Goal: Task Accomplishment & Management: Use online tool/utility

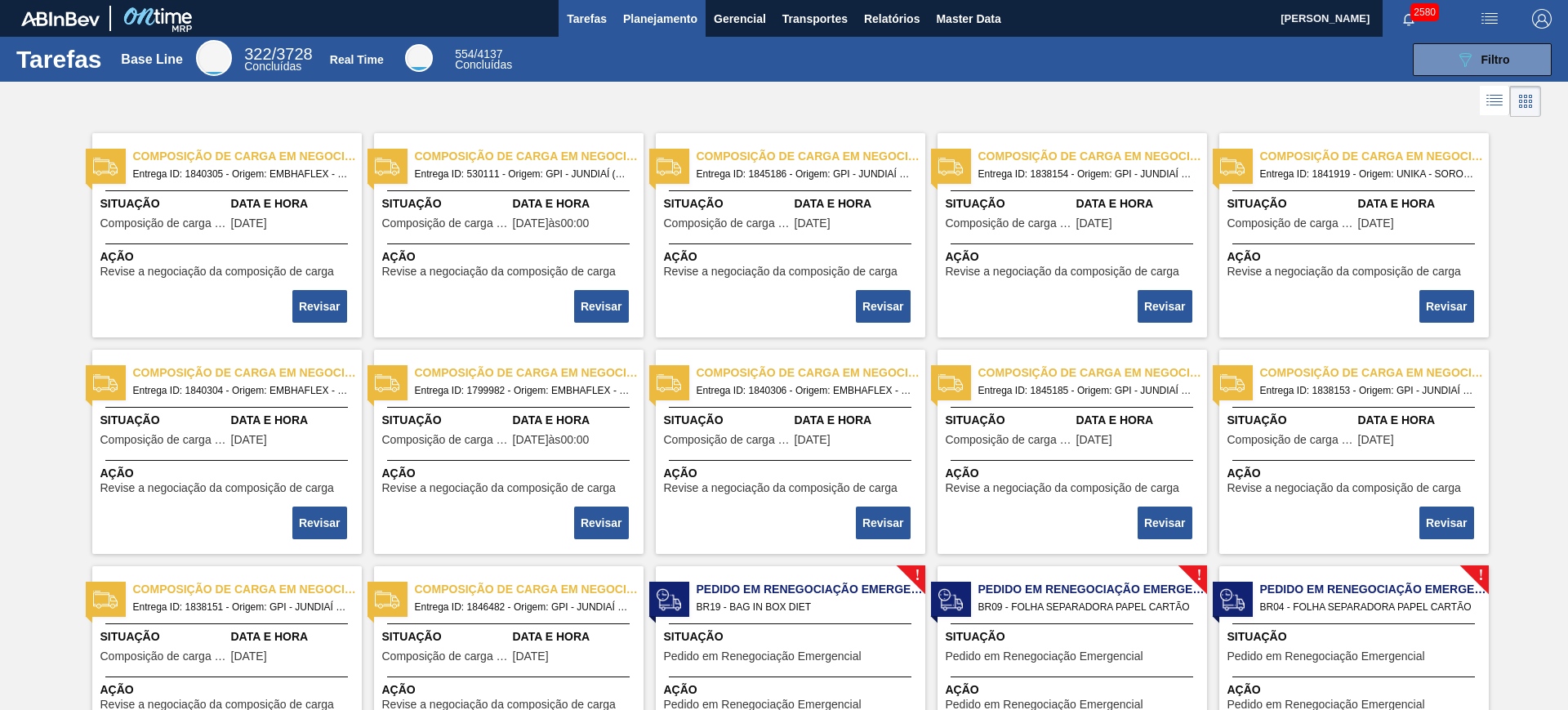
click at [671, 18] on span "Planejamento" at bounding box center [660, 18] width 74 height 19
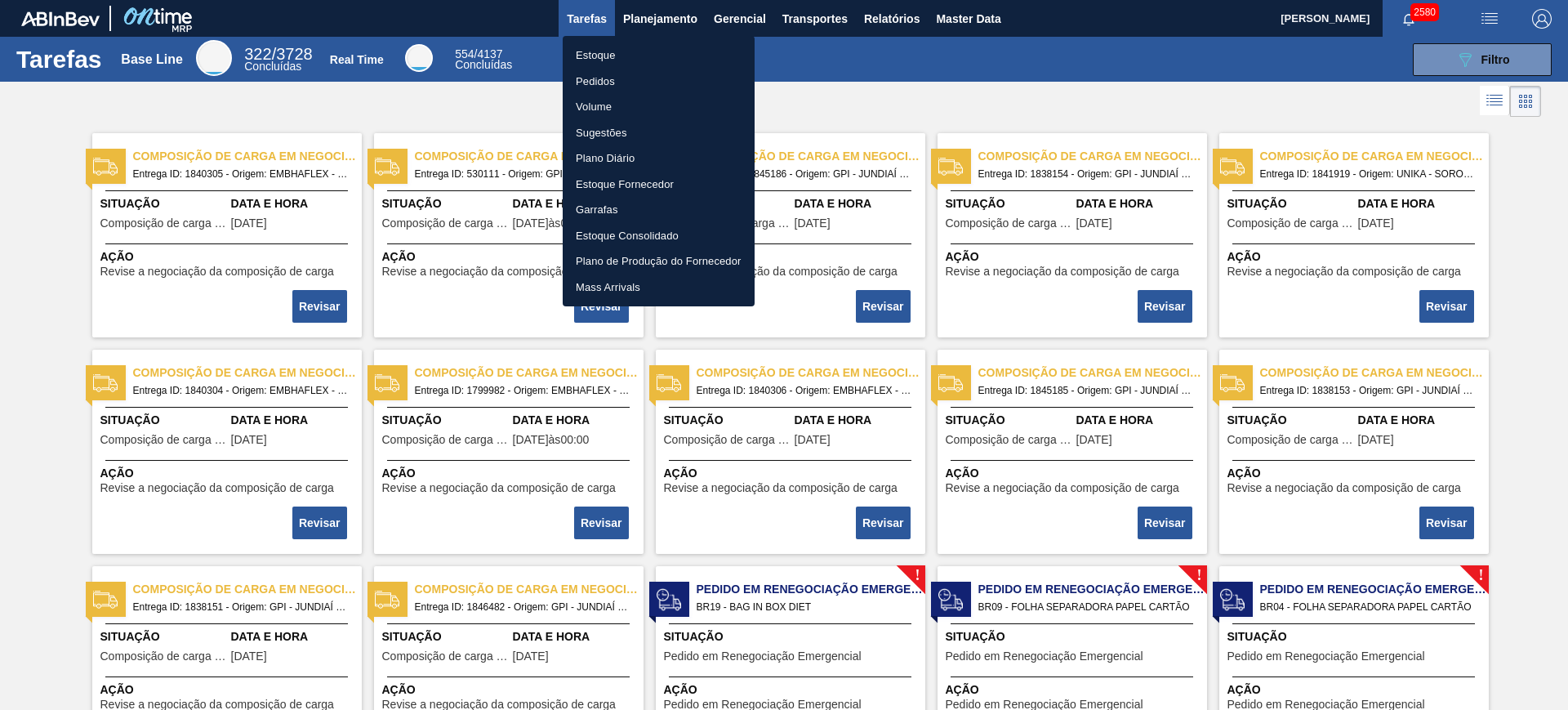
click at [632, 15] on div at bounding box center [784, 355] width 1568 height 710
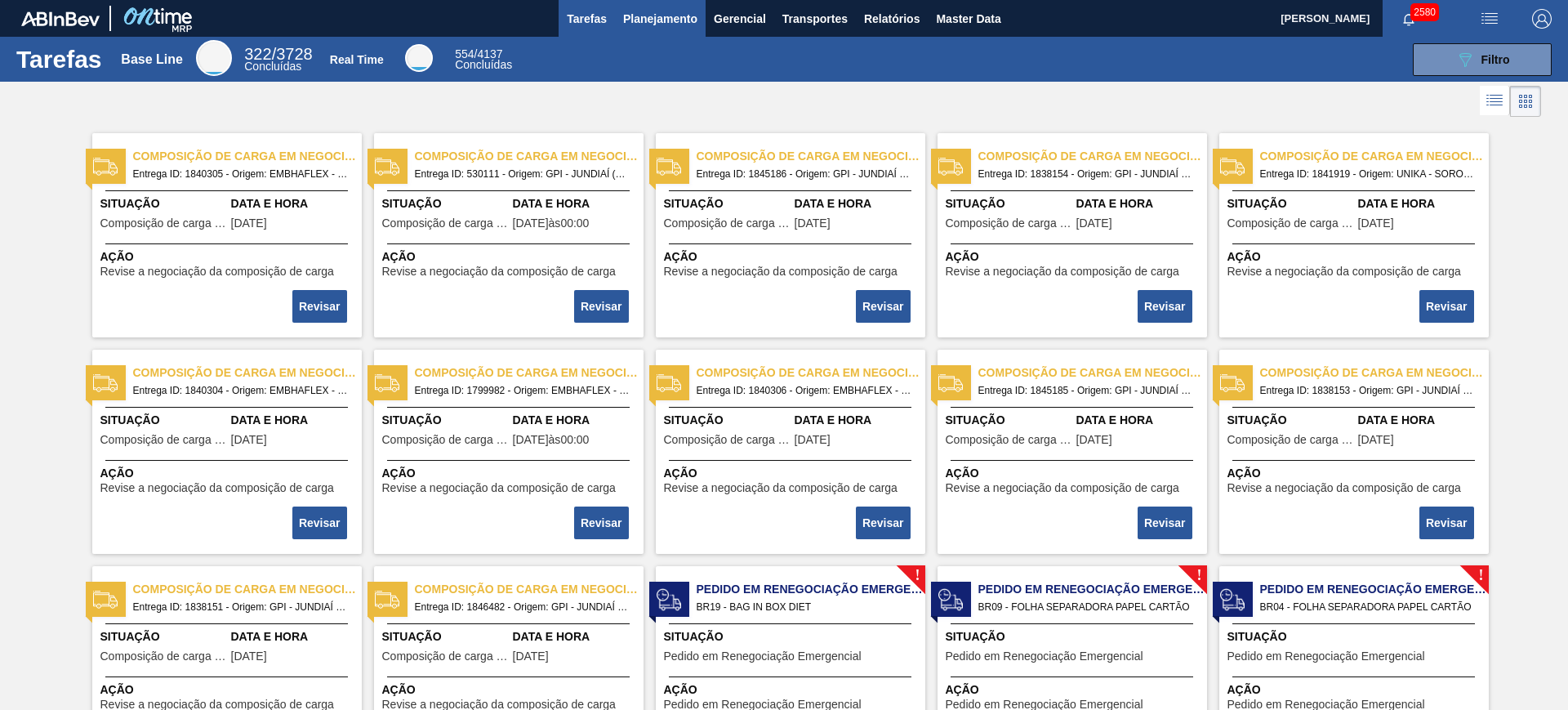
click at [673, 13] on span "Planejamento" at bounding box center [660, 18] width 74 height 19
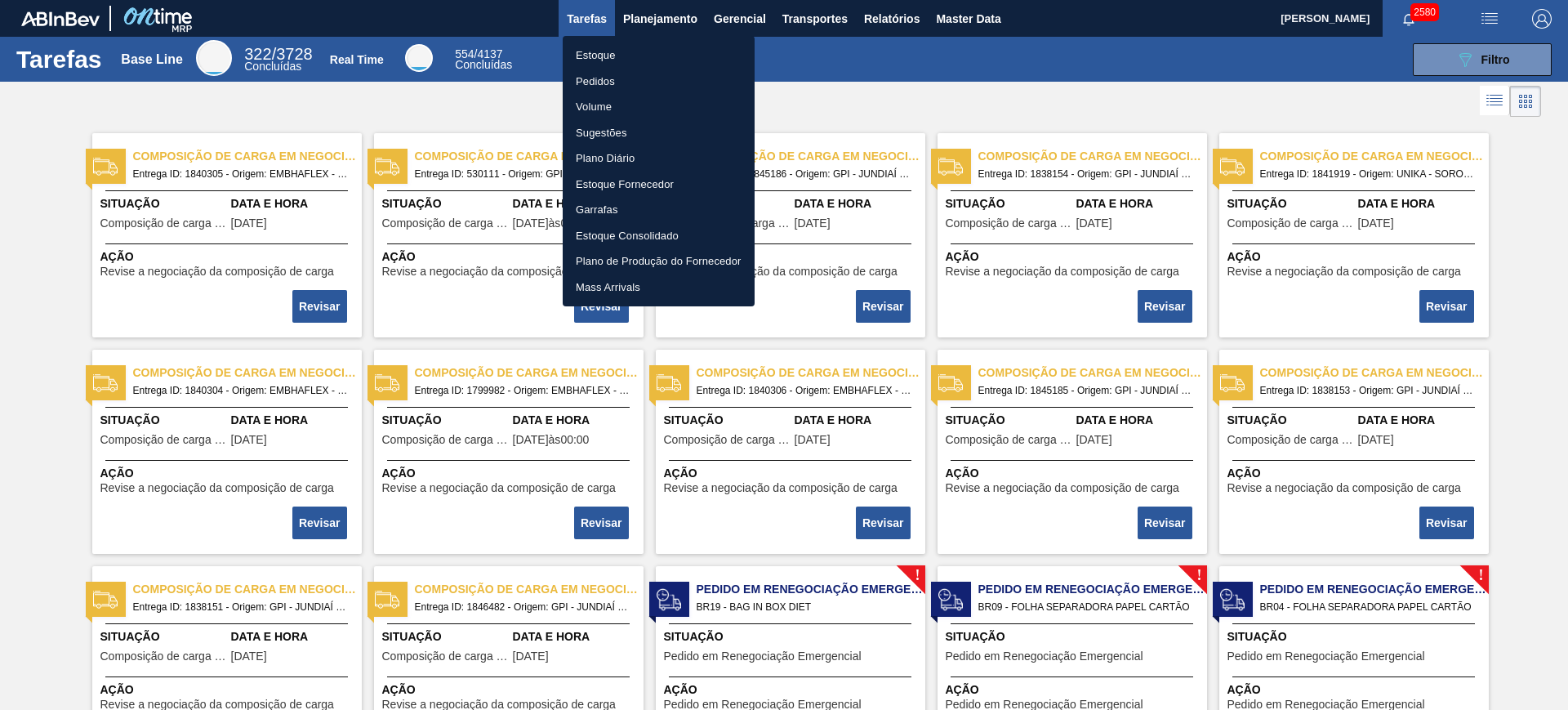
click at [656, 53] on li "Estoque" at bounding box center [659, 55] width 192 height 26
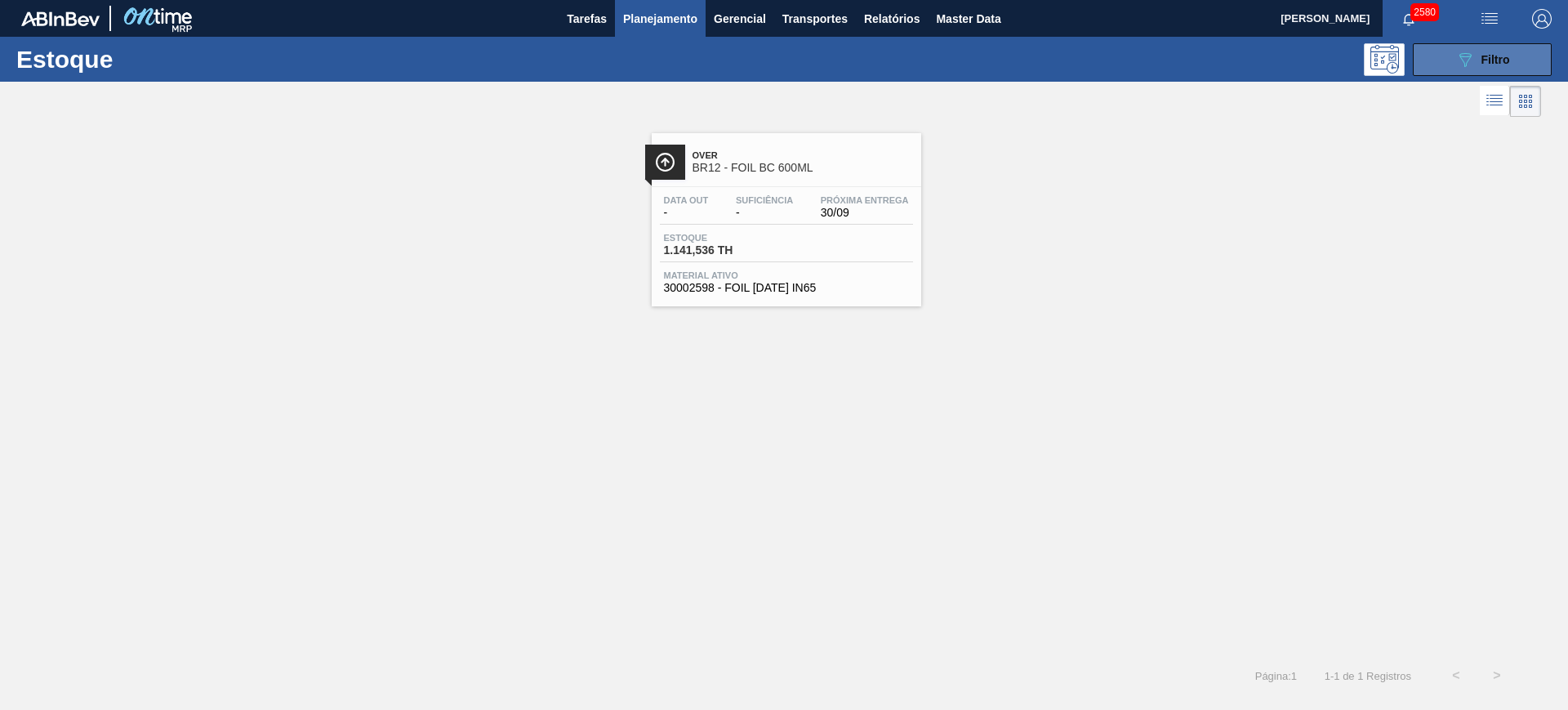
click at [1489, 58] on span "Filtro" at bounding box center [1495, 60] width 28 height 13
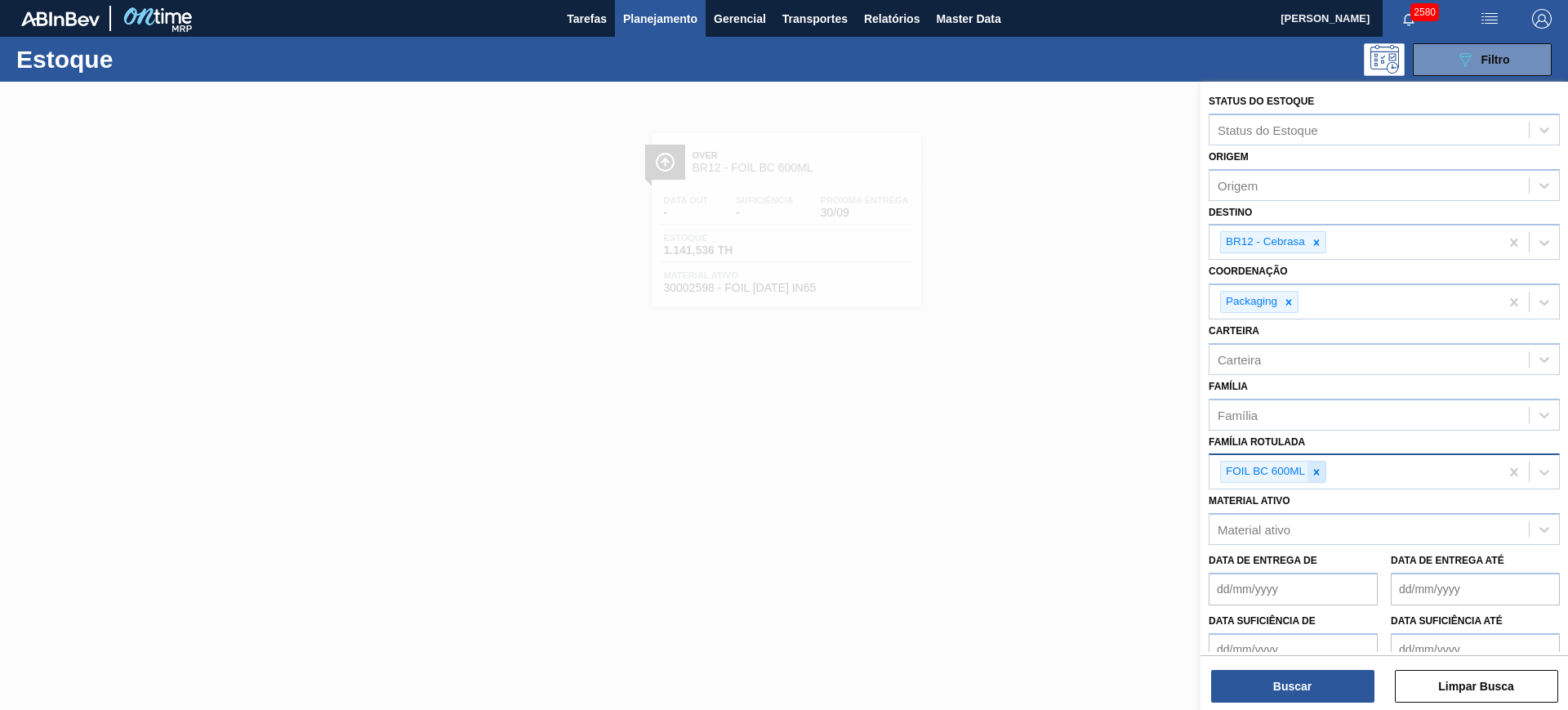
click at [1318, 469] on icon at bounding box center [1316, 471] width 6 height 6
click at [1316, 234] on div at bounding box center [1317, 242] width 18 height 20
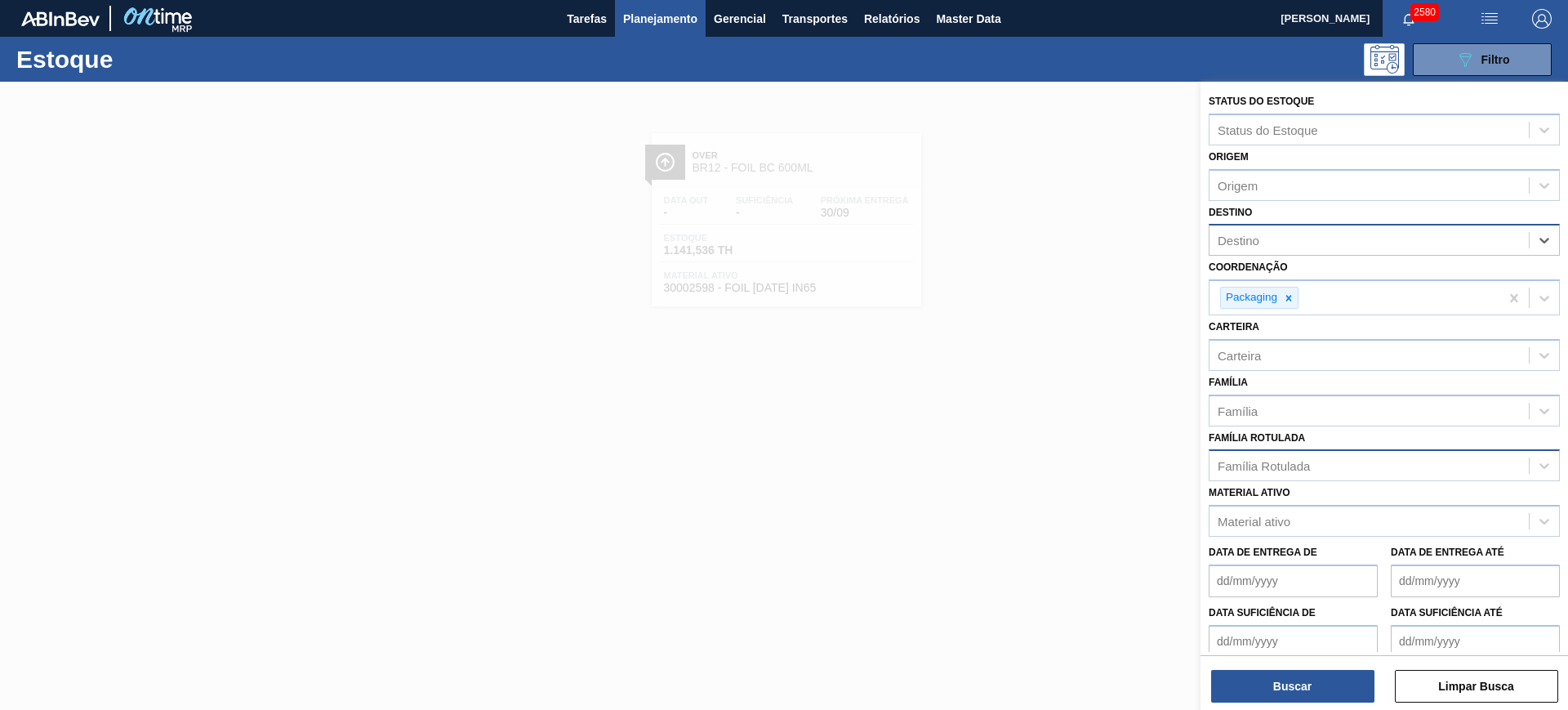
click at [1034, 319] on div at bounding box center [784, 437] width 1568 height 710
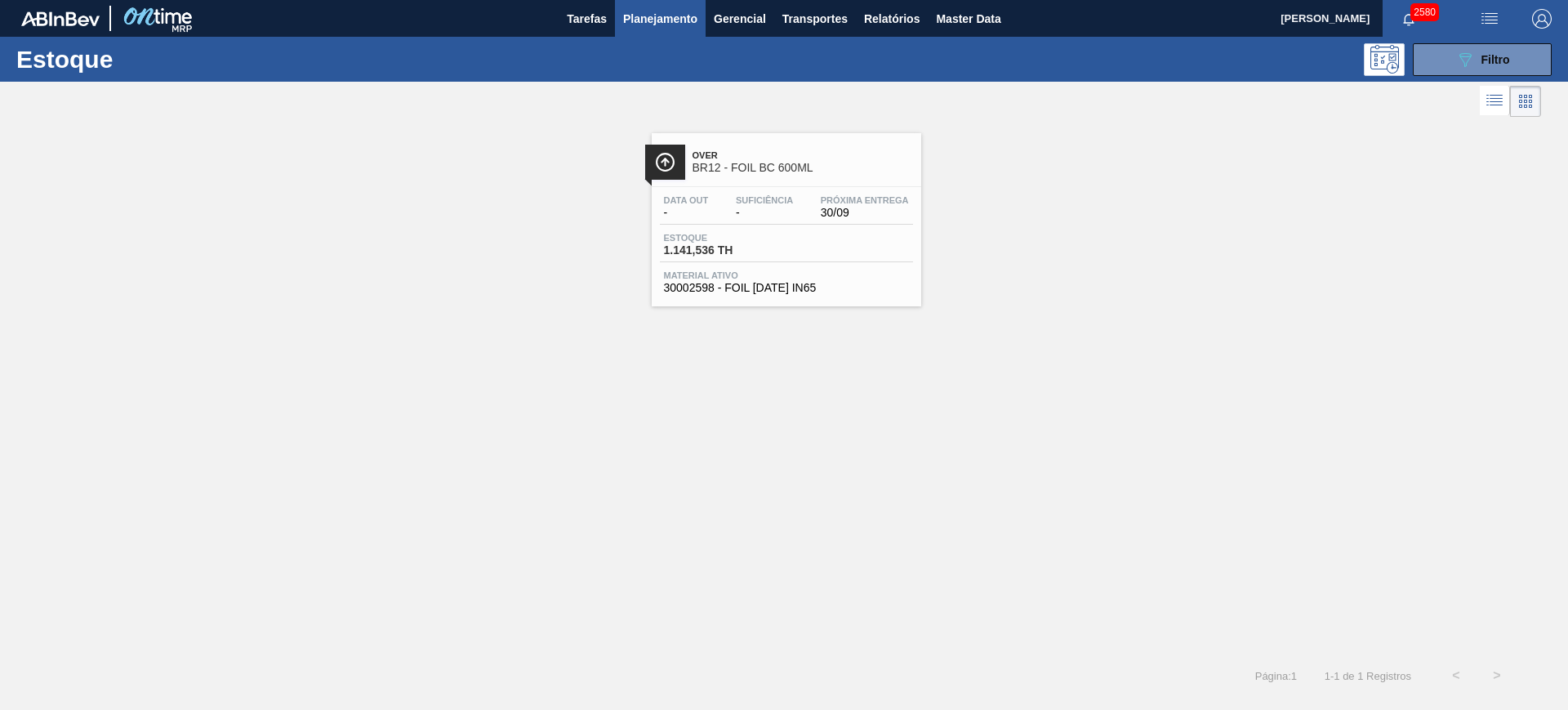
click at [1462, 33] on div "2580" at bounding box center [1423, 18] width 81 height 37
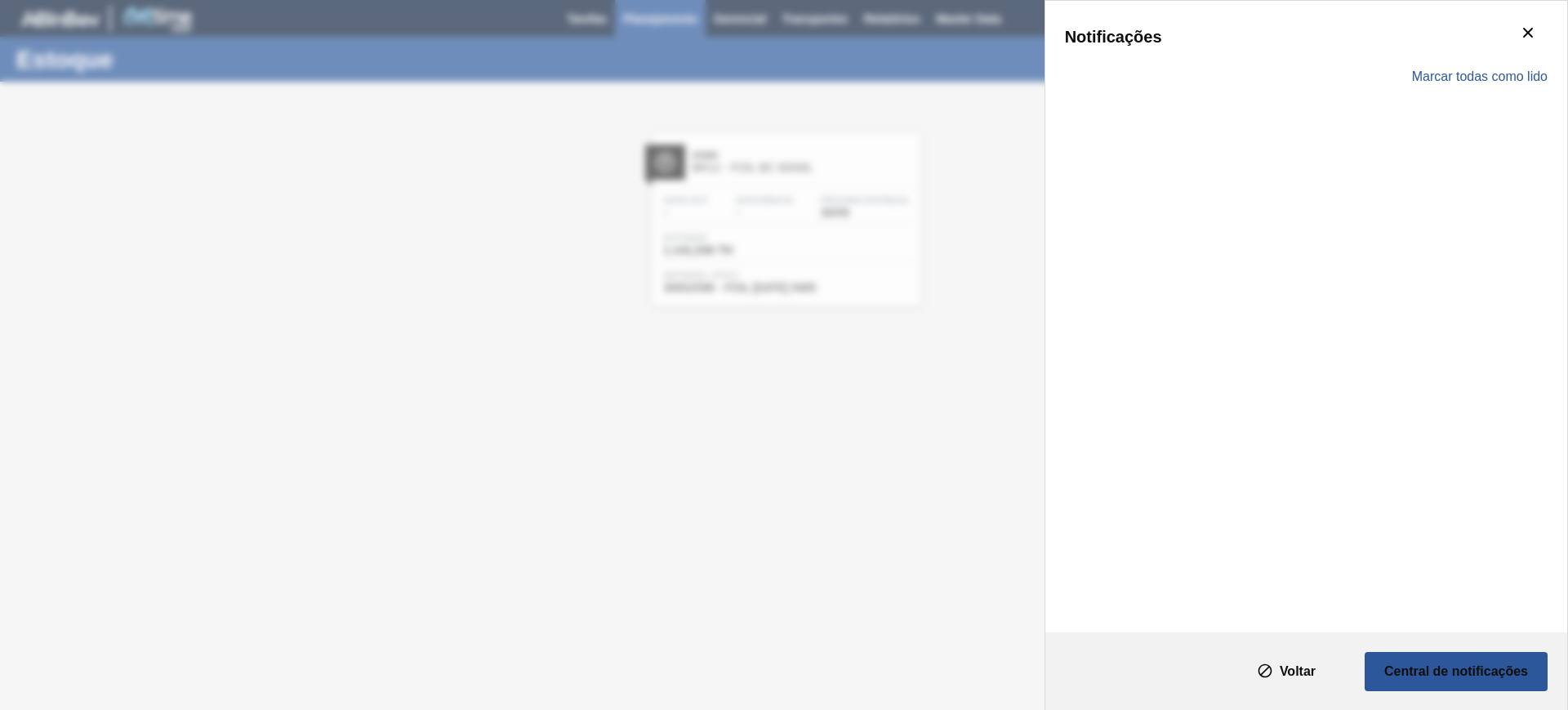
click at [1462, 62] on div "Marcar todas como lido" at bounding box center [1306, 77] width 483 height 48
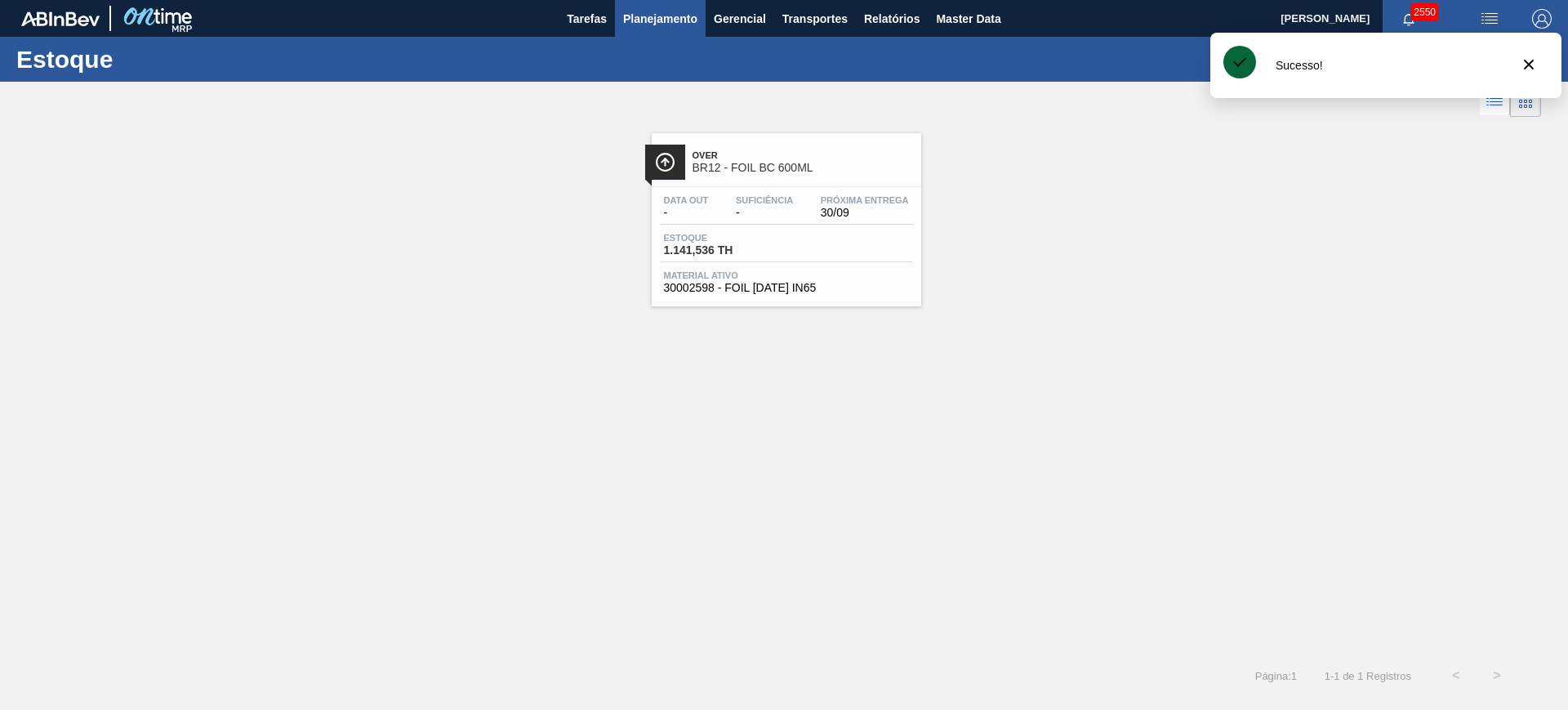
click at [1037, 368] on div "Over BR12 - FOIL BC 600ML Data out - Suficiência - Próxima Entrega 30/09 Estoqu…" at bounding box center [784, 388] width 1568 height 535
drag, startPoint x: 1522, startPoint y: 68, endPoint x: 1517, endPoint y: 76, distance: 9.4
click at [1523, 68] on icon "botão de ícone" at bounding box center [1528, 64] width 19 height 19
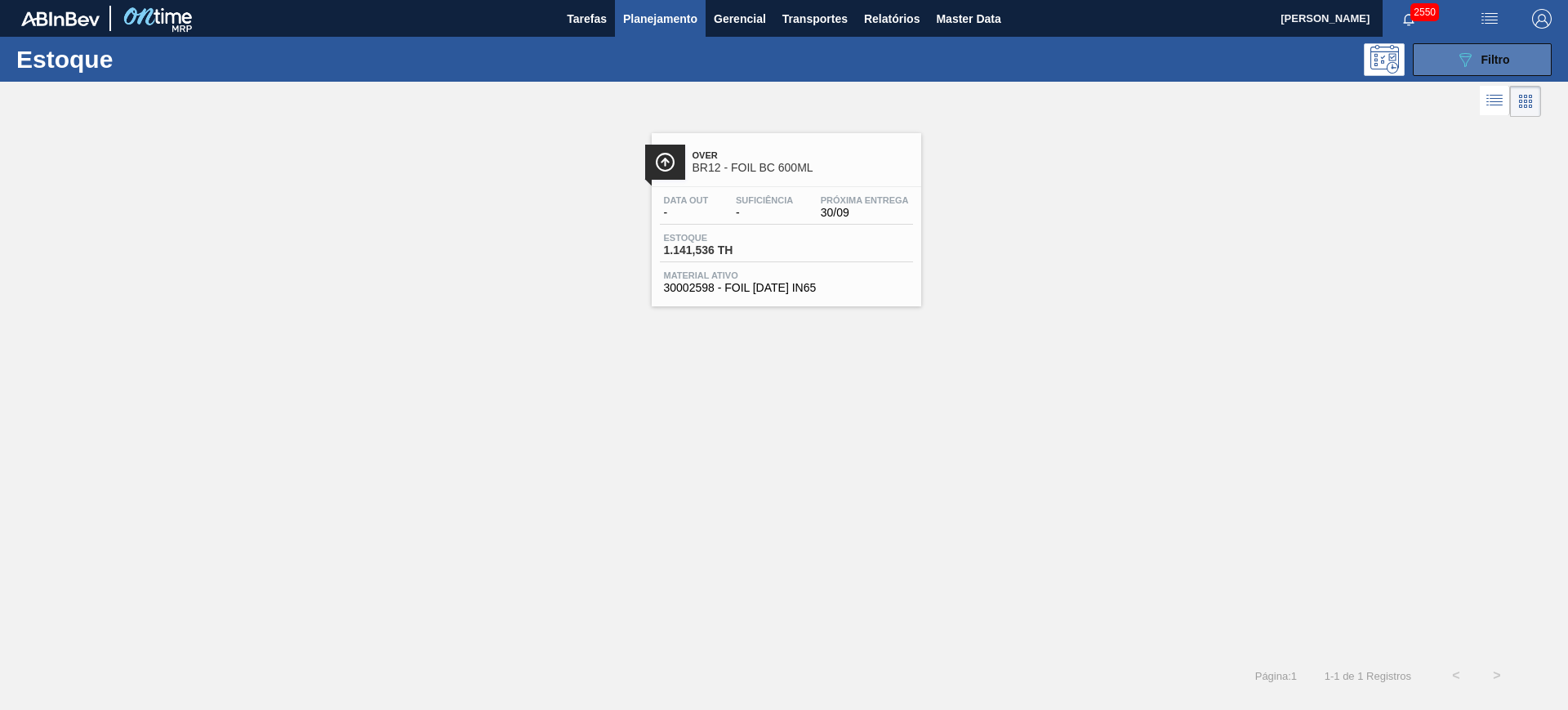
click at [1484, 65] on div "089F7B8B-B2A5-4AFE-B5C0-19BA573D28AC Filtro" at bounding box center [1483, 59] width 55 height 19
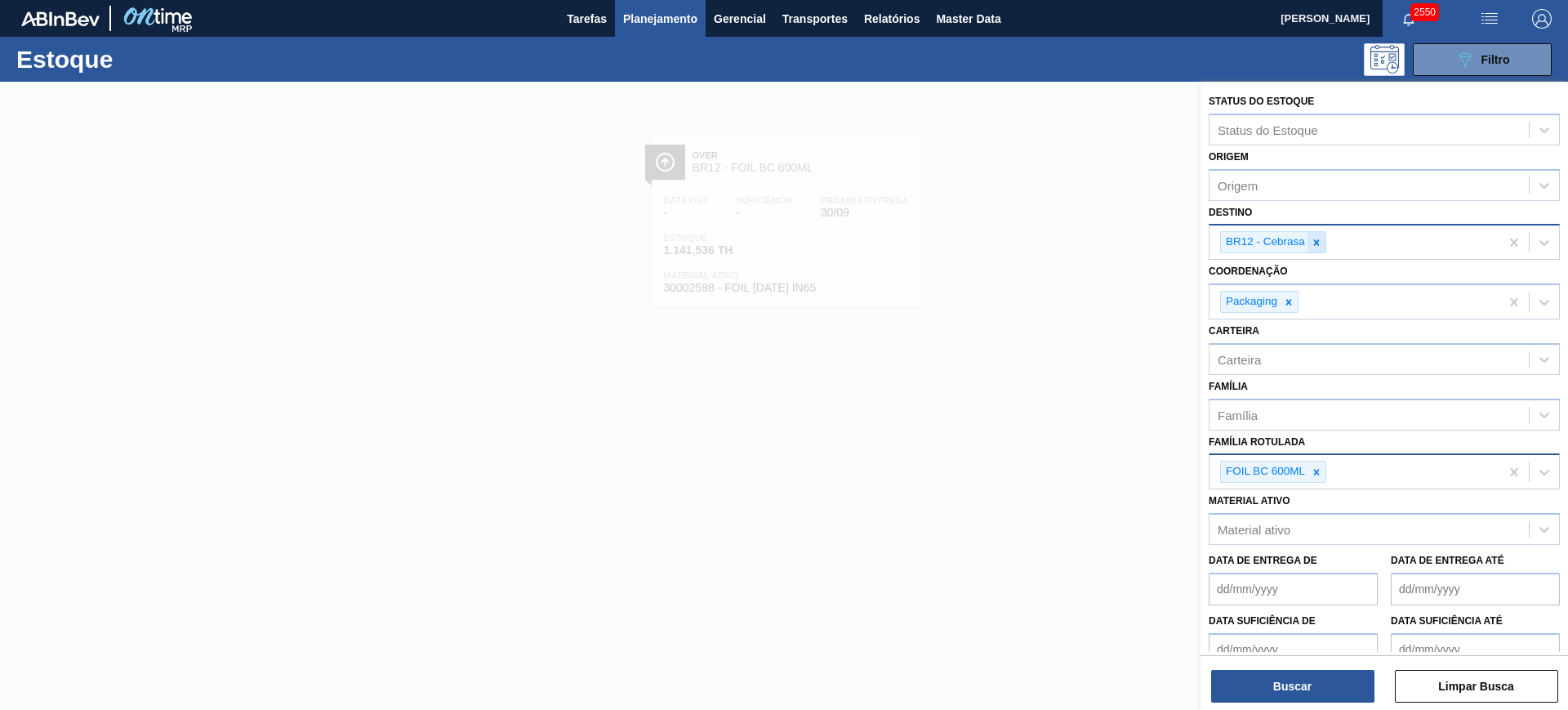
click at [1323, 239] on div at bounding box center [1317, 242] width 18 height 20
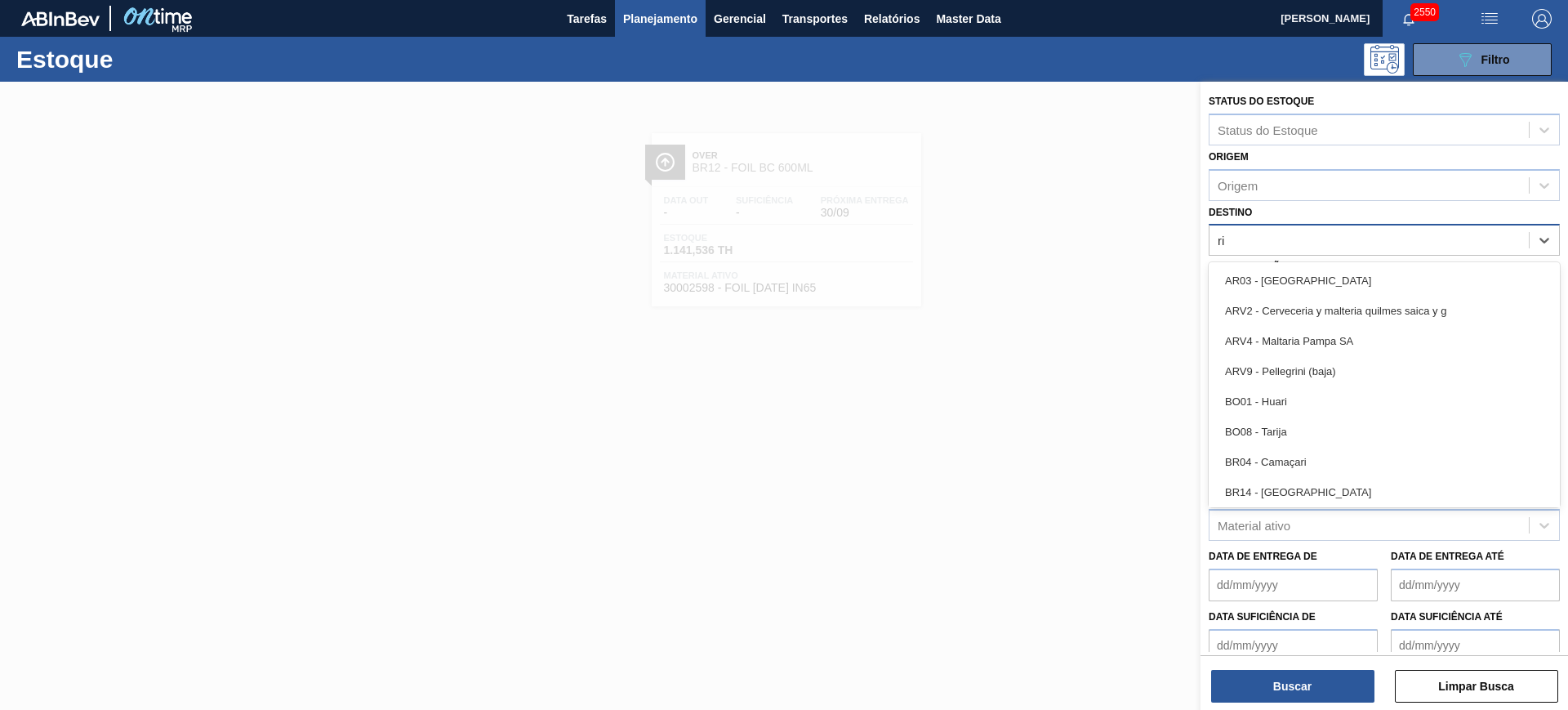
type input "rio"
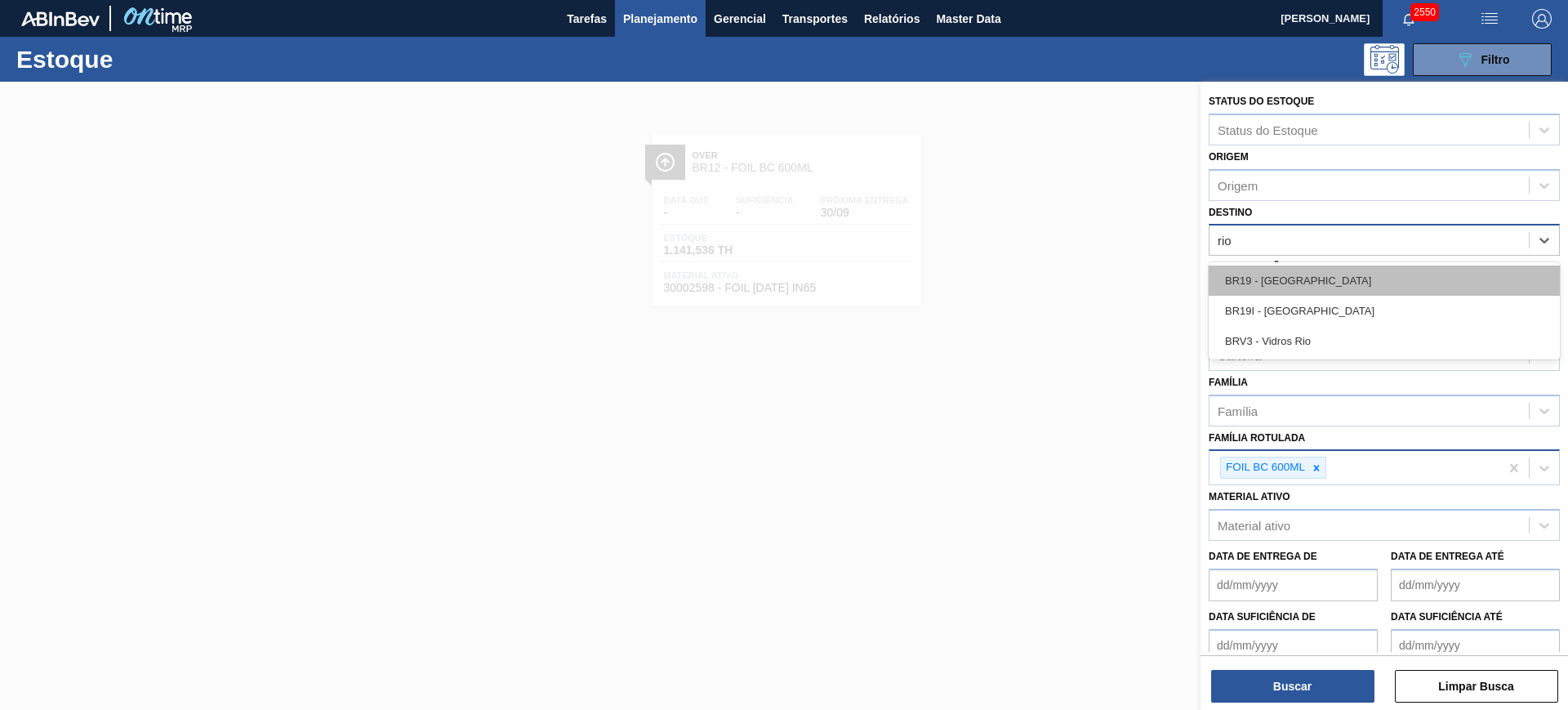
click at [1309, 271] on div "BR19 - [GEOGRAPHIC_DATA]" at bounding box center [1383, 281] width 352 height 30
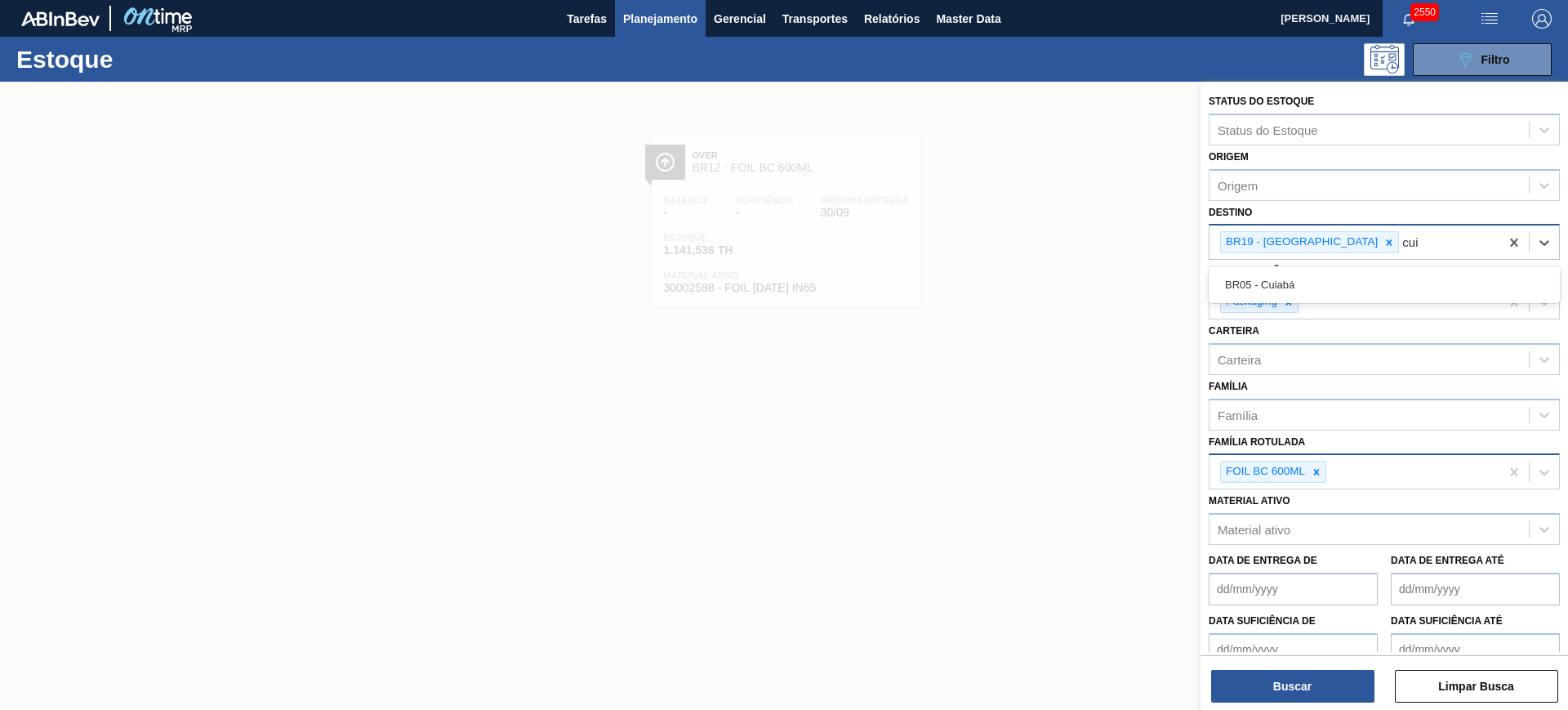
type input "cuia"
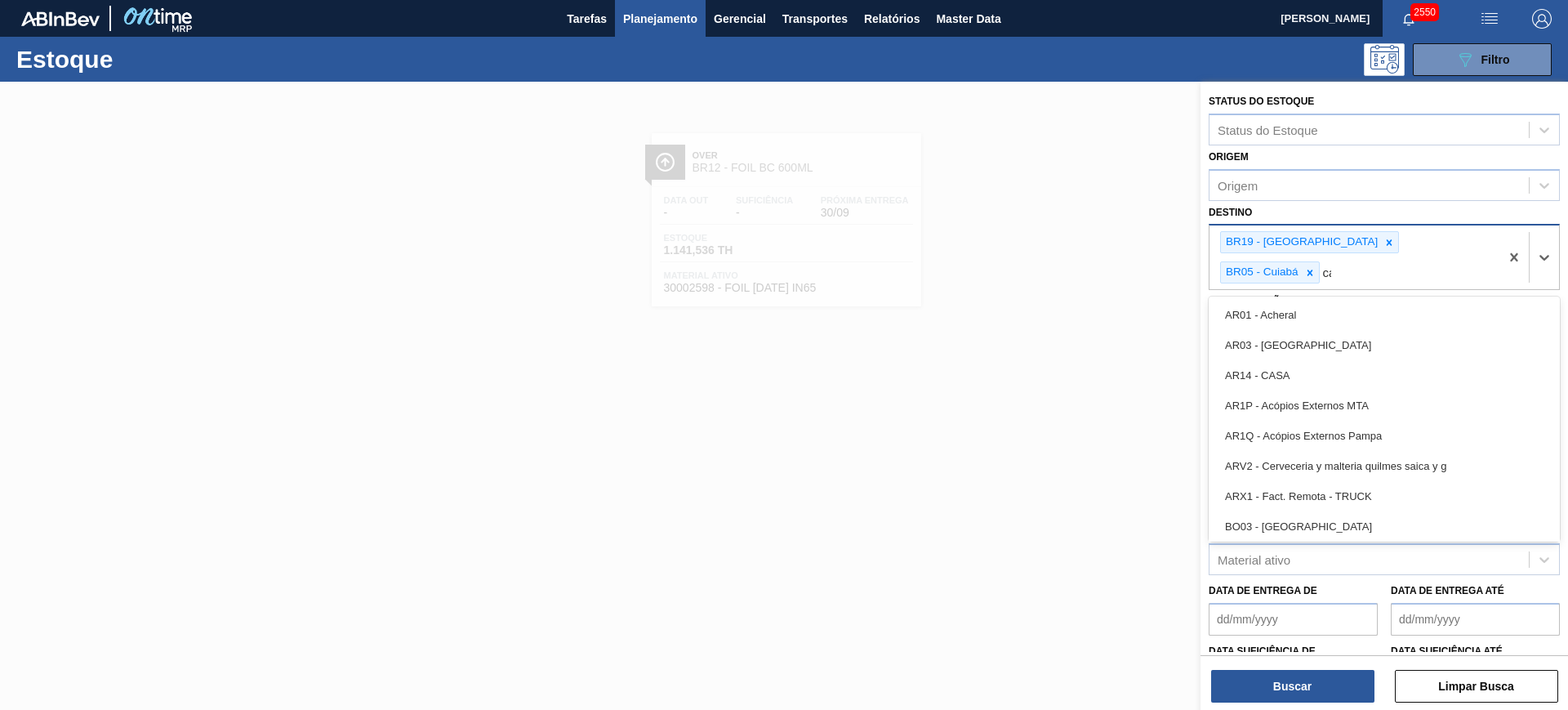
type input "cama"
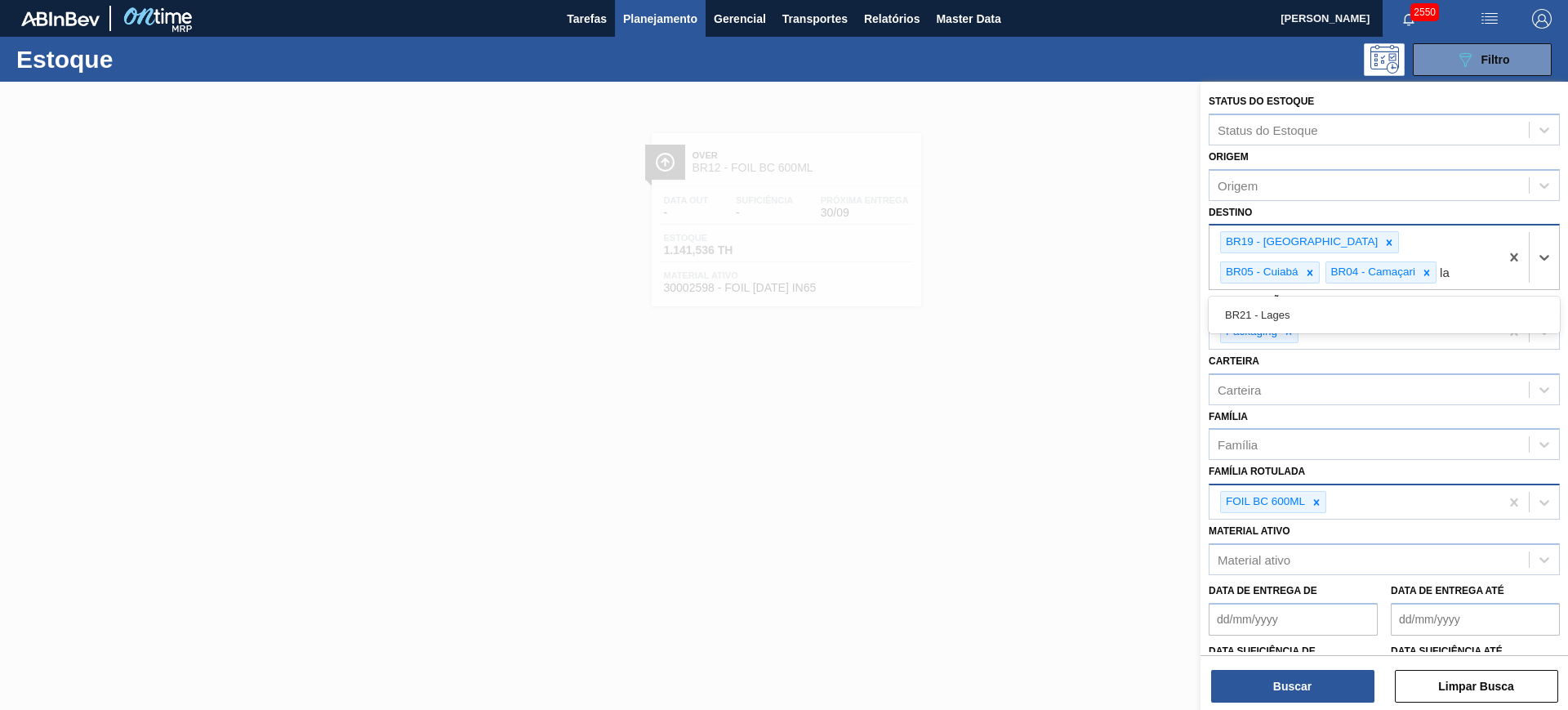
type input "lag"
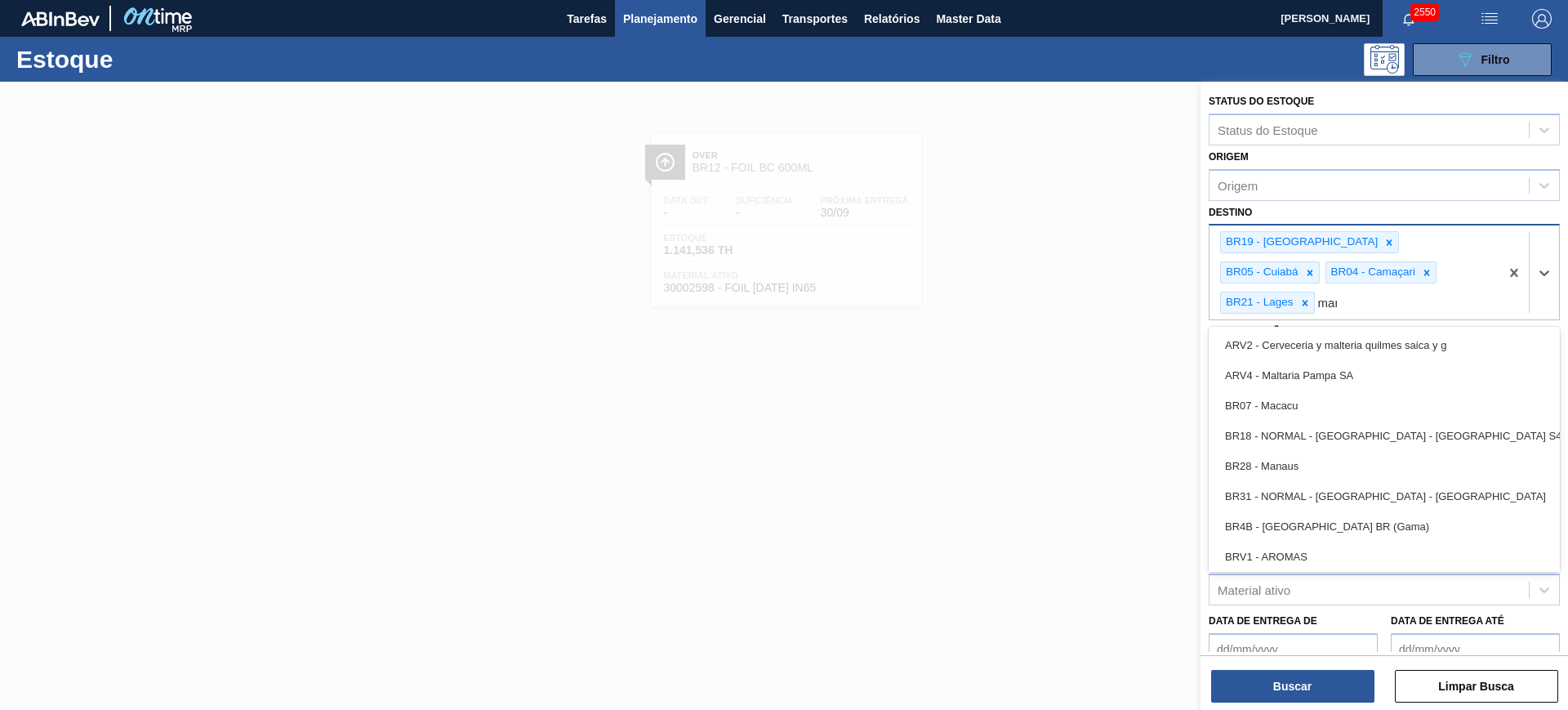
type input "mana"
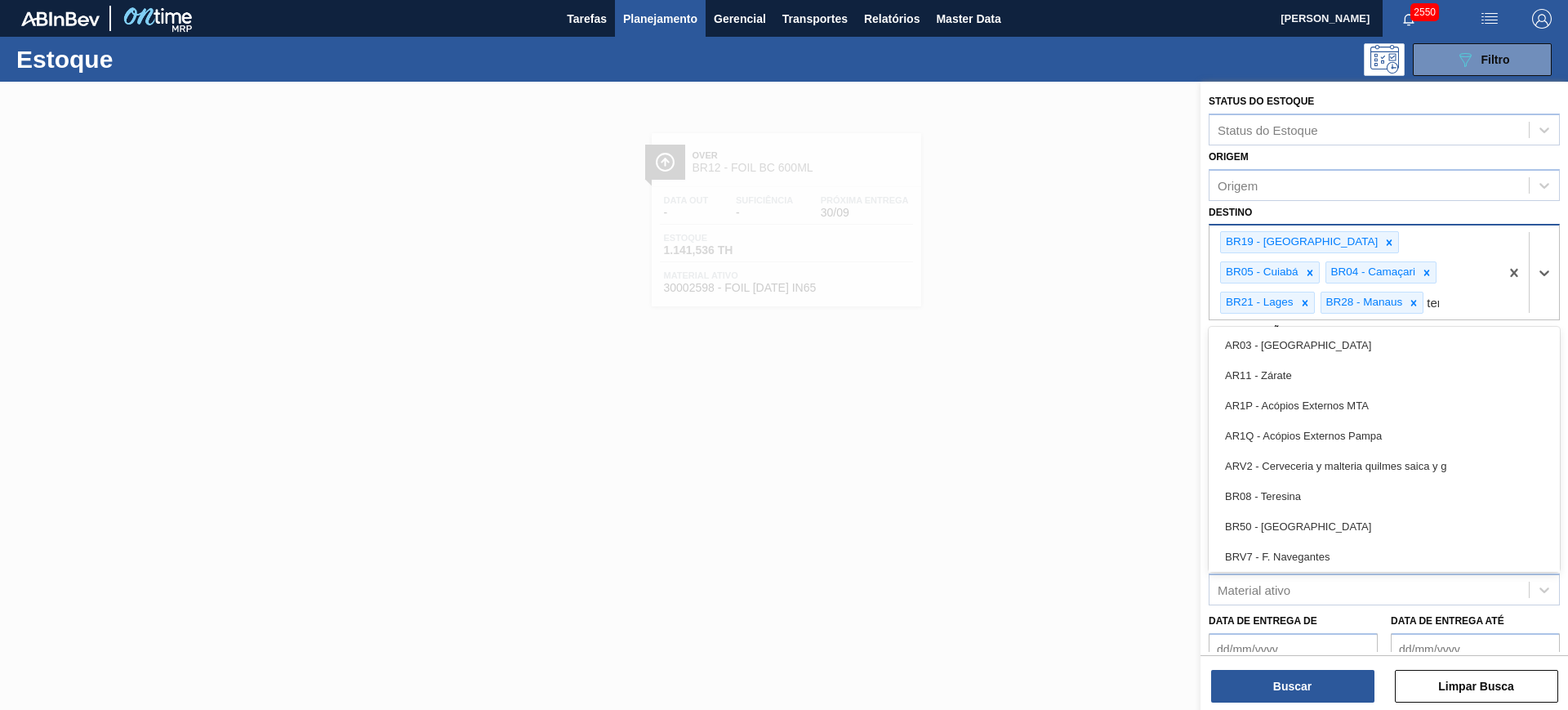
type input "tere"
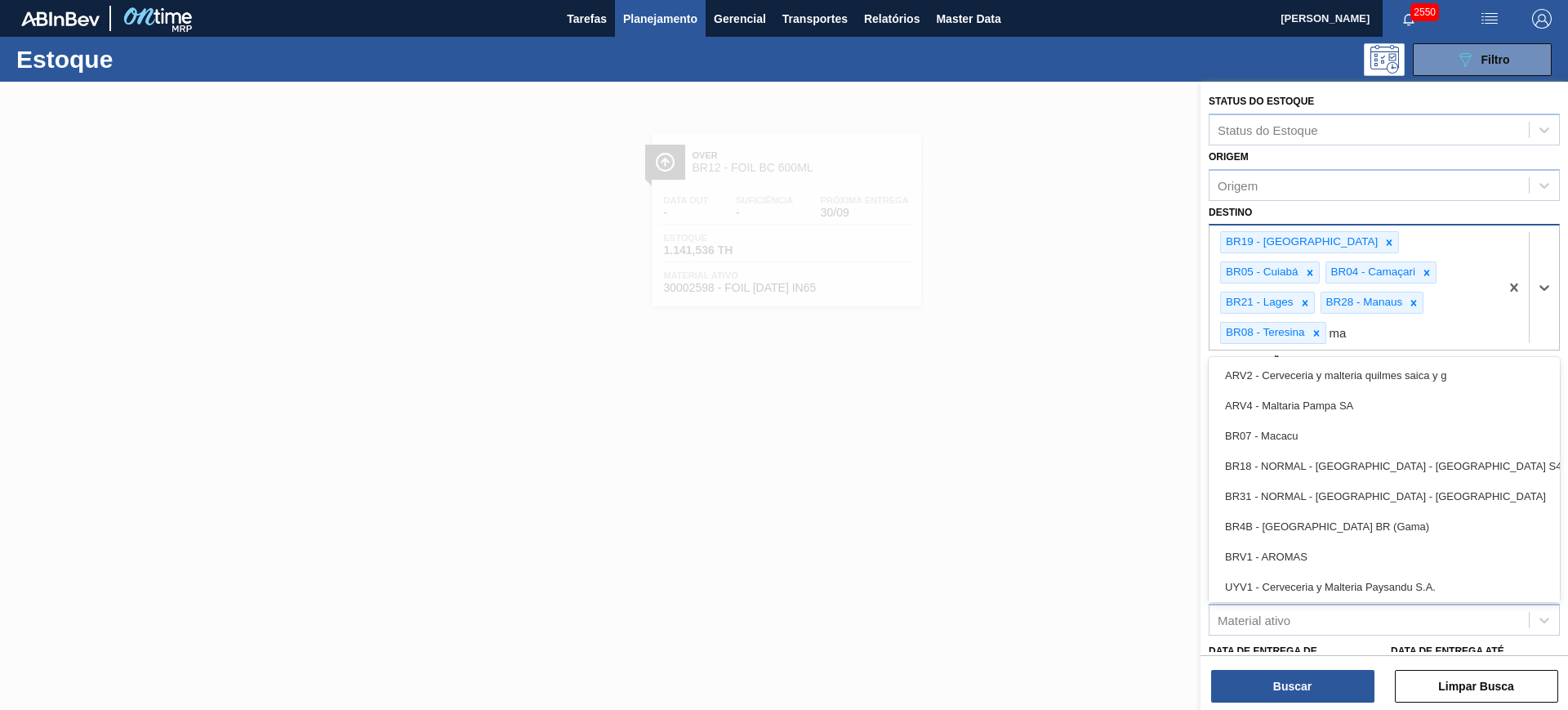
type input "m"
type input "sã"
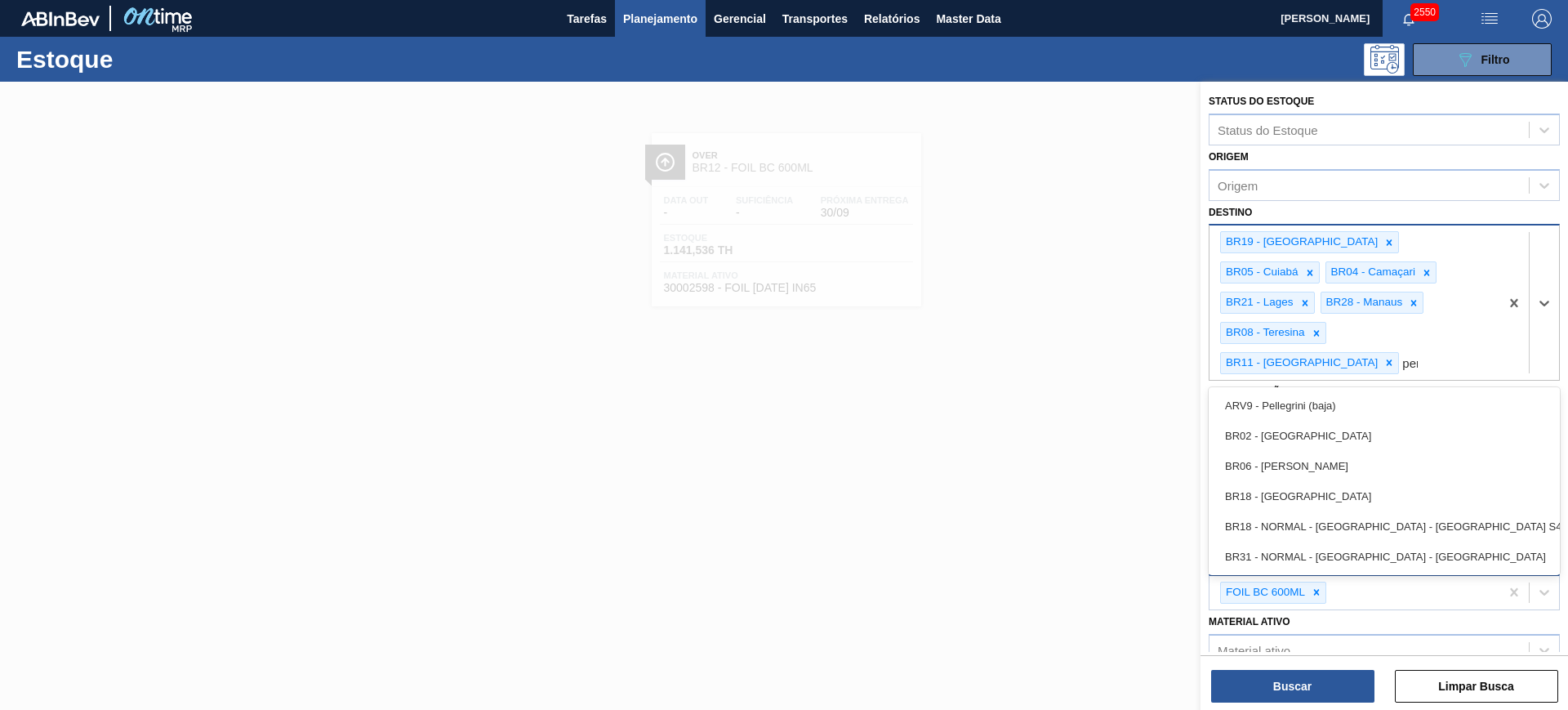
type input "pern"
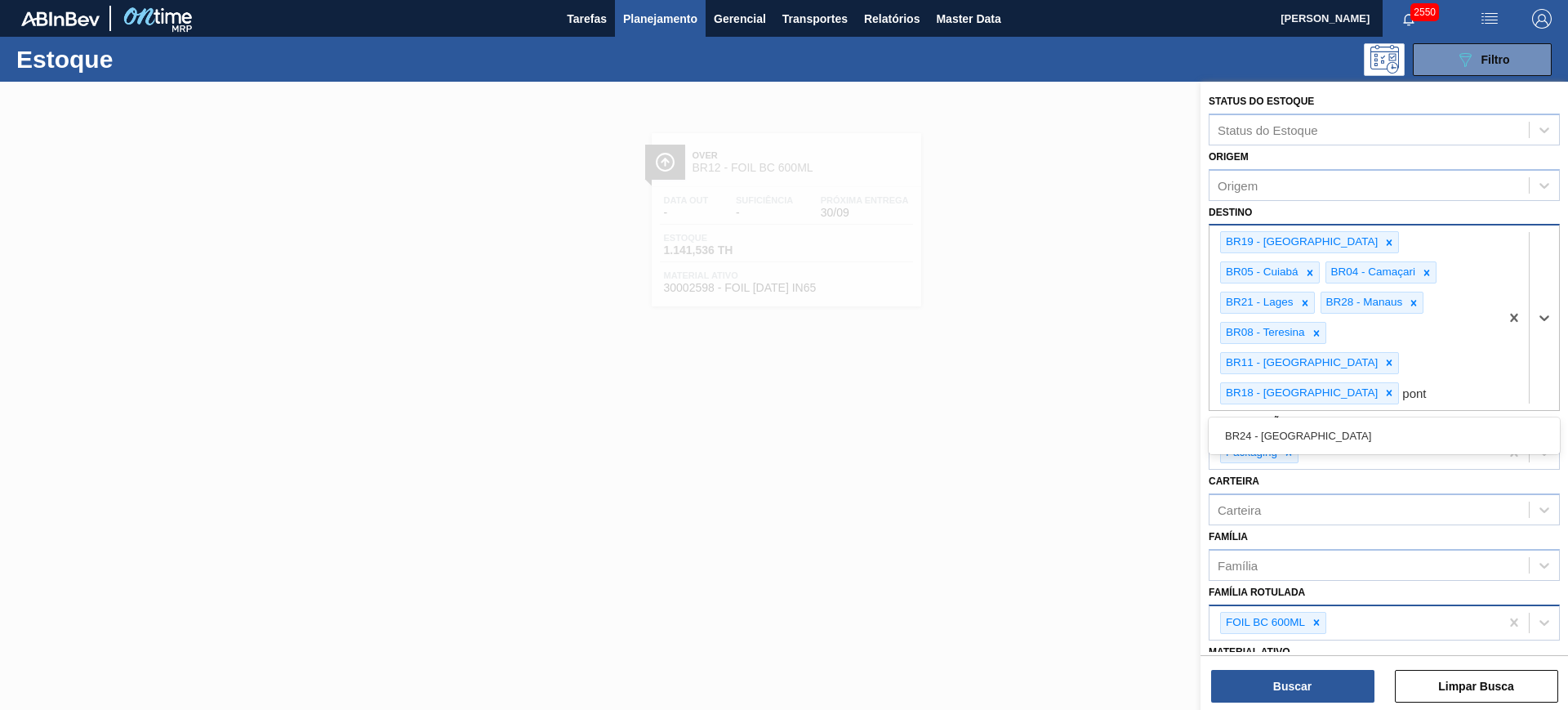
type input "ponta"
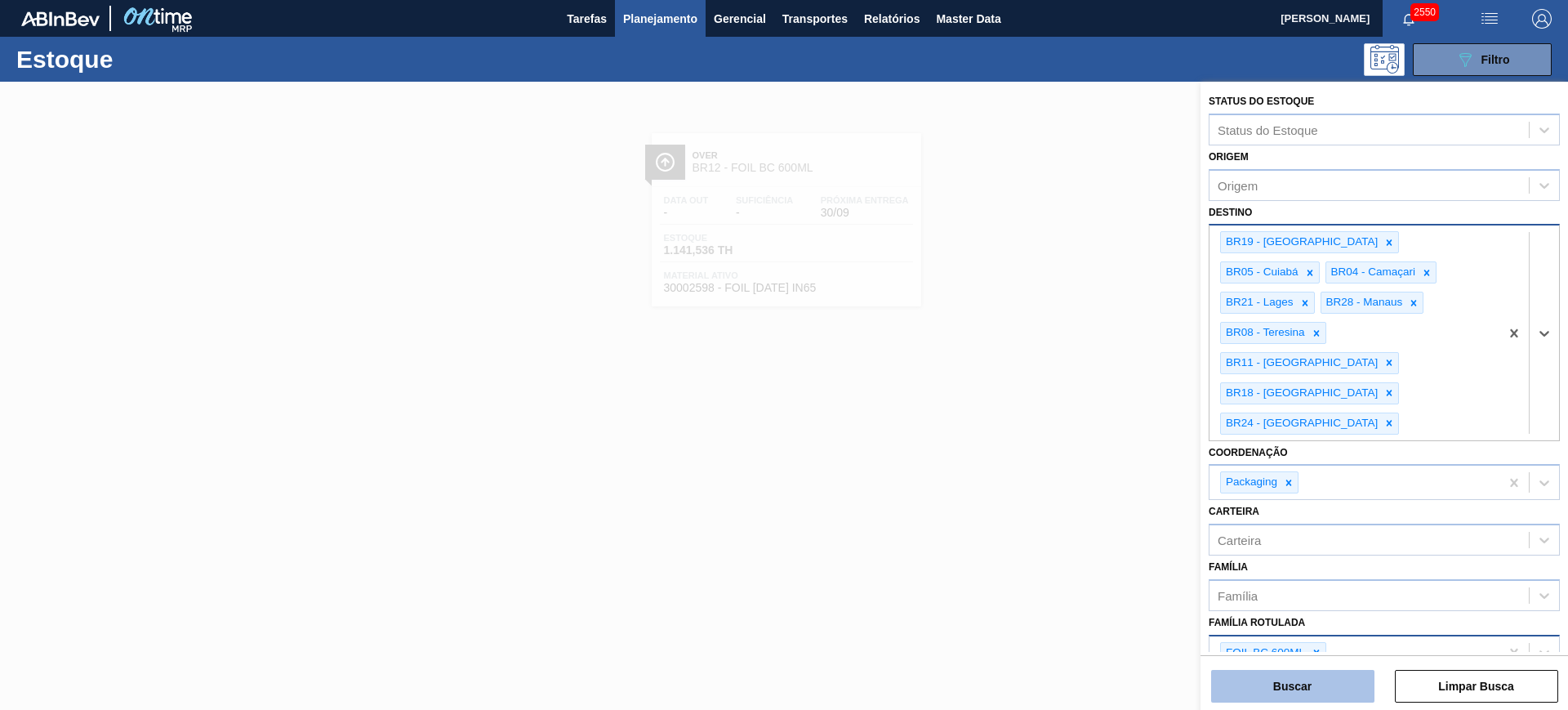
click at [1273, 677] on button "Buscar" at bounding box center [1292, 686] width 164 height 33
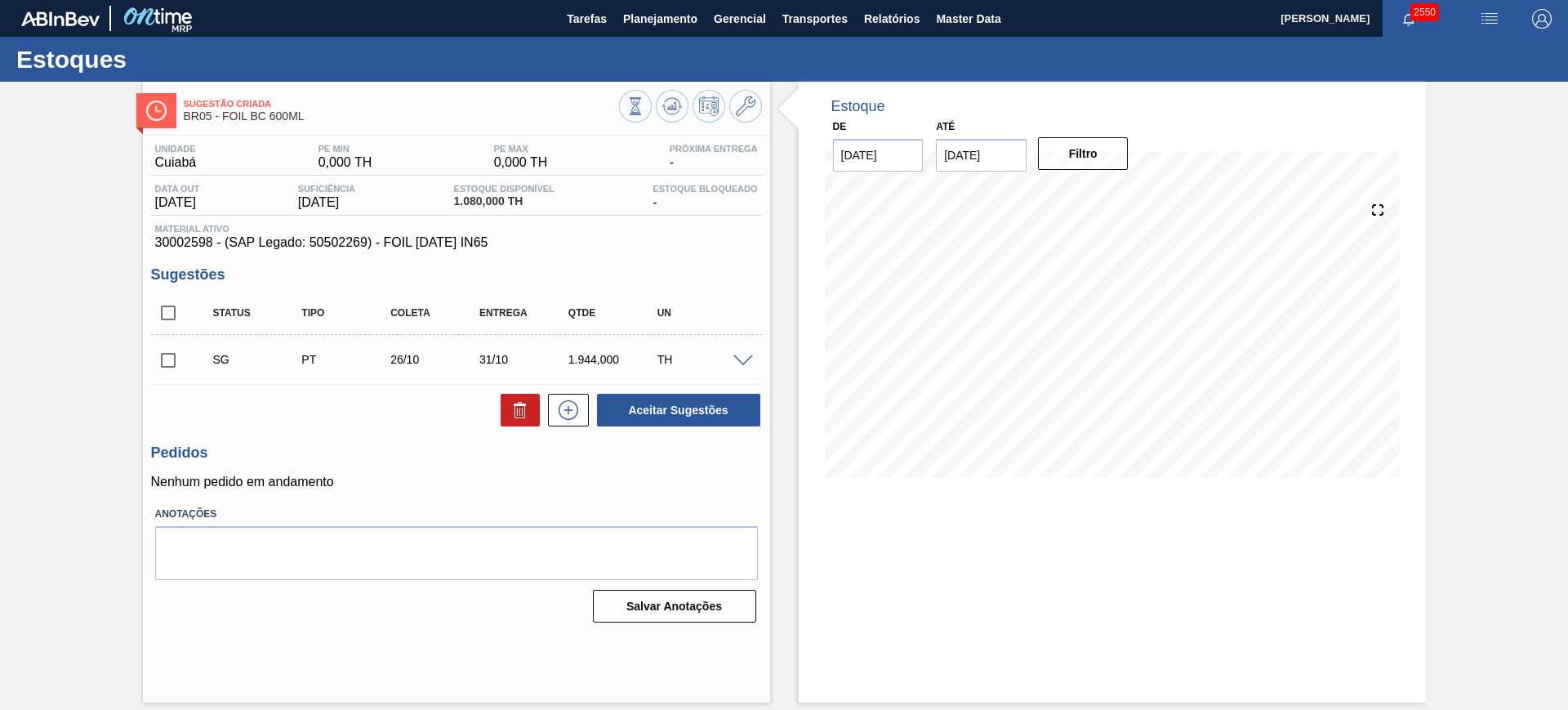
drag, startPoint x: 738, startPoint y: 353, endPoint x: 729, endPoint y: 356, distance: 9.5
click at [738, 355] on span at bounding box center [742, 361] width 19 height 13
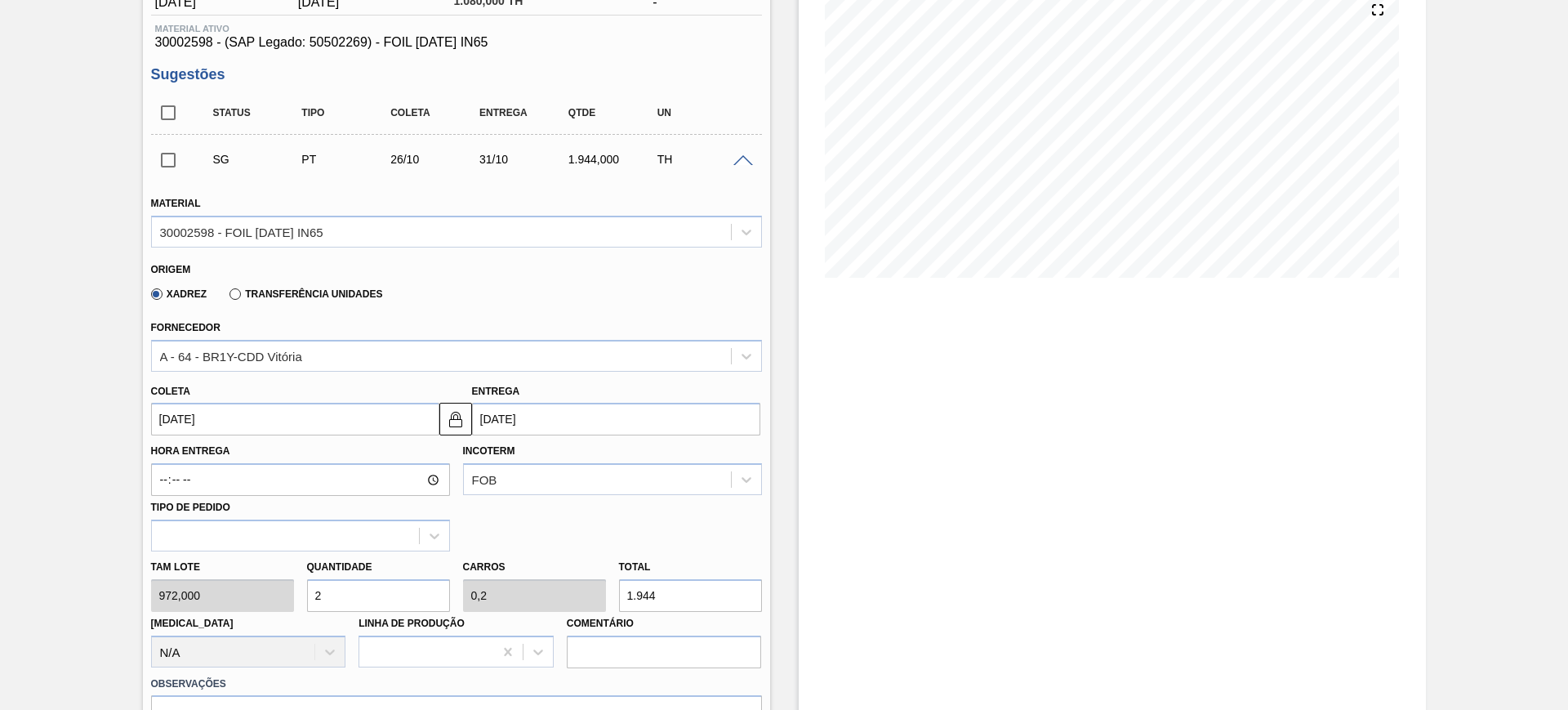
scroll to position [204, 0]
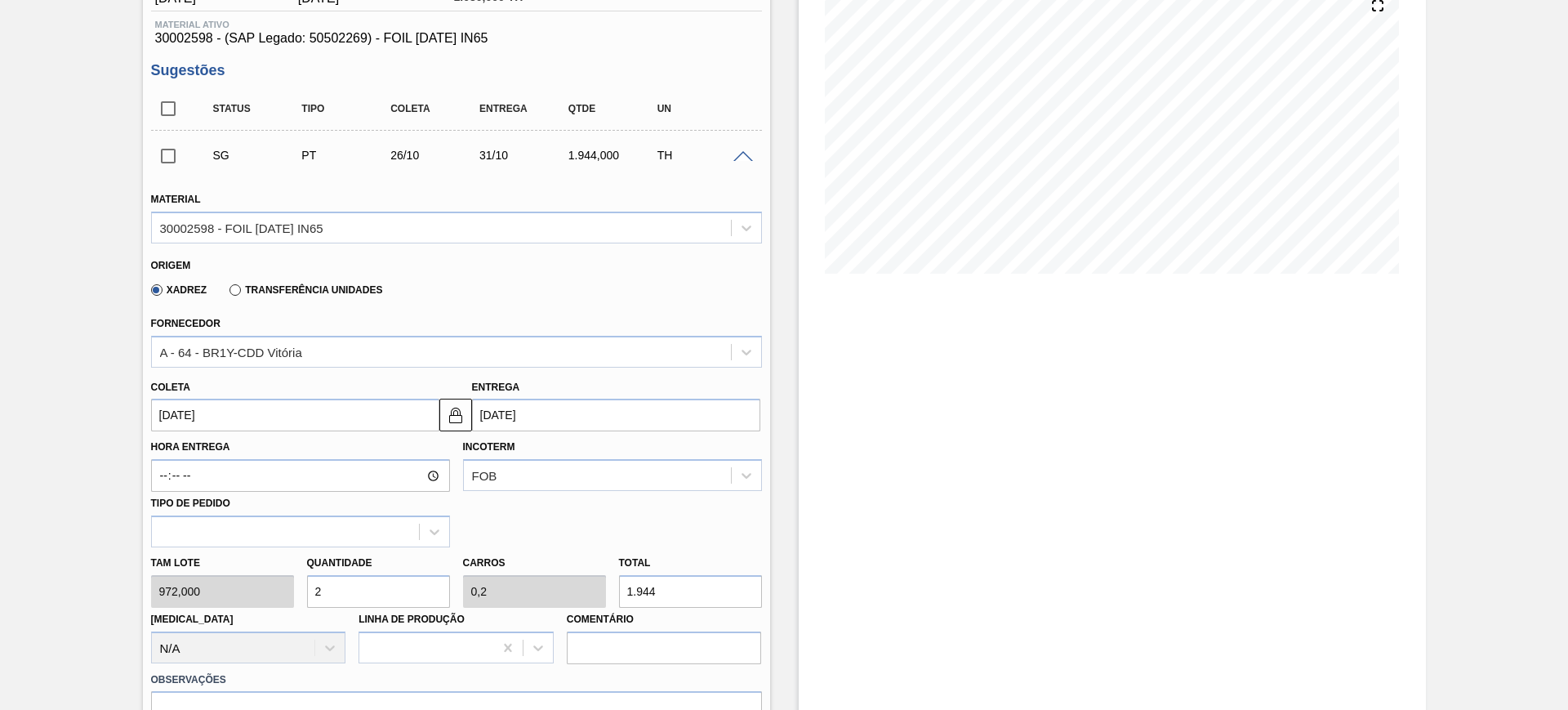
click at [526, 424] on input "31/10/2025" at bounding box center [615, 414] width 288 height 33
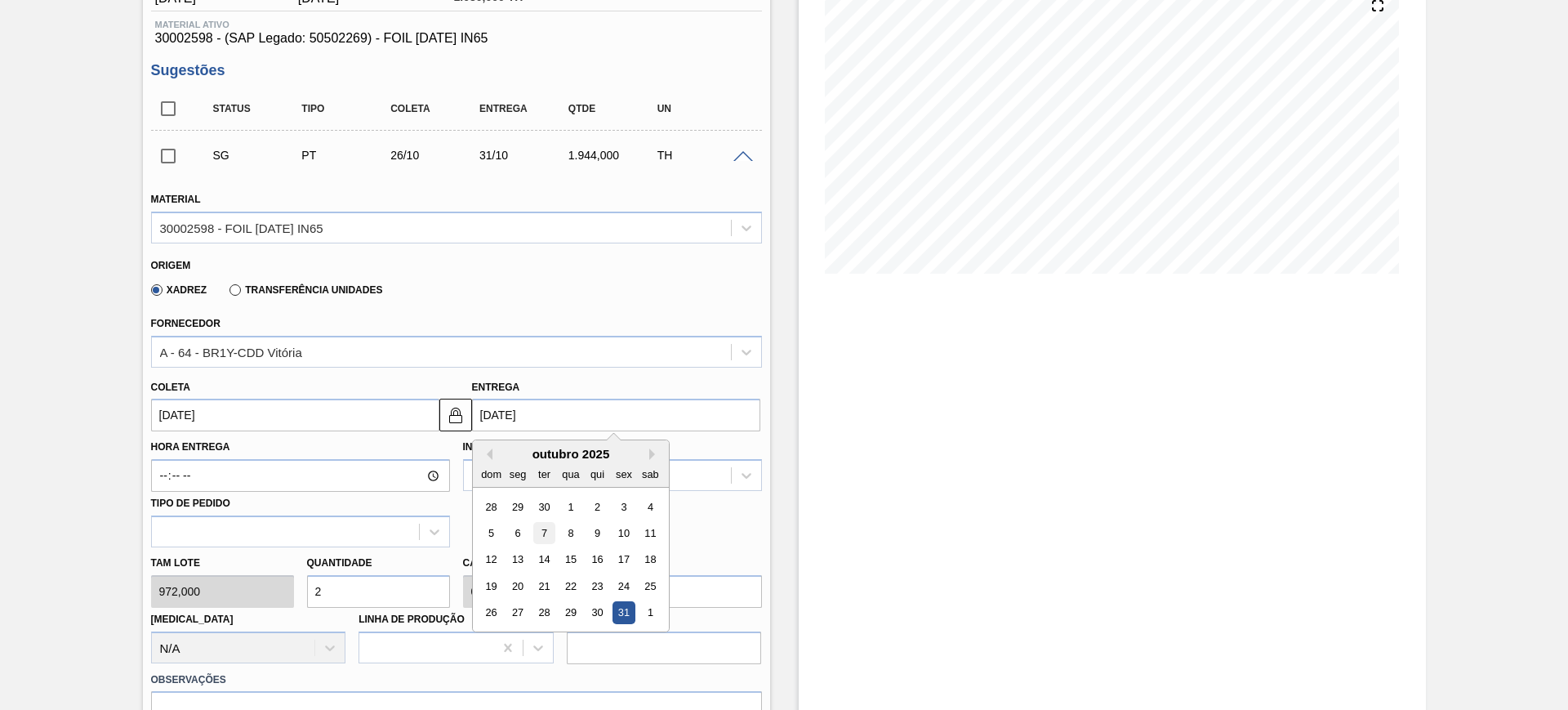
click at [550, 530] on div "7" at bounding box center [544, 533] width 22 height 22
type input "02/10/2025"
type input "07/10/2025"
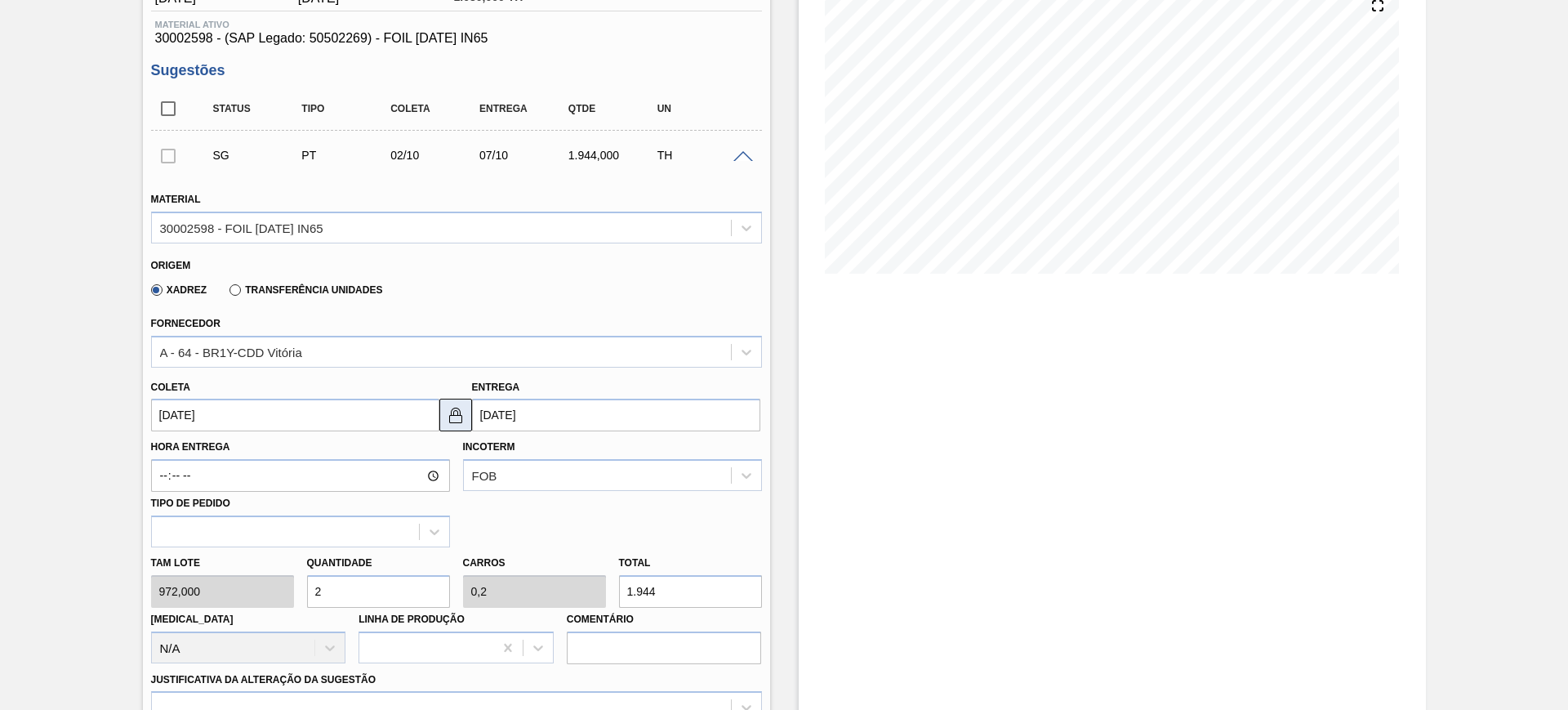
click at [449, 421] on img at bounding box center [455, 414] width 19 height 19
click at [377, 406] on input "02/10/2025" at bounding box center [295, 414] width 288 height 33
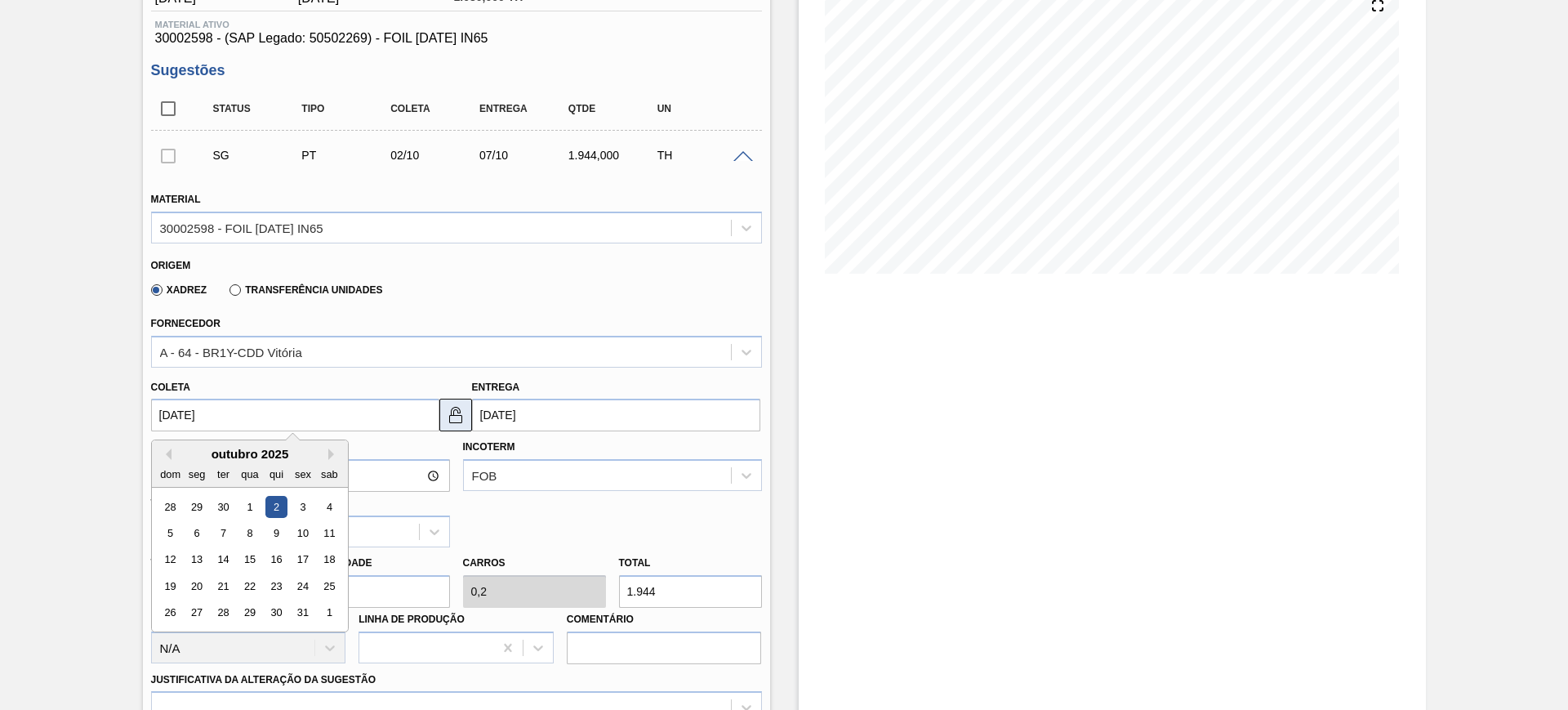
click at [460, 422] on img at bounding box center [455, 414] width 19 height 19
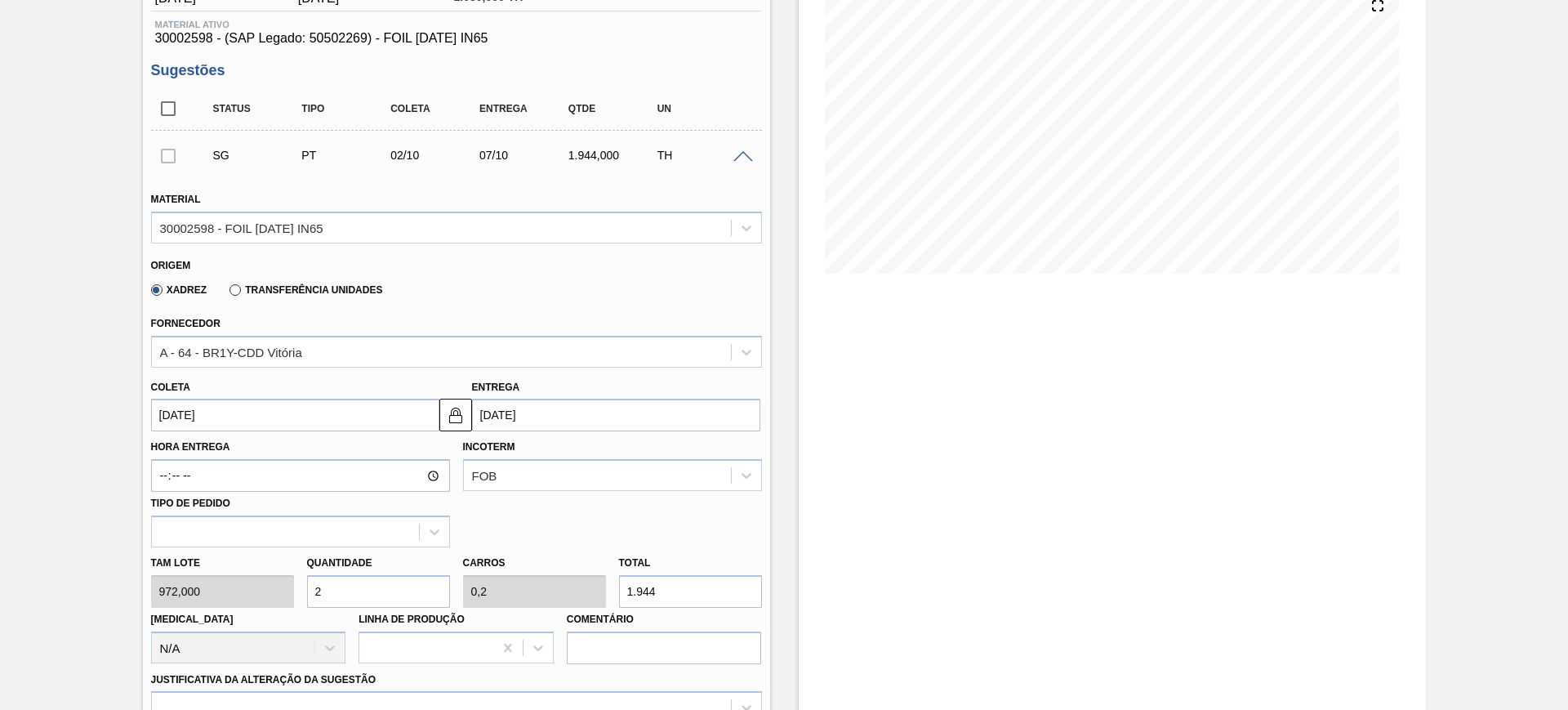
scroll to position [408, 0]
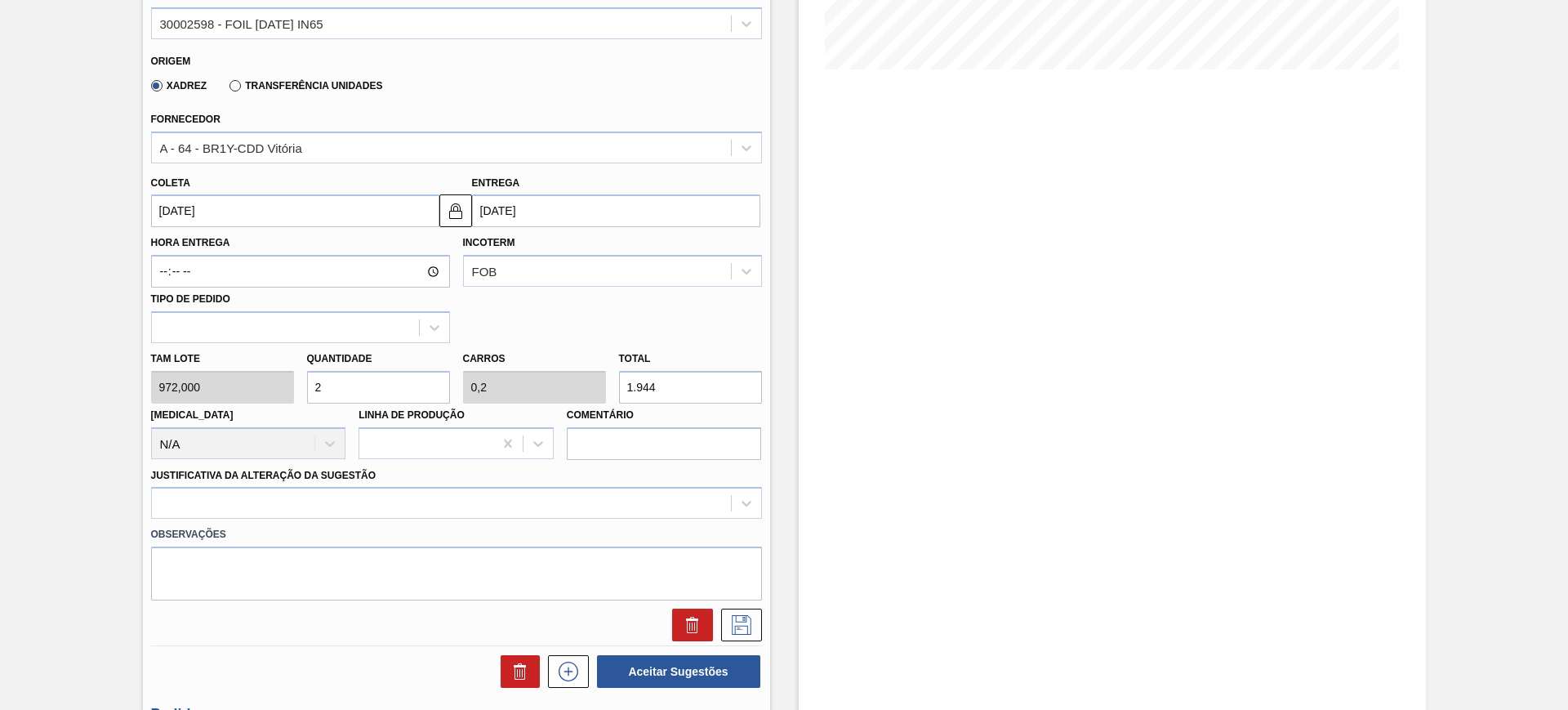
click at [626, 402] on input "1.944" at bounding box center [690, 387] width 143 height 33
click at [634, 395] on input "1.944" at bounding box center [690, 387] width 143 height 33
type input "2"
type input "0,002"
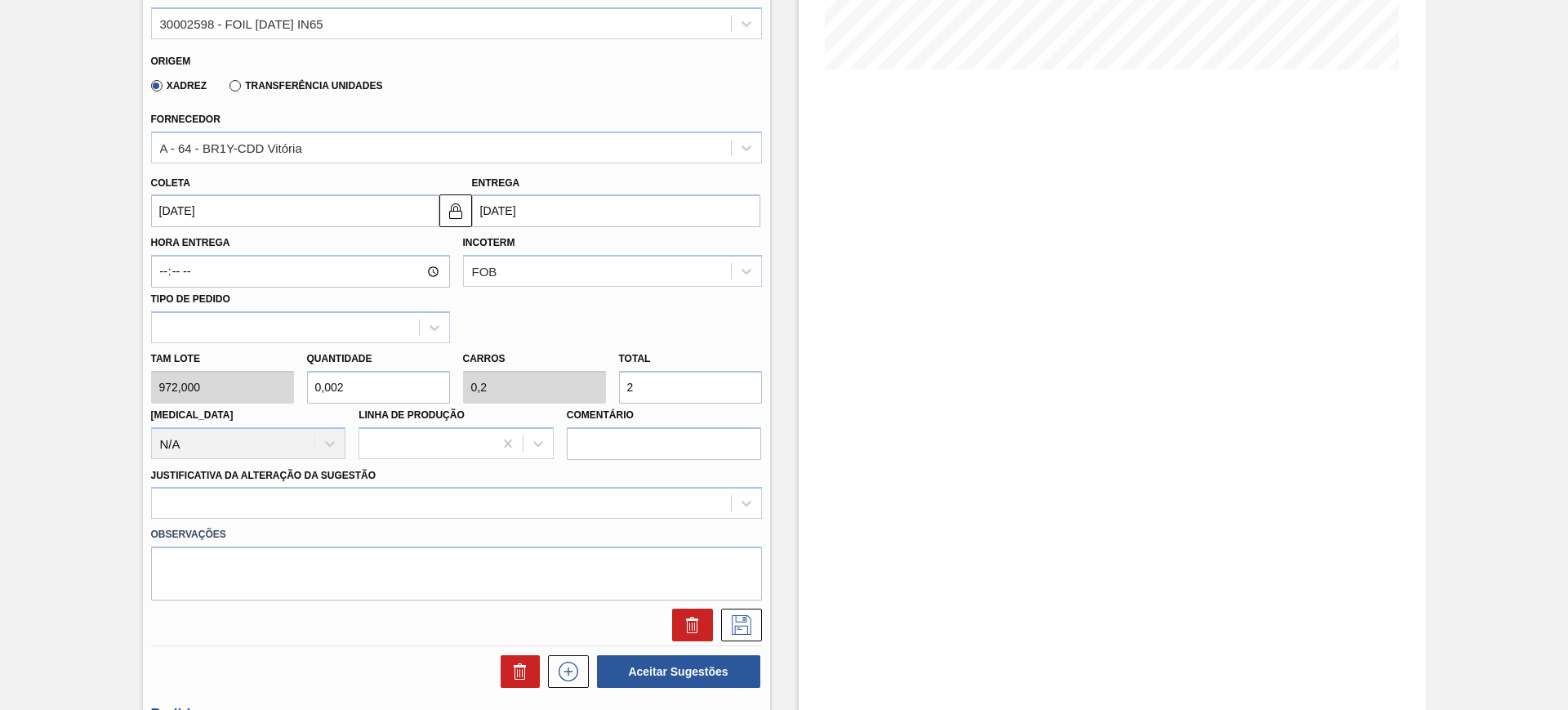
type input "0"
type input "0,03"
type input "0,003"
type input "29"
type input "0,299"
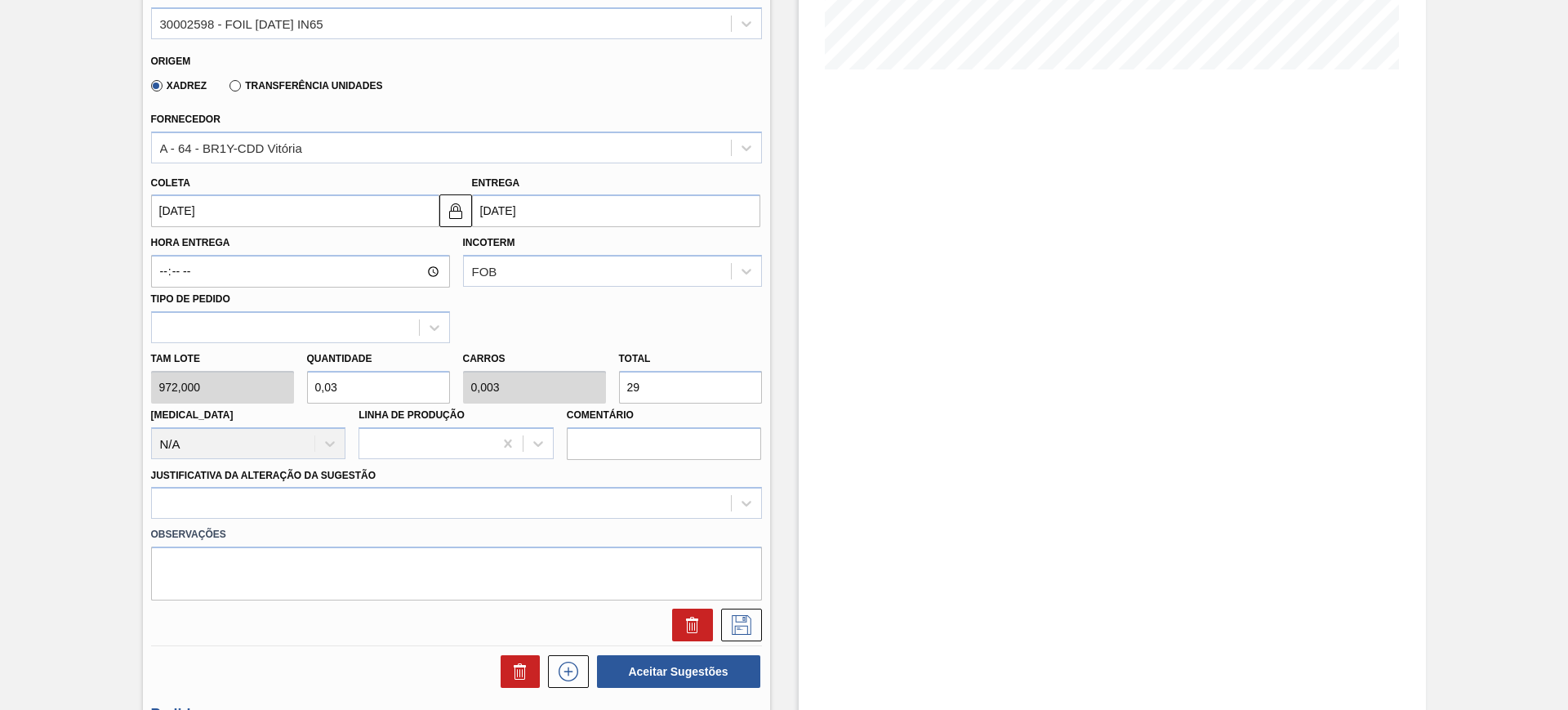
type input "0,03"
type input "291"
type input "3"
type input "0,3"
type input "2.916"
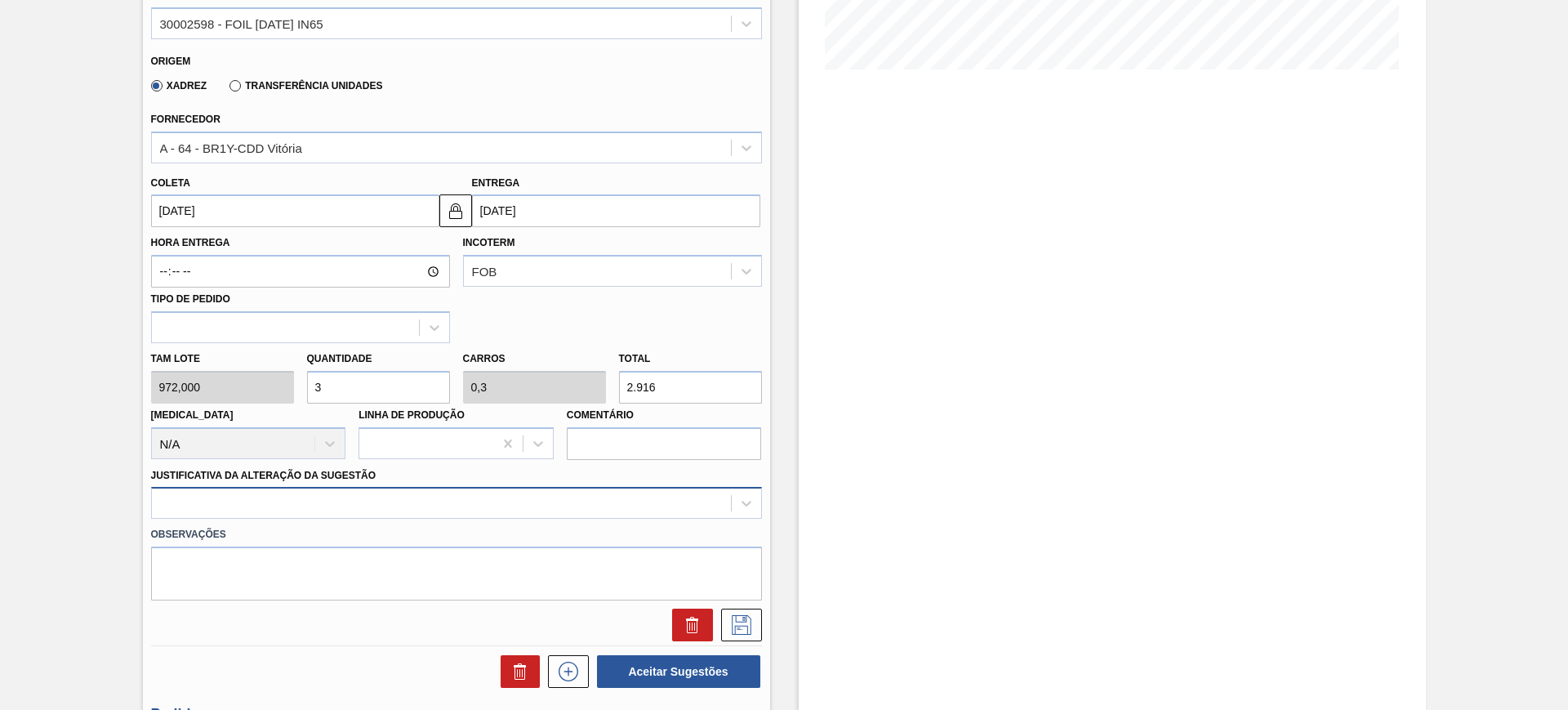
click at [536, 491] on div at bounding box center [456, 503] width 610 height 32
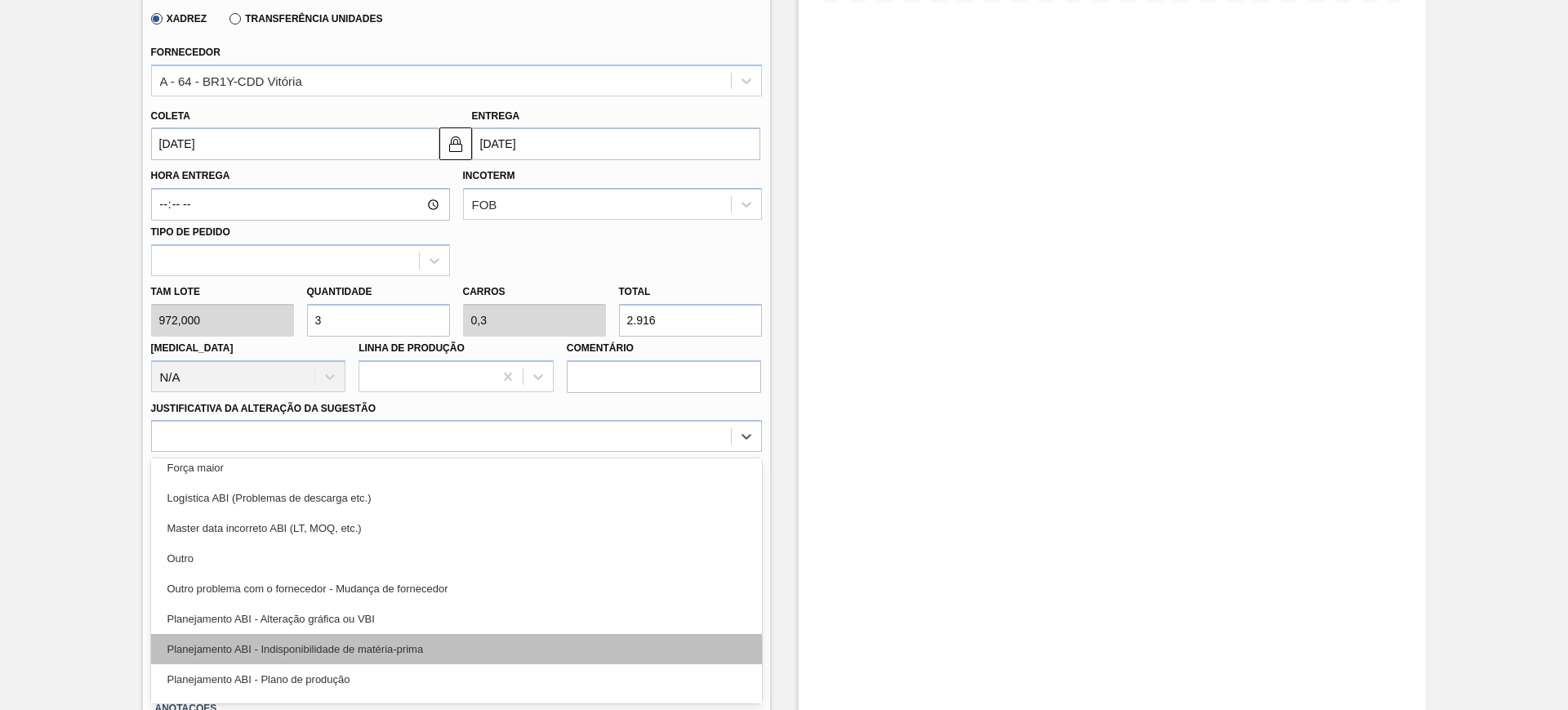
scroll to position [102, 0]
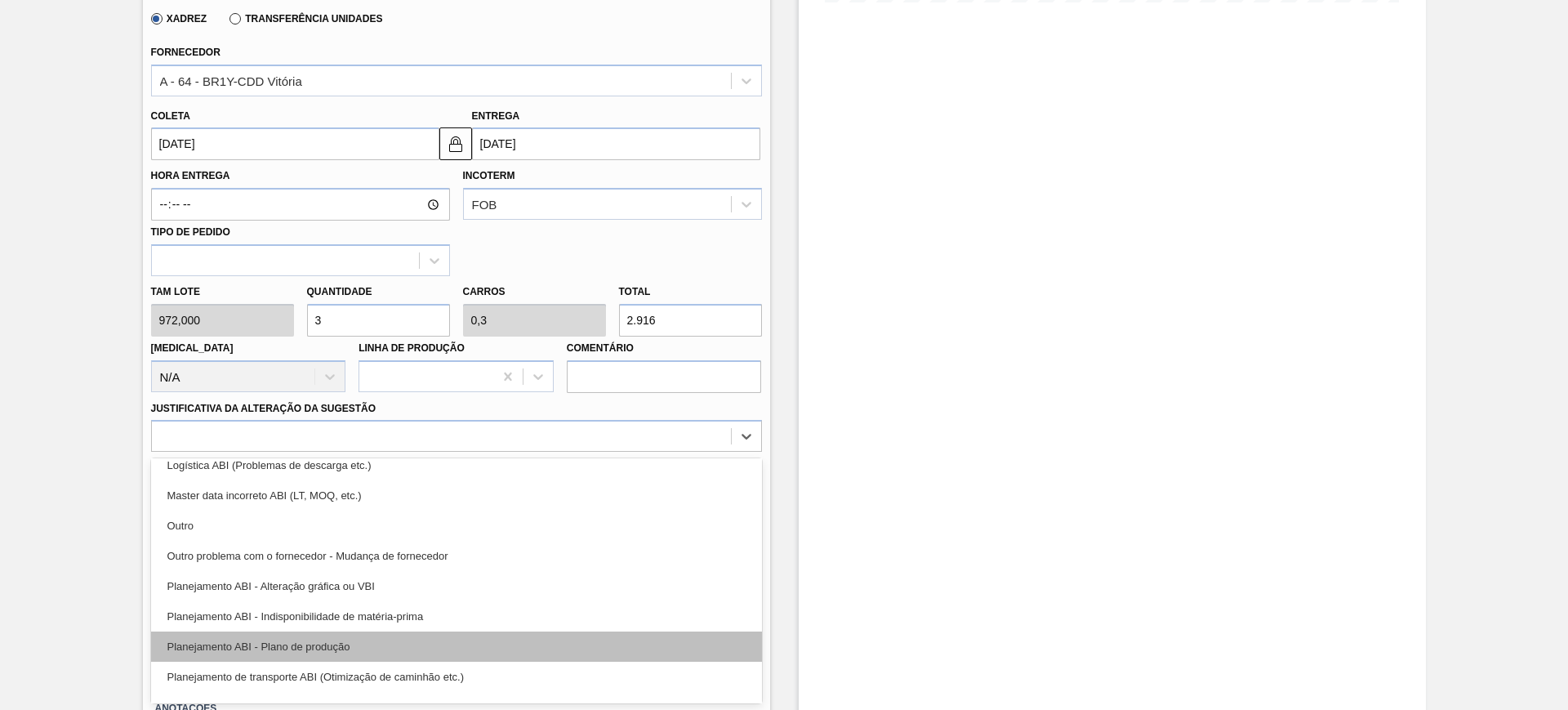
click at [443, 634] on div "Planejamento ABI - Plano de produção" at bounding box center [456, 647] width 610 height 30
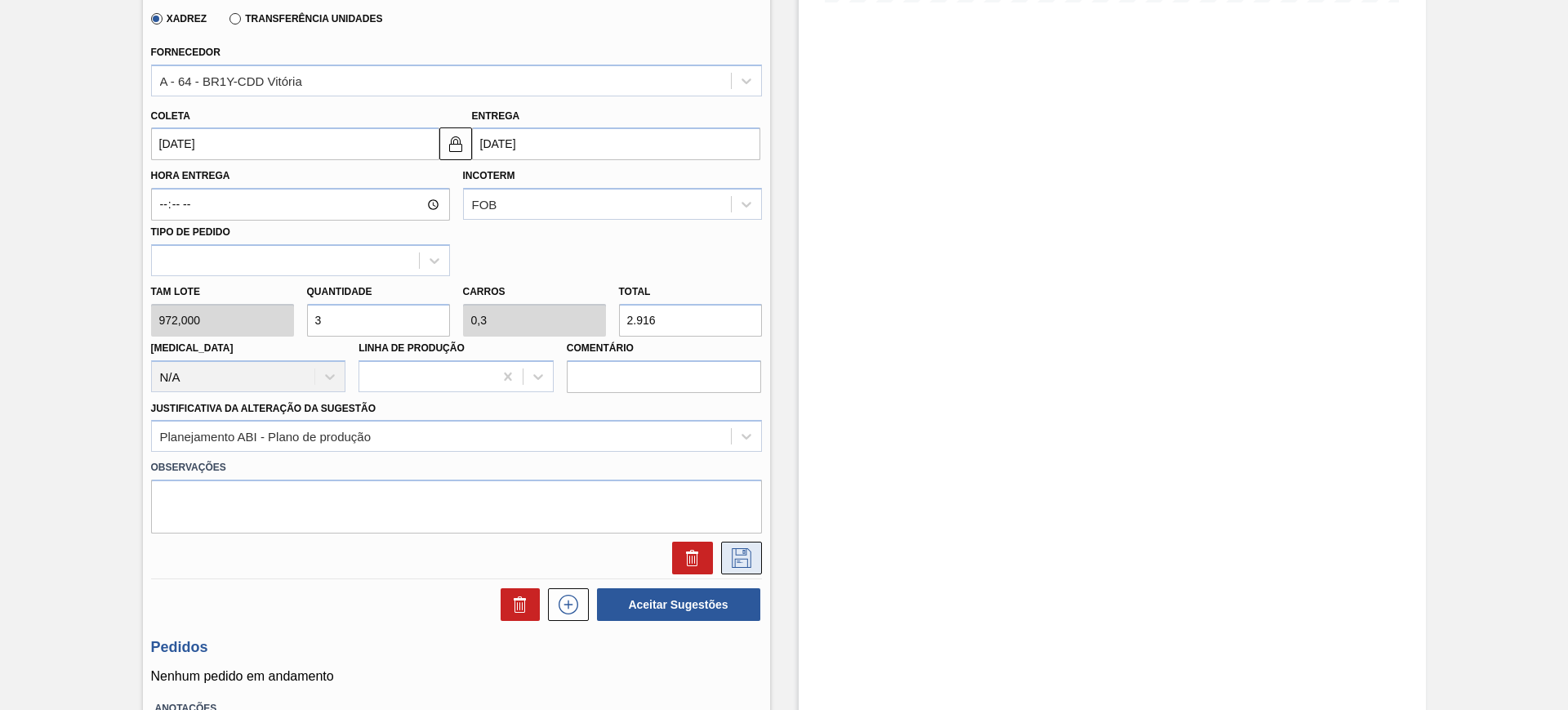
click at [738, 552] on icon at bounding box center [741, 557] width 26 height 19
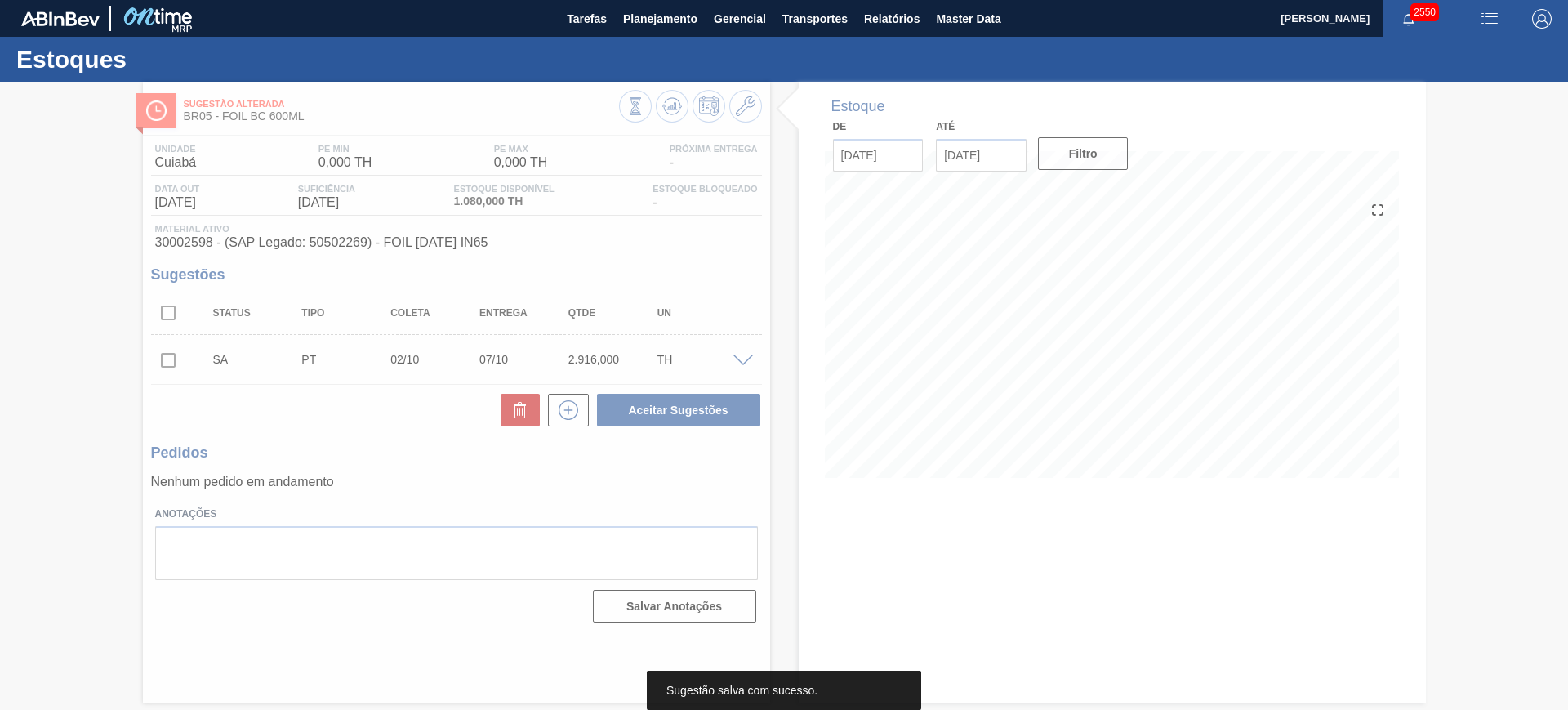
scroll to position [0, 0]
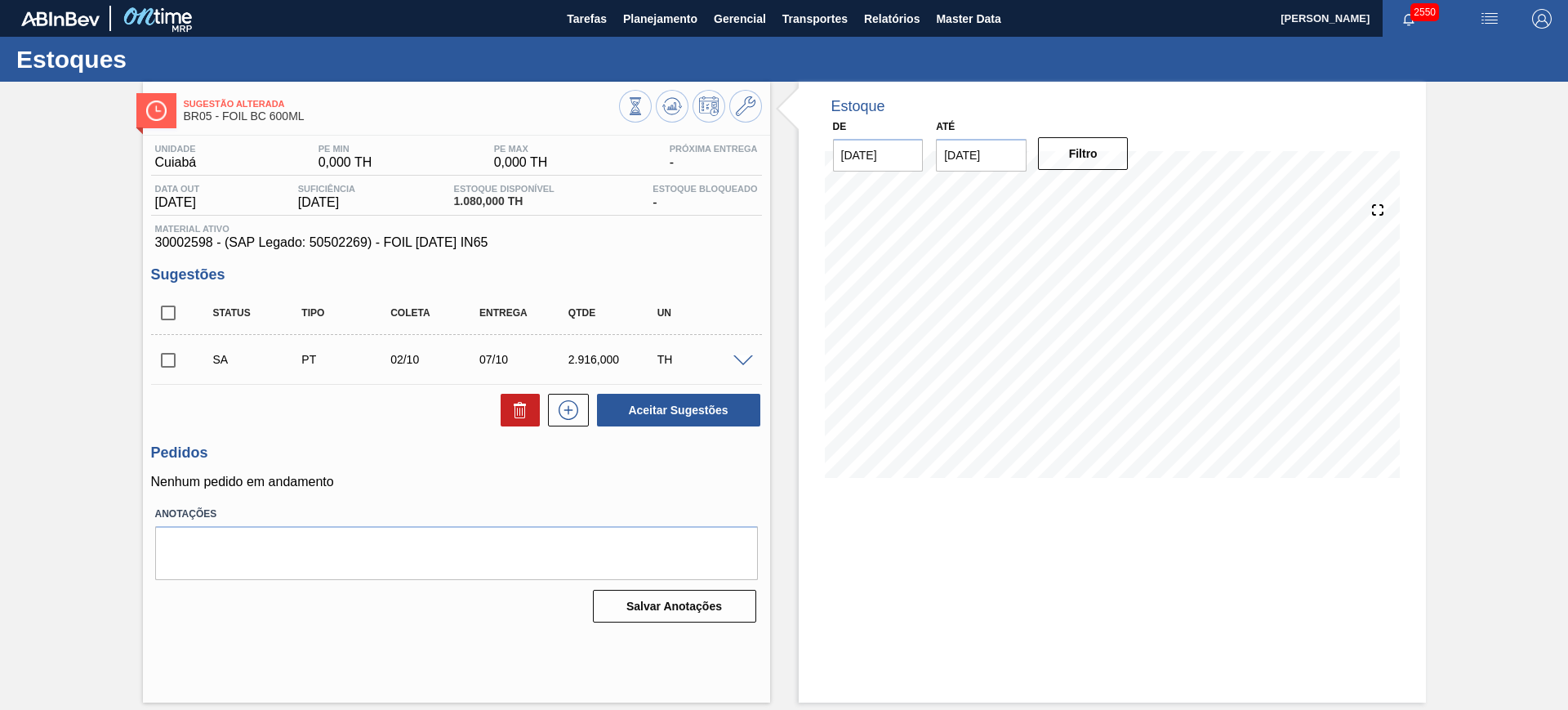
click at [743, 363] on span at bounding box center [742, 361] width 19 height 13
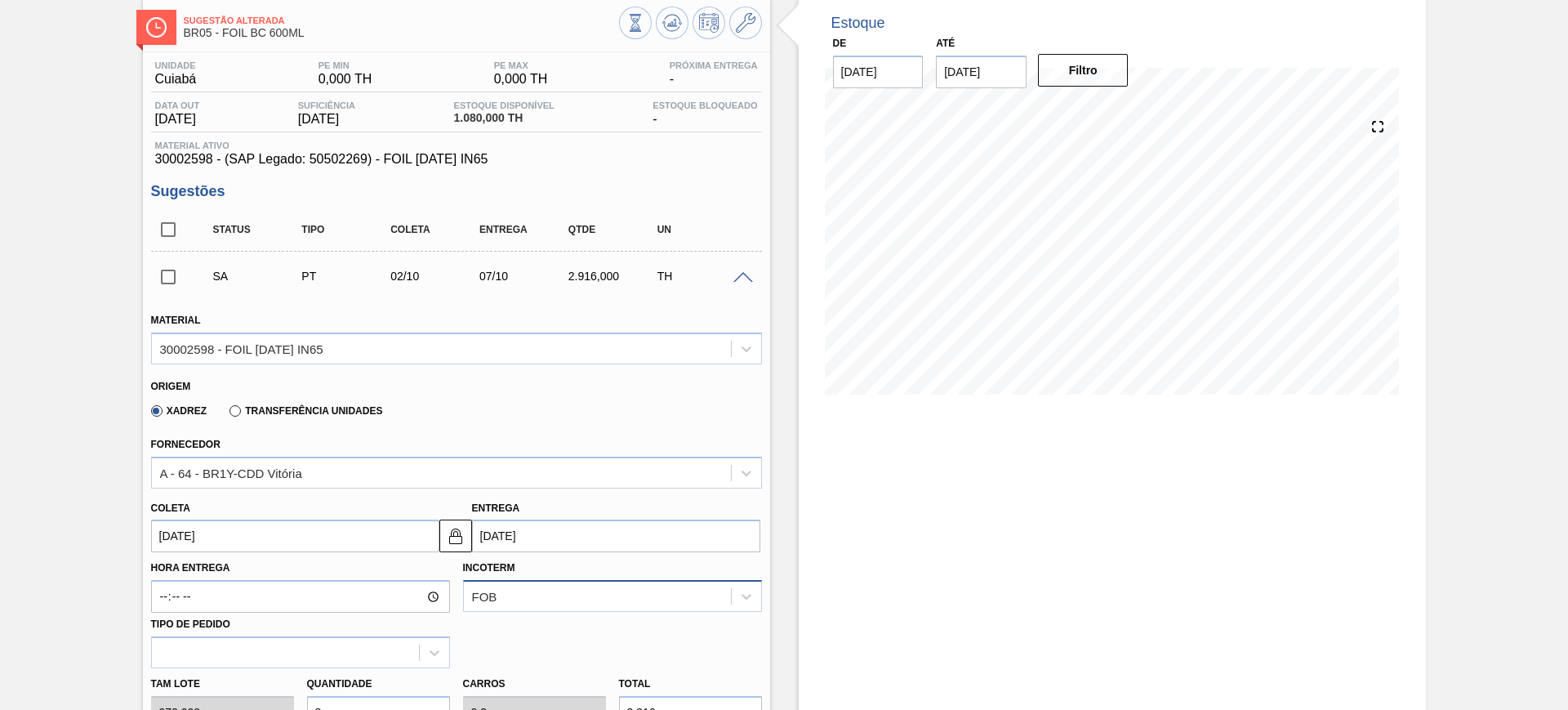
scroll to position [204, 0]
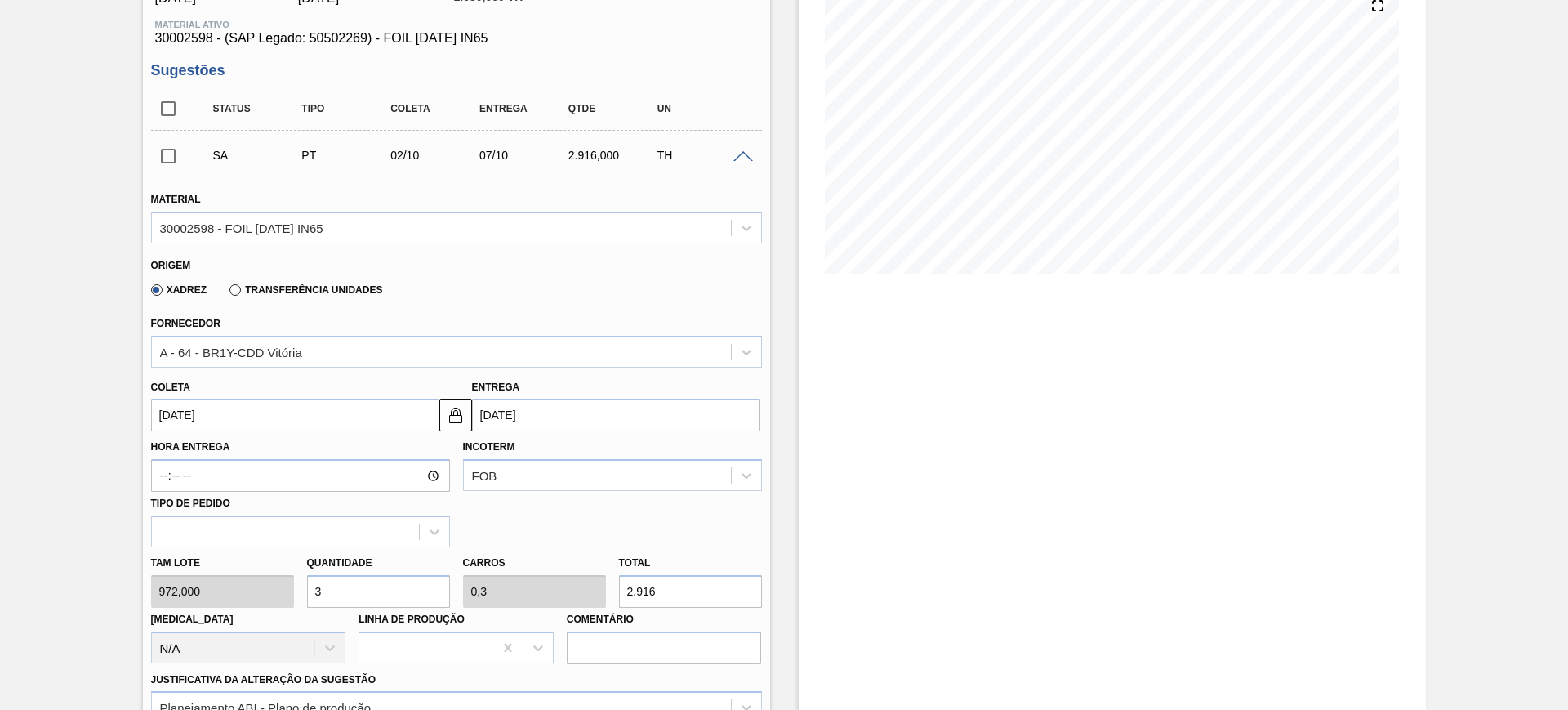
click at [525, 429] on input "07/10/2025" at bounding box center [615, 414] width 288 height 33
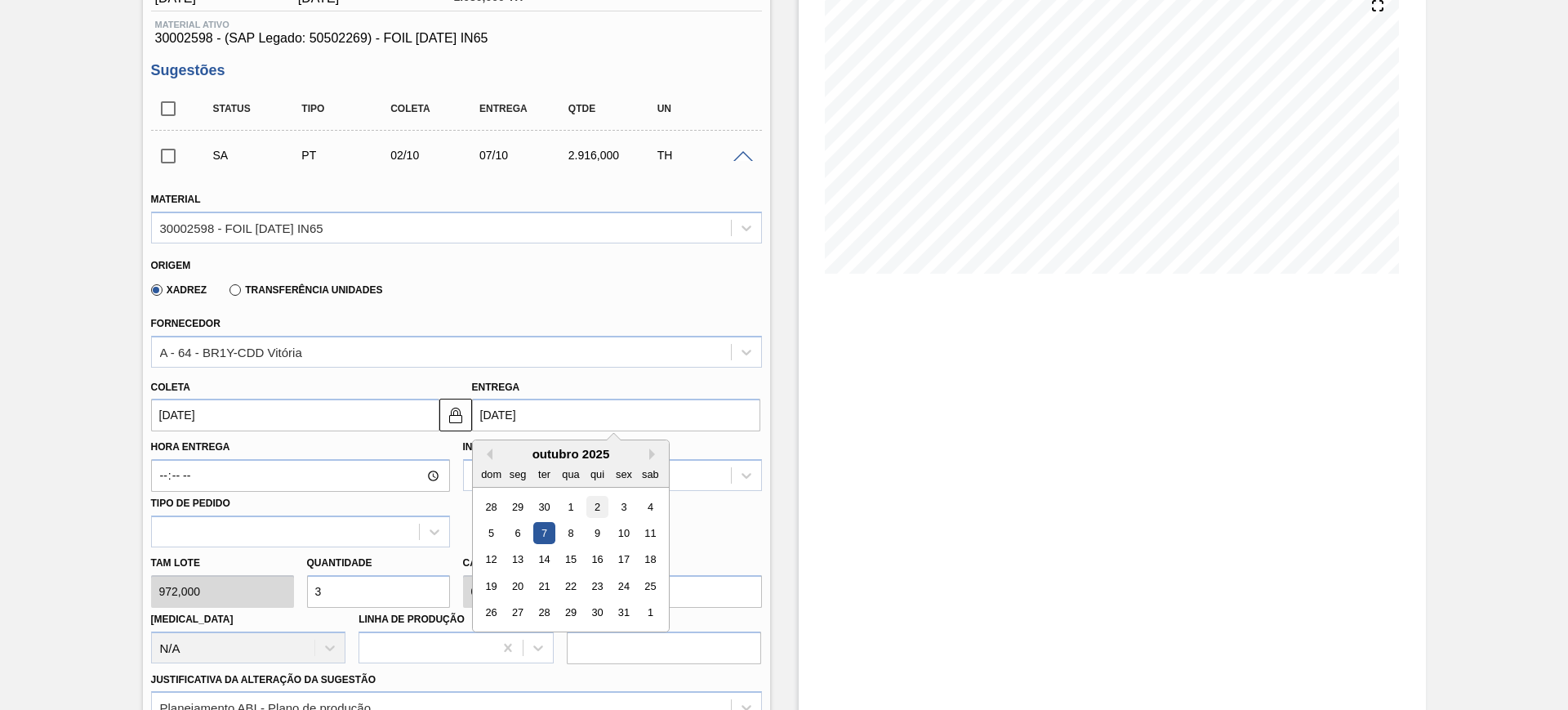
click at [598, 500] on div "2" at bounding box center [596, 507] width 22 height 22
type input "[DATE]"
type input "02/10/2025"
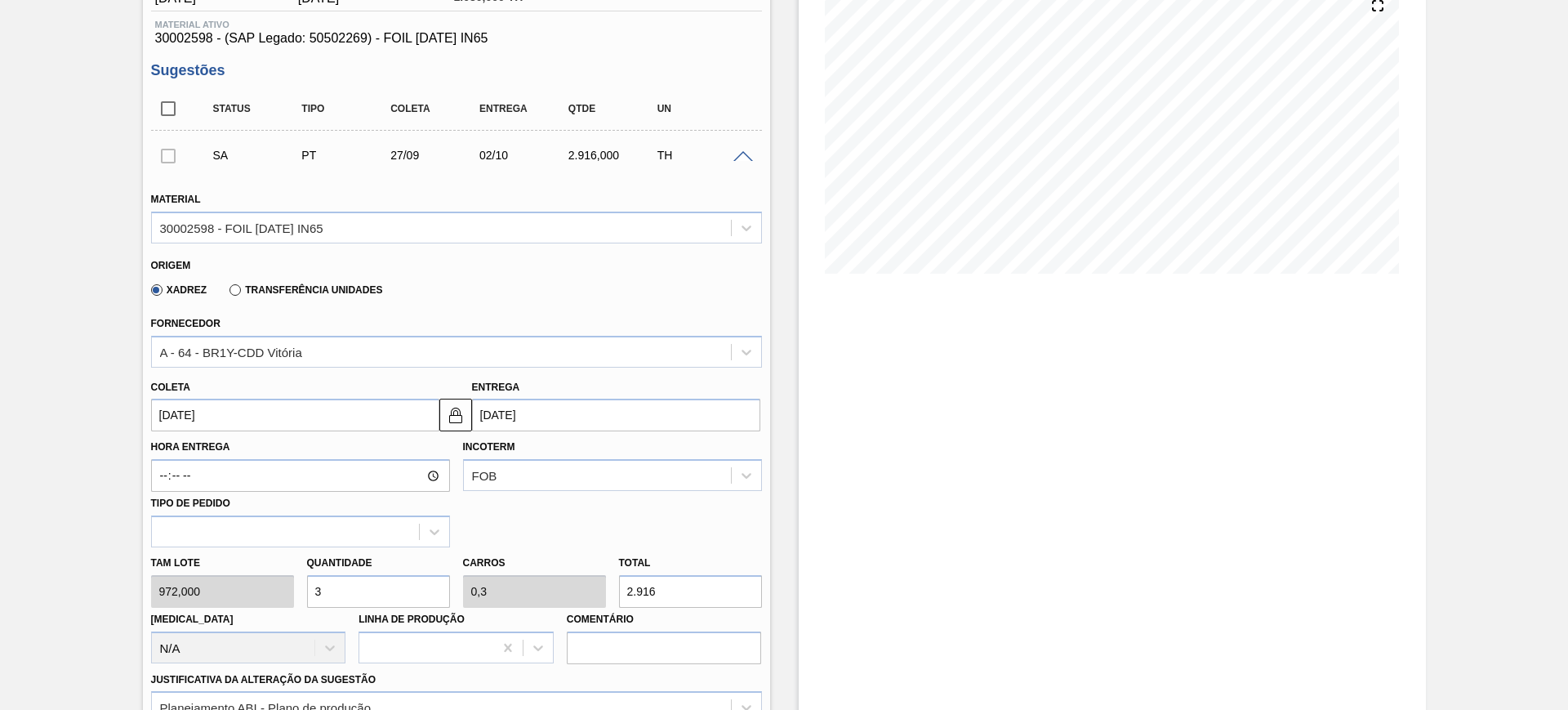
click at [397, 409] on input "[DATE]" at bounding box center [295, 414] width 288 height 33
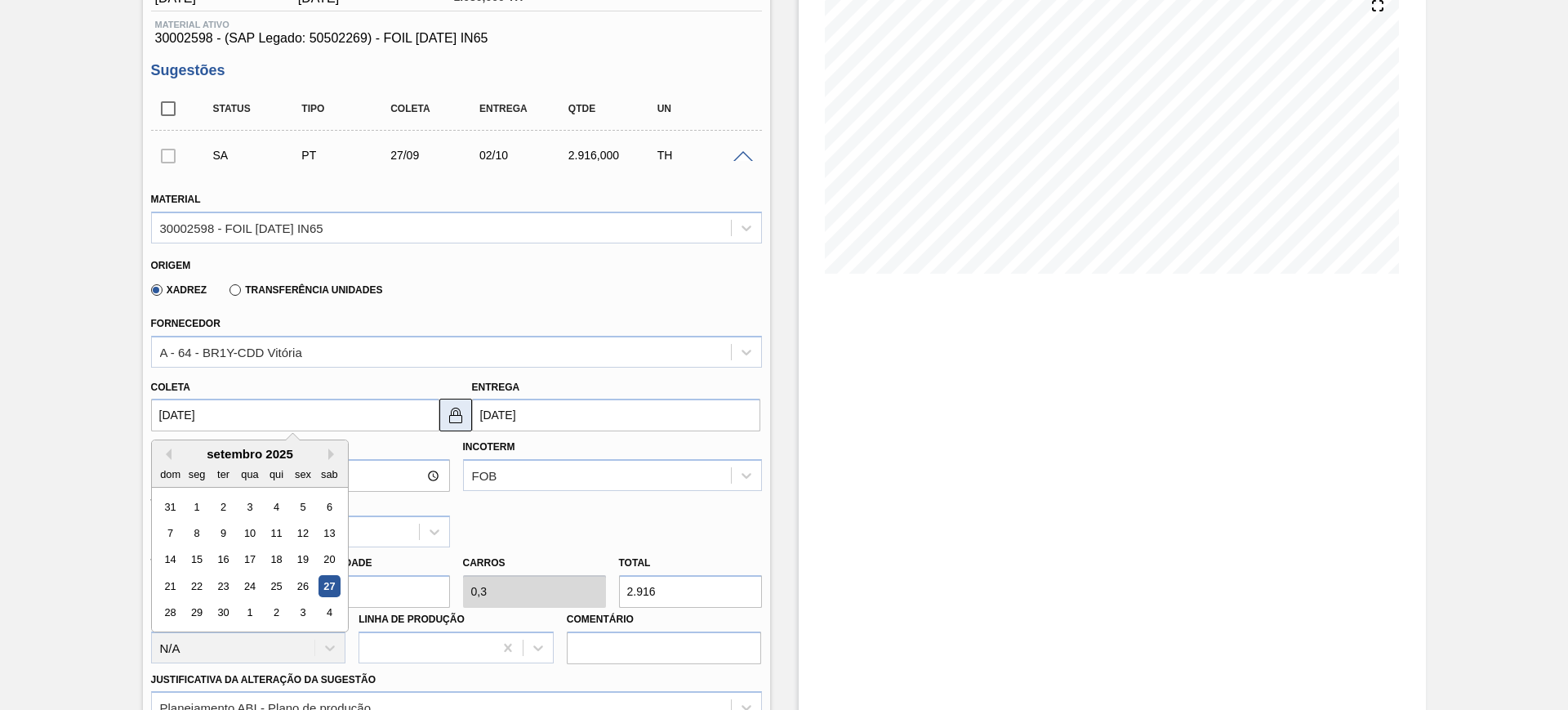
click at [455, 413] on img at bounding box center [455, 414] width 19 height 19
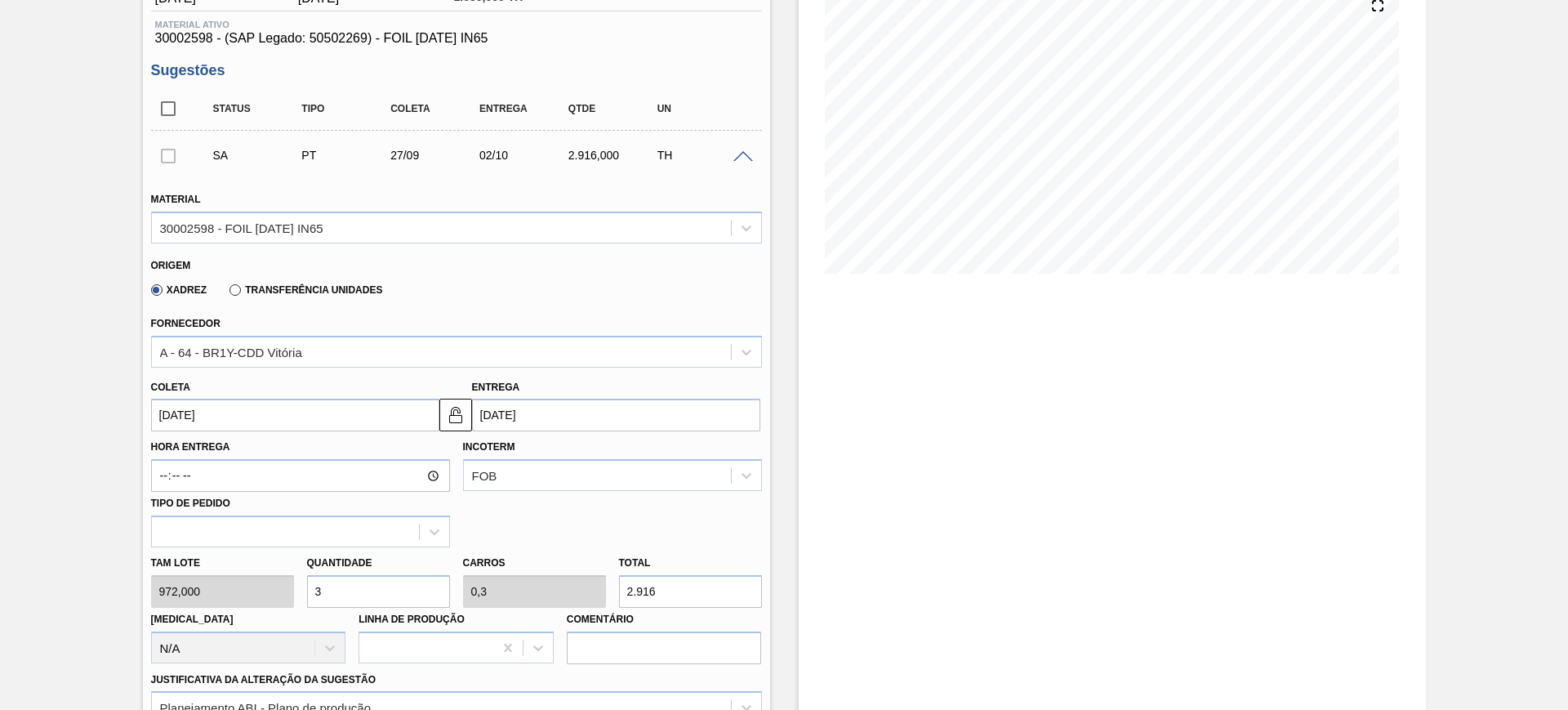
click at [367, 413] on input "[DATE]" at bounding box center [295, 414] width 288 height 33
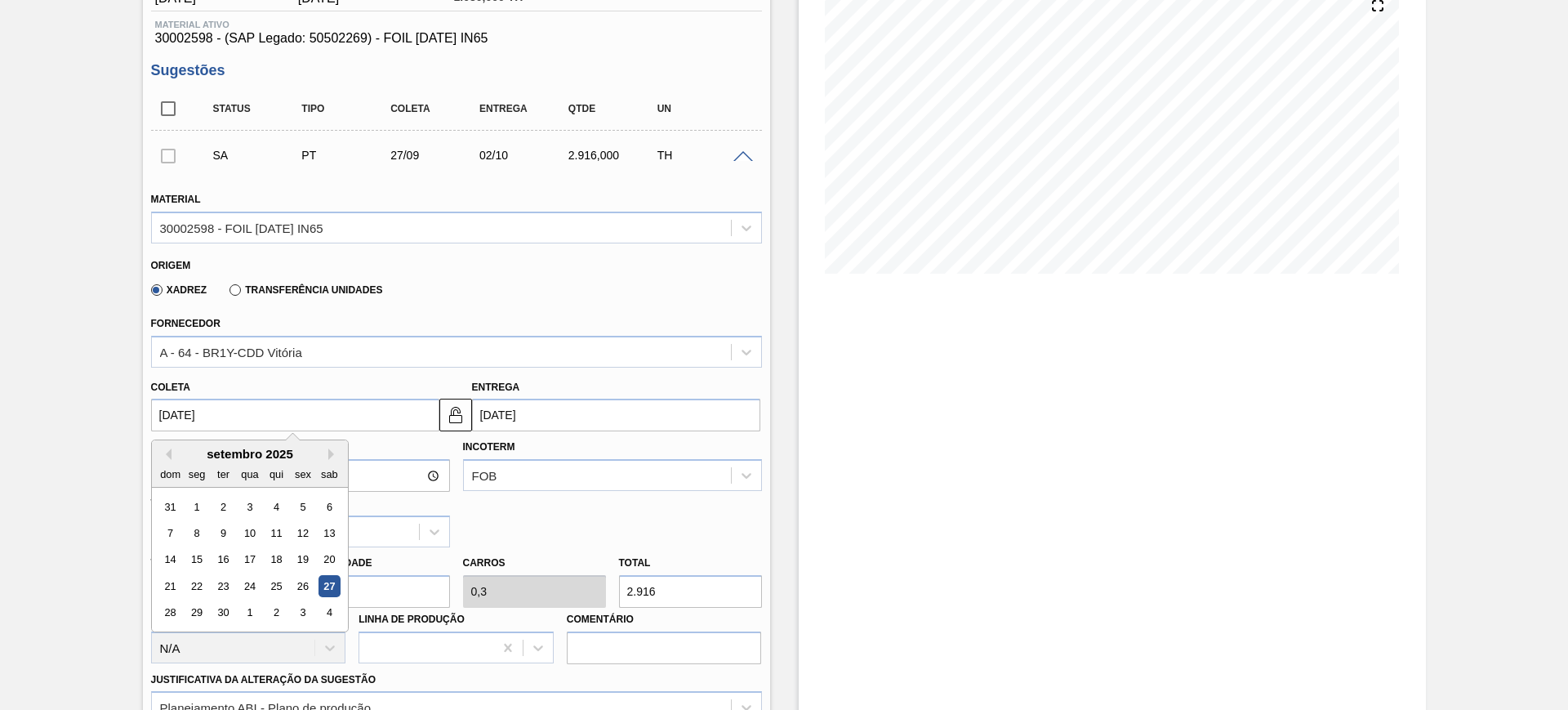
click at [335, 581] on div "27" at bounding box center [328, 586] width 22 height 22
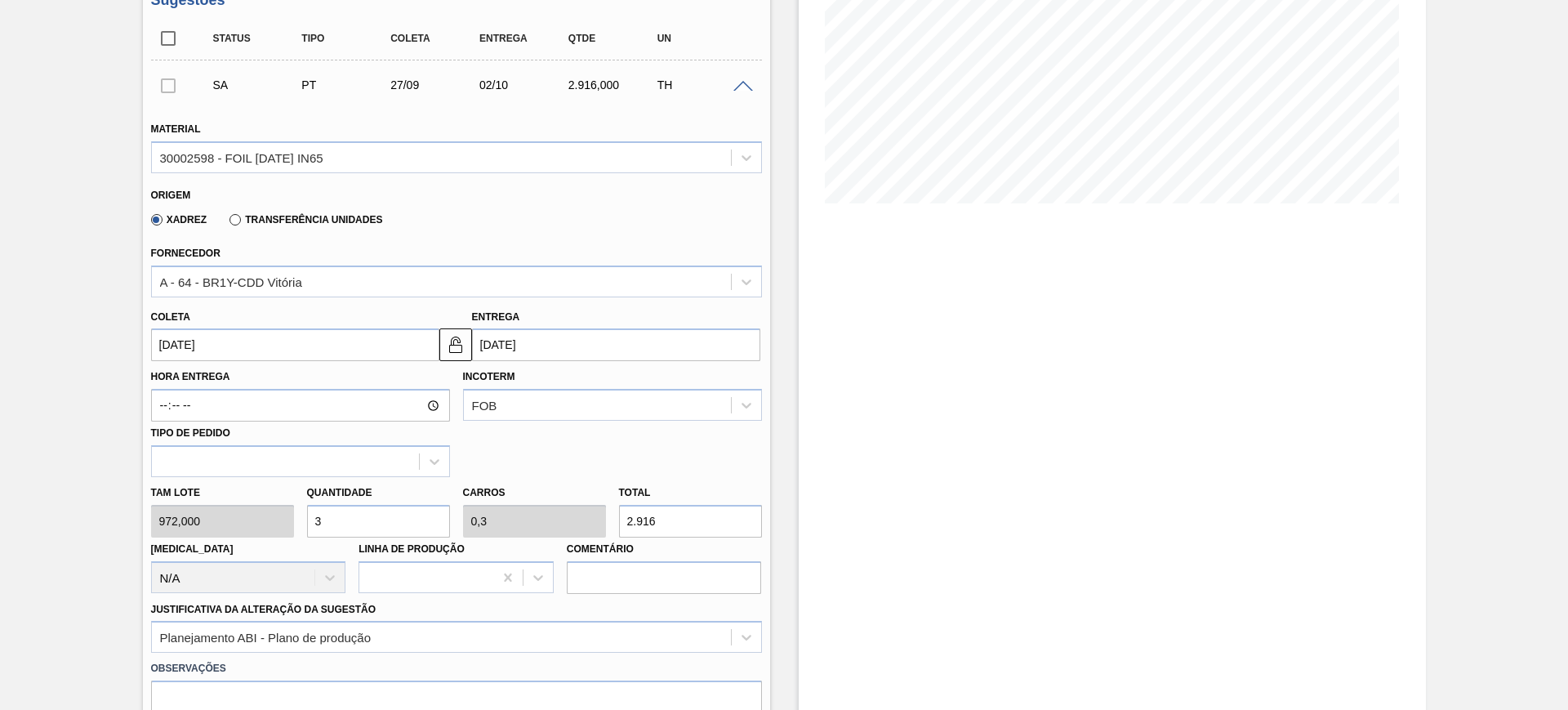
scroll to position [307, 0]
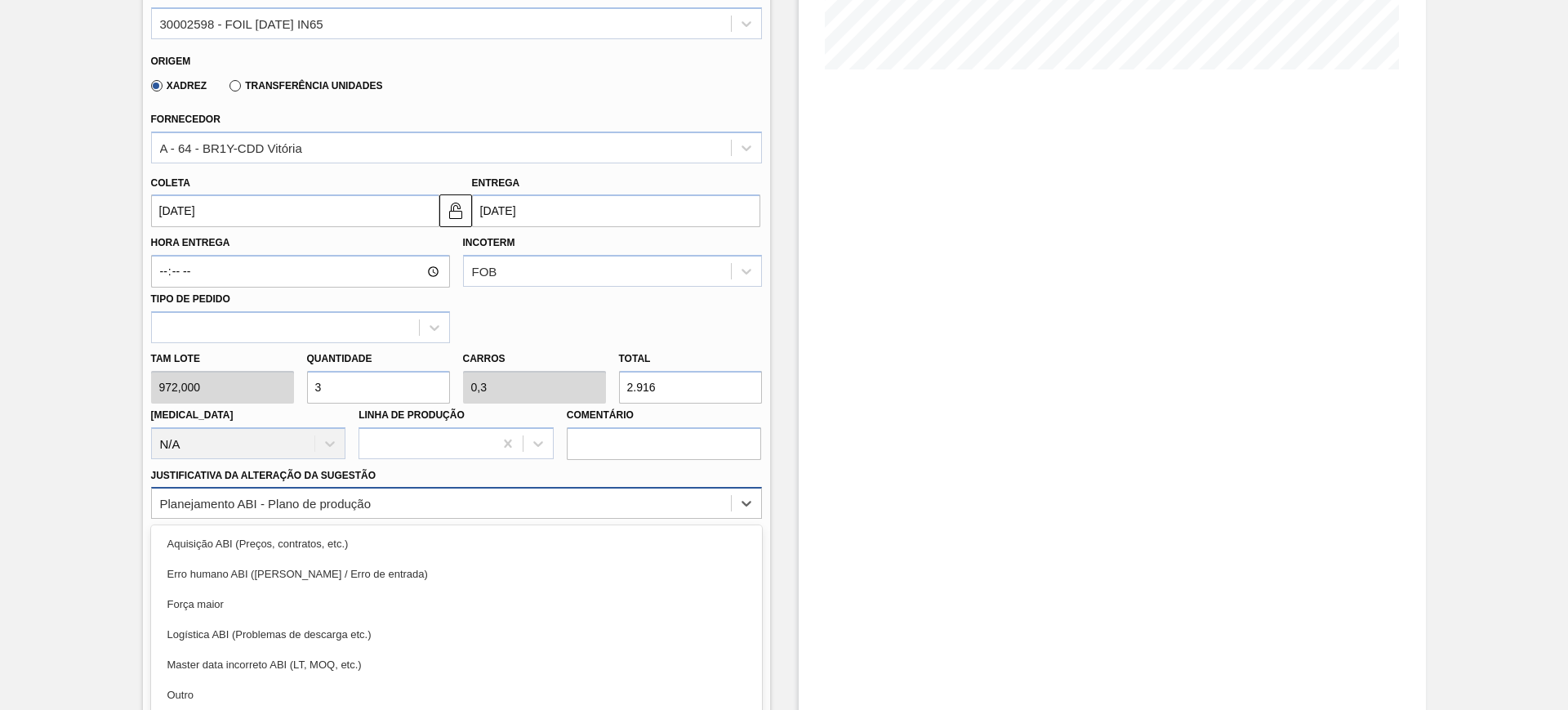
click at [431, 508] on div "option Planejamento ABI - Plano de produção, selected. option Erro humano ABI (…" at bounding box center [456, 503] width 610 height 32
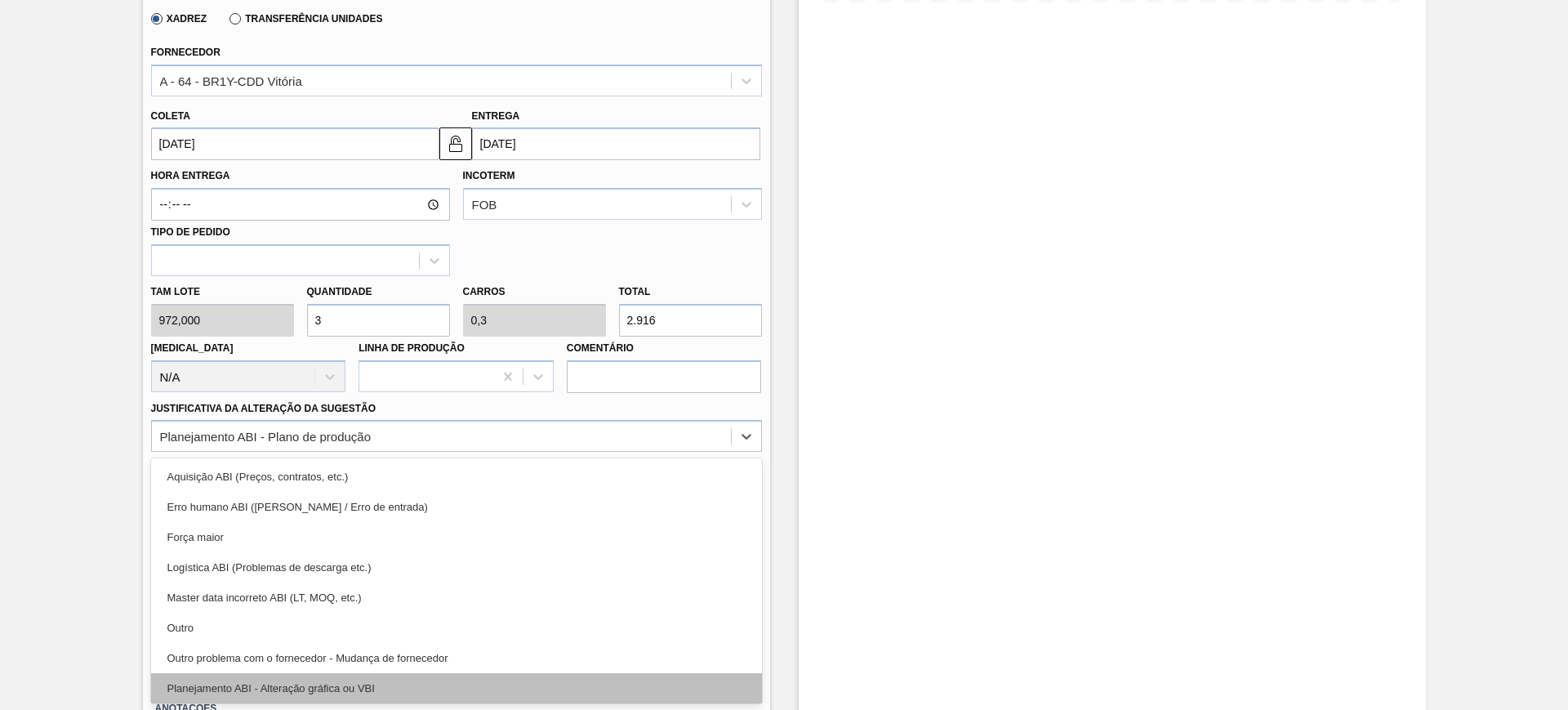
click at [434, 682] on div "Planejamento ABI - Alteração gráfica ou VBI" at bounding box center [456, 688] width 610 height 30
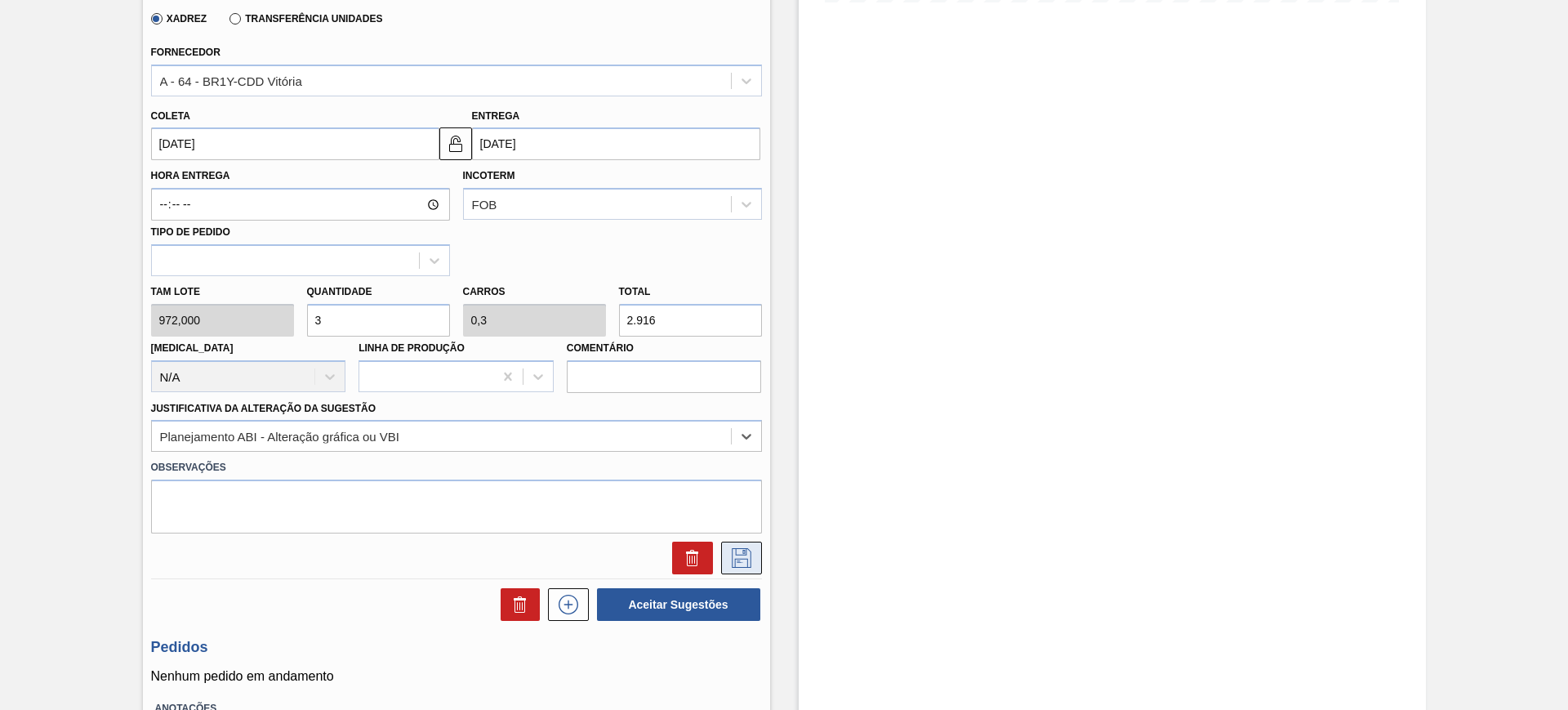
click at [744, 559] on icon at bounding box center [741, 557] width 19 height 19
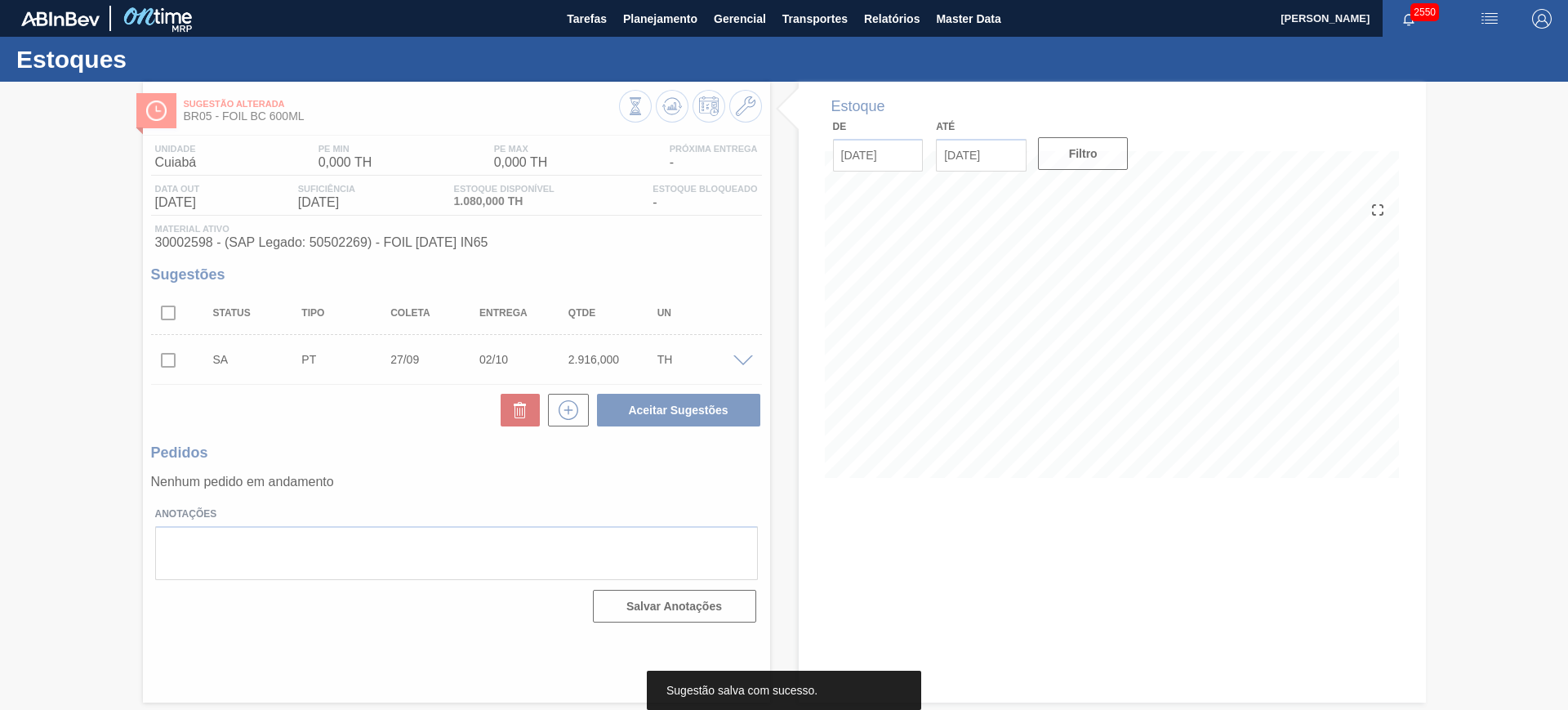
scroll to position [0, 0]
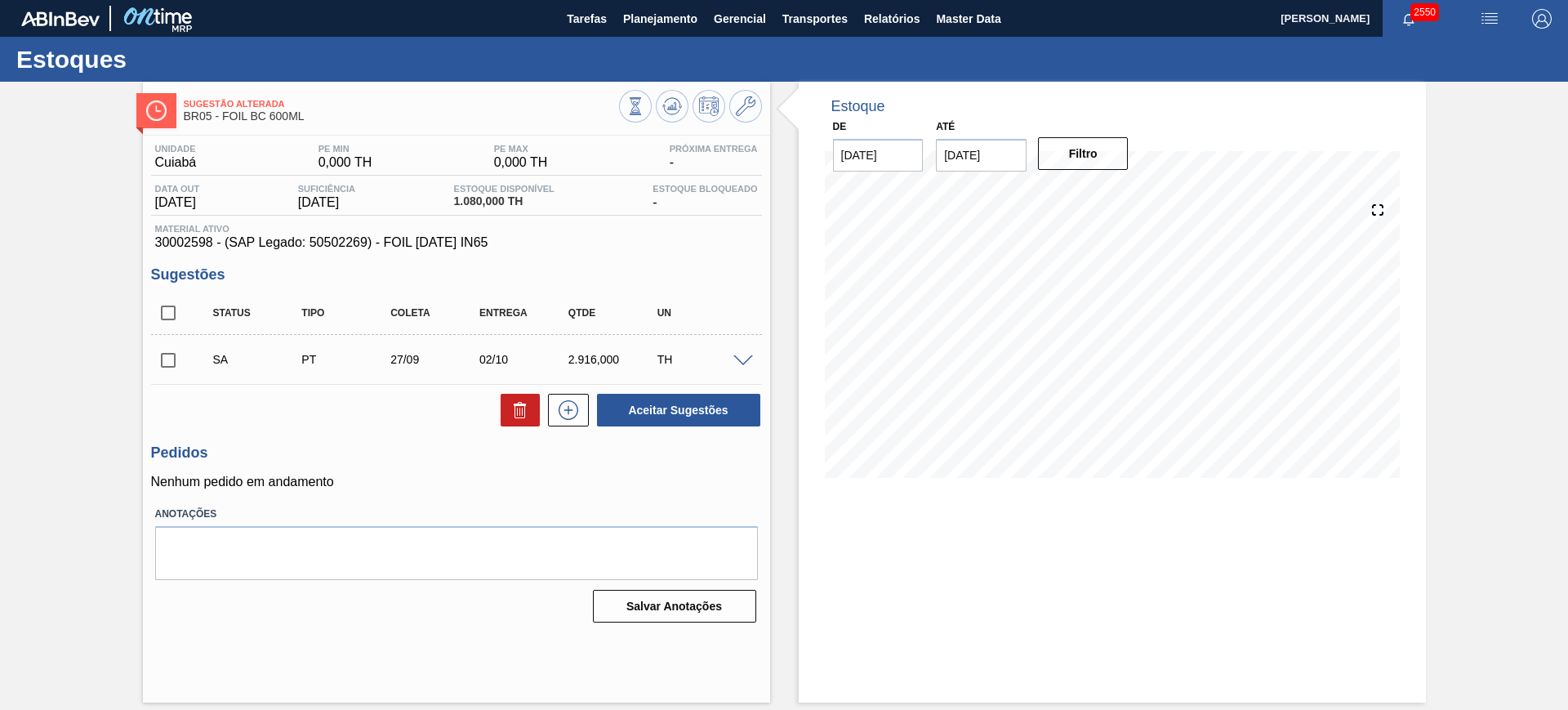
click at [163, 300] on input "checkbox" at bounding box center [168, 312] width 34 height 34
checkbox input "true"
click at [654, 414] on button "Aceitar Sugestões" at bounding box center [679, 409] width 164 height 33
checkbox input "false"
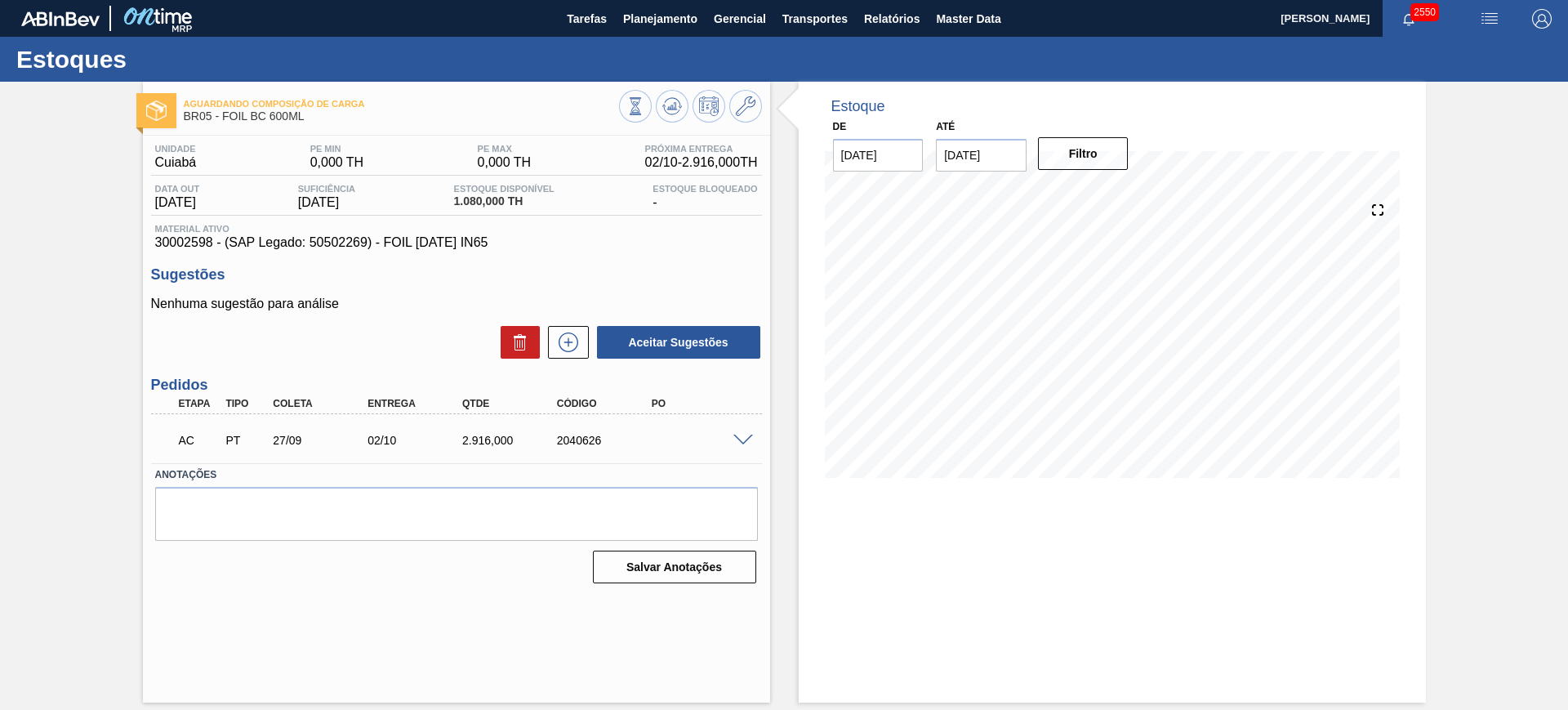
click at [740, 437] on span at bounding box center [742, 440] width 19 height 13
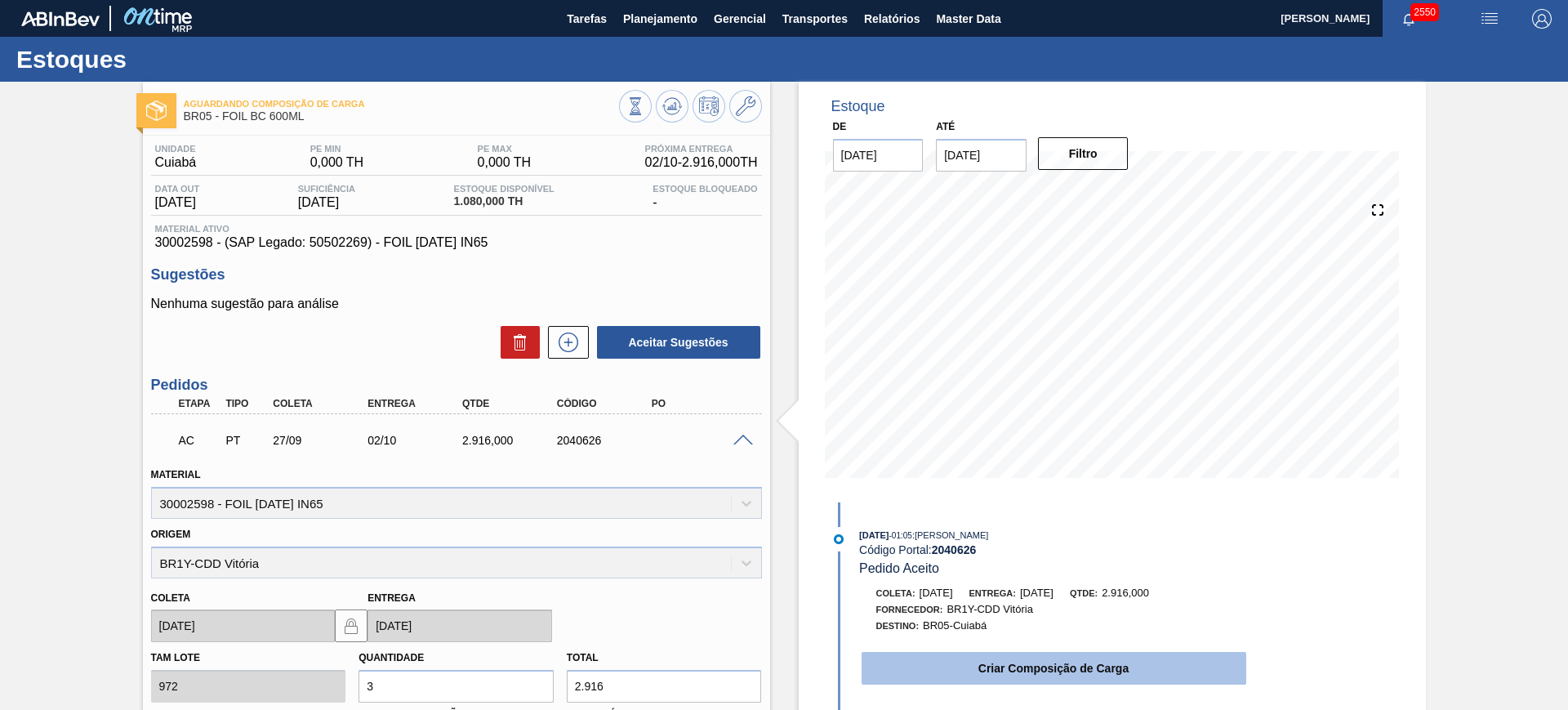
click at [945, 662] on button "Criar Composição de Carga" at bounding box center [1054, 667] width 385 height 33
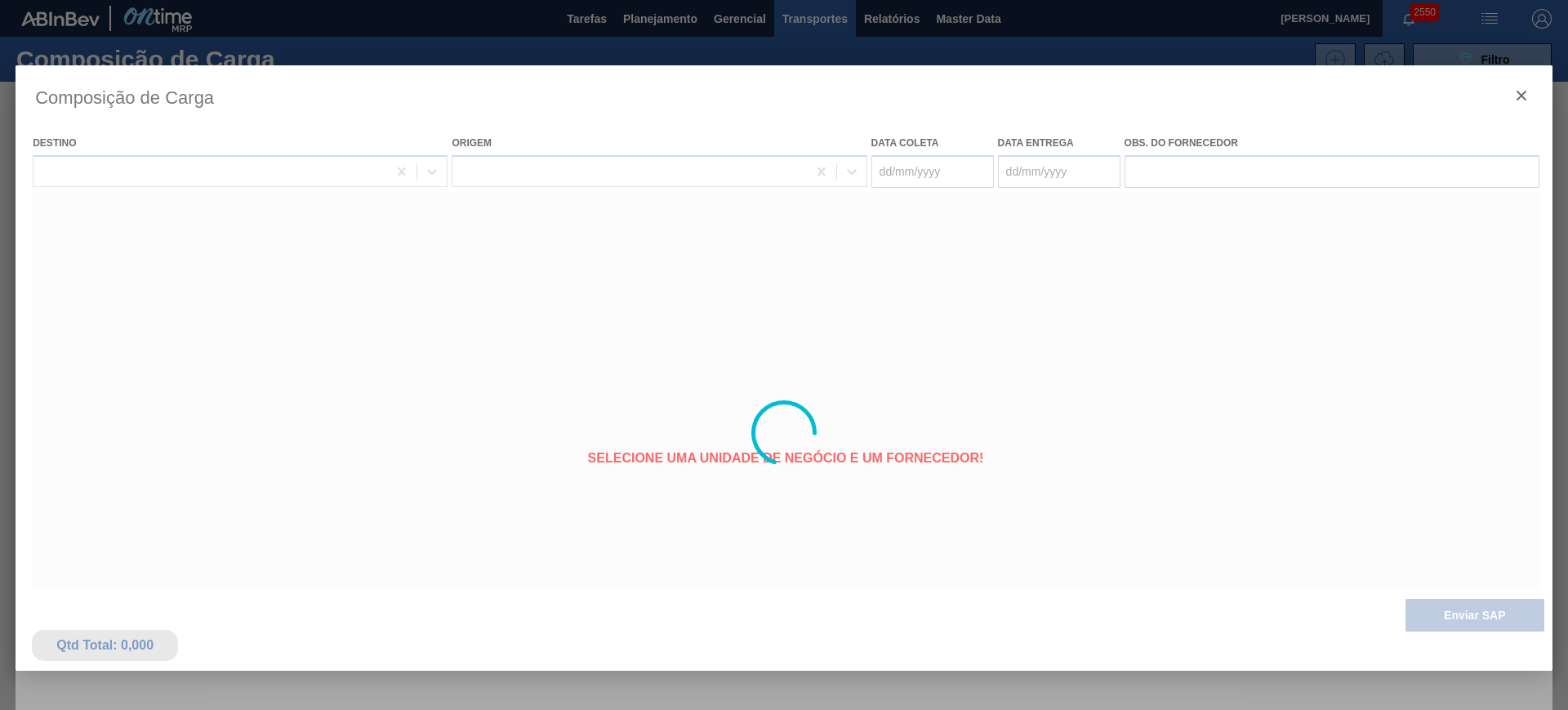
type coleta "[DATE]"
type entrega "02/10/2025"
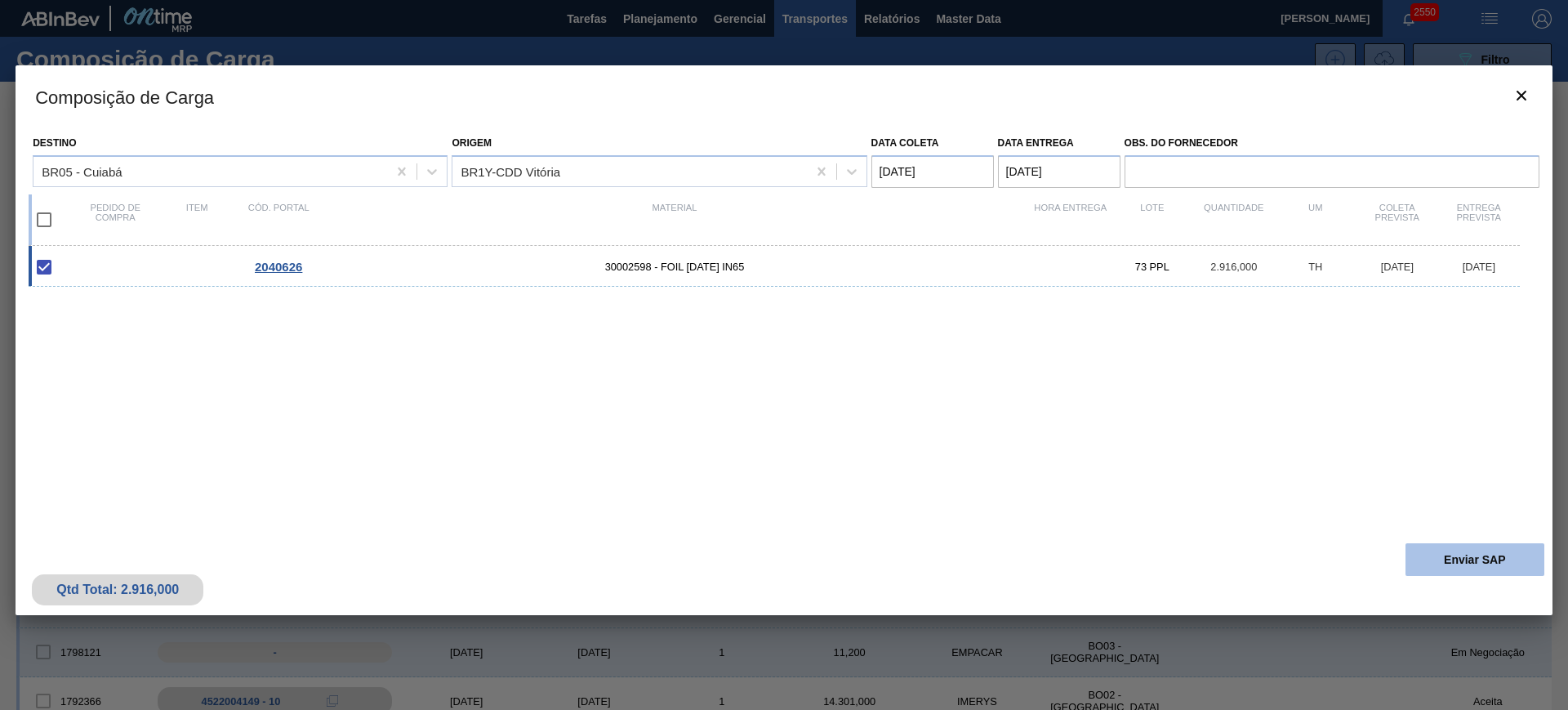
click at [1458, 555] on button "Enviar SAP" at bounding box center [1474, 559] width 139 height 33
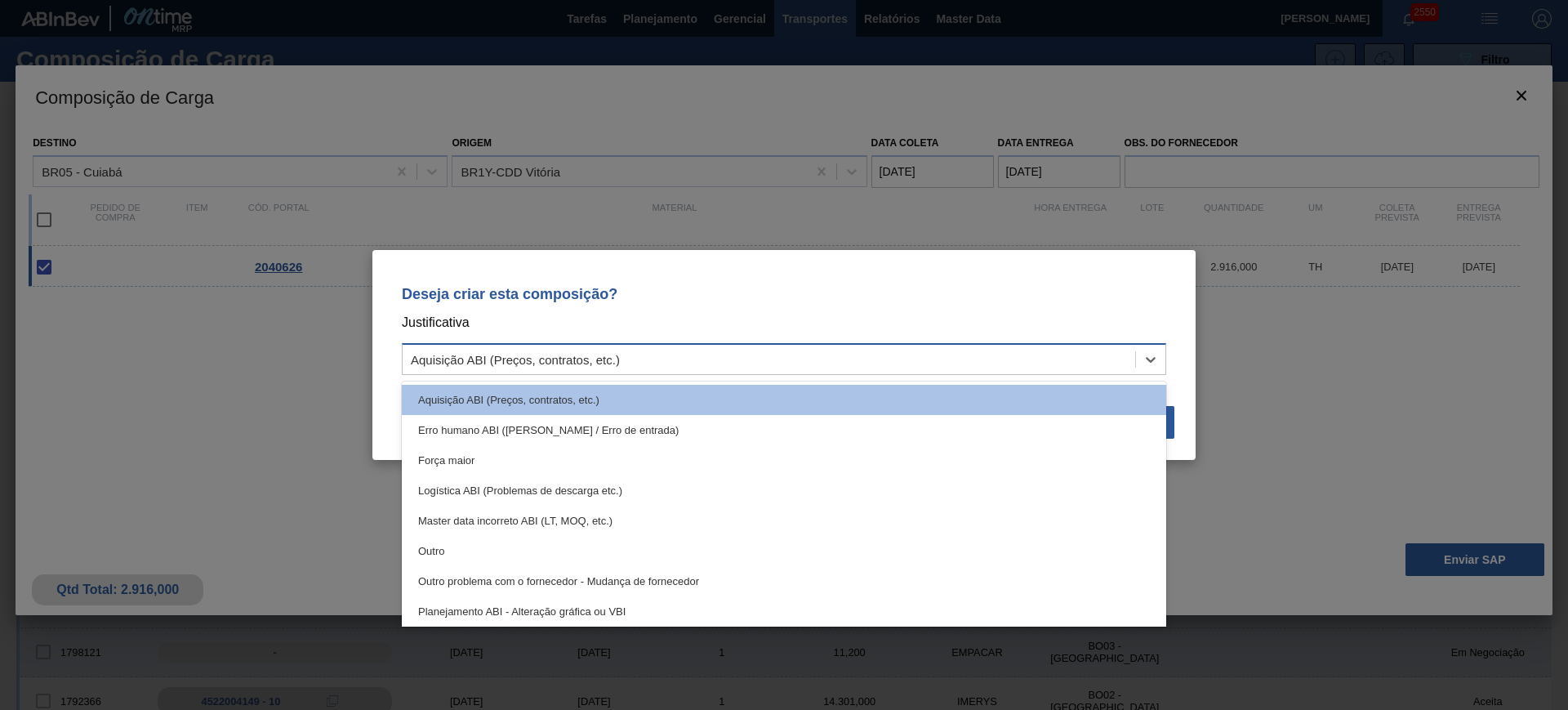
click at [985, 358] on div "Aquisição ABI (Preços, contratos, etc.)" at bounding box center [768, 360] width 732 height 23
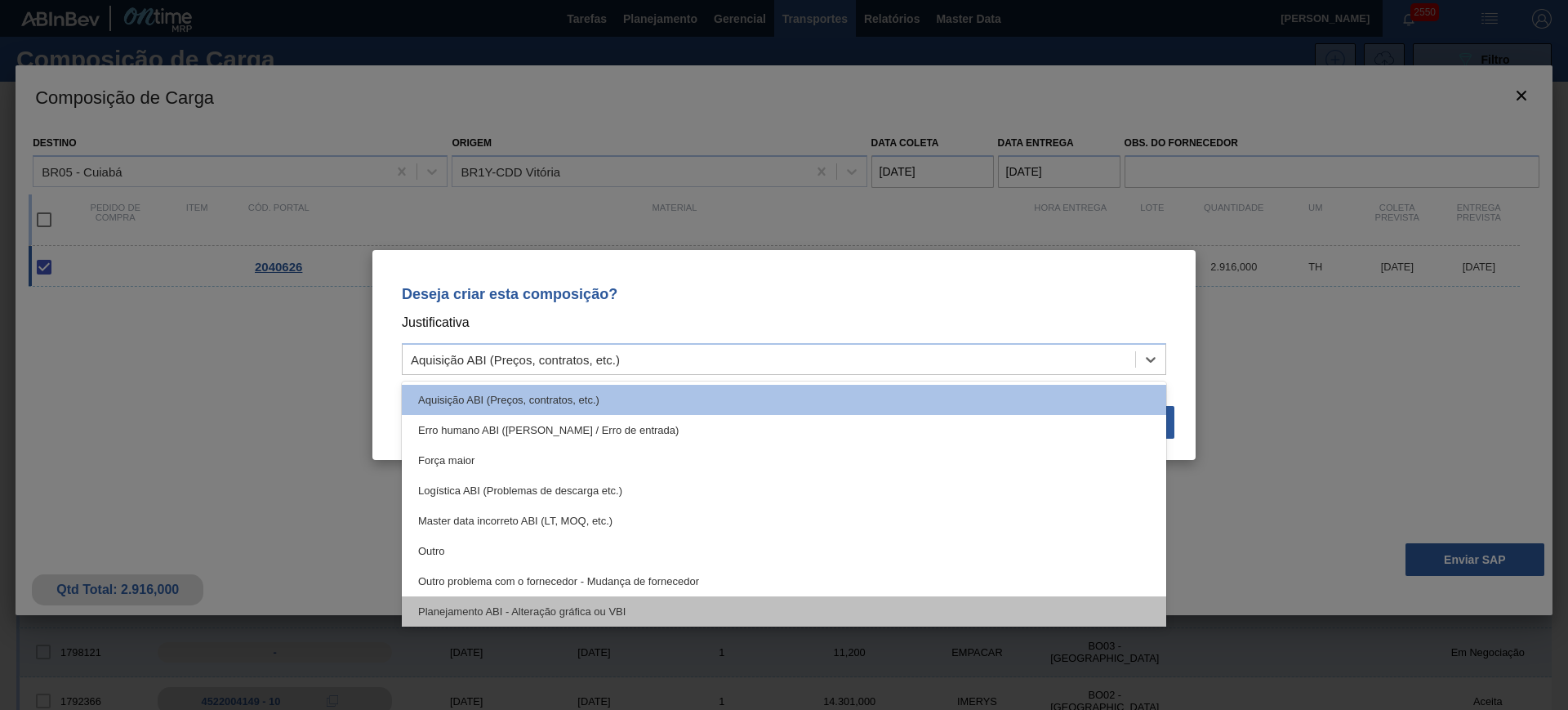
click at [743, 608] on div "Planejamento ABI - Alteração gráfica ou VBI" at bounding box center [783, 611] width 764 height 30
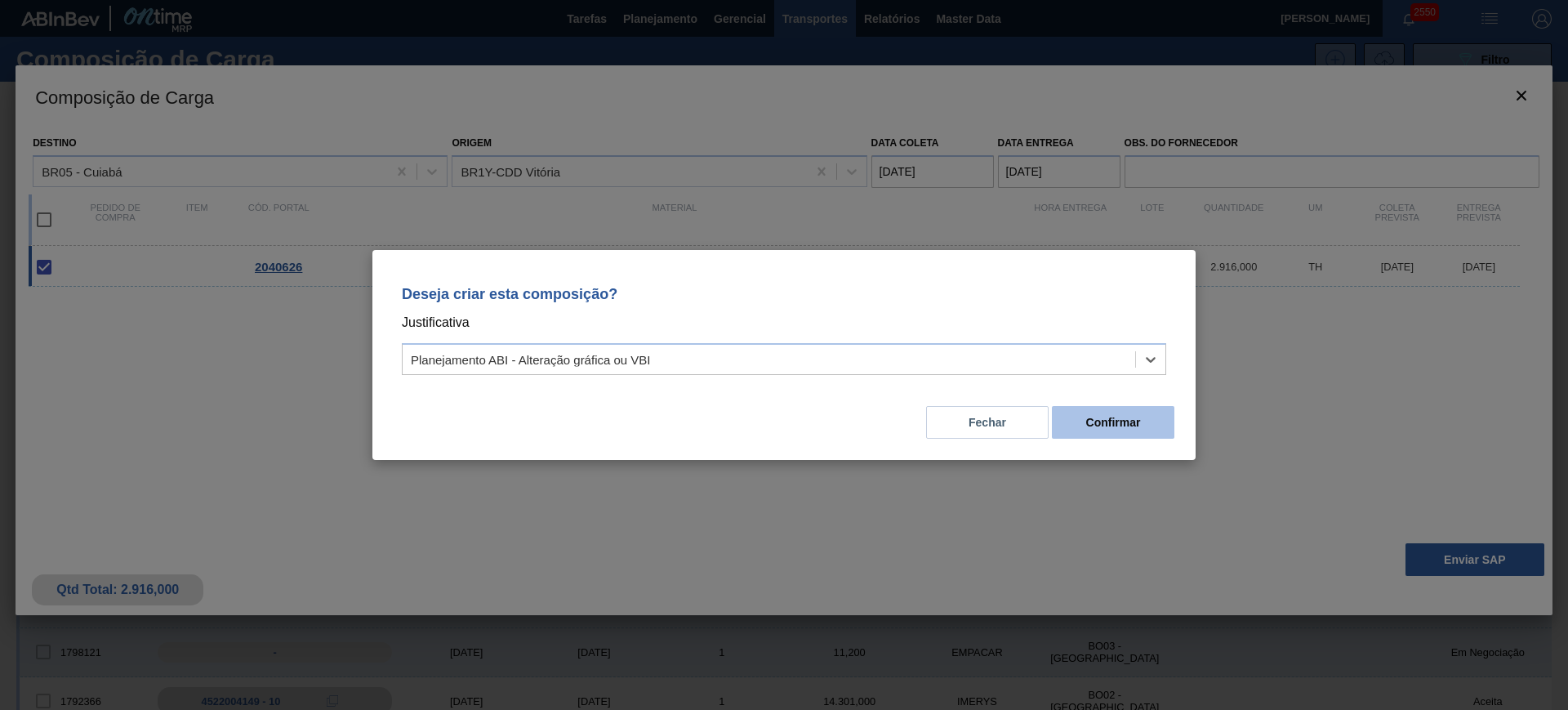
click at [1057, 426] on button "Confirmar" at bounding box center [1113, 422] width 123 height 33
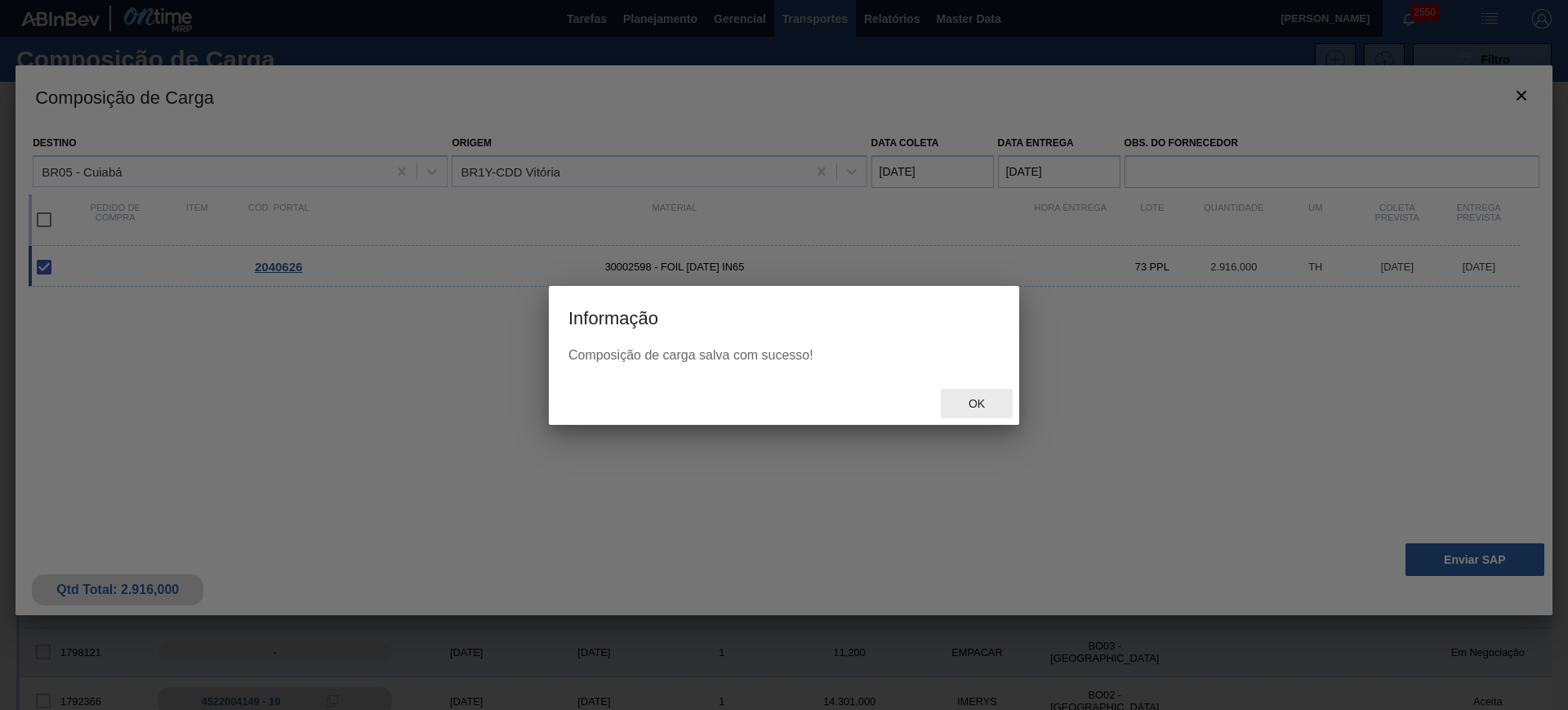
click at [964, 398] on span "Ok" at bounding box center [976, 403] width 43 height 13
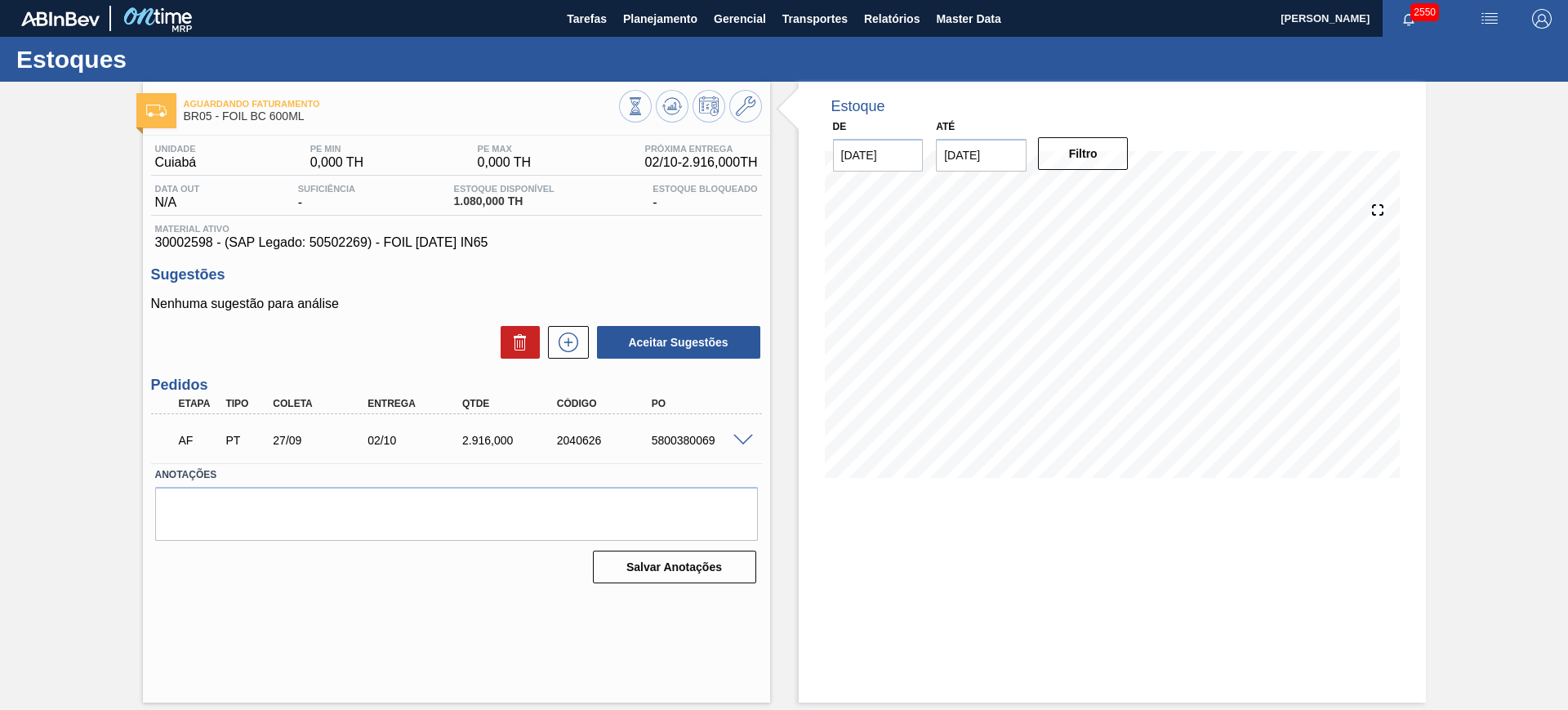
click at [691, 445] on div "5800380069" at bounding box center [700, 440] width 106 height 13
copy div "5800380069"
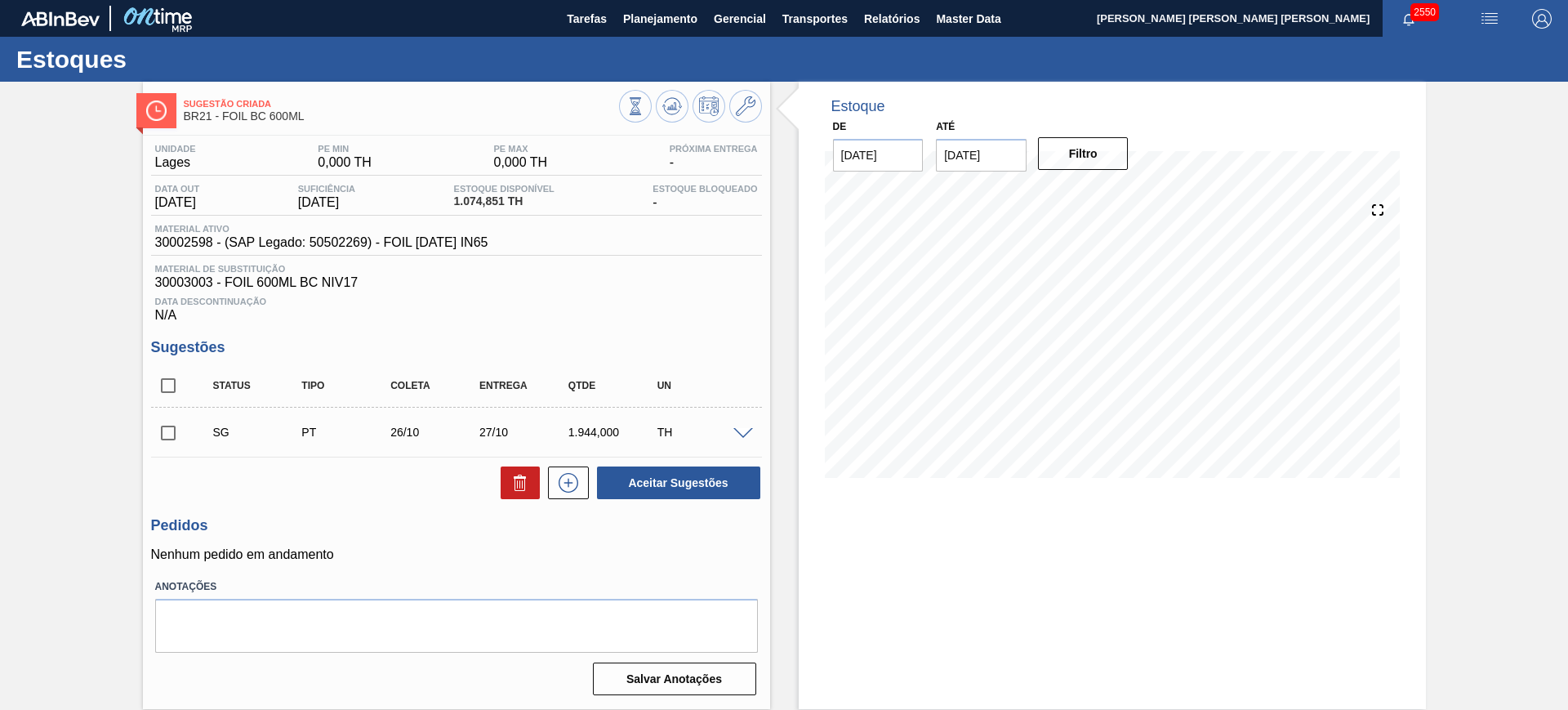
click at [741, 439] on div "SG PT 26/10 27/10 1.944,000 TH" at bounding box center [456, 432] width 610 height 41
click at [741, 436] on span at bounding box center [742, 434] width 19 height 13
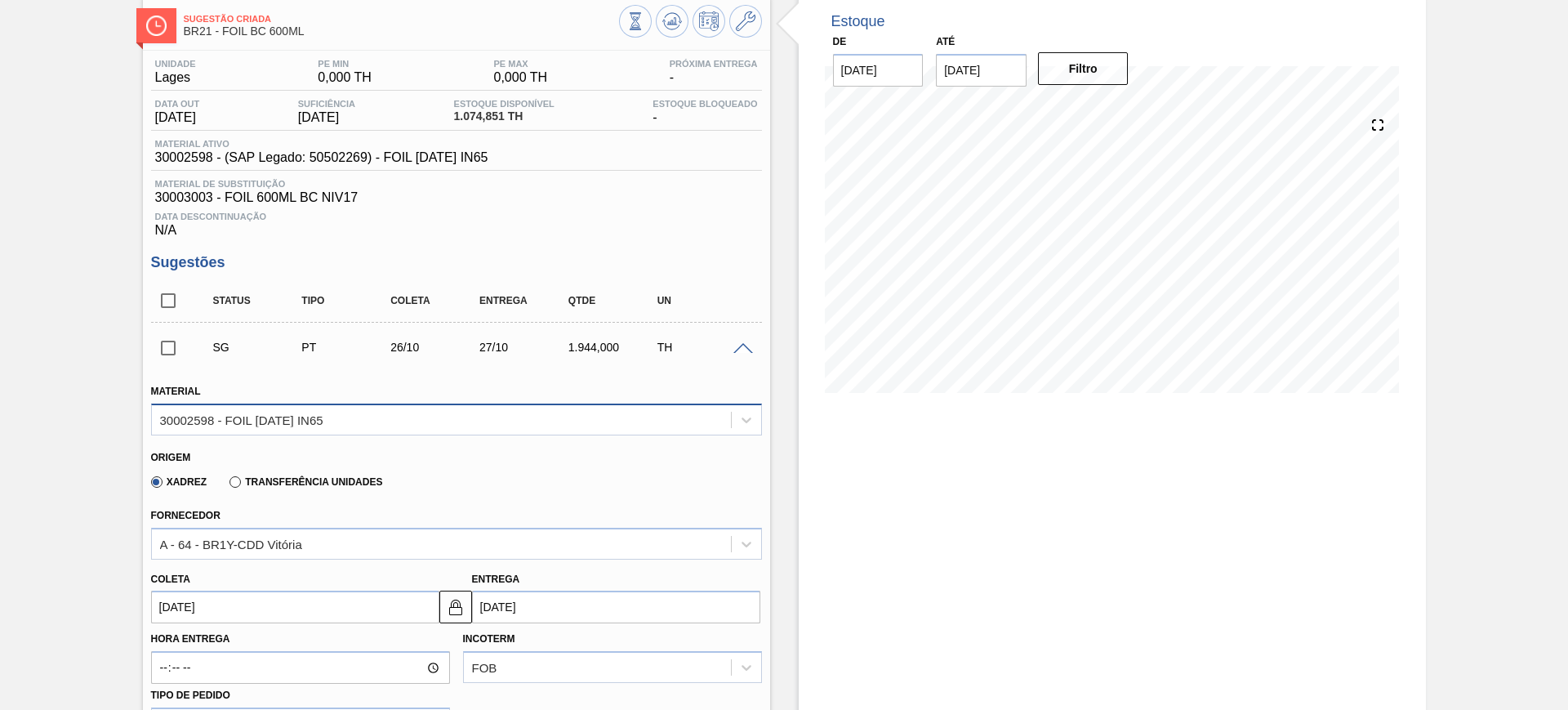
scroll to position [204, 0]
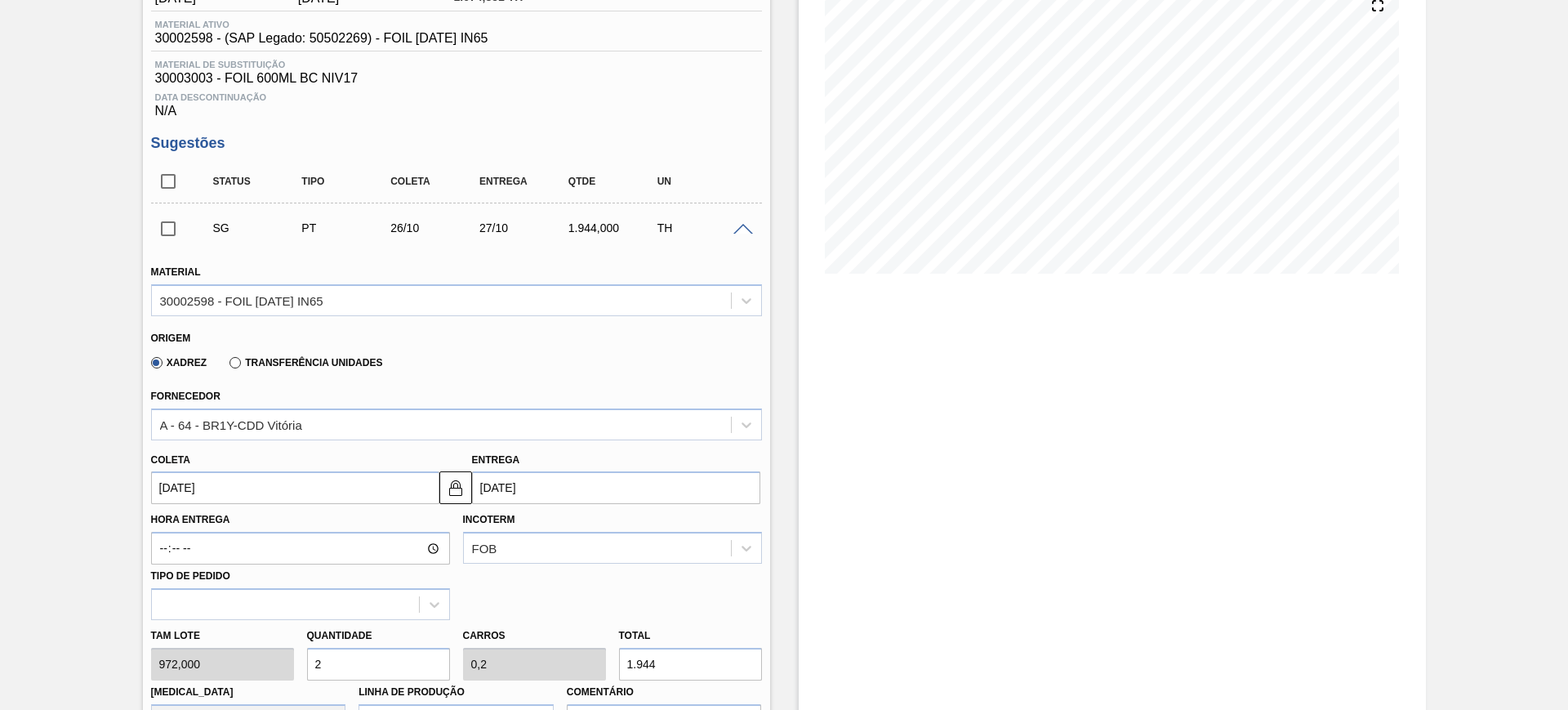
click at [517, 494] on input "27/10/2025" at bounding box center [615, 487] width 288 height 33
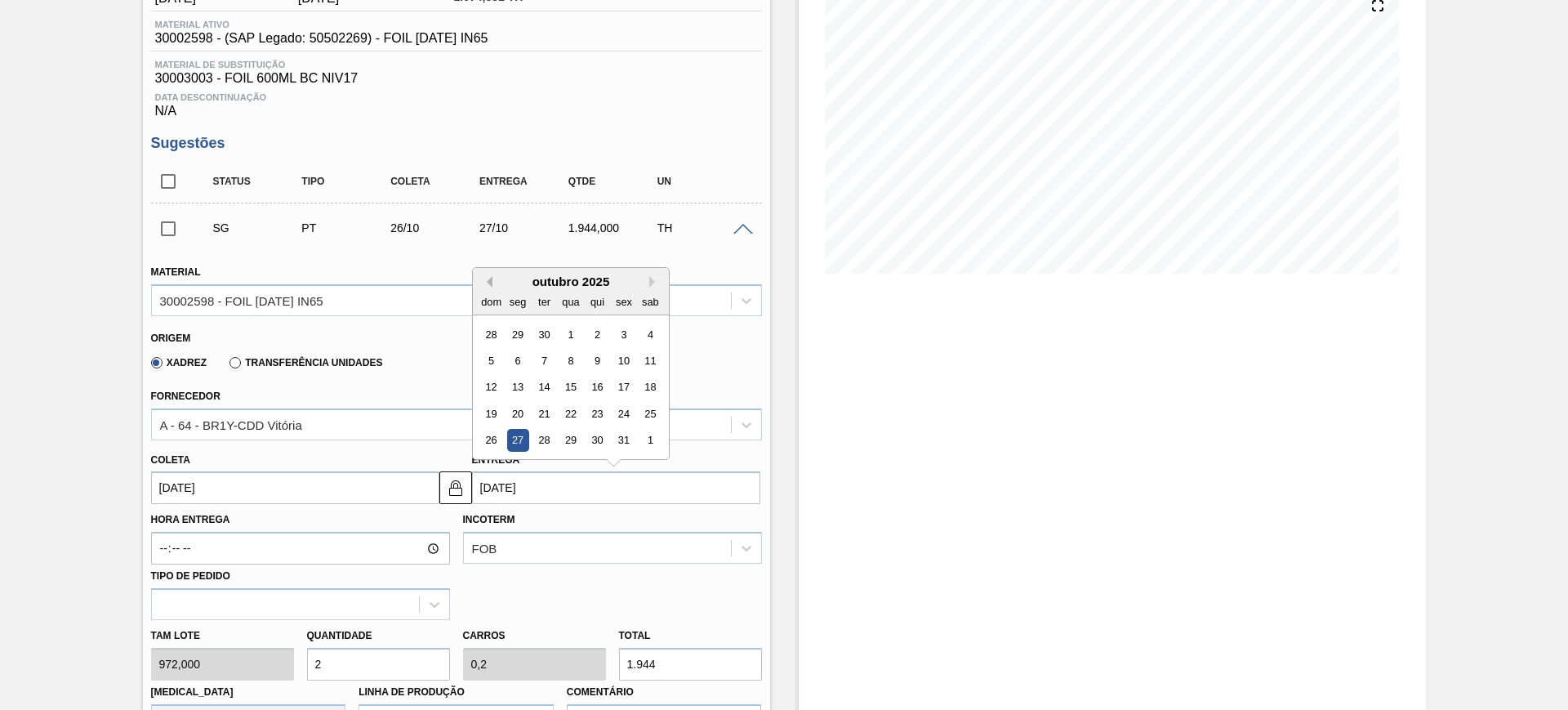
click at [486, 277] on button "Previous Month" at bounding box center [487, 282] width 12 height 12
click at [383, 419] on div "A - 64 - BR1Y-CDD Vitória" at bounding box center [441, 424] width 579 height 23
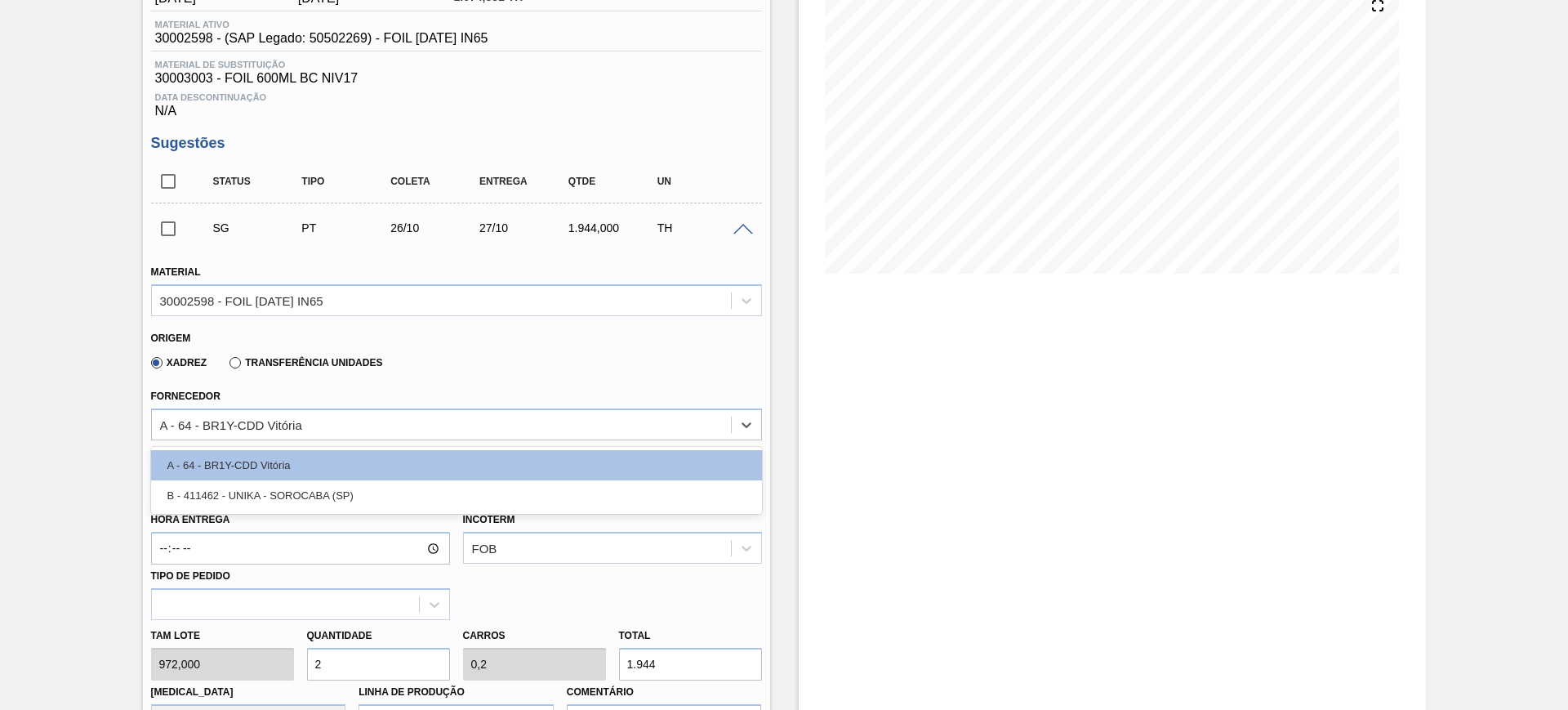
click at [331, 365] on label "Transferência Unidades" at bounding box center [306, 363] width 153 height 12
click at [227, 366] on input "Transferência Unidades" at bounding box center [227, 366] width 0 height 0
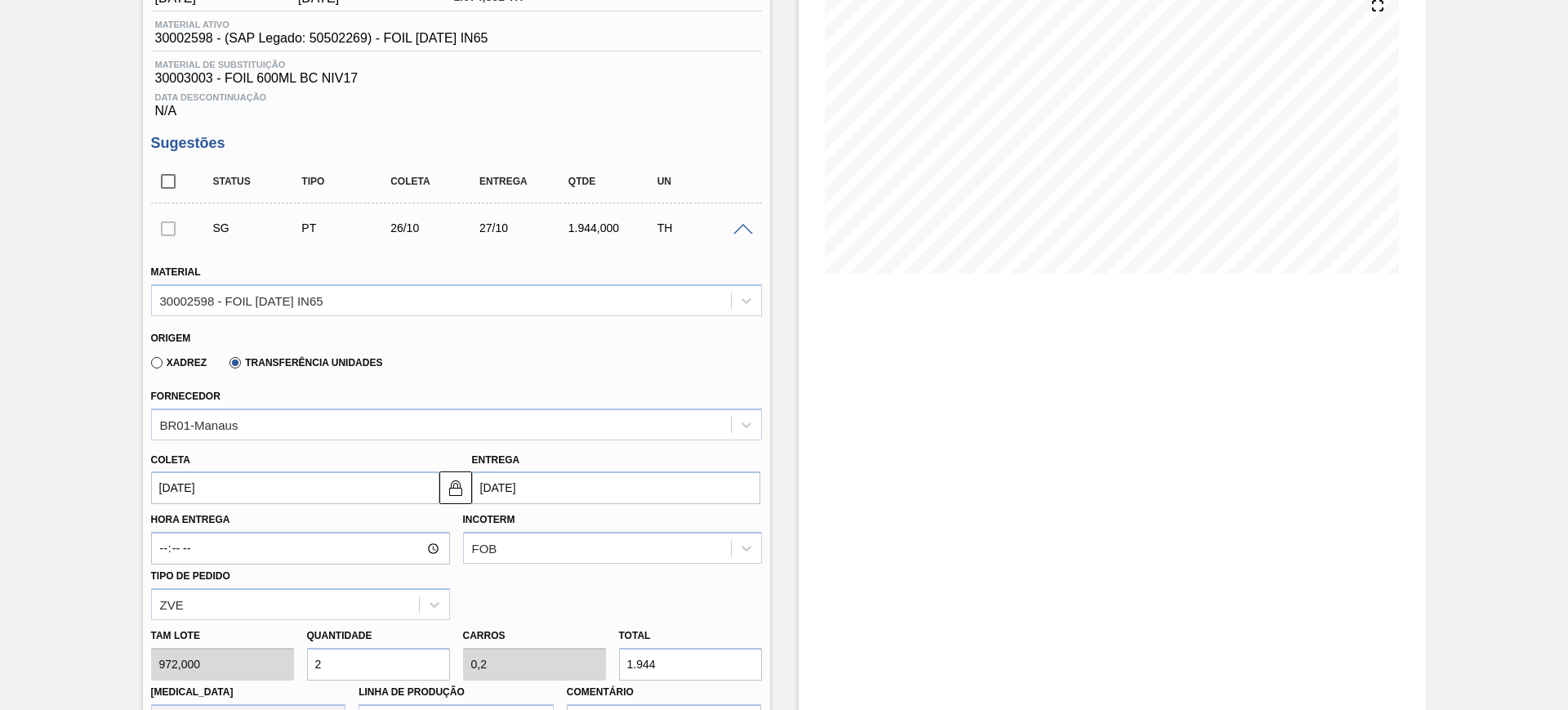
click at [182, 359] on label "Xadrez" at bounding box center [179, 363] width 56 height 12
click at [149, 366] on input "Xadrez" at bounding box center [149, 366] width 0 height 0
type input "BR00"
type input "A01"
type input "I1"
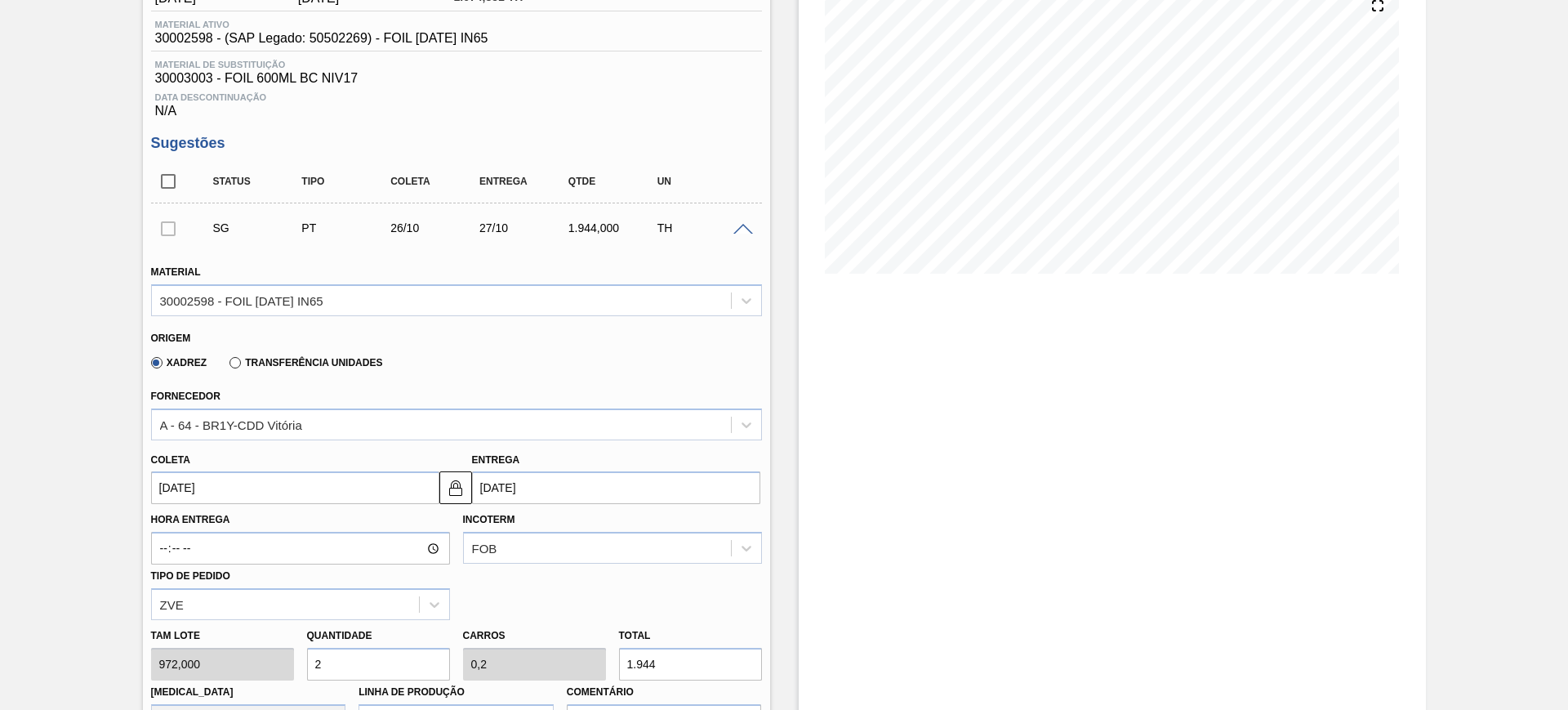
click at [229, 498] on input "[DATE]" at bounding box center [295, 487] width 288 height 33
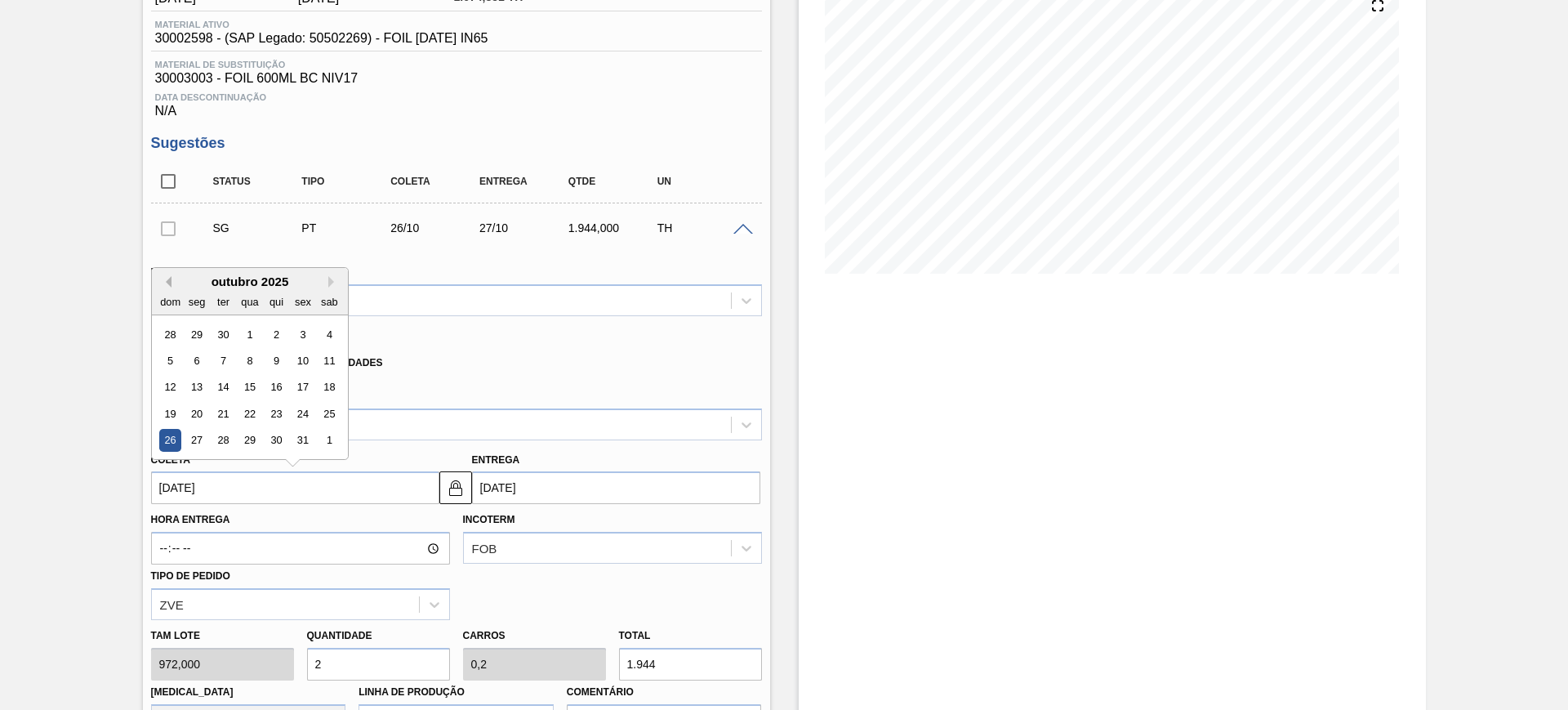
click at [168, 276] on button "Previous Month" at bounding box center [166, 282] width 12 height 12
click at [322, 409] on div "27" at bounding box center [328, 413] width 22 height 22
type input "[DATE]"
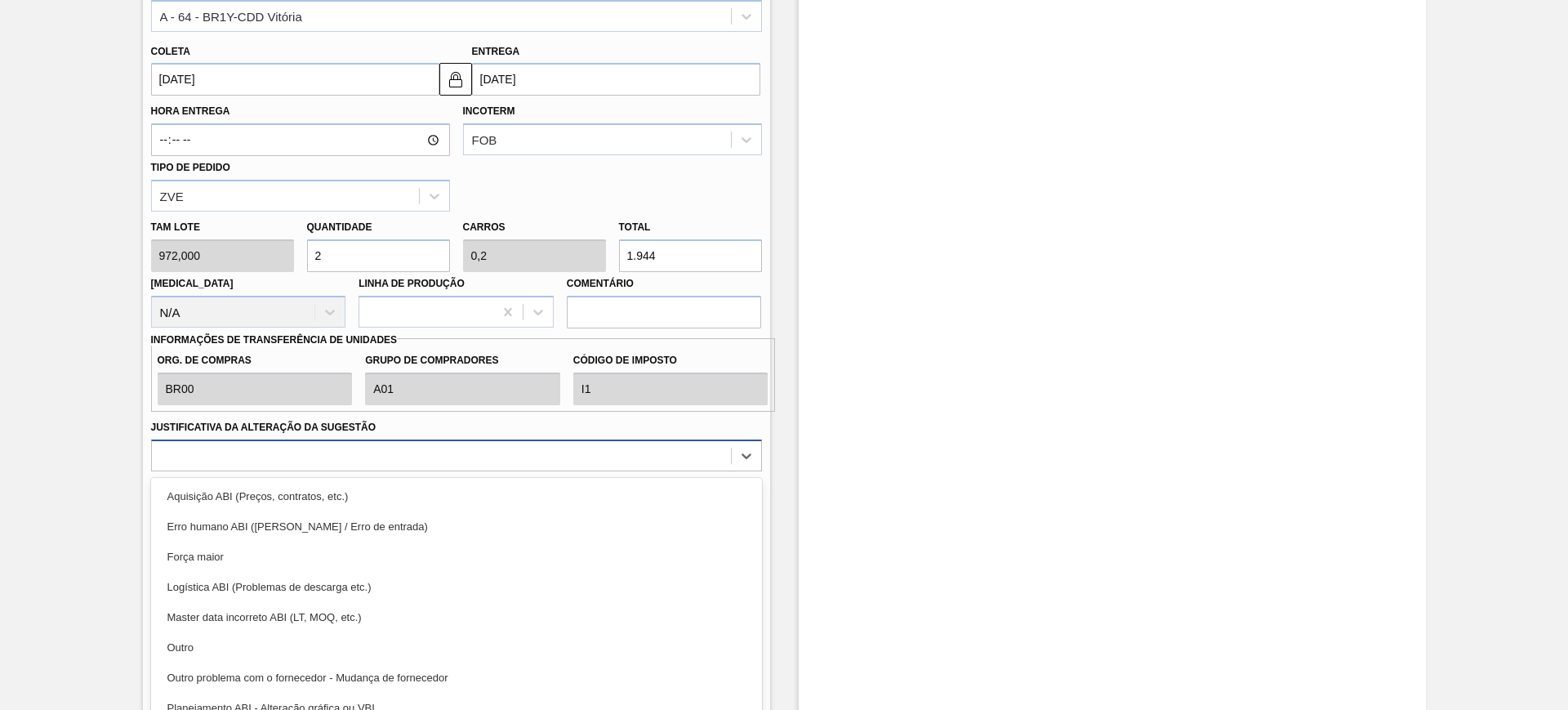
click at [415, 460] on div "option Aquisição ABI (Preços, contratos, etc.) focused, 1 of 18. 18 results ava…" at bounding box center [456, 455] width 610 height 32
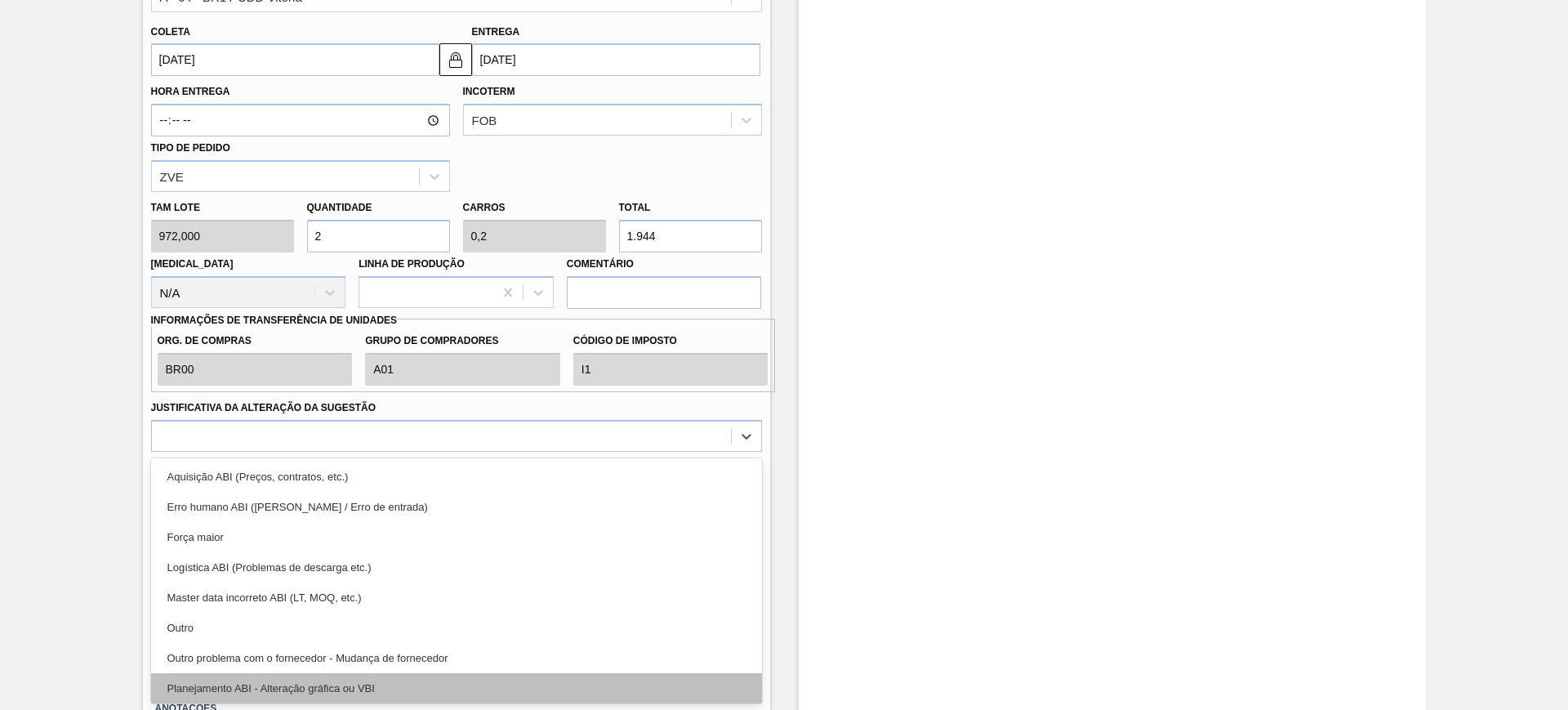
click at [439, 679] on div "Planejamento ABI - Alteração gráfica ou VBI" at bounding box center [456, 688] width 610 height 30
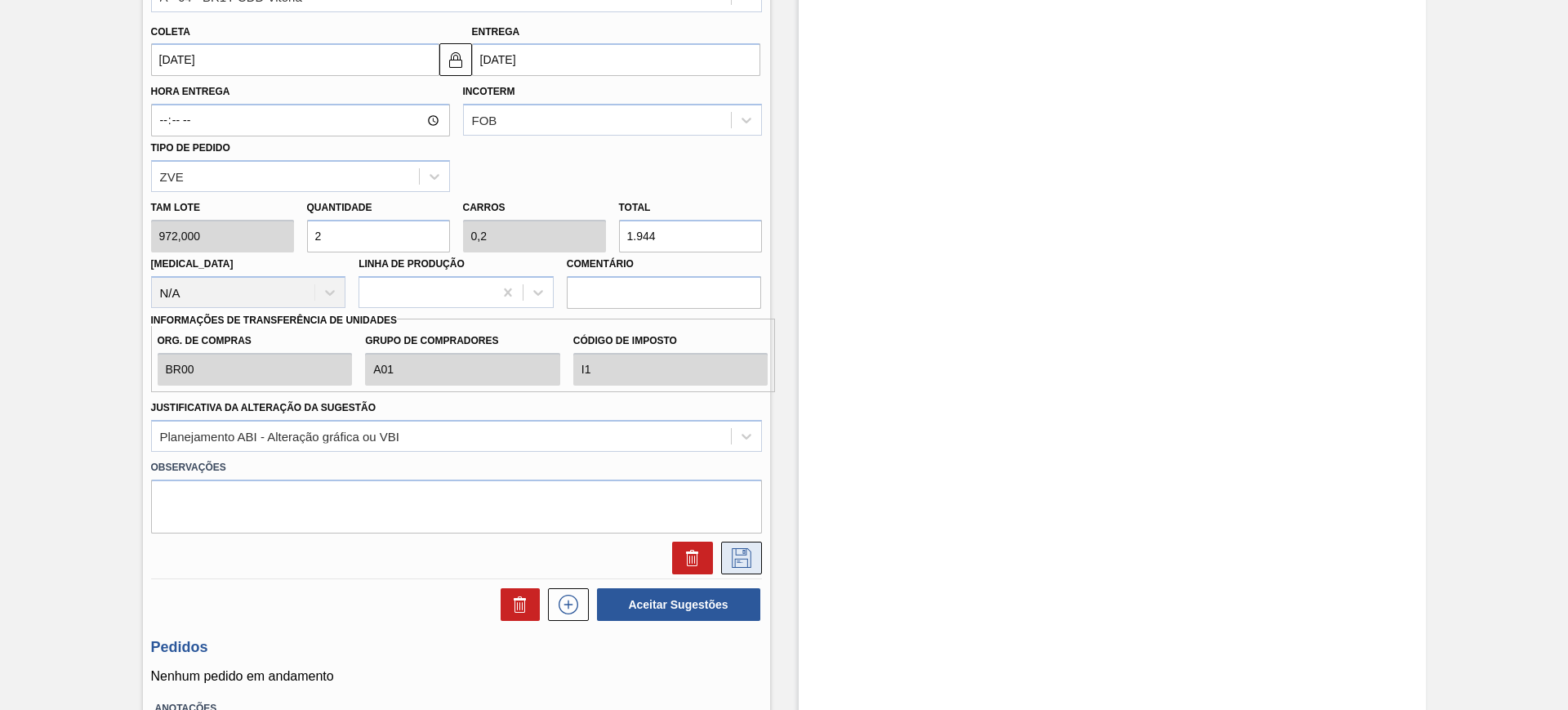
click at [745, 556] on icon at bounding box center [741, 557] width 26 height 19
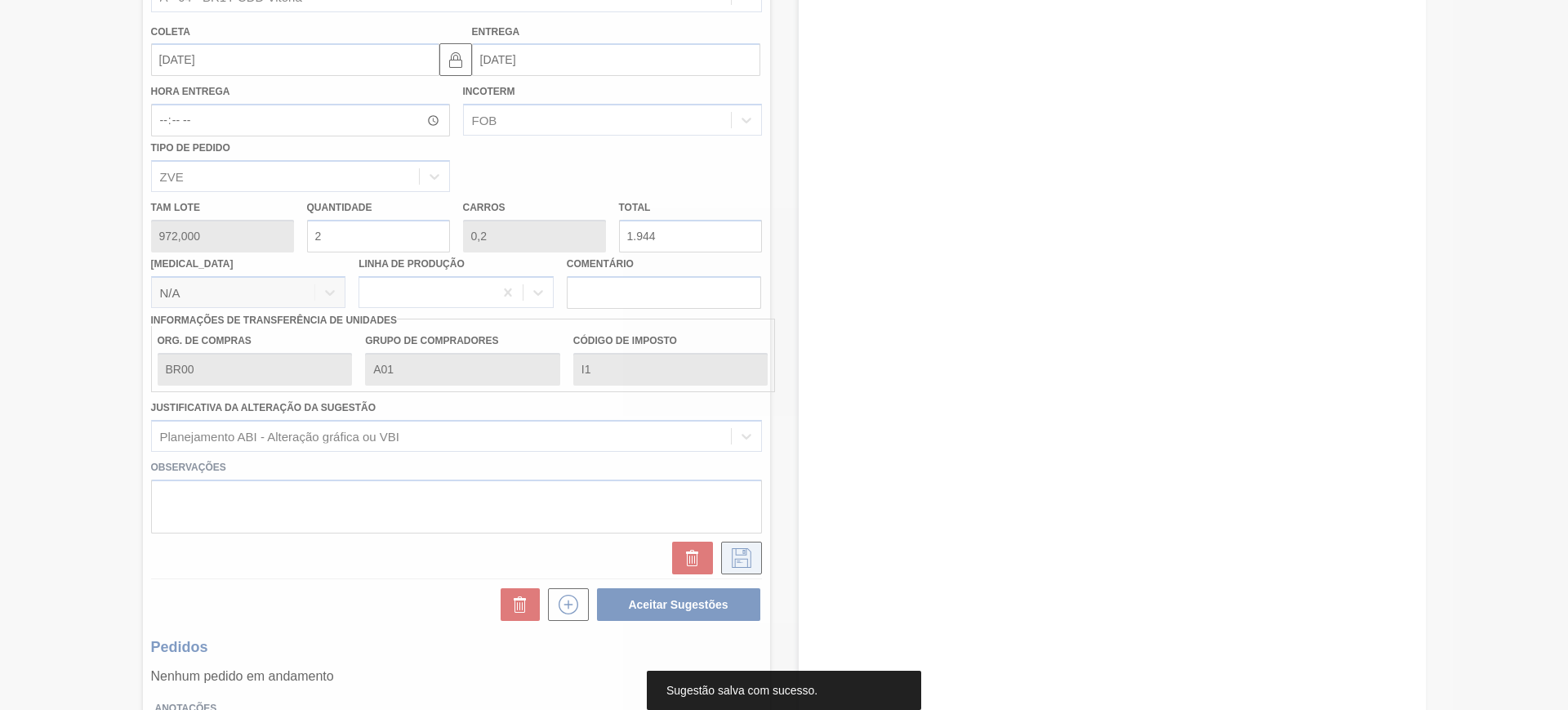
scroll to position [0, 0]
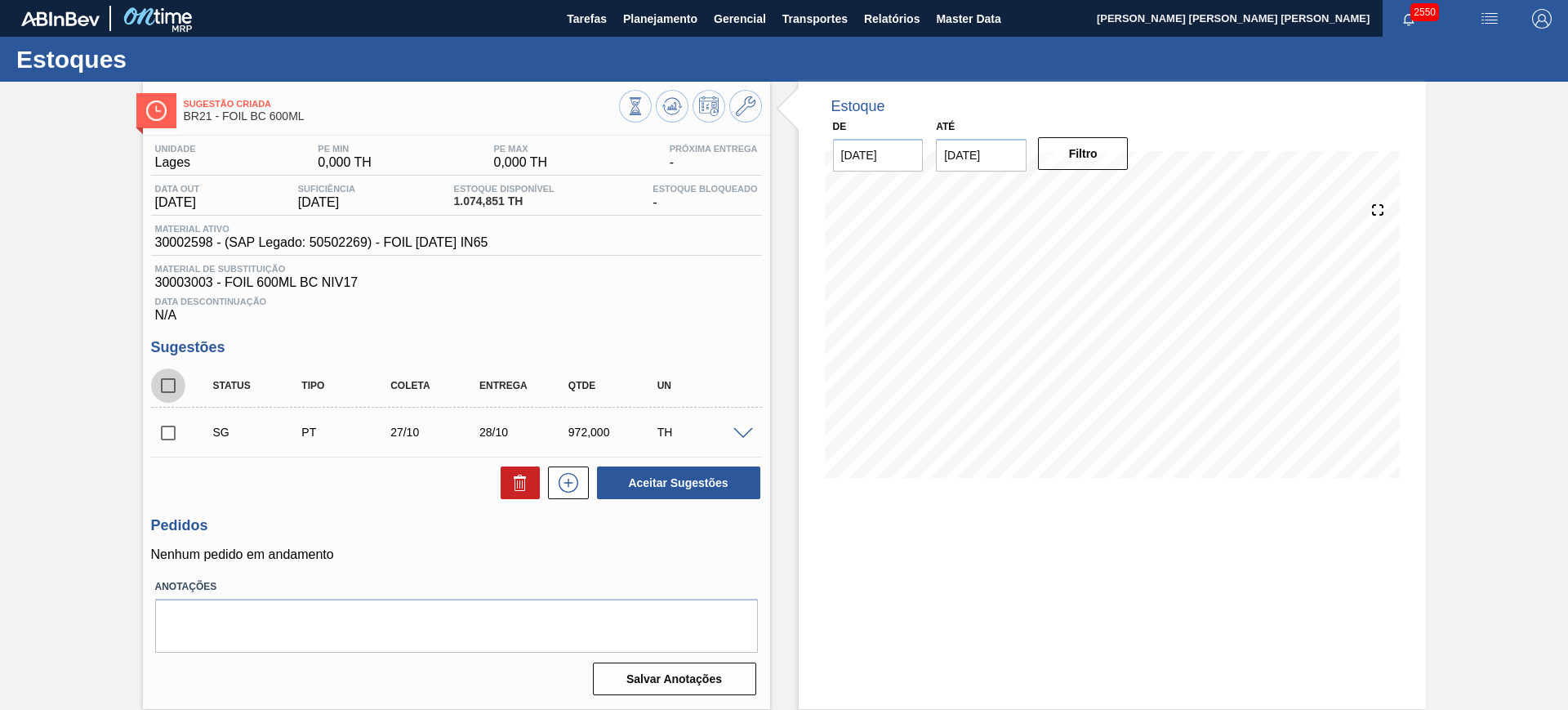
click at [171, 377] on input "checkbox" at bounding box center [168, 385] width 34 height 34
checkbox input "true"
click at [678, 483] on button "Aceitar Sugestões" at bounding box center [679, 482] width 164 height 33
checkbox input "false"
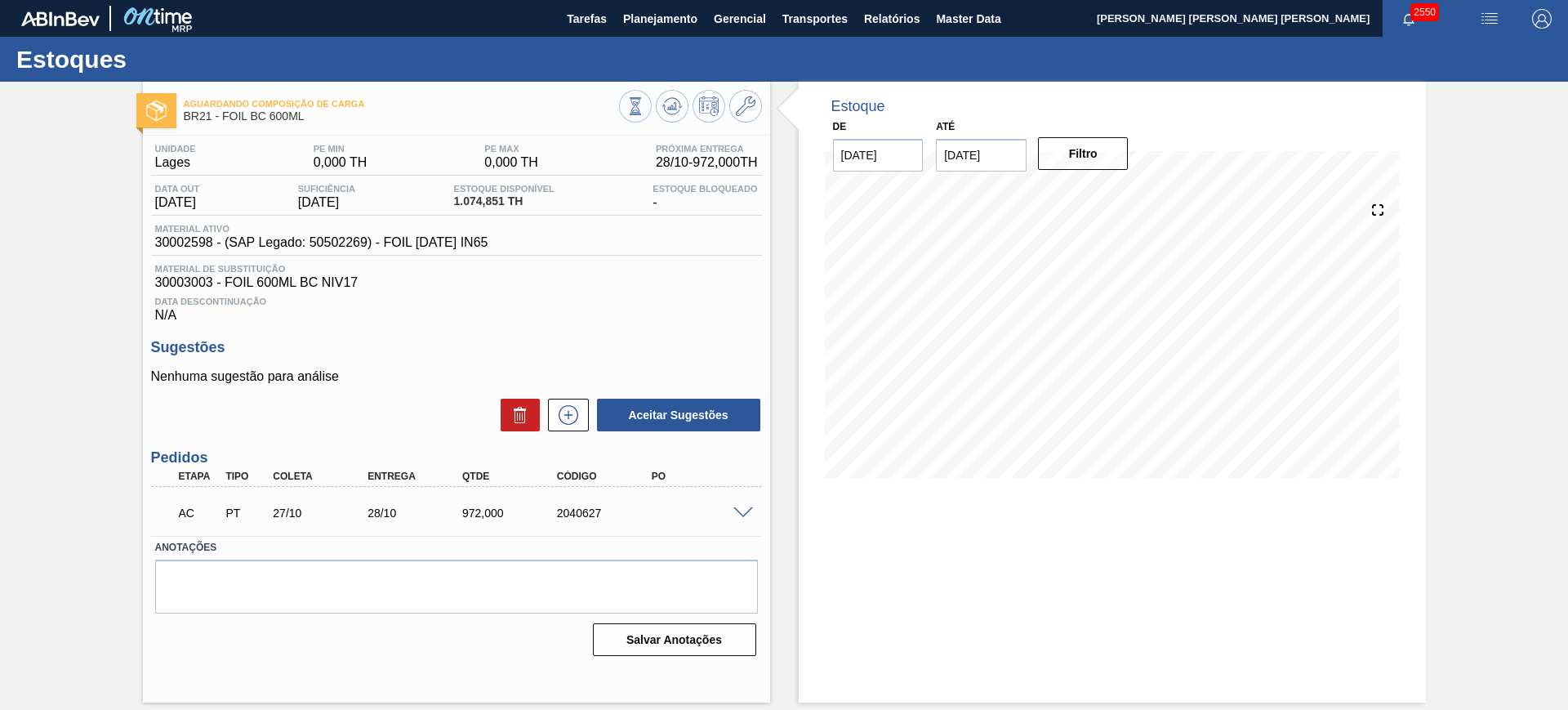
click at [745, 515] on span at bounding box center [742, 513] width 19 height 13
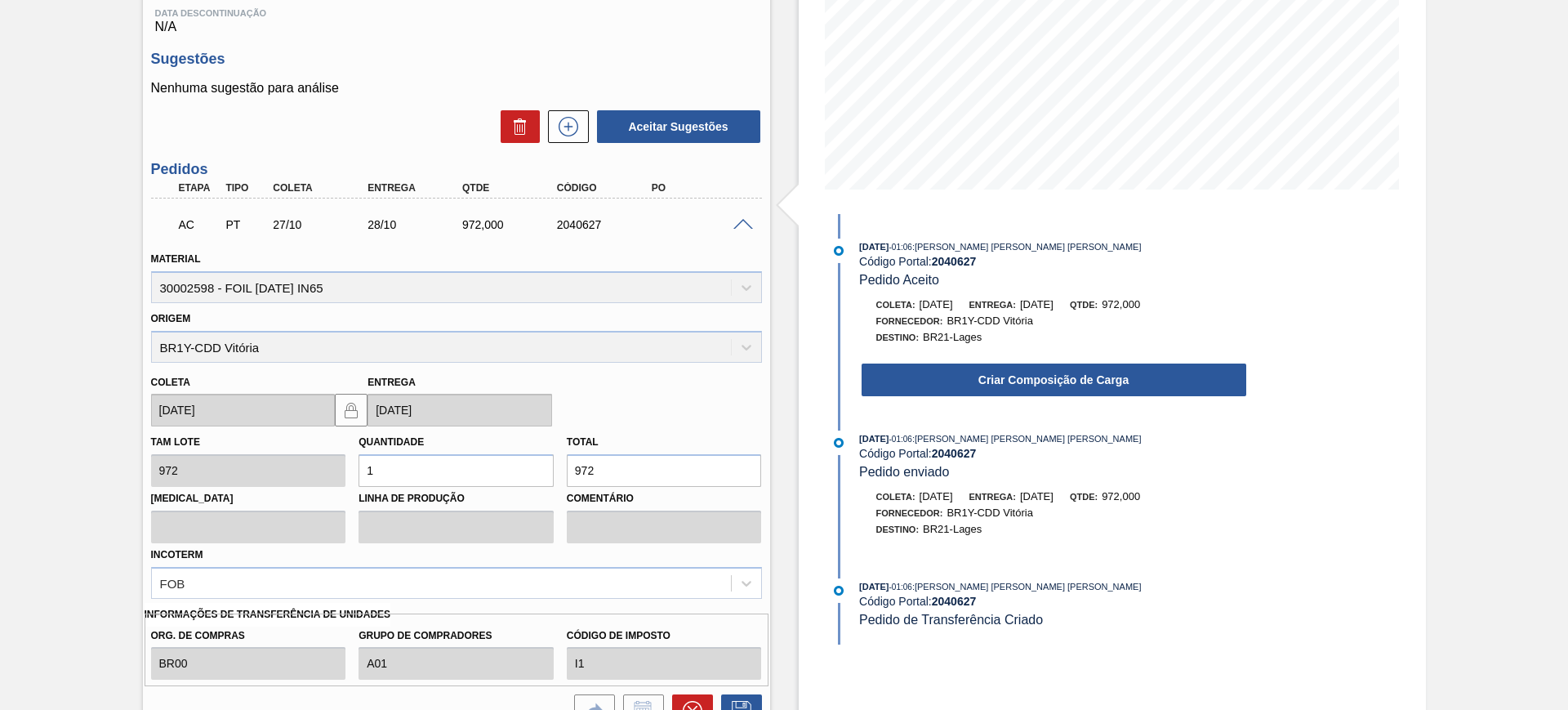
scroll to position [408, 0]
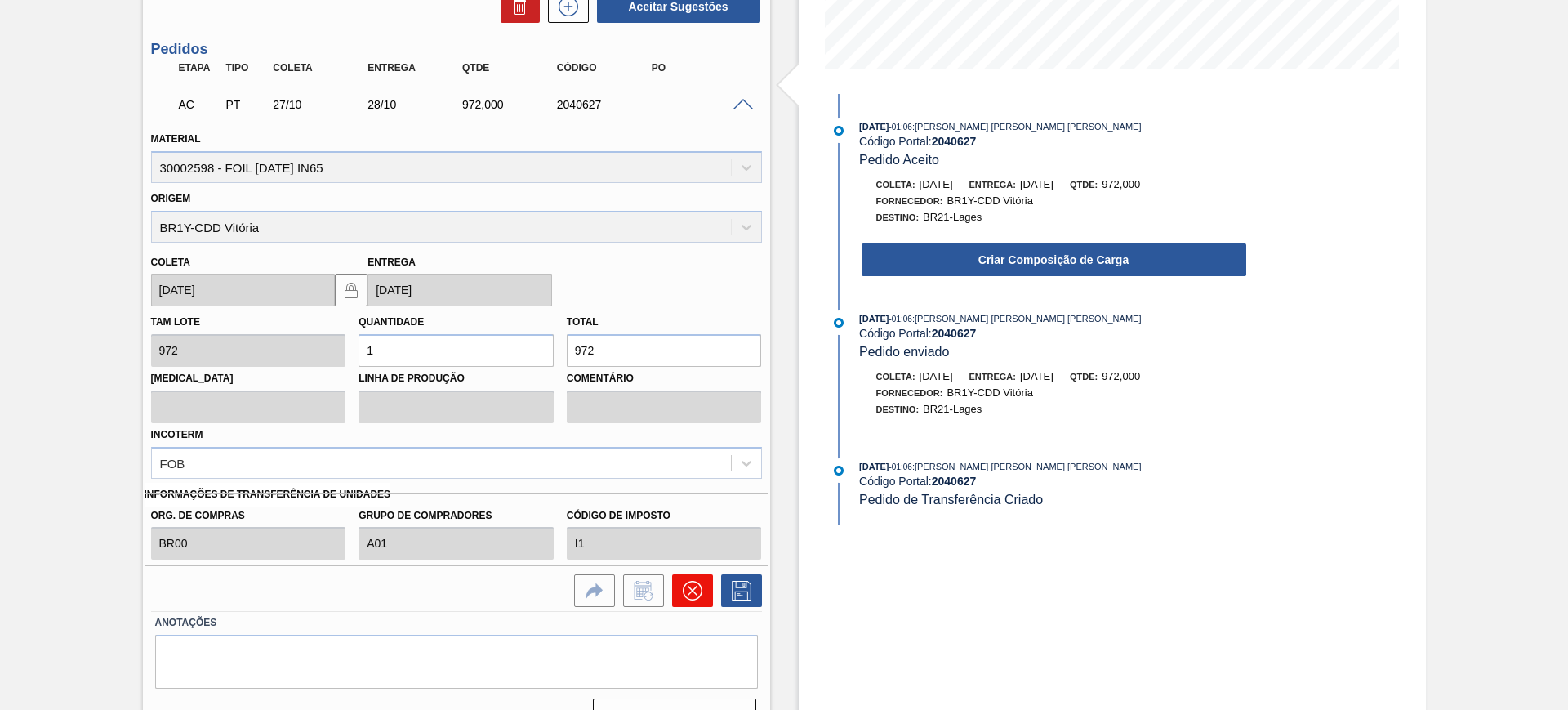
click at [694, 596] on icon at bounding box center [692, 590] width 19 height 19
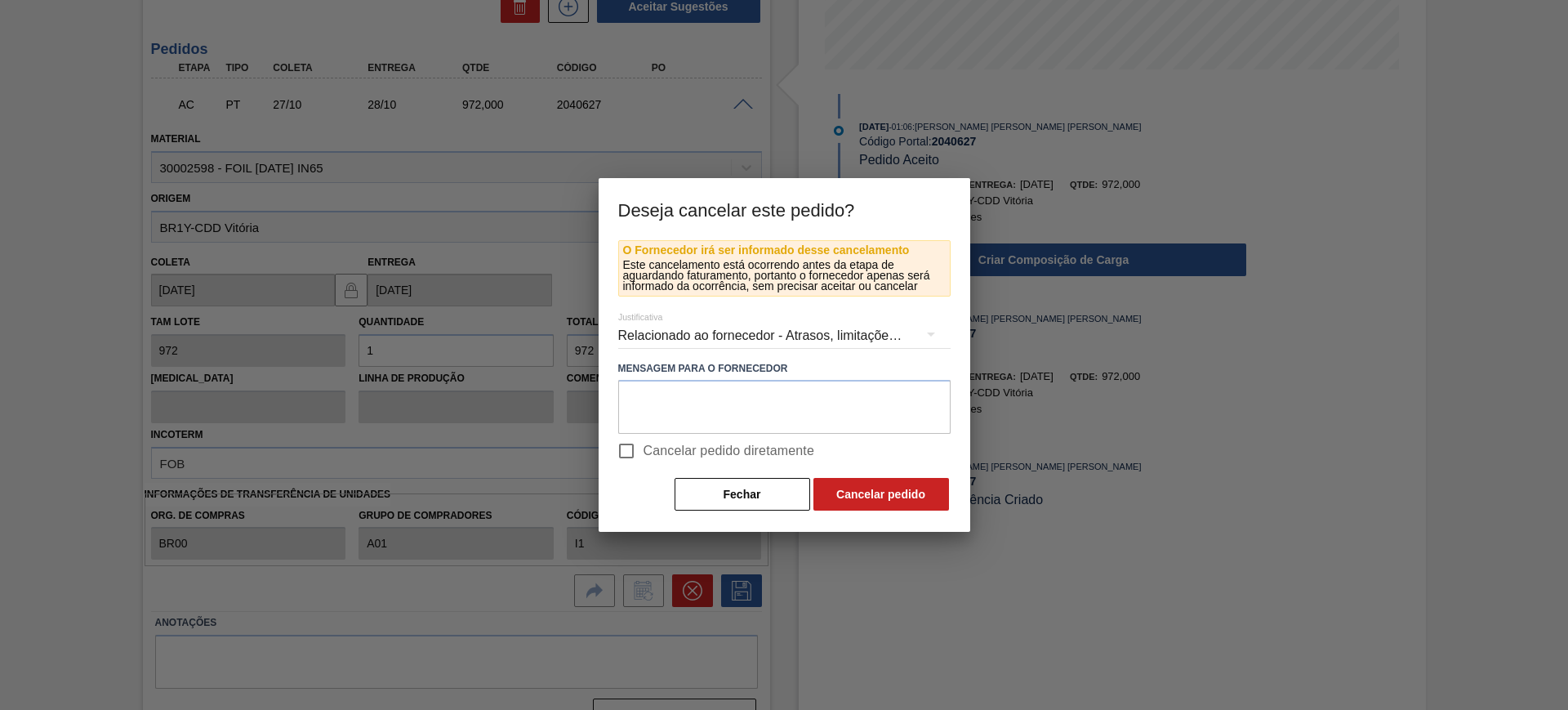
click at [721, 455] on span "Cancelar pedido diretamente" at bounding box center [729, 450] width 171 height 19
click at [644, 455] on input "Cancelar pedido diretamente" at bounding box center [626, 450] width 34 height 34
checkbox input "true"
click at [832, 479] on button "Cancelar pedido" at bounding box center [881, 494] width 135 height 33
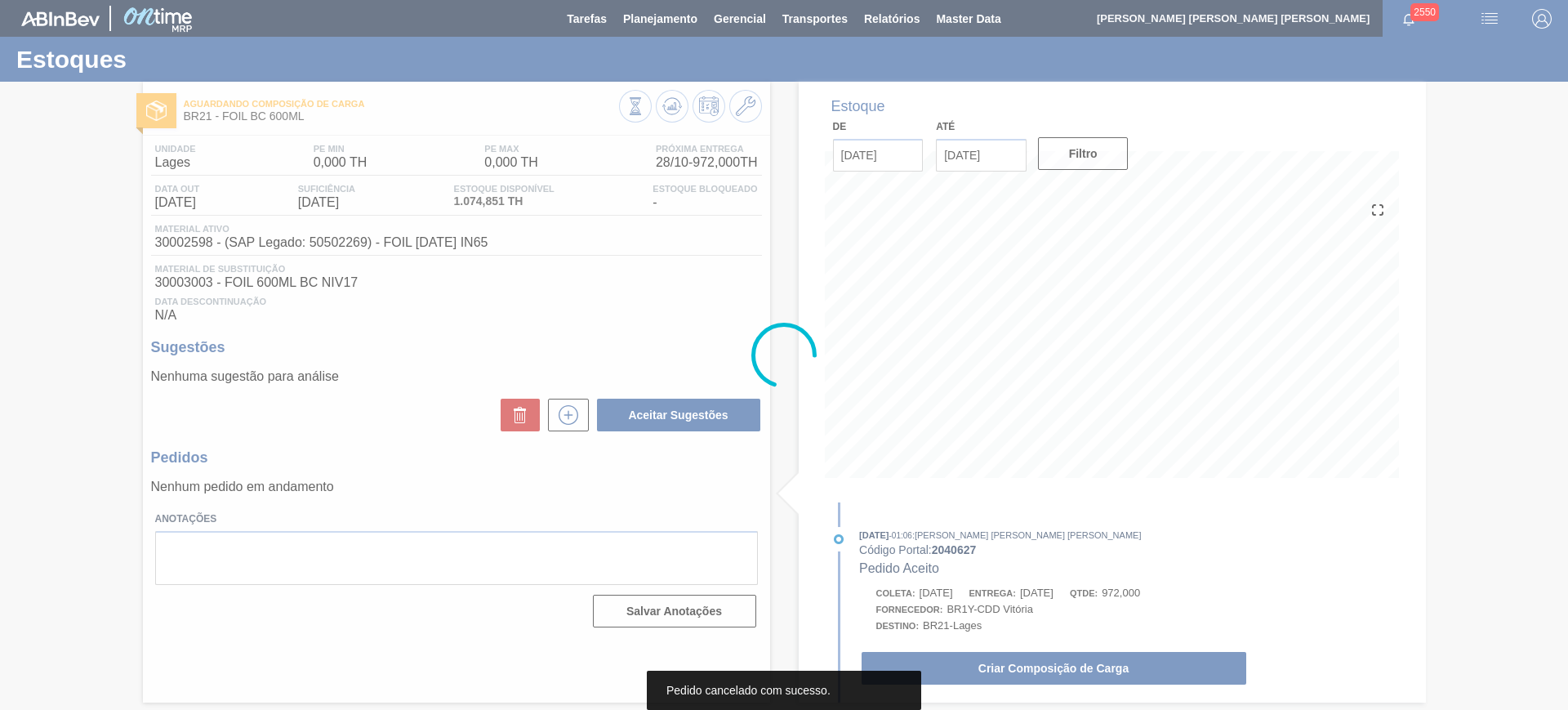
scroll to position [0, 0]
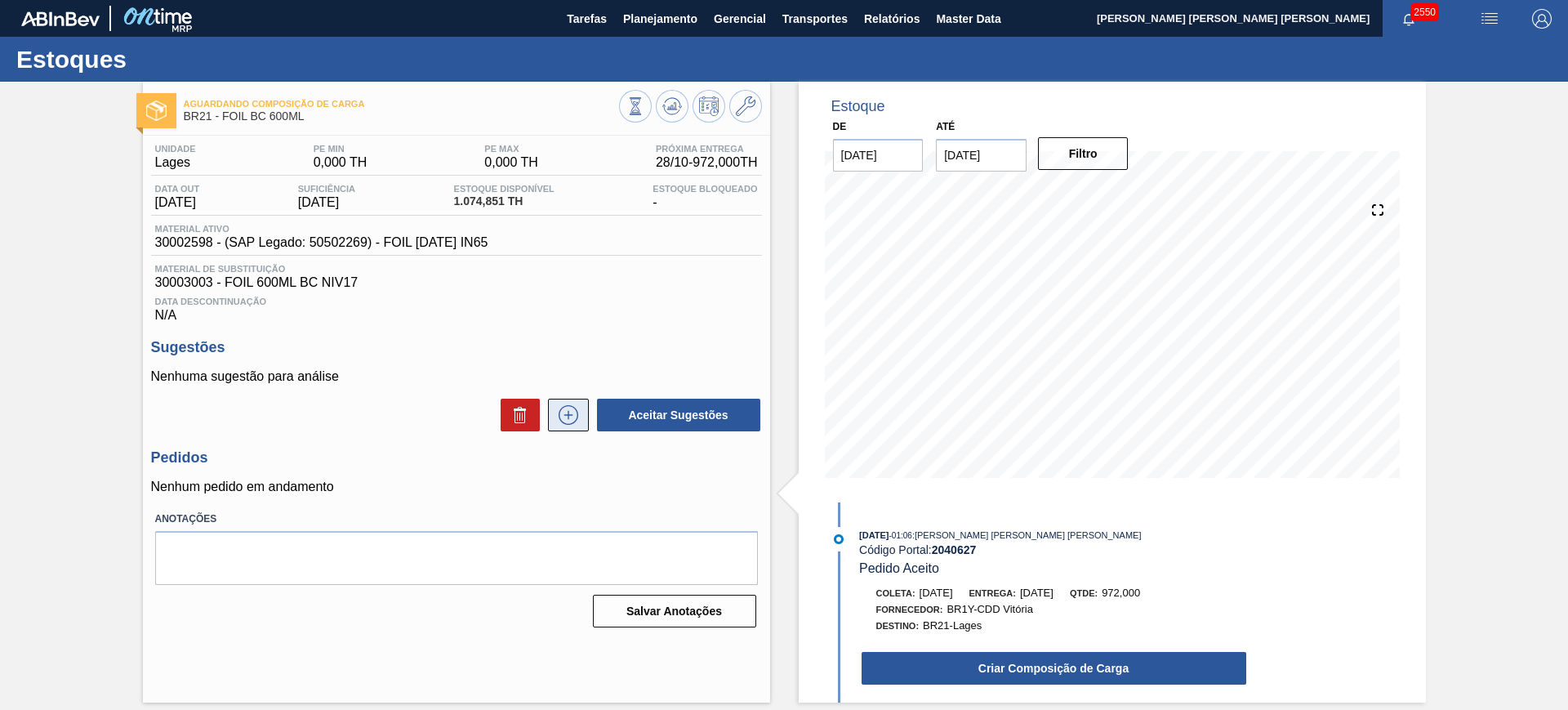
click at [566, 412] on icon at bounding box center [568, 414] width 26 height 19
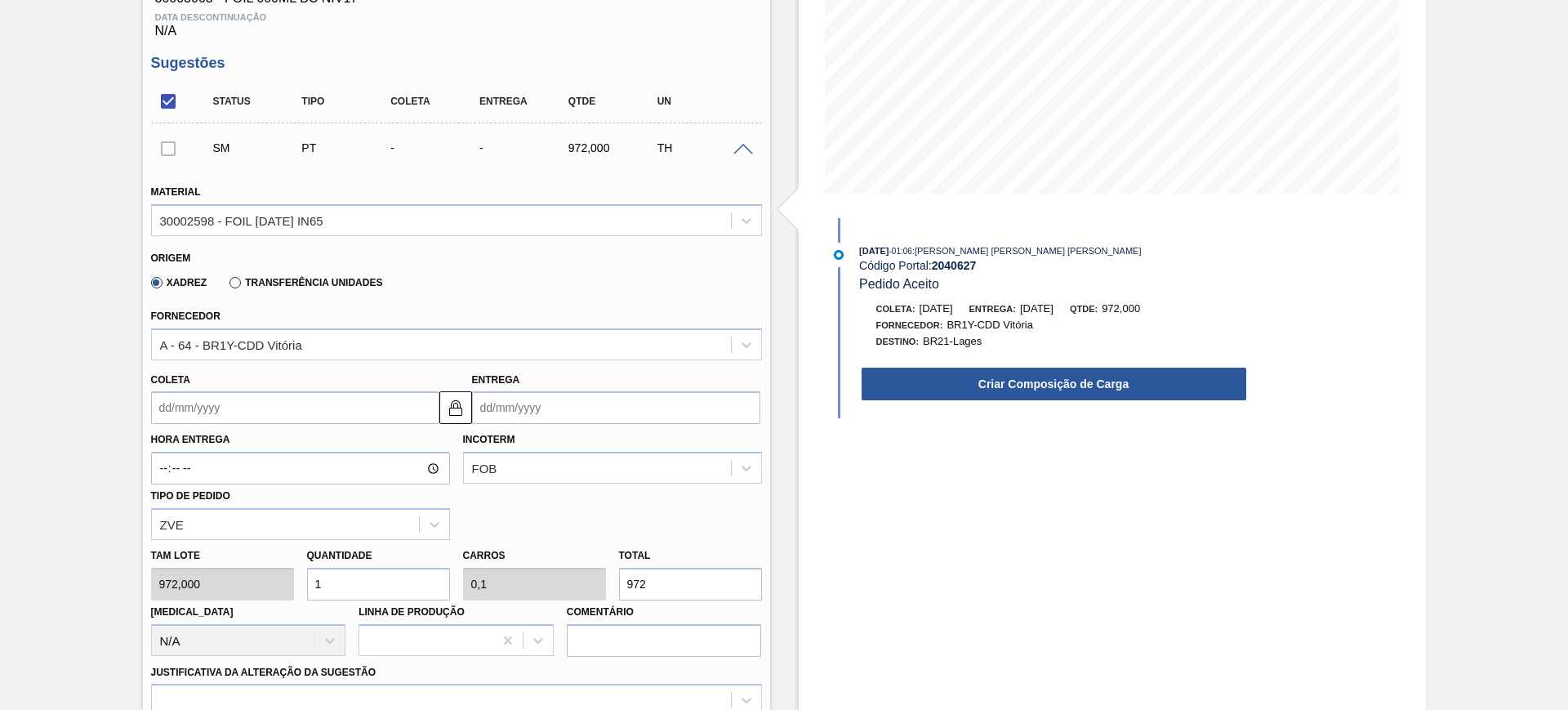
scroll to position [204, 0]
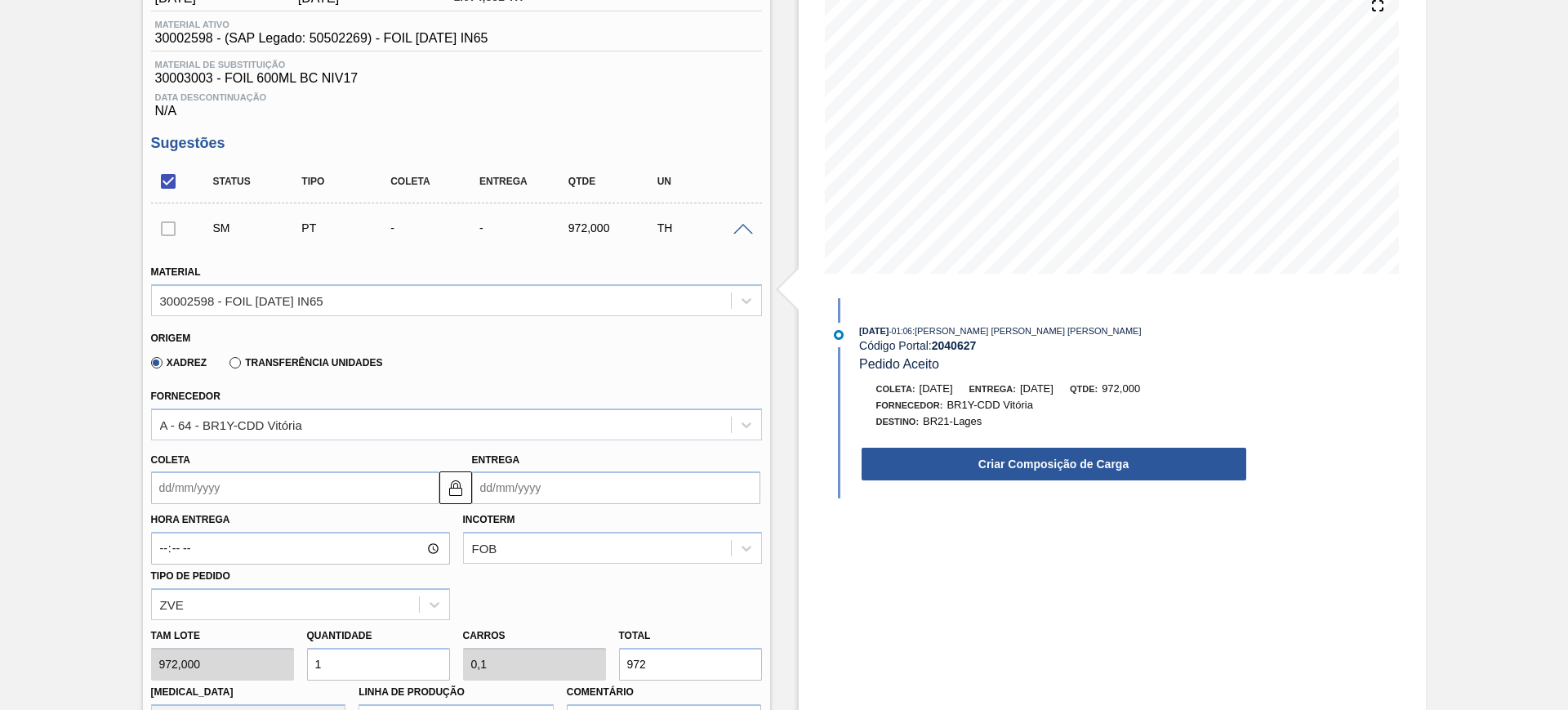
click at [425, 651] on input "1" at bounding box center [378, 663] width 143 height 33
type input "2"
type input "0,2"
type input "1.944"
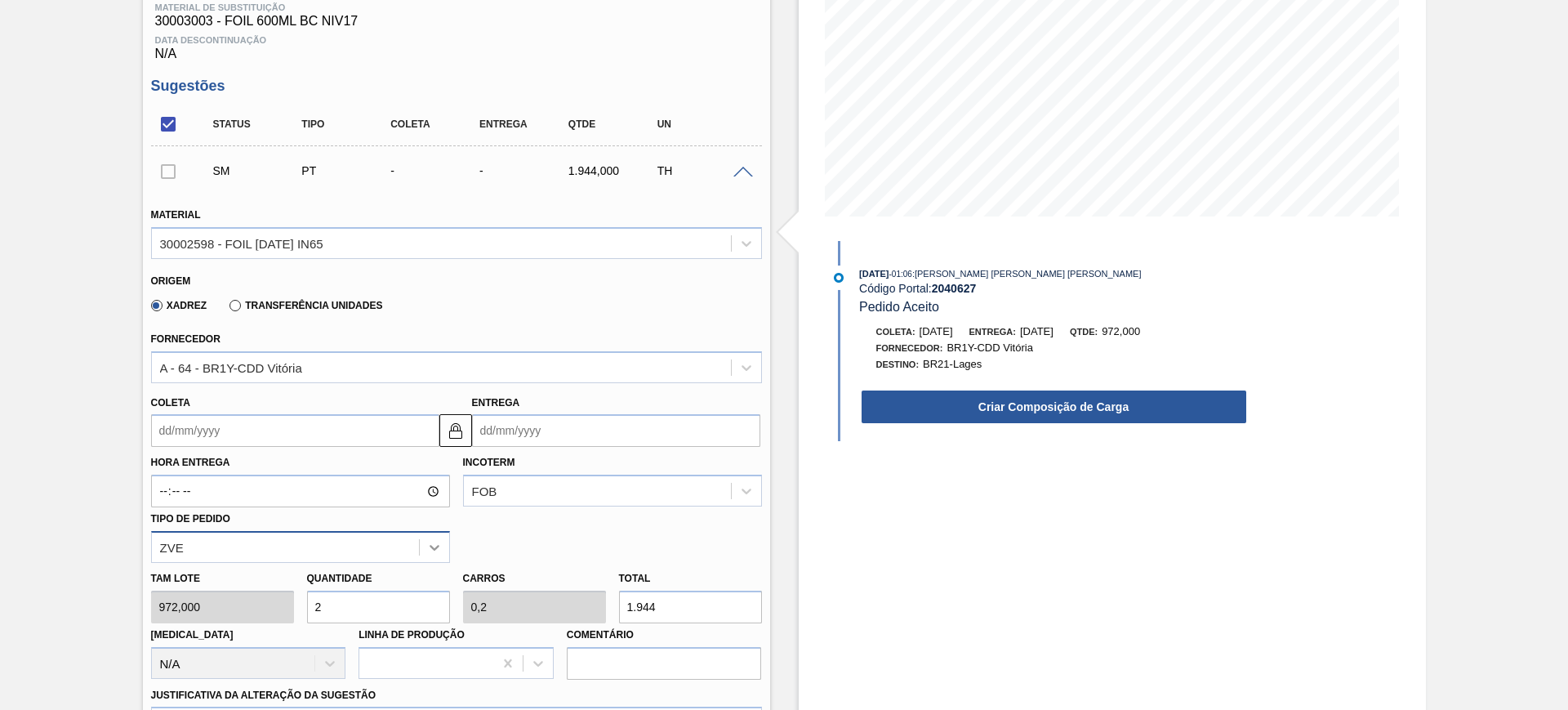
scroll to position [307, 0]
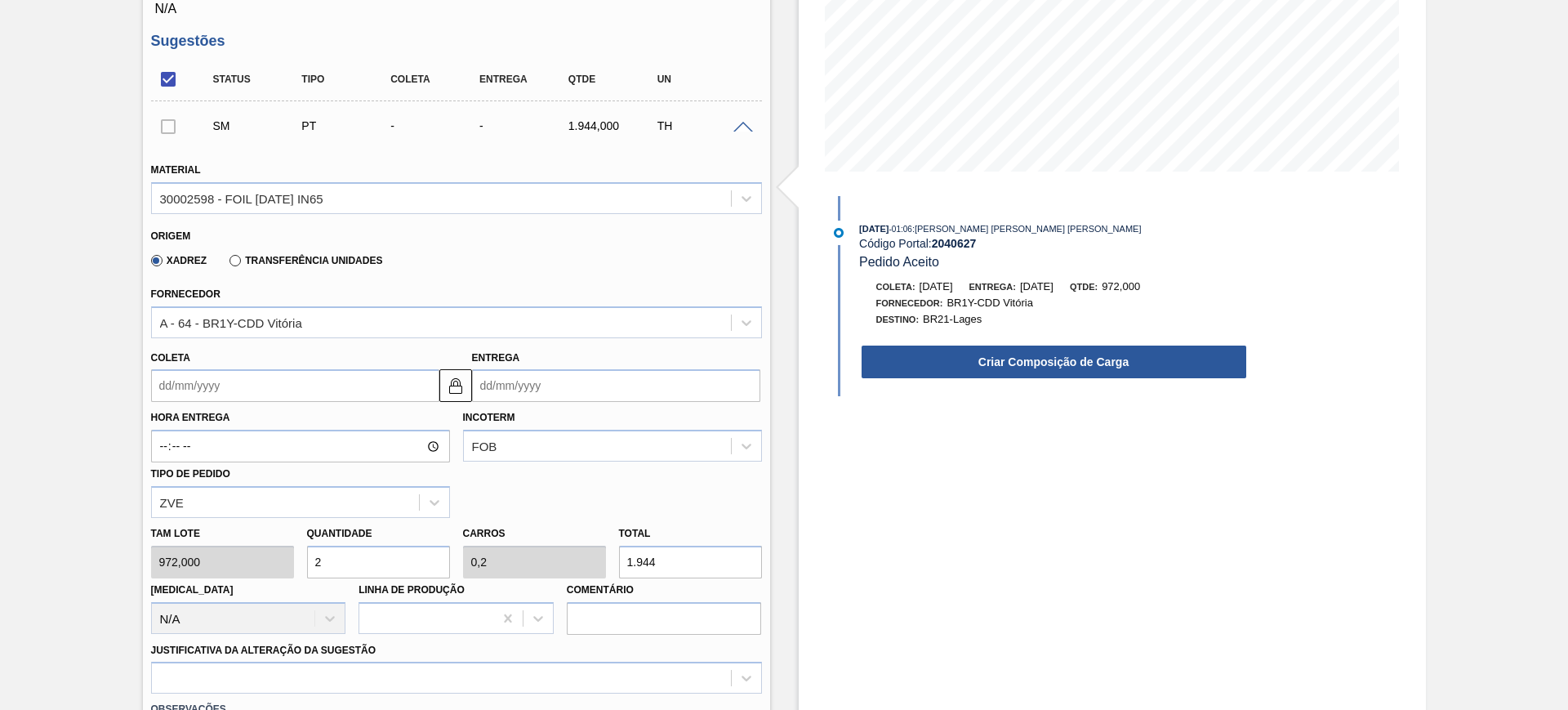
type input "2"
click at [509, 388] on input "Entrega" at bounding box center [615, 385] width 288 height 33
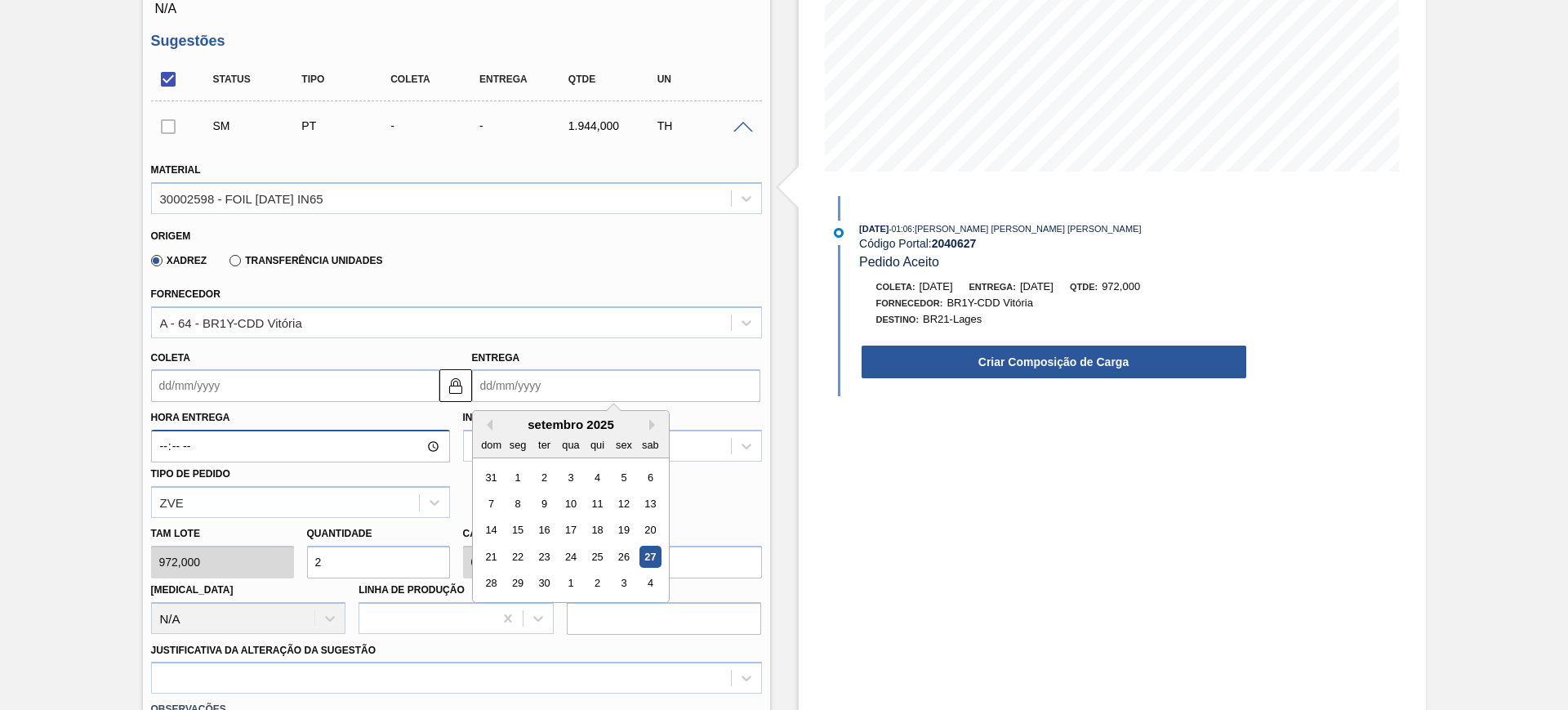
click at [352, 449] on input "Hora Entrega" at bounding box center [301, 445] width 299 height 33
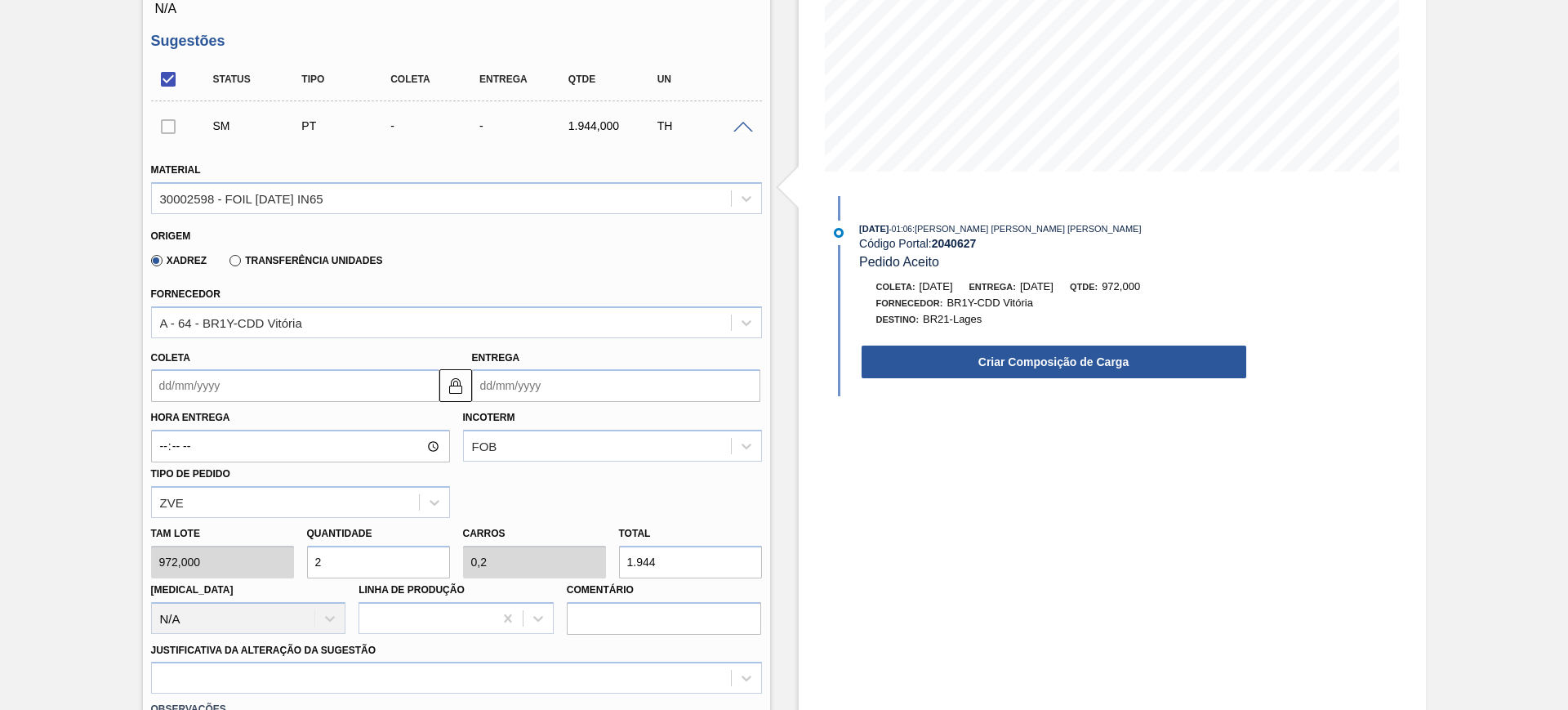
click at [311, 388] on input "Coleta" at bounding box center [295, 385] width 288 height 33
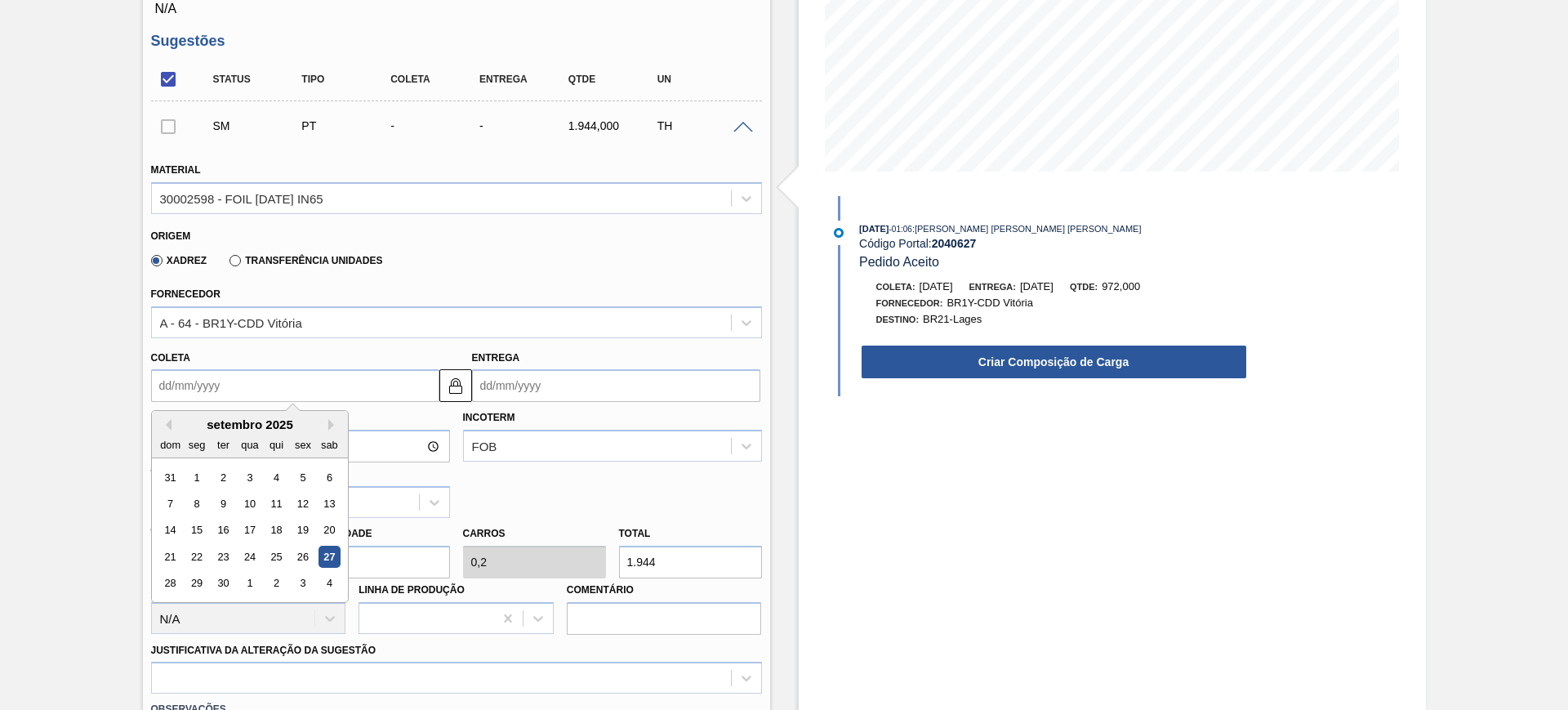
click at [329, 546] on div "27" at bounding box center [328, 556] width 22 height 22
type input "[DATE]"
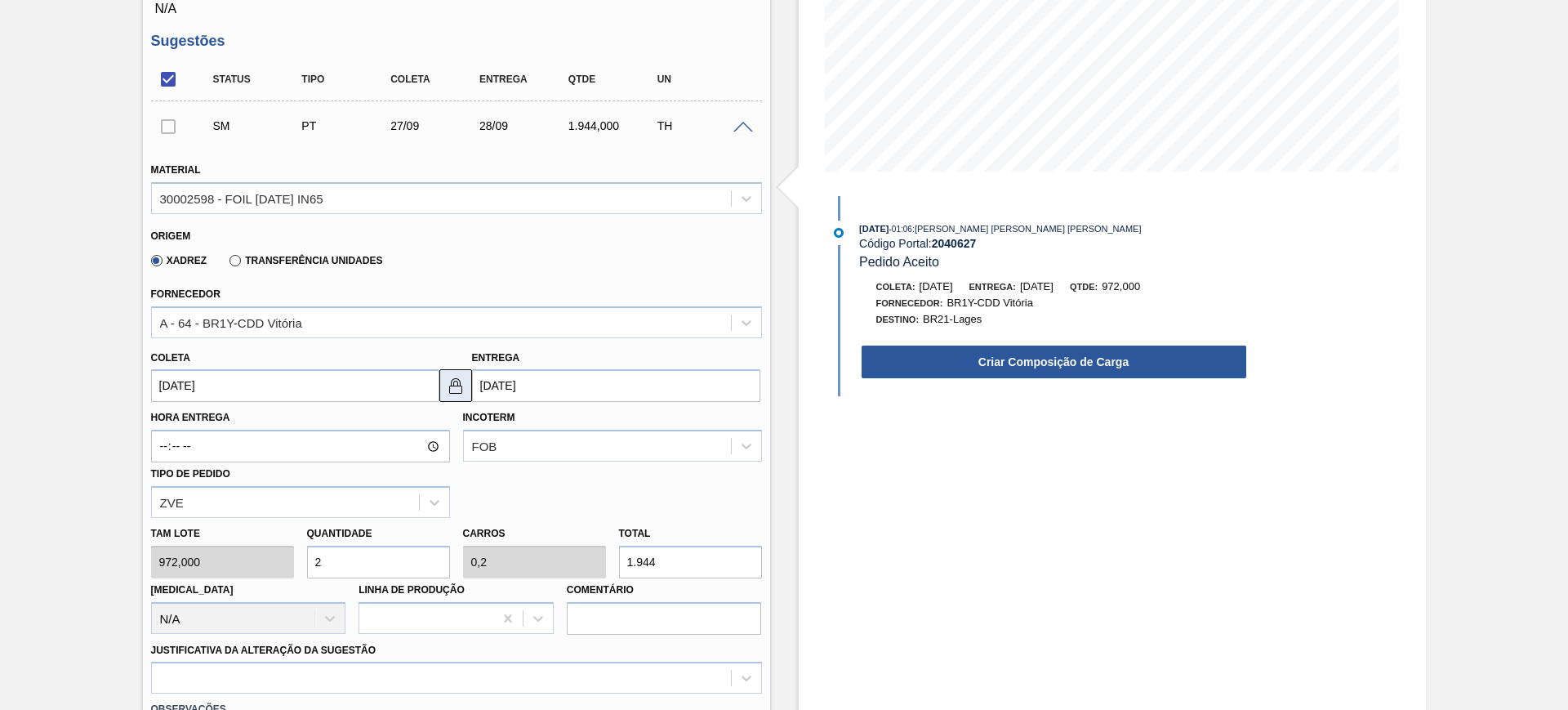
click at [458, 386] on img at bounding box center [455, 385] width 19 height 19
click at [530, 383] on input "[DATE]" at bounding box center [615, 385] width 288 height 33
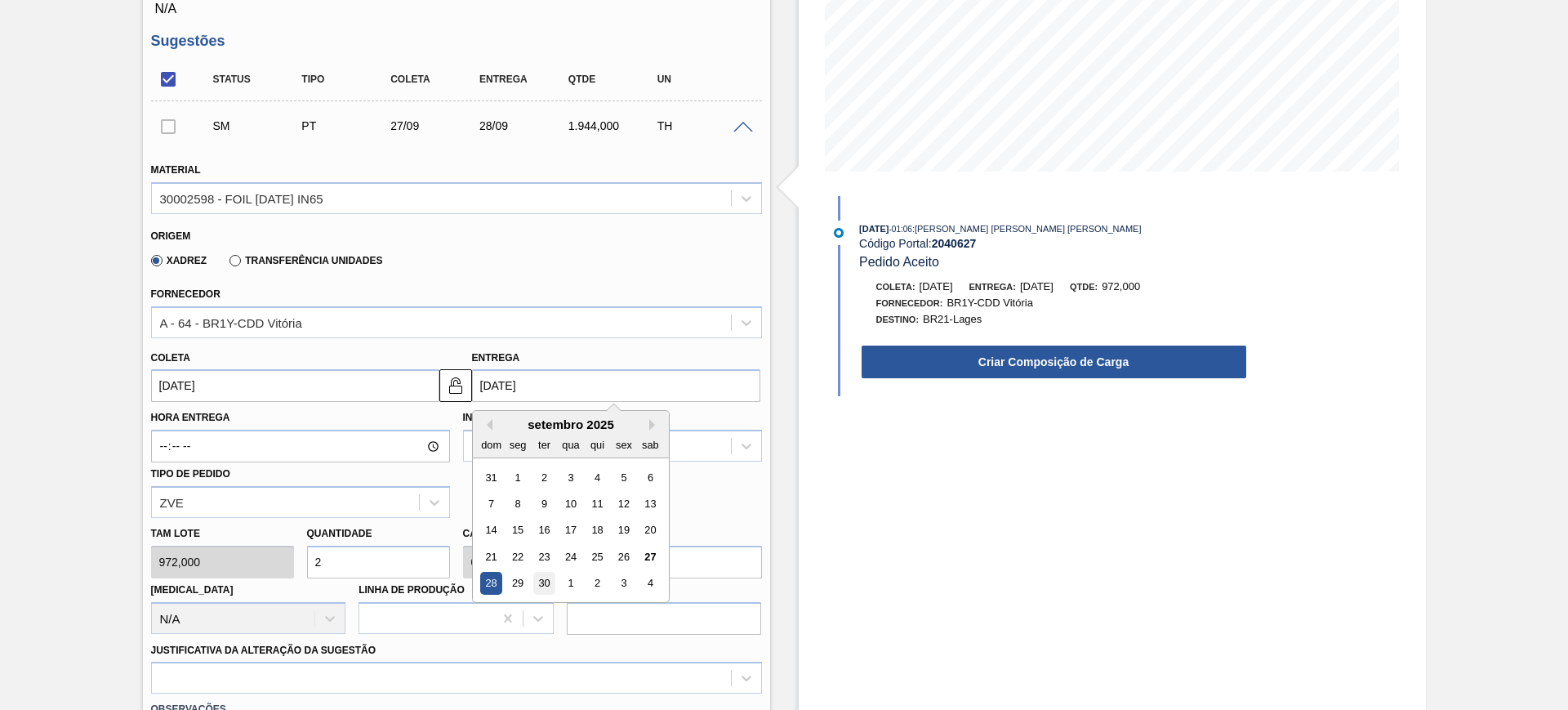
click at [547, 579] on div "30" at bounding box center [544, 584] width 22 height 22
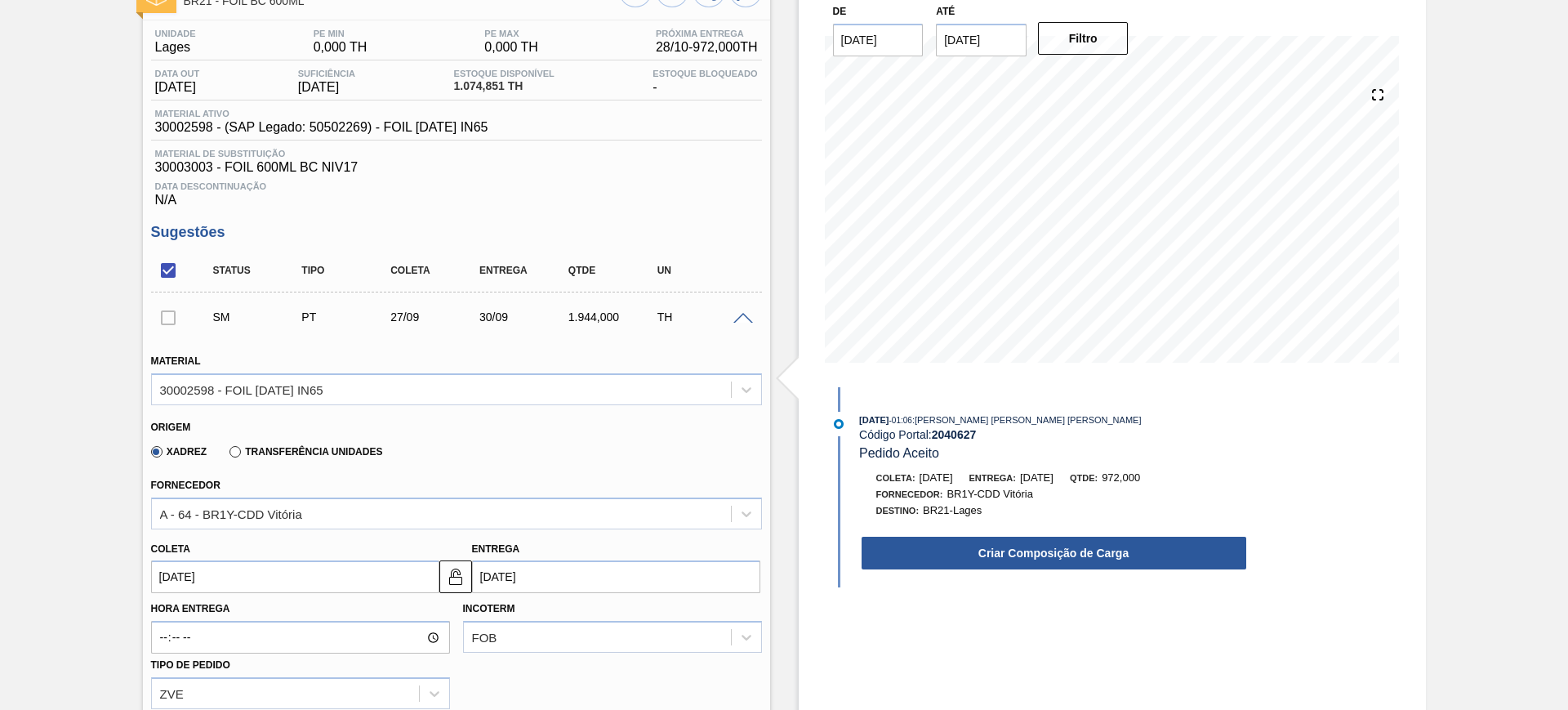
scroll to position [102, 0]
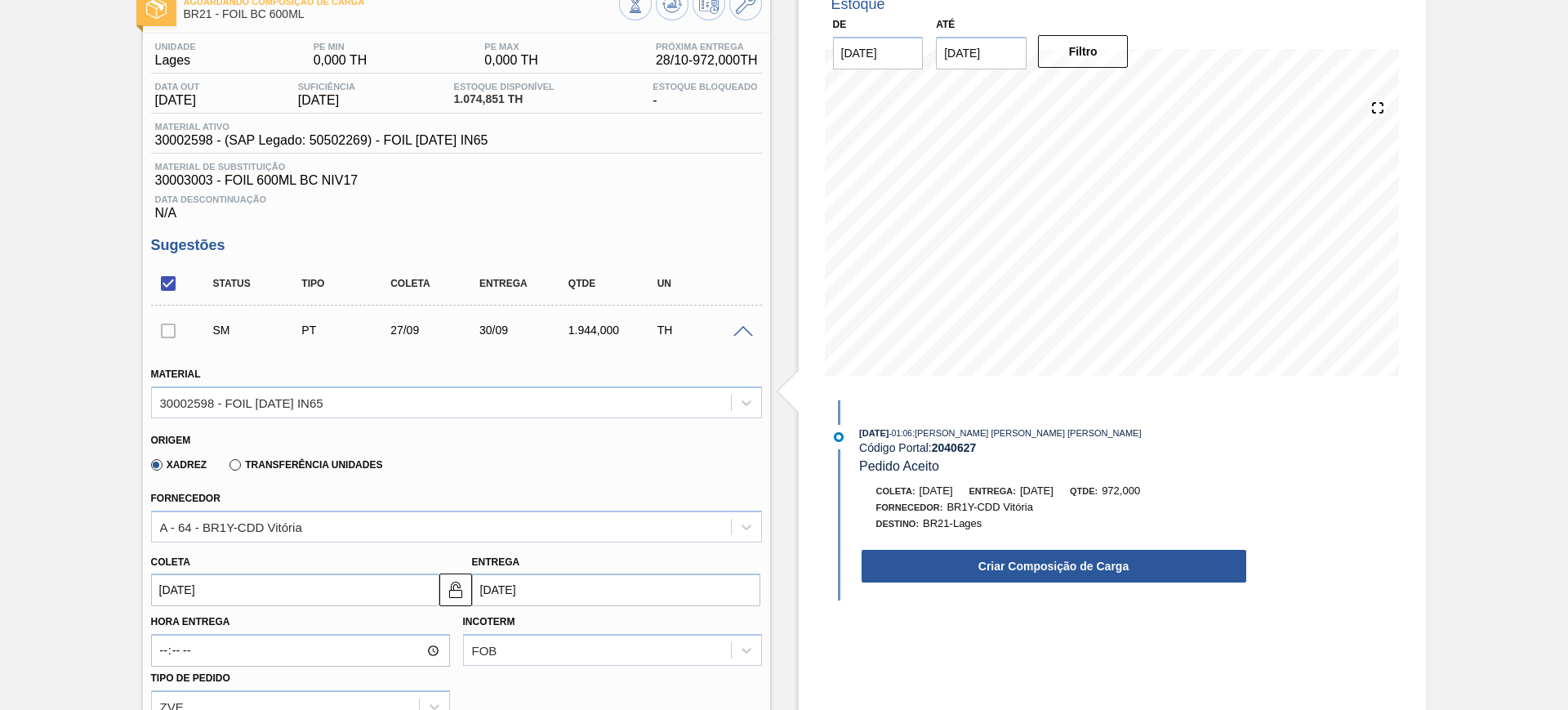
click at [599, 591] on input "30/09/2025" at bounding box center [615, 590] width 288 height 33
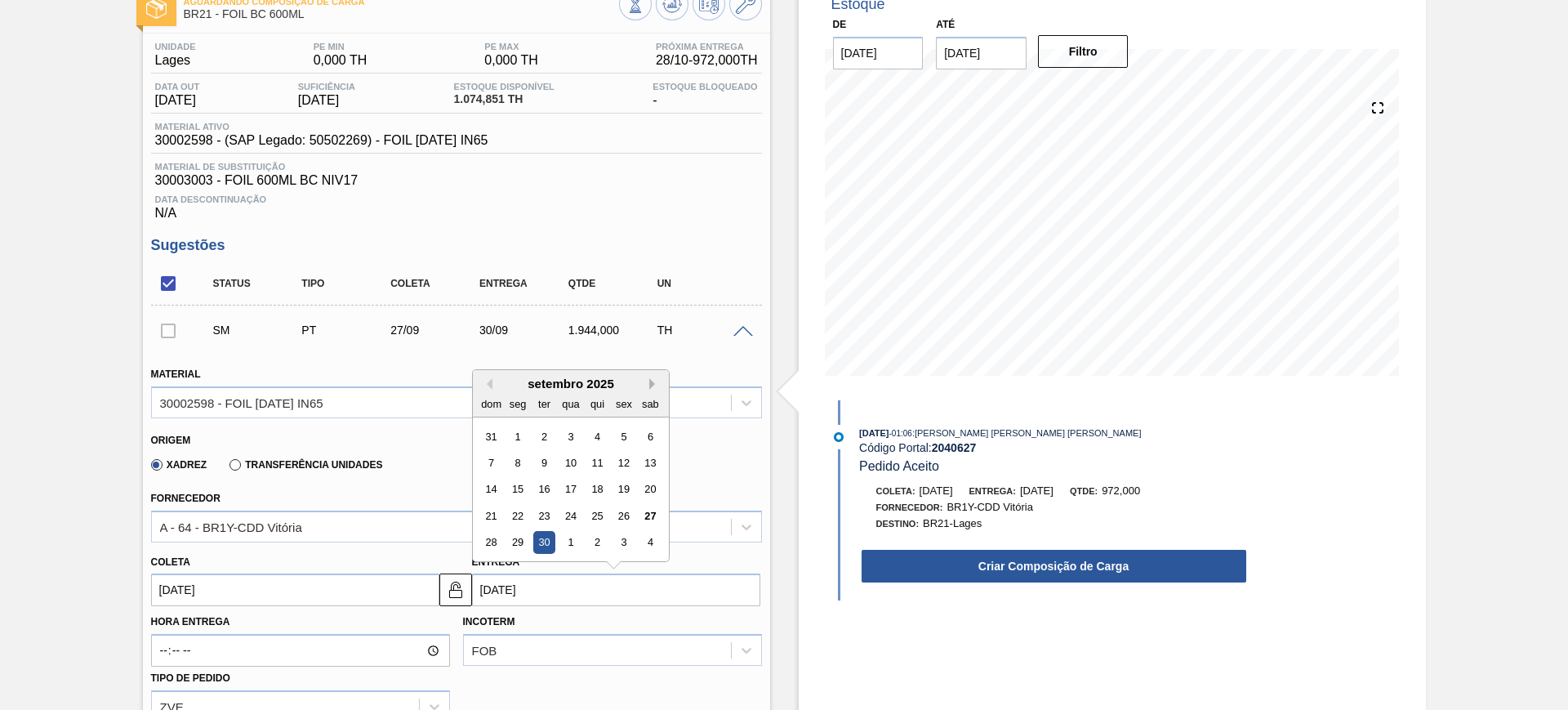
click at [651, 382] on button "Next Month" at bounding box center [655, 384] width 12 height 12
click at [570, 462] on div "8" at bounding box center [570, 463] width 22 height 22
type input "08/10/2025"
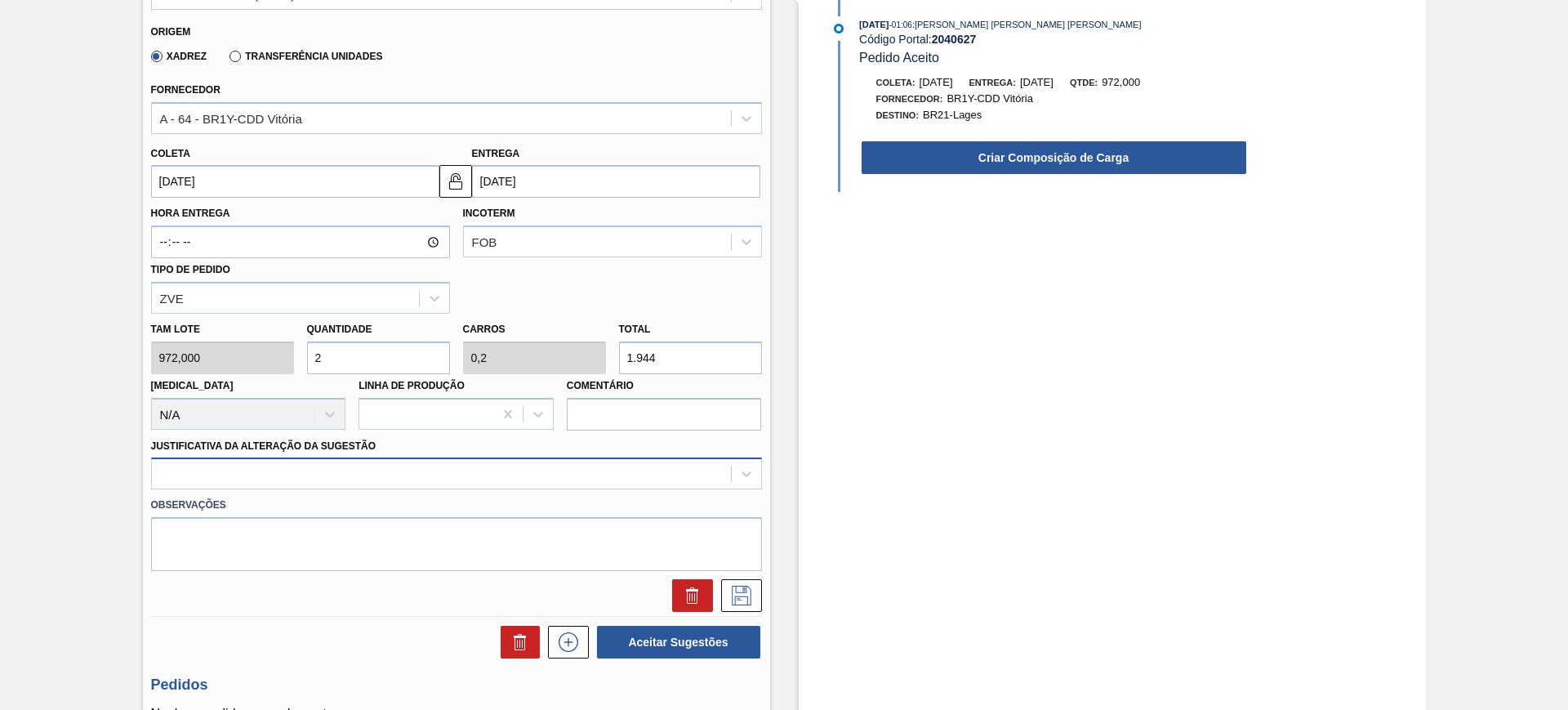
scroll to position [548, 0]
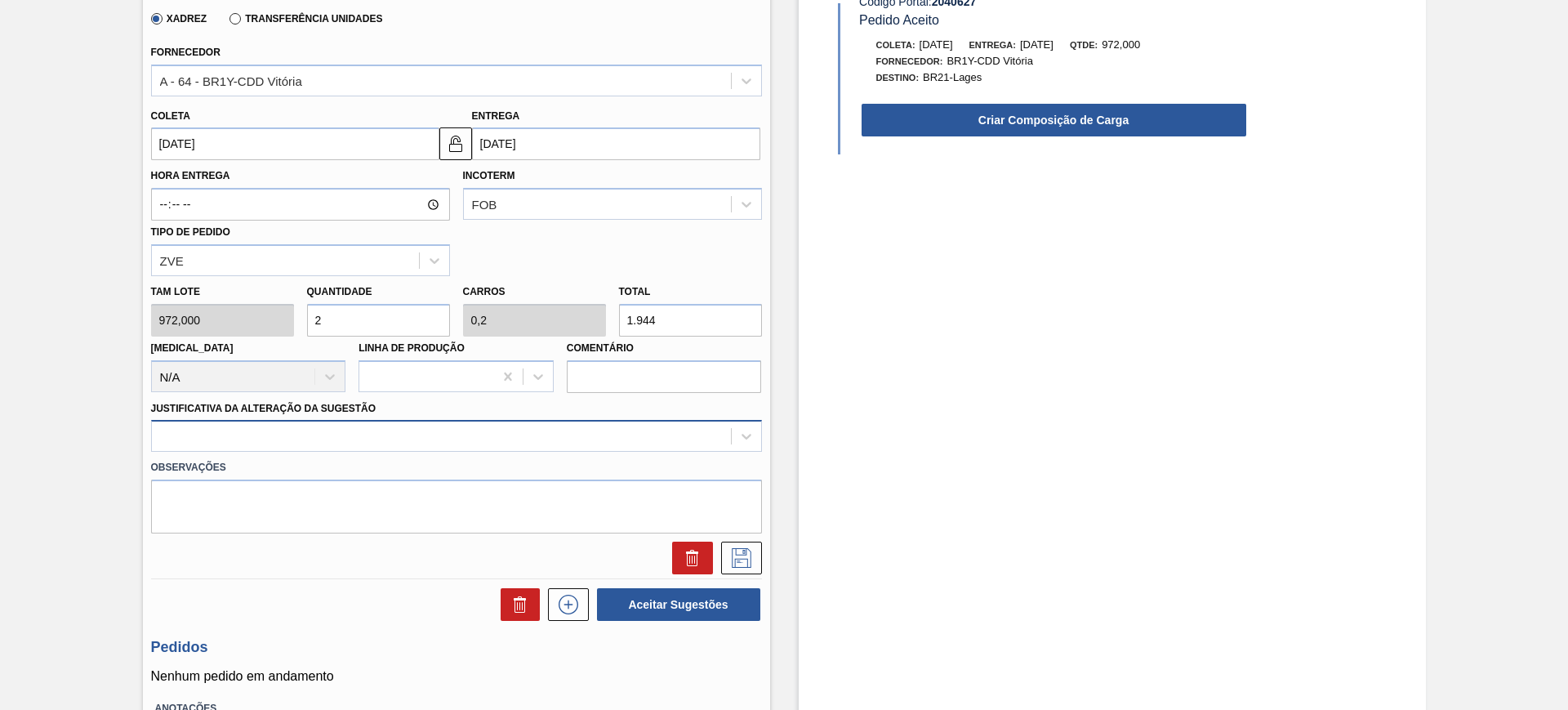
click at [412, 452] on div at bounding box center [456, 436] width 610 height 32
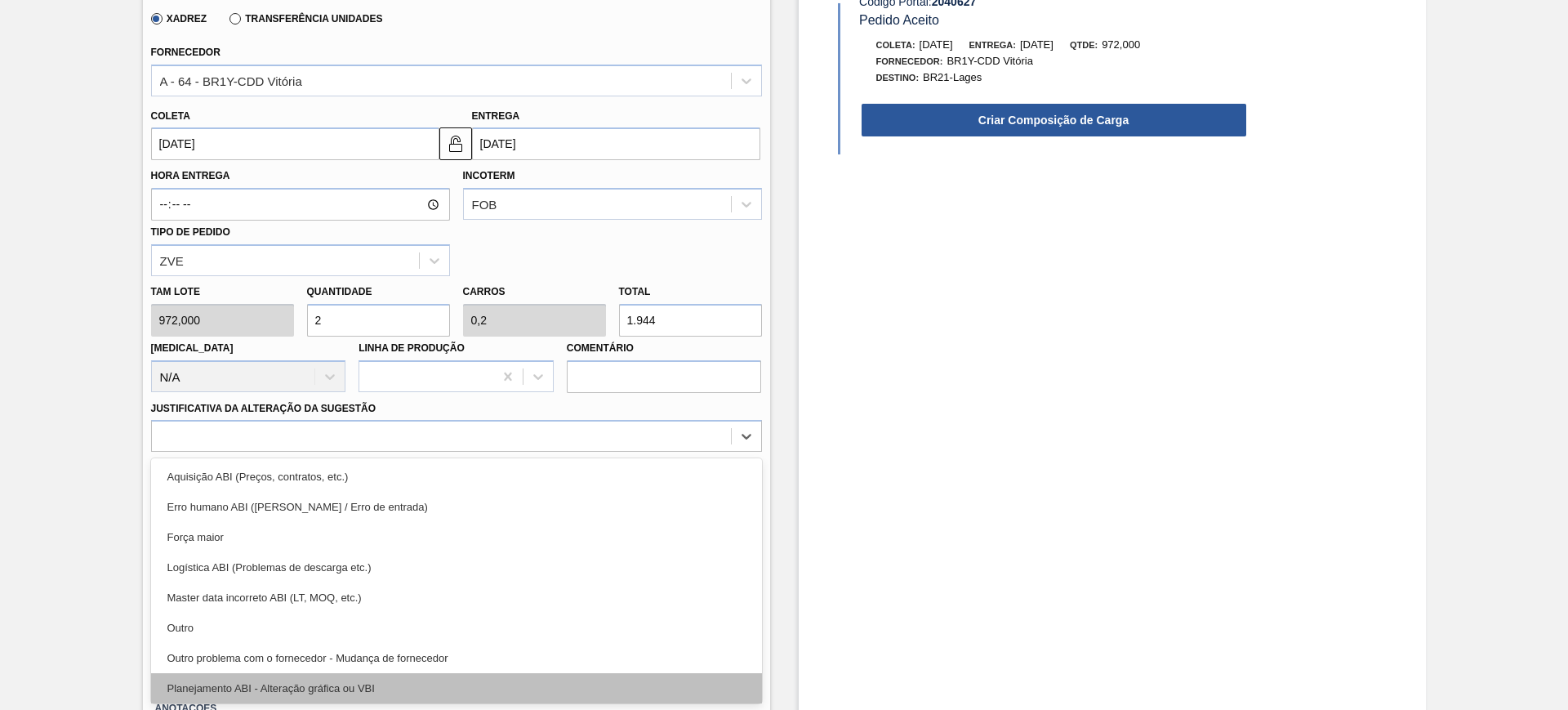
click at [483, 675] on div "Planejamento ABI - Alteração gráfica ou VBI" at bounding box center [456, 688] width 610 height 30
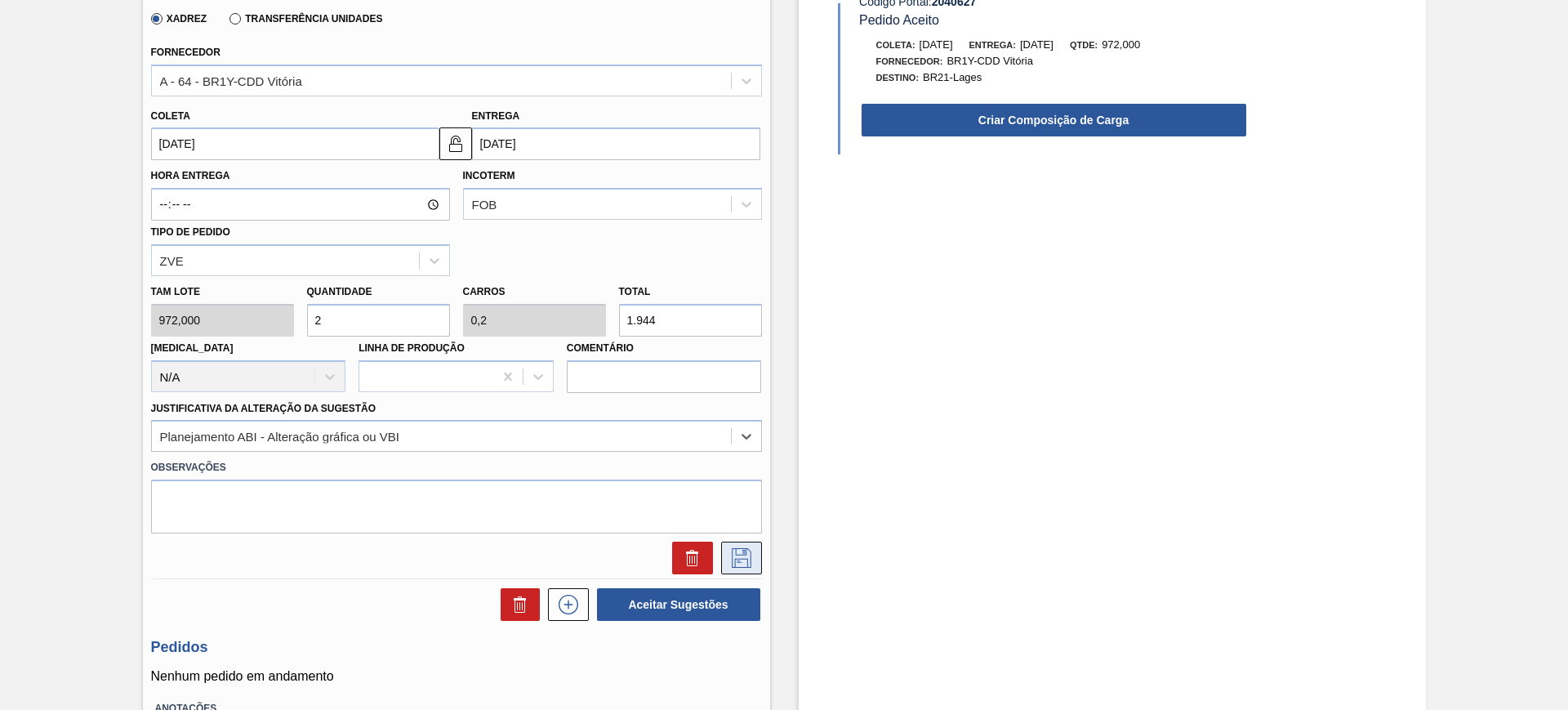
click at [742, 555] on icon at bounding box center [741, 557] width 26 height 19
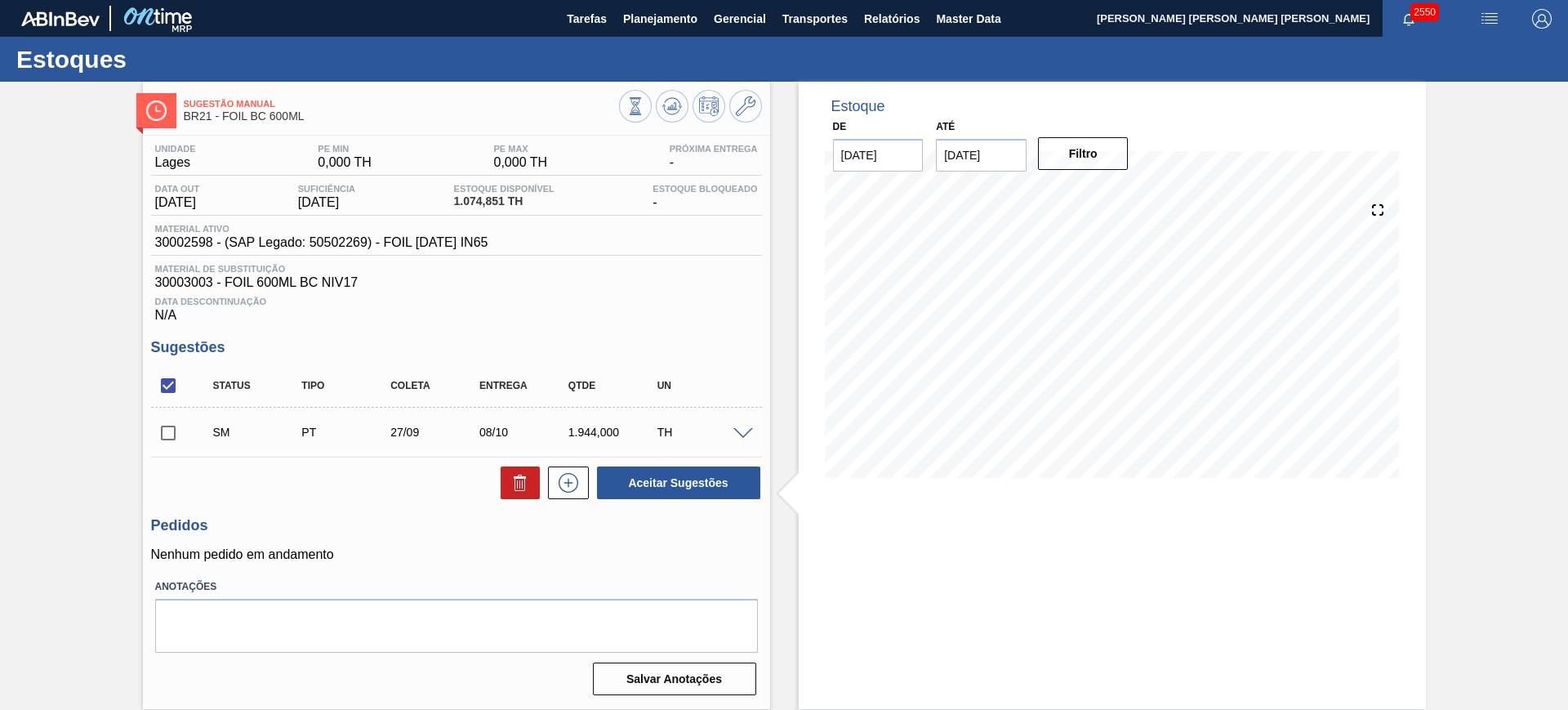
scroll to position [0, 0]
click at [171, 380] on input "checkbox" at bounding box center [168, 385] width 34 height 34
checkbox input "true"
click at [683, 485] on button "Aceitar Sugestões" at bounding box center [679, 482] width 164 height 33
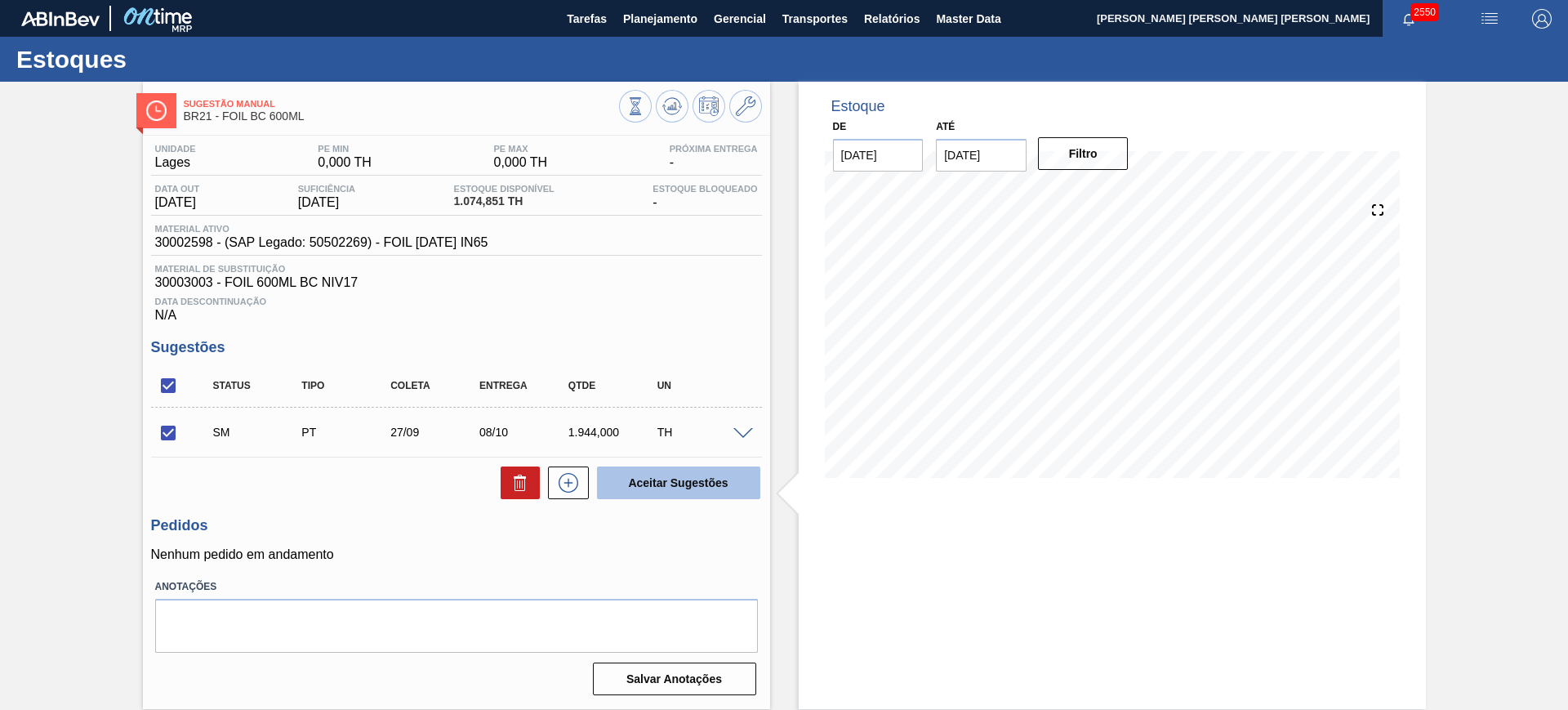
checkbox input "false"
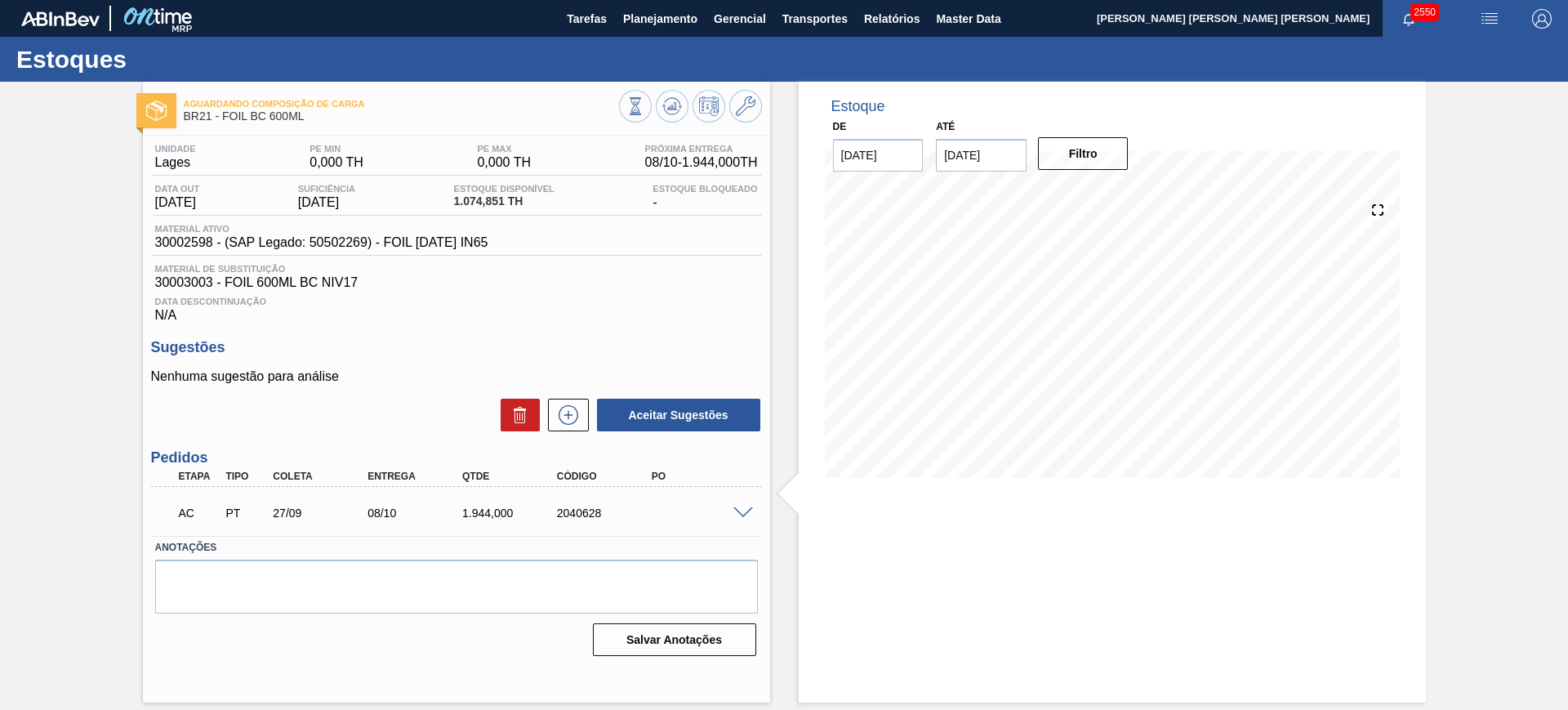
click at [737, 507] on span at bounding box center [742, 513] width 19 height 13
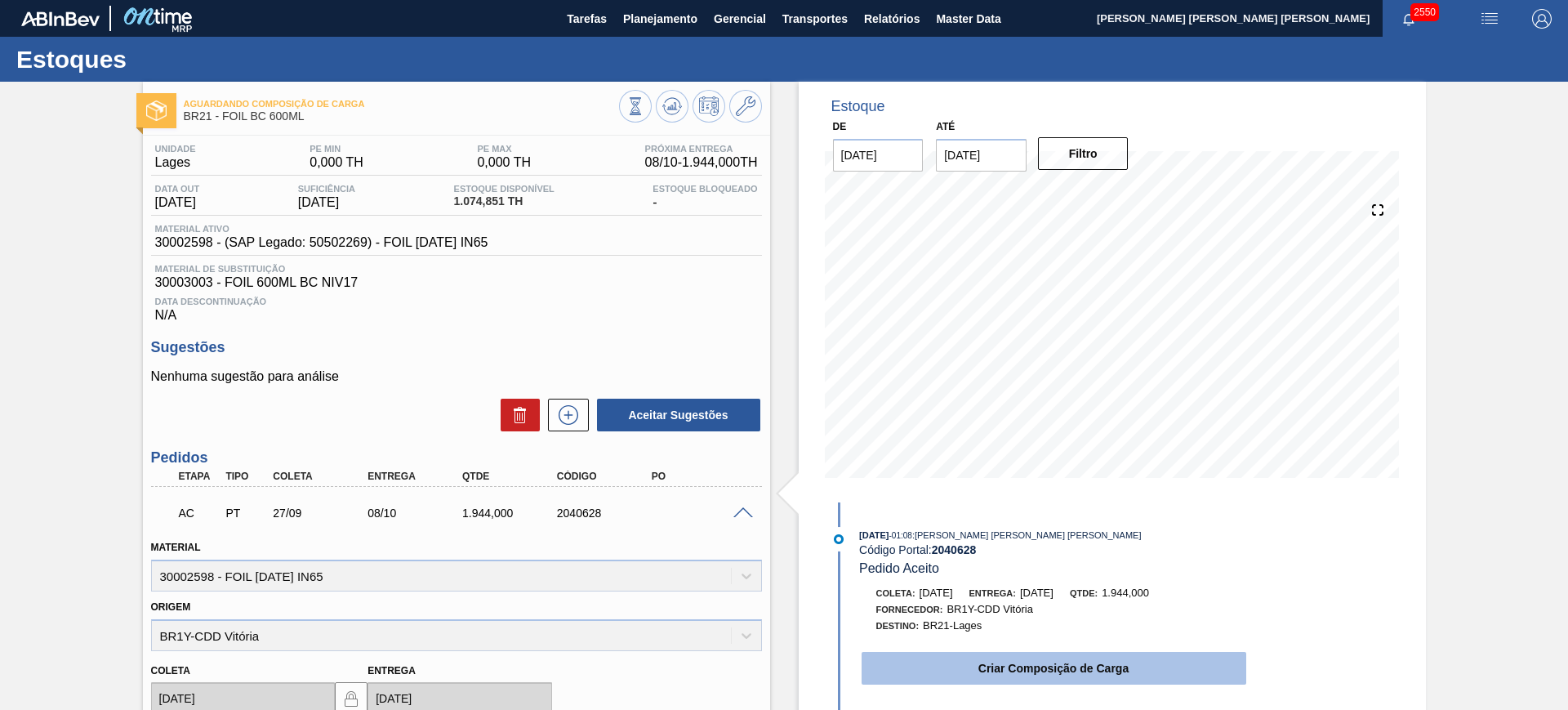
click at [977, 672] on button "Criar Composição de Carga" at bounding box center [1054, 667] width 385 height 33
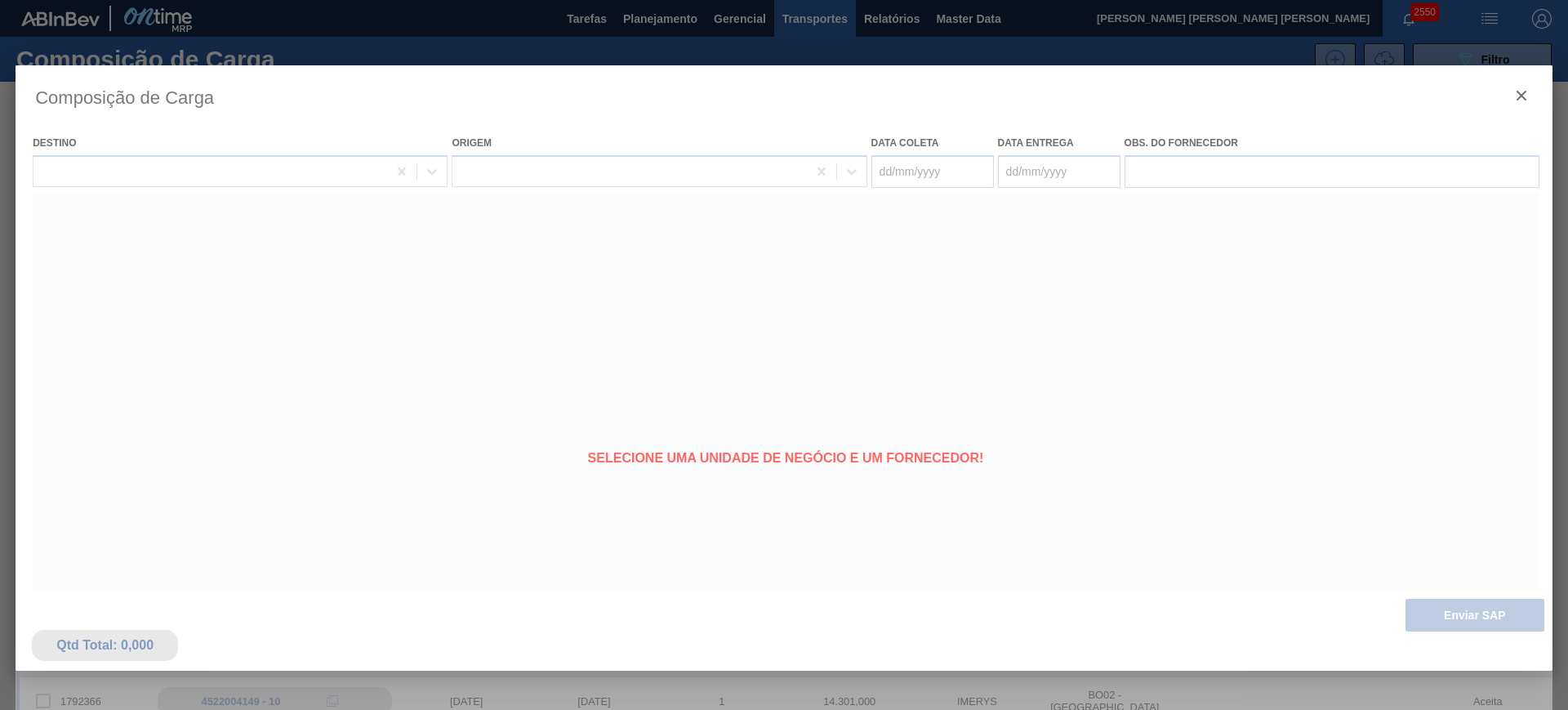
type coleta "[DATE]"
type entrega "08/10/2025"
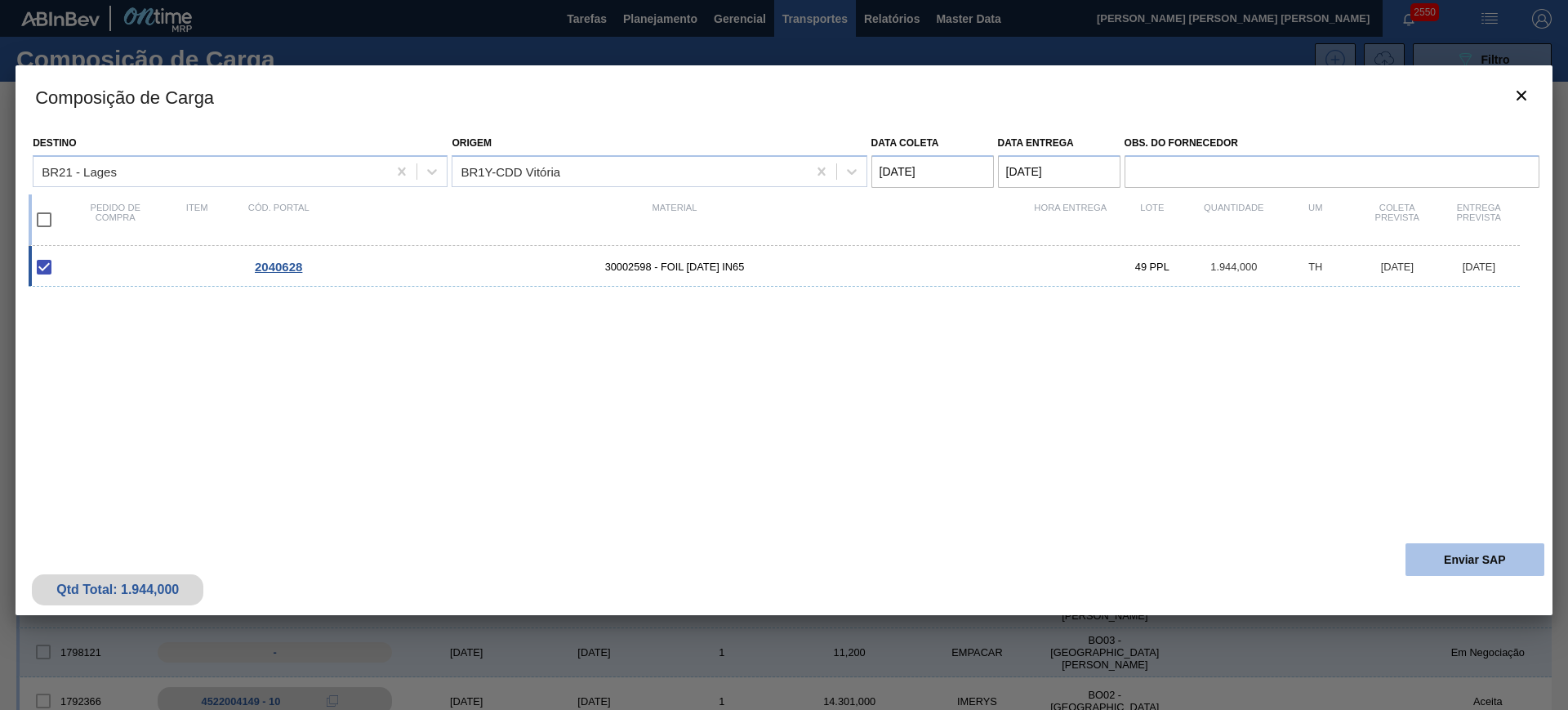
click at [1449, 571] on button "Enviar SAP" at bounding box center [1474, 559] width 139 height 33
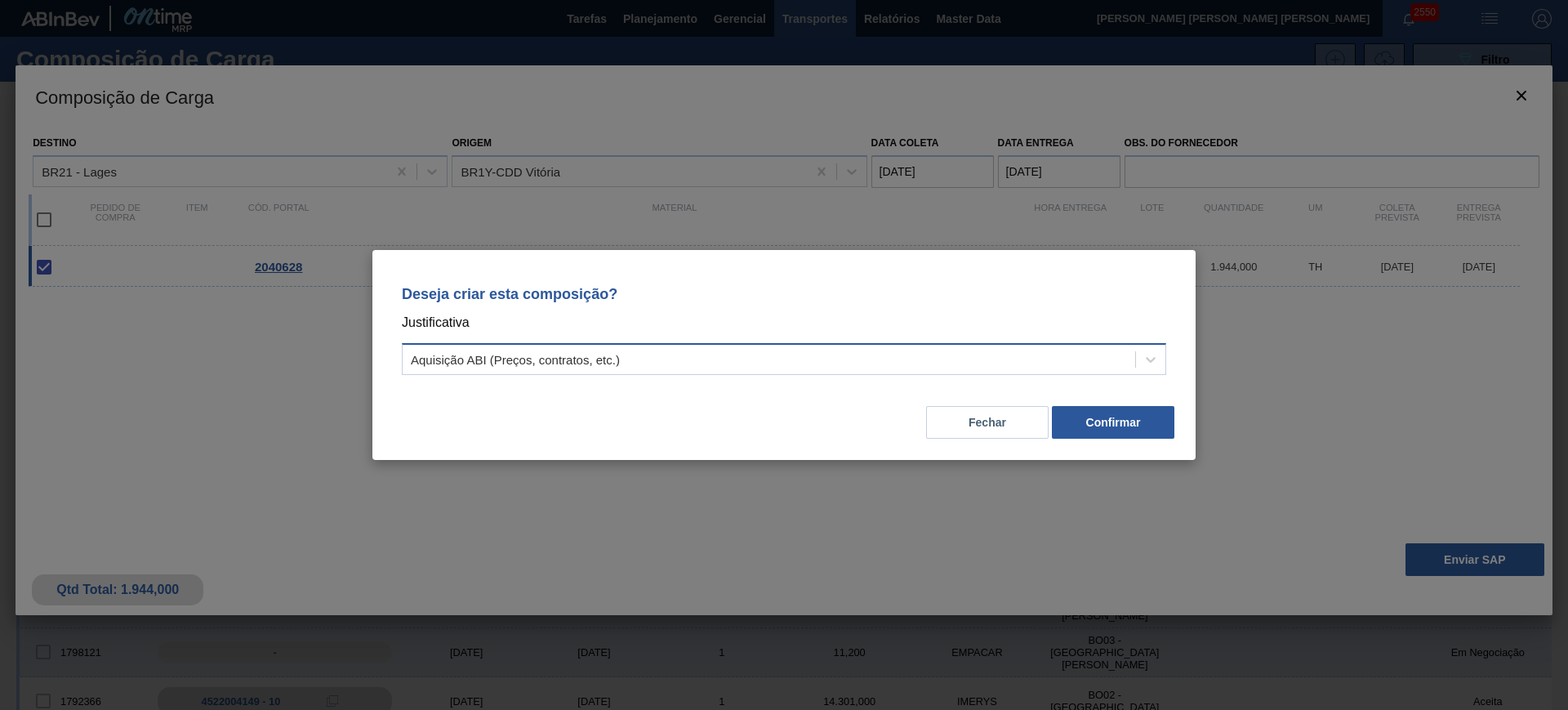
click at [1060, 363] on div "Aquisição ABI (Preços, contratos, etc.)" at bounding box center [768, 360] width 732 height 23
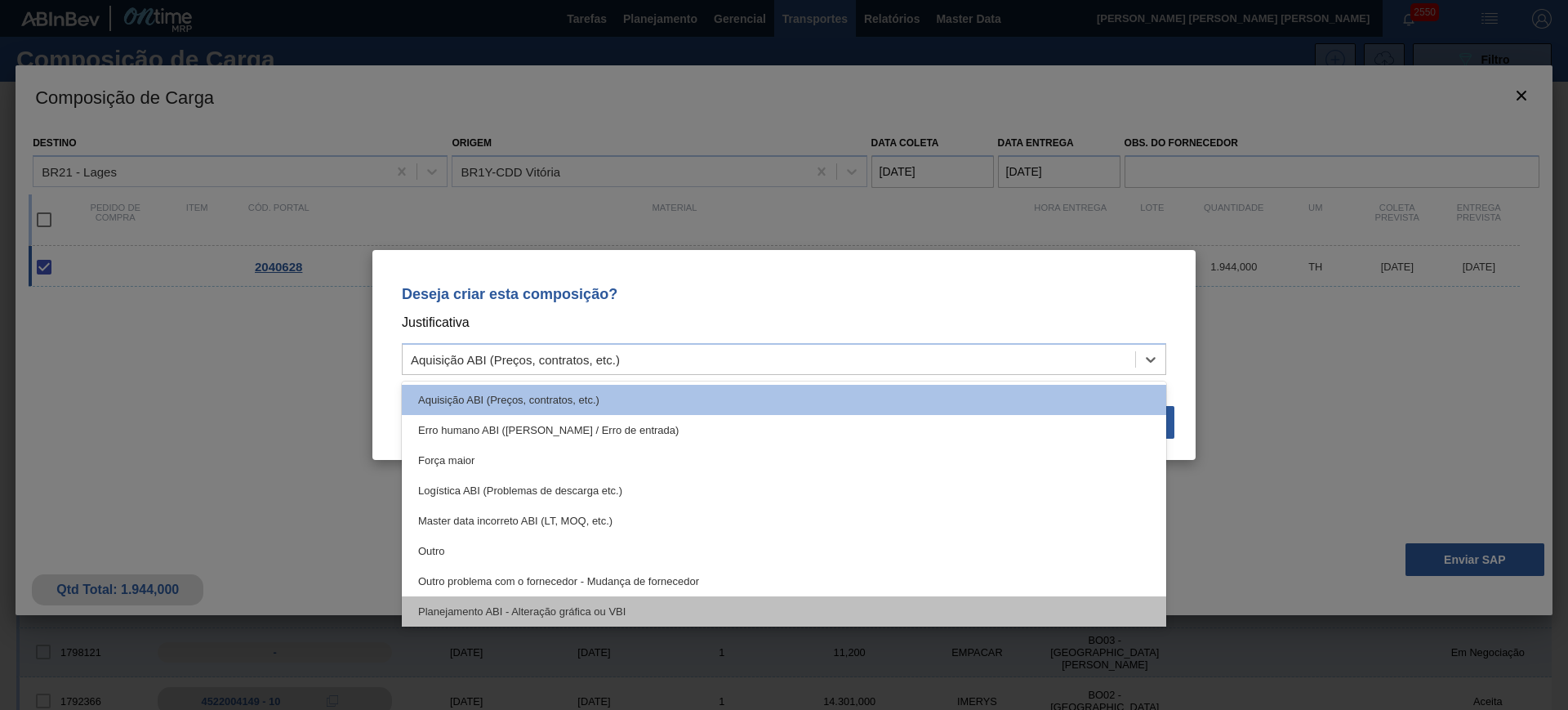
click at [756, 598] on div "Planejamento ABI - Alteração gráfica ou VBI" at bounding box center [783, 611] width 764 height 30
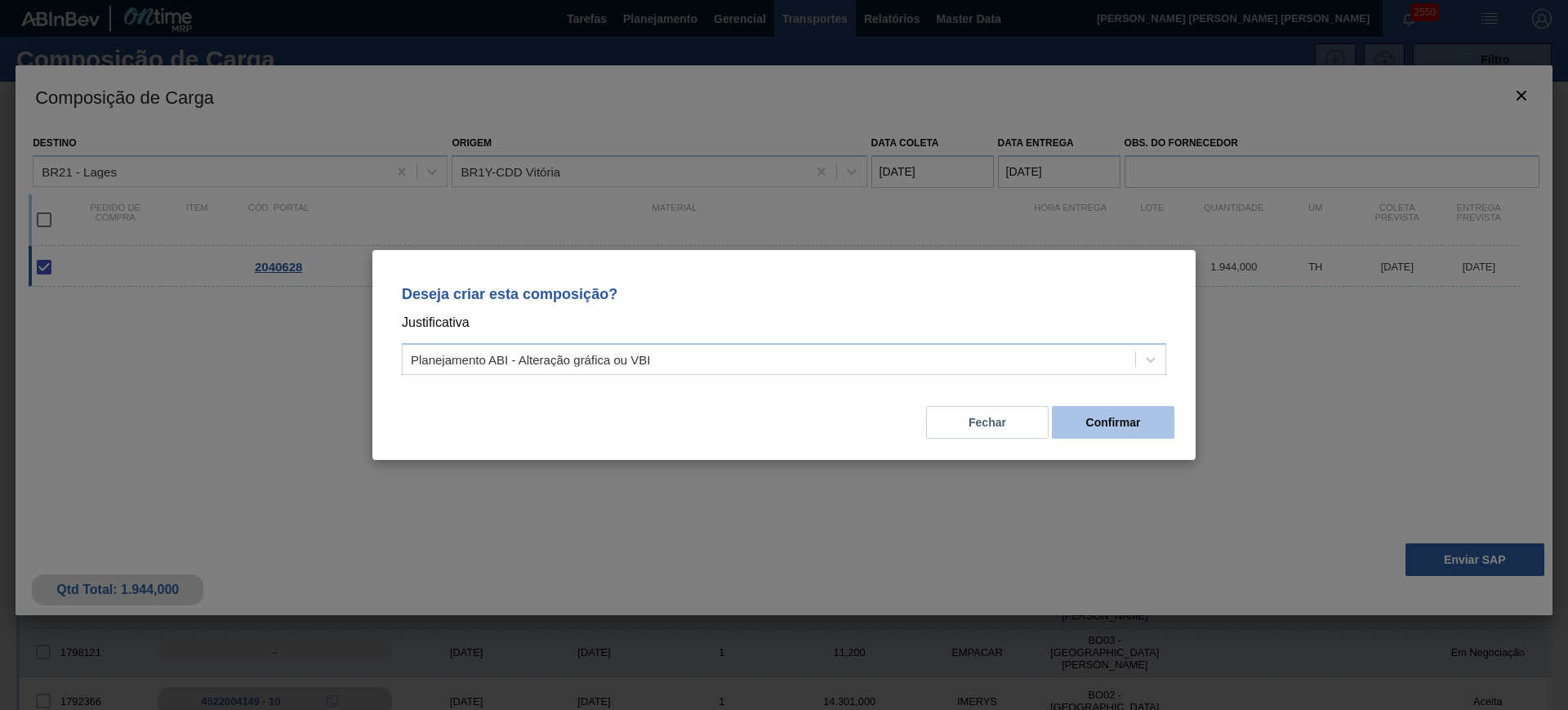
click at [1138, 415] on button "Confirmar" at bounding box center [1113, 422] width 123 height 33
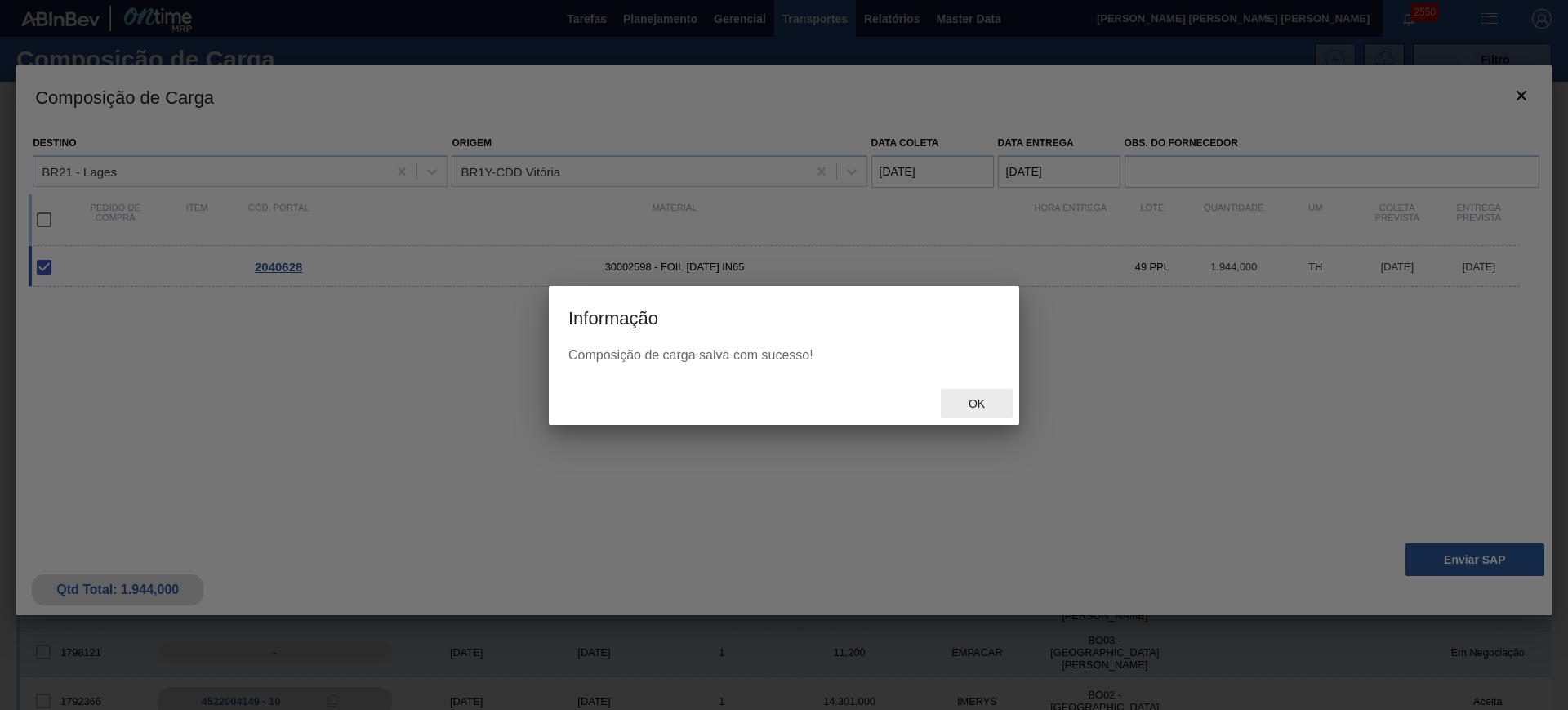
click at [988, 404] on span "Ok" at bounding box center [976, 403] width 43 height 13
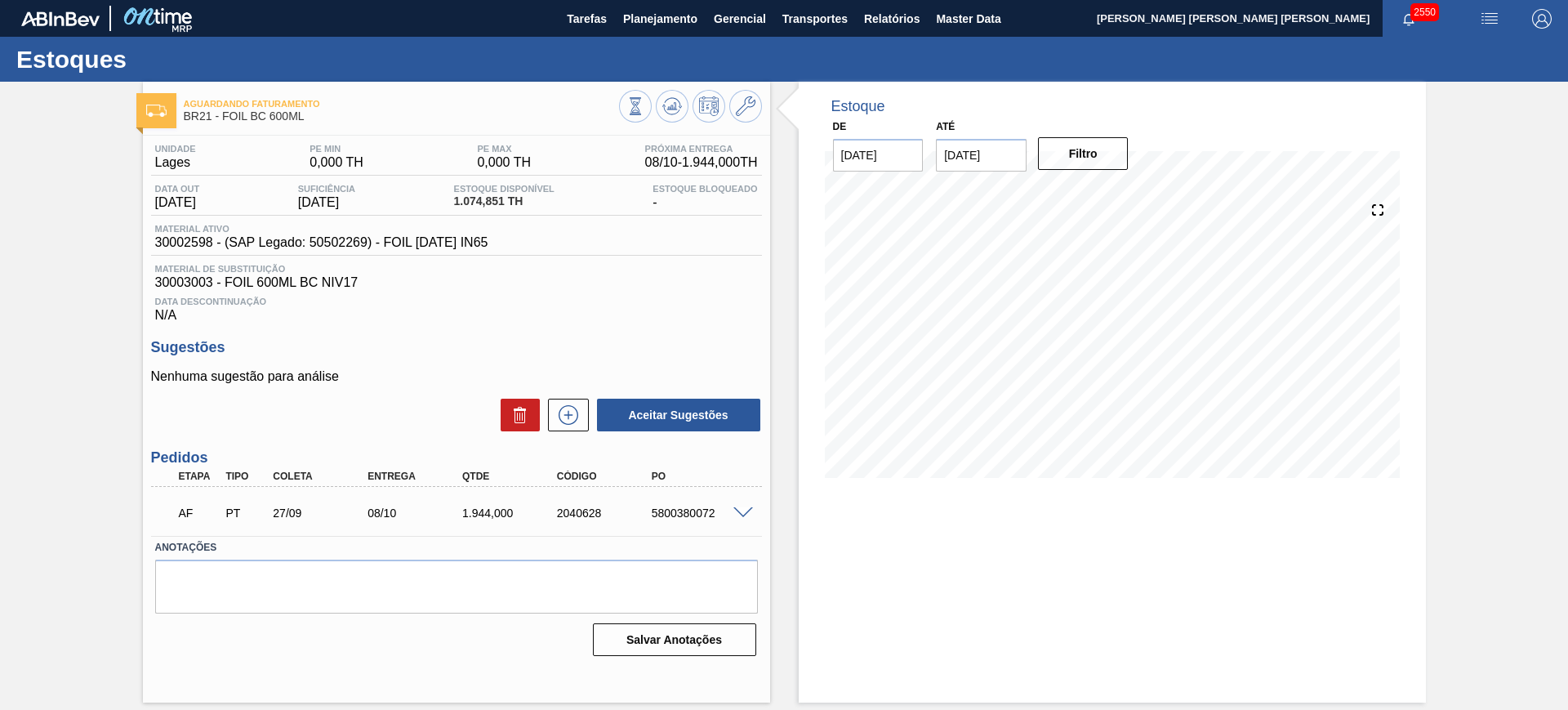
click at [693, 514] on div "5800380072" at bounding box center [700, 513] width 106 height 13
copy div "5800380072"
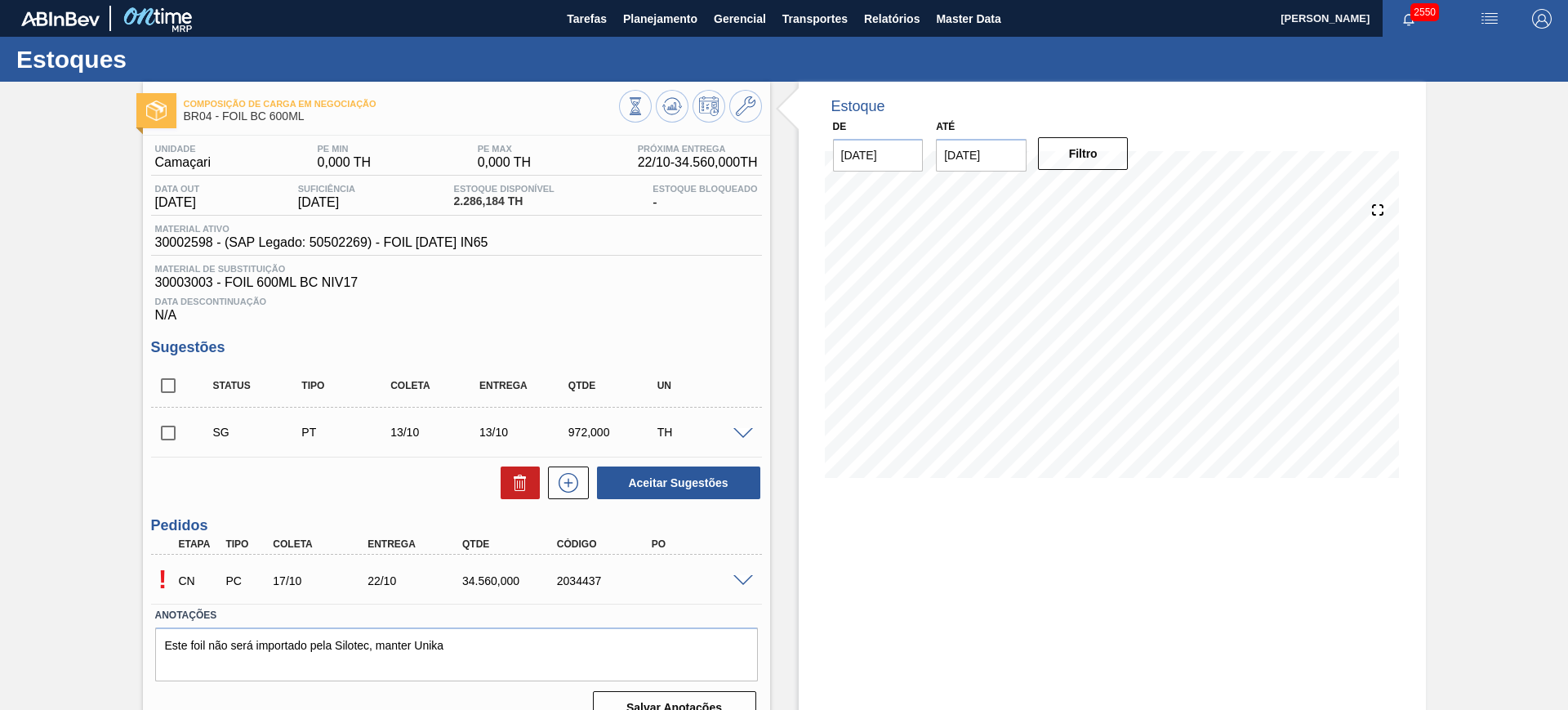
click at [746, 576] on span at bounding box center [742, 581] width 19 height 13
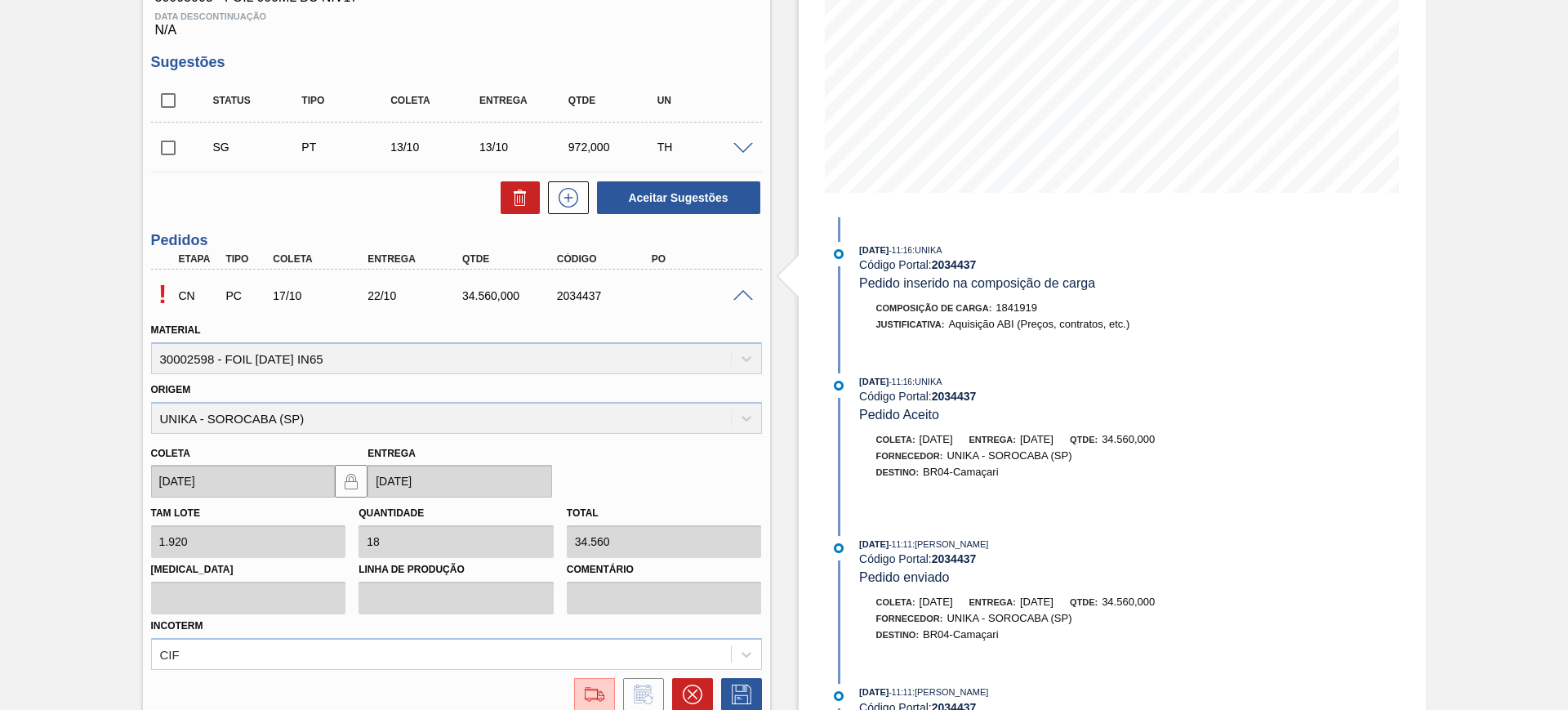
scroll to position [307, 0]
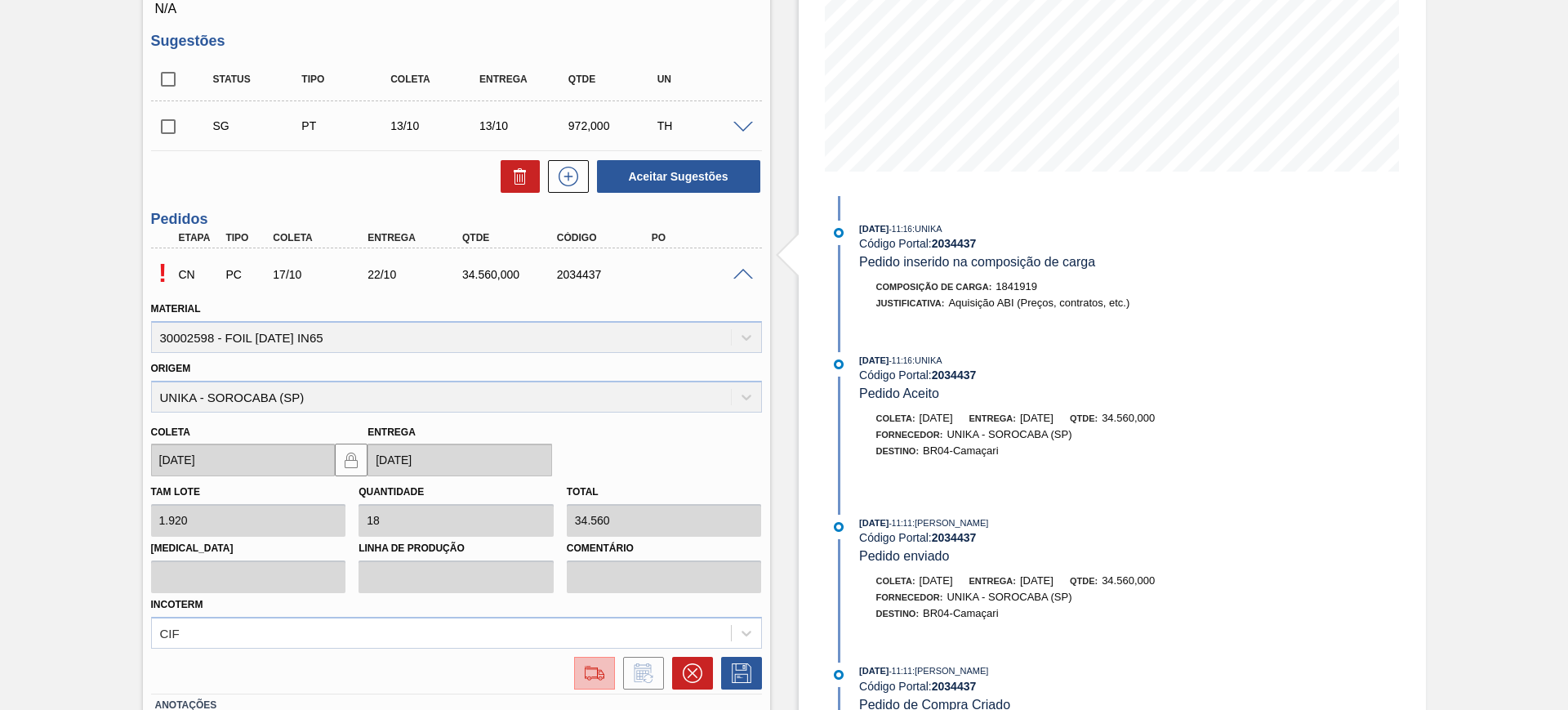
click at [599, 662] on button at bounding box center [594, 672] width 41 height 33
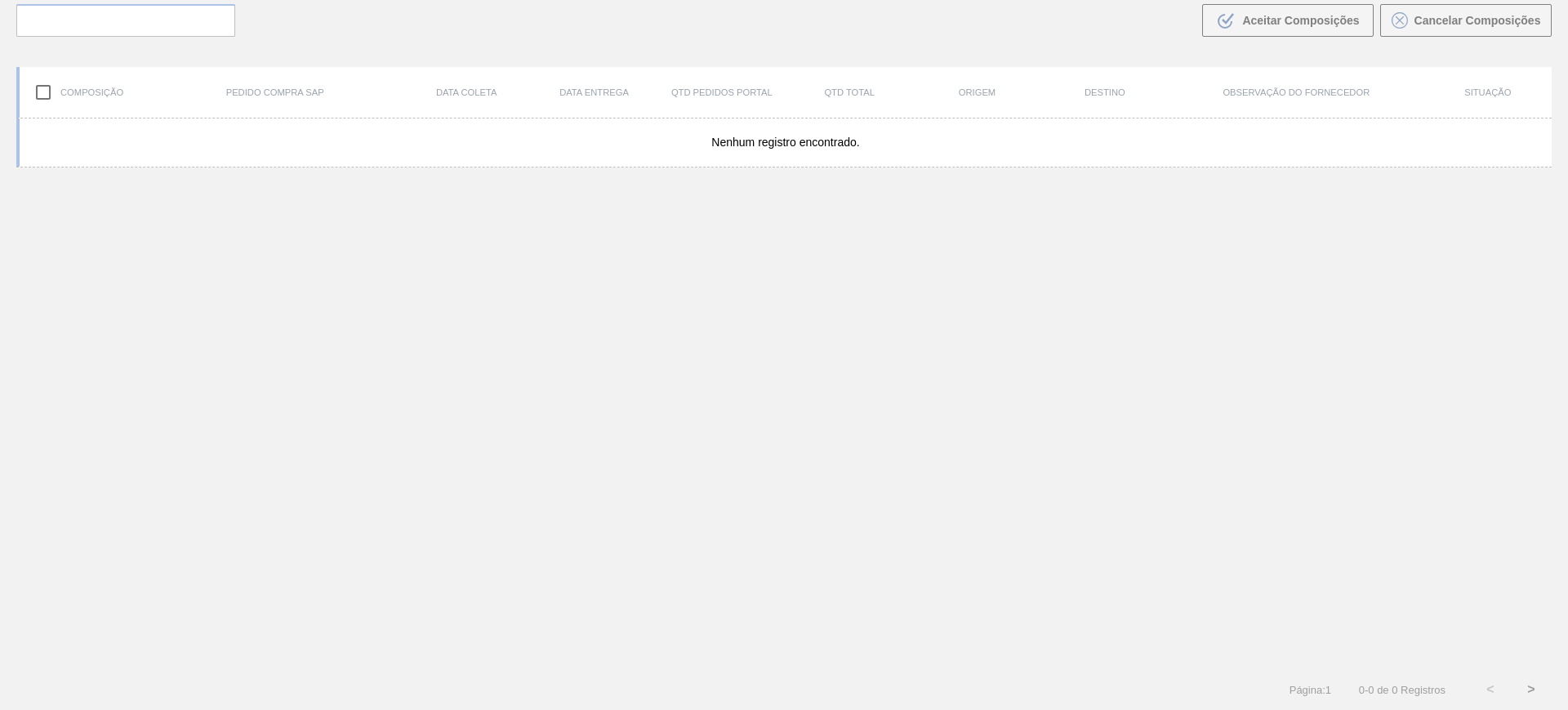
scroll to position [118, 0]
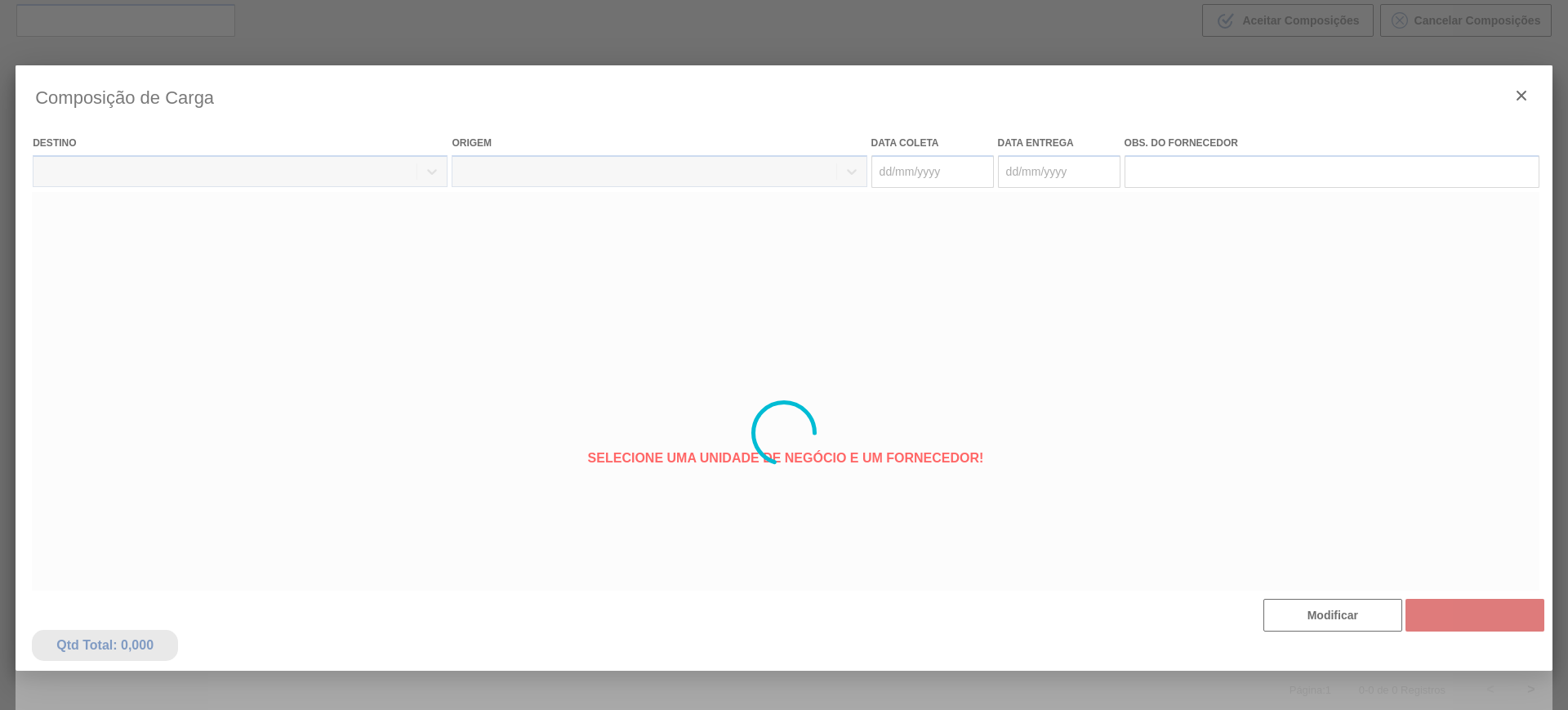
type coleta "[DATE]"
type entrega "[DATE]"
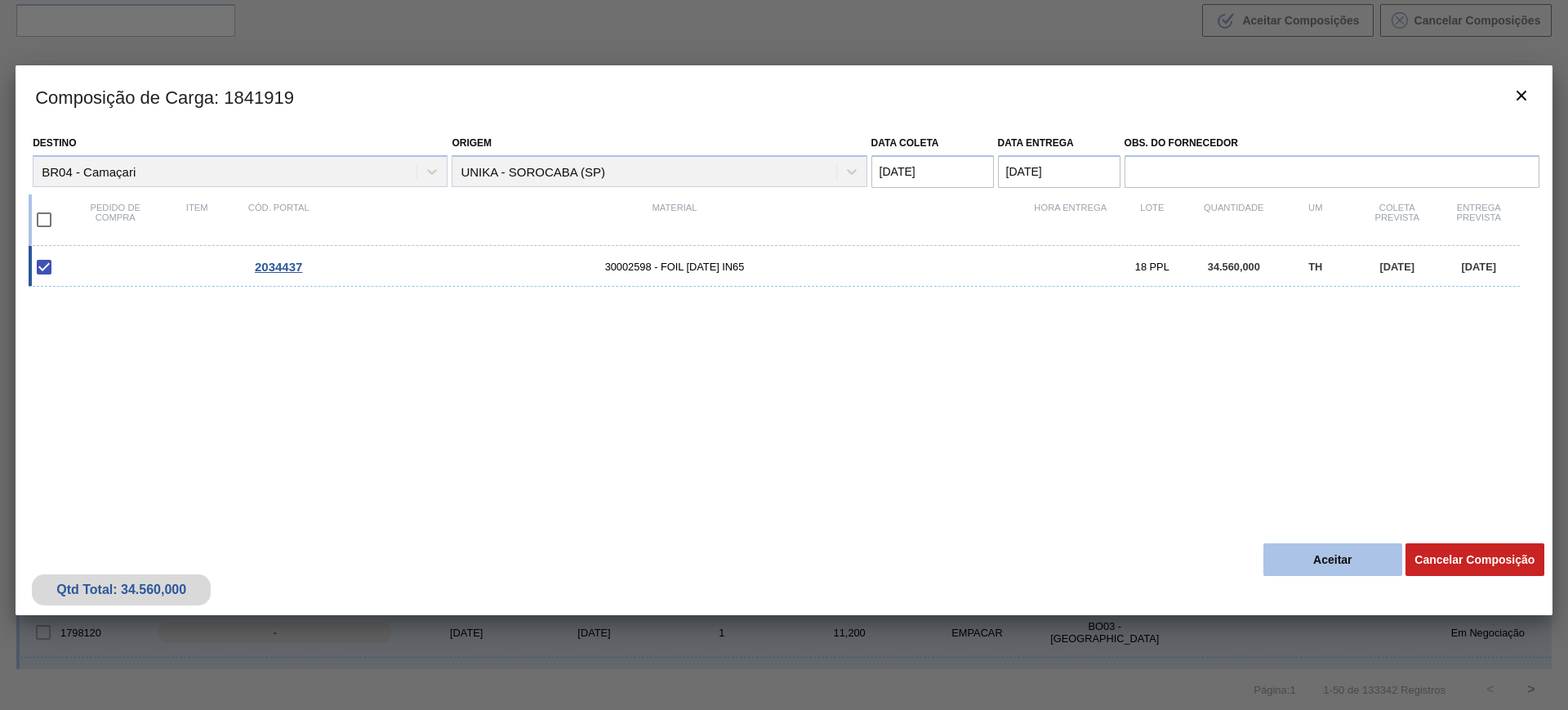
click at [1295, 546] on button "Aceitar" at bounding box center [1333, 559] width 139 height 33
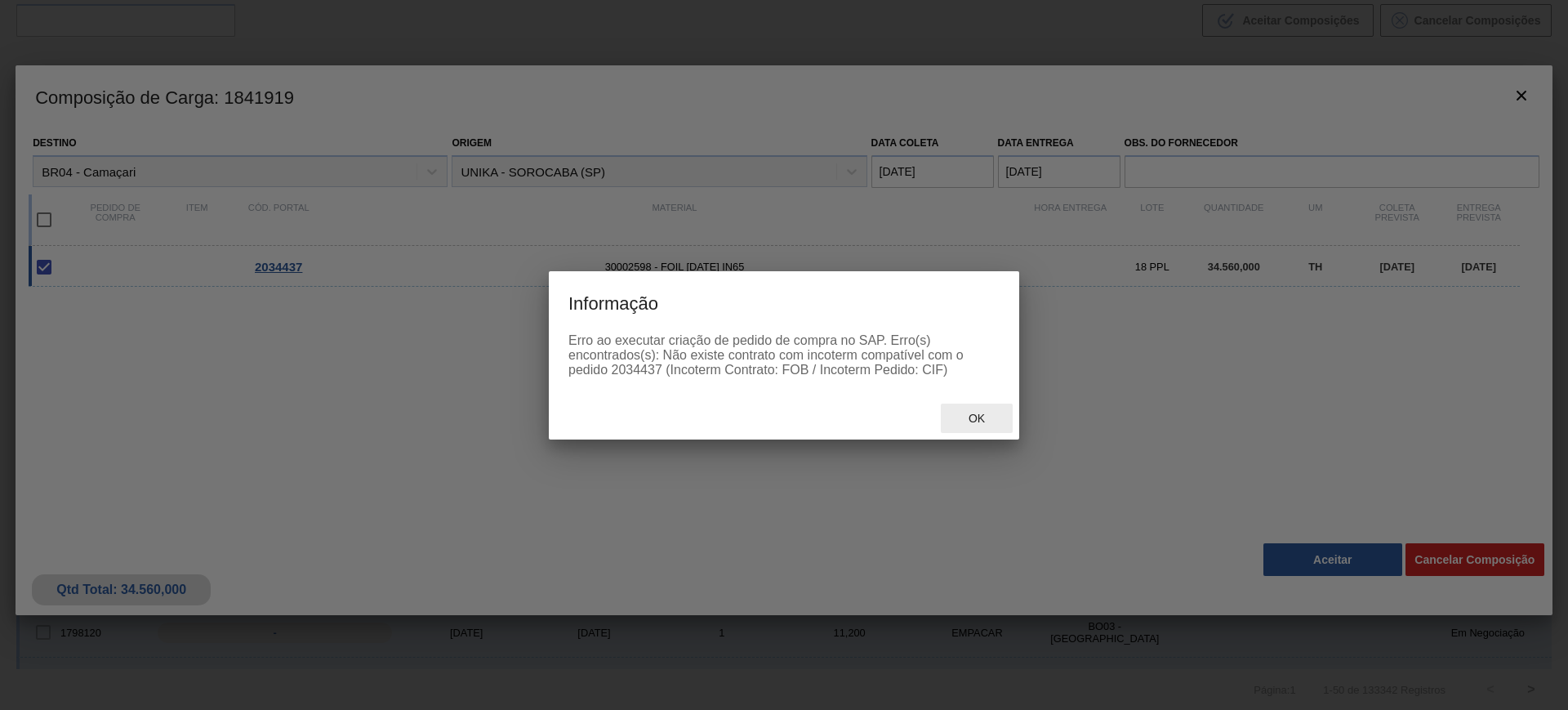
click at [957, 420] on span "Ok" at bounding box center [976, 418] width 43 height 13
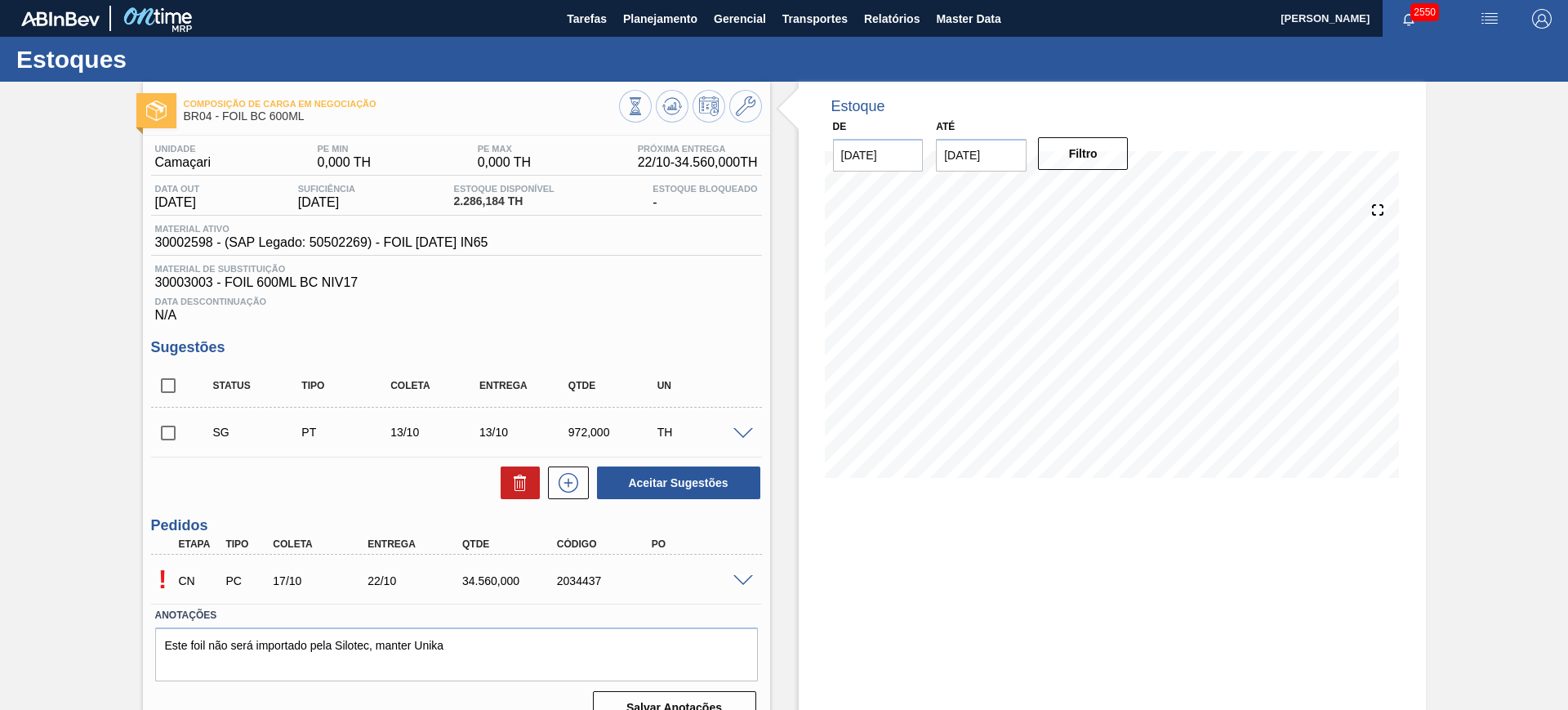
click at [739, 578] on span at bounding box center [742, 581] width 19 height 13
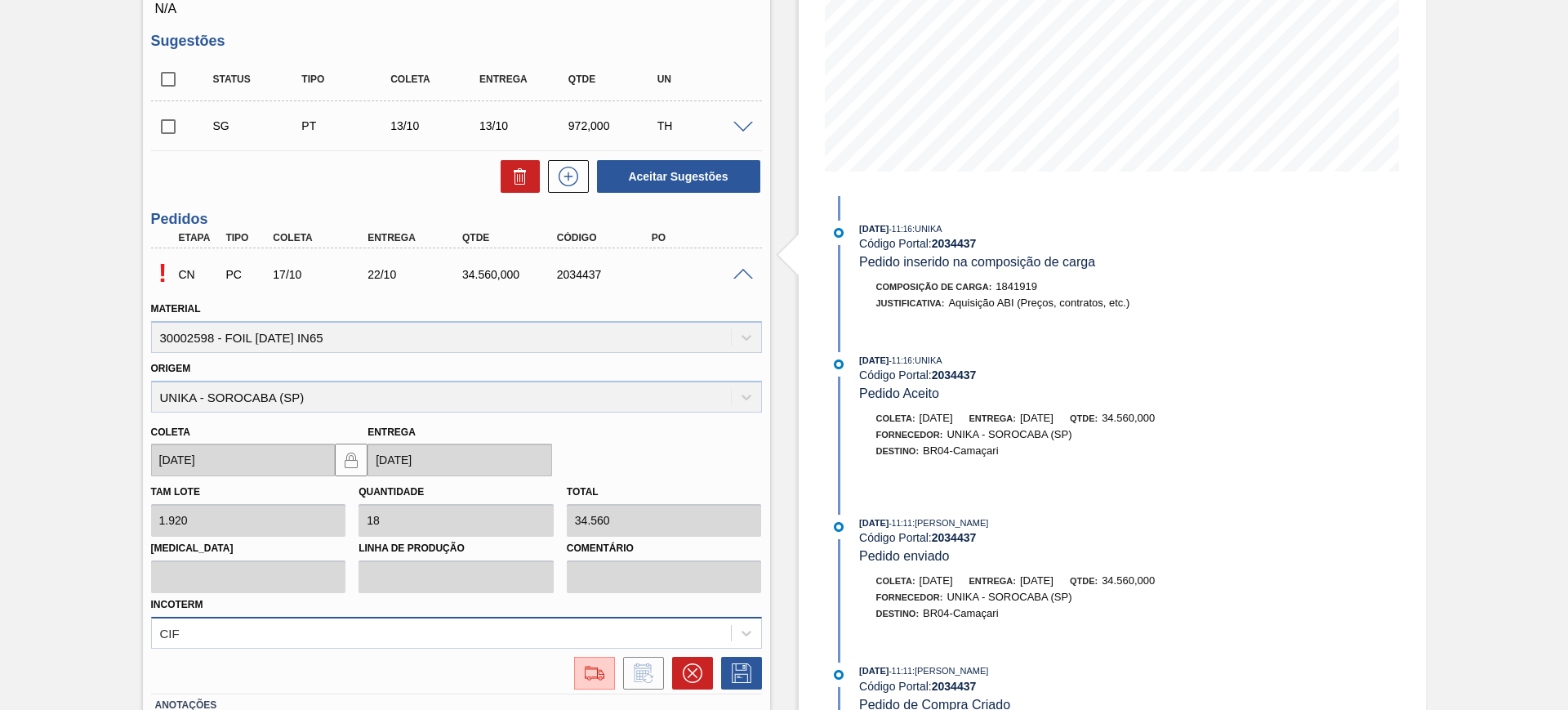
click at [354, 632] on div "CIF" at bounding box center [456, 632] width 610 height 32
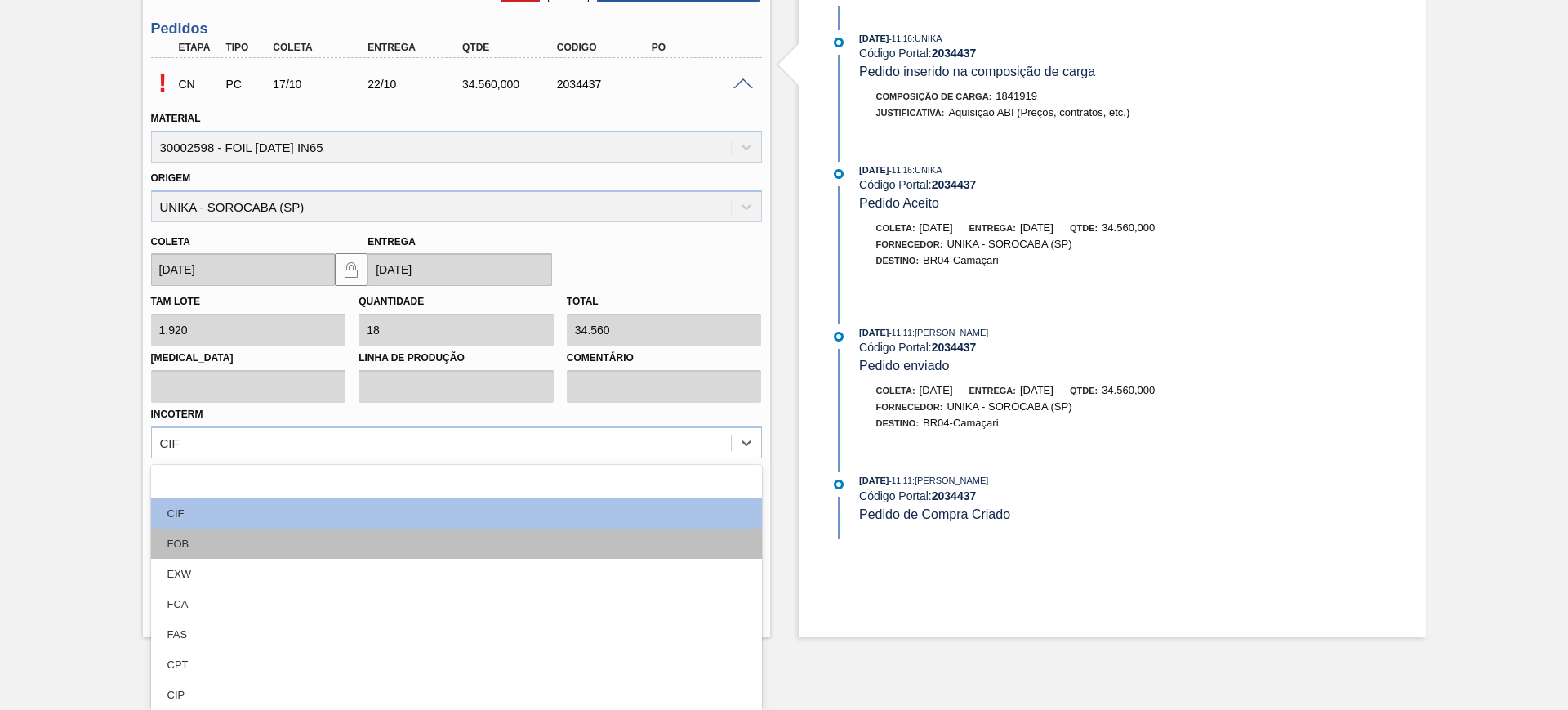
click at [308, 540] on div "FOB" at bounding box center [456, 544] width 610 height 30
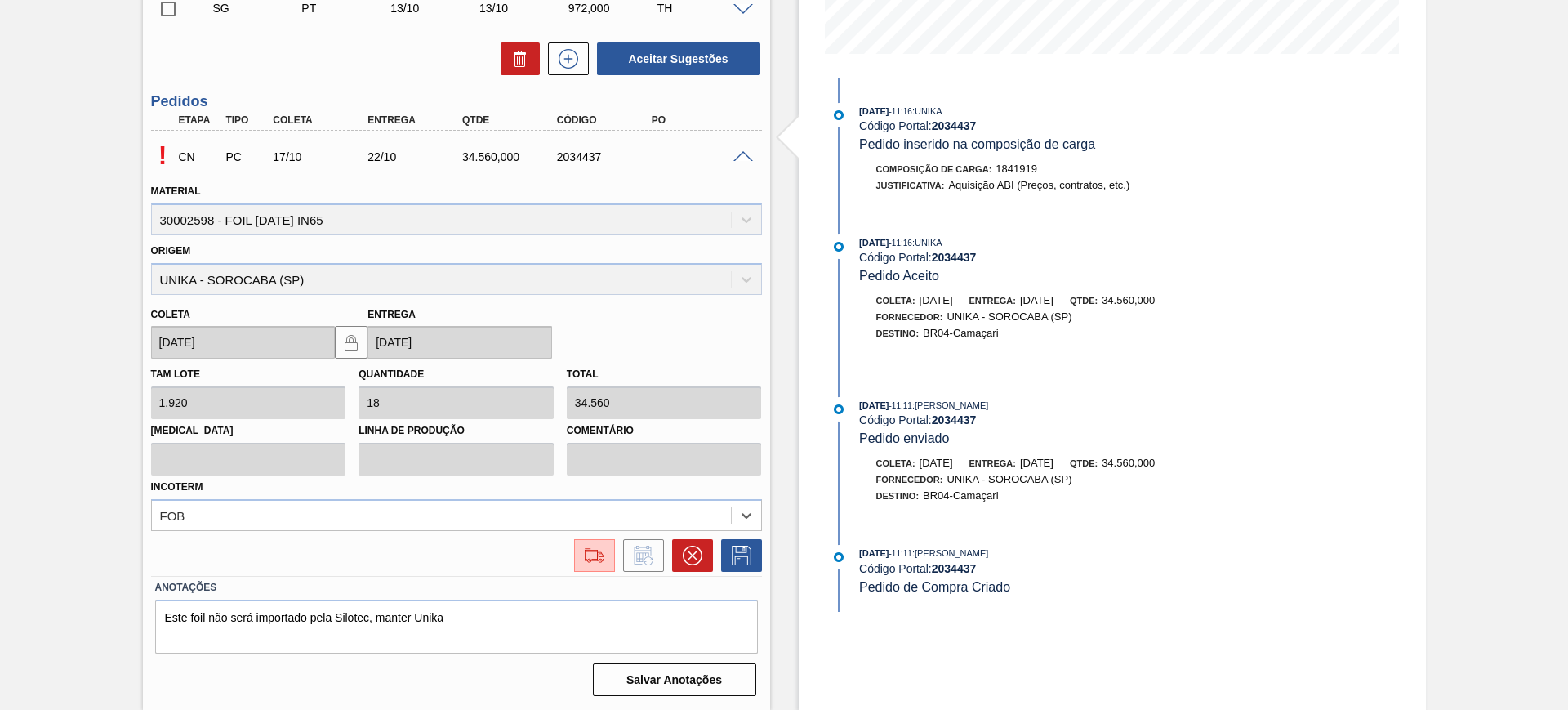
scroll to position [424, 0]
click at [743, 555] on icon at bounding box center [741, 555] width 19 height 19
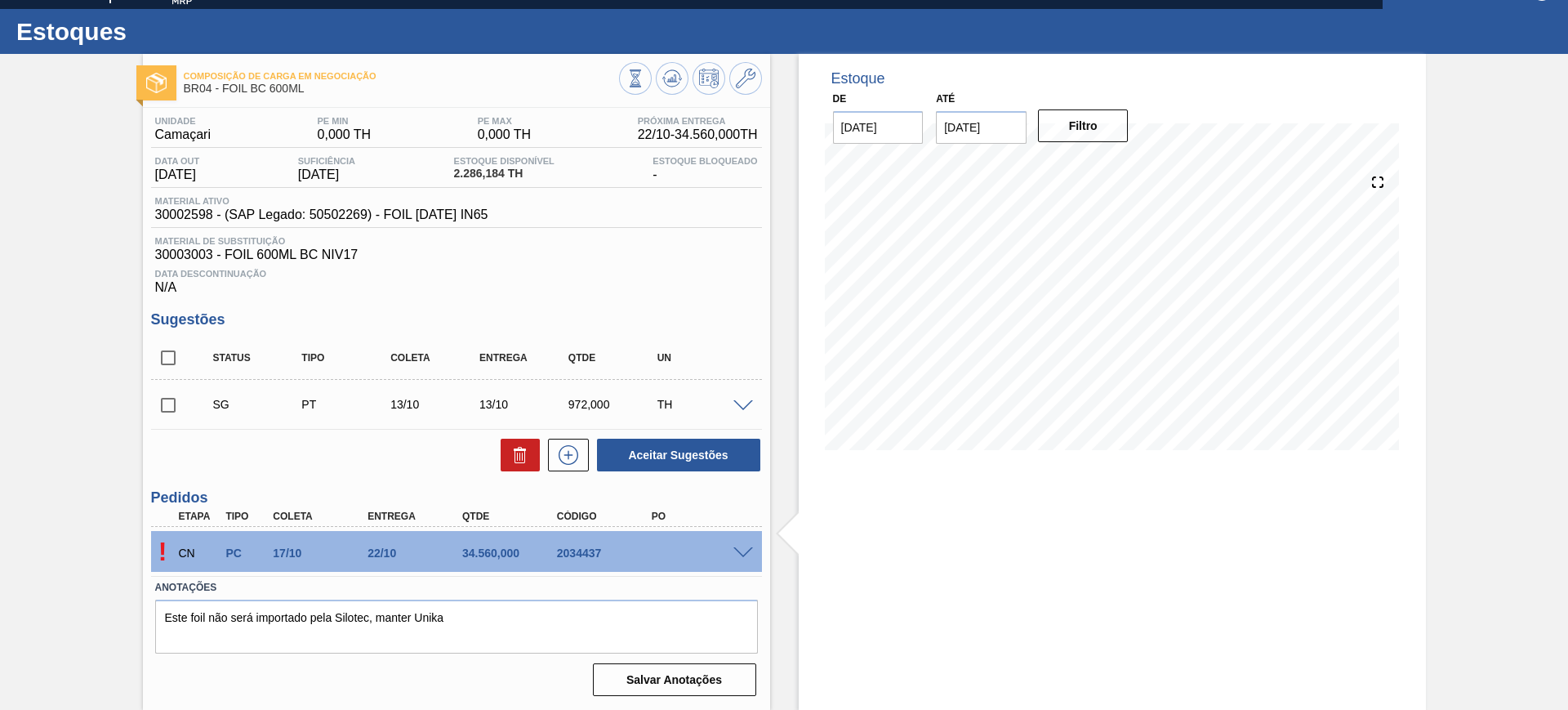
scroll to position [28, 0]
click at [741, 549] on span at bounding box center [742, 553] width 19 height 13
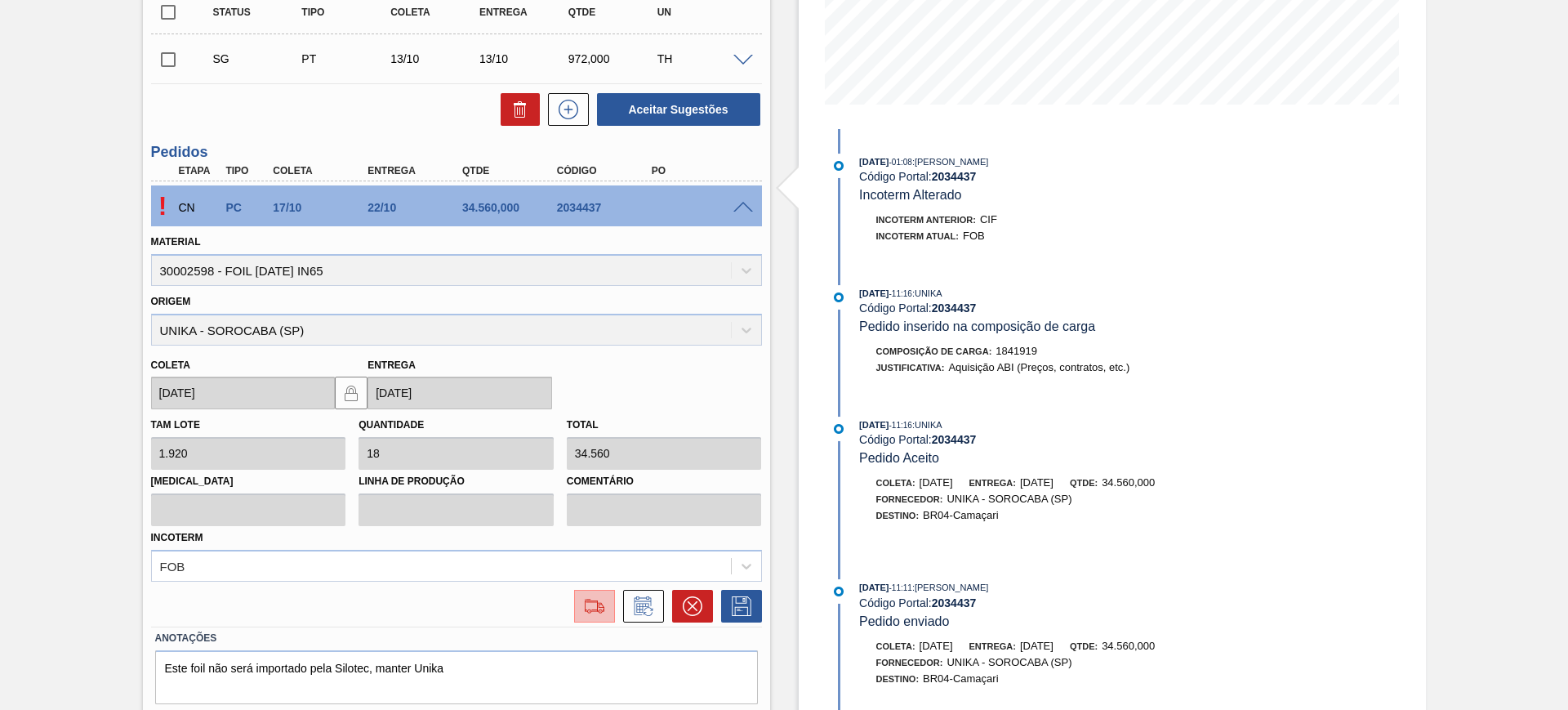
scroll to position [424, 0]
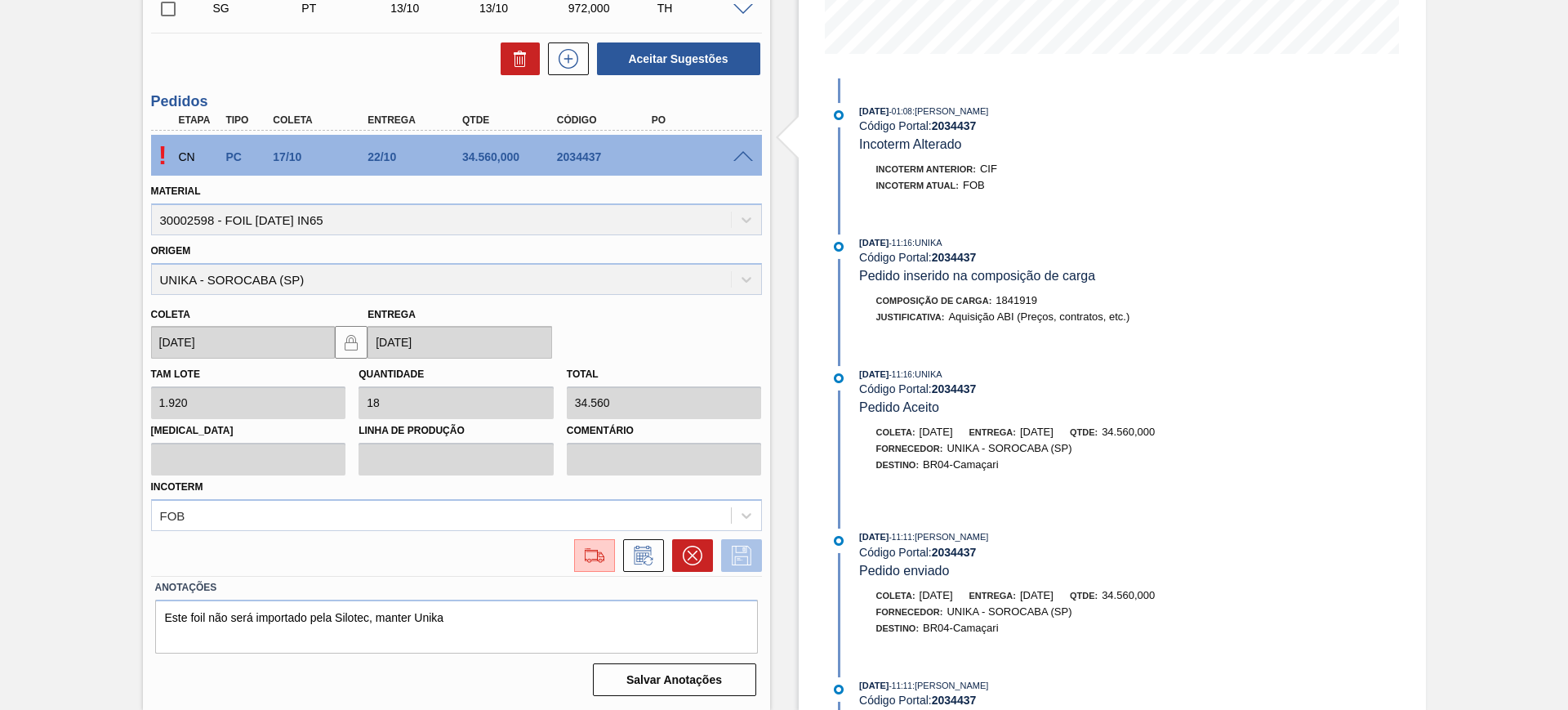
click at [739, 563] on icon at bounding box center [741, 555] width 26 height 19
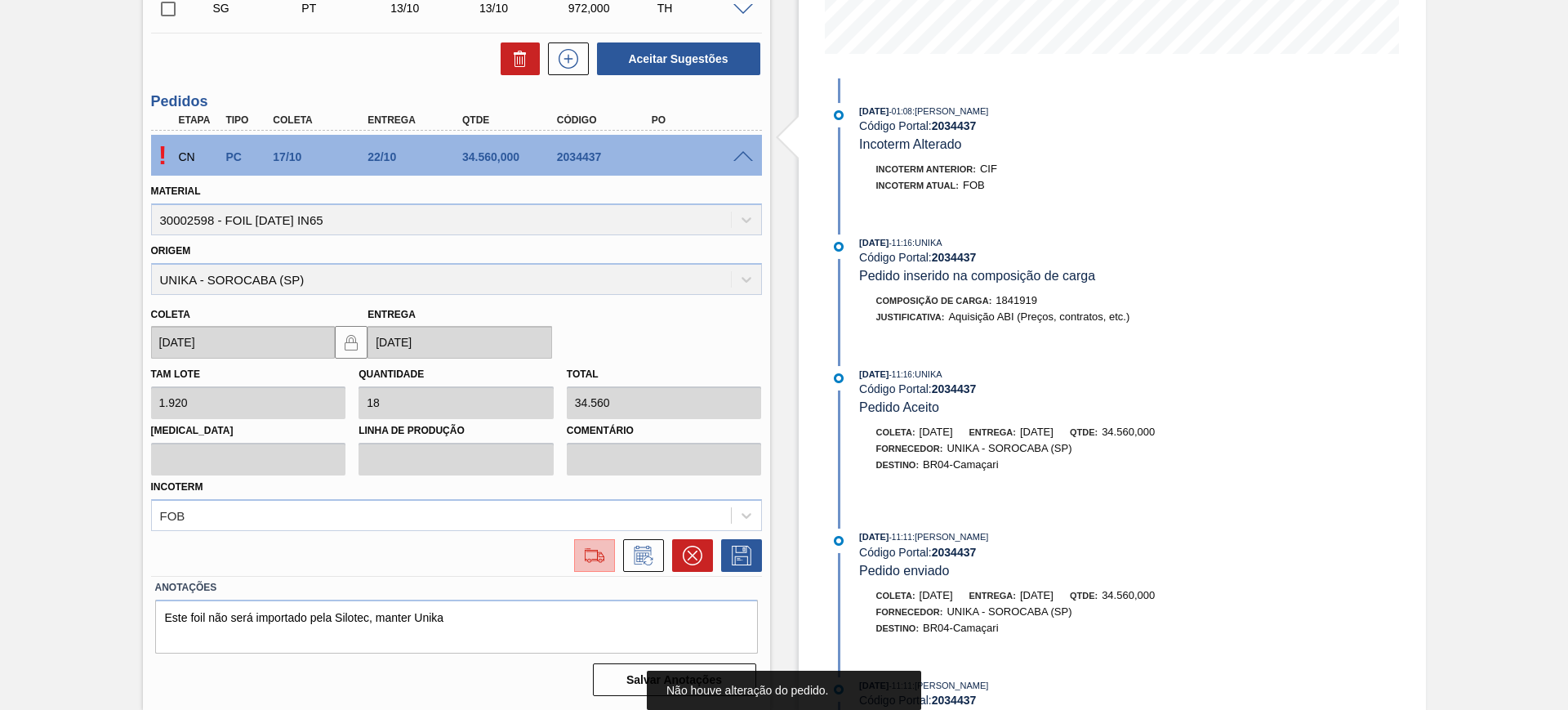
click at [590, 552] on img at bounding box center [594, 555] width 26 height 19
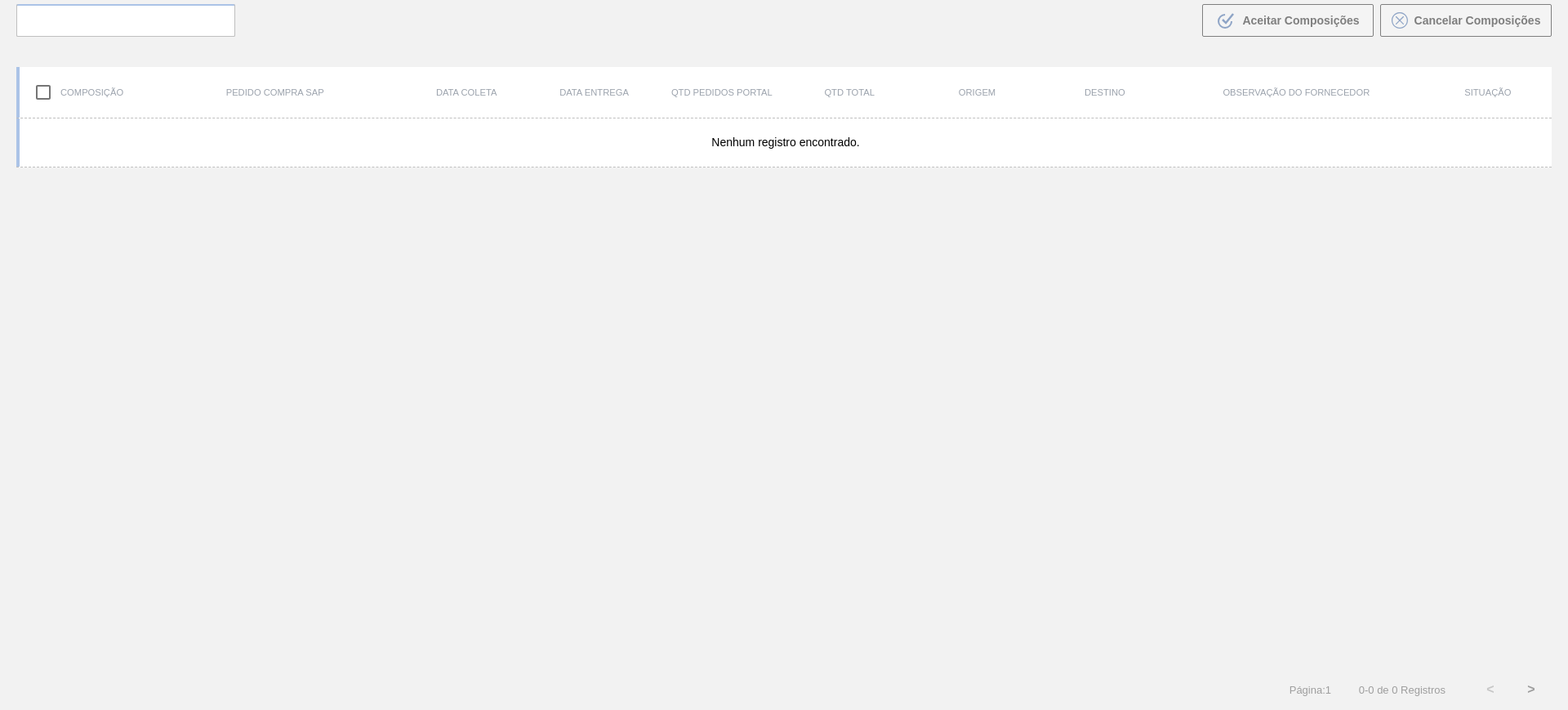
scroll to position [118, 0]
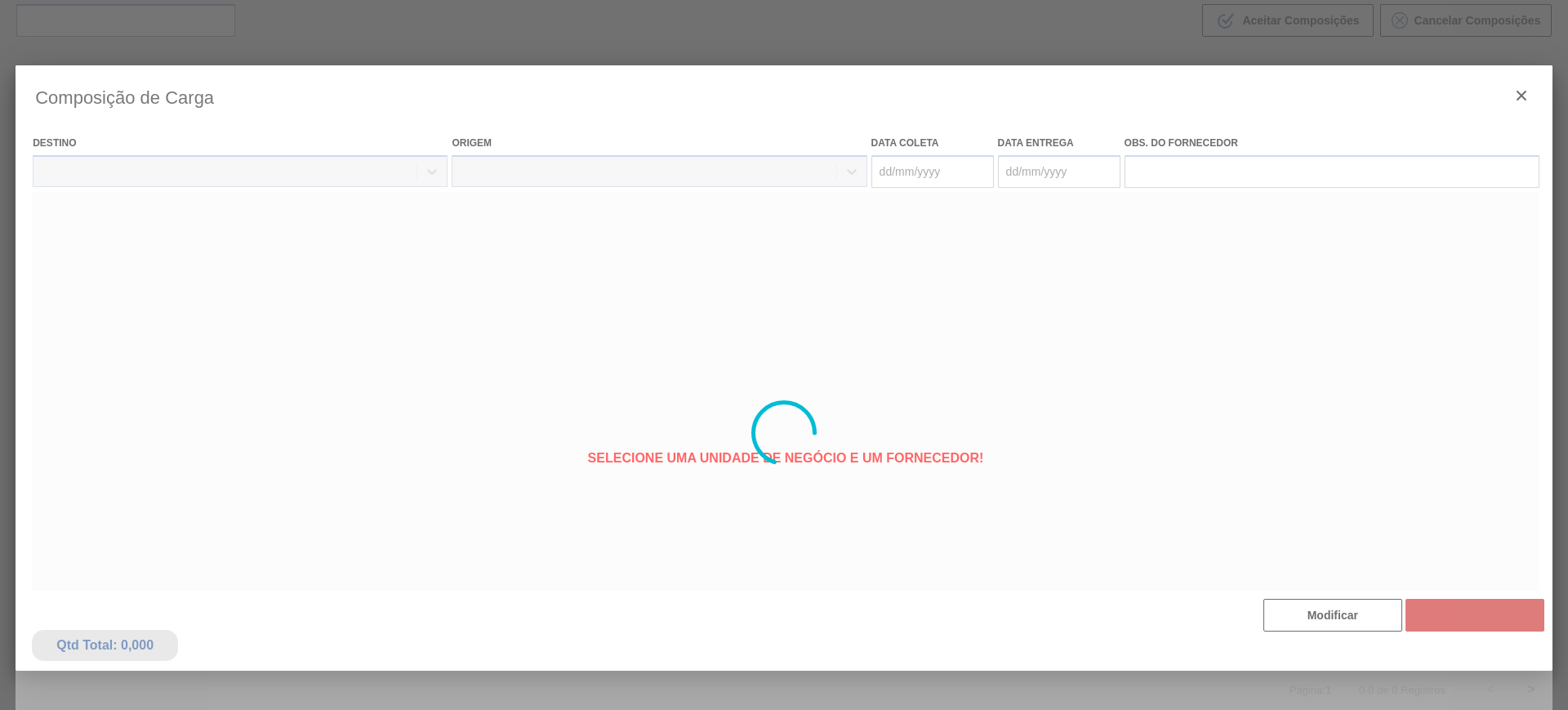
type coleta "[DATE]"
type entrega "[DATE]"
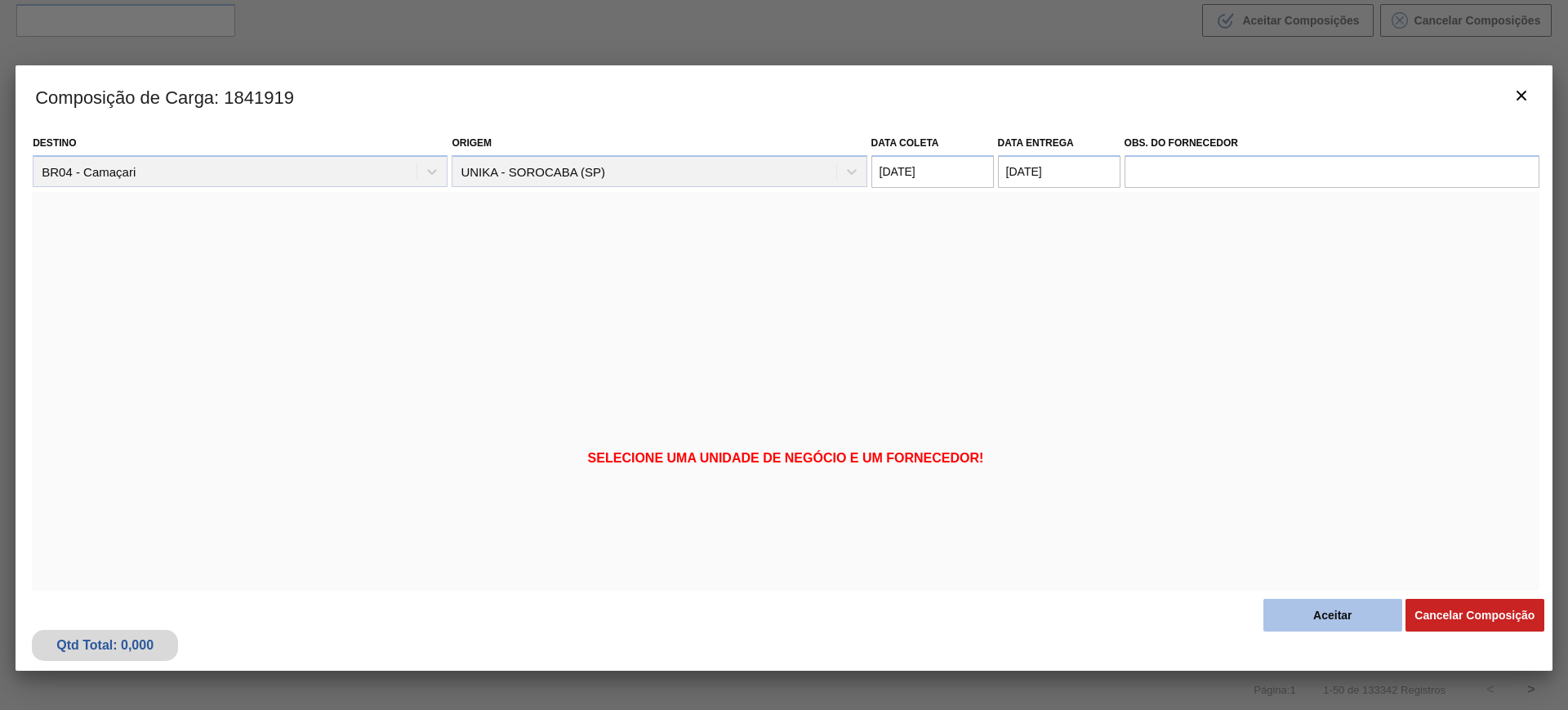
click at [1338, 601] on button "Aceitar" at bounding box center [1333, 615] width 139 height 33
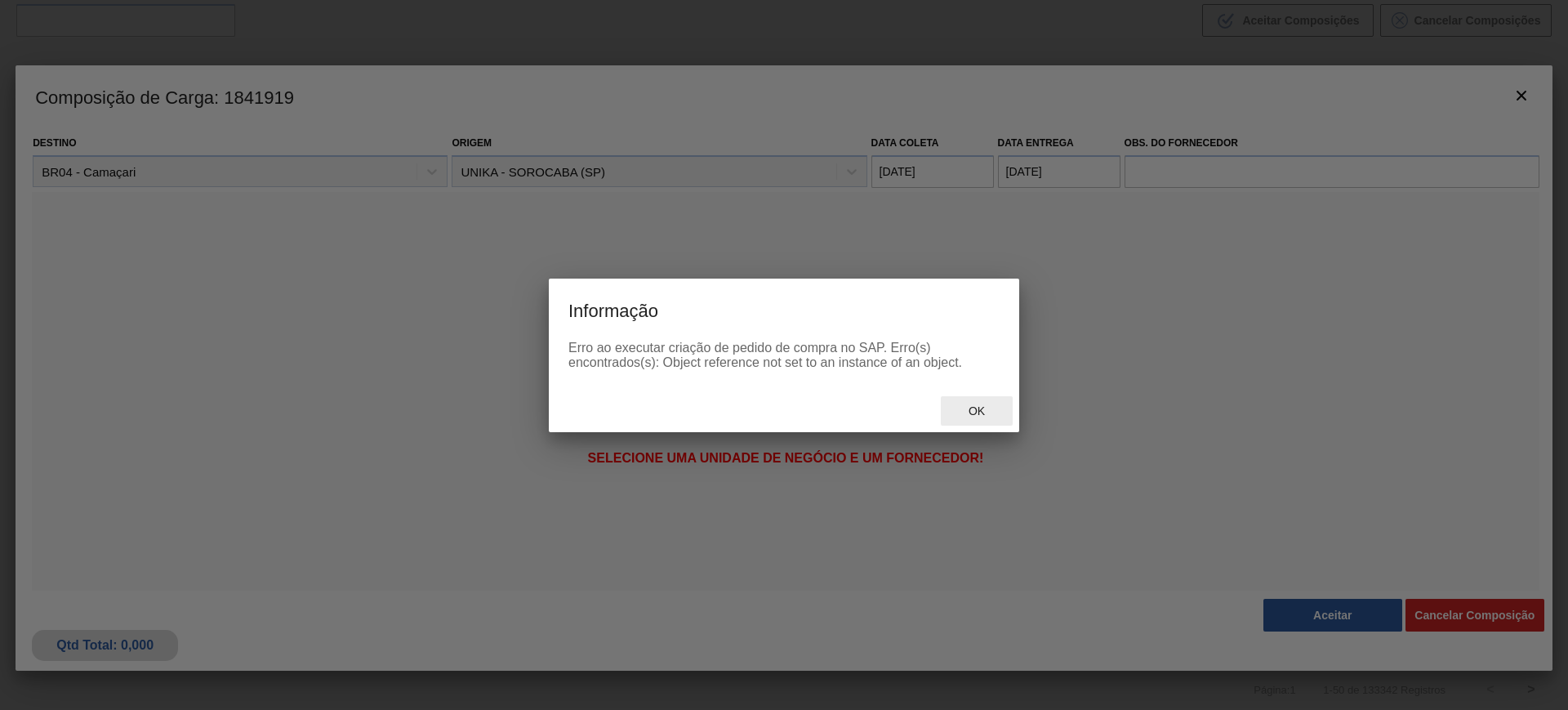
click at [968, 397] on div "Ok" at bounding box center [977, 411] width 72 height 30
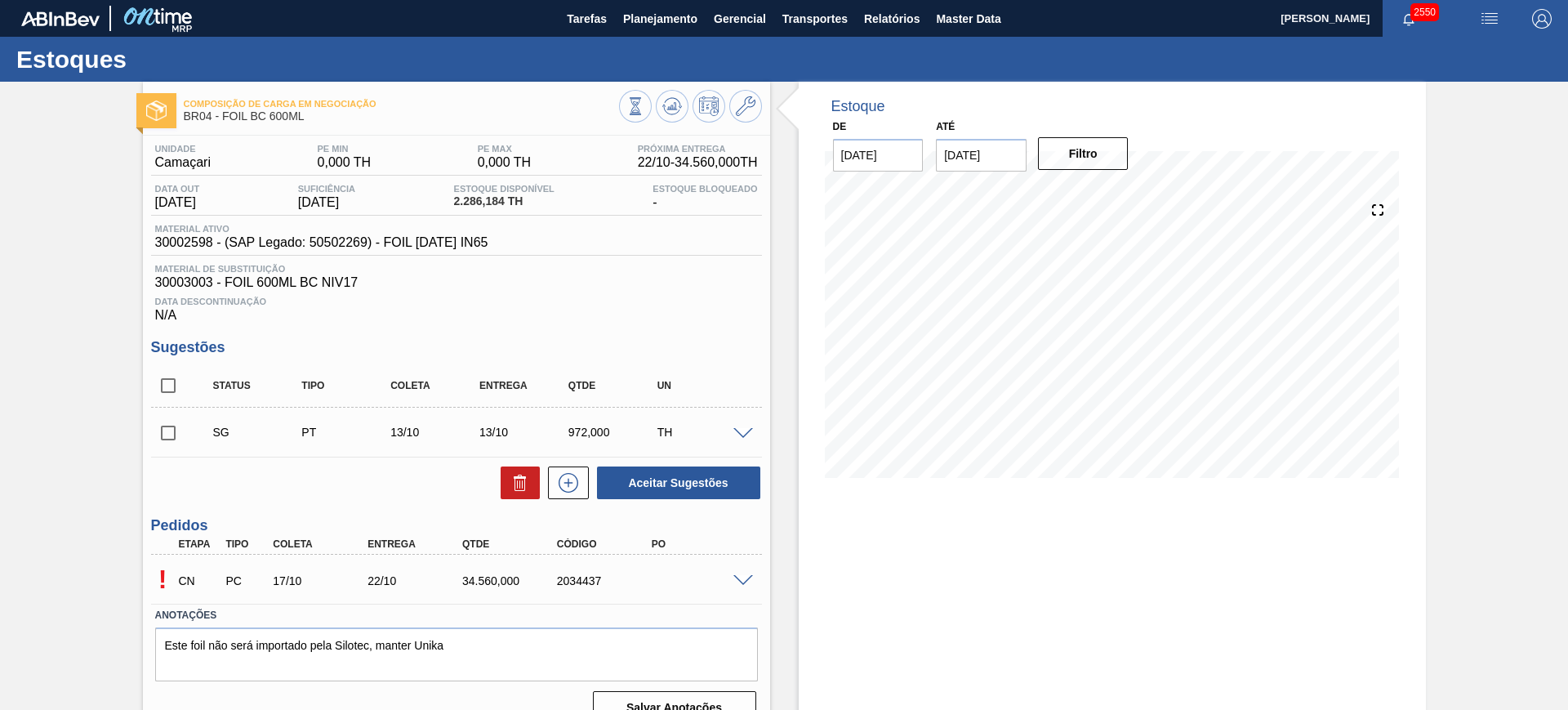
click at [742, 578] on span at bounding box center [742, 581] width 19 height 13
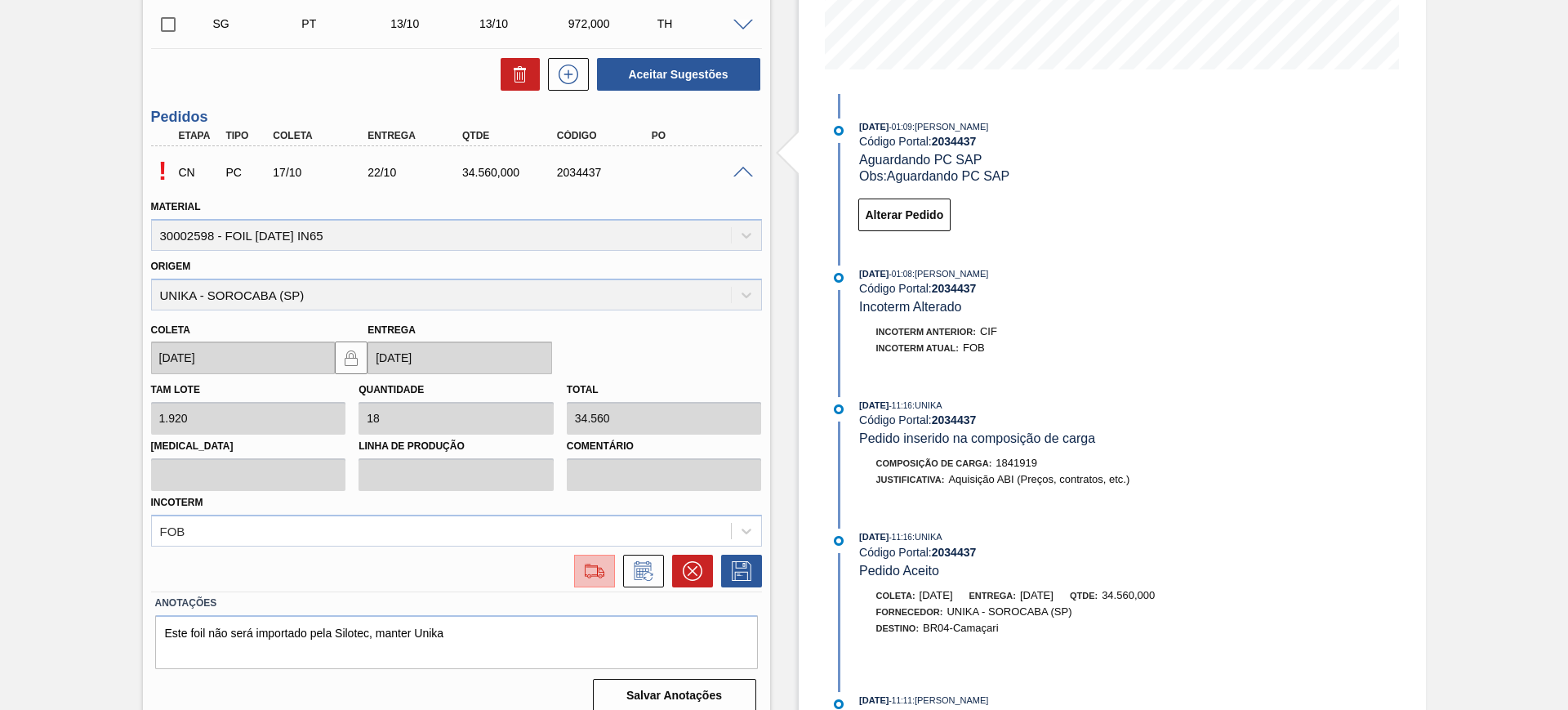
click at [597, 572] on img at bounding box center [594, 571] width 26 height 19
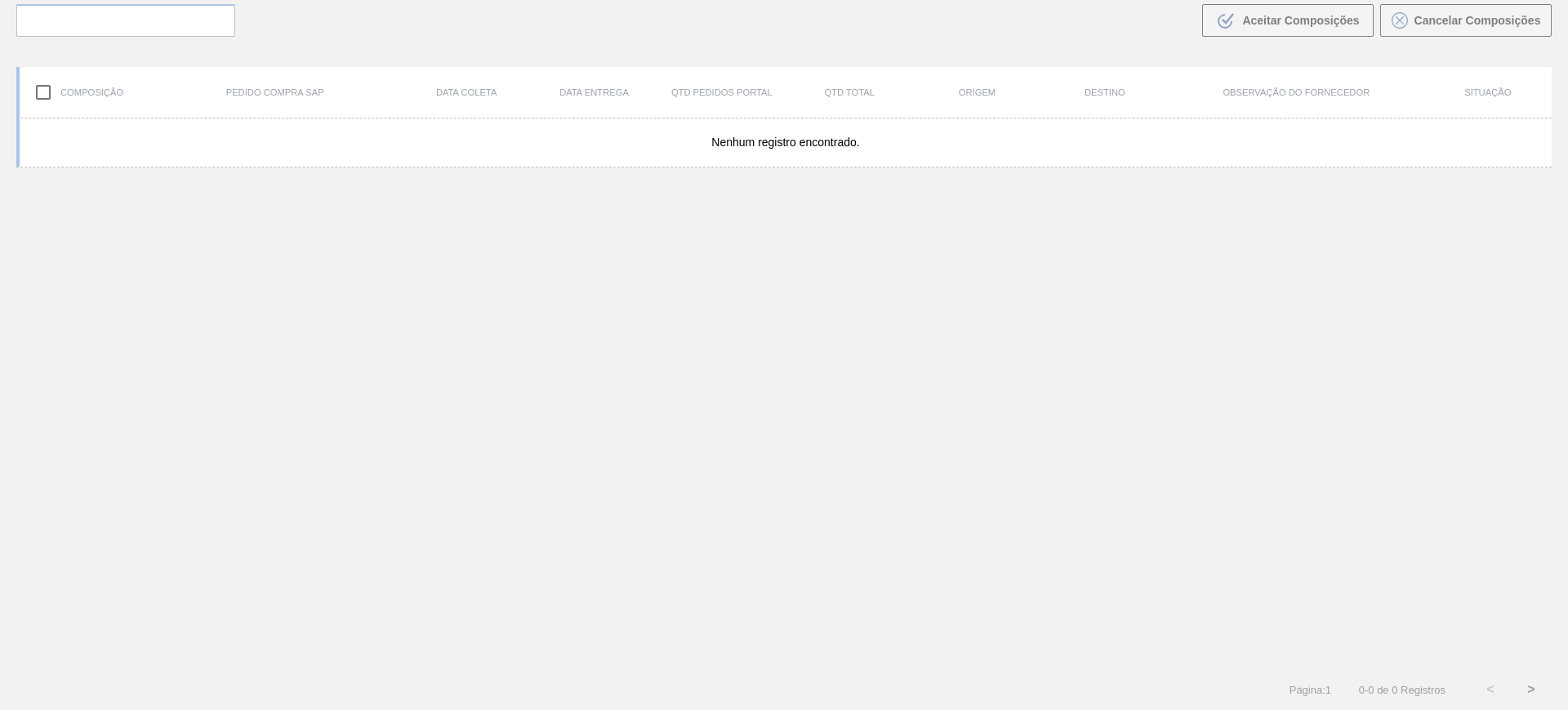
scroll to position [118, 0]
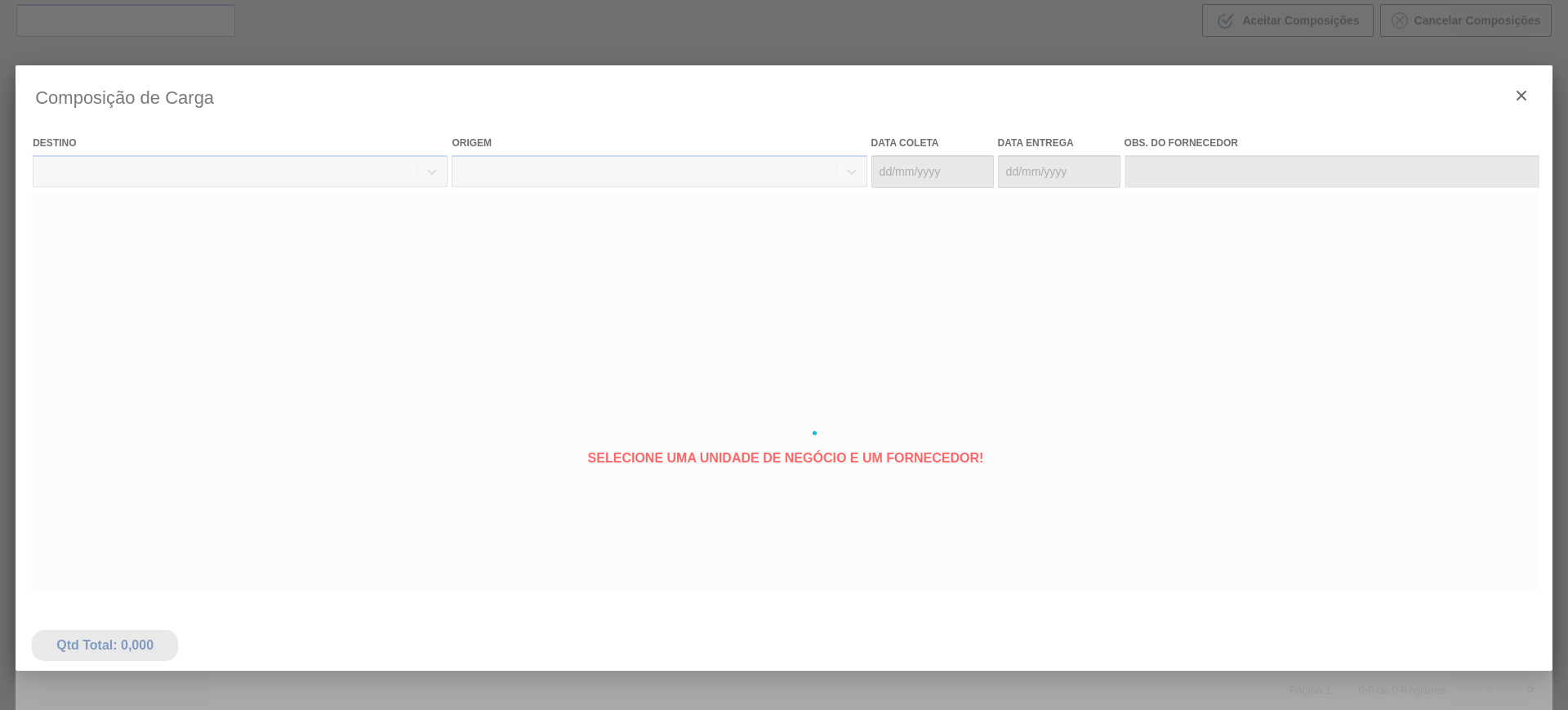
type coleta "[DATE]"
type entrega "[DATE]"
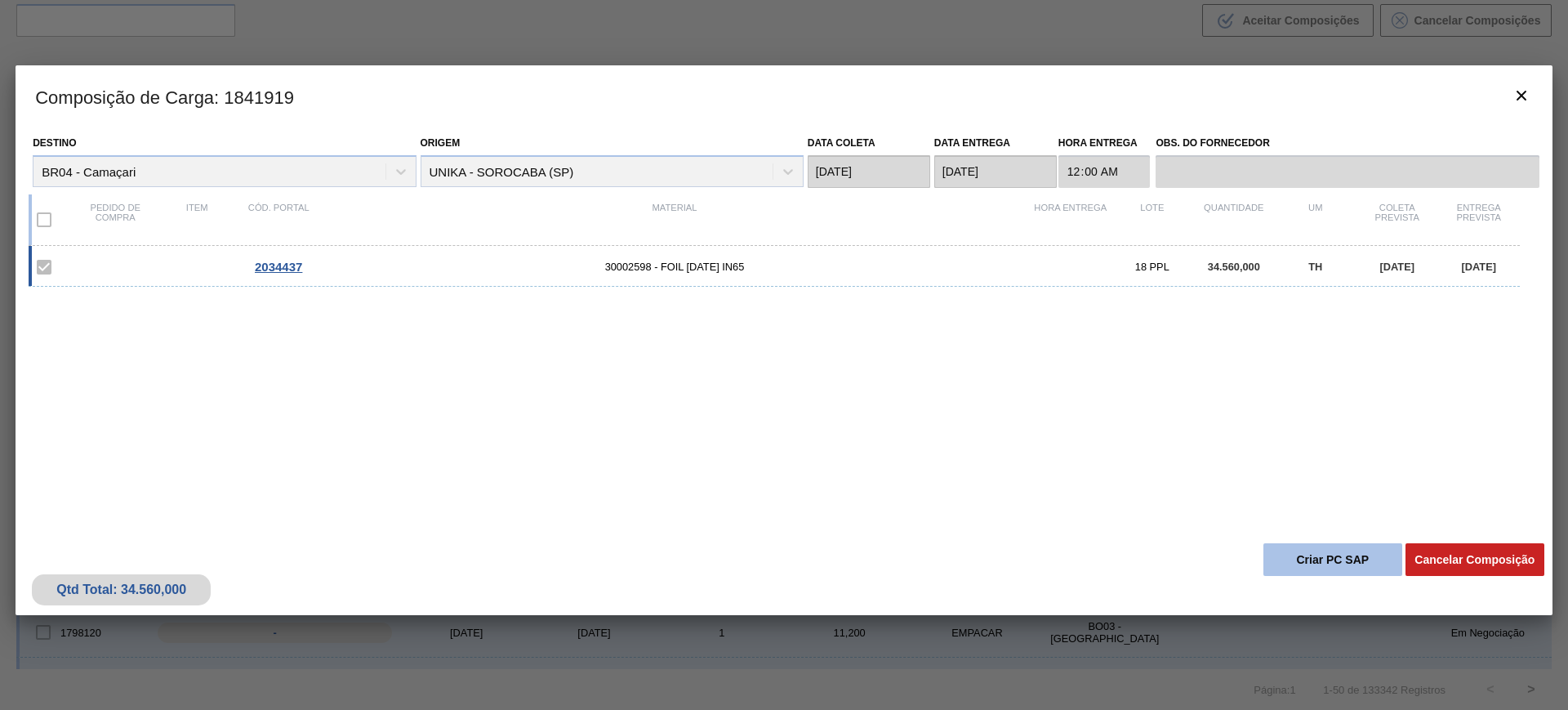
click at [1333, 554] on button "Criar PC SAP" at bounding box center [1333, 559] width 139 height 33
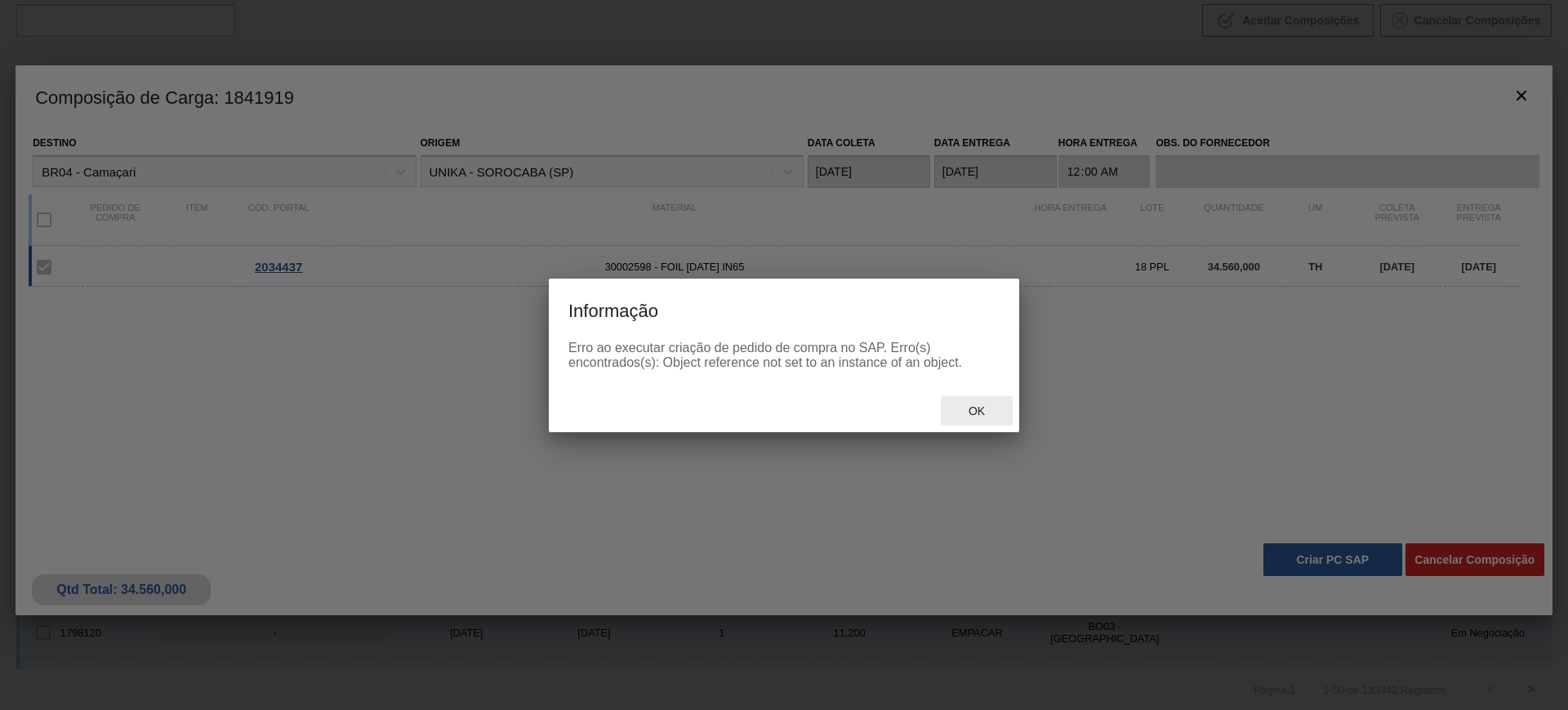
click at [981, 408] on span "Ok" at bounding box center [976, 411] width 43 height 13
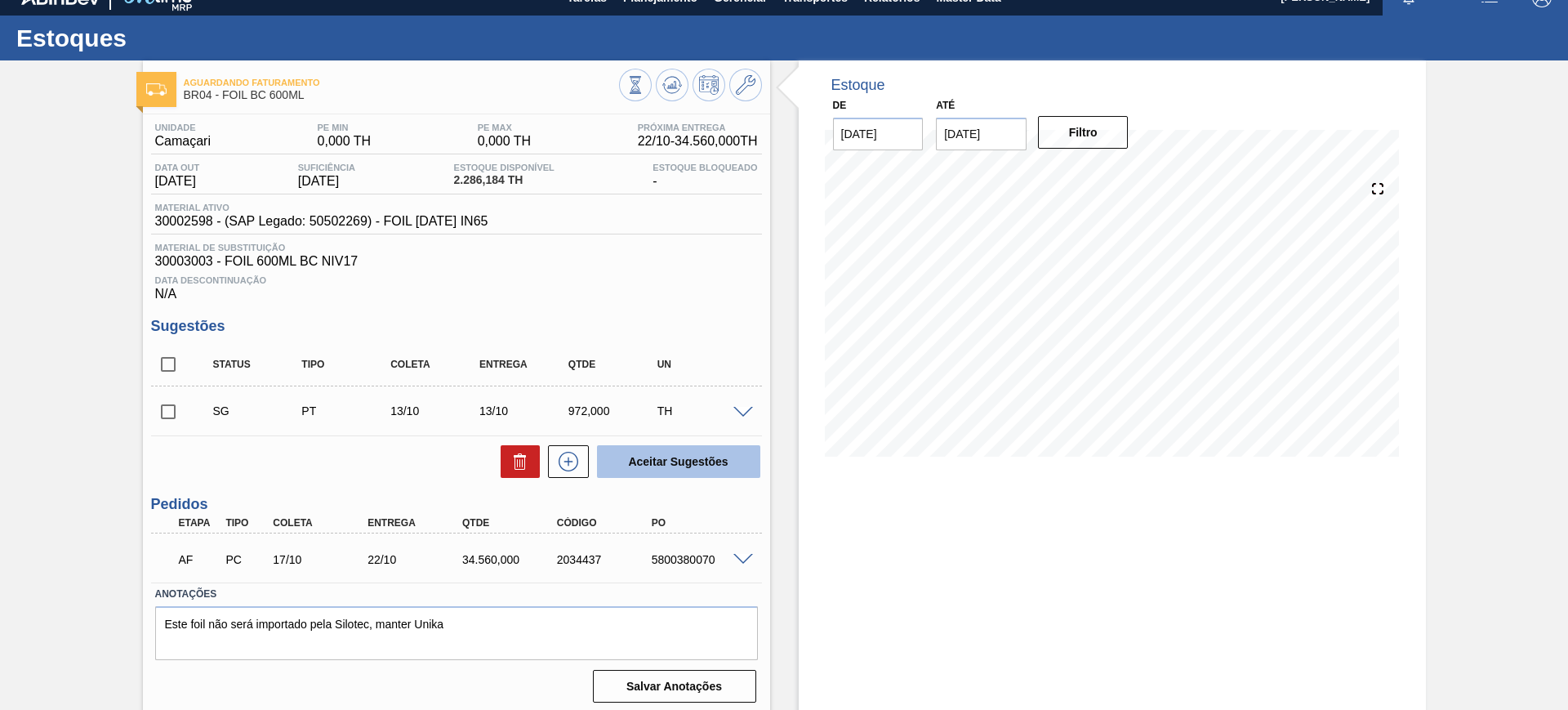
scroll to position [28, 0]
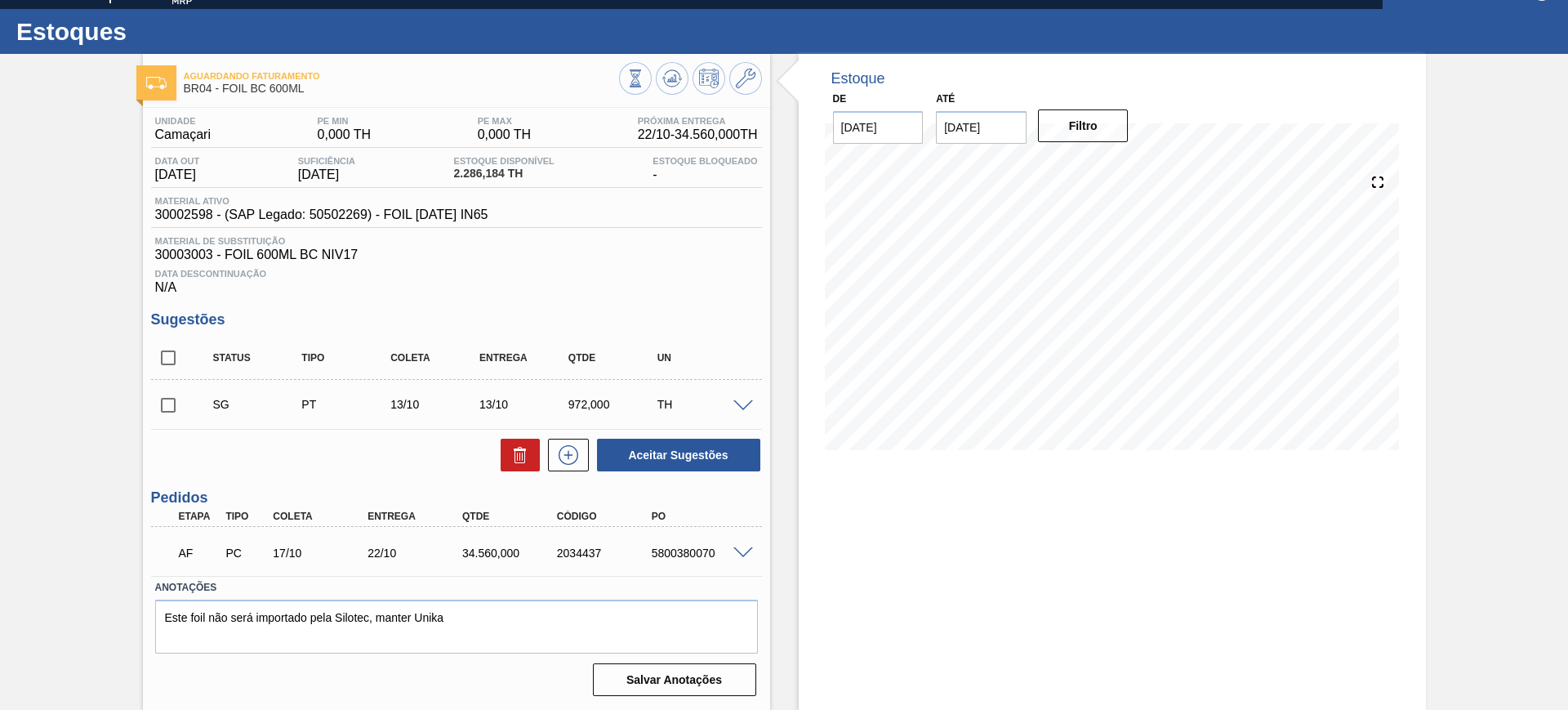
click at [739, 407] on span at bounding box center [742, 406] width 19 height 13
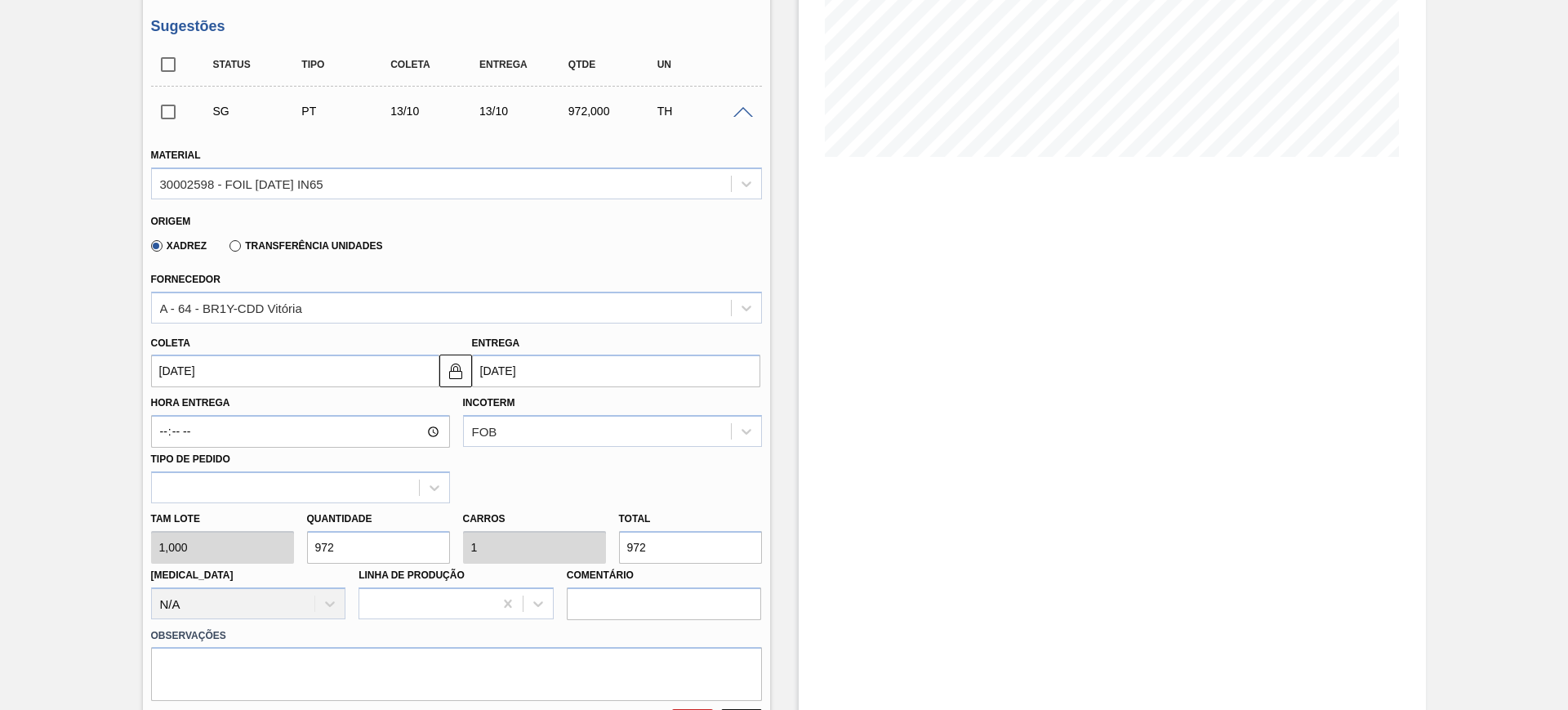
scroll to position [334, 0]
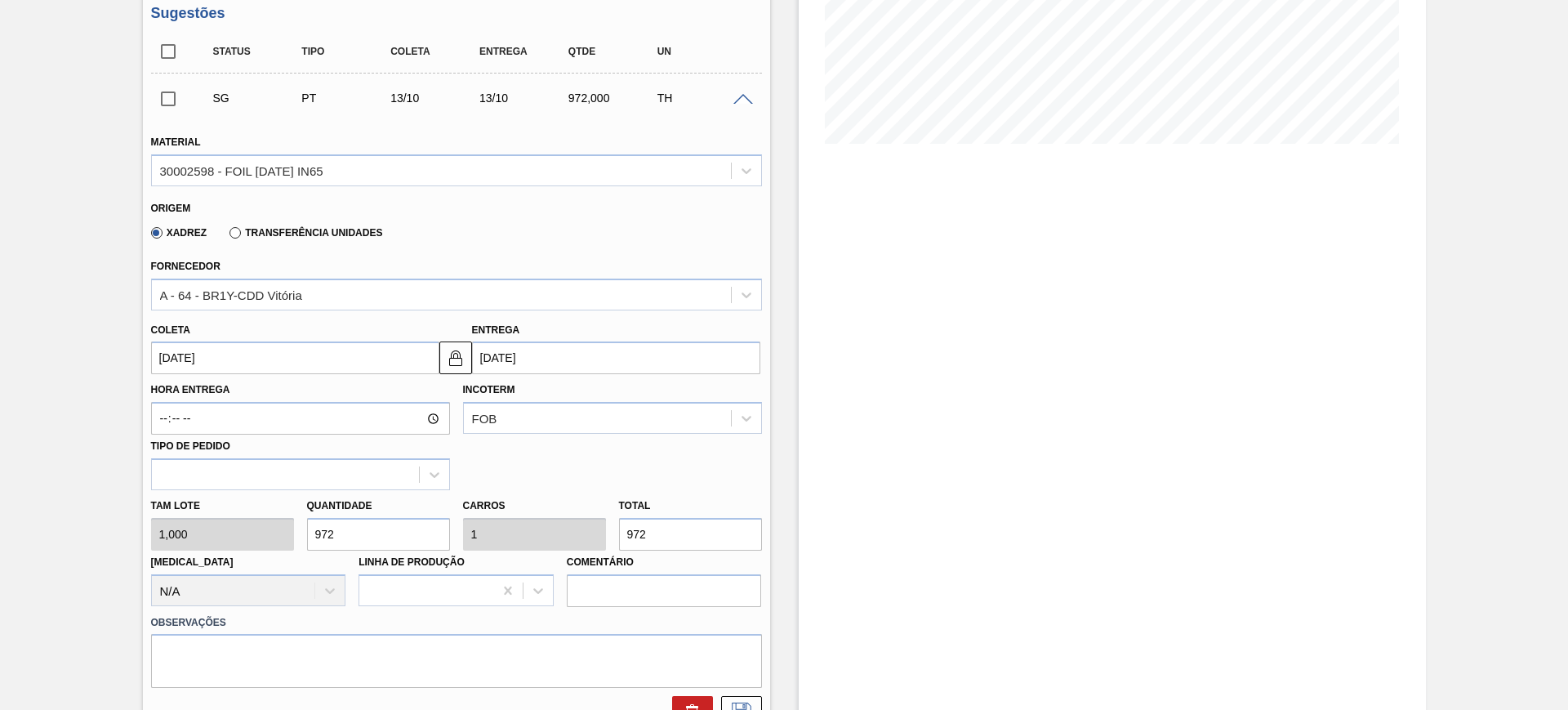
click at [388, 526] on input "972" at bounding box center [378, 534] width 143 height 33
click at [701, 539] on input "972" at bounding box center [690, 534] width 143 height 33
type input "19"
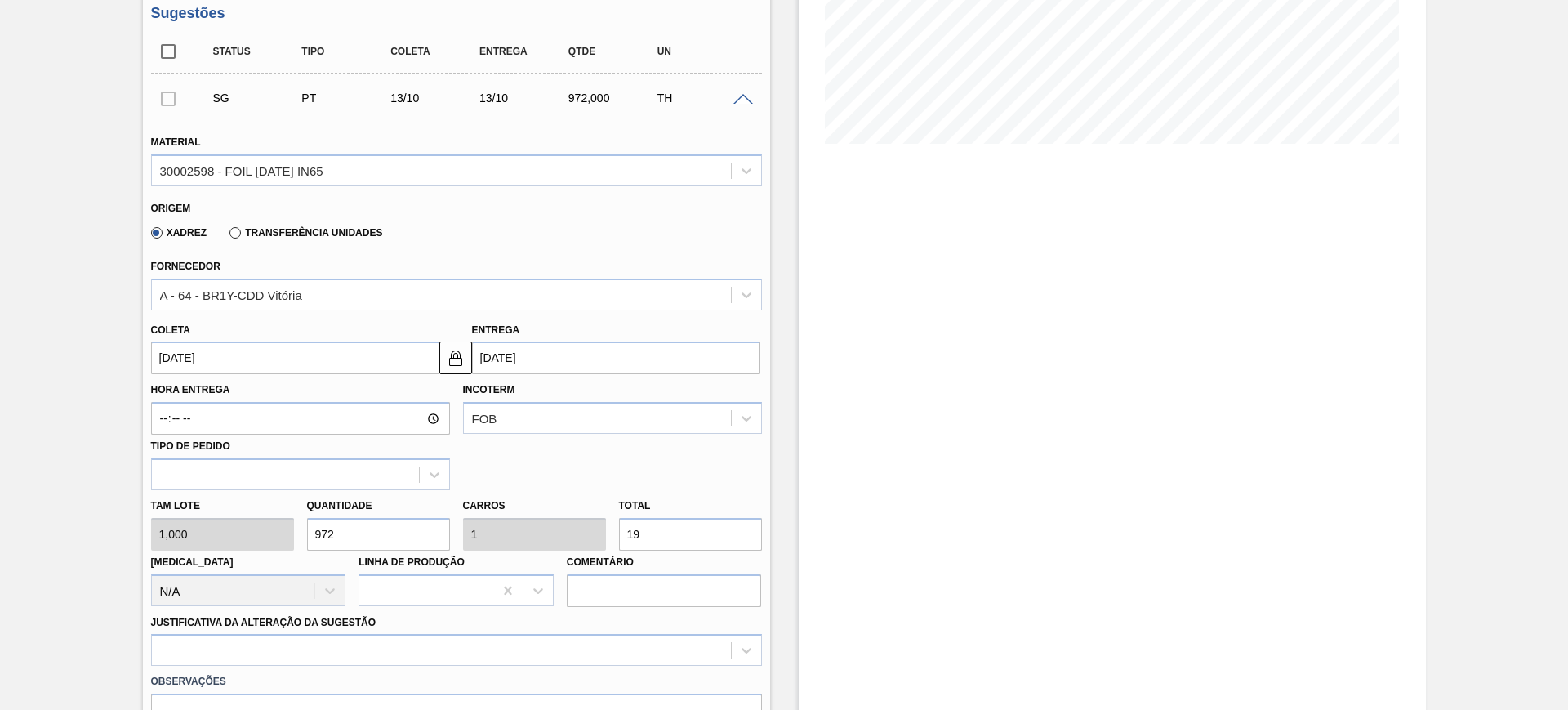
type input "19"
type input "0,02"
type input "194"
type input "0,2"
type input "194"
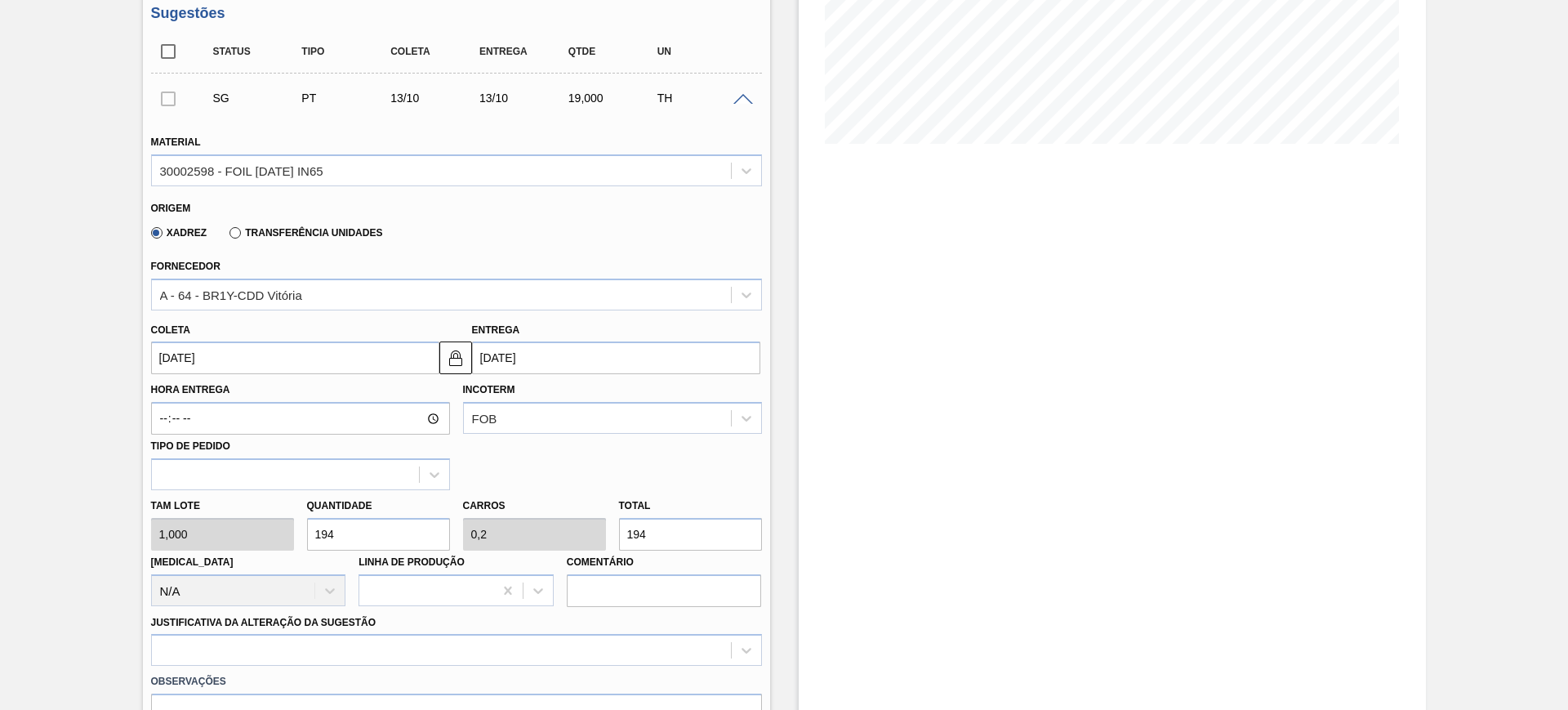
type input "1.944"
type input "2"
type input "1.944"
click at [616, 352] on input "13/10/2025" at bounding box center [615, 358] width 288 height 33
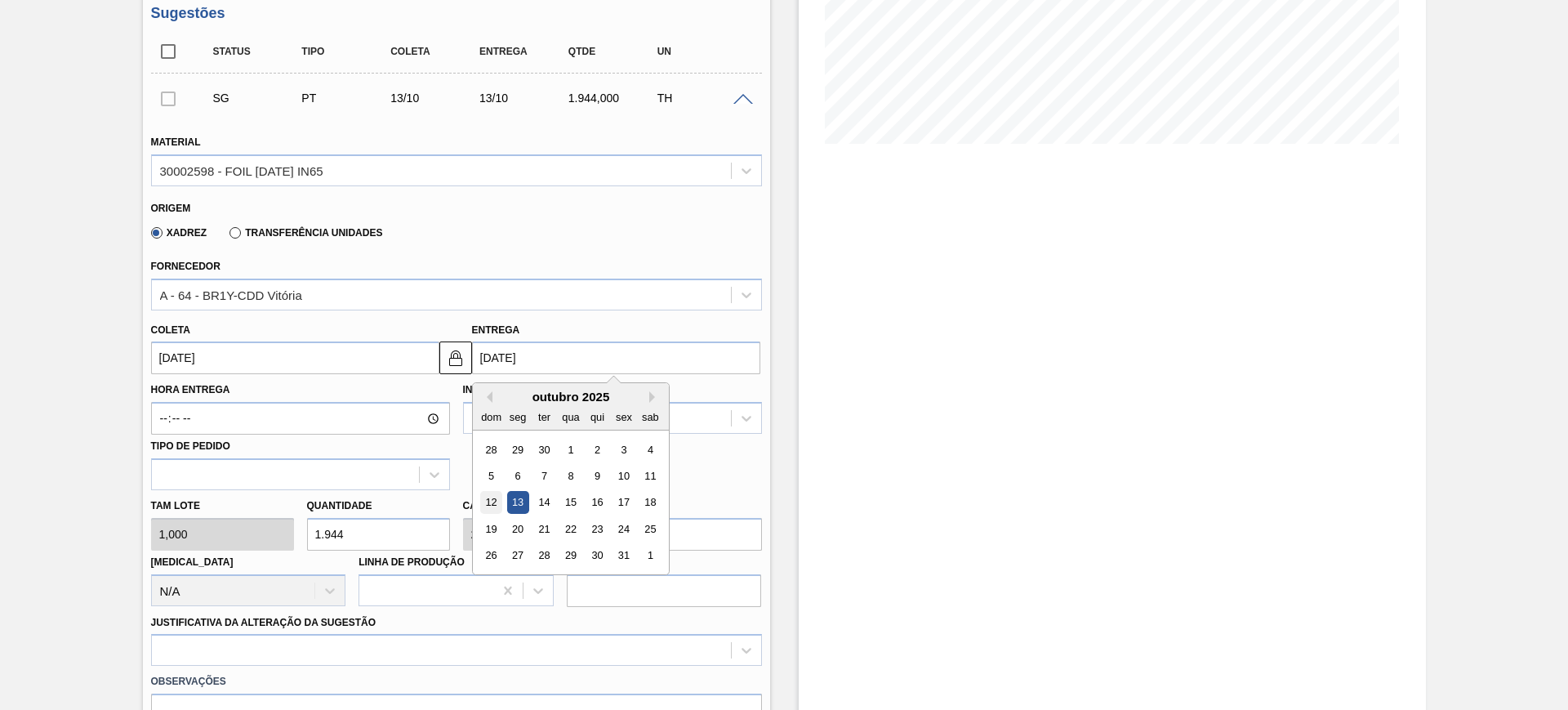
click at [498, 495] on div "12" at bounding box center [491, 503] width 22 height 22
type input "12/10/2025"
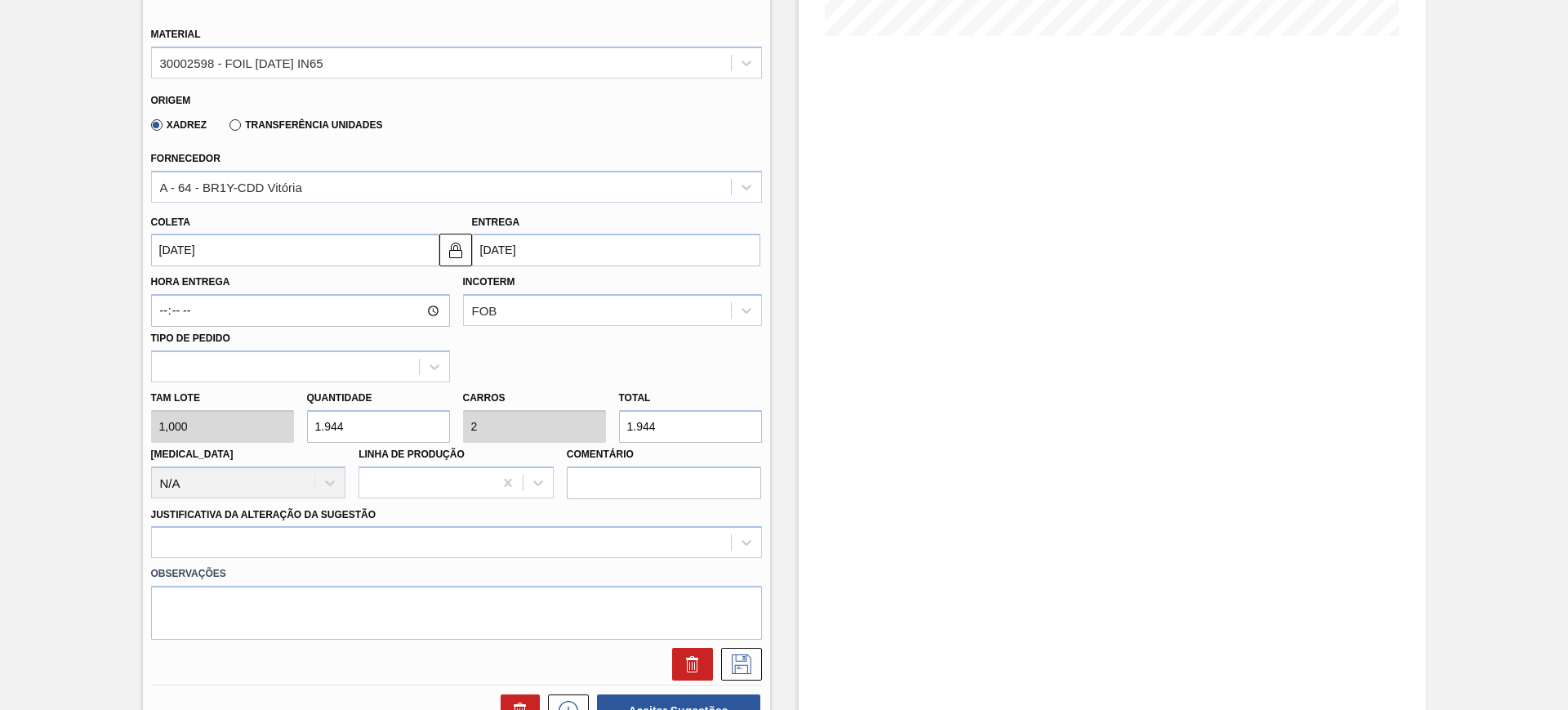
scroll to position [538, 0]
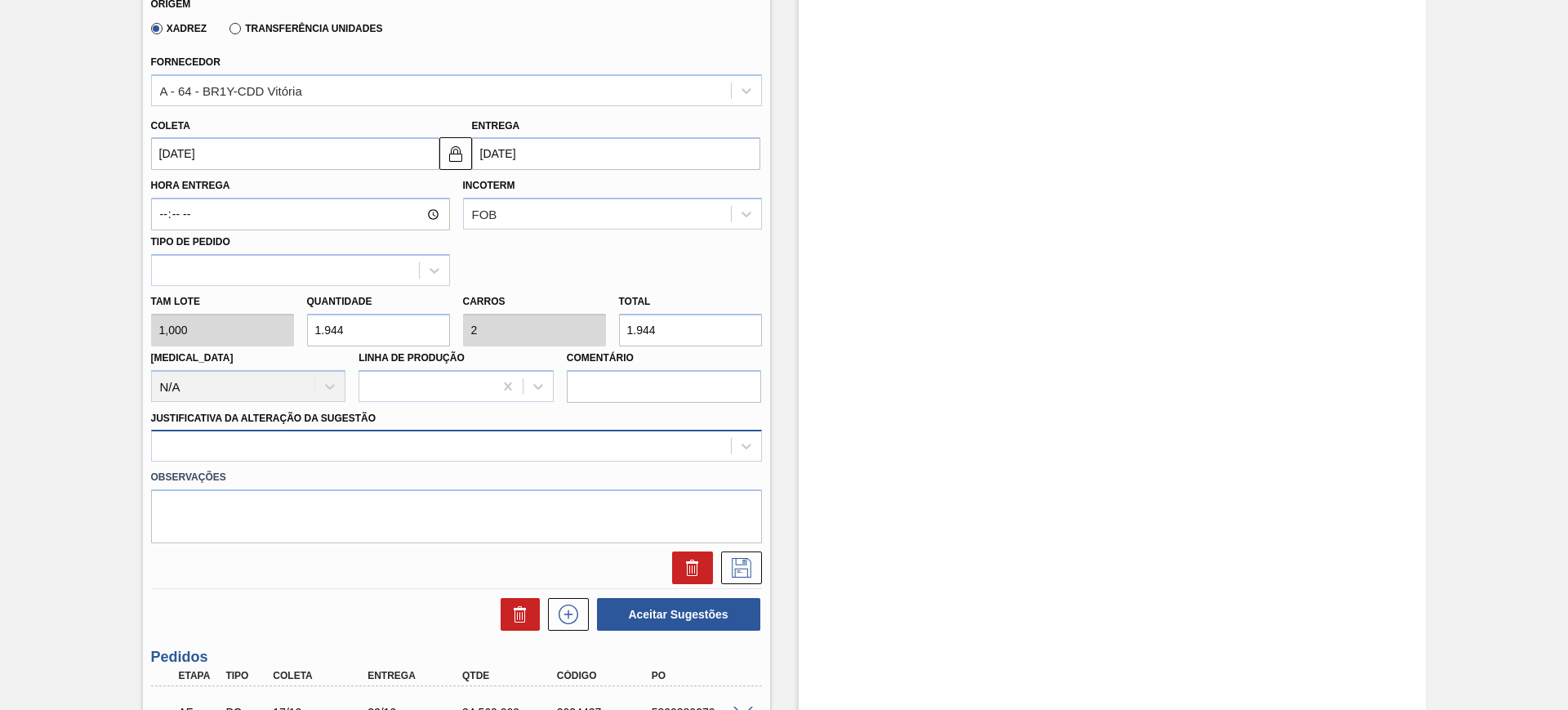
click at [604, 456] on div "Material 30002598 - FOIL BC 600 IN65 Origem Xadrez Transferência Unidades Forne…" at bounding box center [456, 249] width 610 height 670
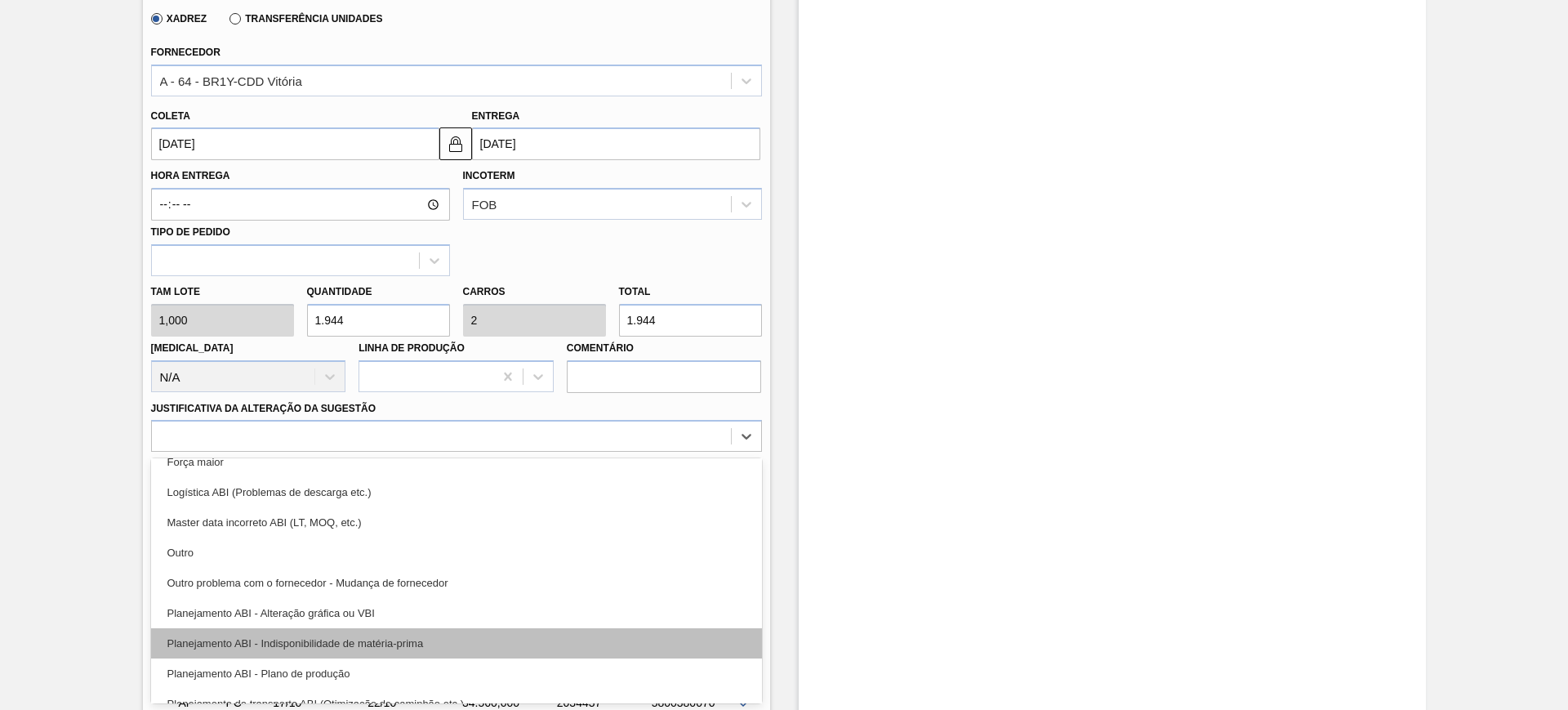
scroll to position [102, 0]
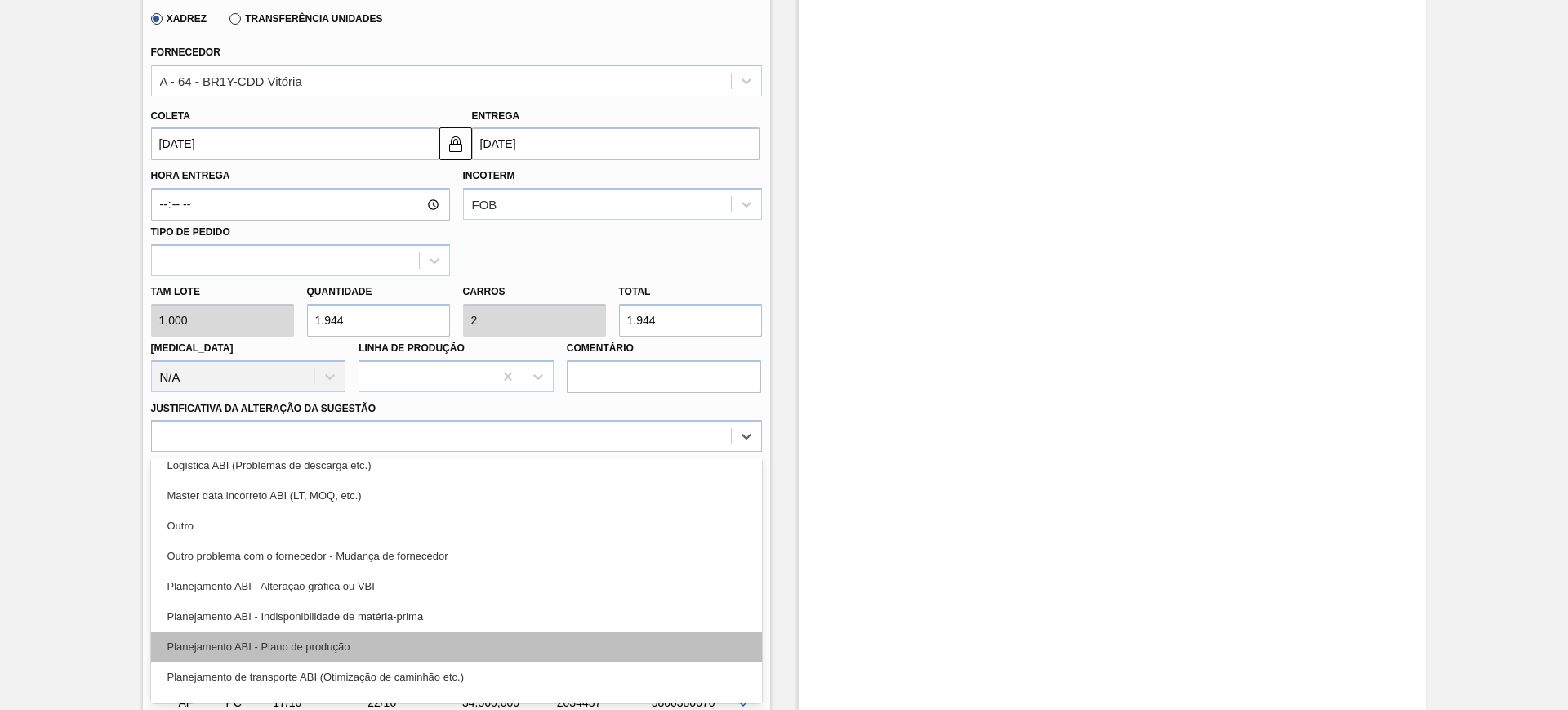
click at [490, 647] on div "Planejamento ABI - Plano de produção" at bounding box center [456, 647] width 610 height 30
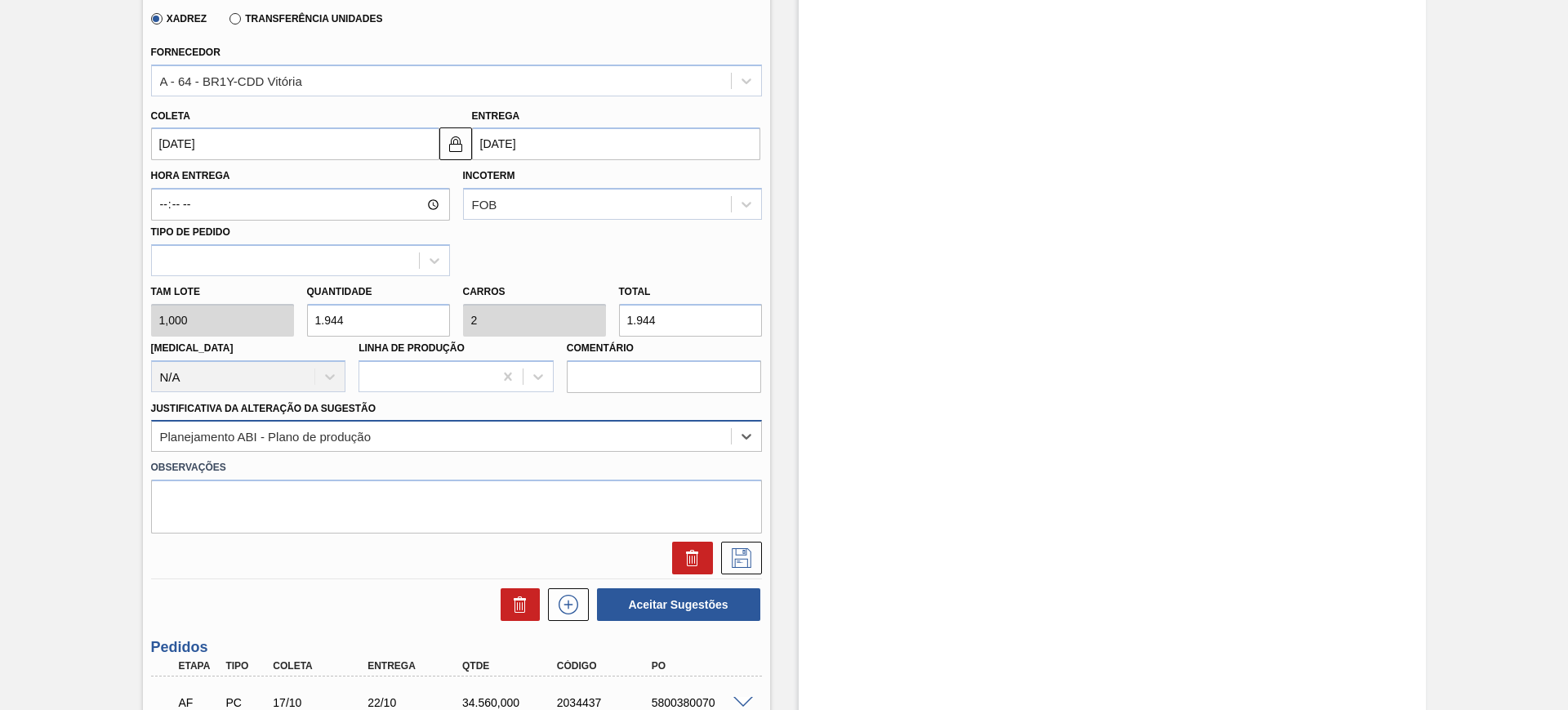
click at [561, 427] on div "Planejamento ABI - Plano de produção" at bounding box center [441, 437] width 579 height 23
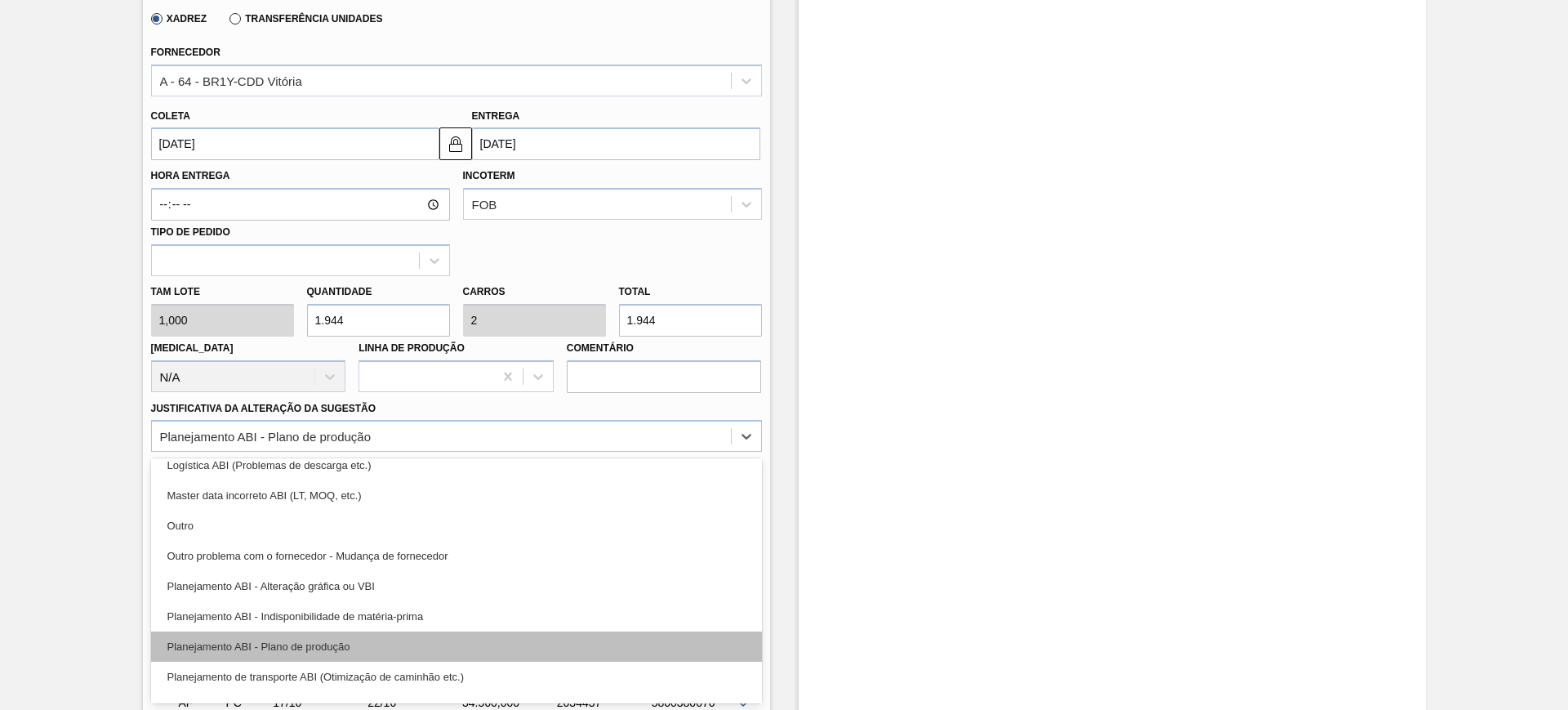
scroll to position [0, 0]
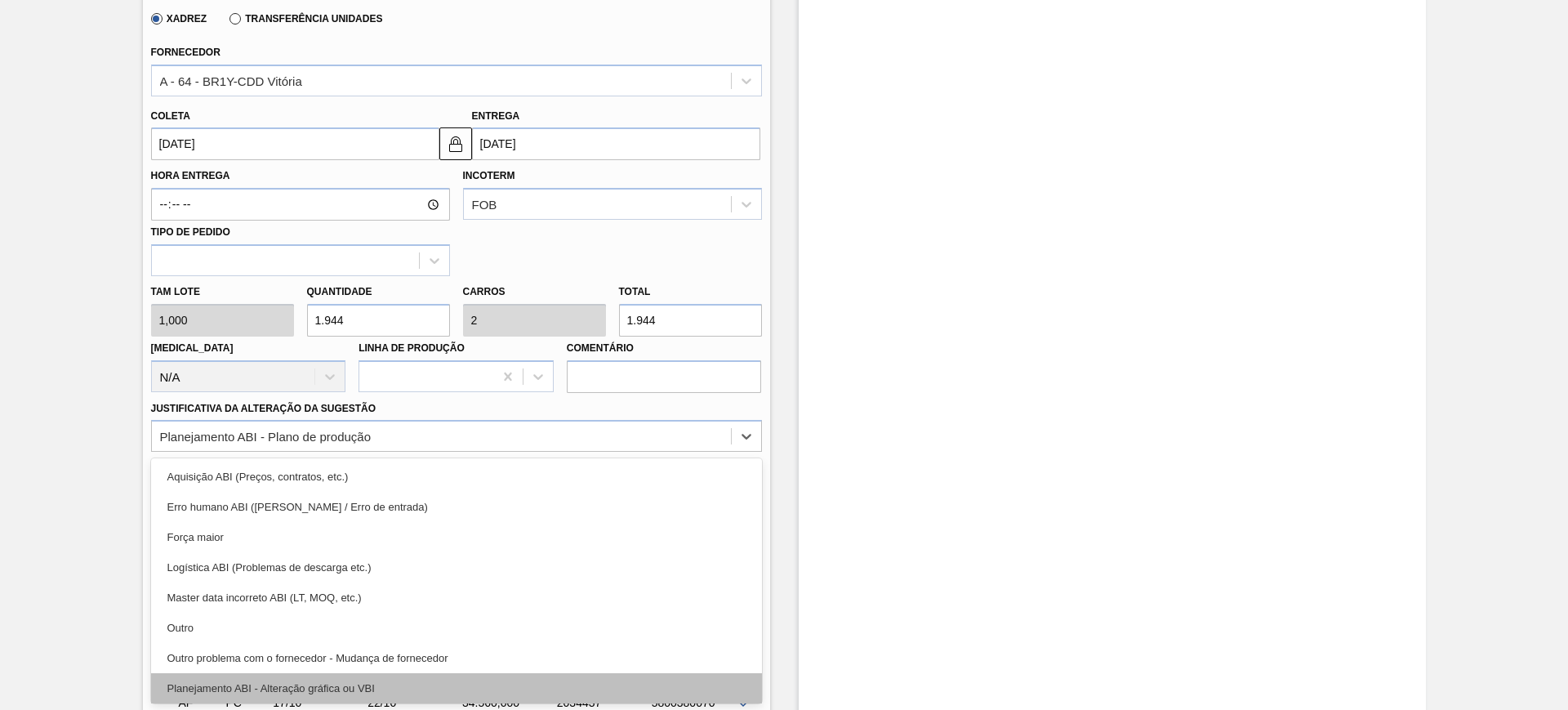
click at [501, 685] on div "Planejamento ABI - Alteração gráfica ou VBI" at bounding box center [456, 688] width 610 height 30
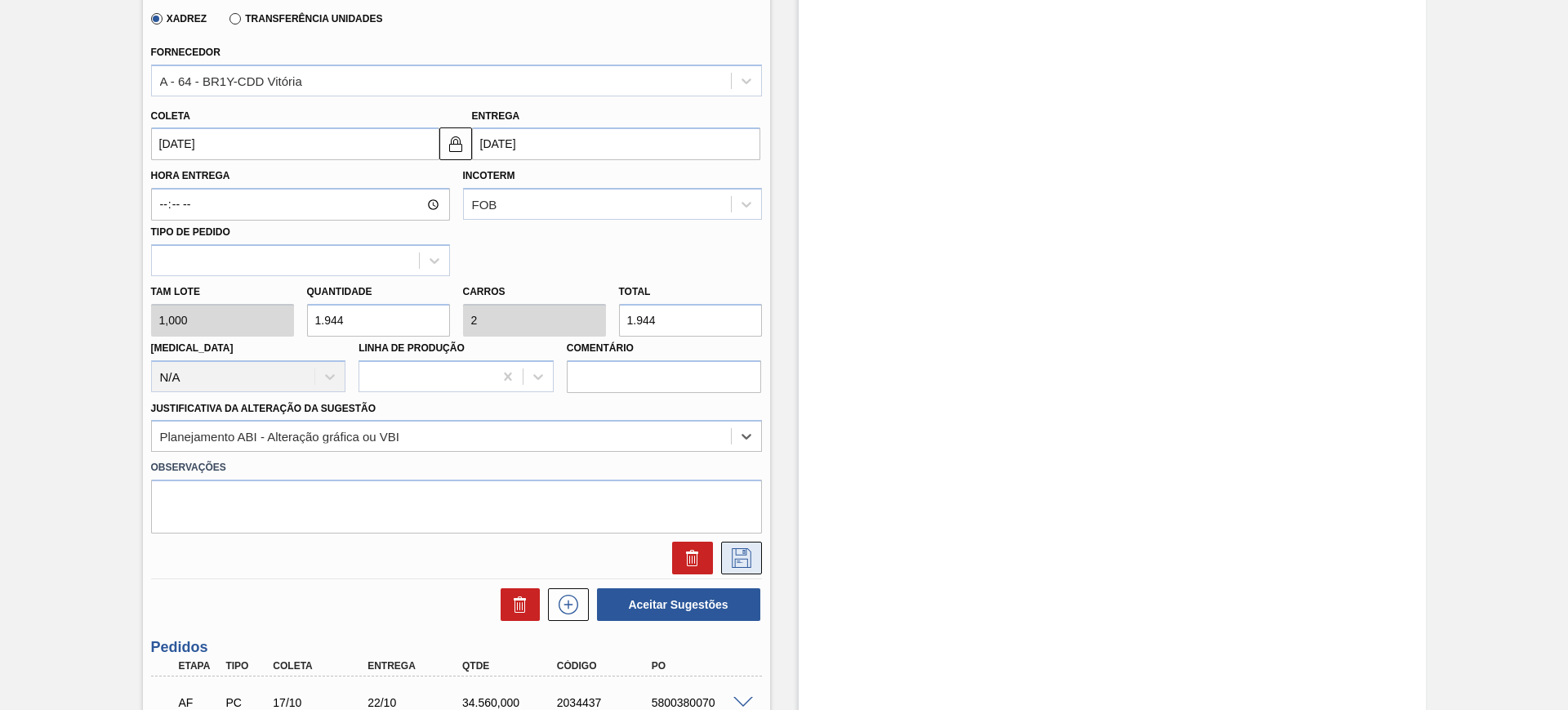
click at [722, 559] on button at bounding box center [741, 557] width 41 height 33
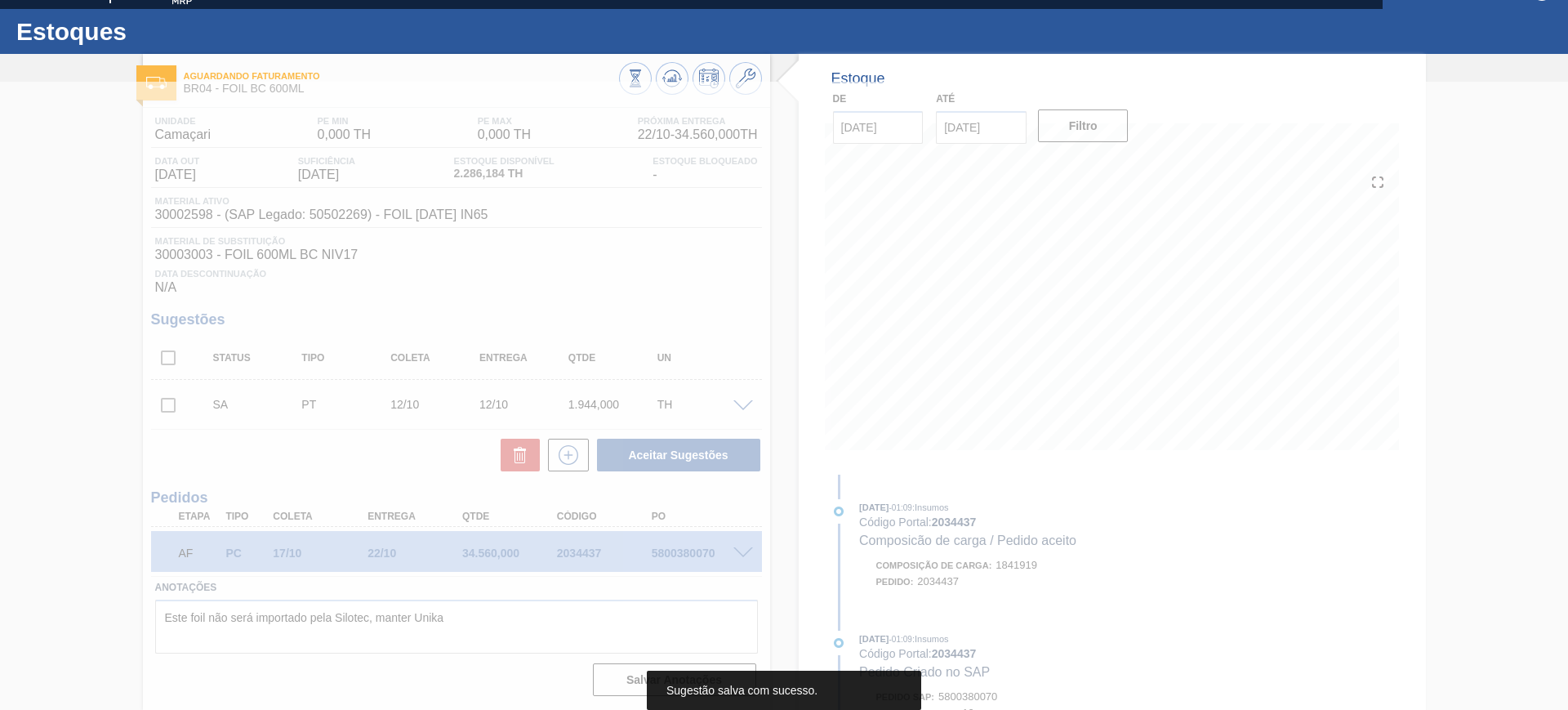
scroll to position [28, 0]
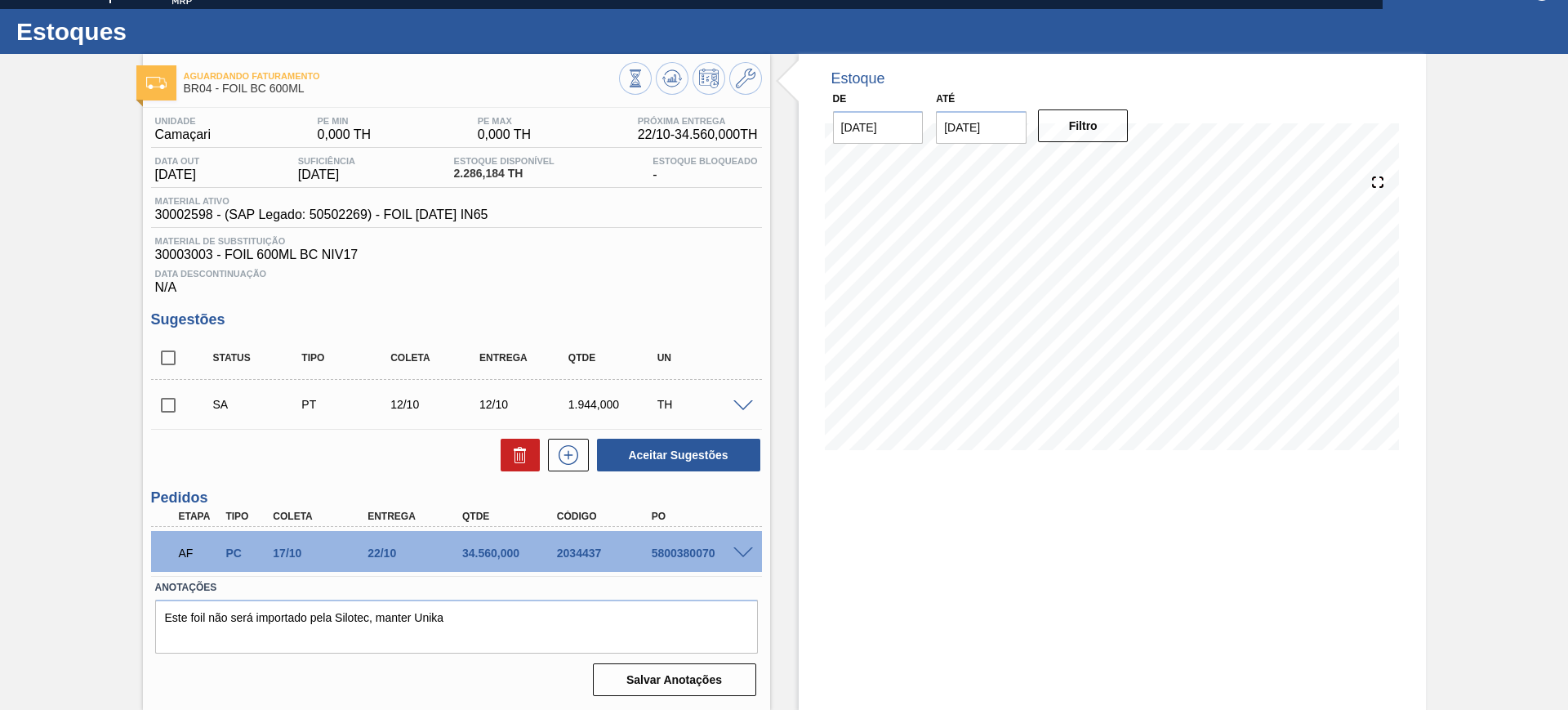
click at [744, 400] on span at bounding box center [742, 406] width 19 height 13
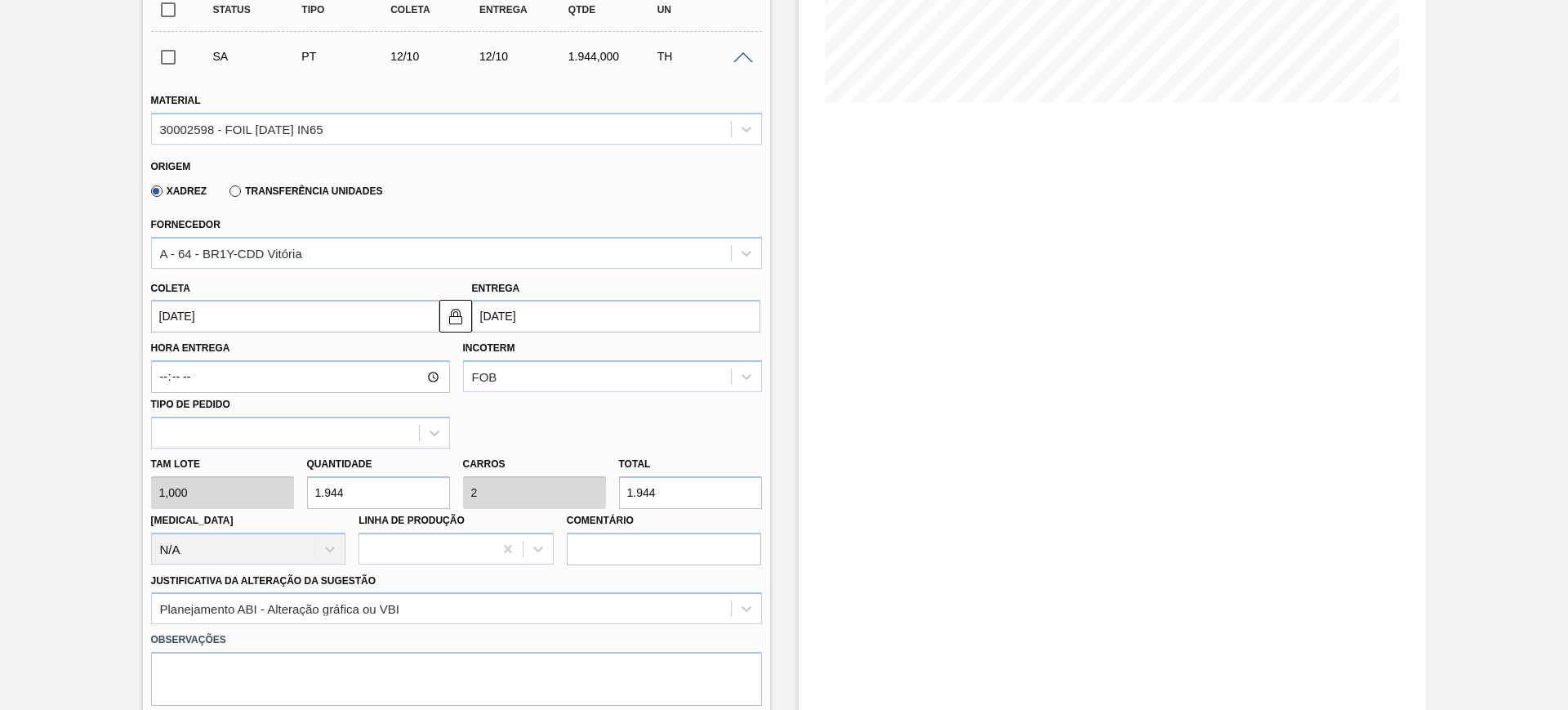
scroll to position [510, 0]
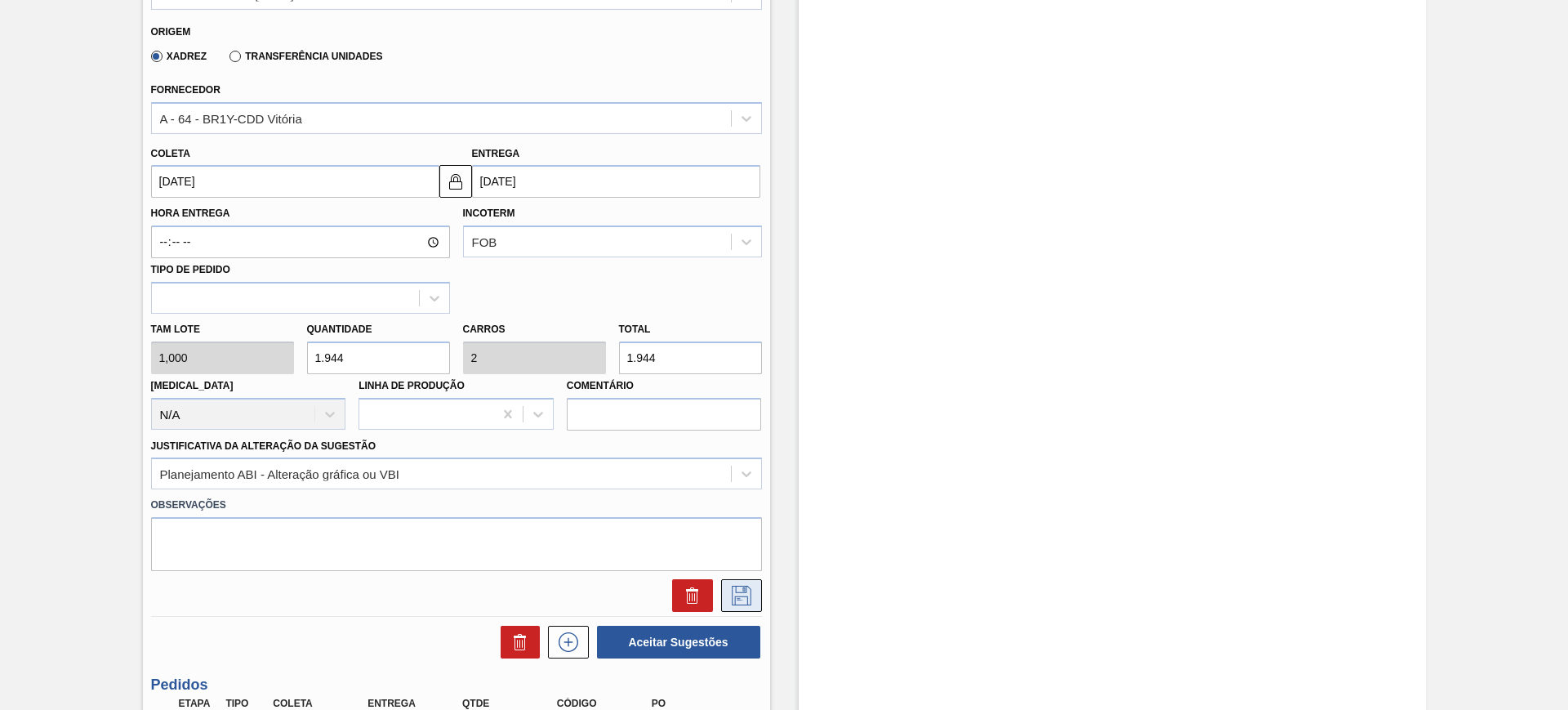
click at [734, 598] on icon at bounding box center [741, 595] width 26 height 19
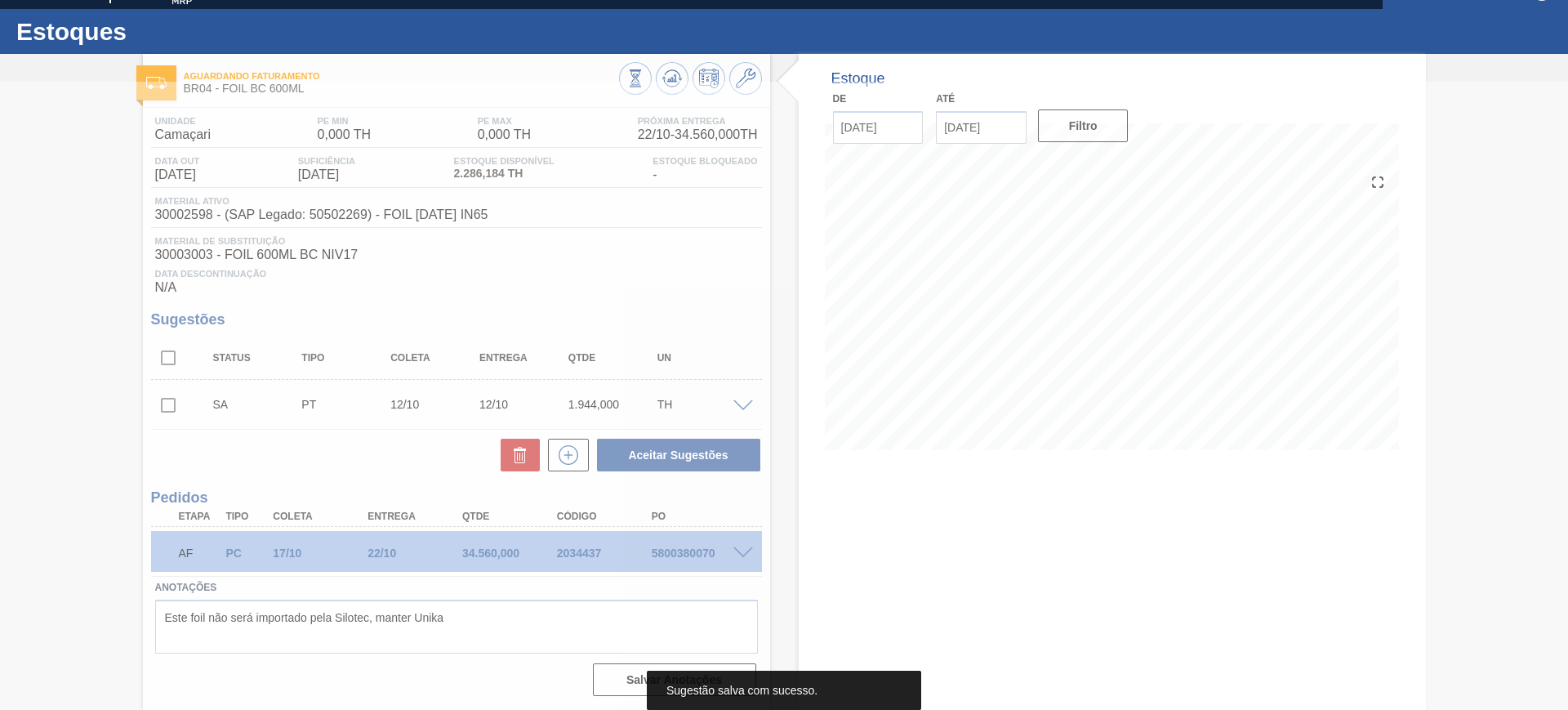
scroll to position [28, 0]
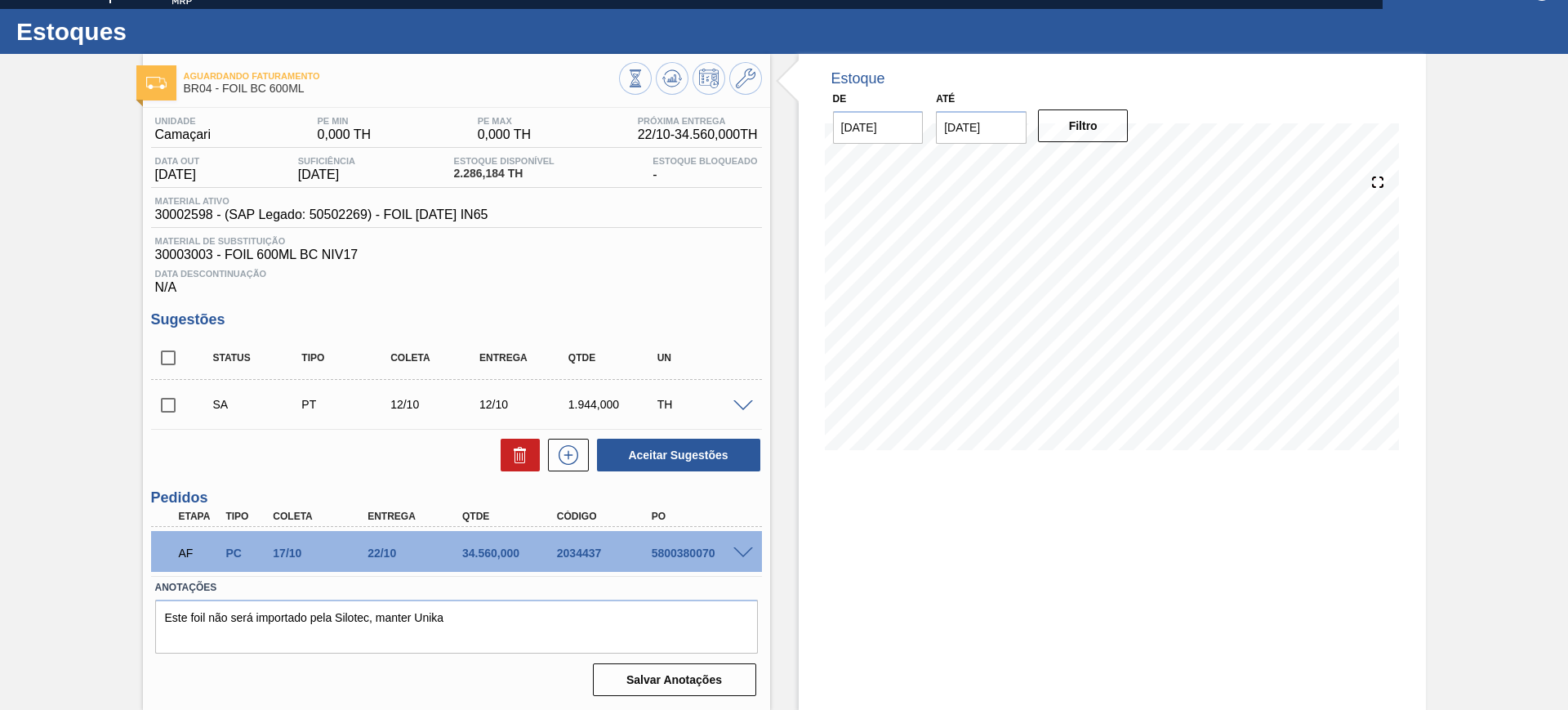
click at [175, 353] on input "checkbox" at bounding box center [168, 358] width 34 height 34
checkbox input "true"
click at [652, 459] on button "Aceitar Sugestões" at bounding box center [679, 454] width 164 height 33
checkbox input "false"
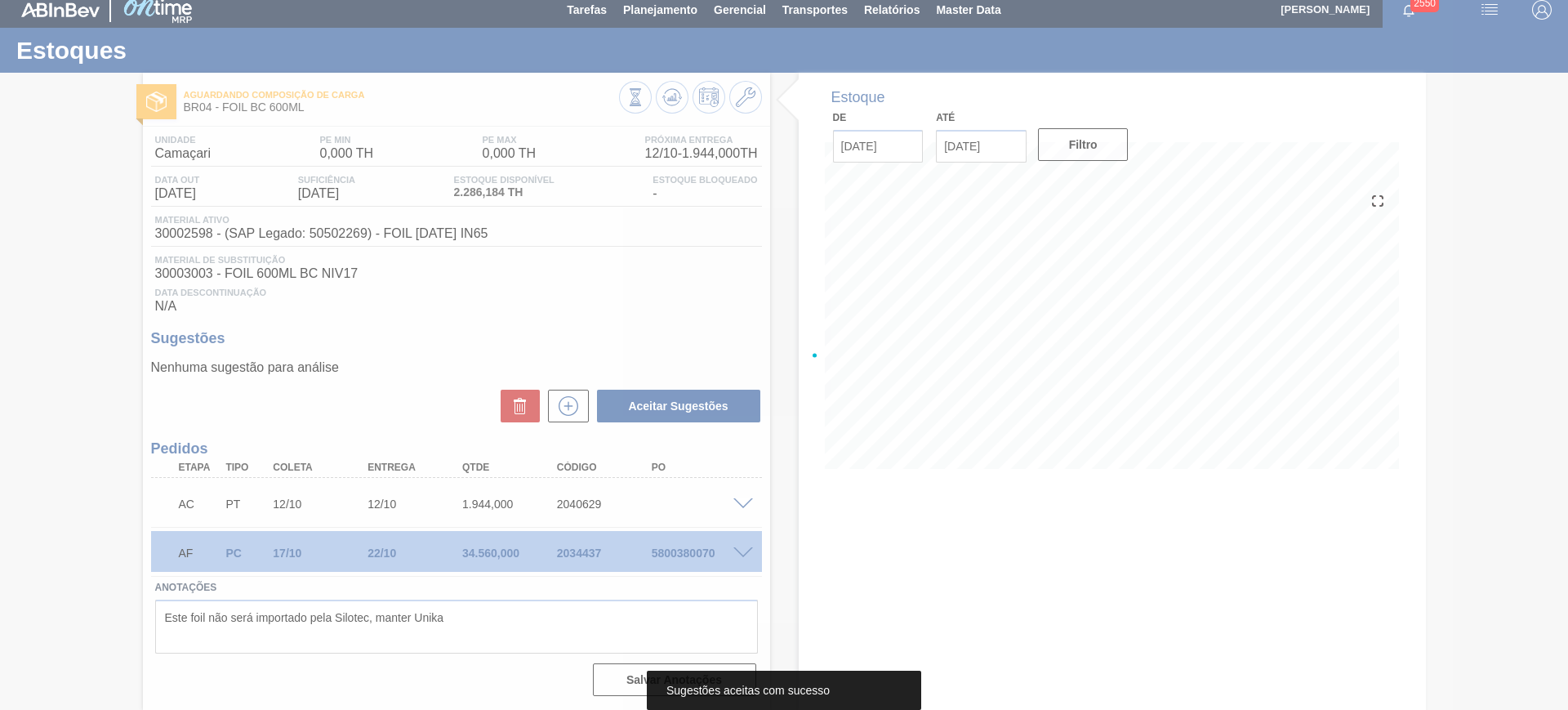
scroll to position [9, 0]
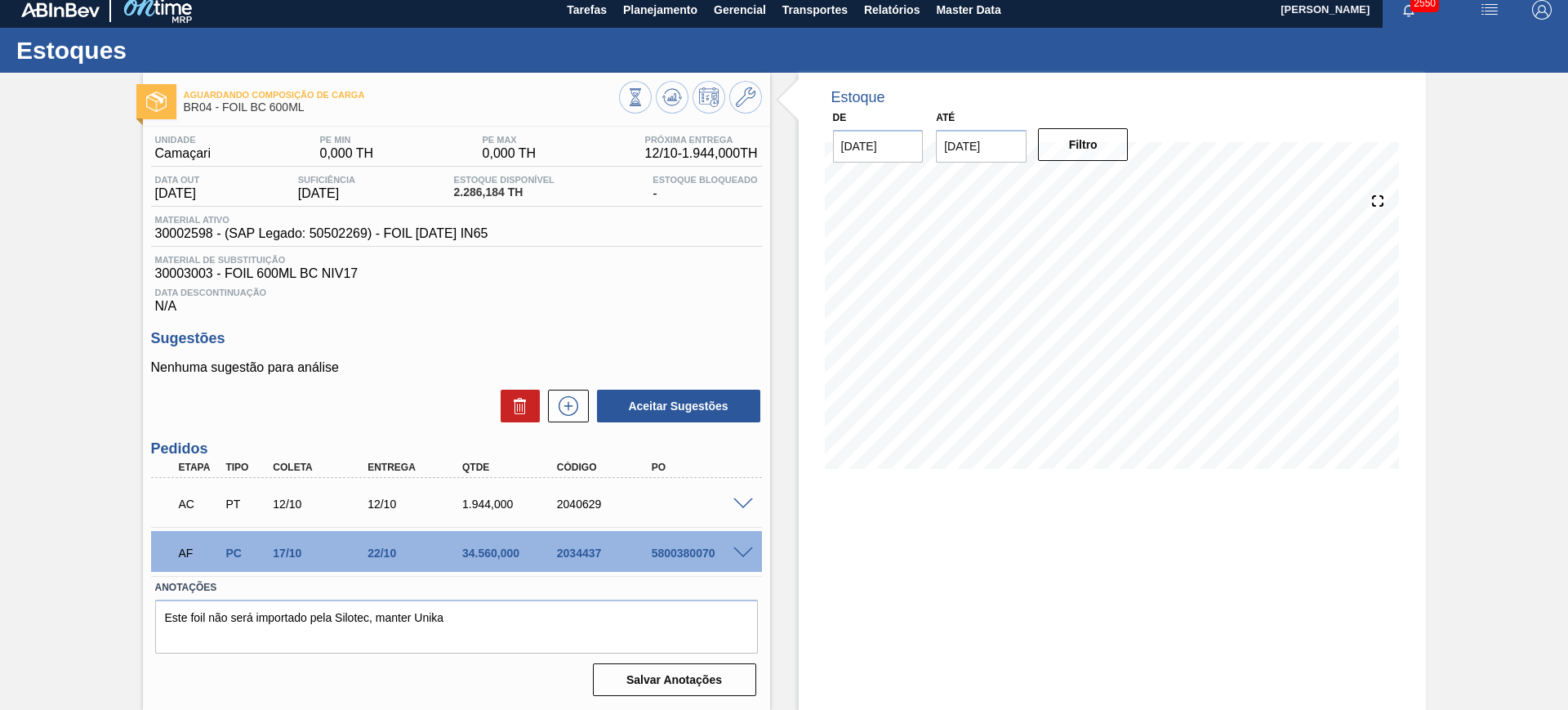
click at [736, 500] on span at bounding box center [742, 505] width 19 height 13
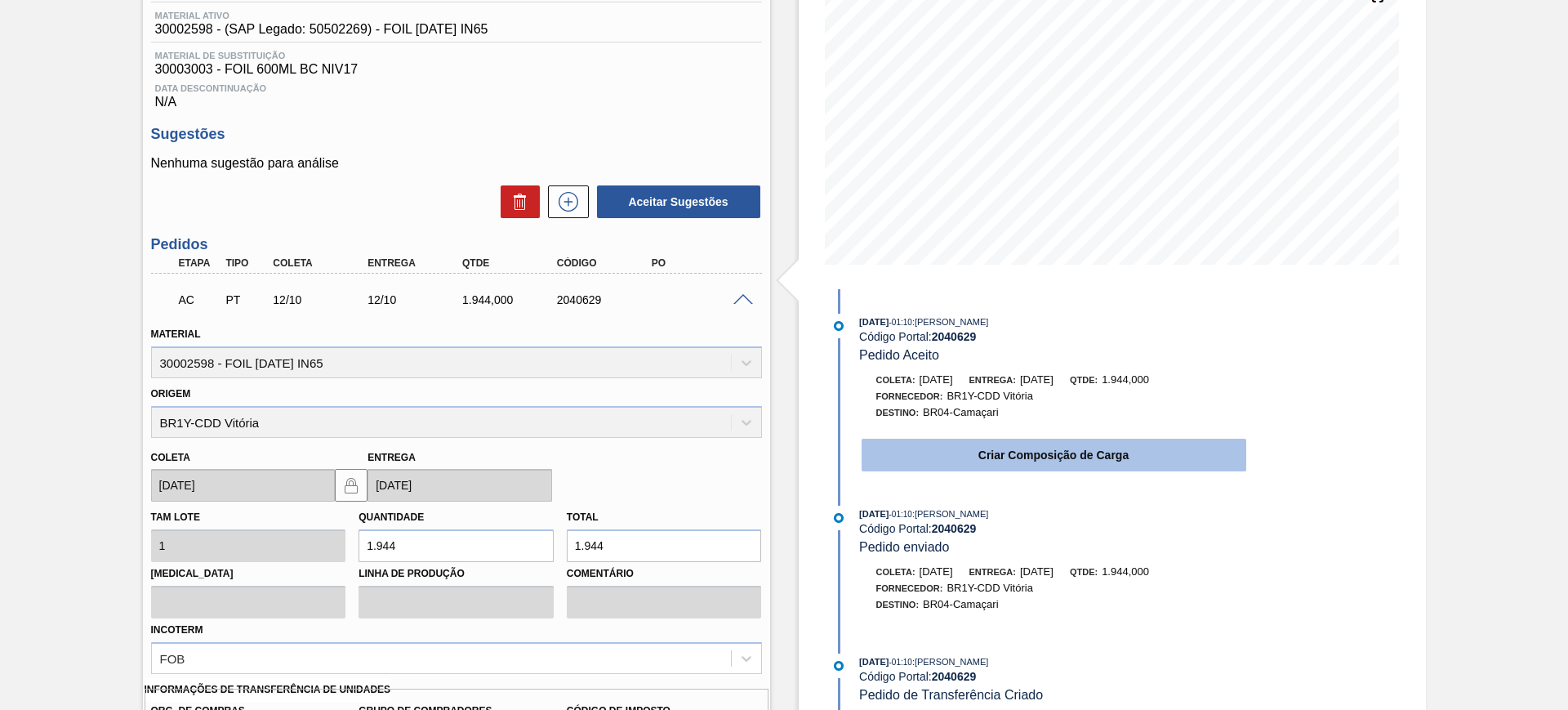
click at [887, 459] on button "Criar Composição de Carga" at bounding box center [1054, 454] width 385 height 33
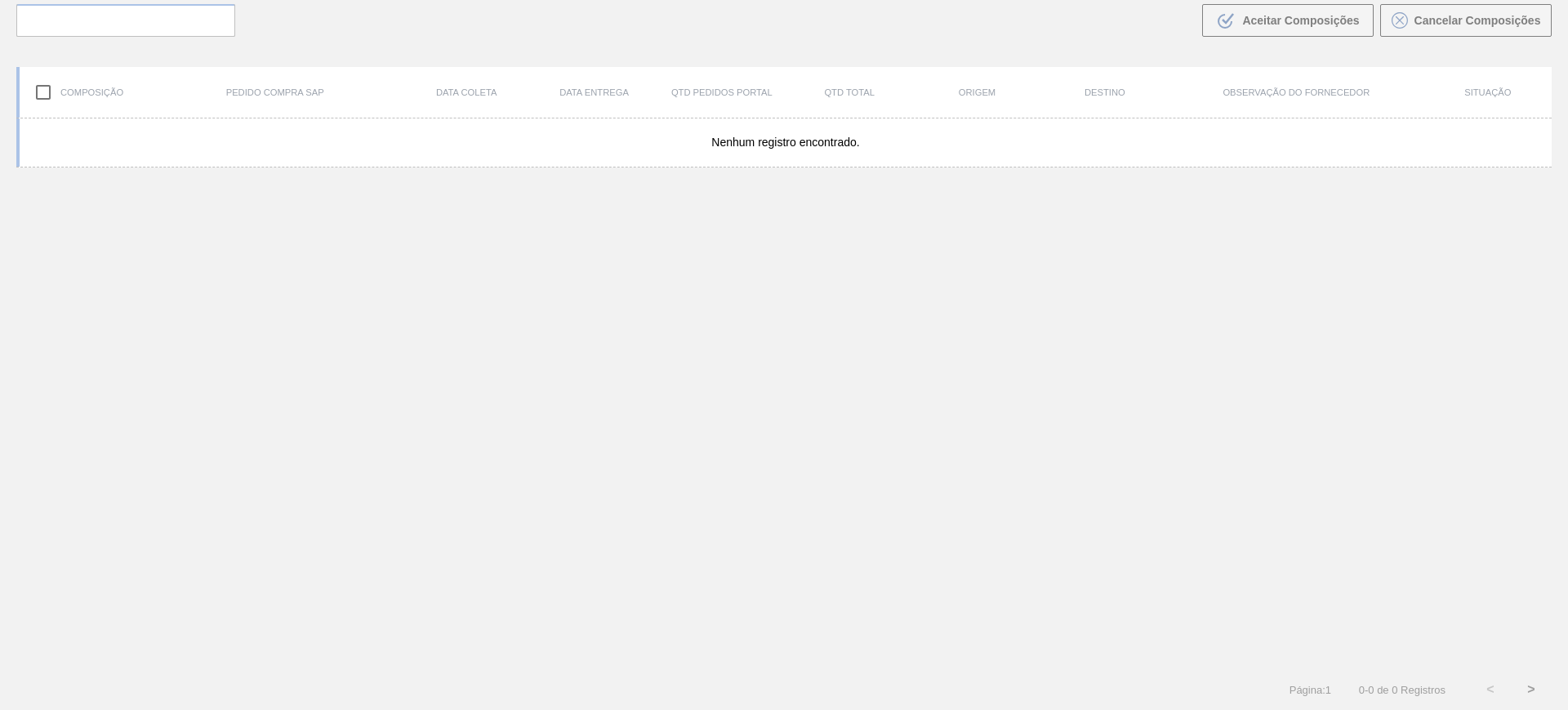
scroll to position [118, 0]
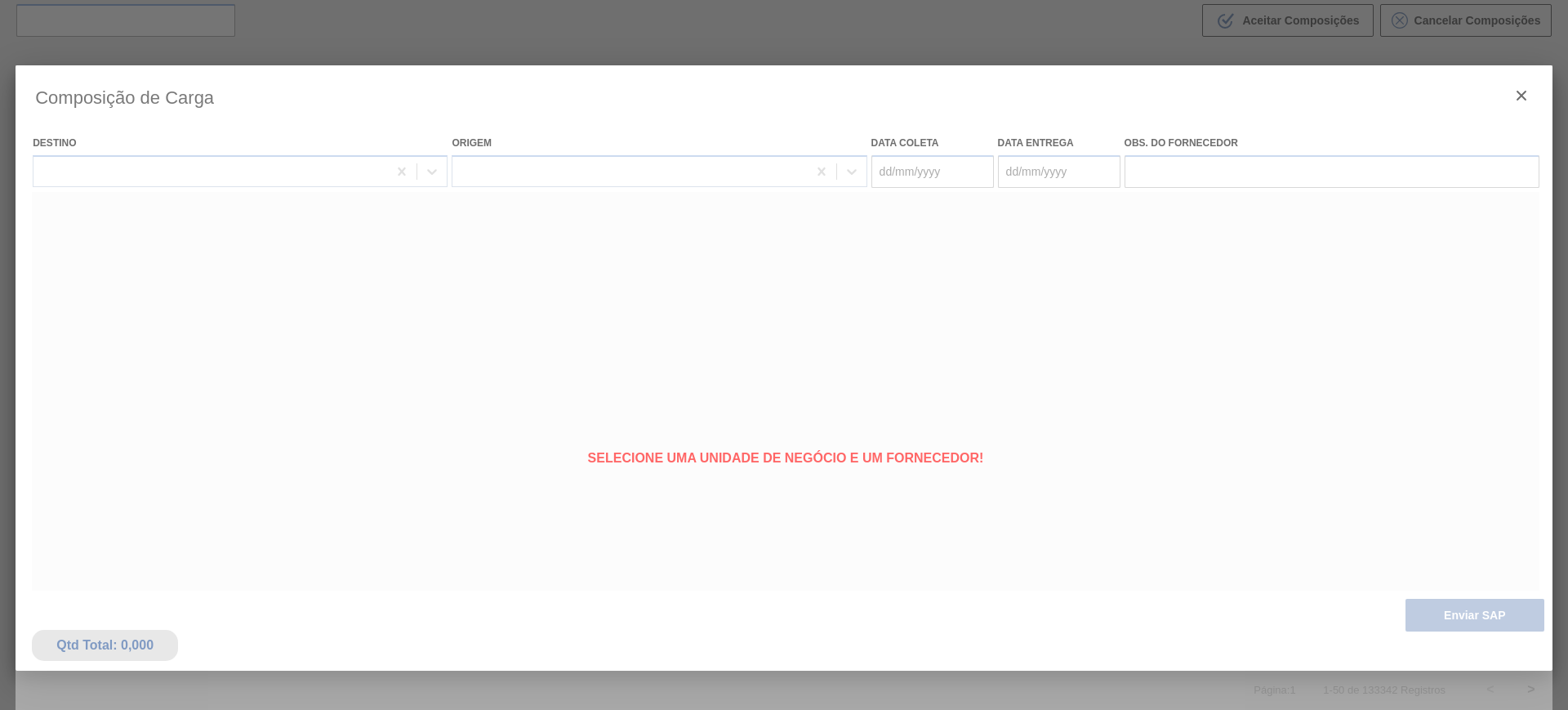
type coleta "12/10/2025"
type entrega "12/10/2025"
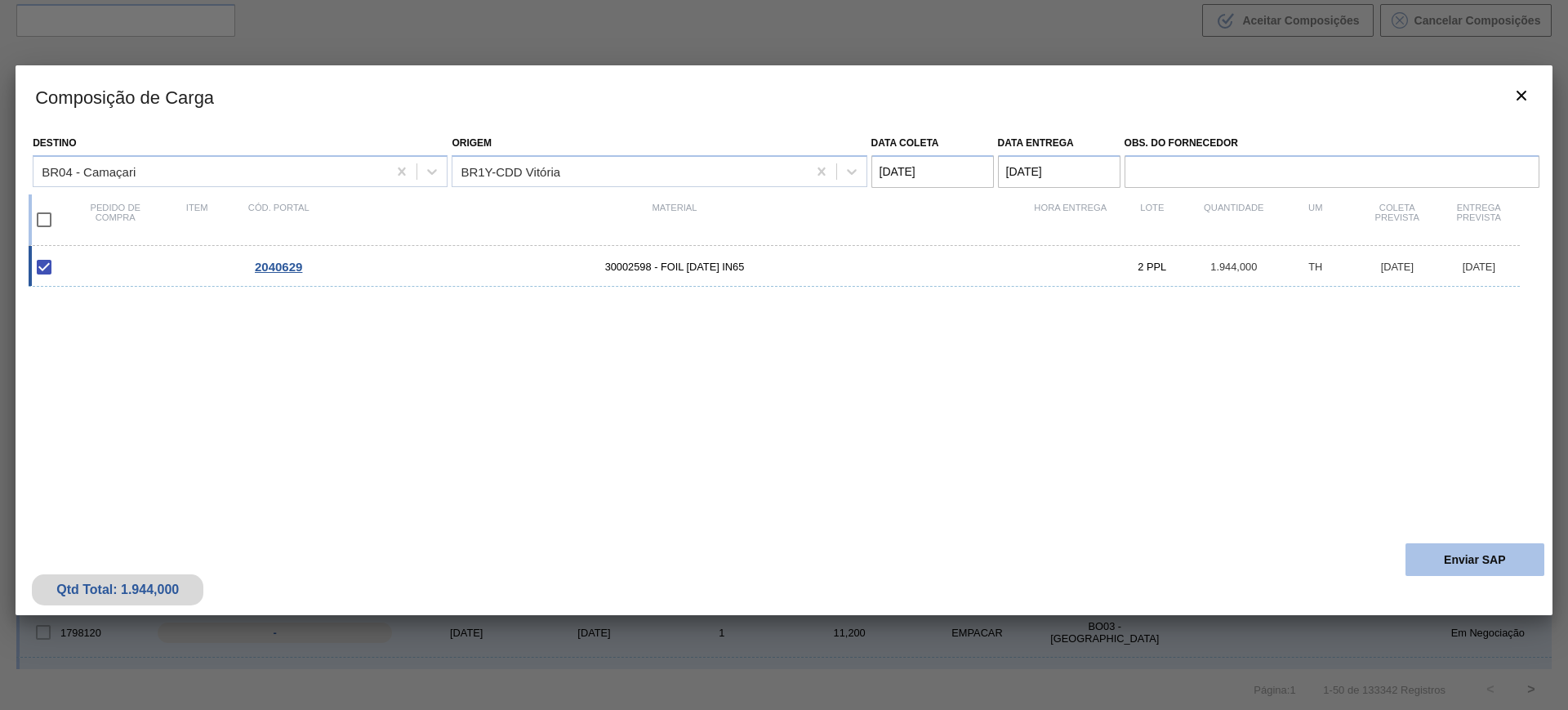
click at [1446, 566] on button "Enviar SAP" at bounding box center [1474, 559] width 139 height 33
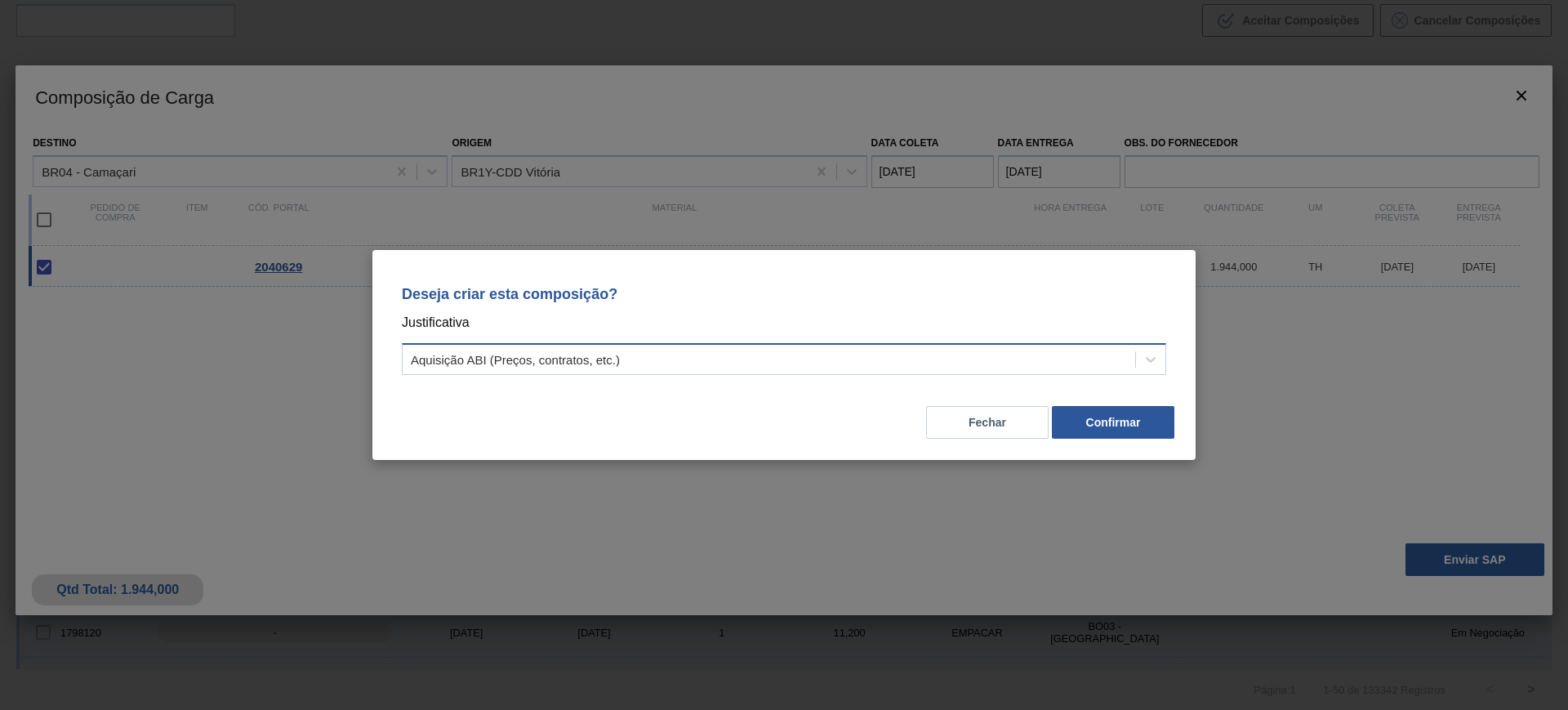
click at [831, 368] on div "Aquisição ABI (Preços, contratos, etc.)" at bounding box center [768, 360] width 732 height 23
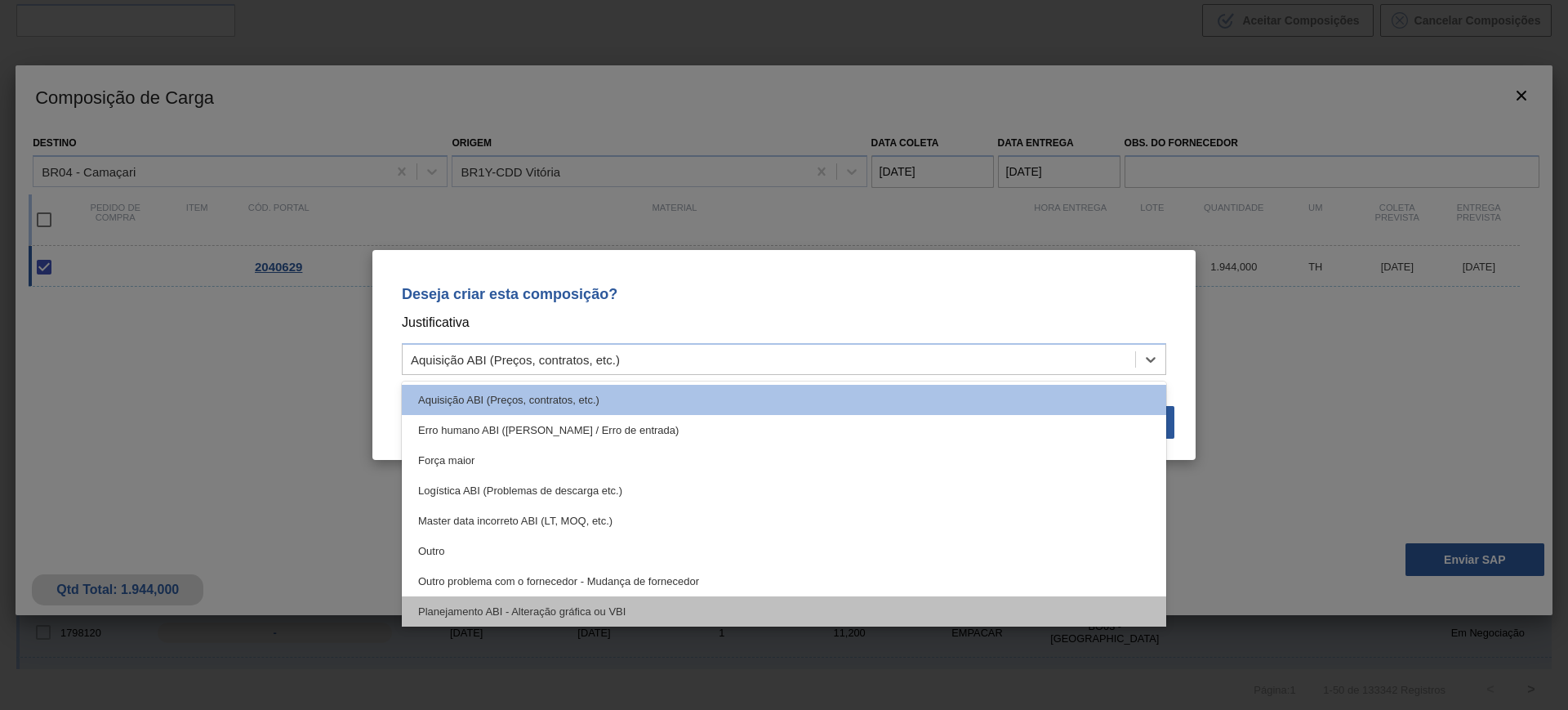
click at [733, 608] on div "Planejamento ABI - Alteração gráfica ou VBI" at bounding box center [783, 611] width 764 height 30
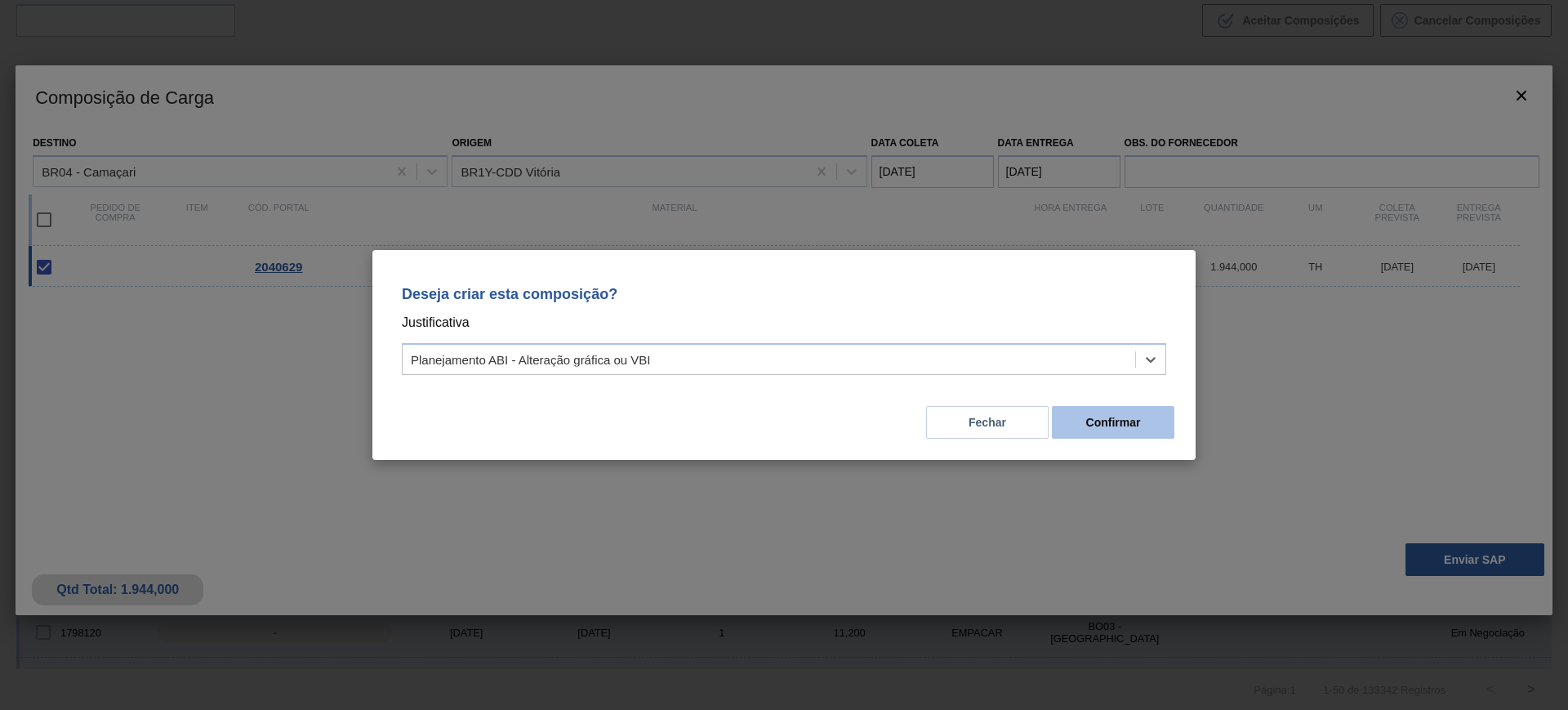
click at [1085, 419] on button "Confirmar" at bounding box center [1113, 422] width 123 height 33
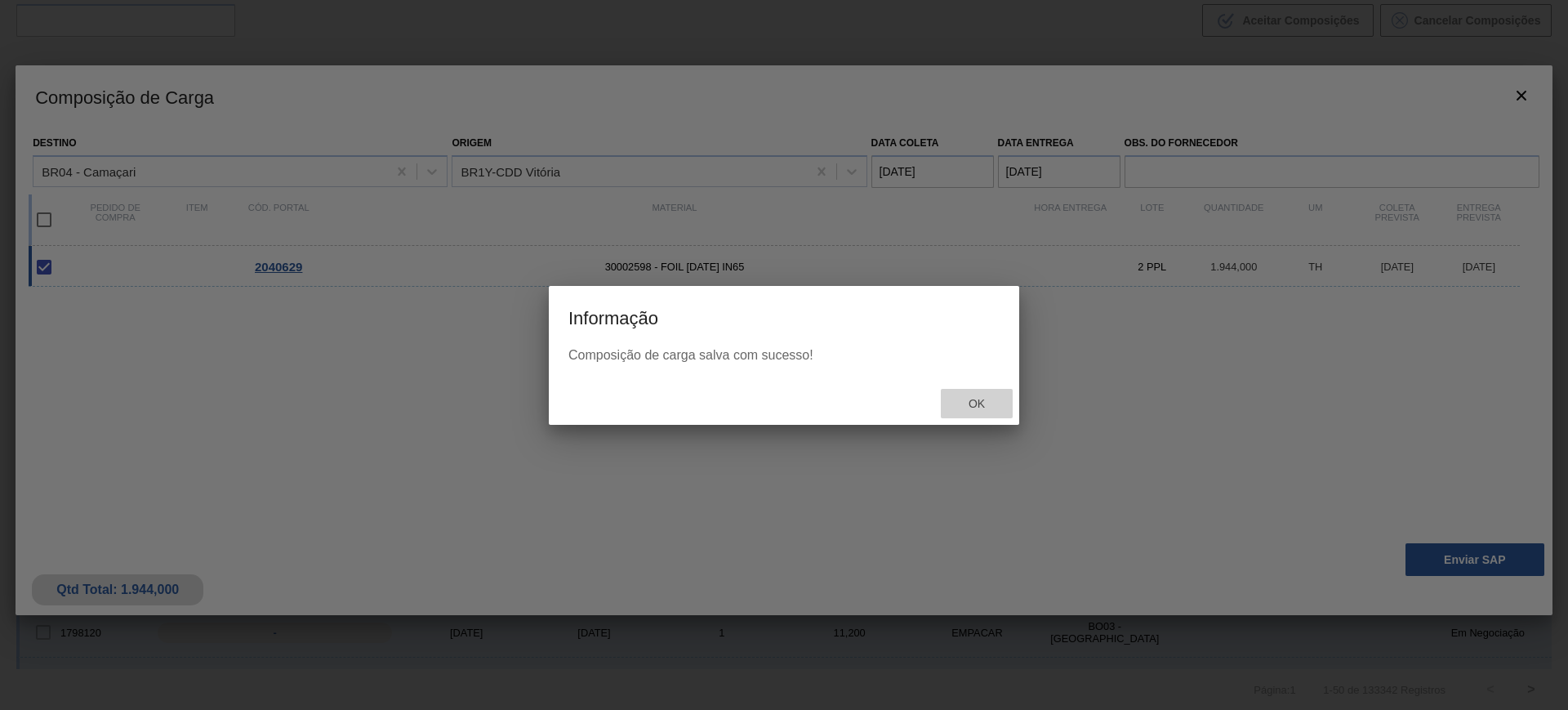
click at [984, 397] on span "Ok" at bounding box center [976, 403] width 43 height 13
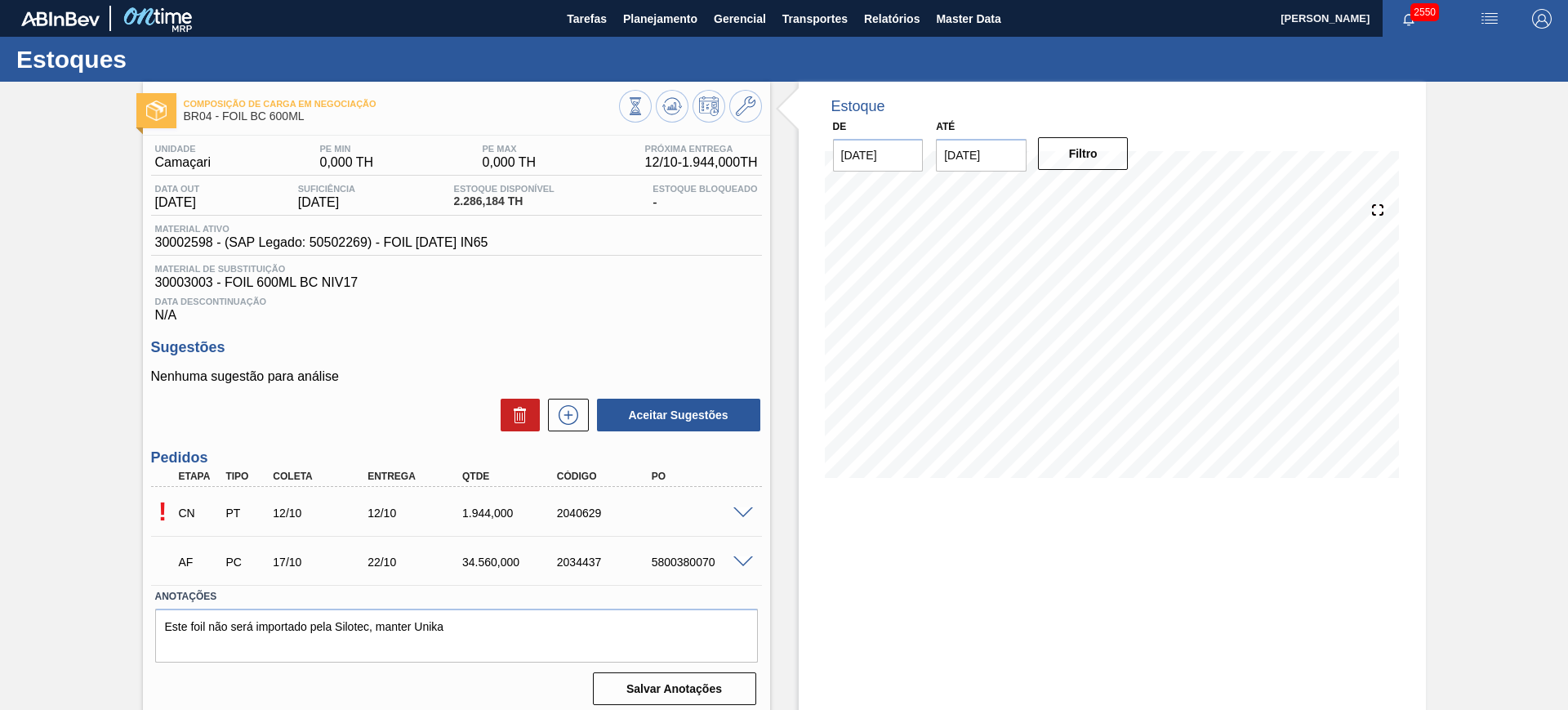
click at [733, 507] on span at bounding box center [742, 513] width 19 height 13
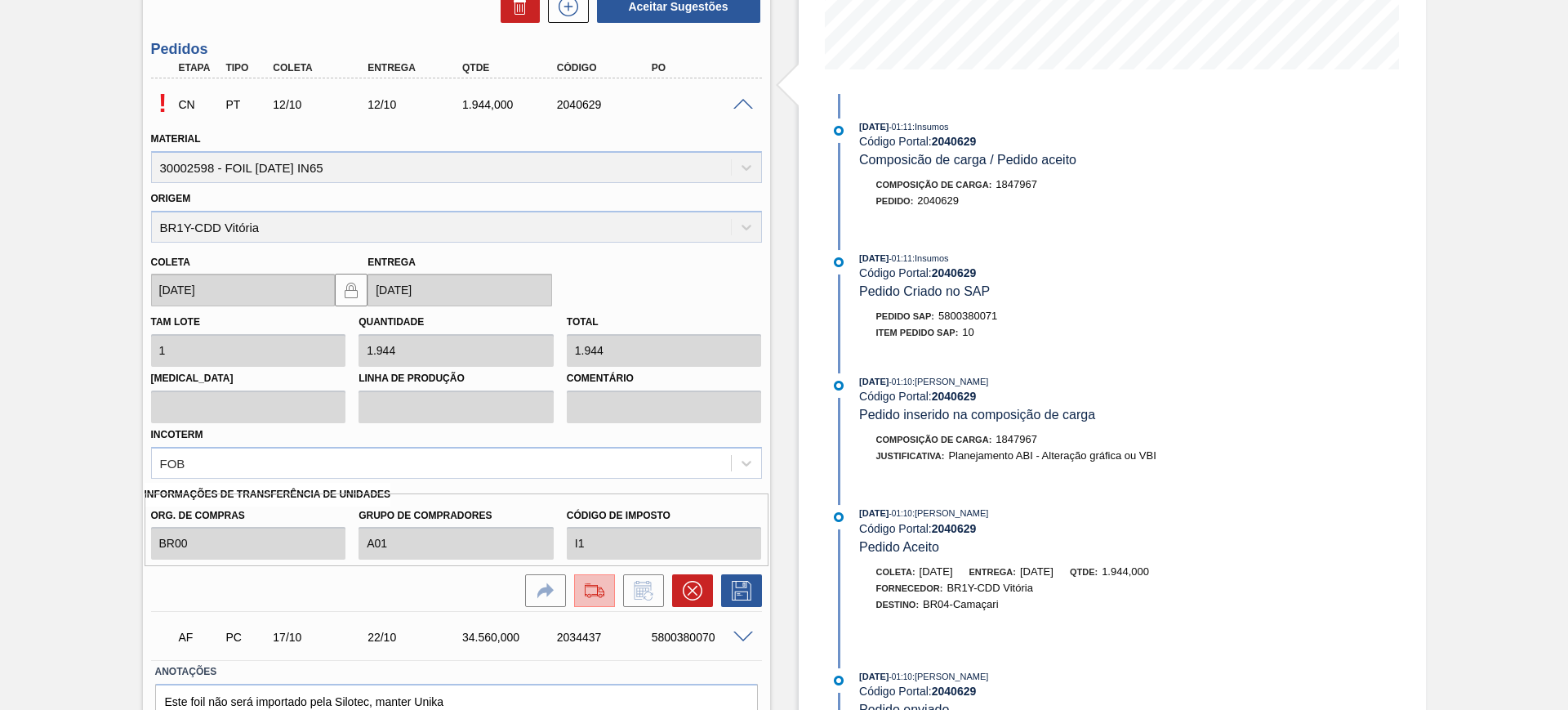
click at [604, 590] on img at bounding box center [594, 590] width 26 height 19
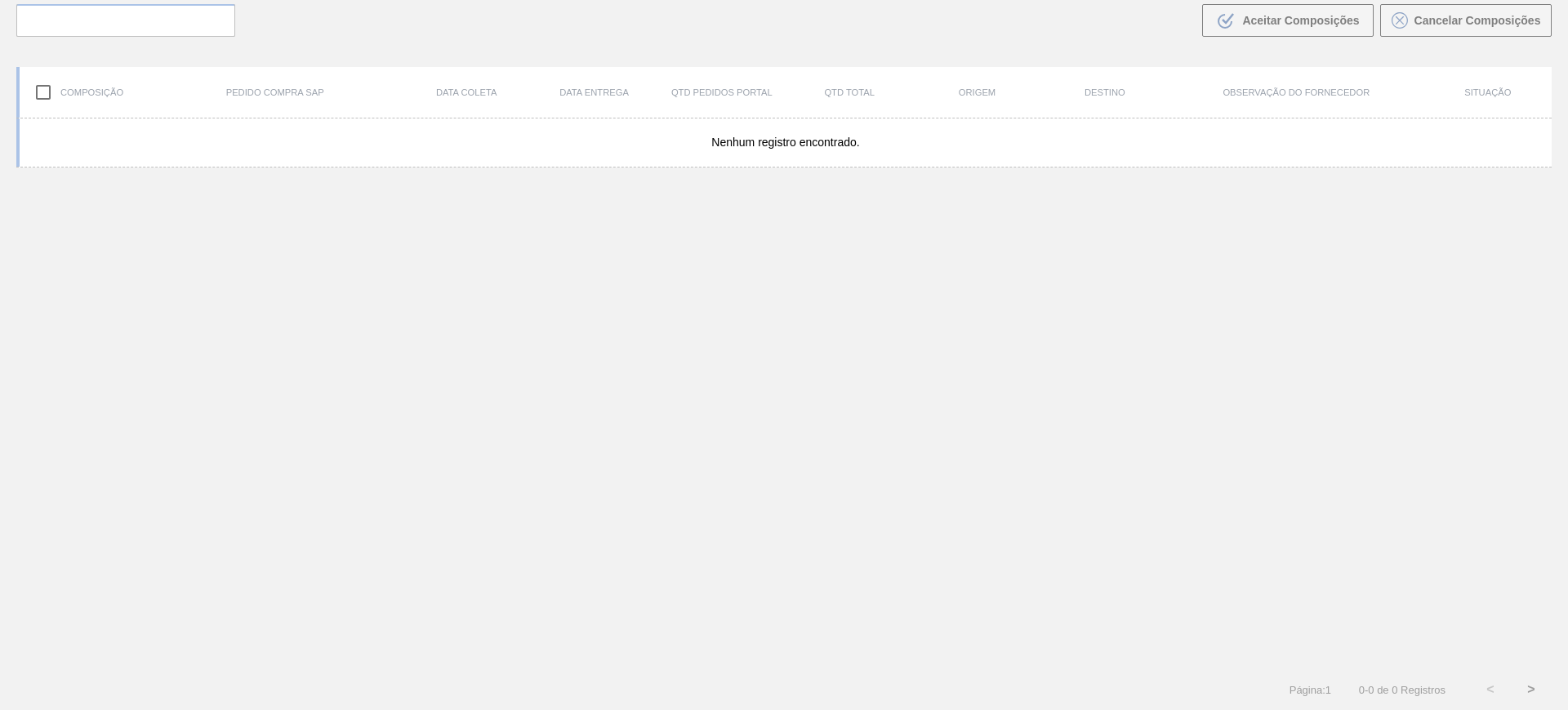
scroll to position [118, 0]
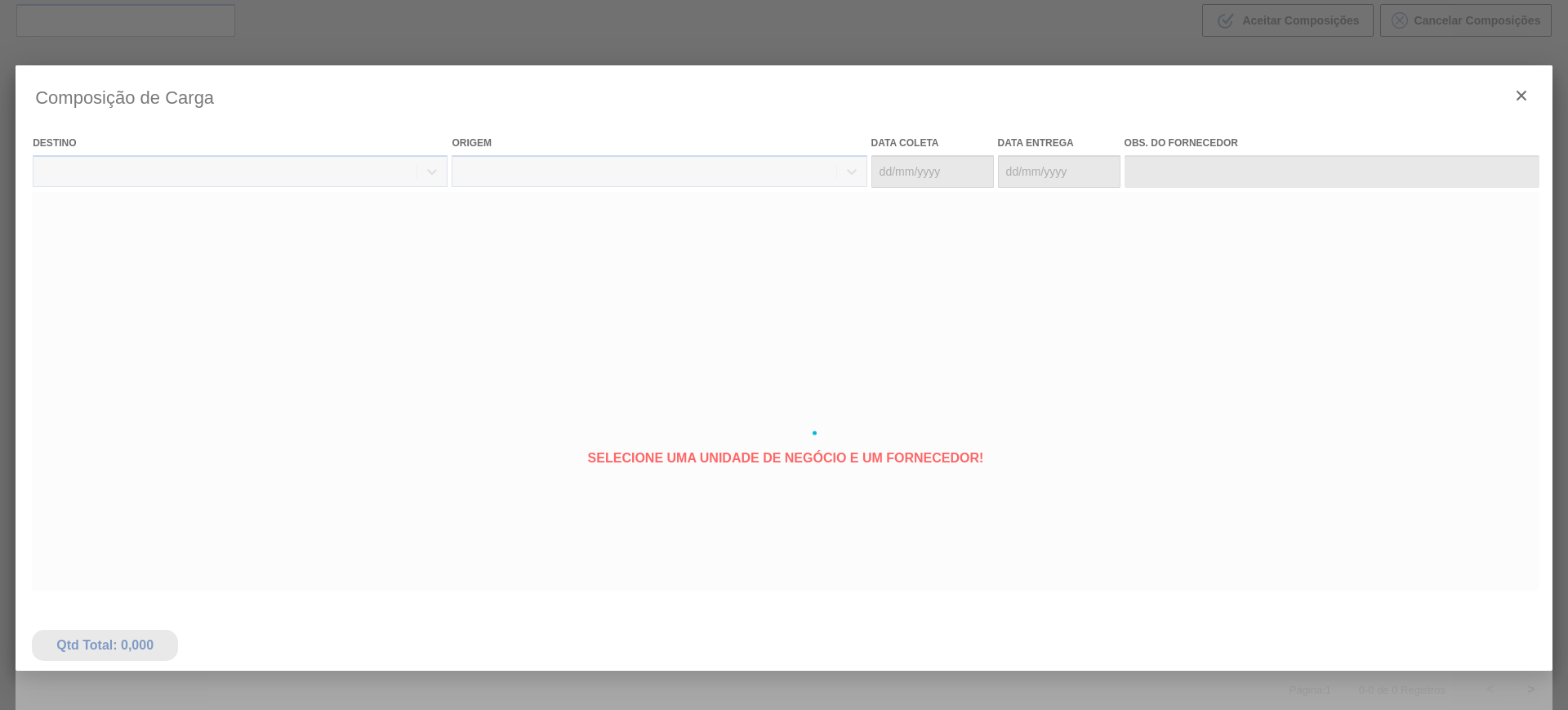
type coleta "12/10/2025"
type entrega "12/10/2025"
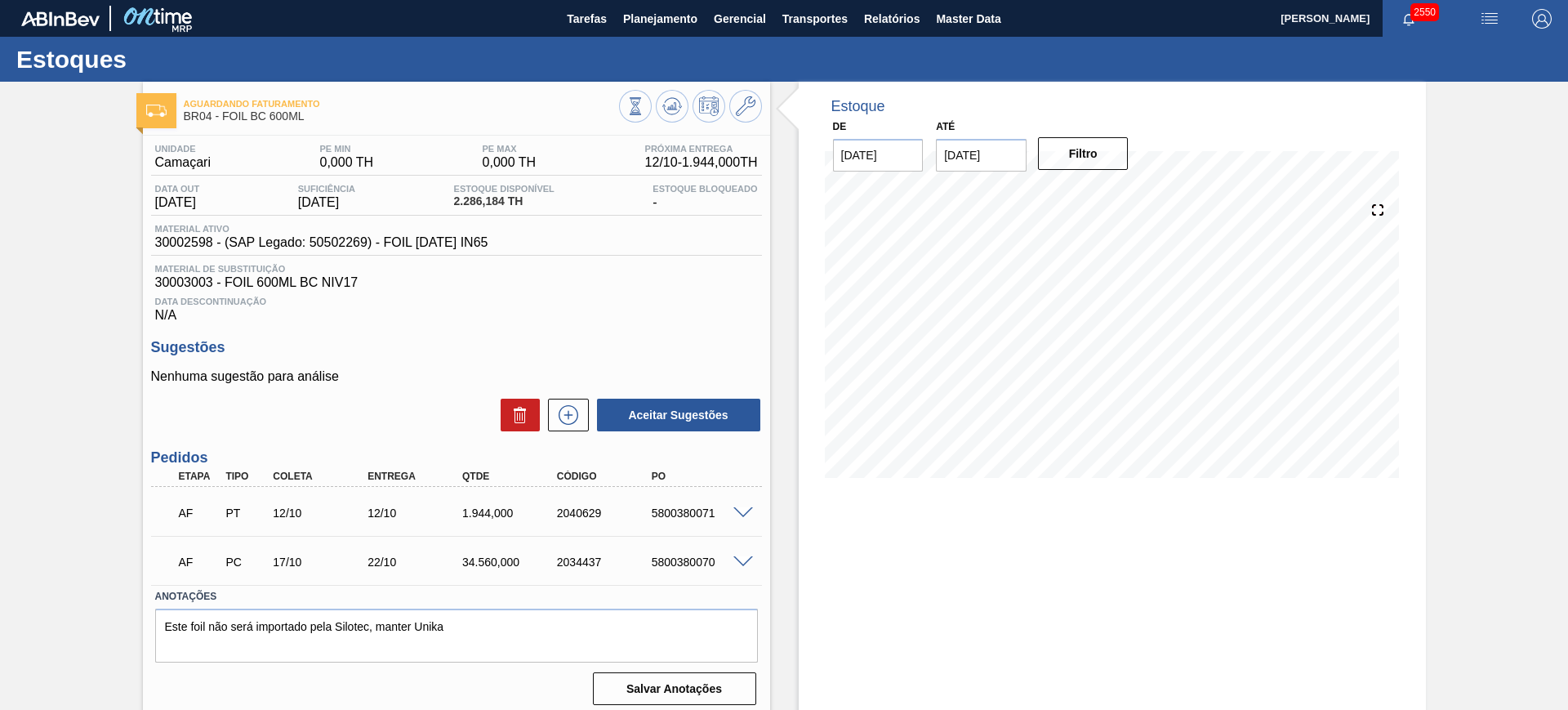
click at [710, 507] on div "5800380071" at bounding box center [700, 513] width 106 height 13
copy div "5800380071"
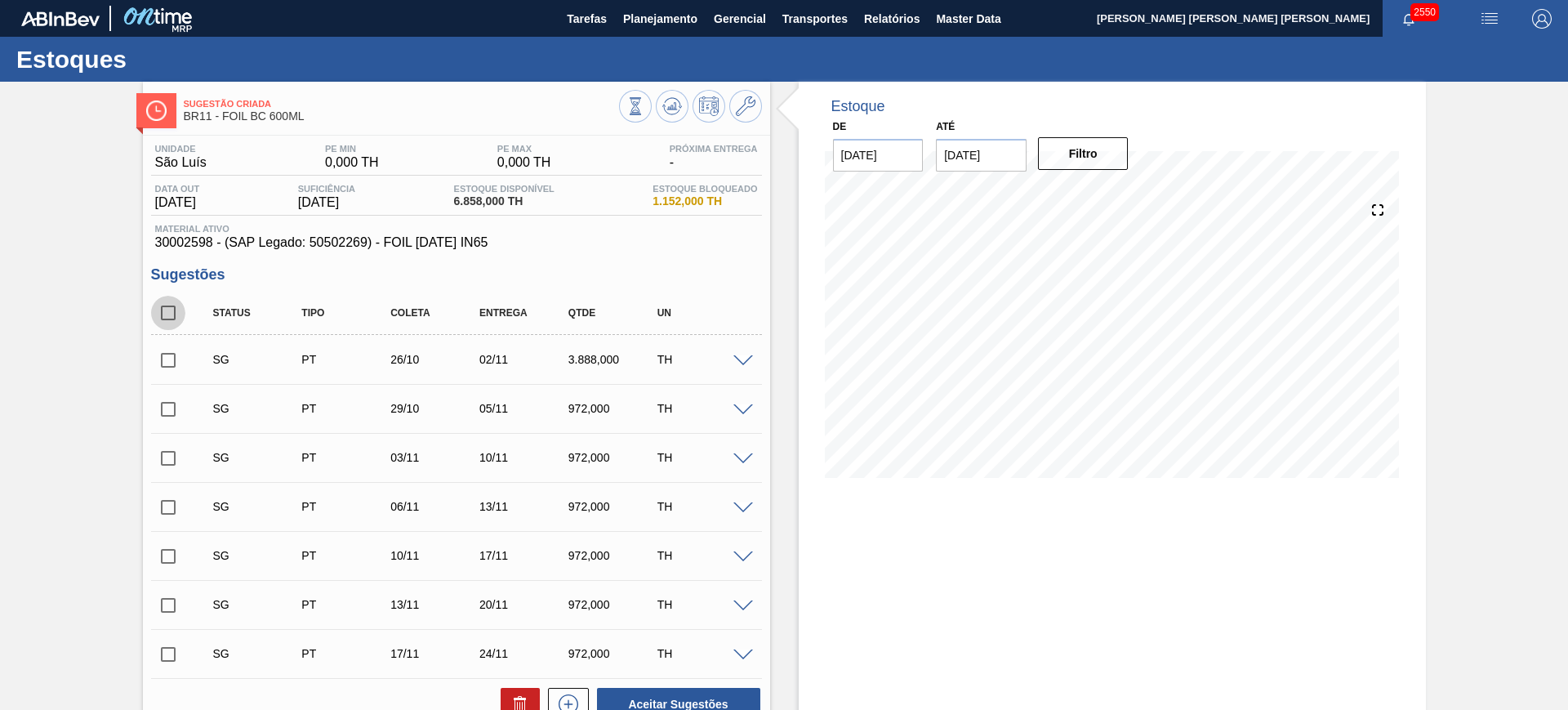
click at [173, 305] on input "checkbox" at bounding box center [168, 312] width 34 height 34
checkbox input "true"
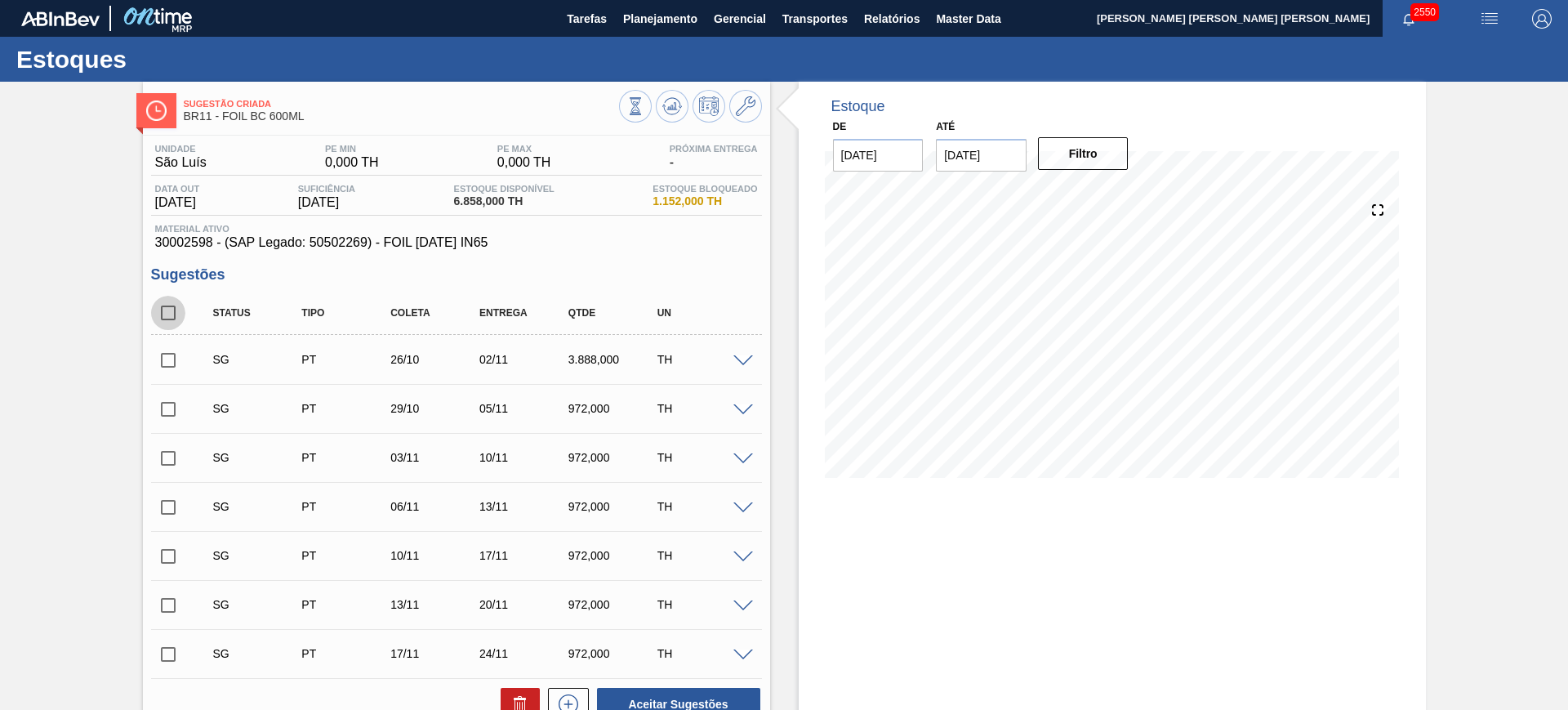
checkbox input "true"
click at [172, 358] on input "checkbox" at bounding box center [168, 360] width 34 height 34
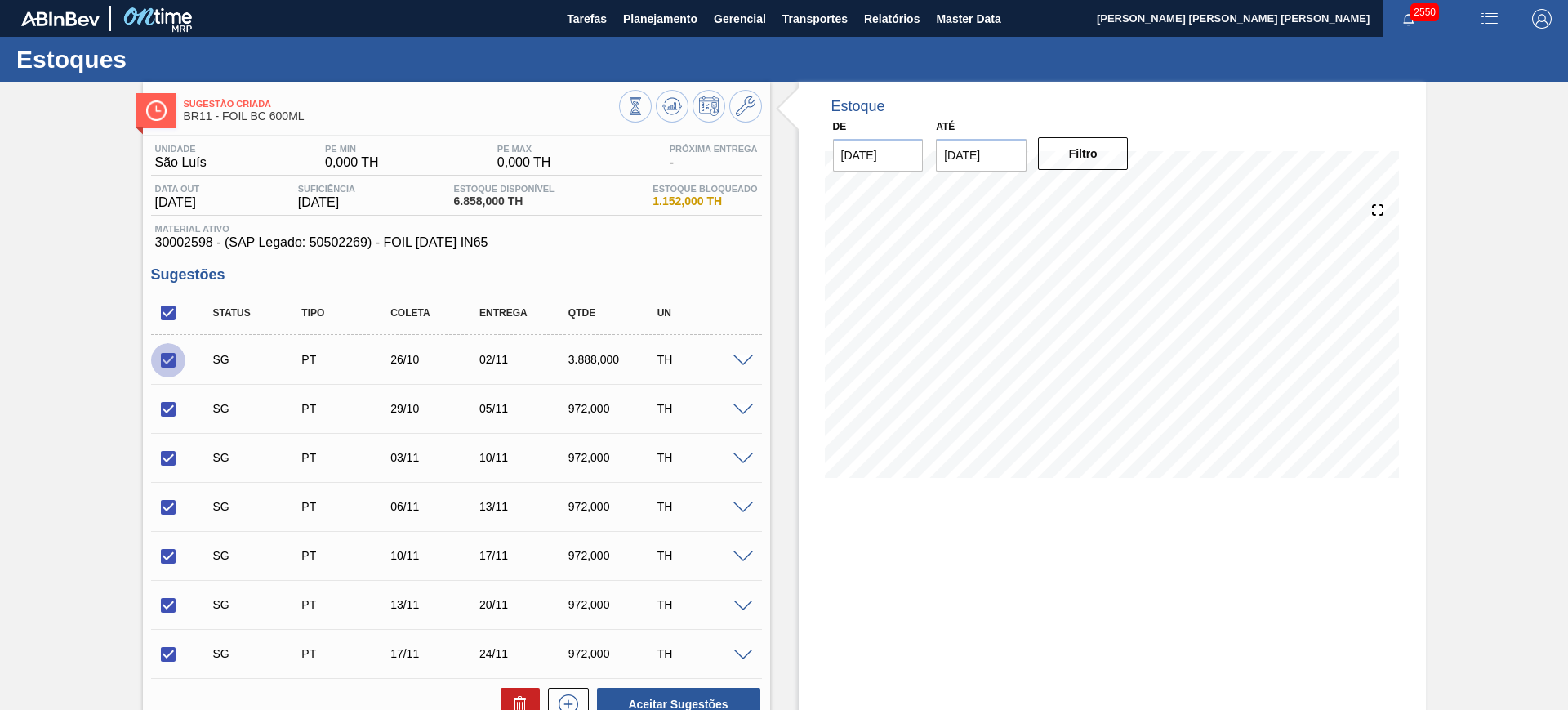
checkbox input "false"
click at [529, 695] on button at bounding box center [519, 703] width 39 height 33
checkbox input "false"
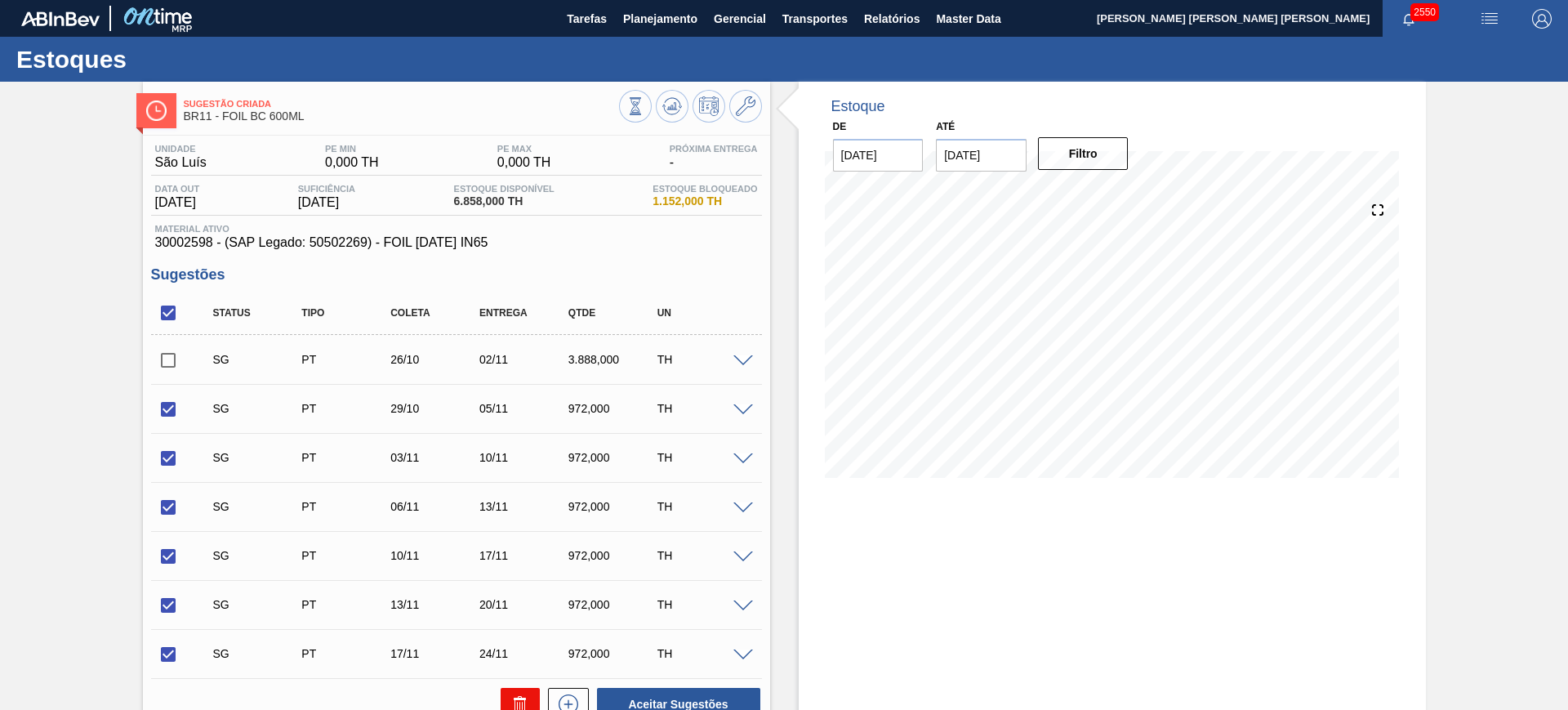
checkbox input "false"
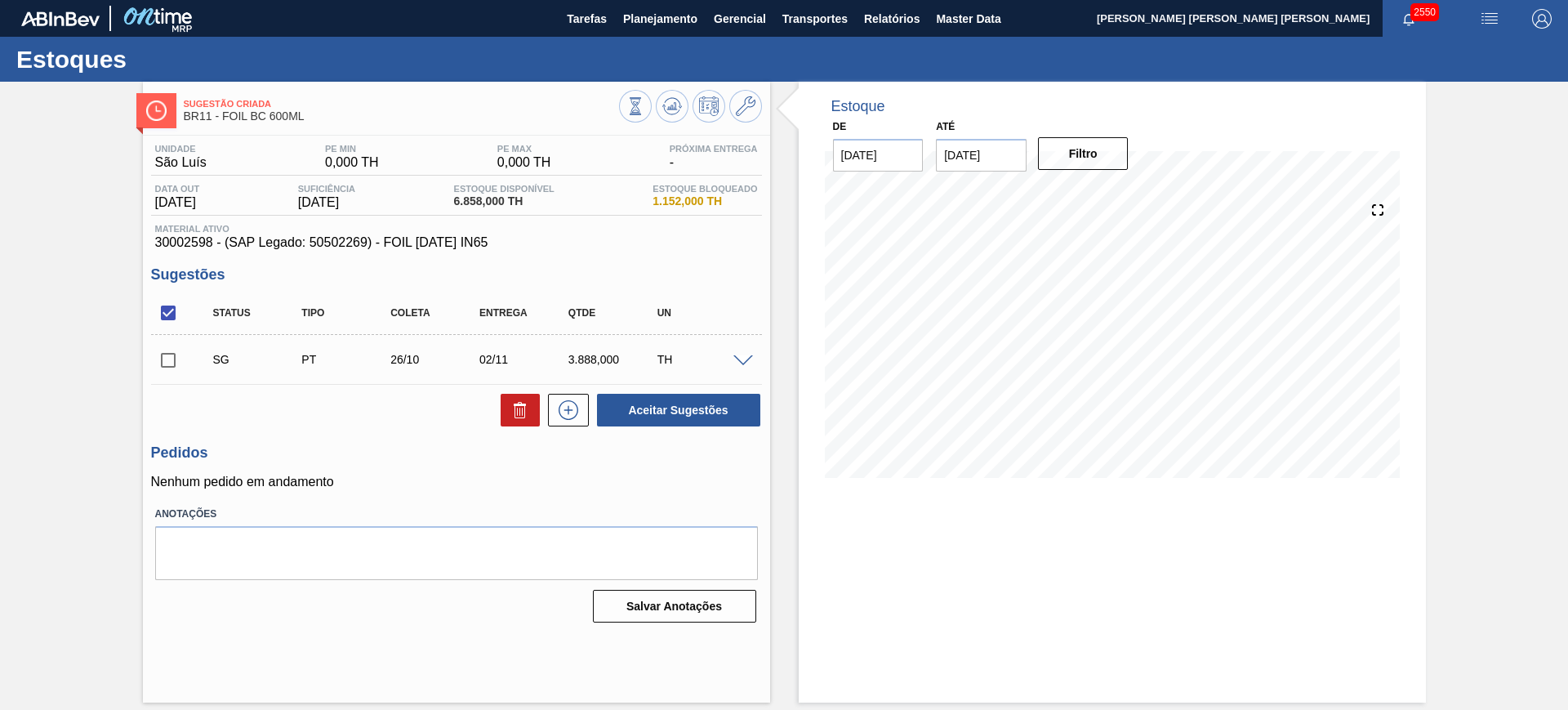
click at [751, 362] on span at bounding box center [742, 361] width 19 height 13
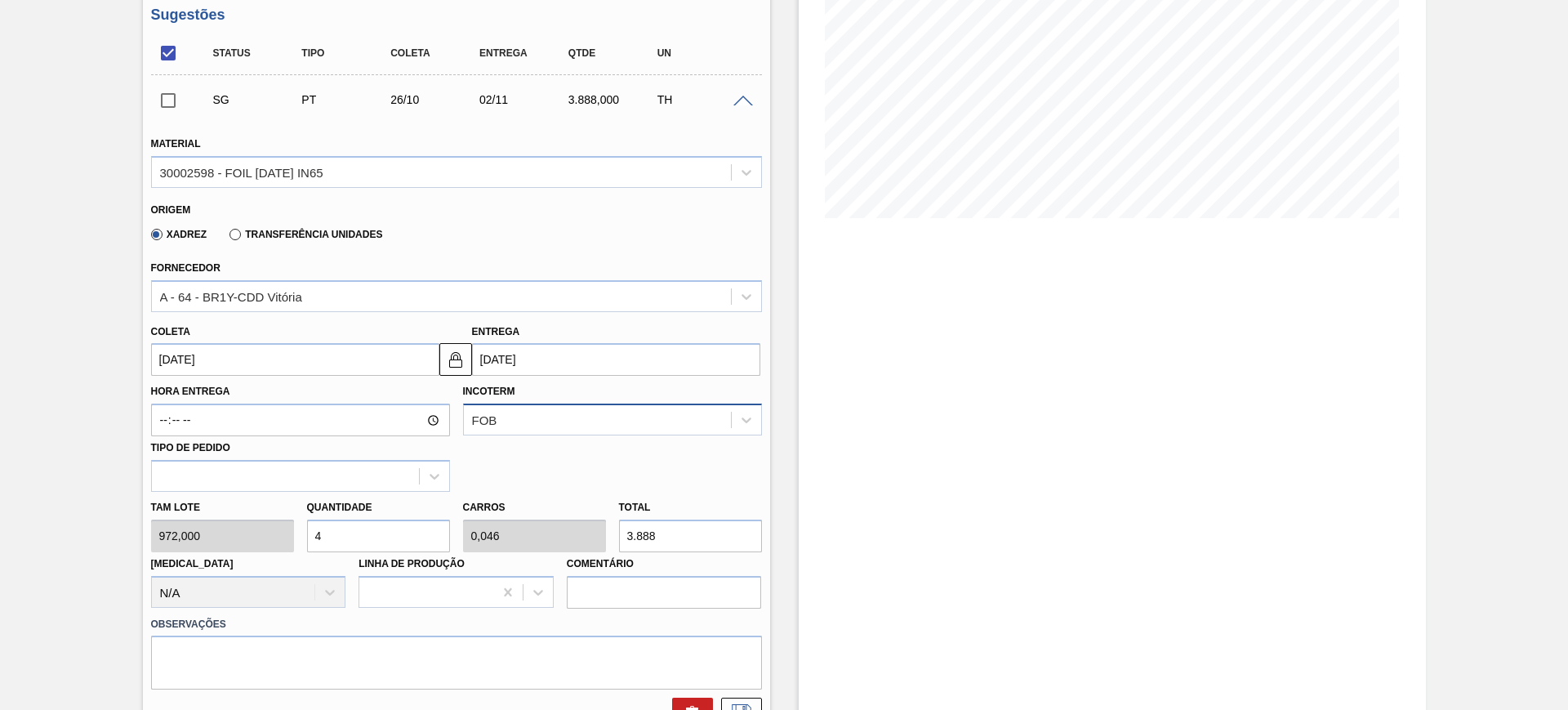
scroll to position [307, 0]
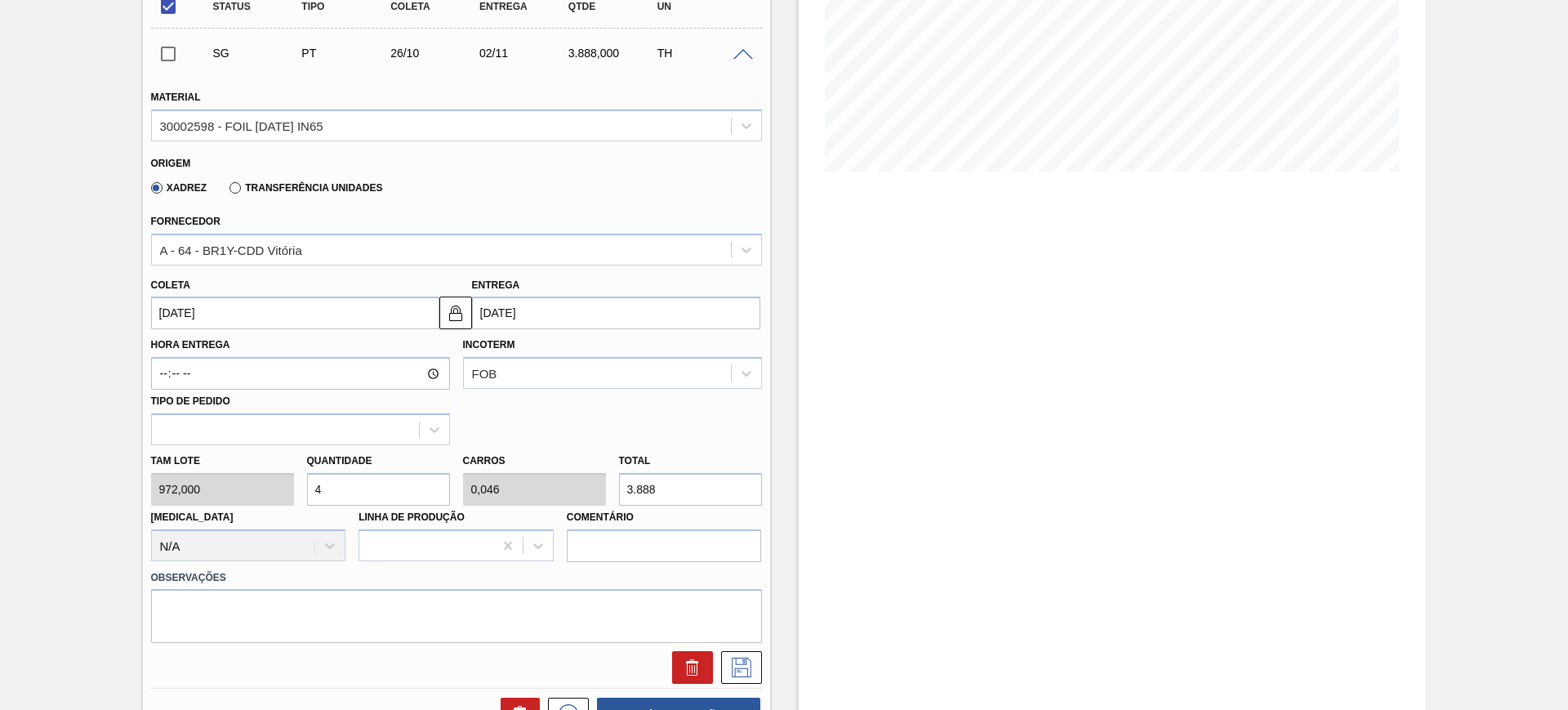
click at [635, 484] on input "3.888" at bounding box center [690, 489] width 143 height 33
type input "0,007"
type input "0"
type input "7"
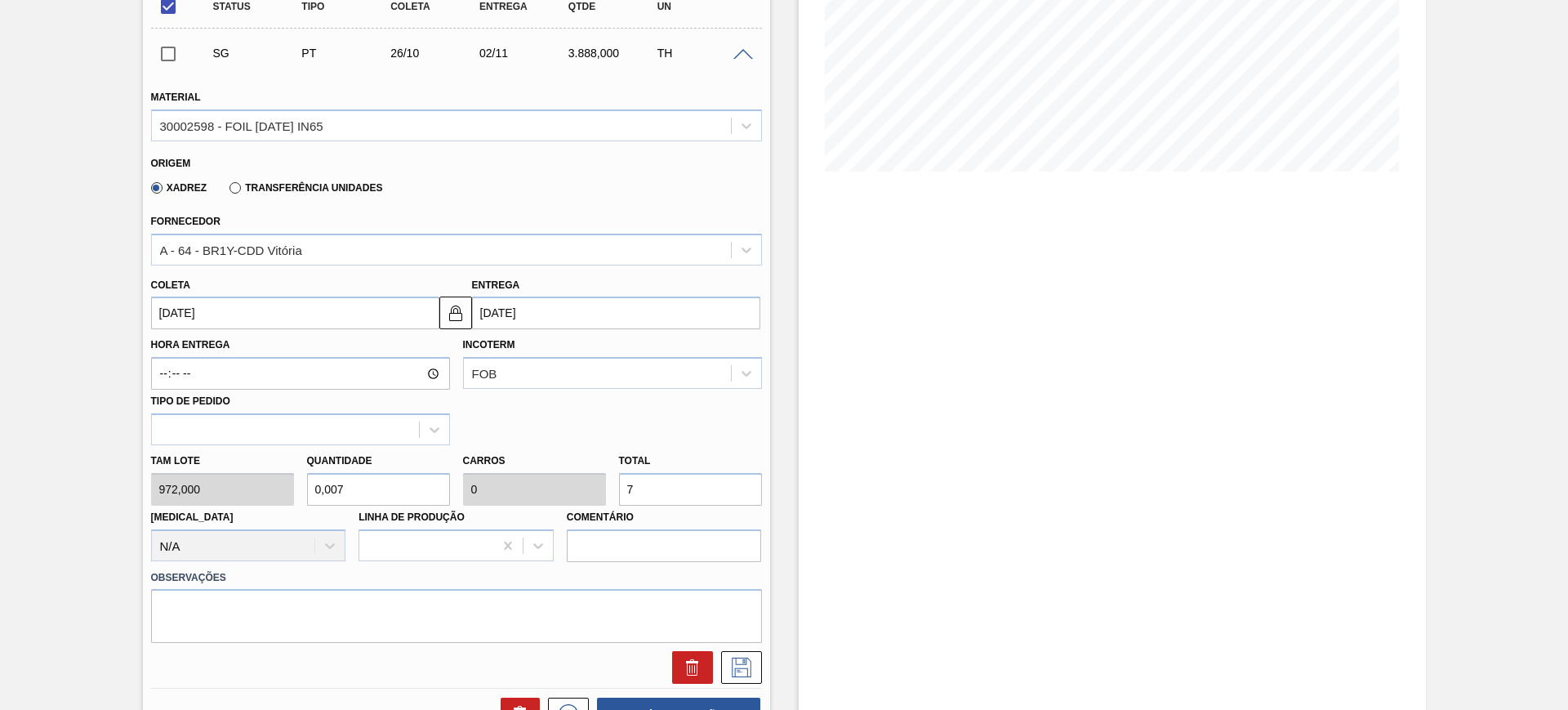
type input "0,079"
type input "0,001"
type input "77"
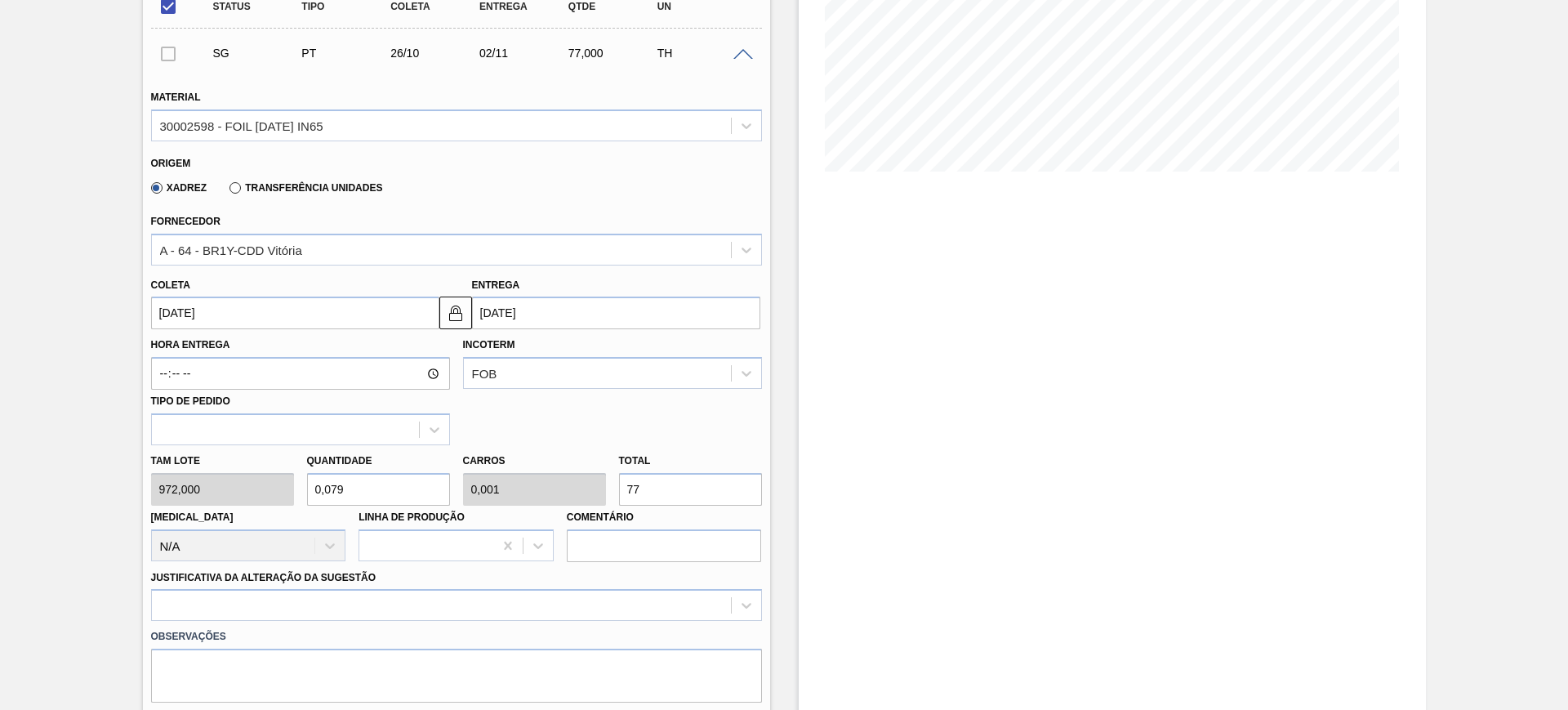
type input "0,799"
type input "0,009"
type input "777"
type input "8"
type input "0,092"
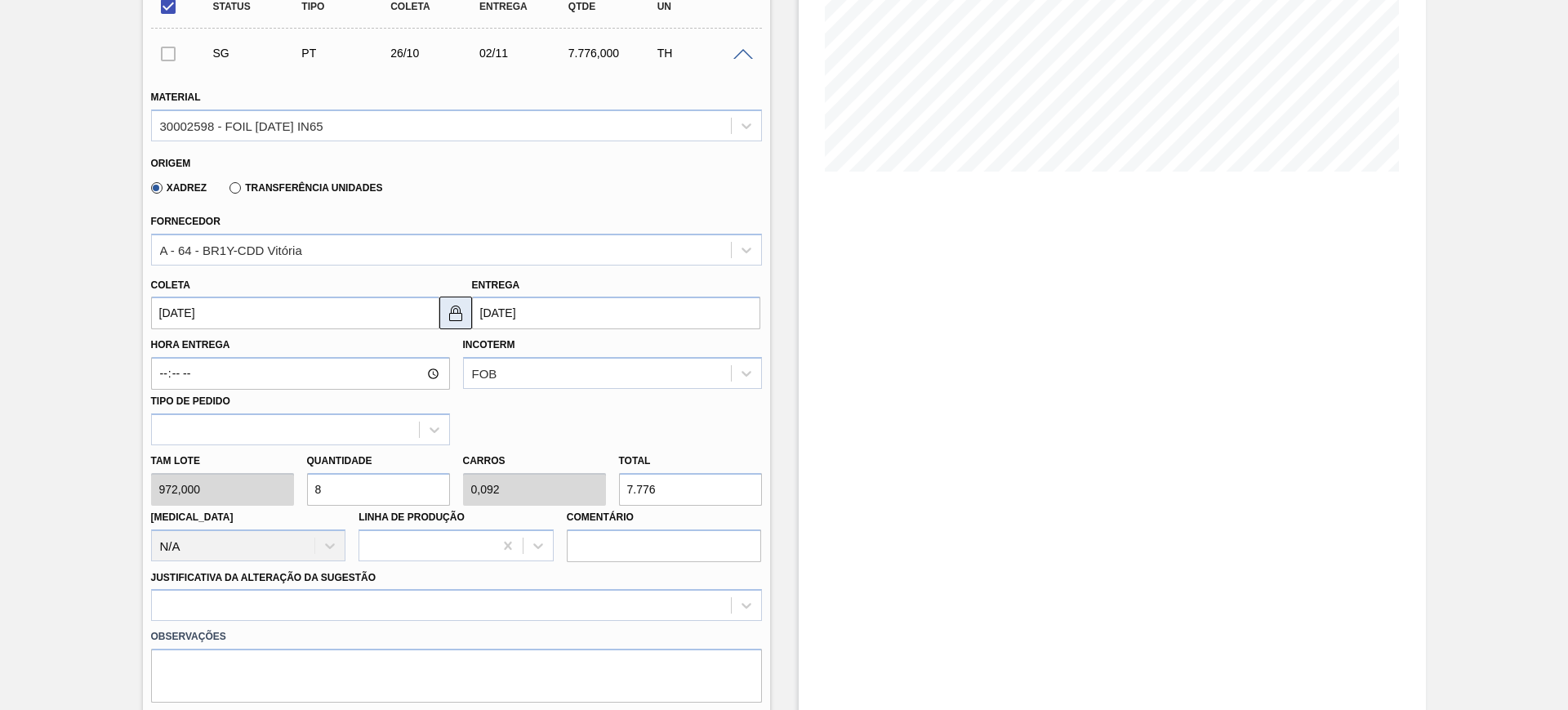
type input "7.776"
click at [463, 316] on img at bounding box center [455, 312] width 19 height 19
click at [548, 306] on input "02/11/2025" at bounding box center [615, 312] width 288 height 33
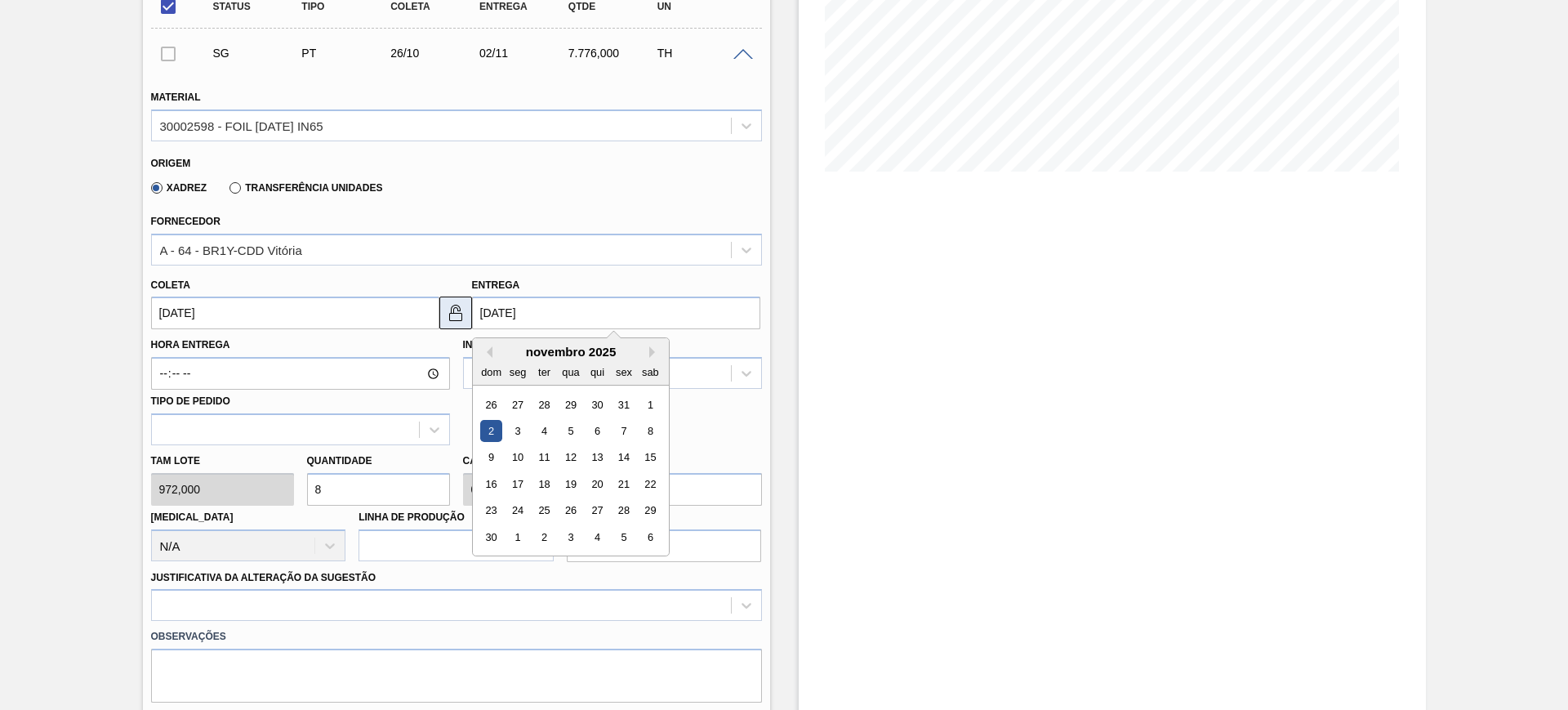
click at [458, 312] on img at bounding box center [455, 312] width 19 height 19
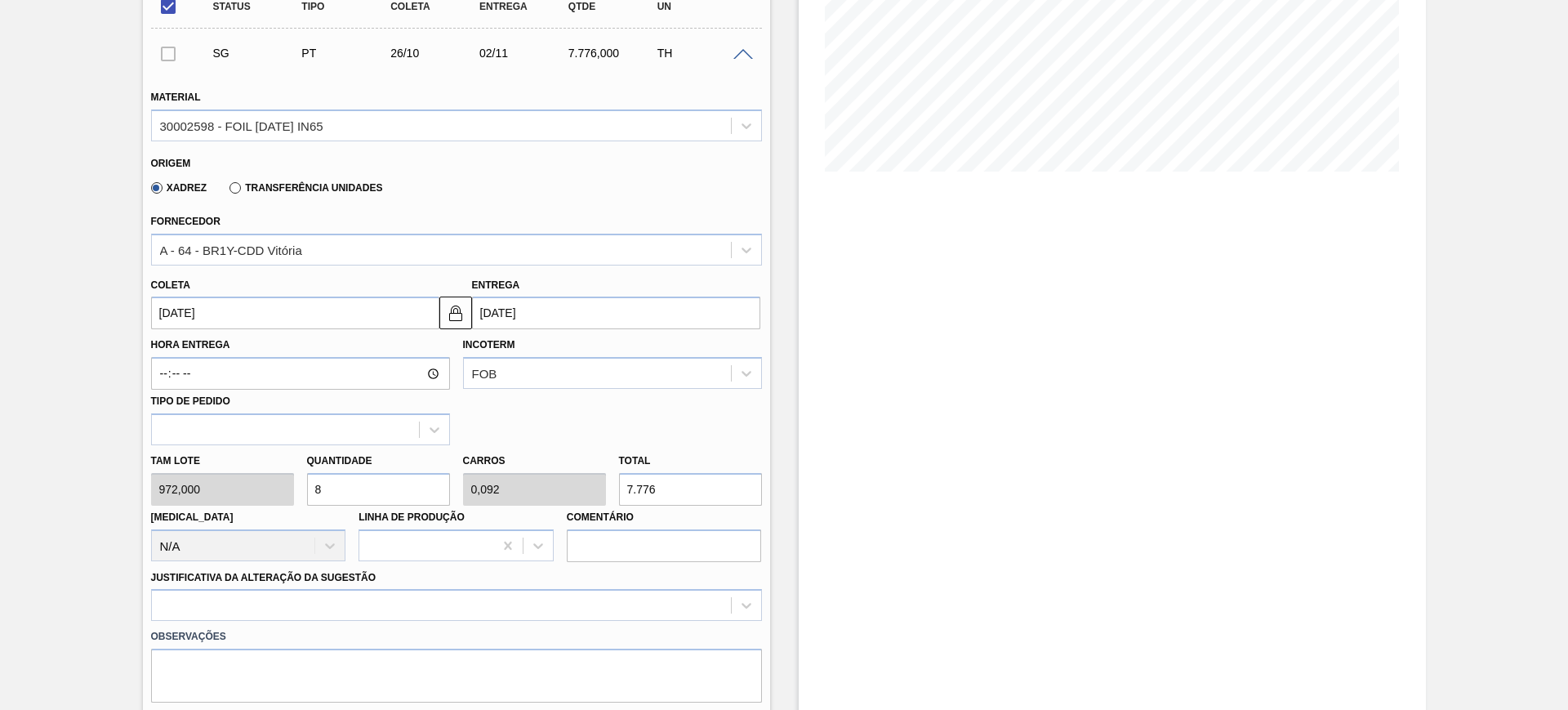
click at [540, 311] on input "02/11/2025" at bounding box center [615, 312] width 288 height 33
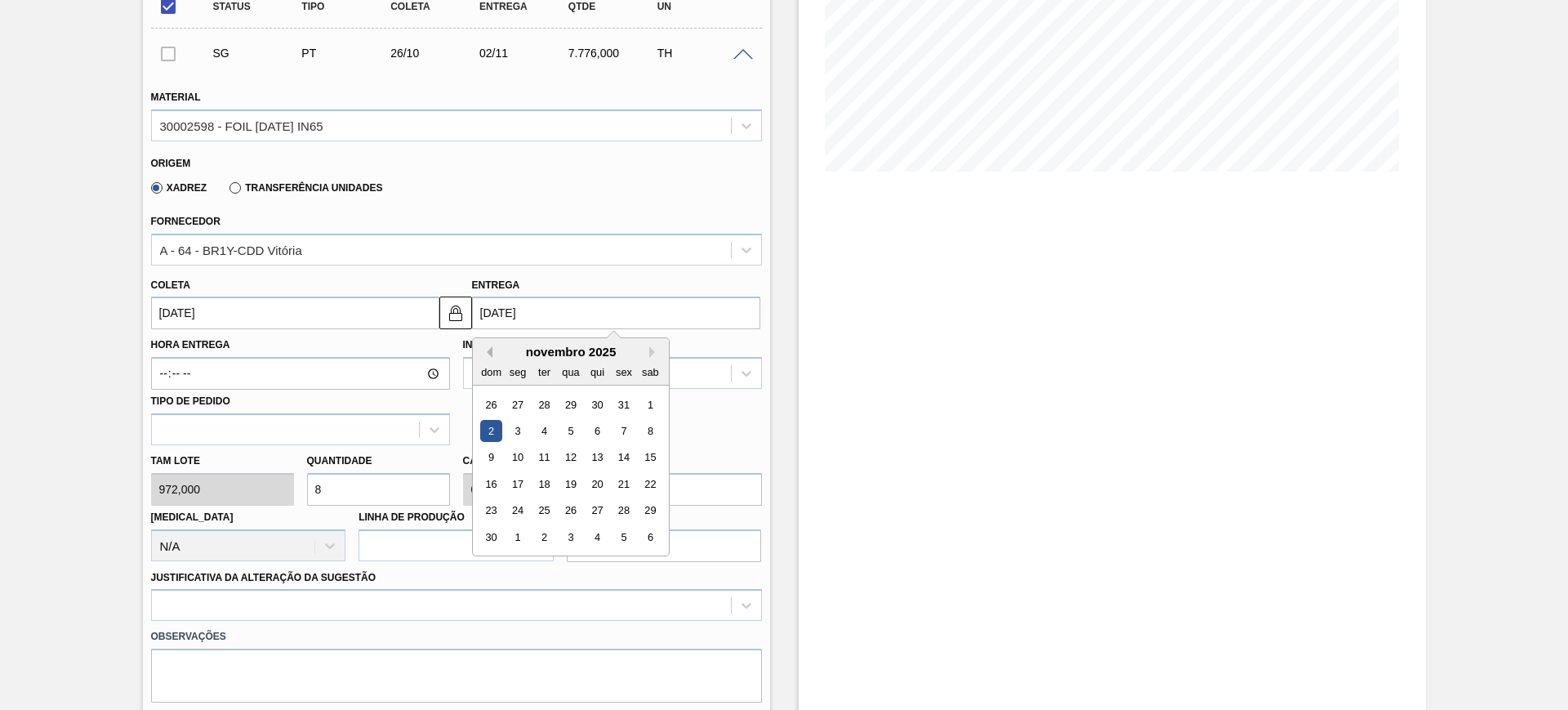
click at [491, 352] on button "Previous Month" at bounding box center [487, 352] width 12 height 12
click at [623, 430] on div "10" at bounding box center [623, 431] width 22 height 22
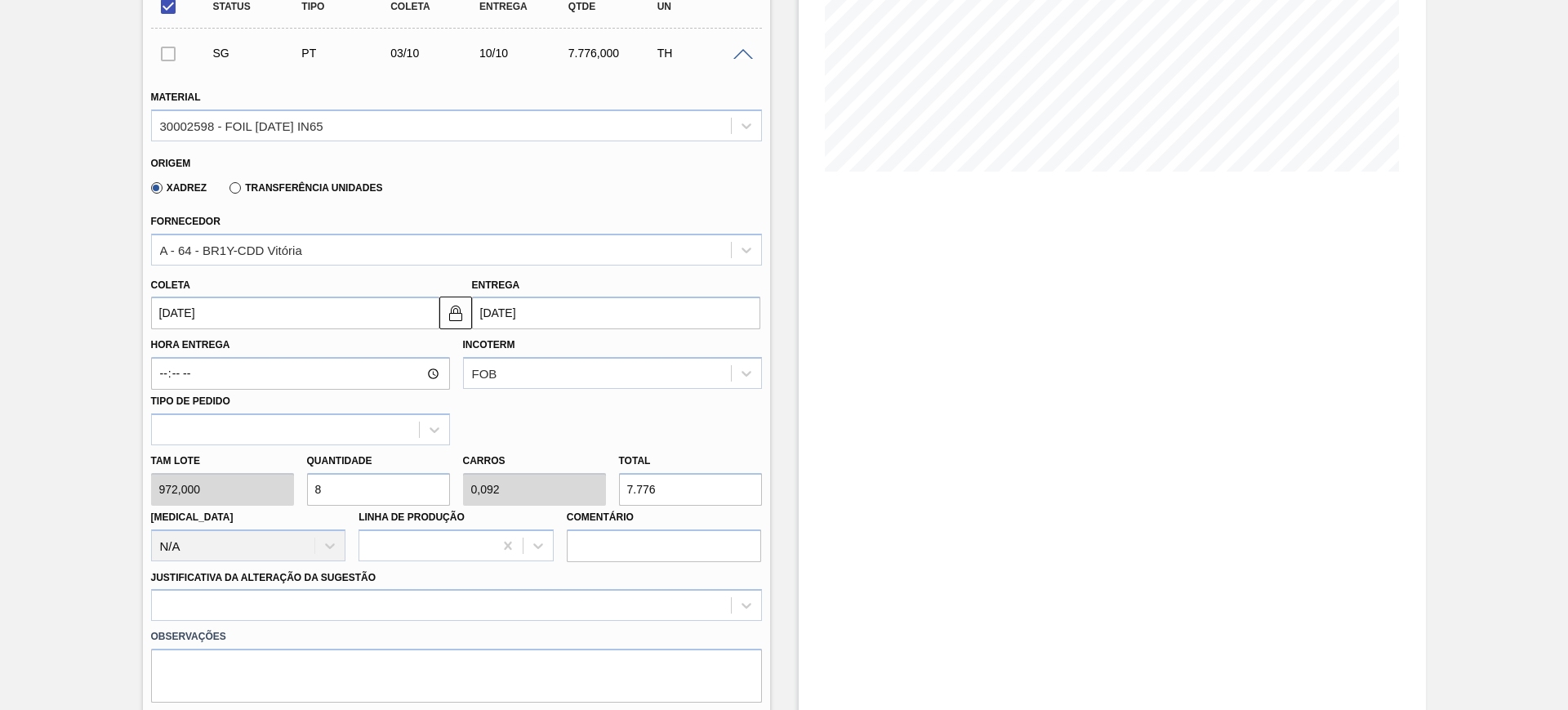
type input "03/10/2025"
type input "10/10/2025"
click at [394, 606] on div at bounding box center [456, 605] width 610 height 32
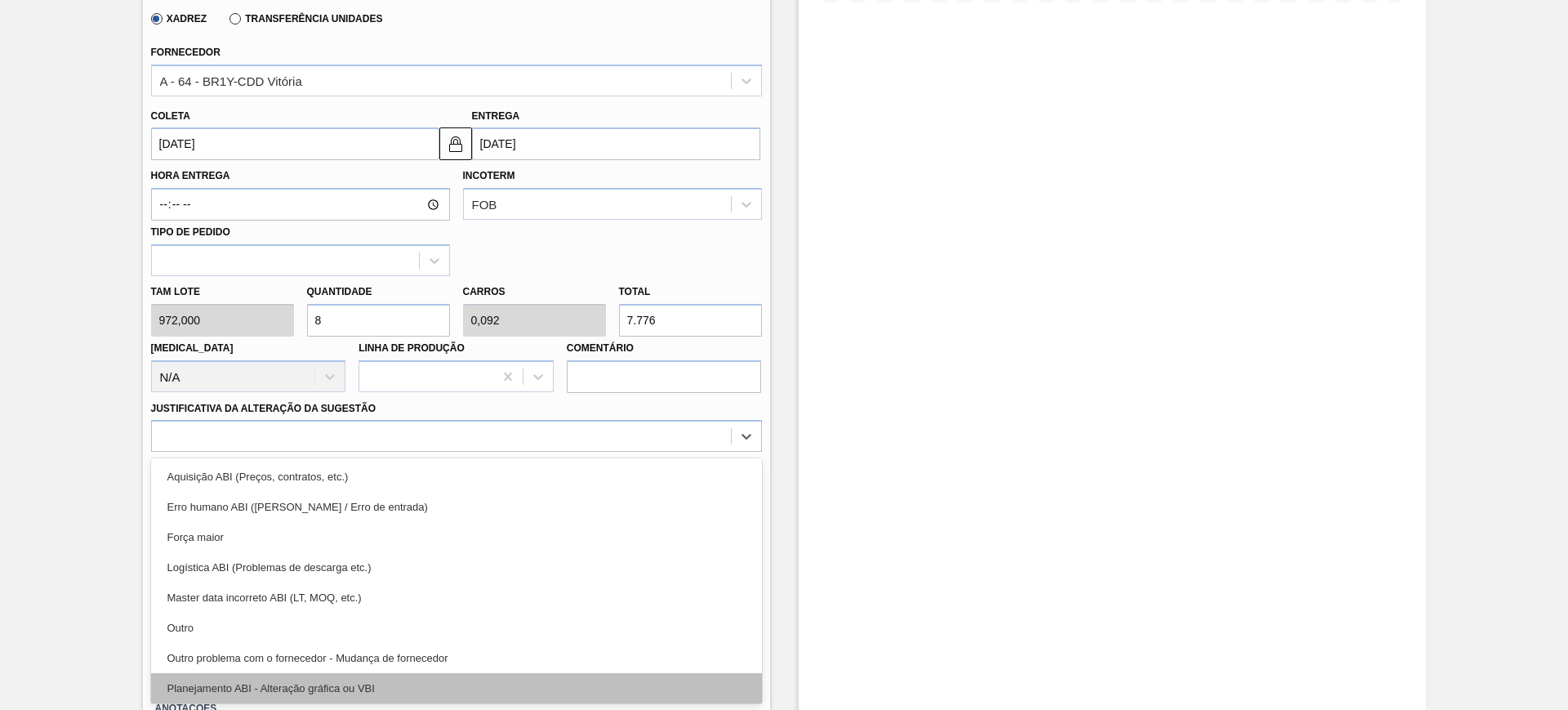
click at [453, 678] on div "Planejamento ABI - Alteração gráfica ou VBI" at bounding box center [456, 688] width 610 height 30
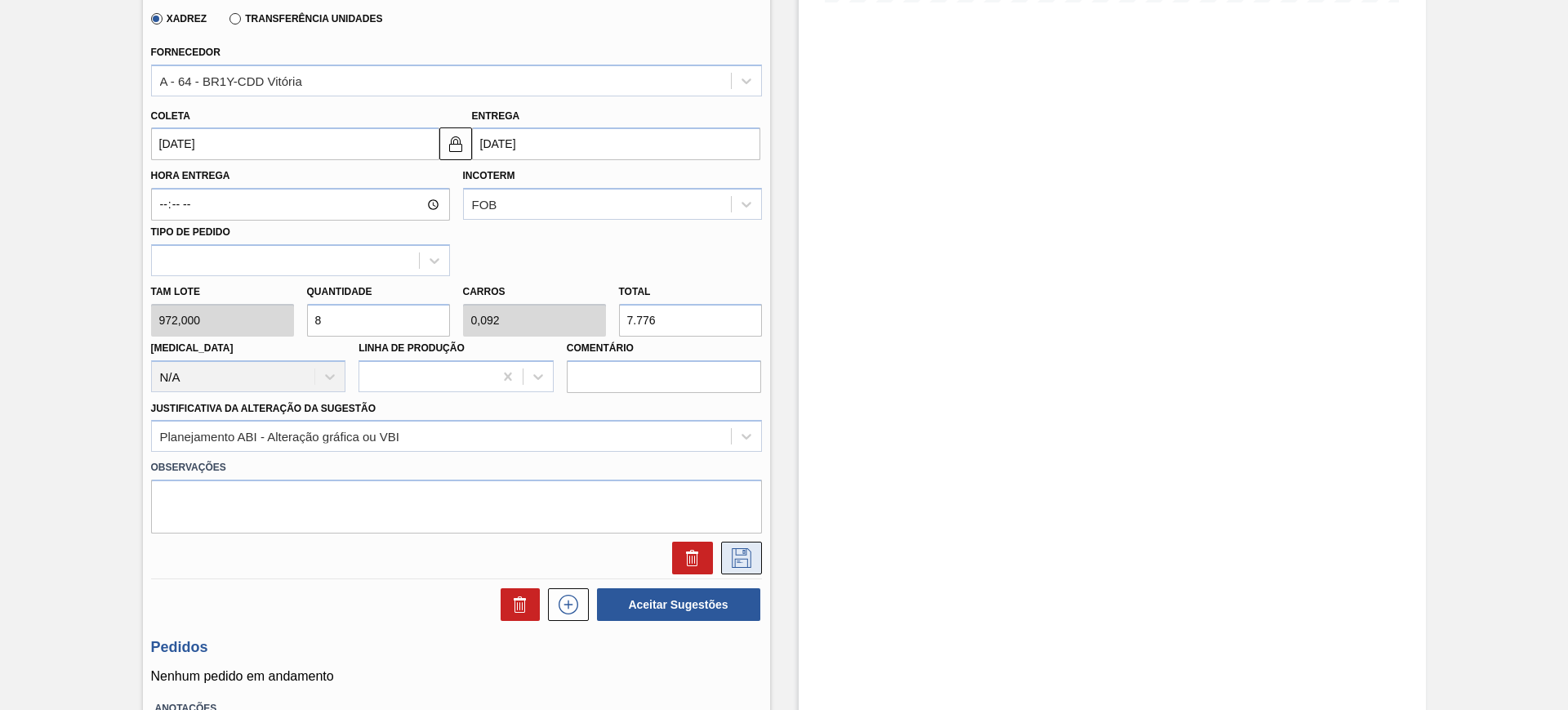
click at [741, 556] on icon at bounding box center [741, 557] width 26 height 19
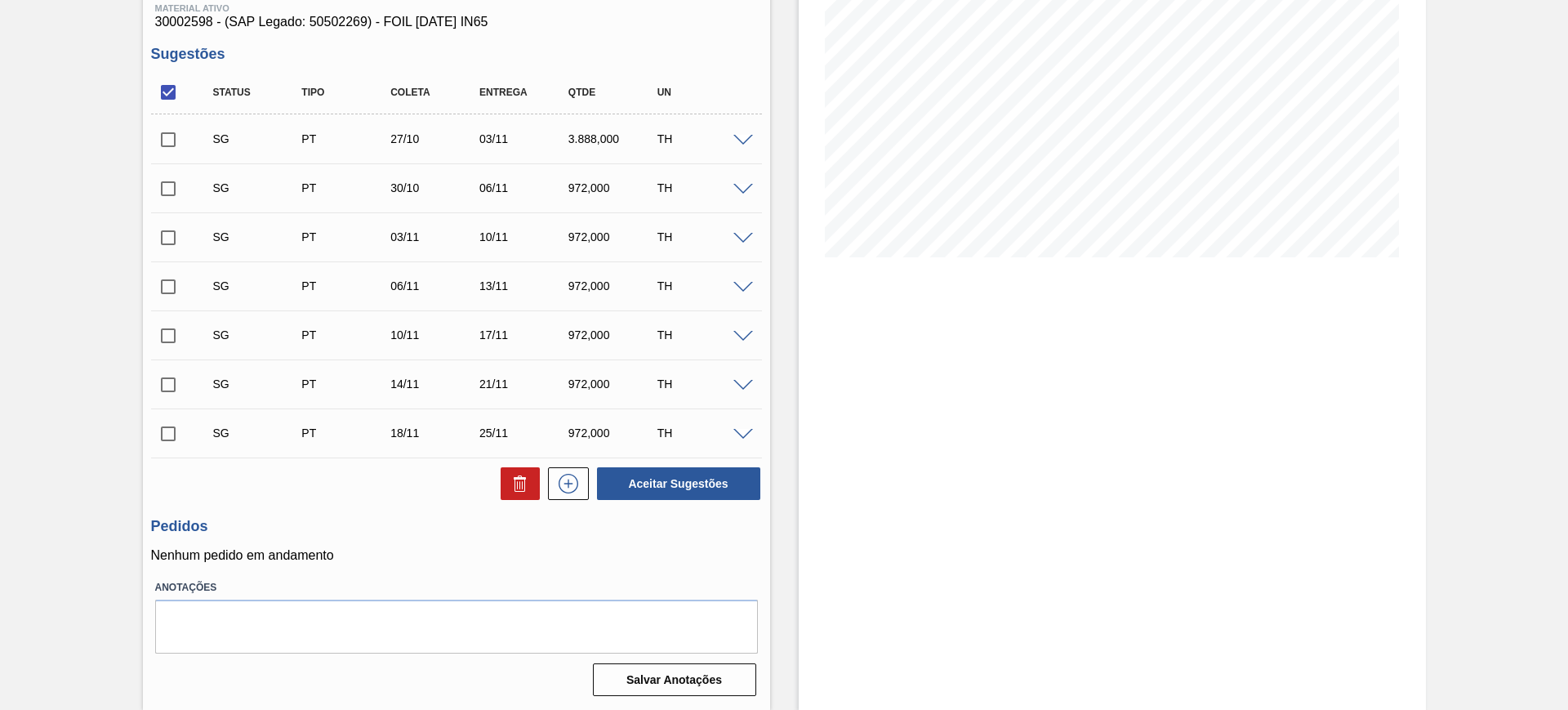
scroll to position [119, 0]
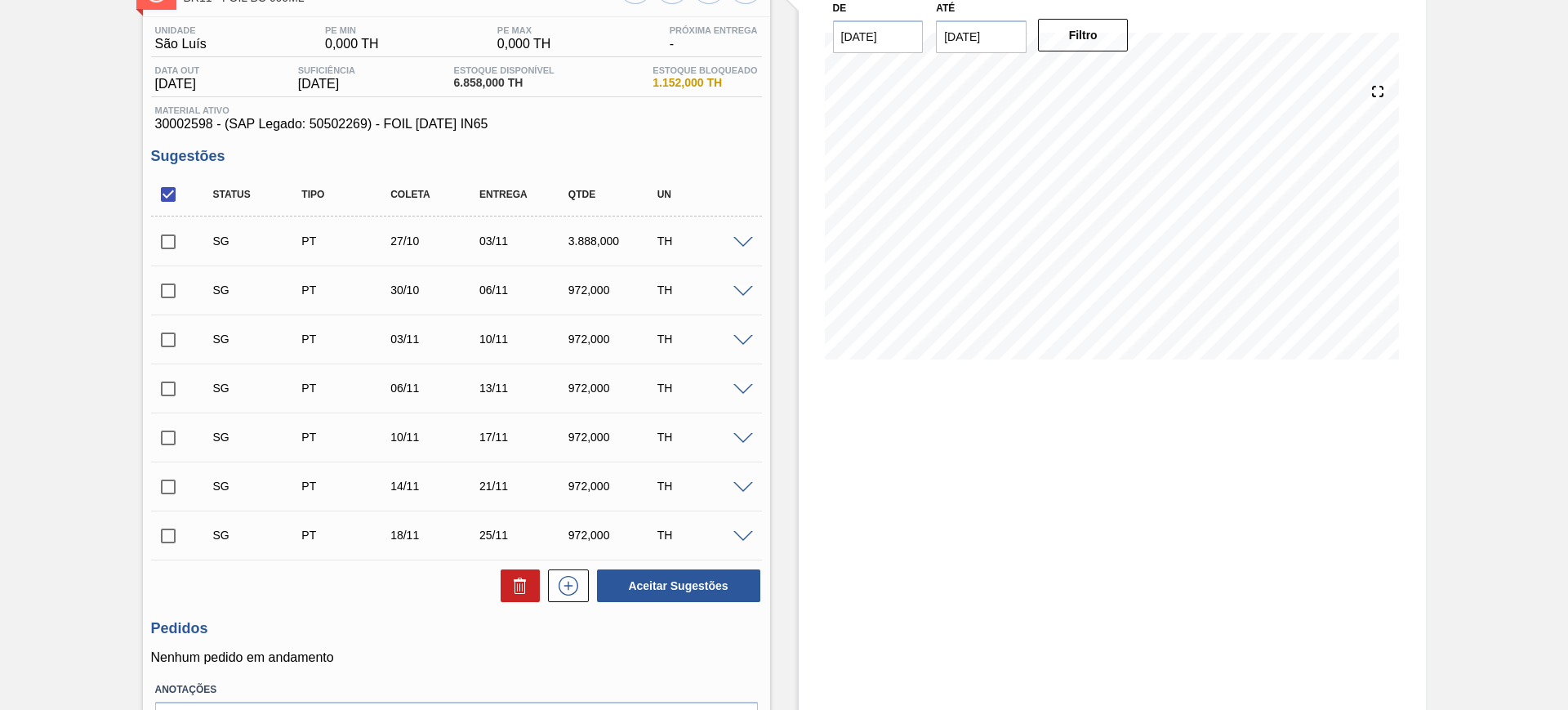
click at [171, 194] on input "checkbox" at bounding box center [168, 194] width 34 height 34
checkbox input "false"
click at [164, 241] on input "checkbox" at bounding box center [168, 241] width 34 height 34
click at [744, 241] on span at bounding box center [742, 243] width 19 height 13
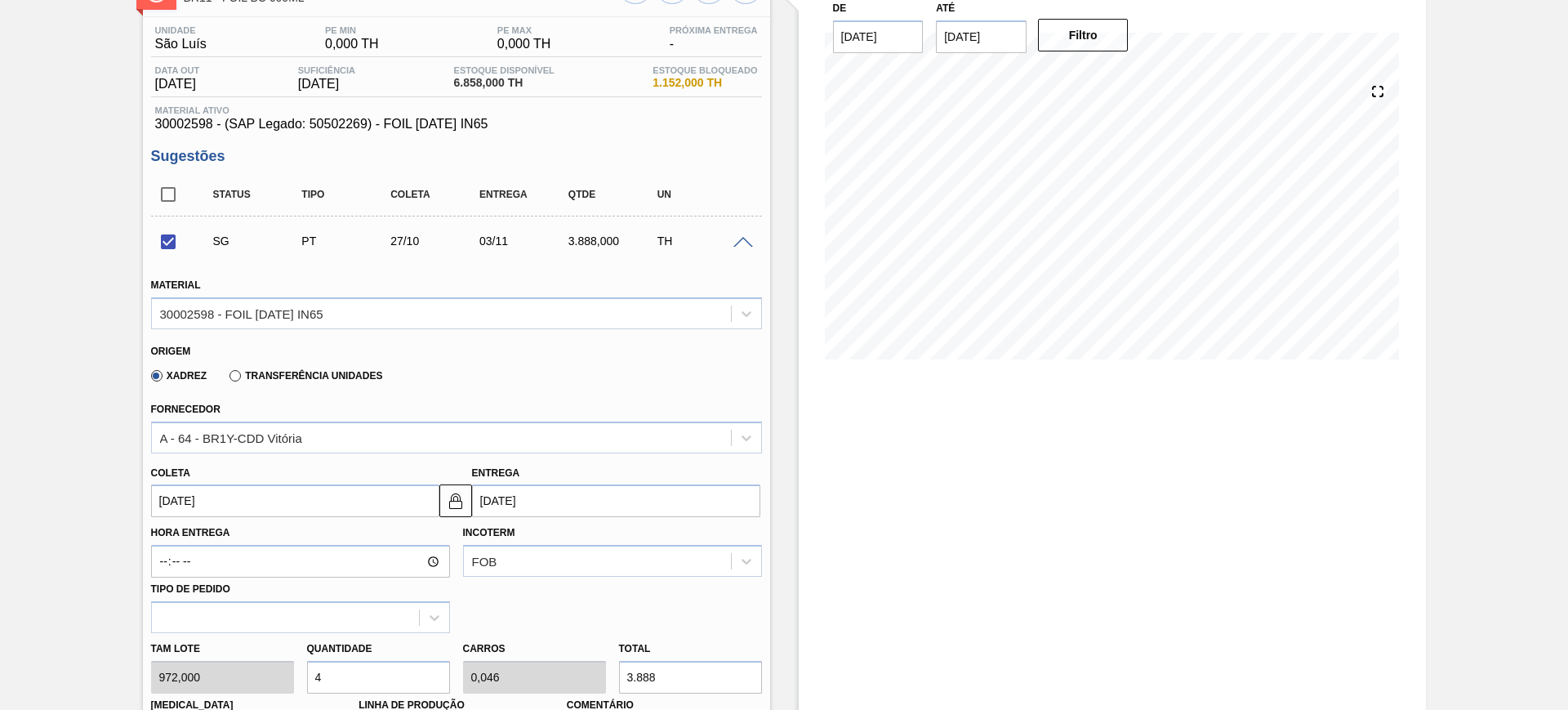
click at [437, 670] on input "4" at bounding box center [378, 677] width 143 height 33
checkbox input "false"
type input "8"
type input "0,092"
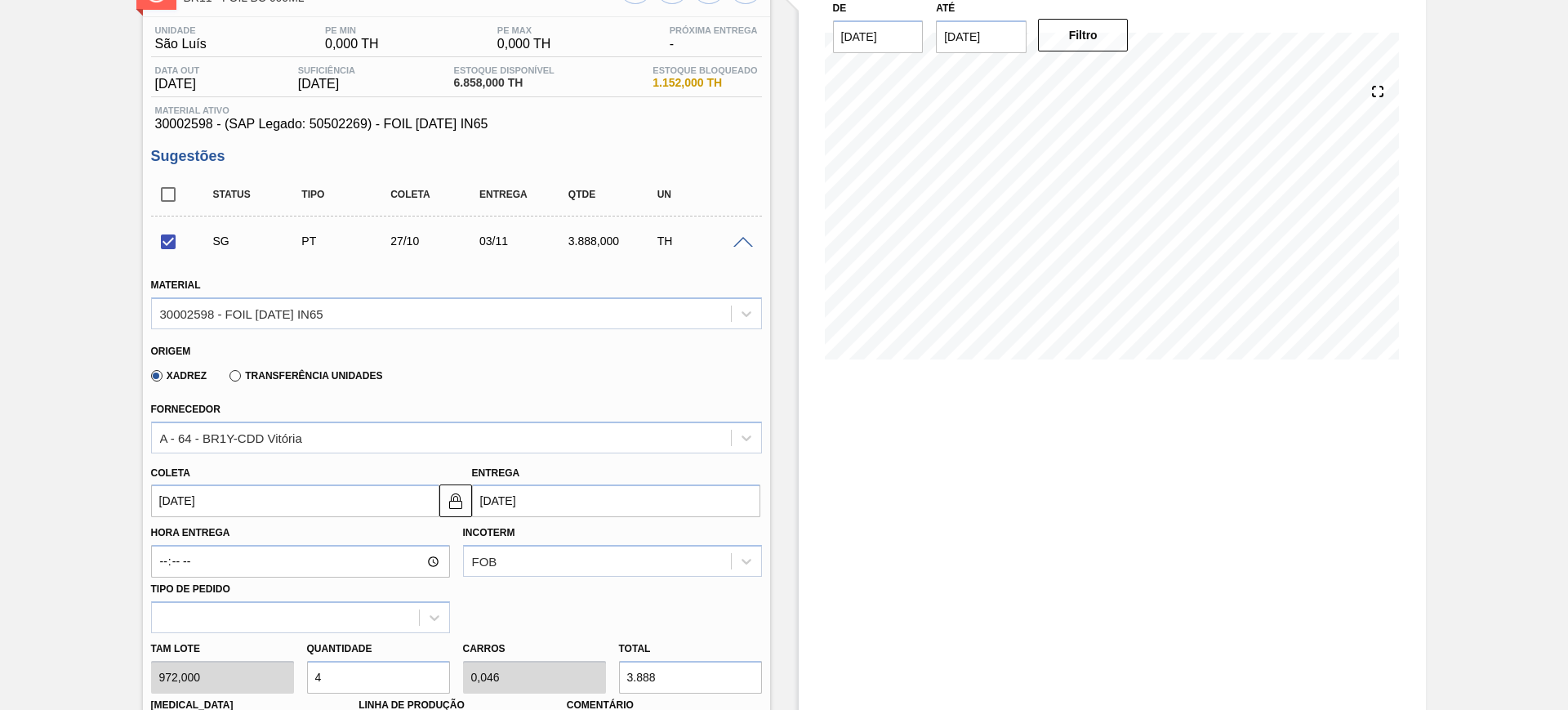
type input "7.776"
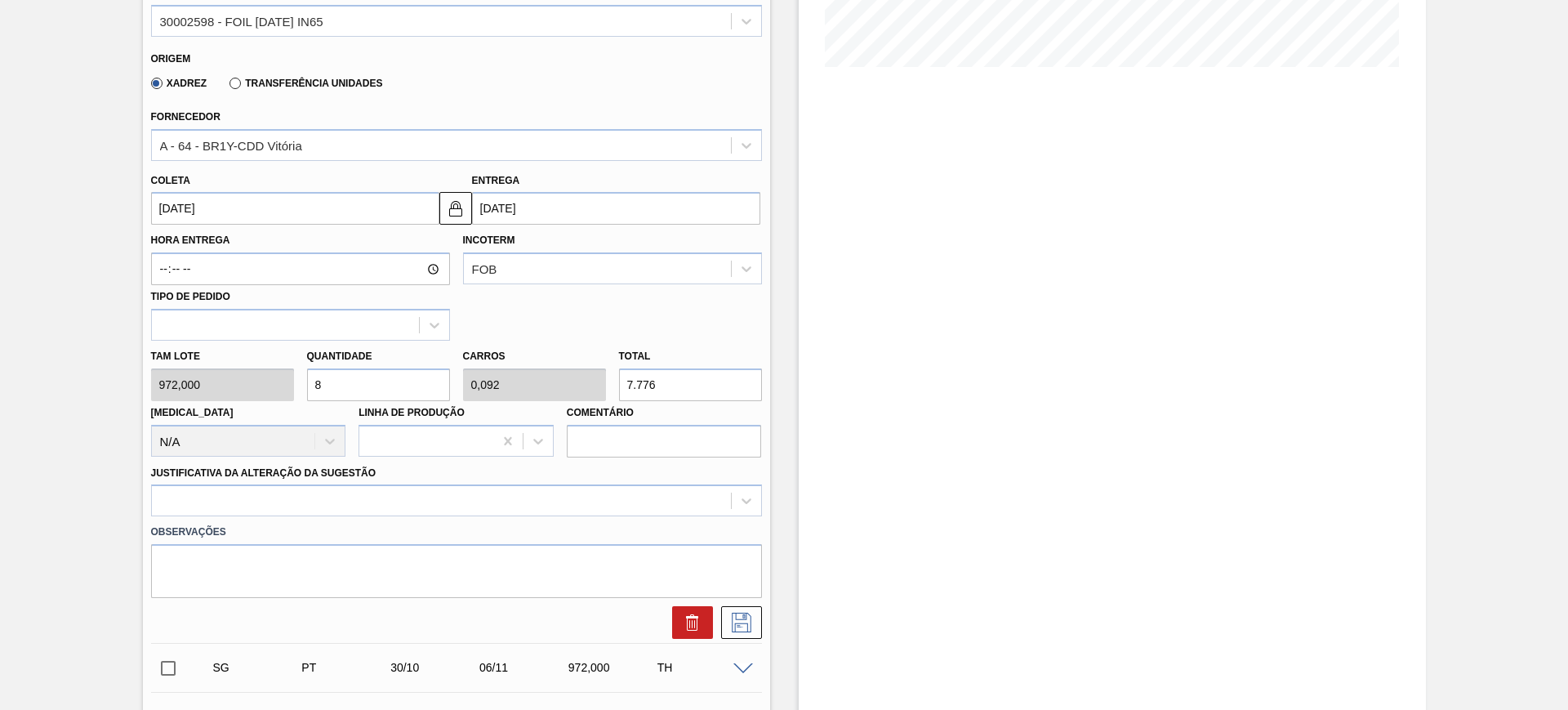
scroll to position [425, 0]
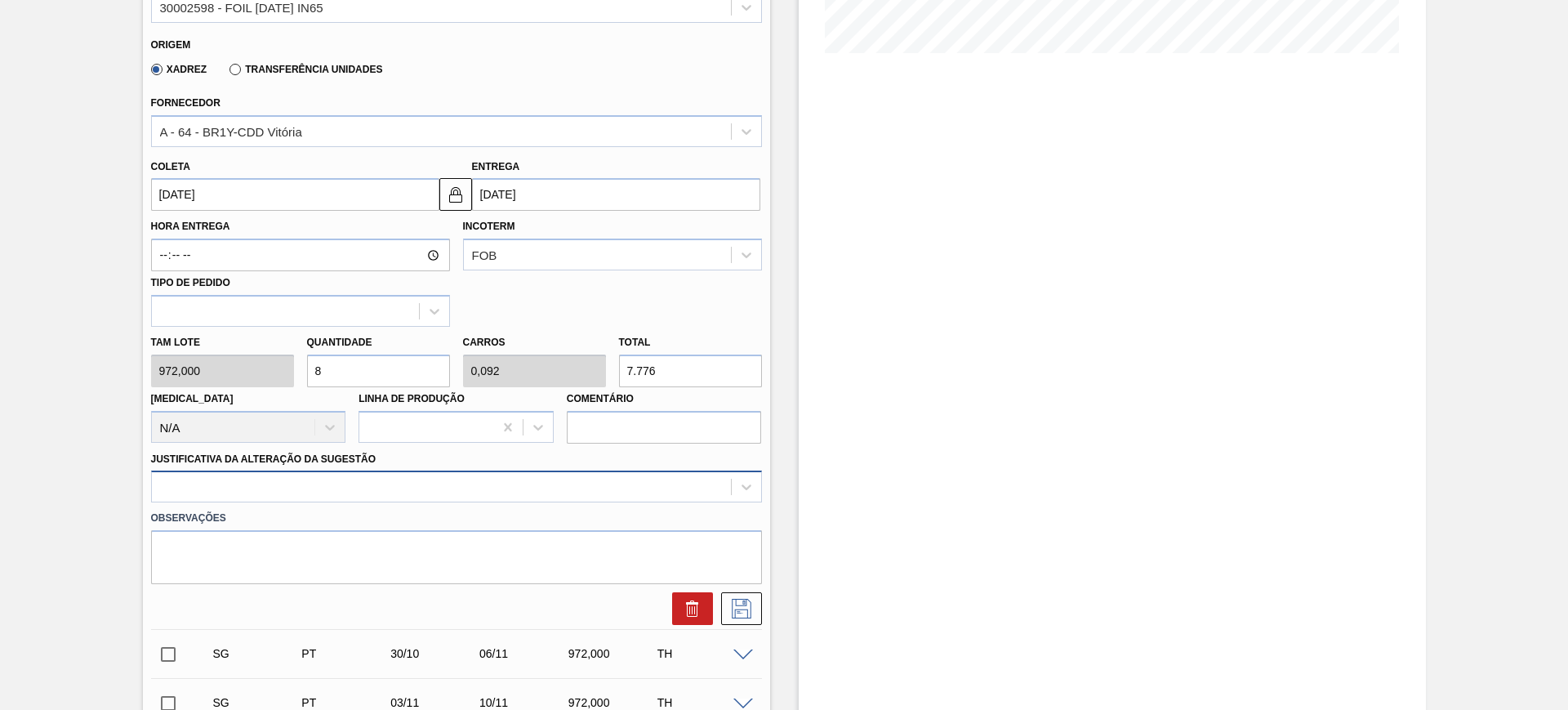
type input "8"
click at [388, 484] on div at bounding box center [456, 486] width 610 height 32
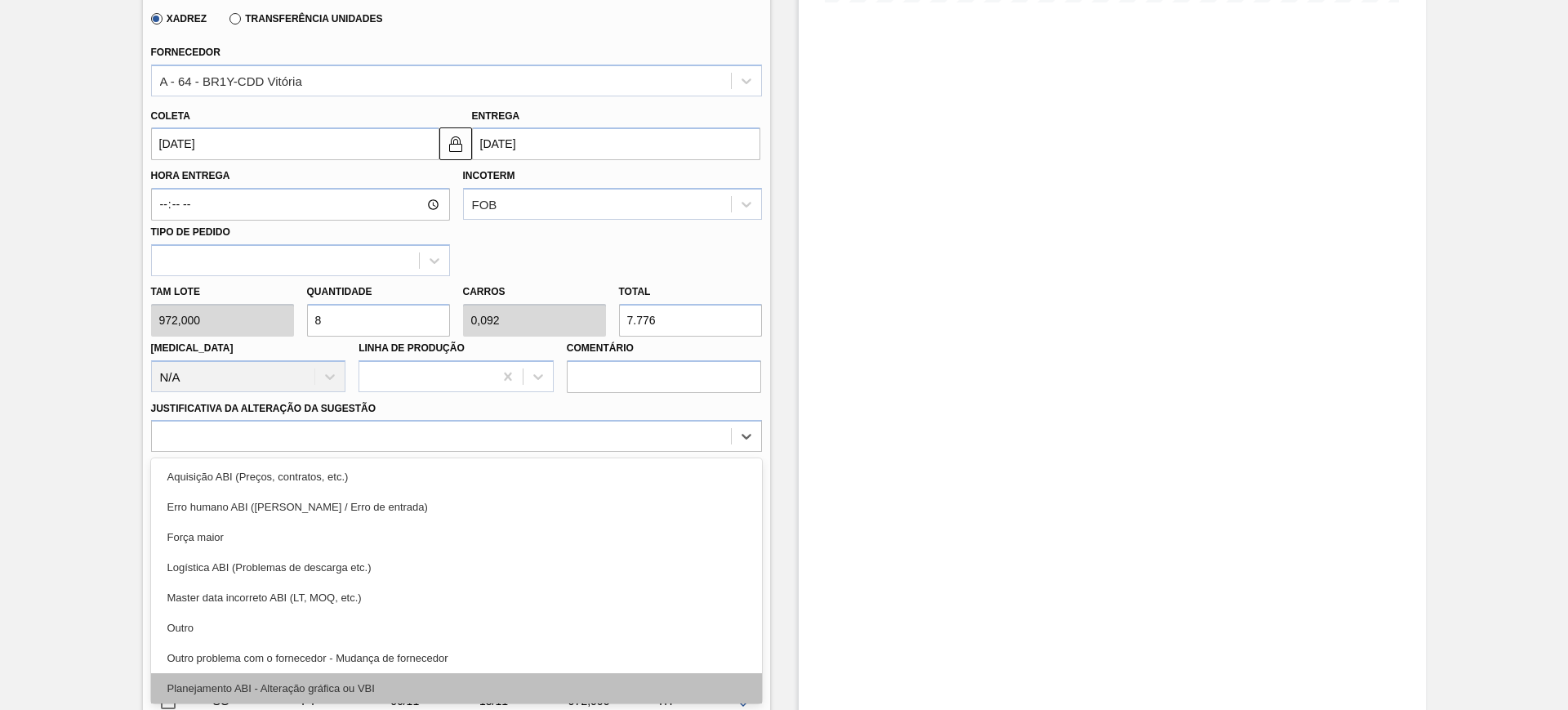
click at [421, 679] on div "Planejamento ABI - Alteração gráfica ou VBI" at bounding box center [456, 688] width 610 height 30
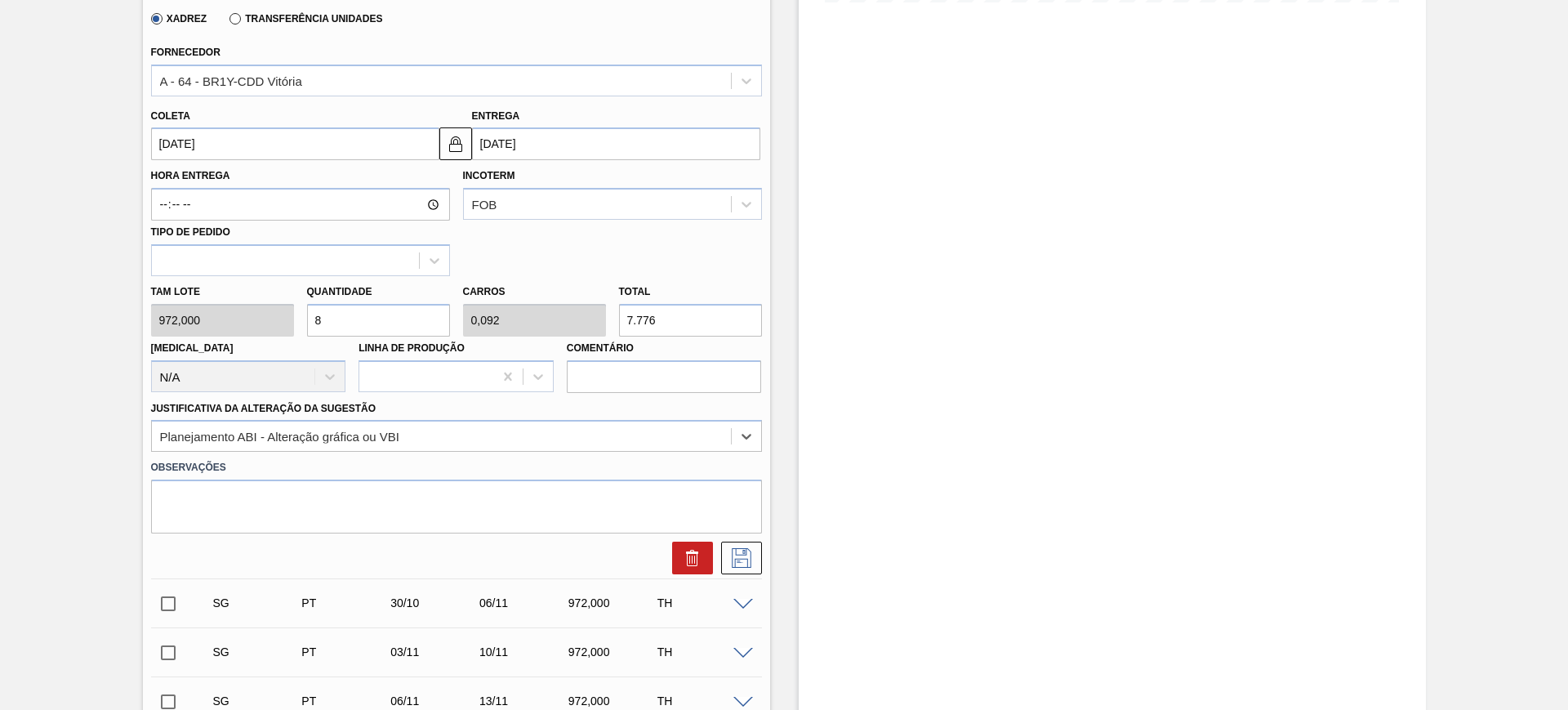
click at [517, 150] on input "[DATE]" at bounding box center [615, 144] width 288 height 33
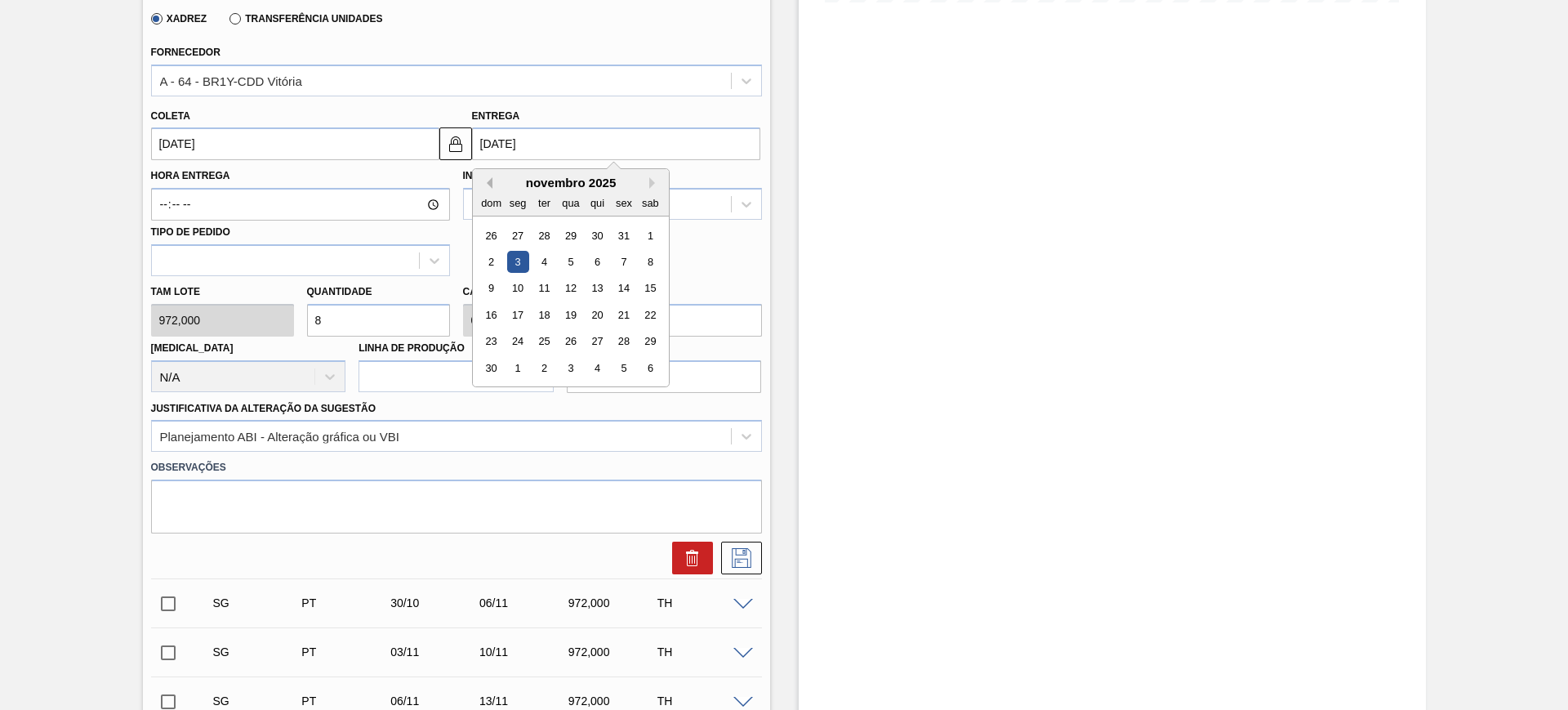
click at [488, 181] on button "Previous Month" at bounding box center [487, 183] width 12 height 12
click at [622, 267] on div "10" at bounding box center [623, 261] width 22 height 22
type input "03/10/2025"
type input "10/10/2025"
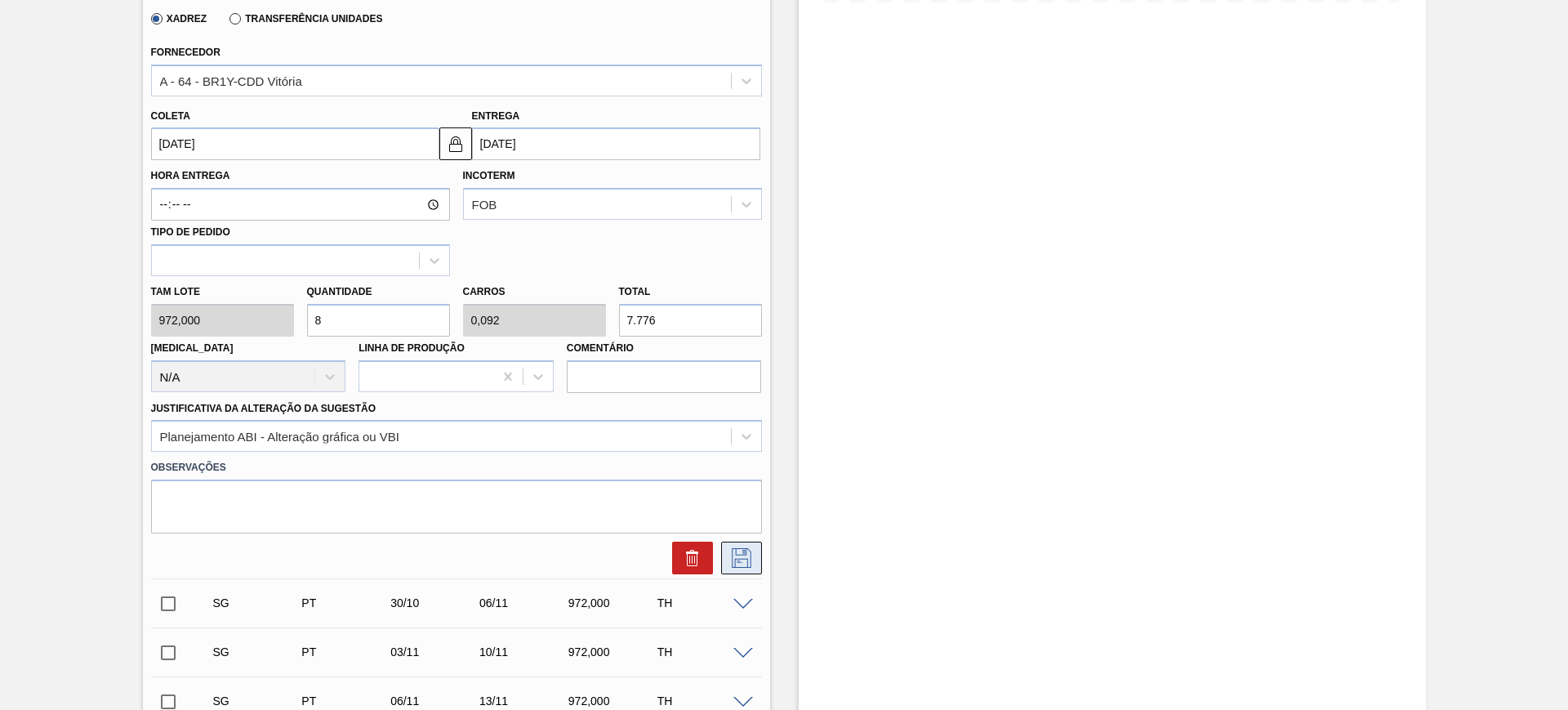
click at [738, 552] on icon at bounding box center [741, 557] width 26 height 19
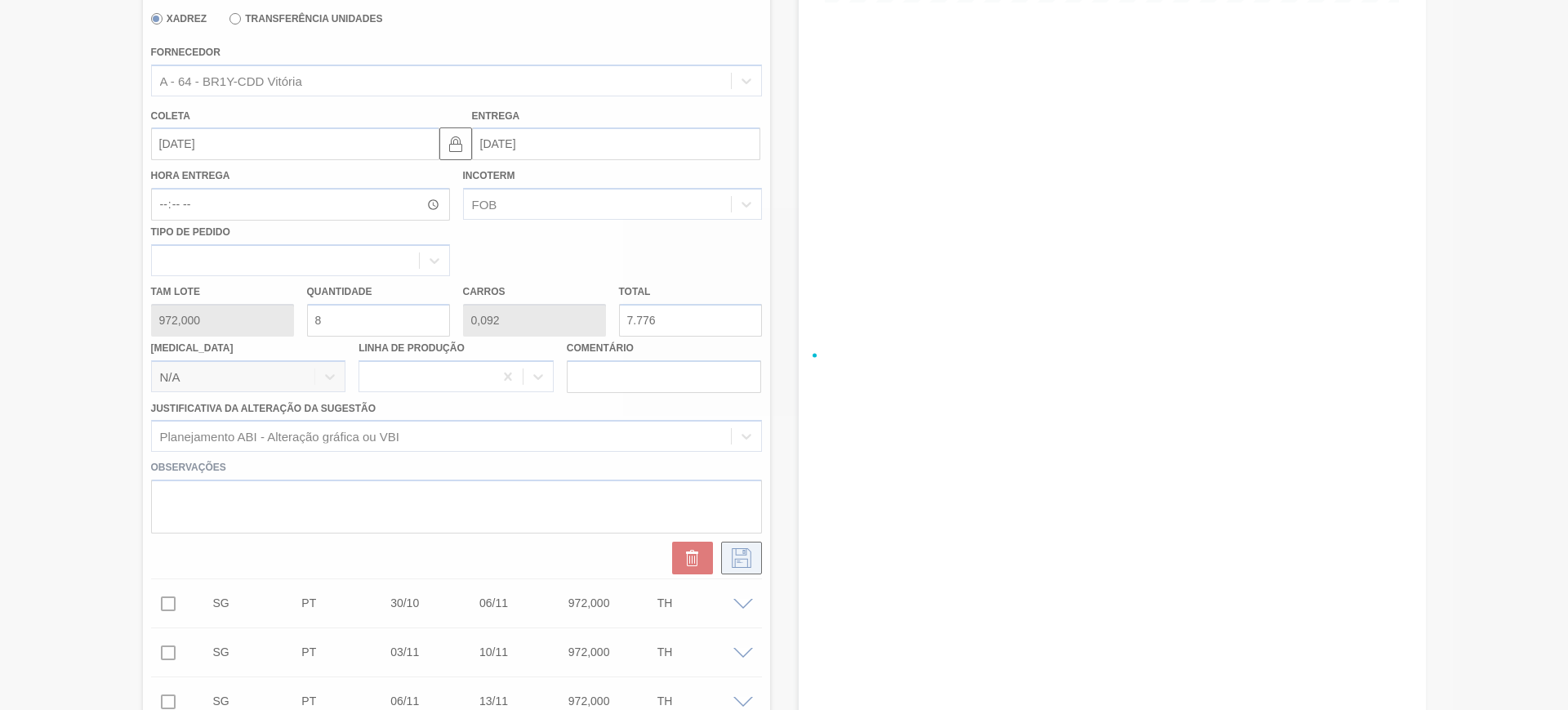
checkbox input "true"
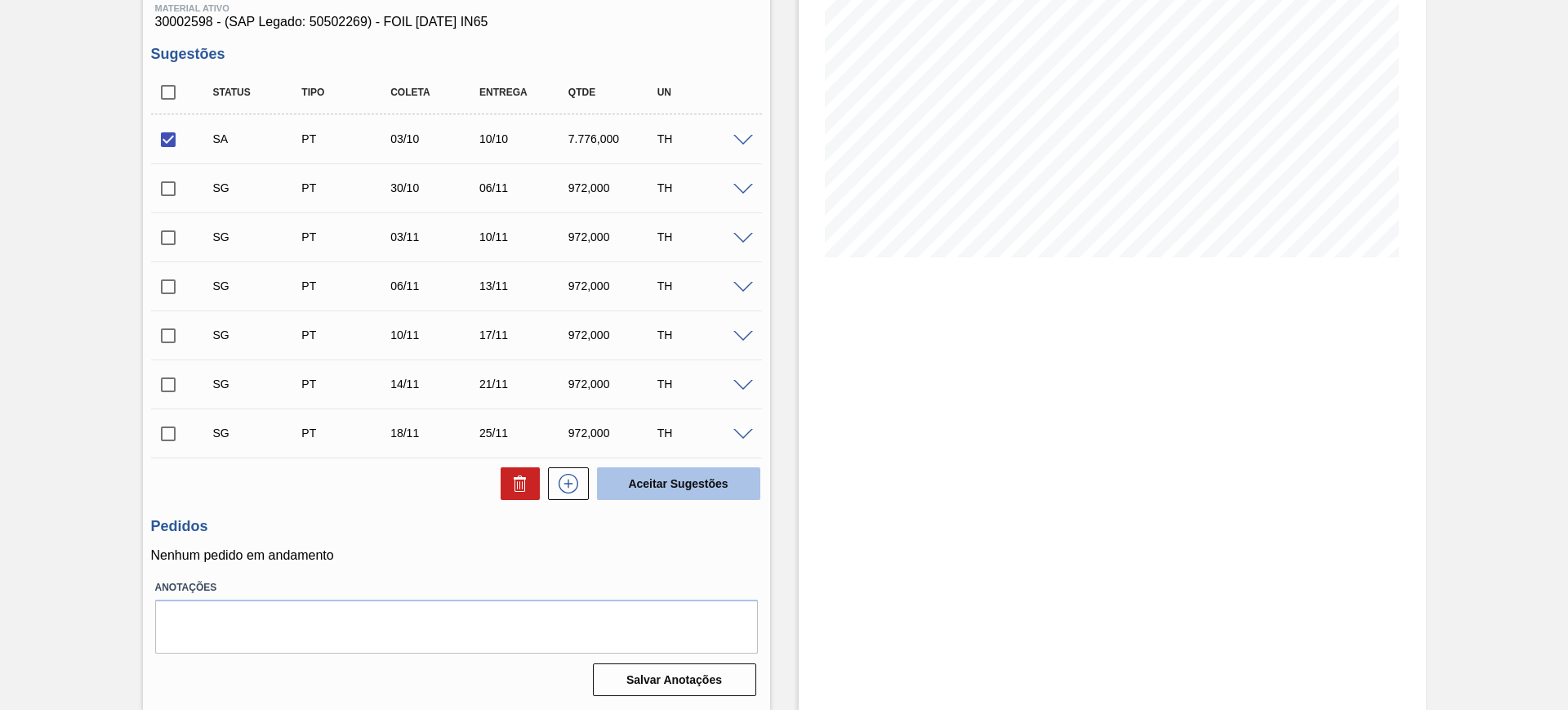
click at [687, 477] on button "Aceitar Sugestões" at bounding box center [679, 483] width 164 height 33
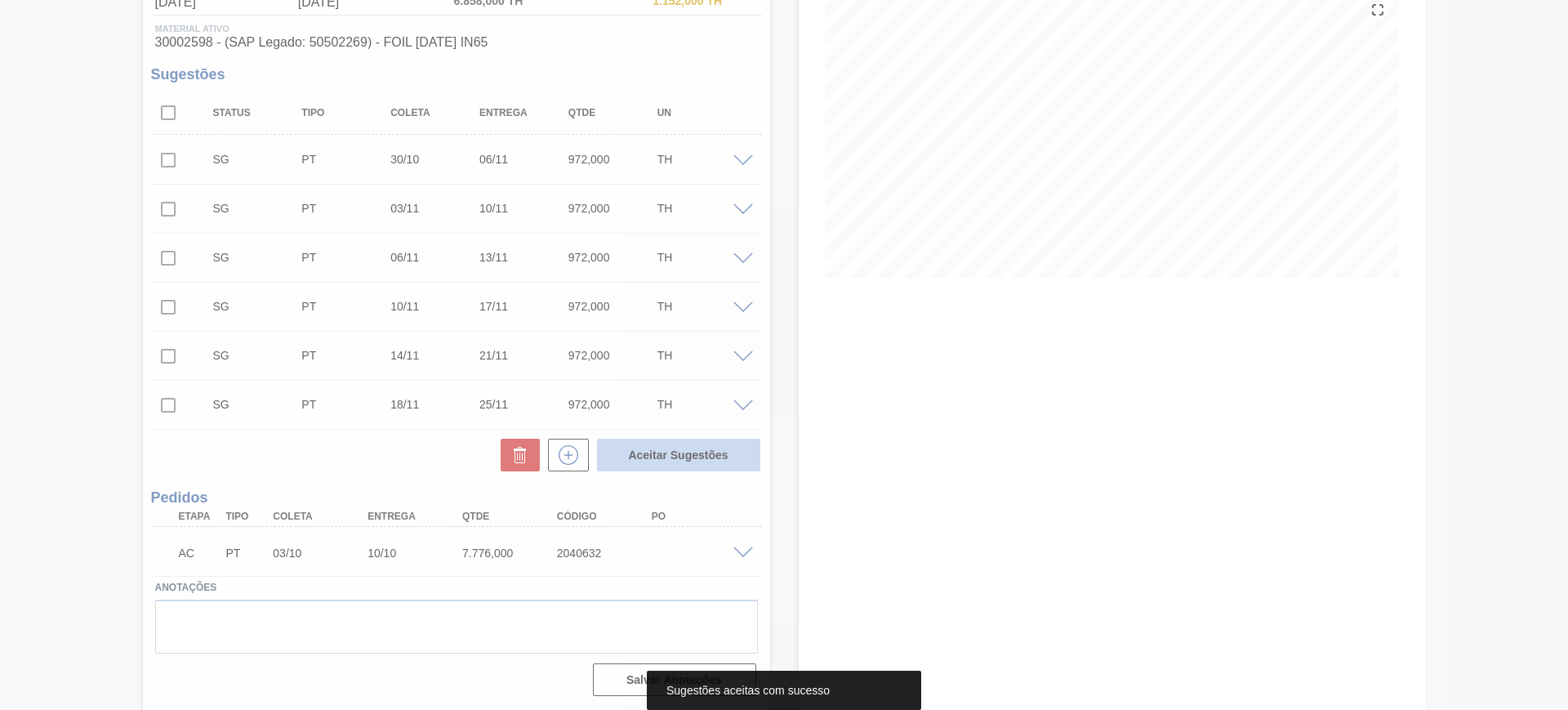
scroll to position [200, 0]
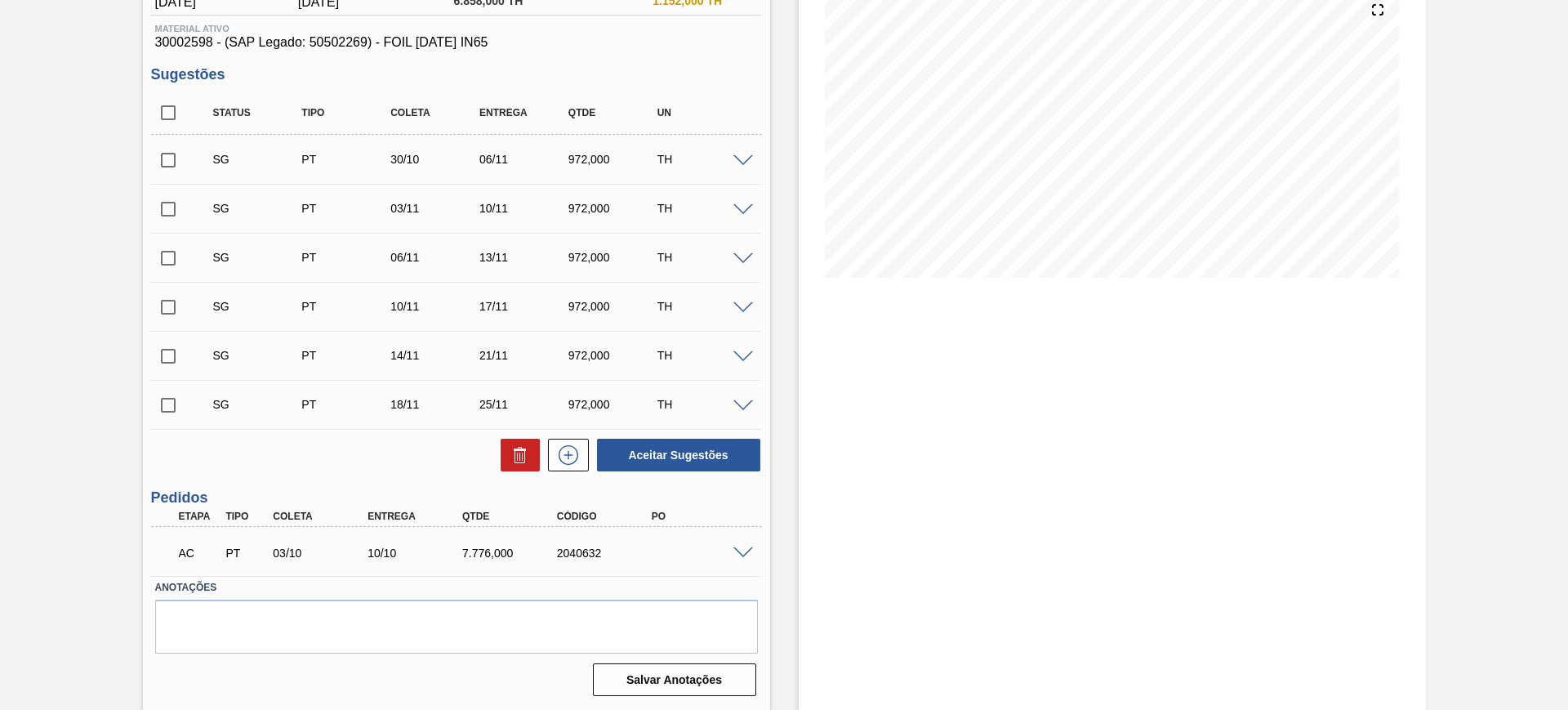
click at [746, 554] on span at bounding box center [742, 553] width 19 height 13
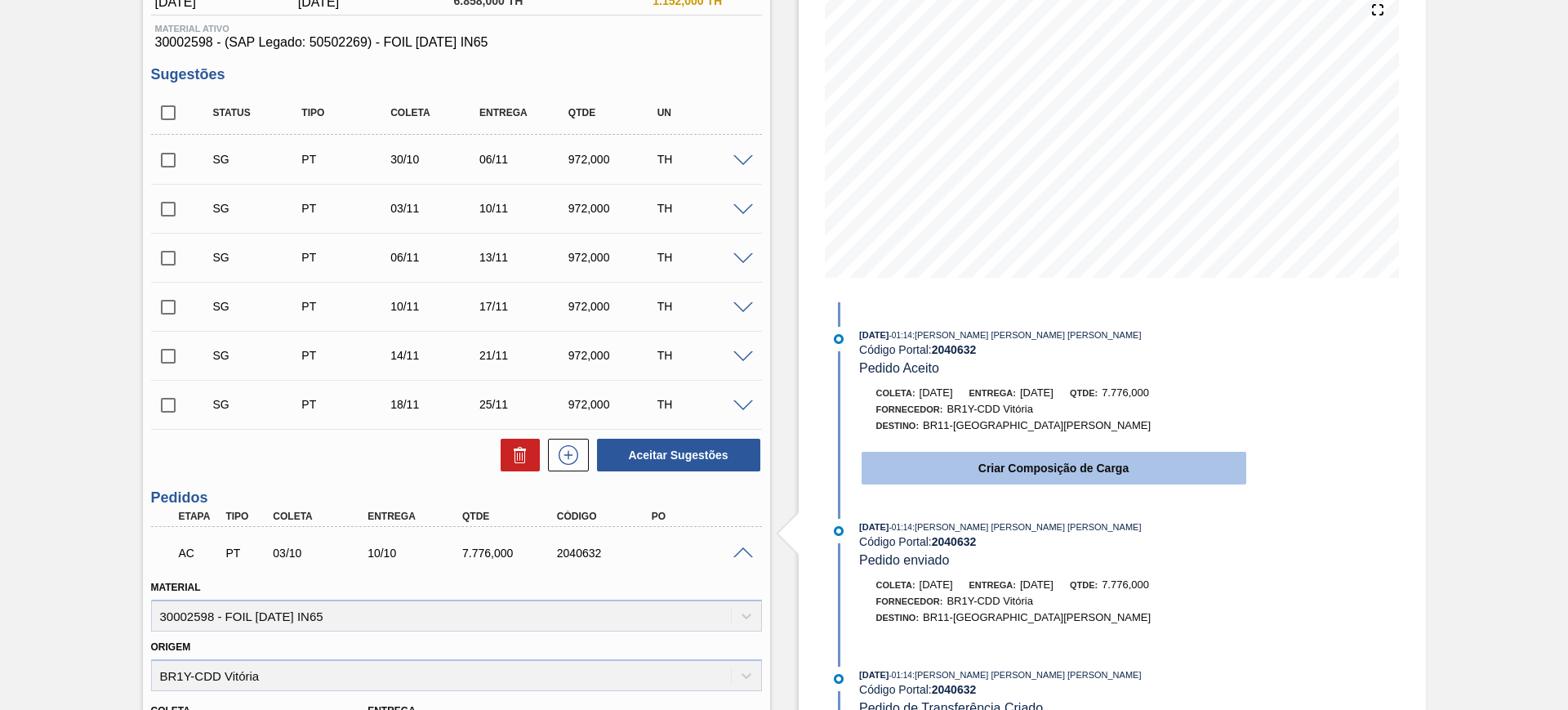
click at [1054, 458] on button "Criar Composição de Carga" at bounding box center [1054, 468] width 385 height 33
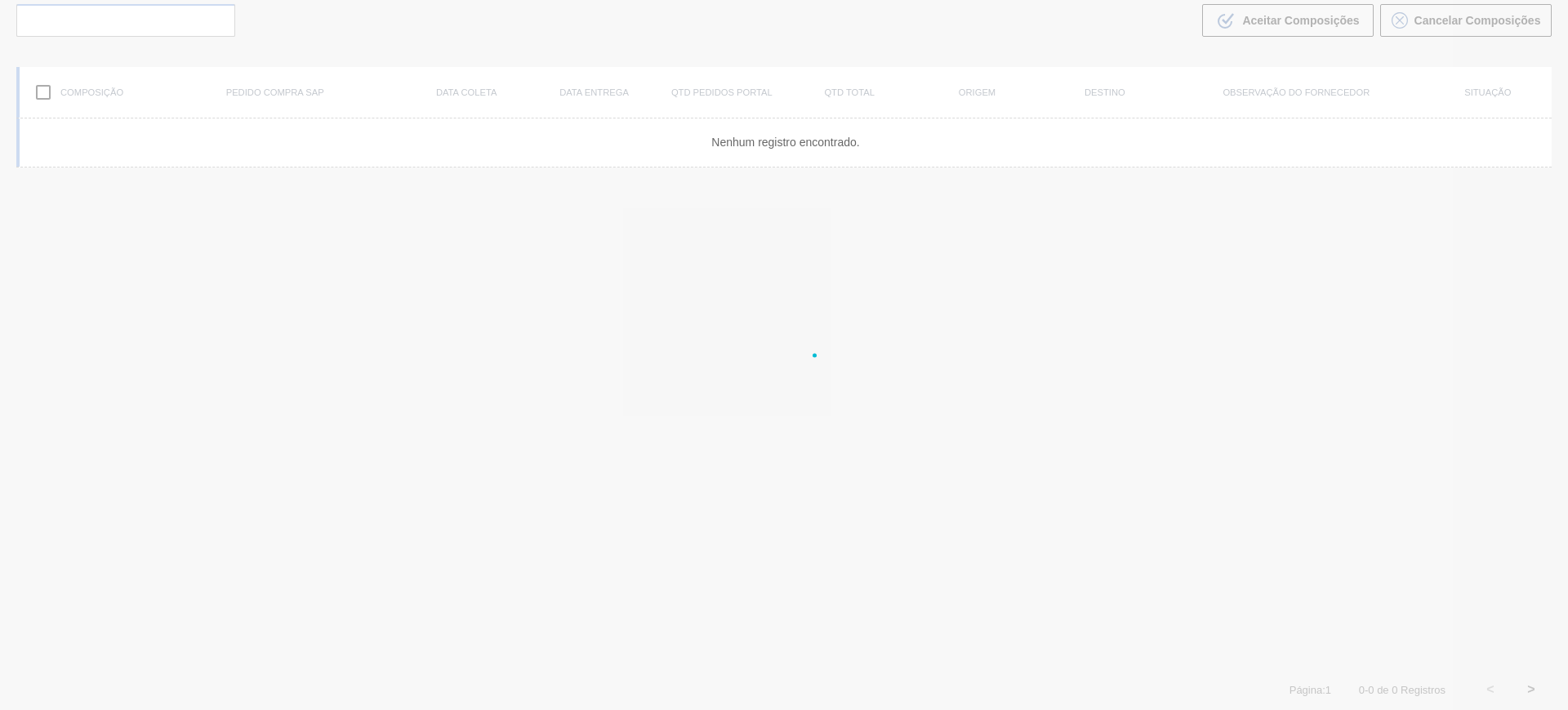
scroll to position [118, 0]
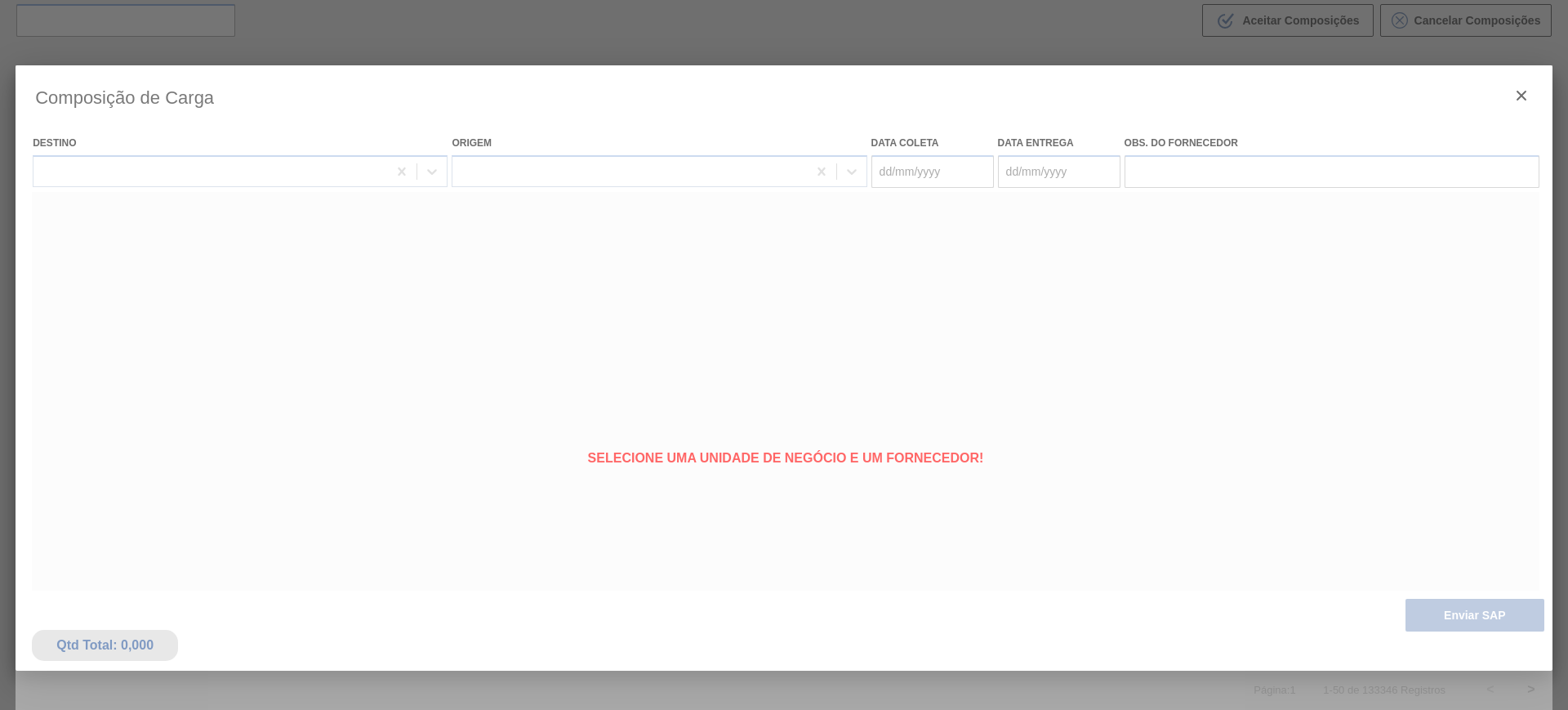
type coleta "03/10/2025"
type entrega "10/10/2025"
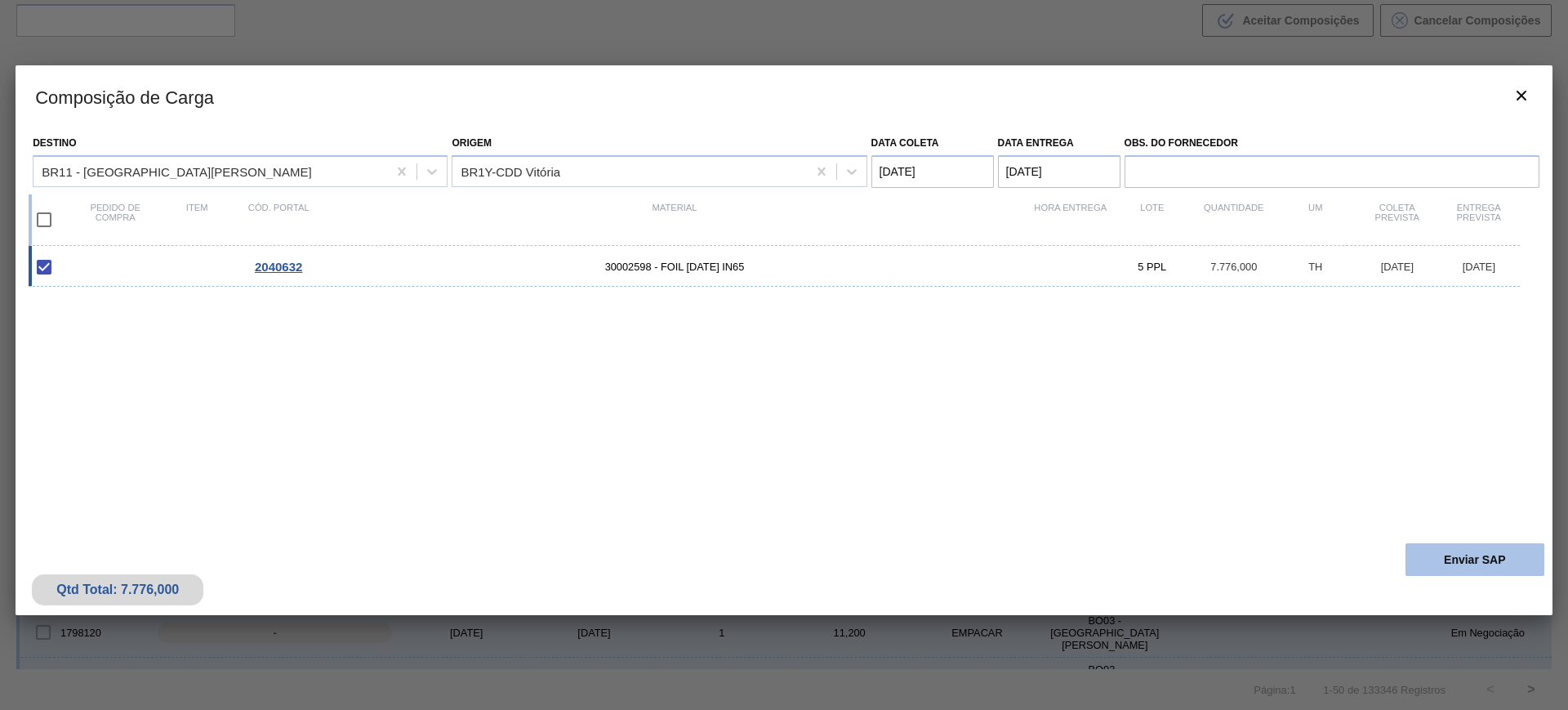
click at [1453, 568] on button "Enviar SAP" at bounding box center [1474, 559] width 139 height 33
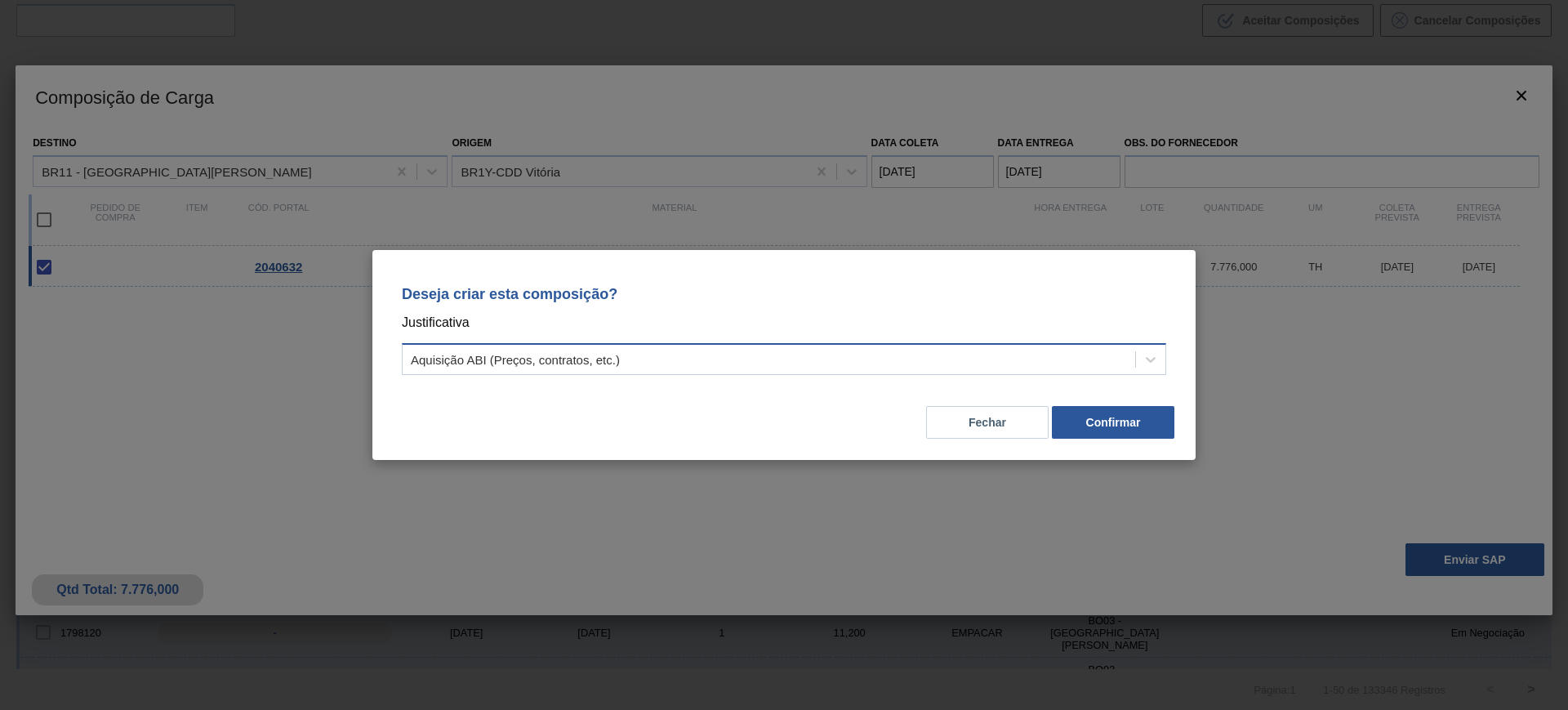
click at [1108, 359] on div "Aquisição ABI (Preços, contratos, etc.)" at bounding box center [768, 360] width 732 height 23
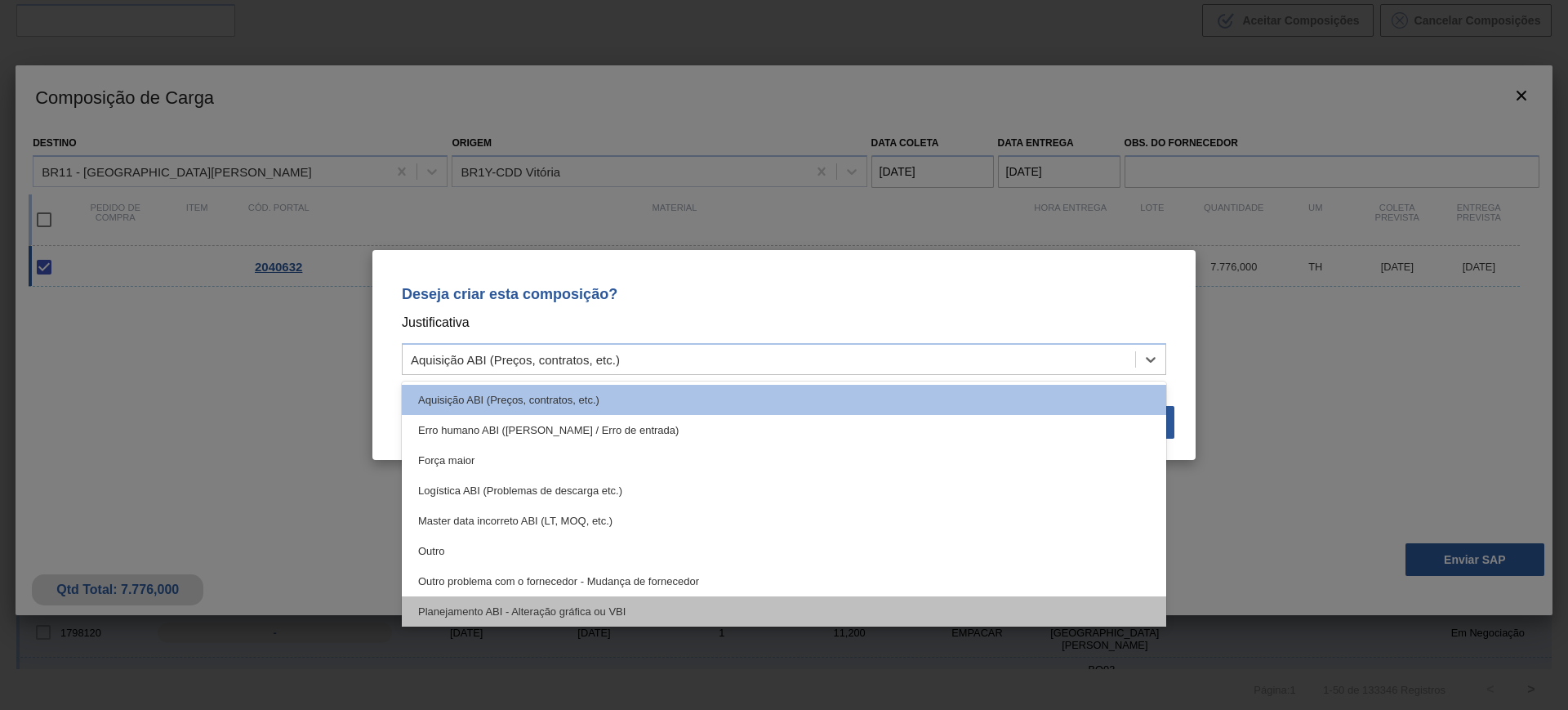
click at [791, 607] on div "Planejamento ABI - Alteração gráfica ou VBI" at bounding box center [783, 611] width 764 height 30
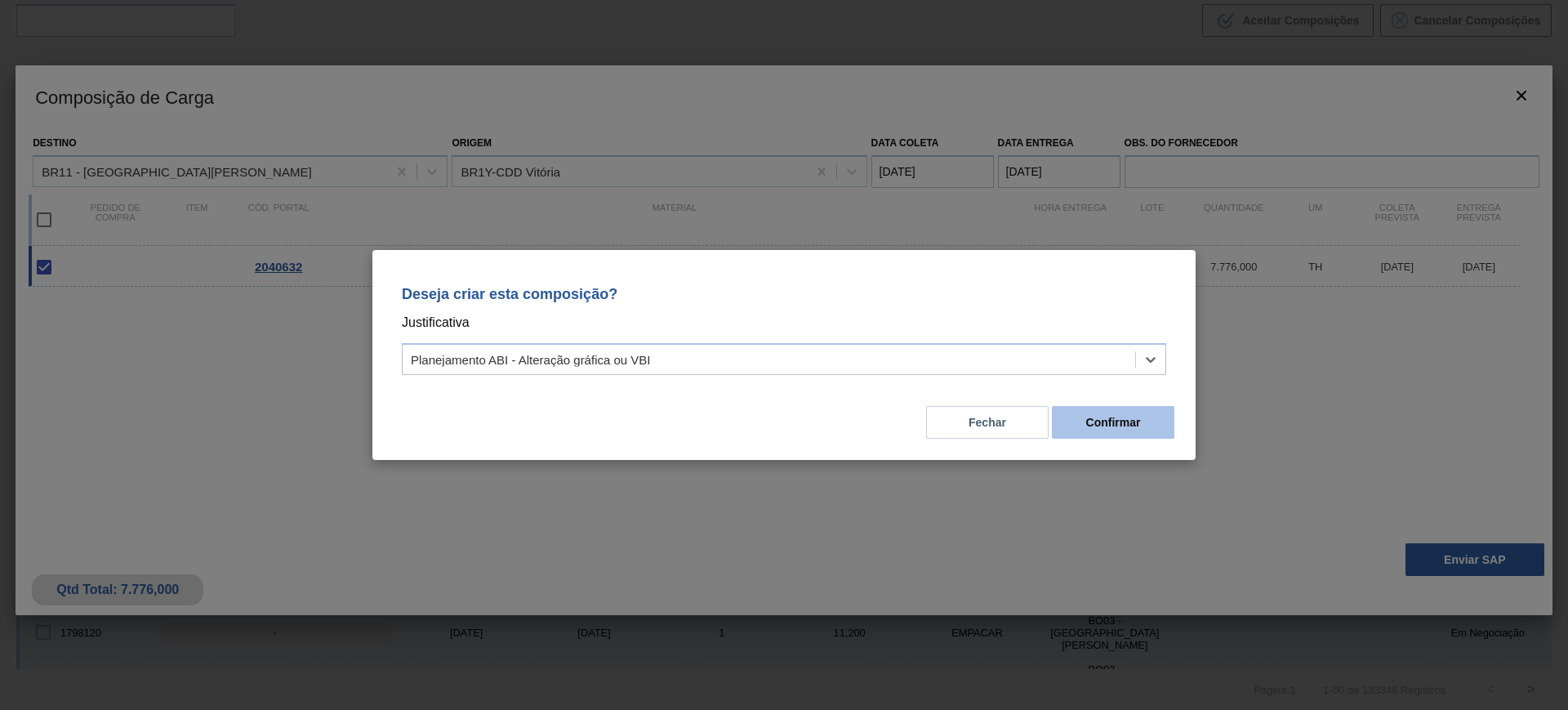
click at [1109, 413] on button "Confirmar" at bounding box center [1113, 422] width 123 height 33
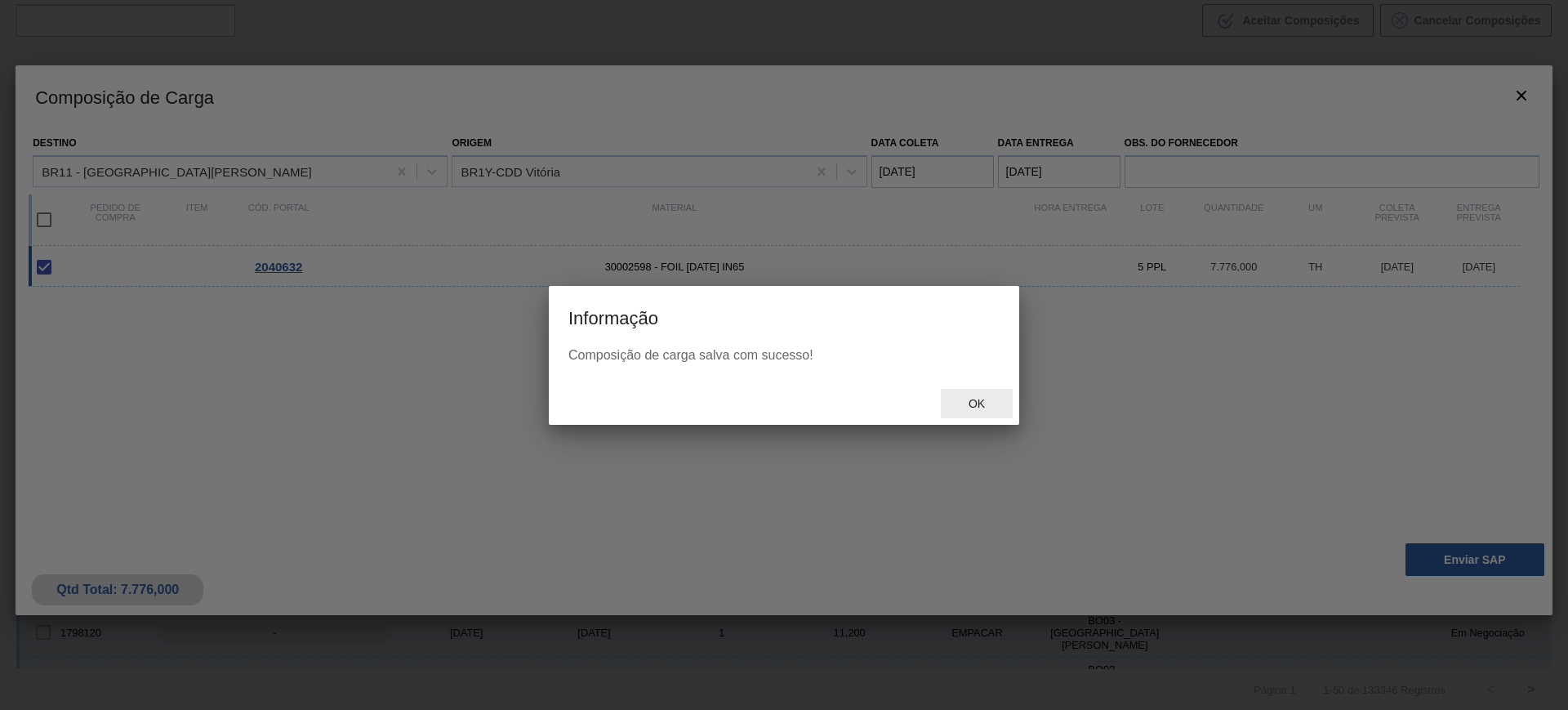
click at [996, 413] on div "Ok" at bounding box center [977, 403] width 72 height 30
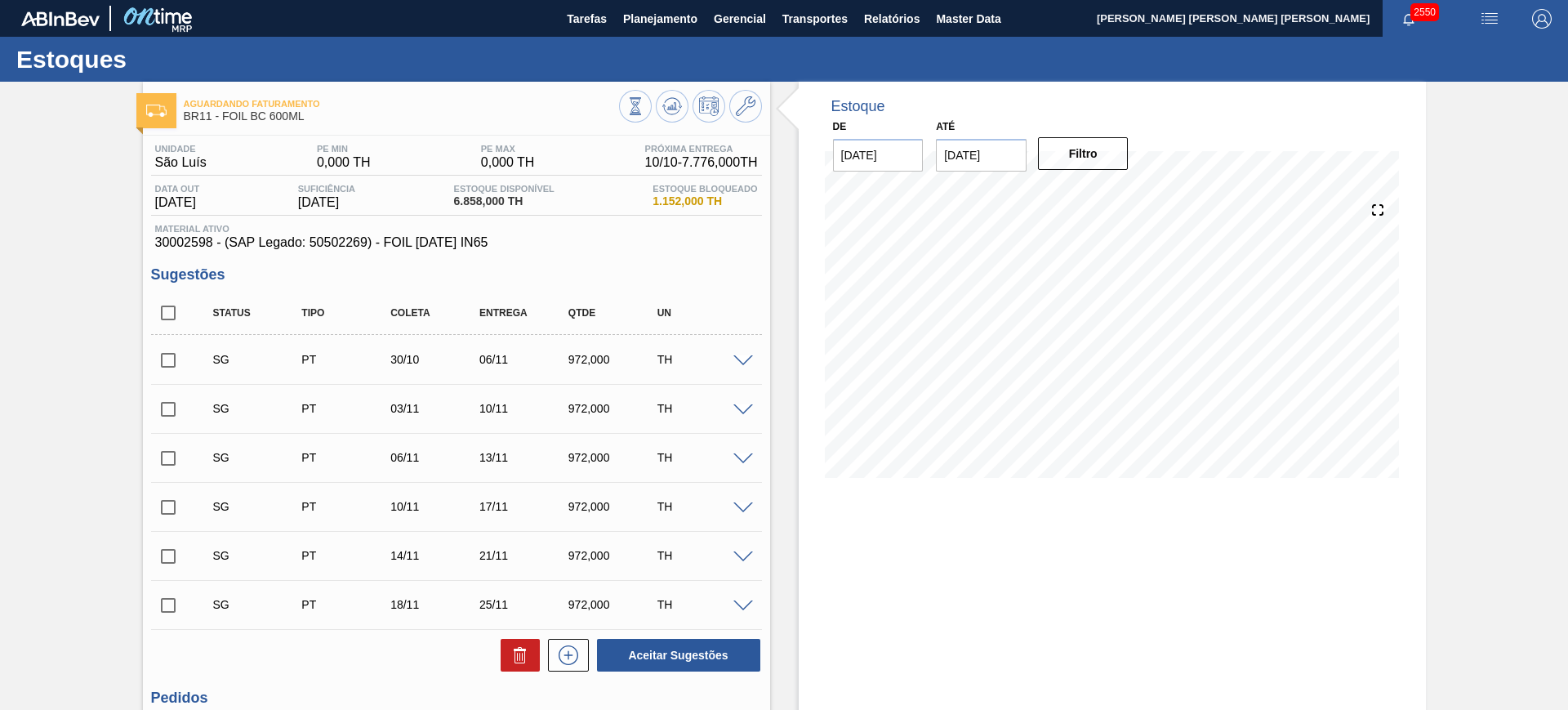
scroll to position [200, 0]
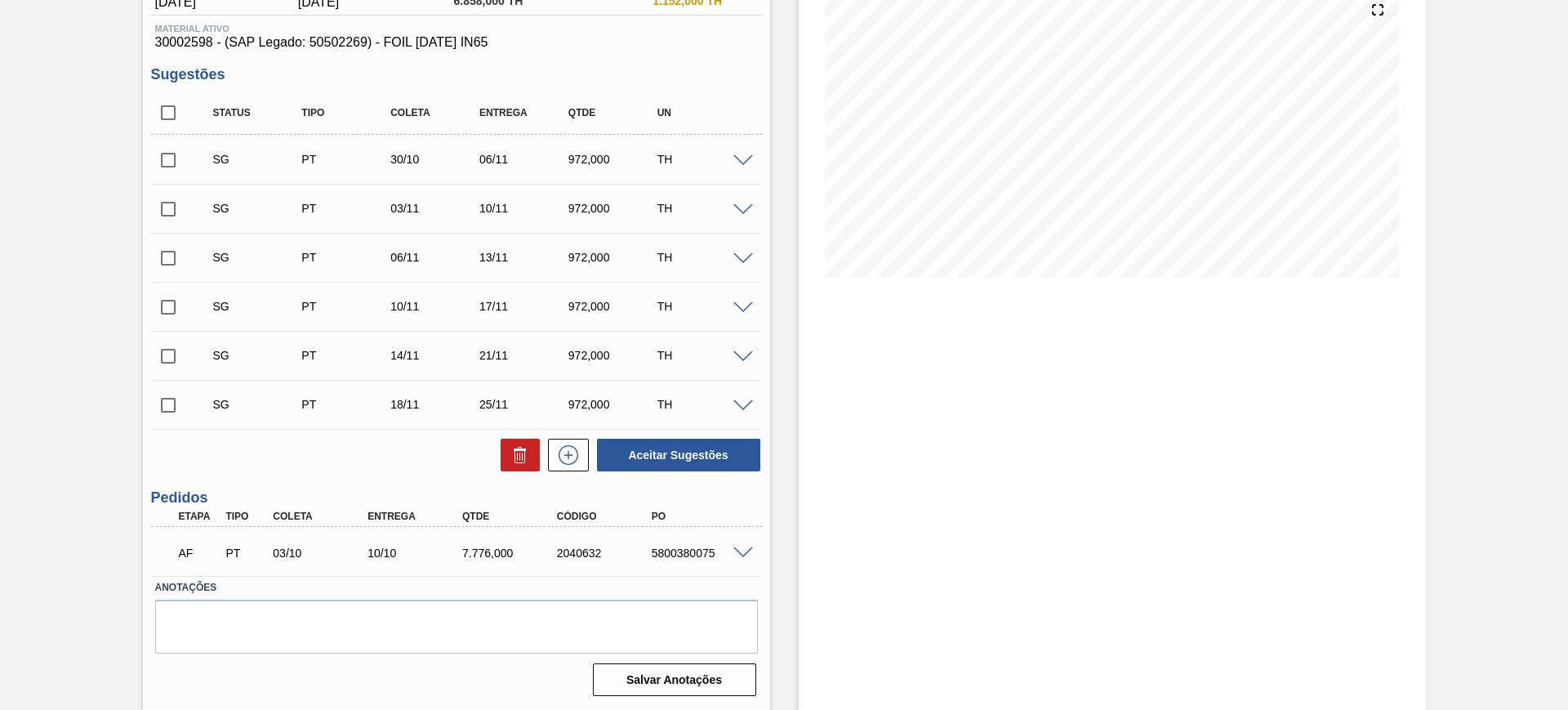
click at [680, 552] on div "5800380075" at bounding box center [700, 553] width 106 height 13
copy div "5800380075"
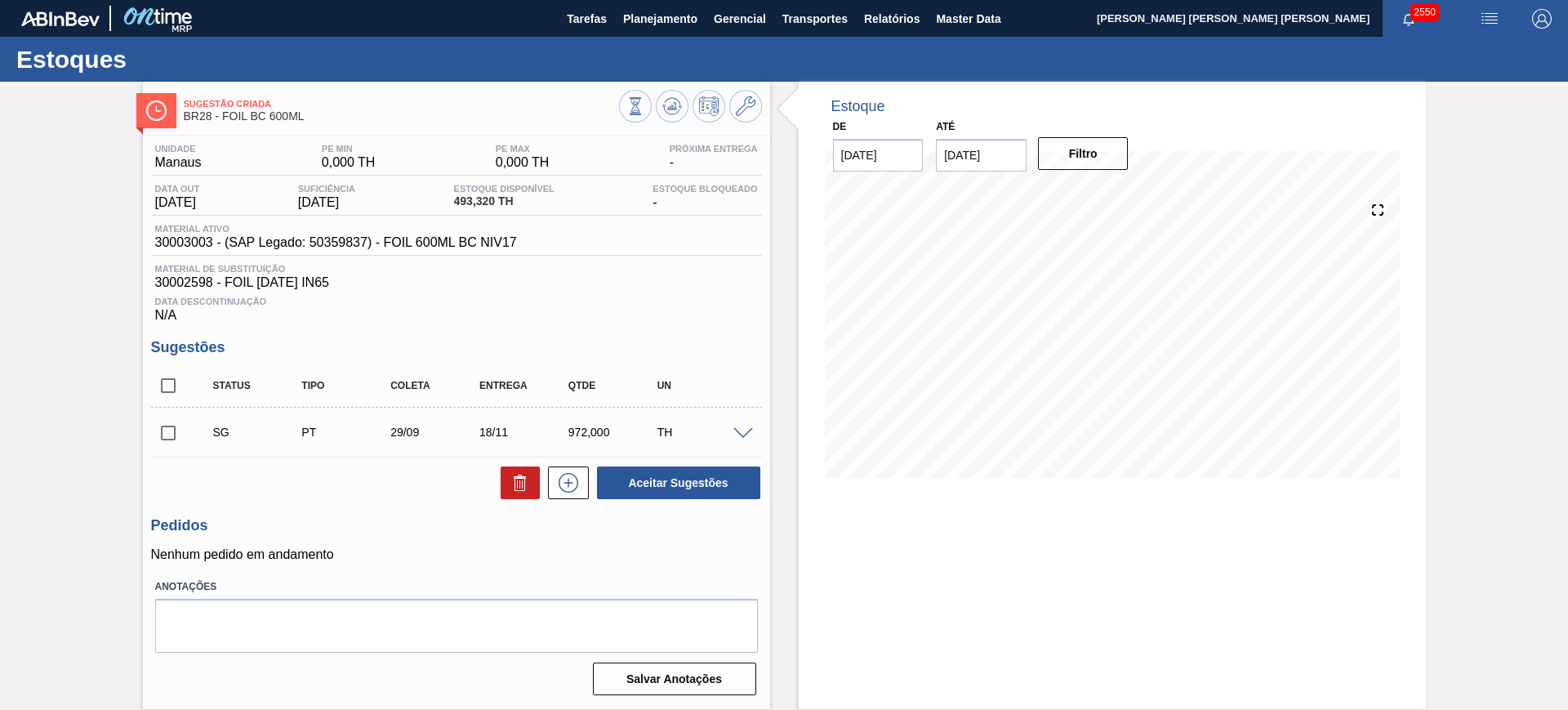
click at [736, 424] on div "SG PT 29/09 18/11 972,000 TH" at bounding box center [456, 432] width 610 height 41
click at [746, 426] on div at bounding box center [745, 432] width 33 height 13
click at [741, 434] on span at bounding box center [742, 434] width 19 height 13
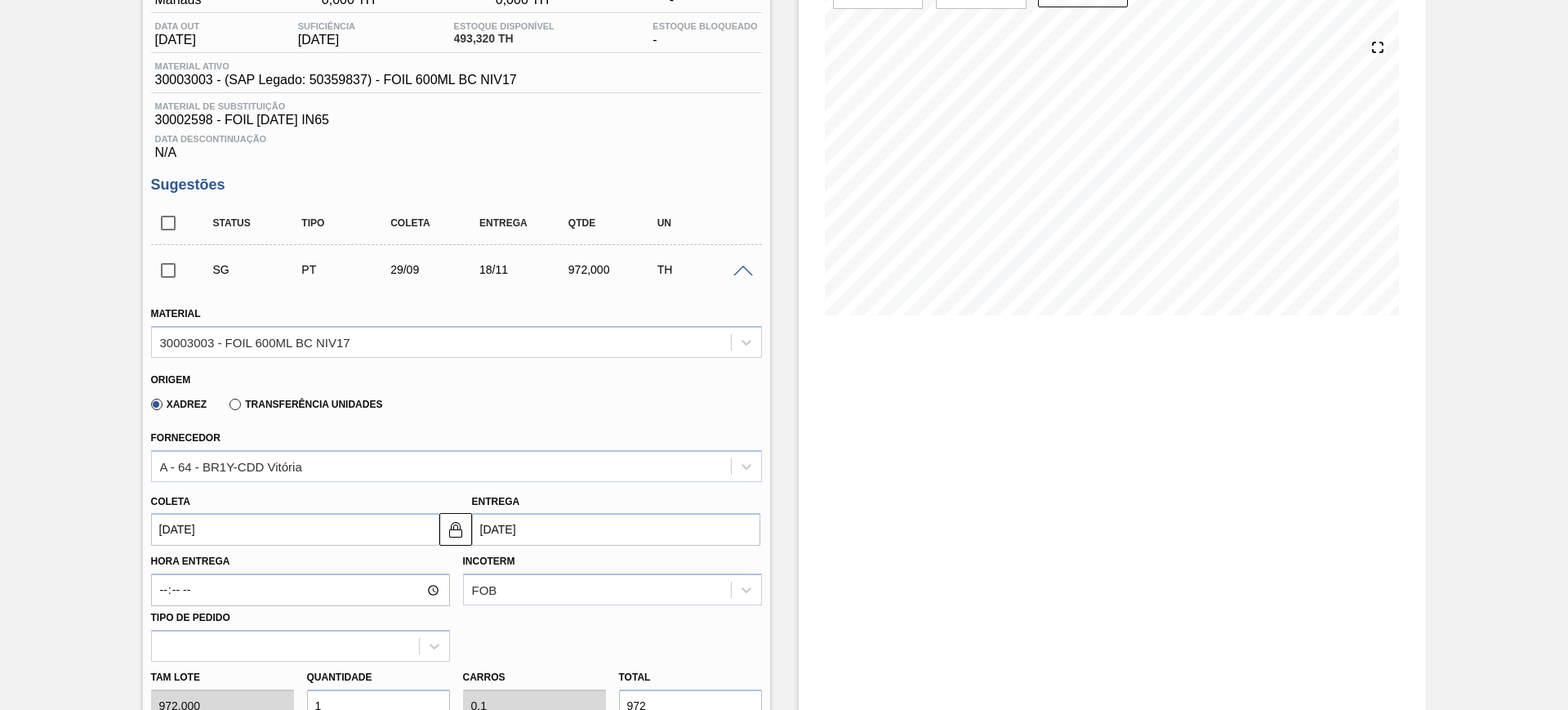
scroll to position [307, 0]
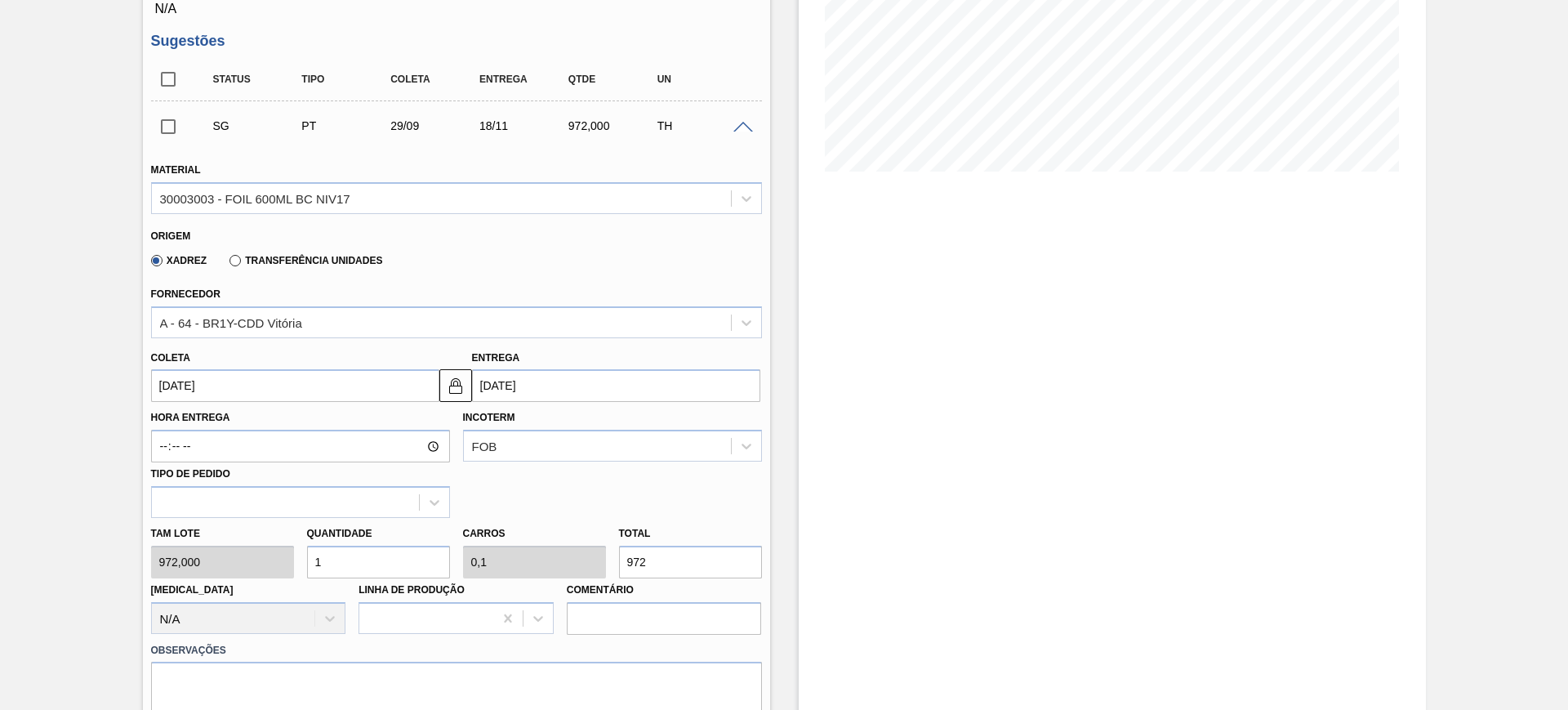
click at [526, 392] on input "[DATE]" at bounding box center [615, 385] width 288 height 33
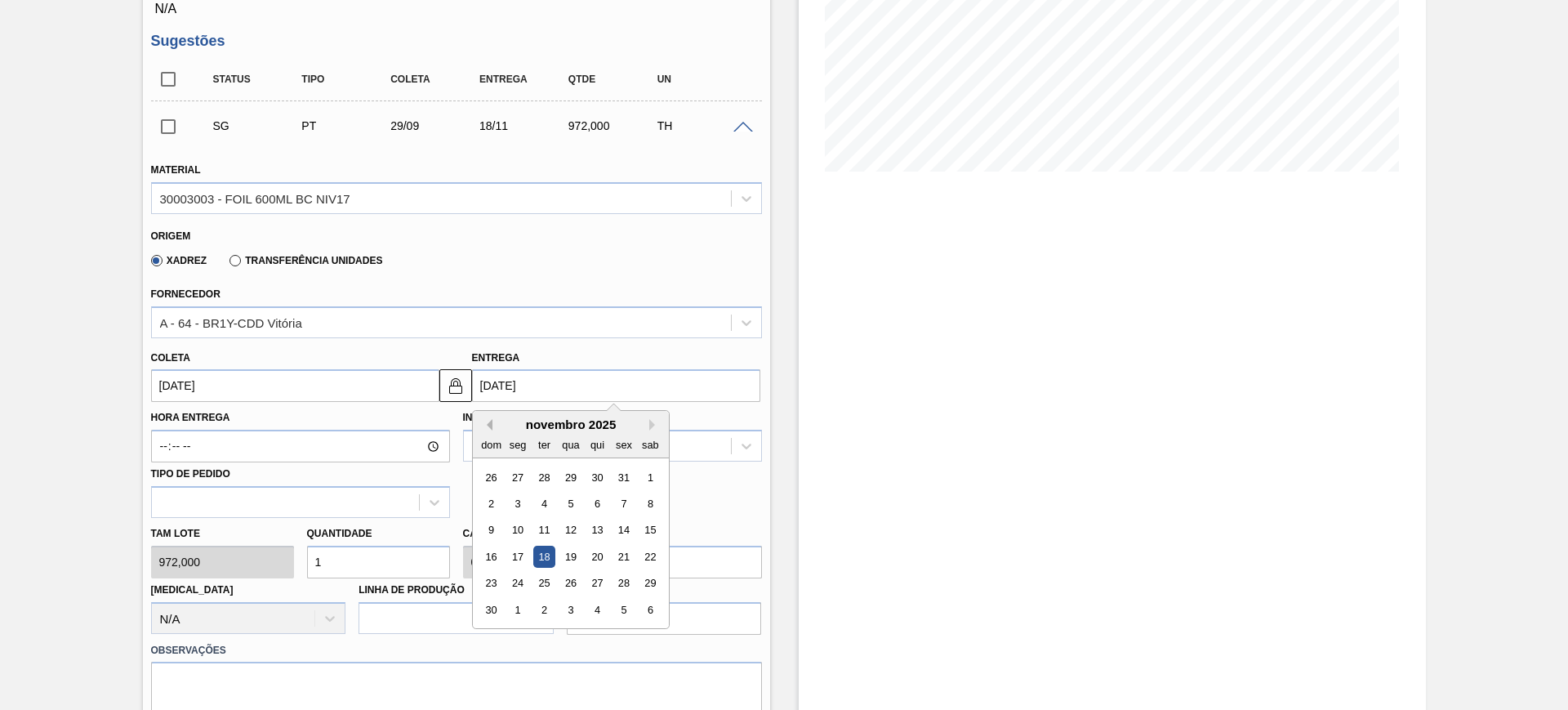
click at [488, 425] on button "Previous Month" at bounding box center [487, 425] width 12 height 12
click at [569, 530] on div "15" at bounding box center [570, 530] width 22 height 22
type input "26/08/2025"
type input "15/10/2025"
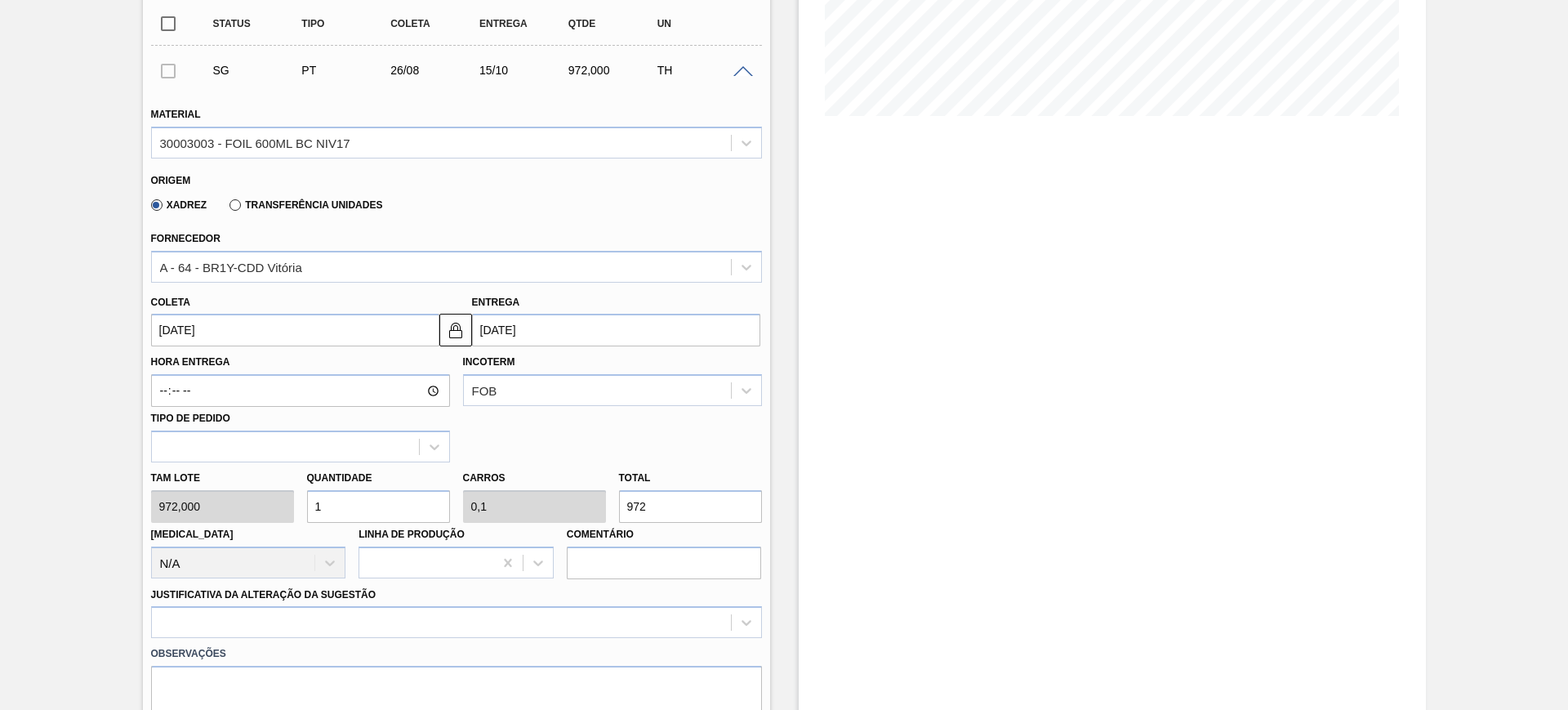
scroll to position [408, 0]
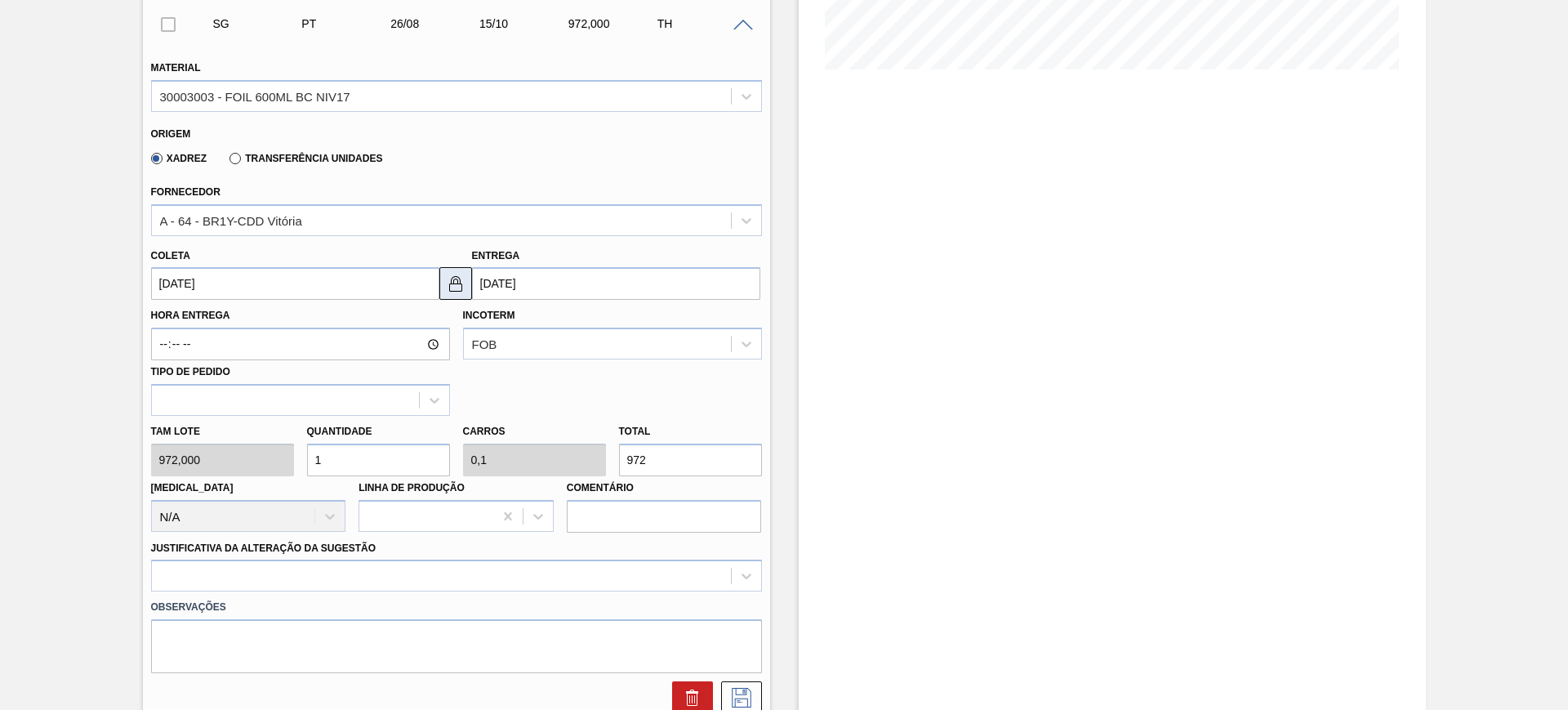
click at [448, 281] on img at bounding box center [455, 283] width 19 height 19
click at [368, 280] on input "26/08/2025" at bounding box center [295, 283] width 288 height 33
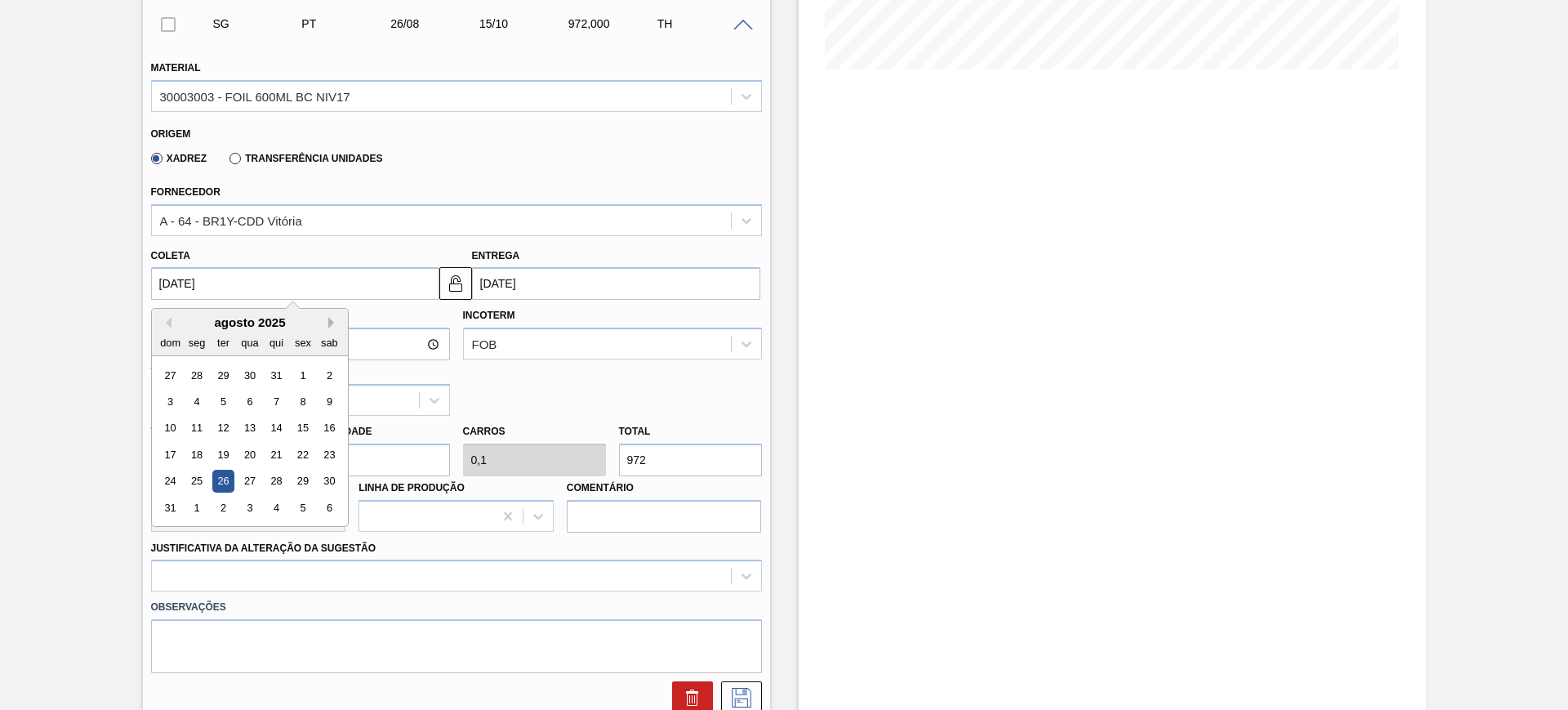
click at [330, 324] on button "Next Month" at bounding box center [334, 322] width 12 height 12
click at [166, 324] on button "Previous Month" at bounding box center [166, 322] width 12 height 12
click at [230, 479] on div "30" at bounding box center [222, 481] width 22 height 22
type input "30/09/2025"
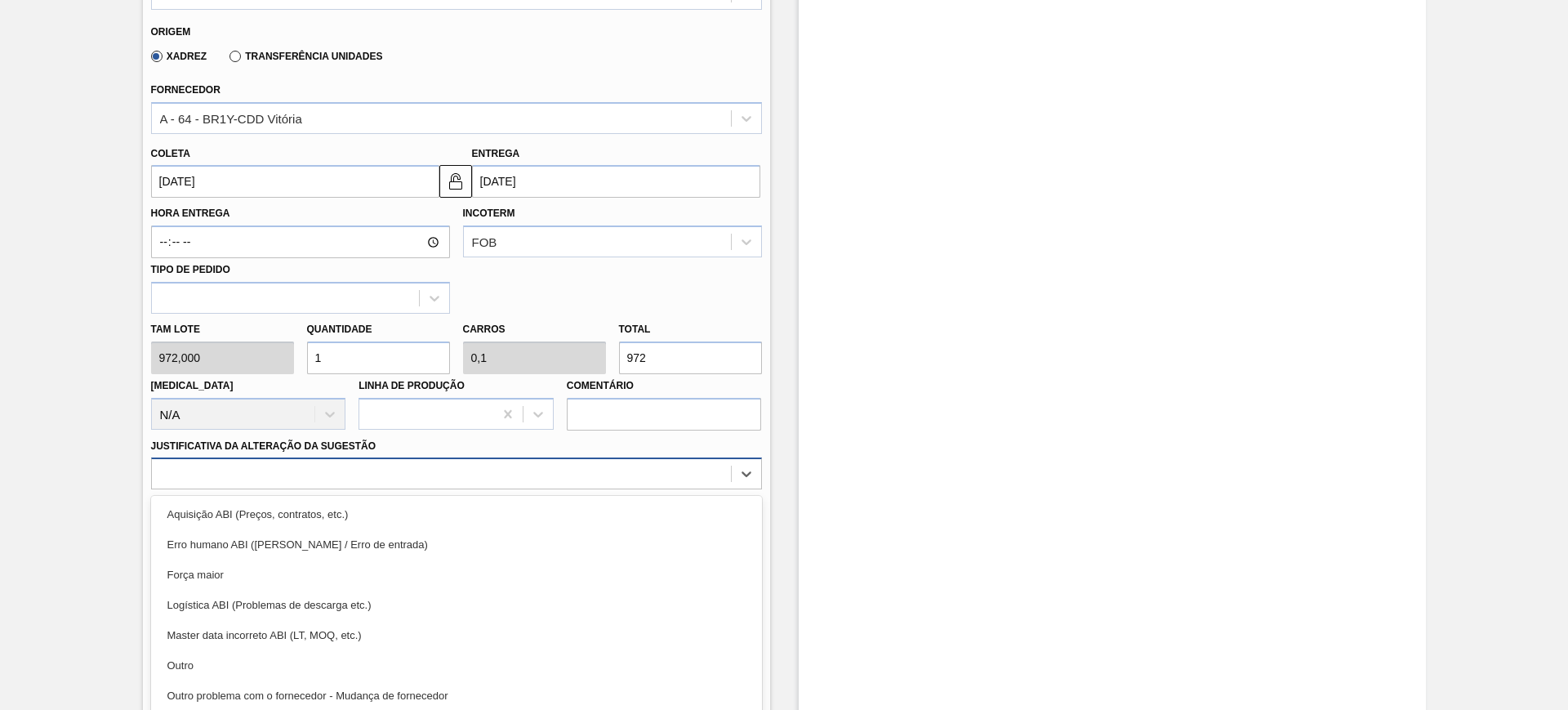
click at [380, 483] on div "option Aquisição ABI (Preços, contratos, etc.) focused, 1 of 18. 18 results ava…" at bounding box center [456, 474] width 610 height 32
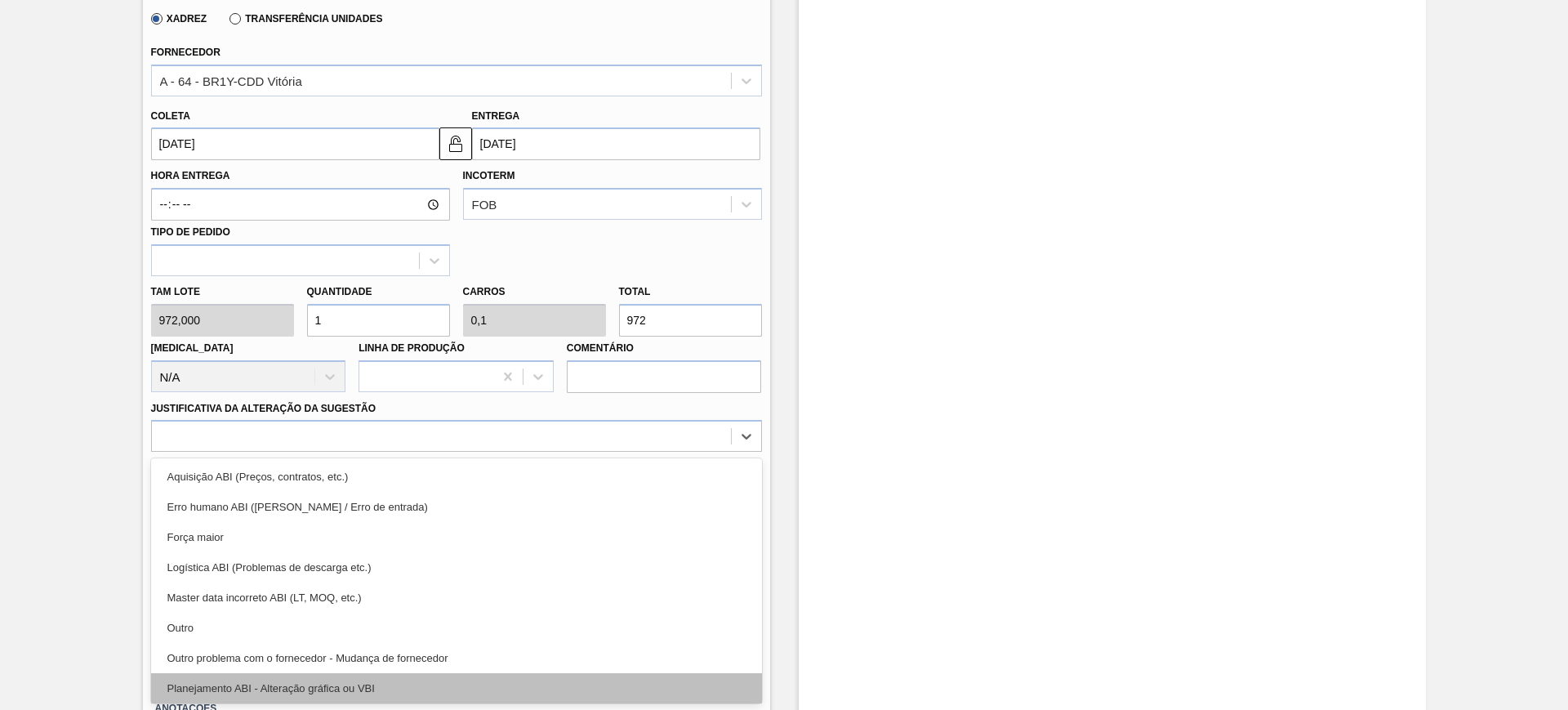
click at [397, 681] on div "Planejamento ABI - Alteração gráfica ou VBI" at bounding box center [456, 688] width 610 height 30
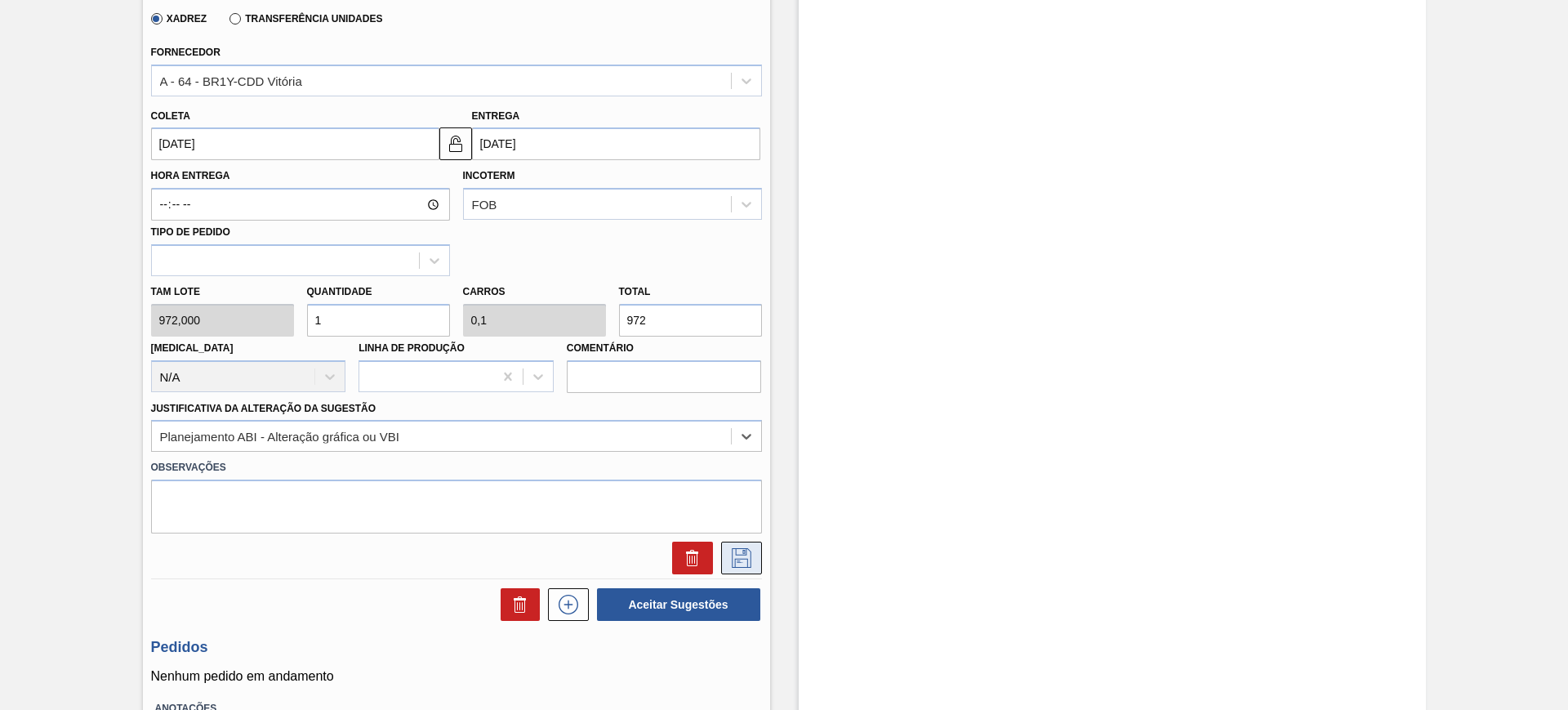
click at [736, 556] on icon at bounding box center [741, 557] width 26 height 19
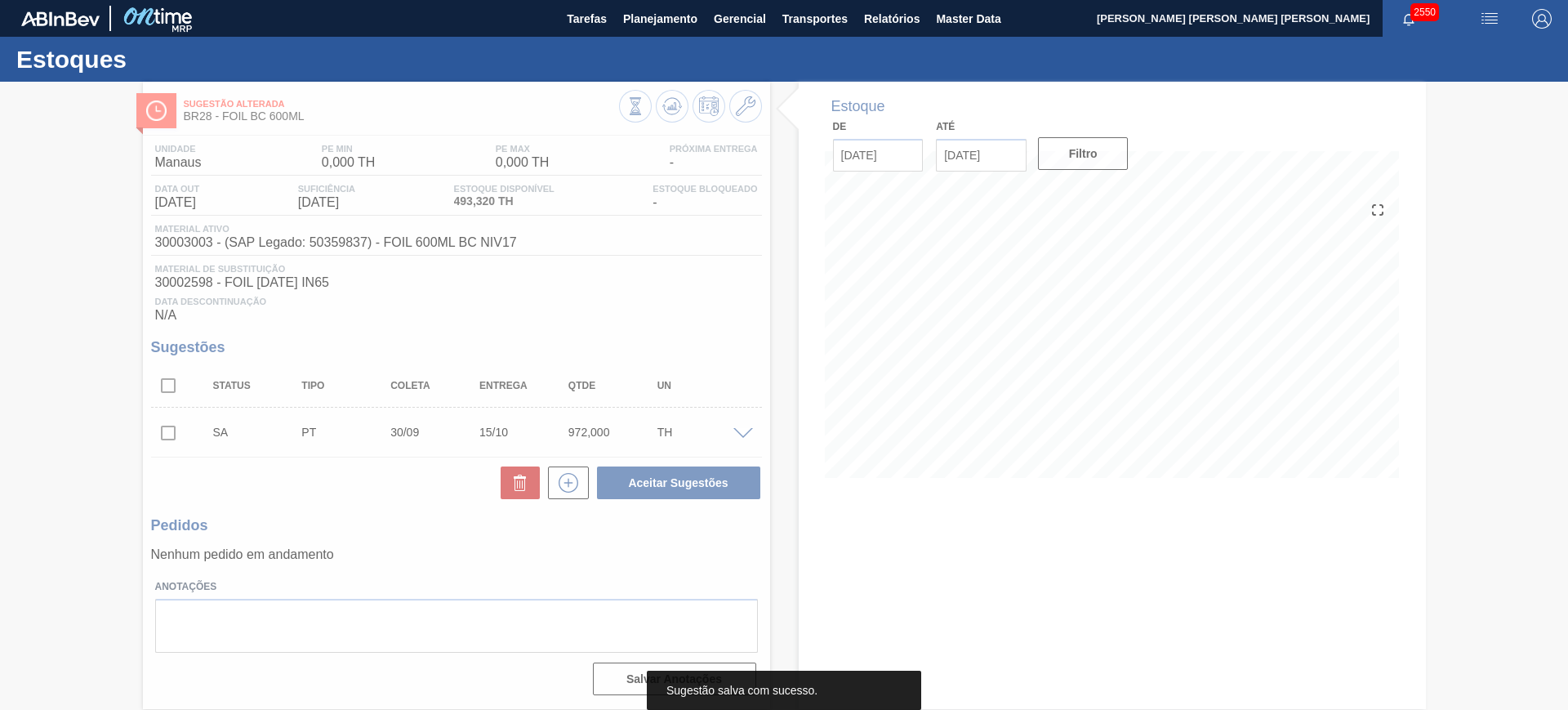
scroll to position [0, 0]
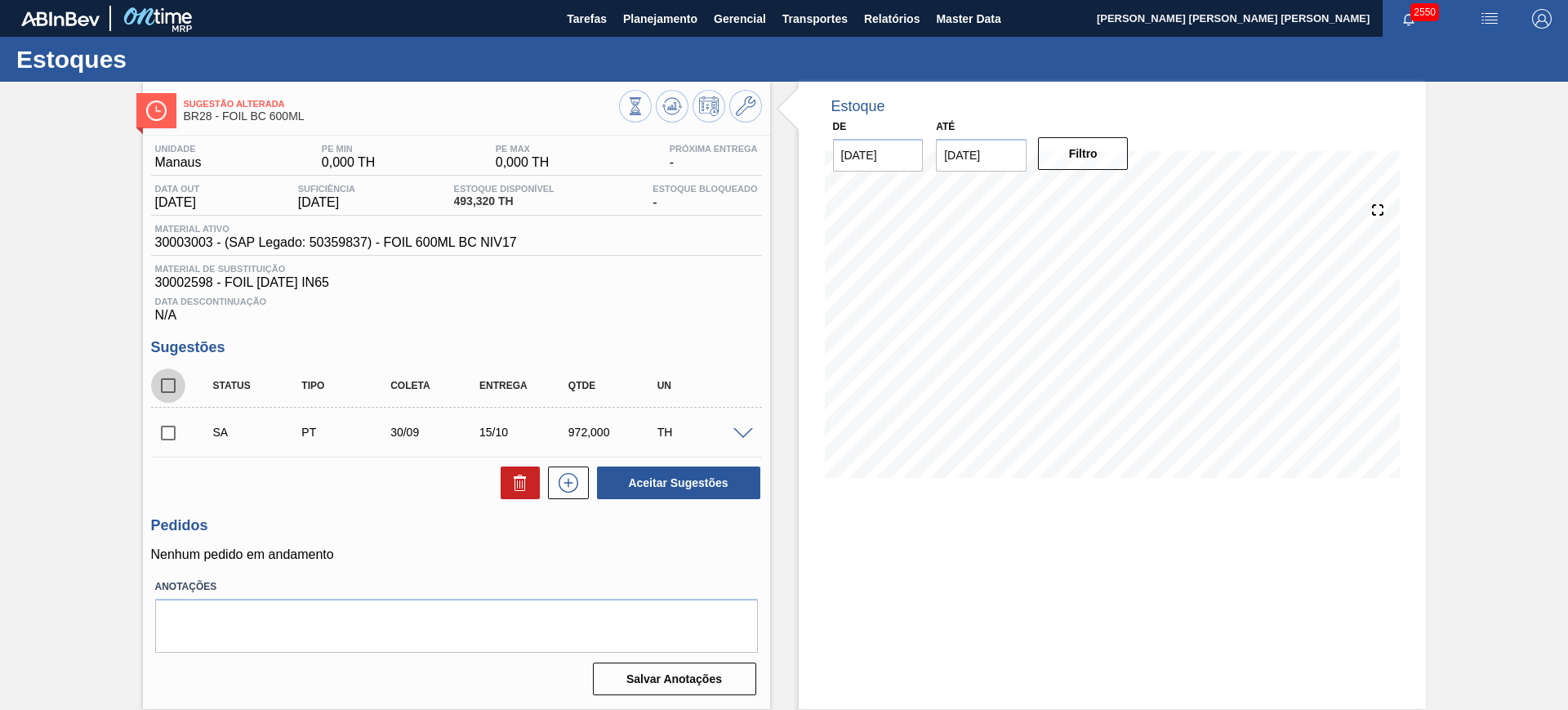
click at [179, 378] on input "checkbox" at bounding box center [168, 385] width 34 height 34
checkbox input "true"
click at [640, 479] on button "Aceitar Sugestões" at bounding box center [679, 482] width 164 height 33
checkbox input "false"
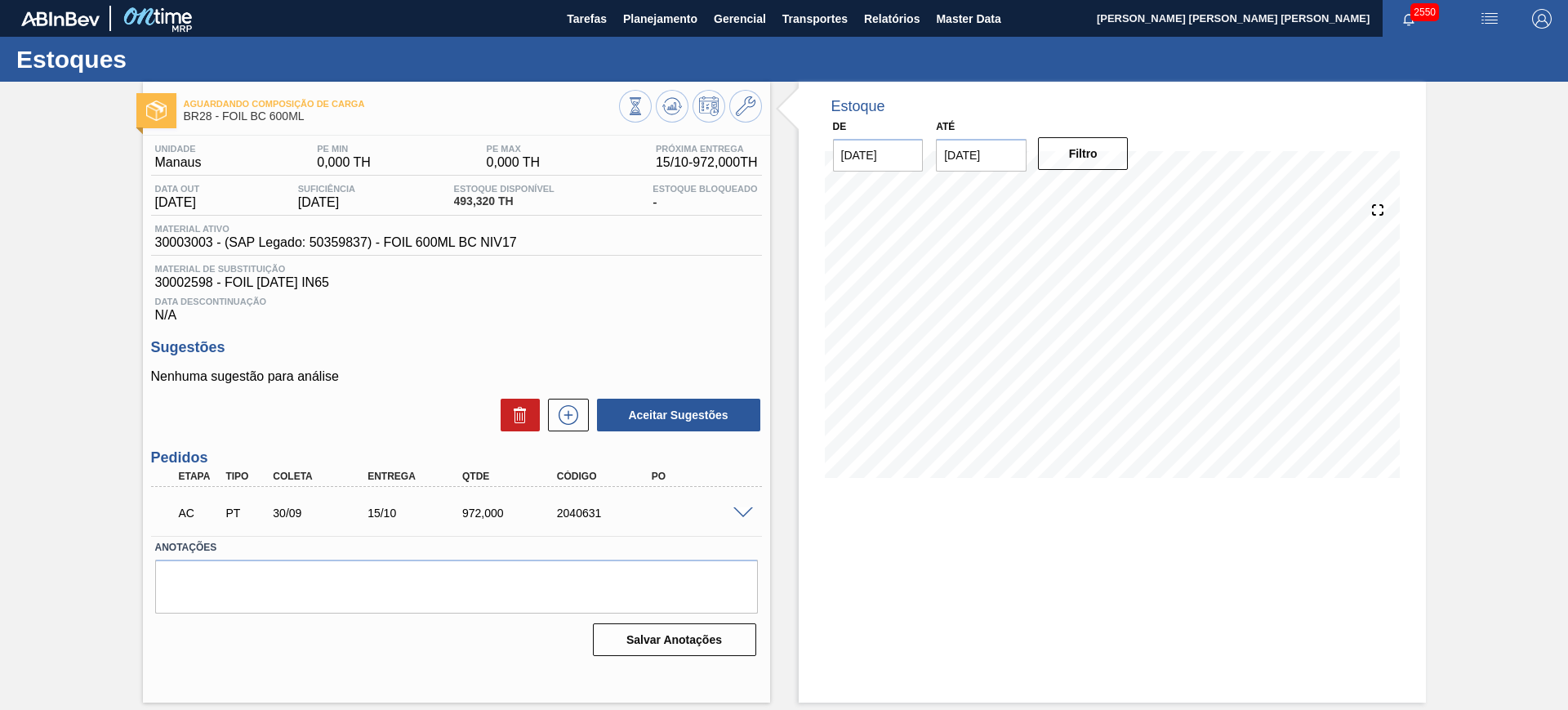
click at [741, 512] on span at bounding box center [742, 513] width 19 height 13
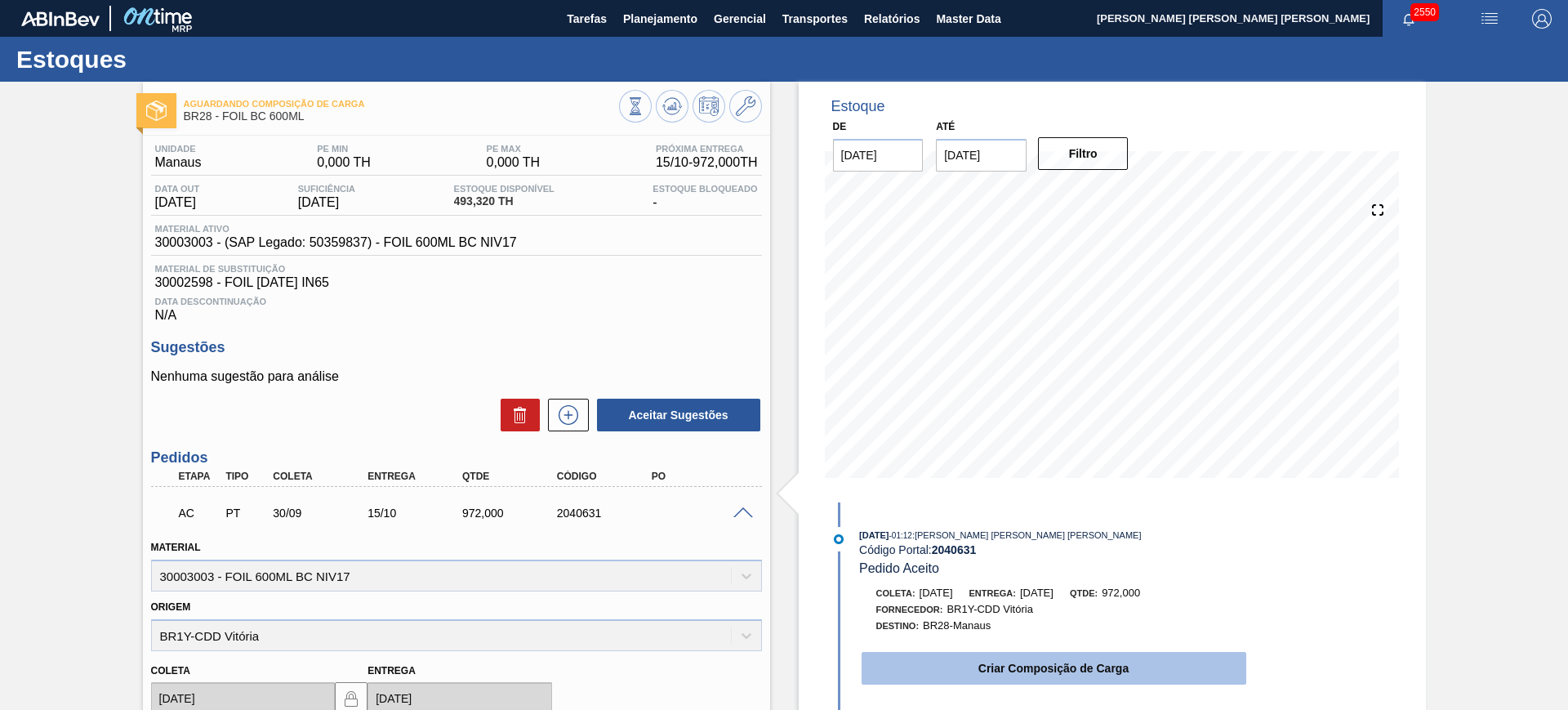
click at [958, 664] on button "Criar Composição de Carga" at bounding box center [1054, 667] width 385 height 33
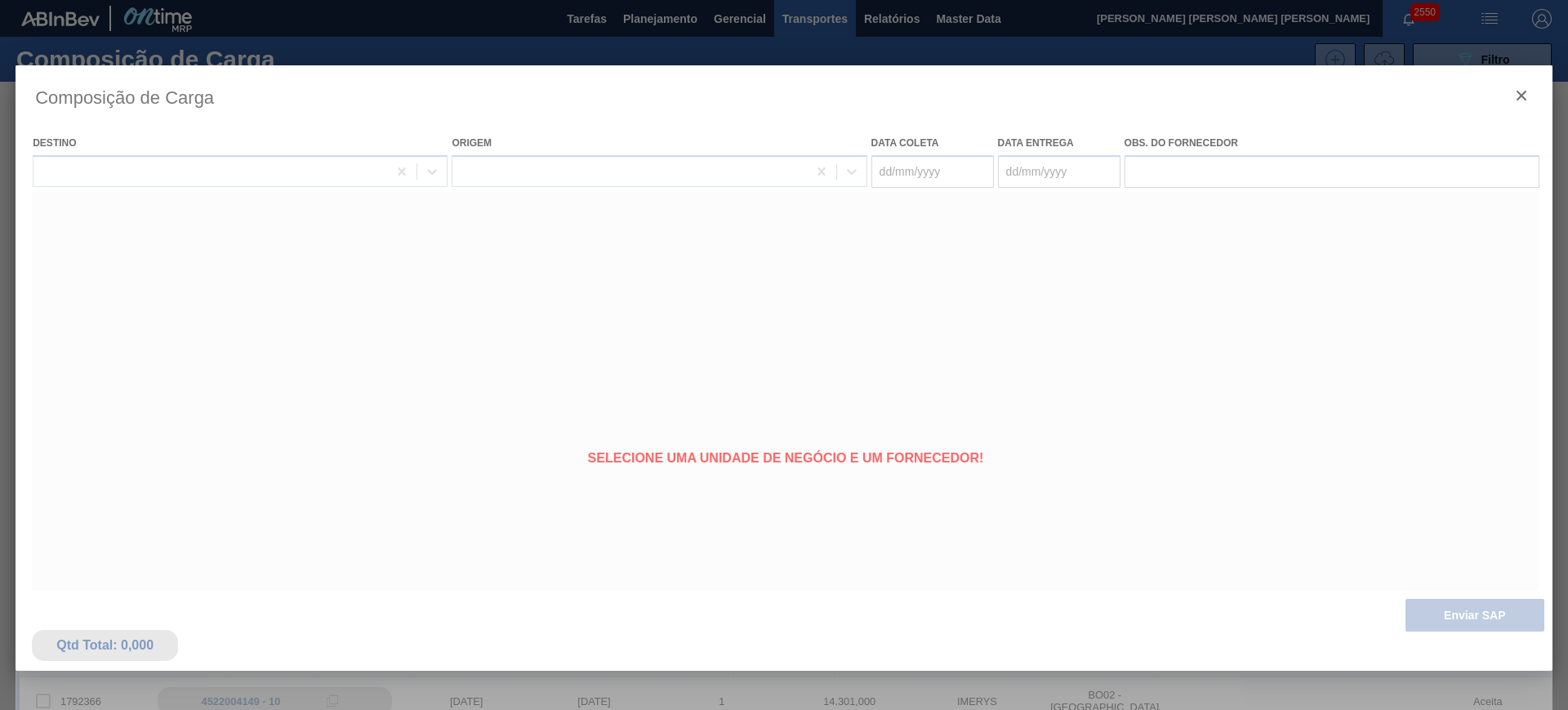
type coleta "30/09/2025"
type entrega "15/10/2025"
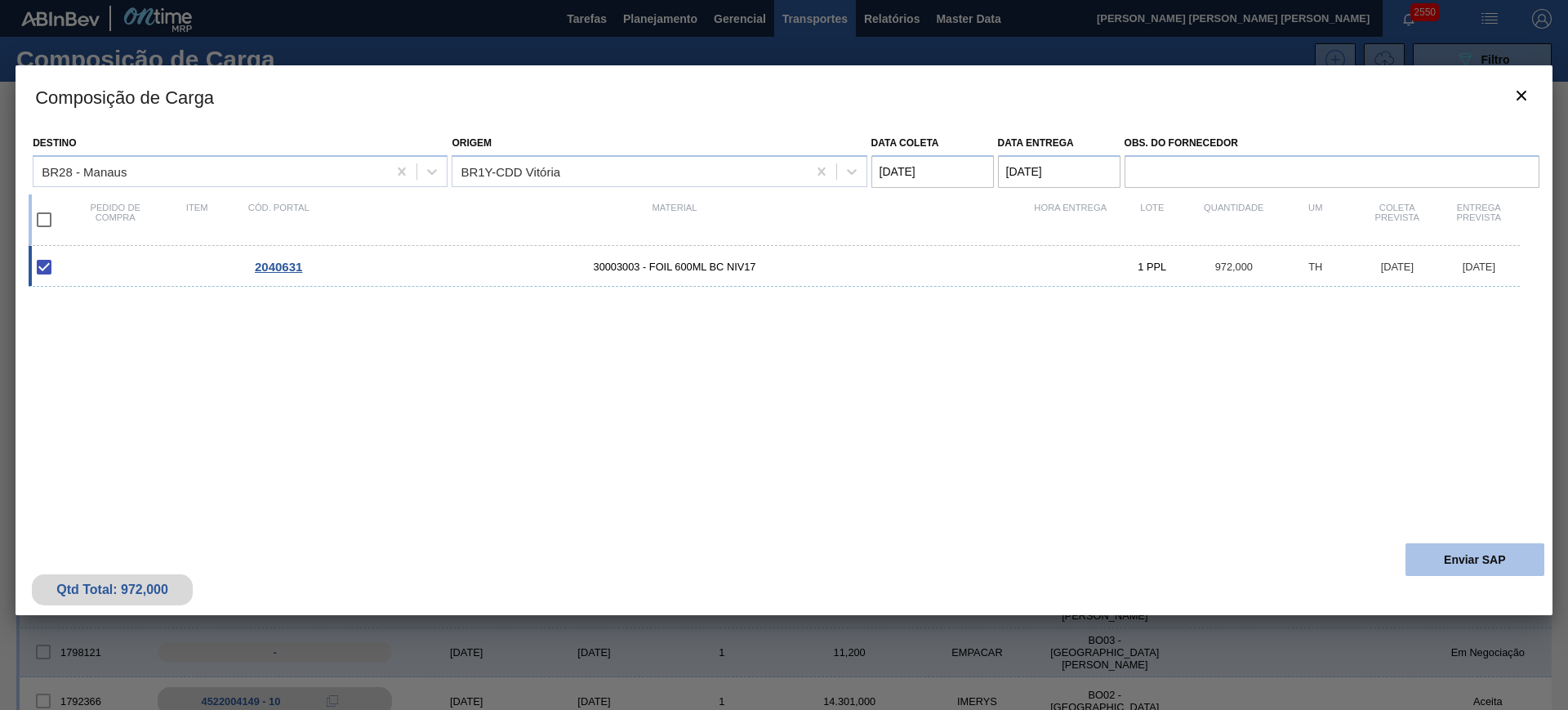
click at [1429, 552] on button "Enviar SAP" at bounding box center [1474, 559] width 139 height 33
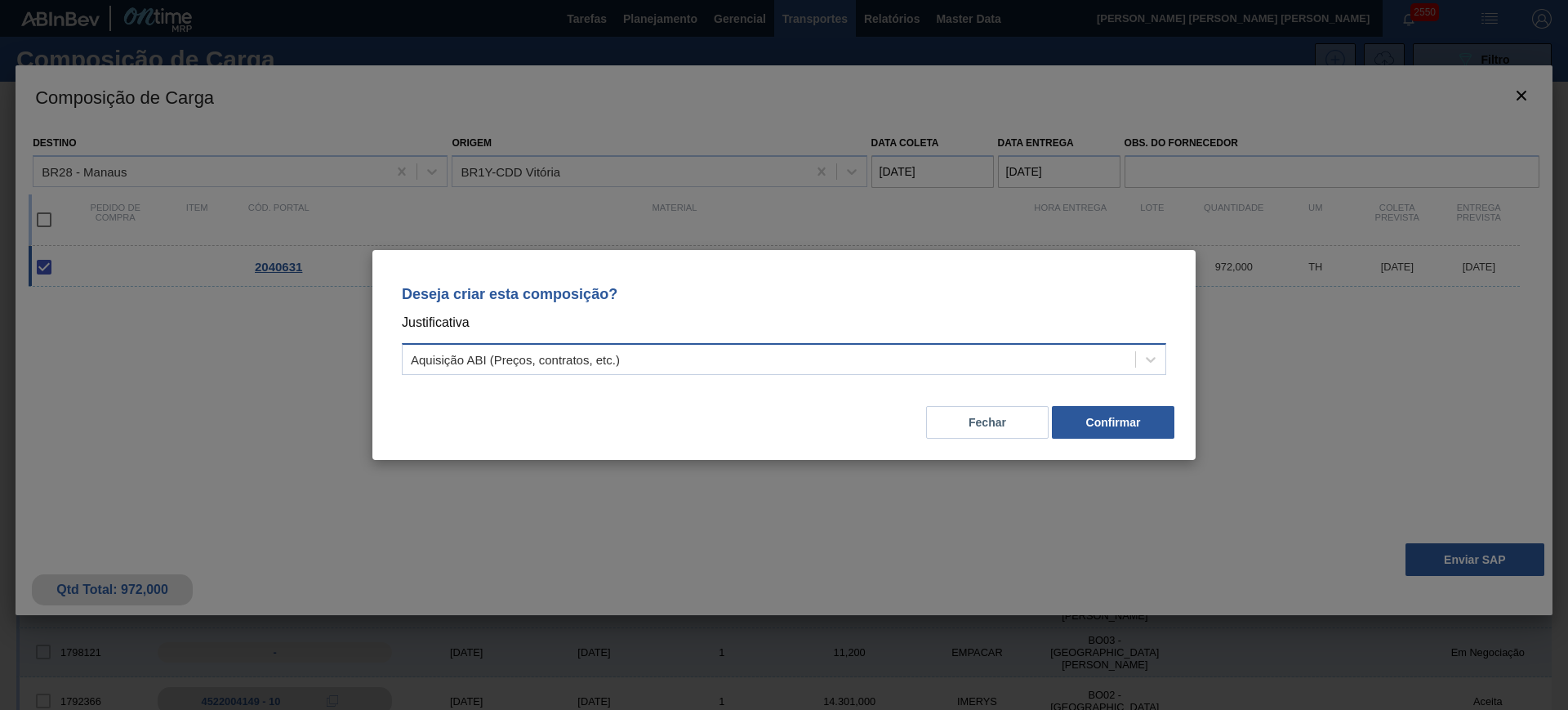
click at [967, 352] on div "Aquisição ABI (Preços, contratos, etc.)" at bounding box center [768, 360] width 732 height 23
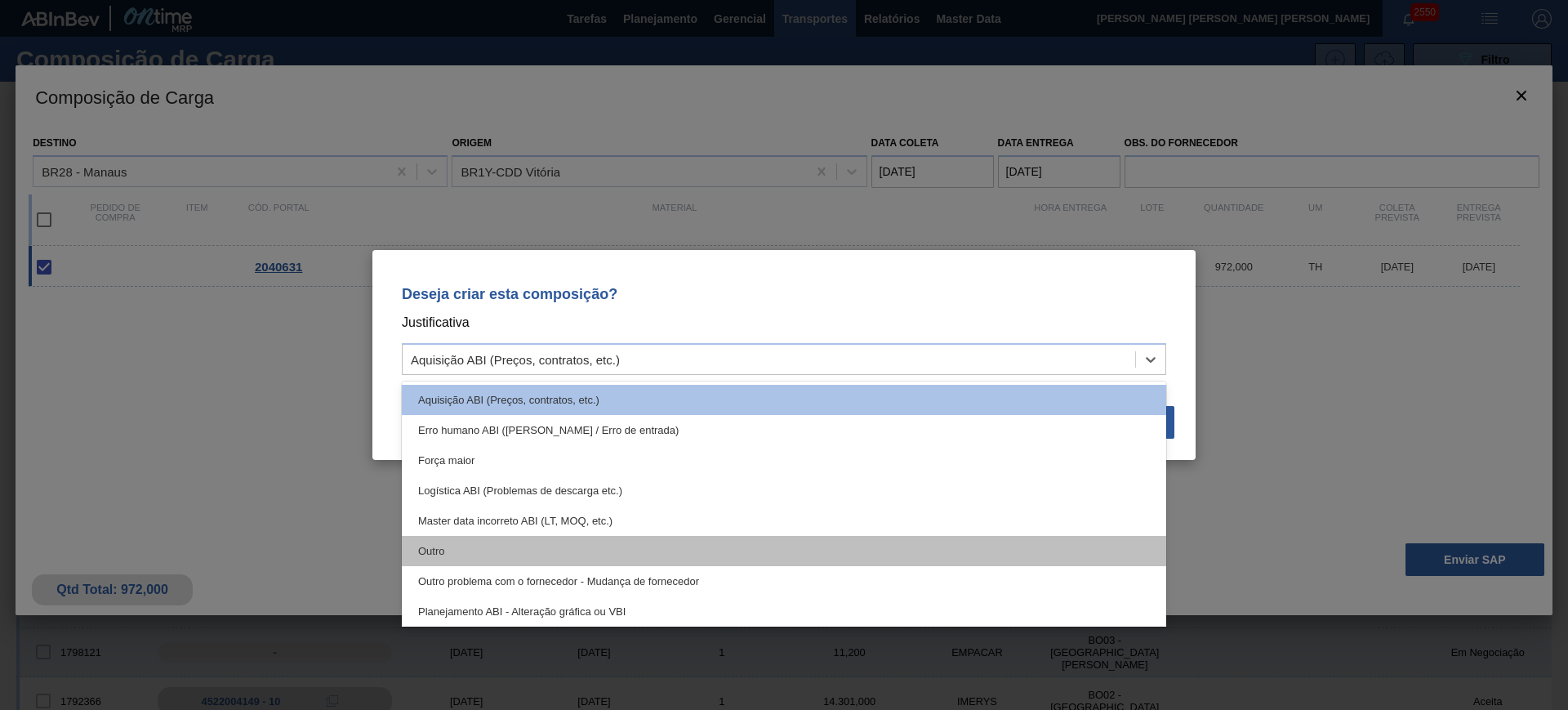
scroll to position [102, 0]
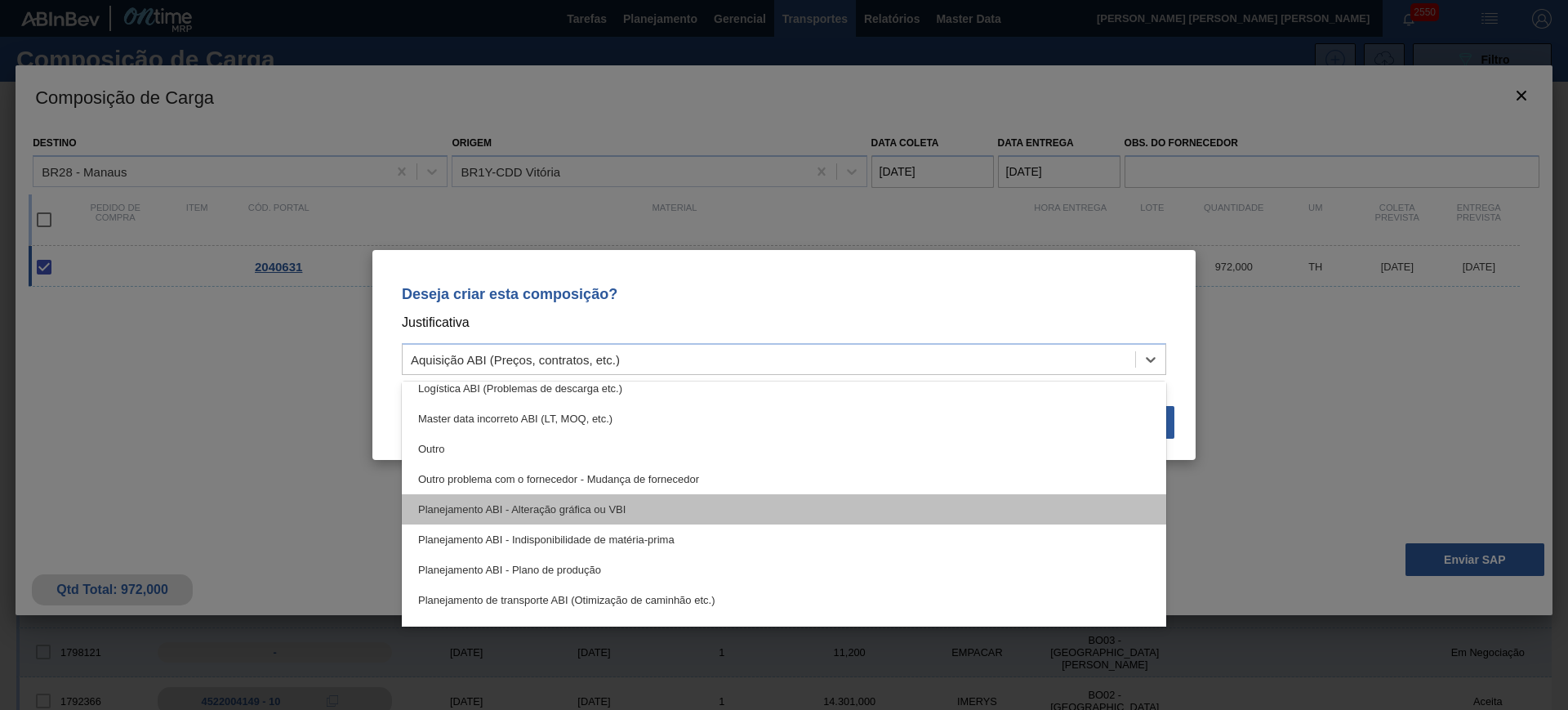
click at [736, 503] on div "Planejamento ABI - Alteração gráfica ou VBI" at bounding box center [783, 510] width 764 height 30
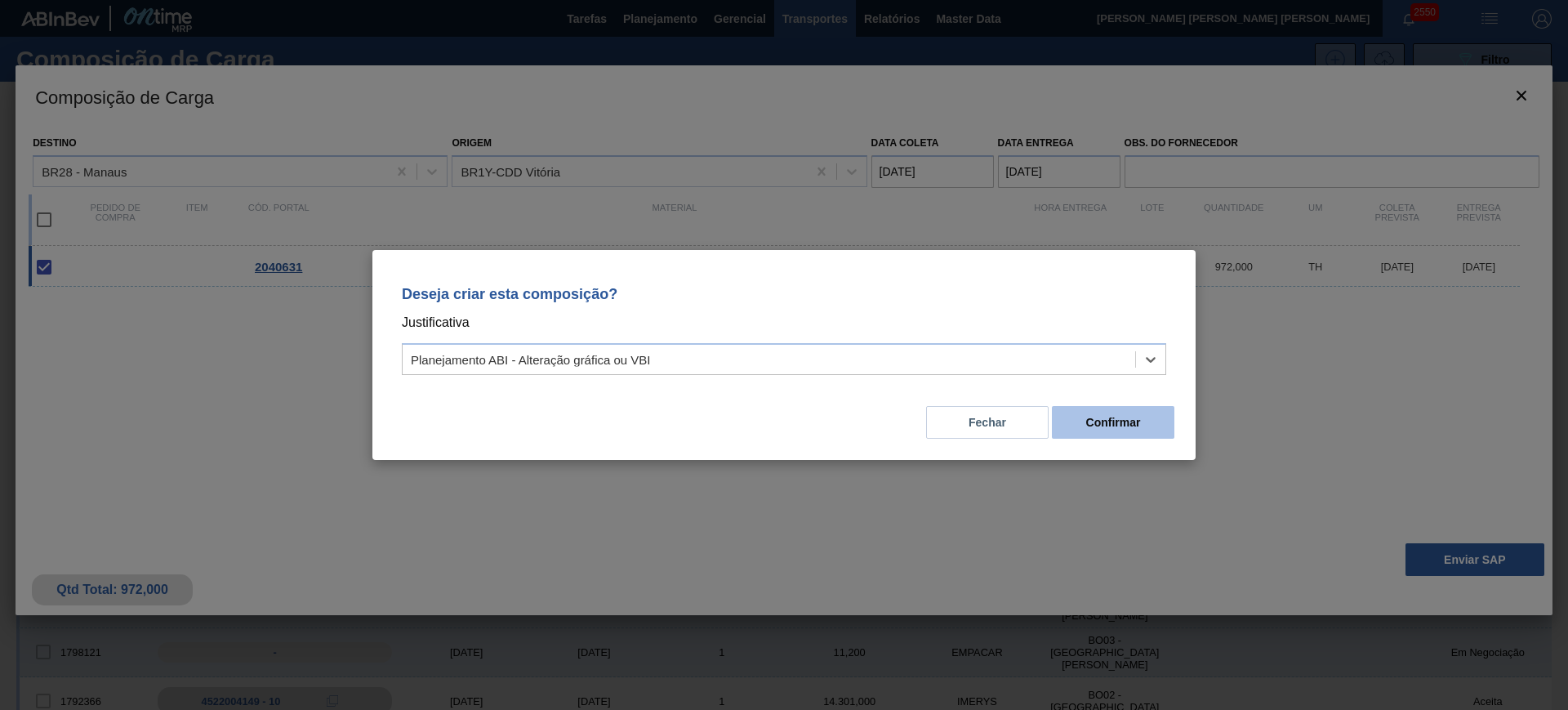
click at [1115, 426] on button "Confirmar" at bounding box center [1113, 422] width 123 height 33
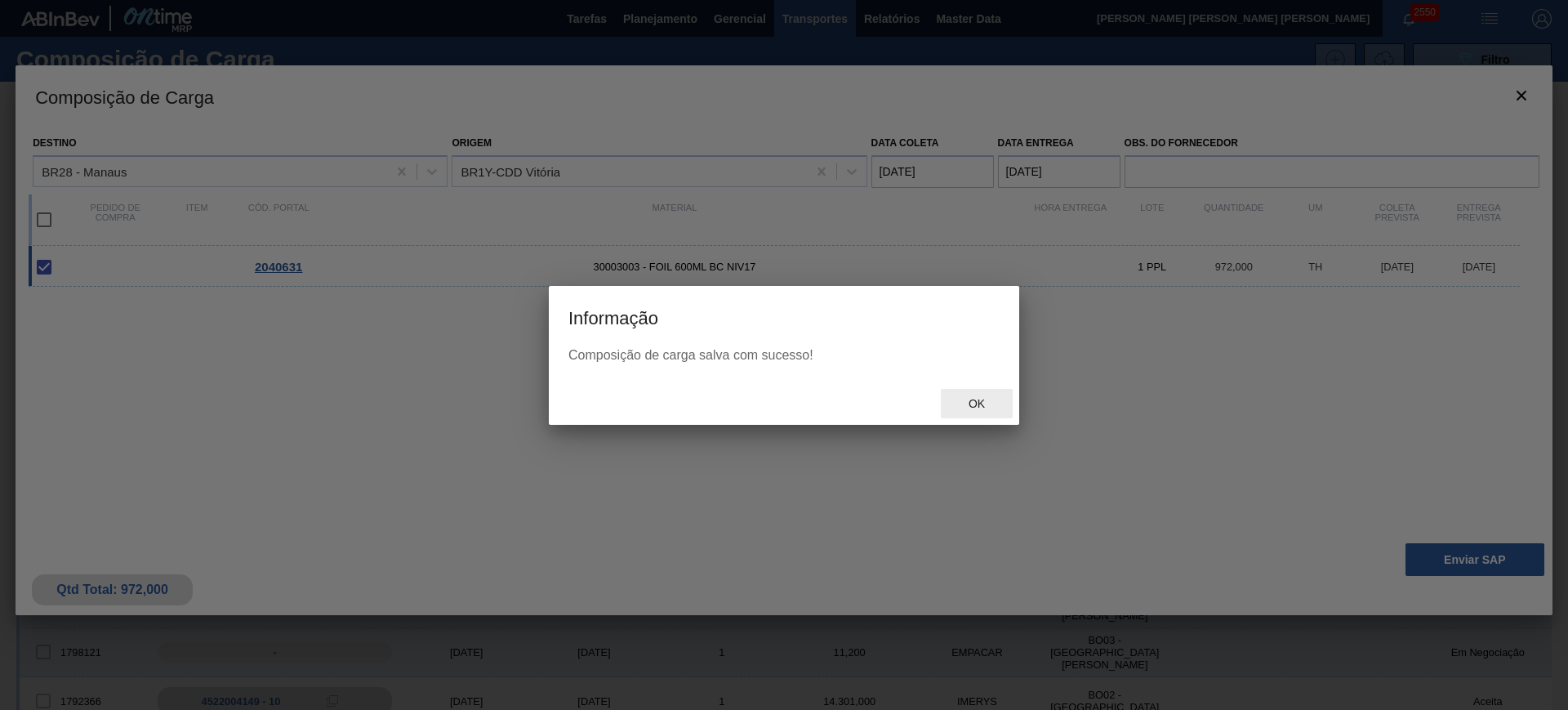
click at [979, 407] on span "Ok" at bounding box center [976, 403] width 43 height 13
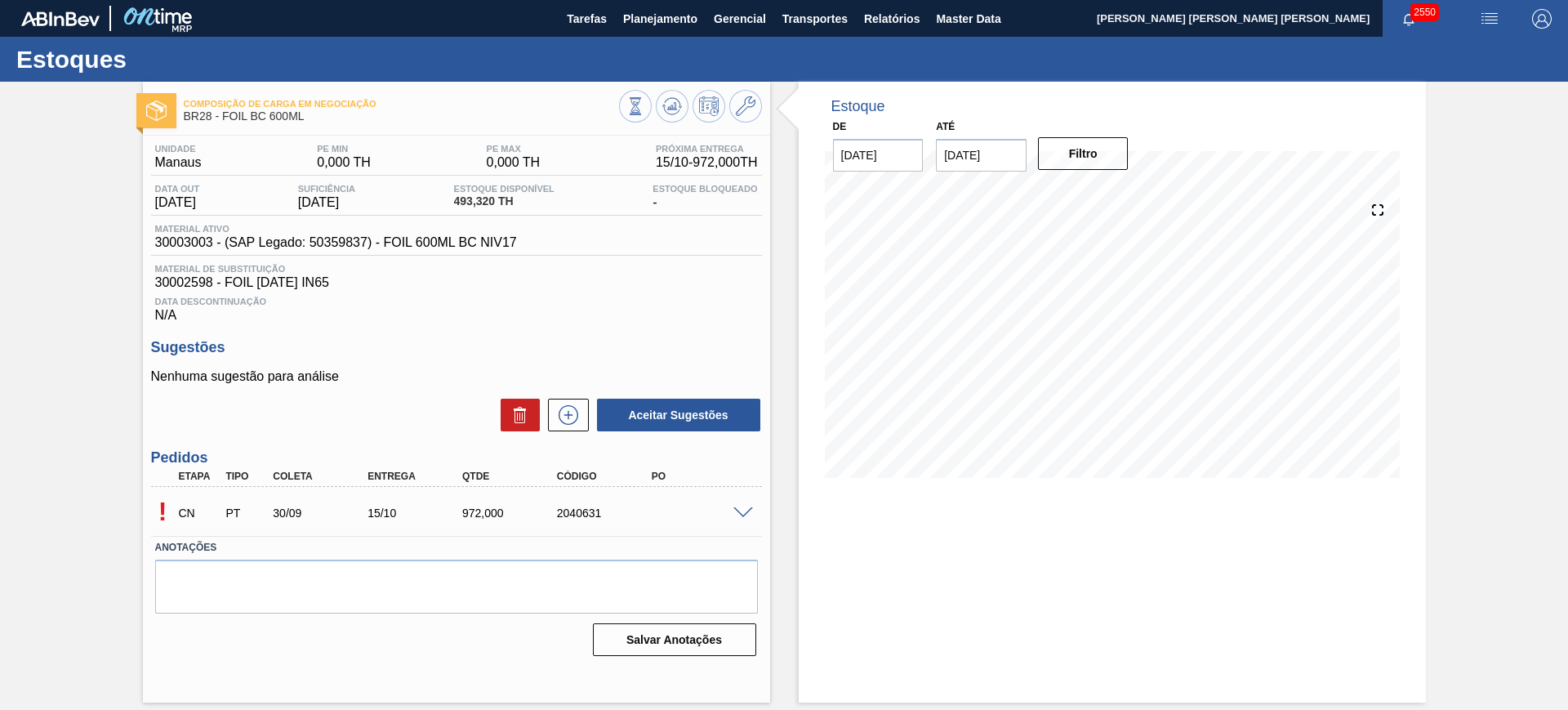
click at [736, 510] on span at bounding box center [742, 513] width 19 height 13
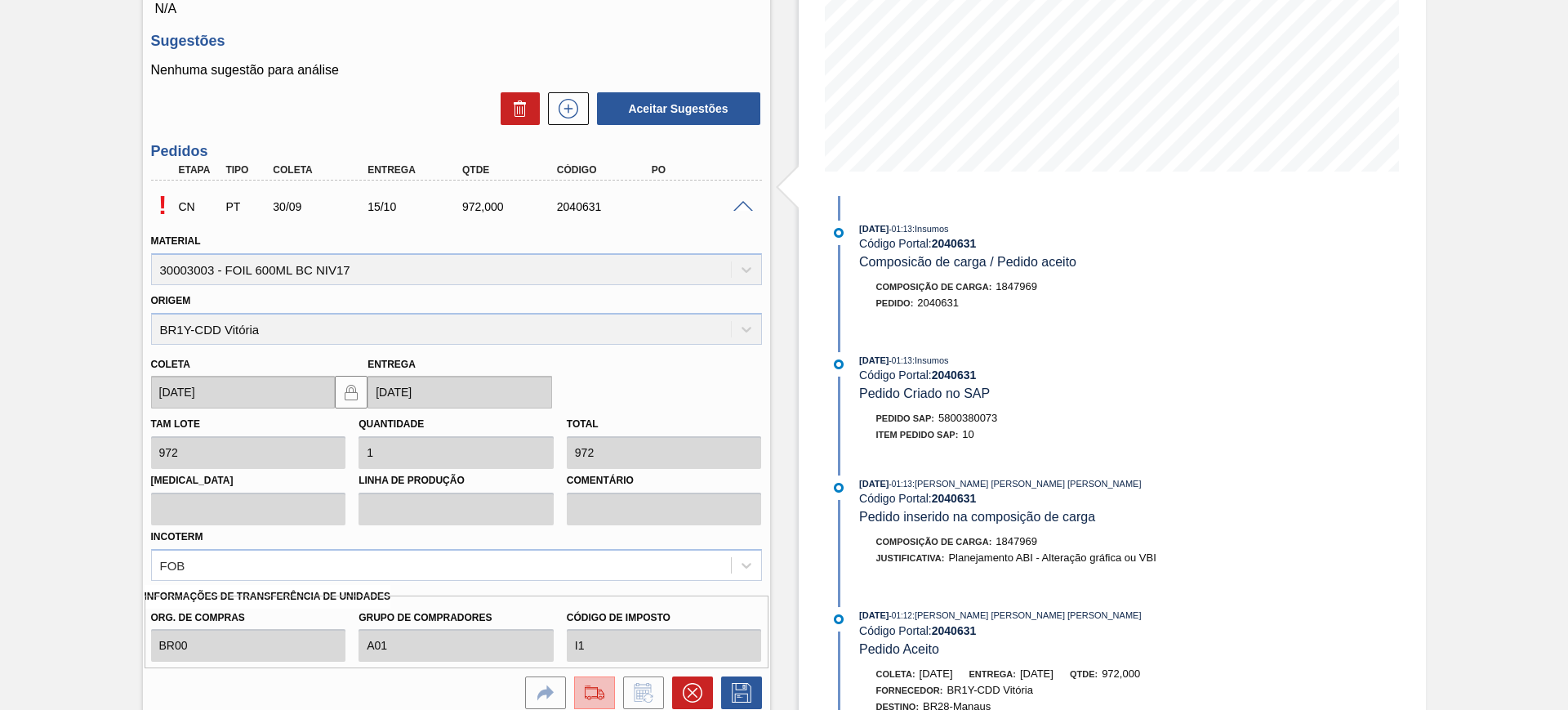
click at [604, 687] on img at bounding box center [594, 692] width 26 height 19
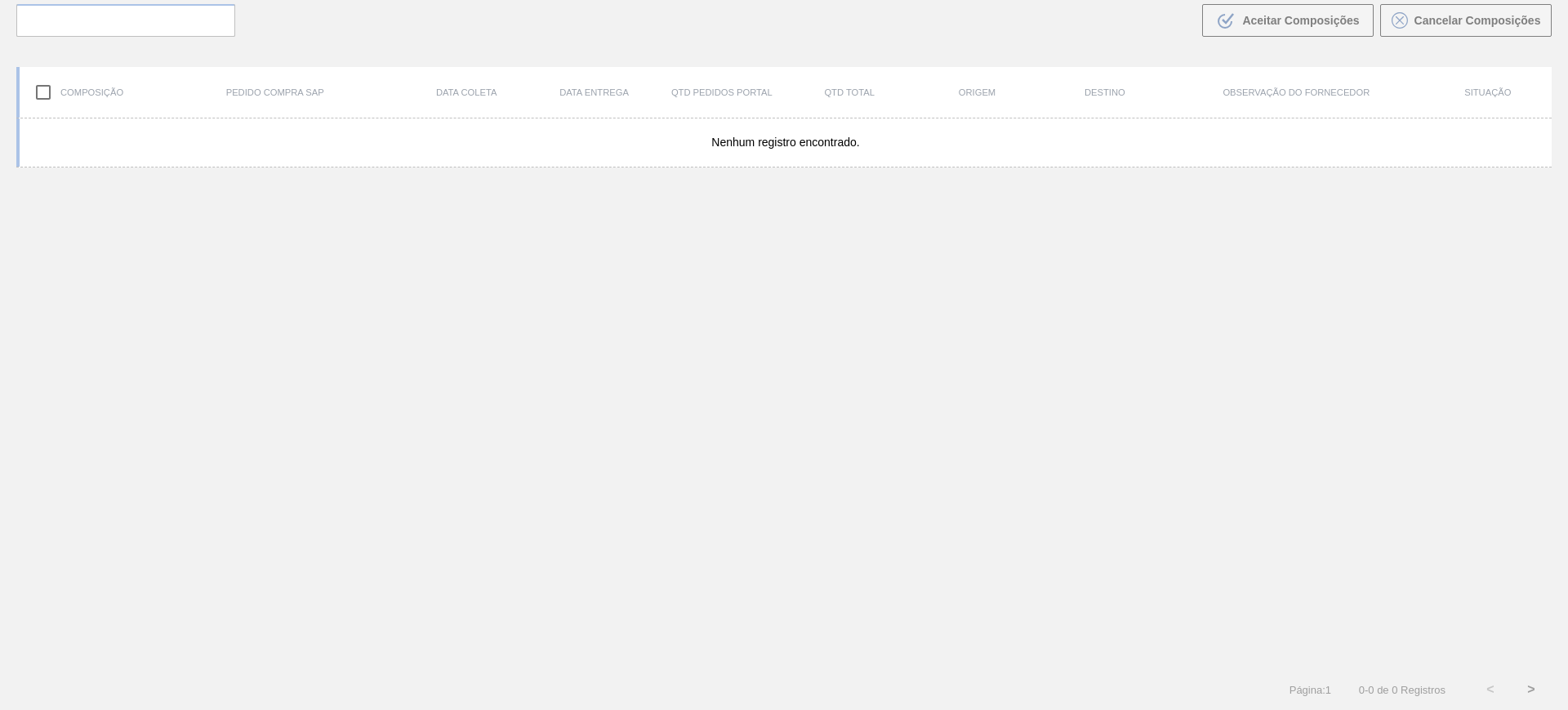
scroll to position [118, 0]
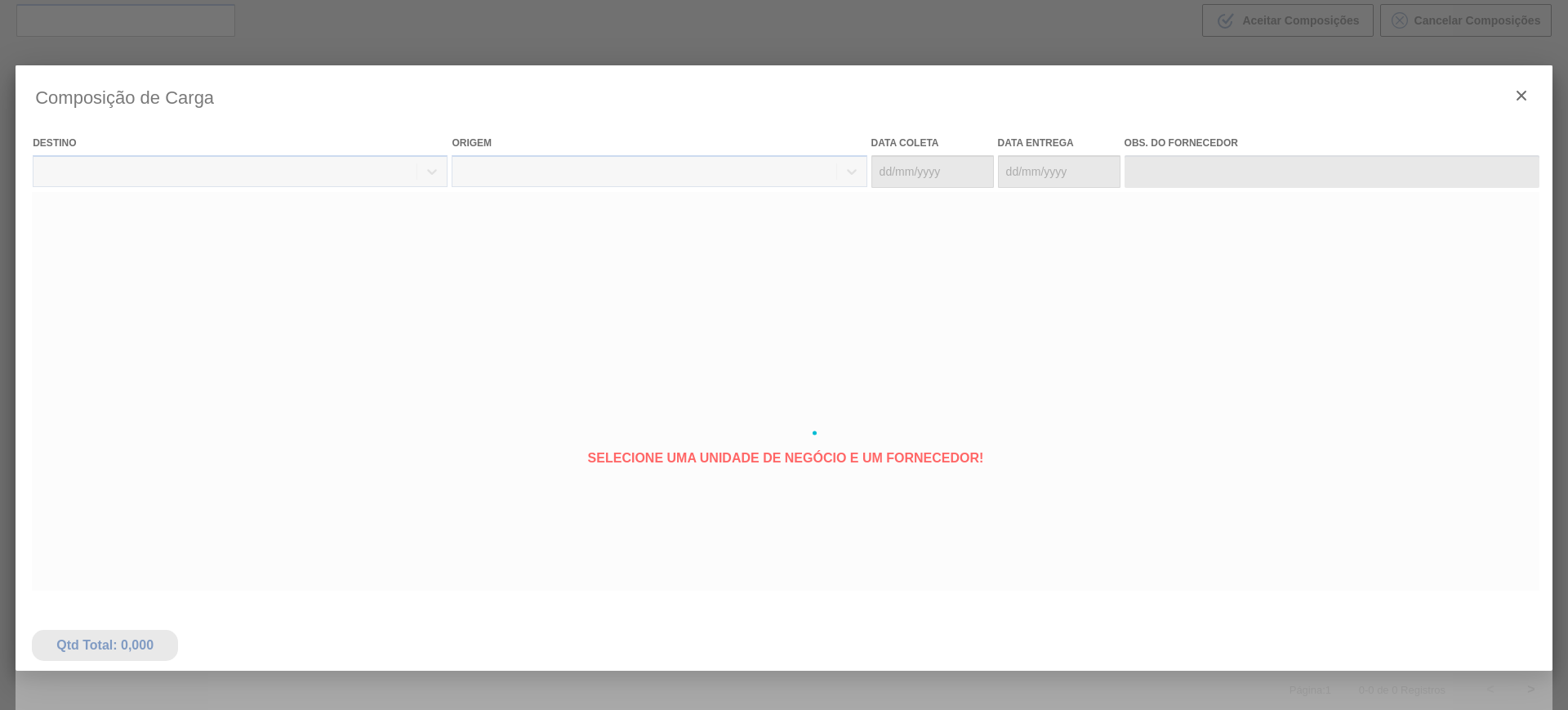
type coleta "30/09/2025"
type entrega "[DATE]"
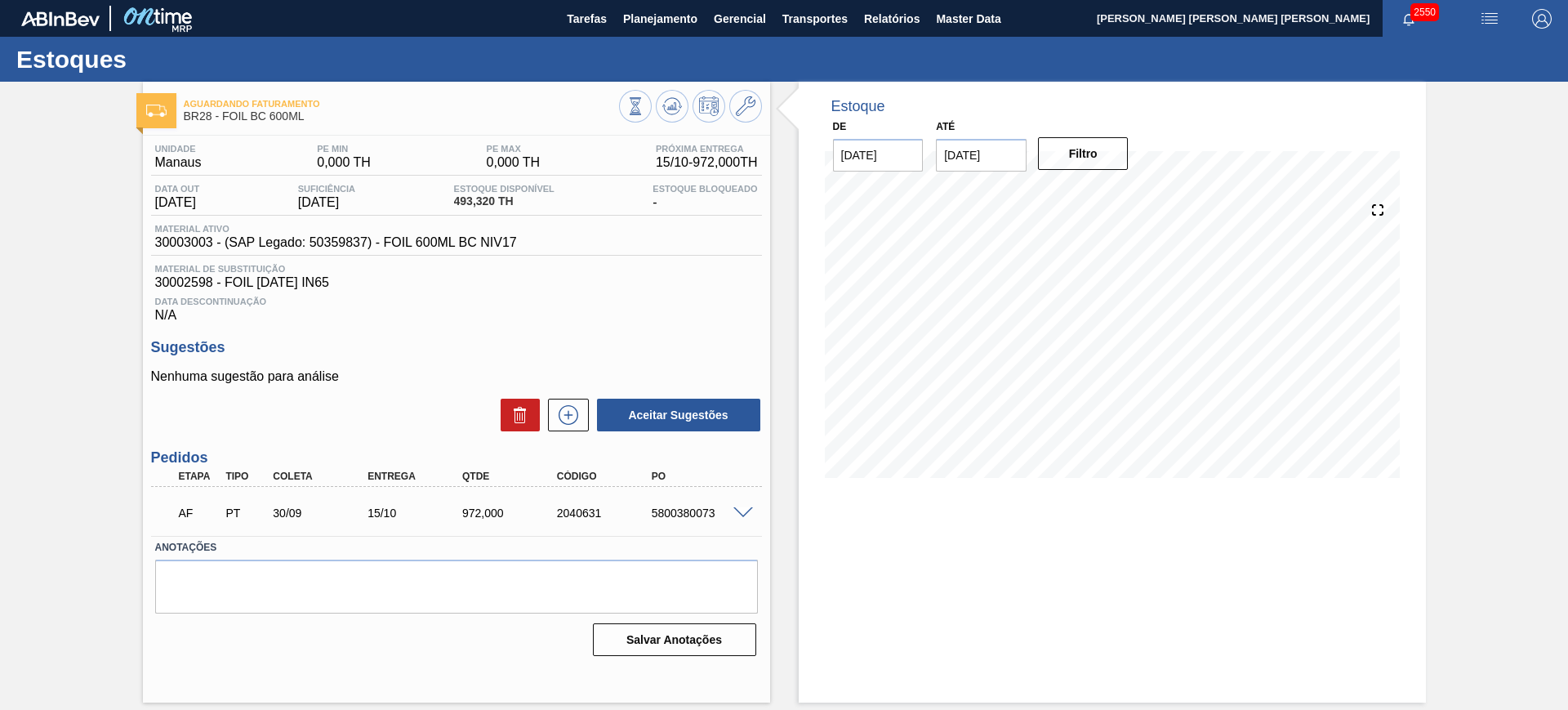
click at [688, 511] on div "5800380073" at bounding box center [700, 513] width 106 height 13
copy div "5800380073"
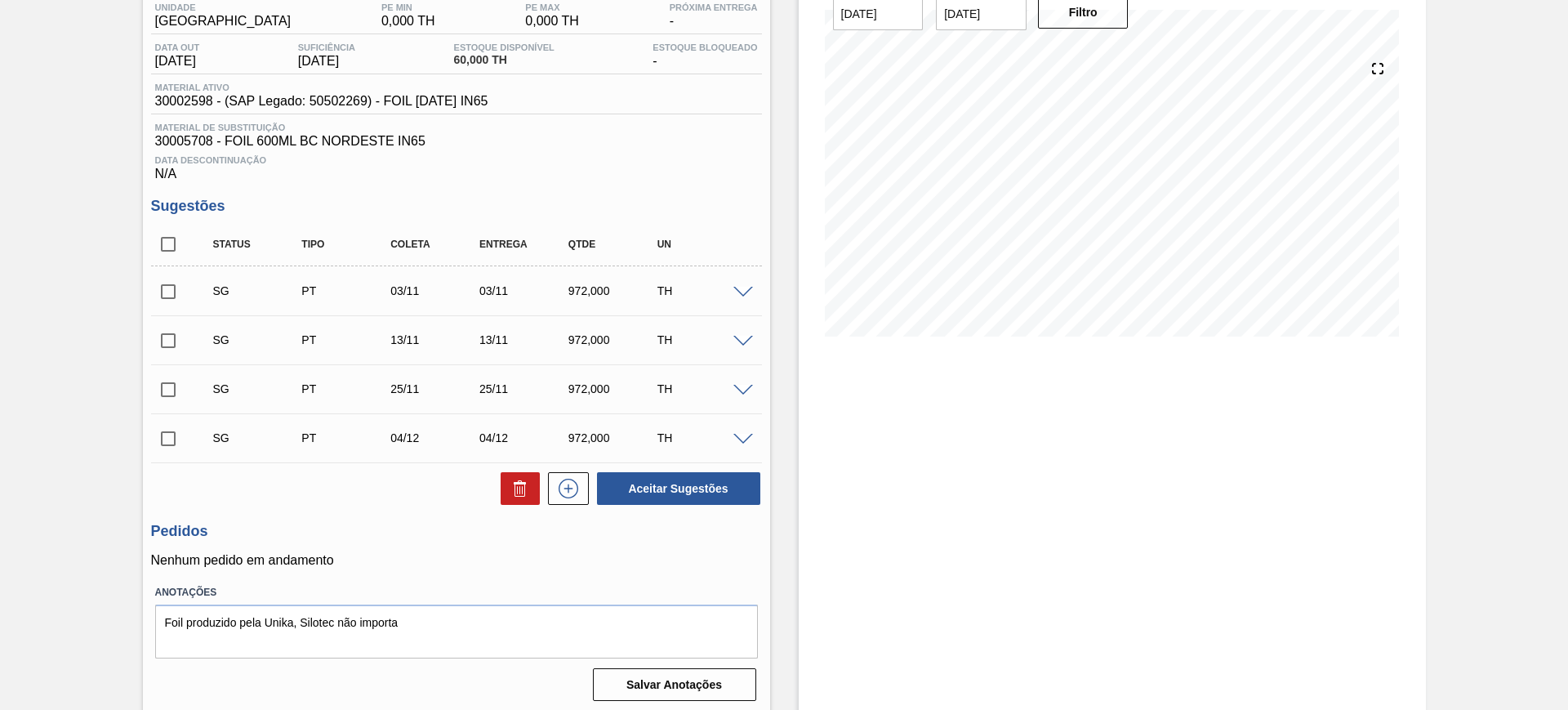
scroll to position [146, 0]
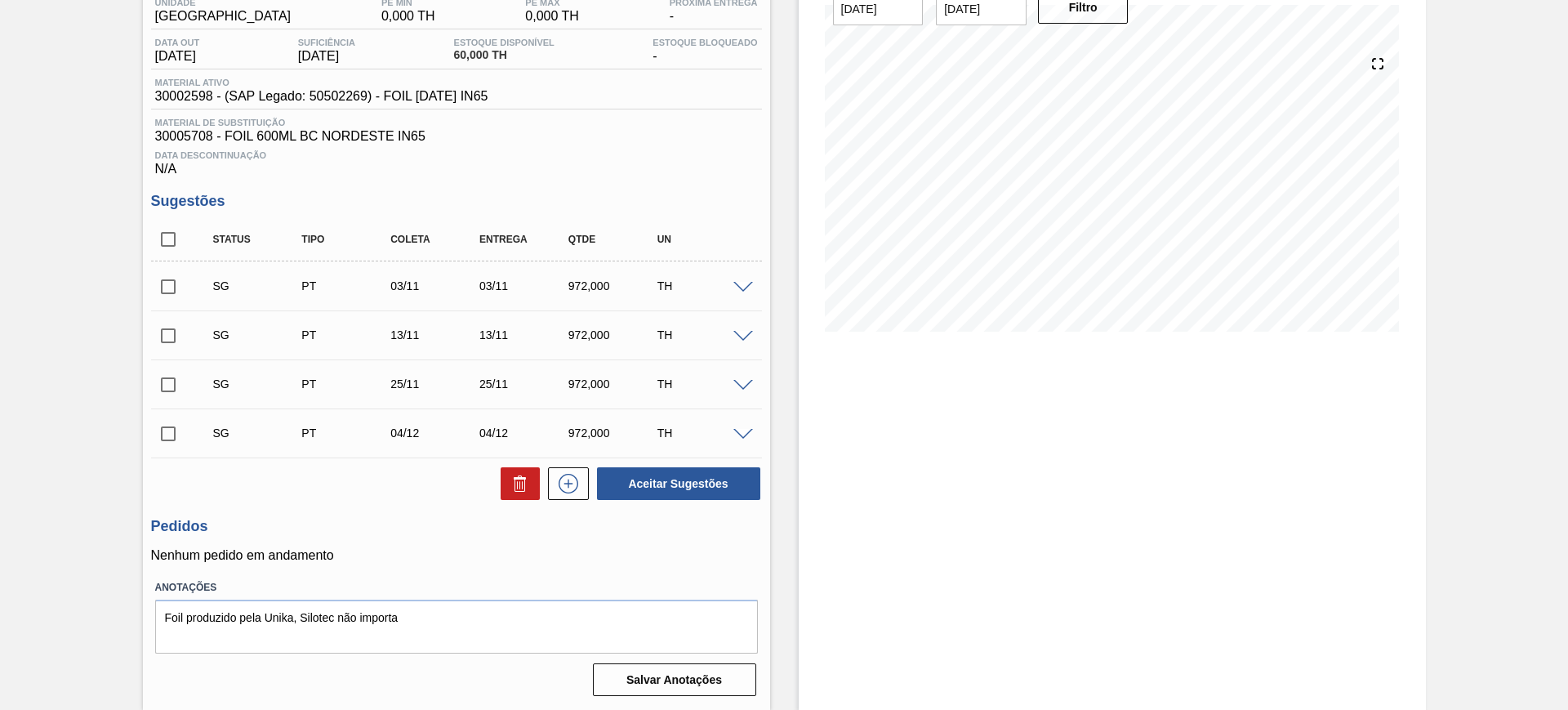
click at [745, 286] on span at bounding box center [742, 287] width 19 height 13
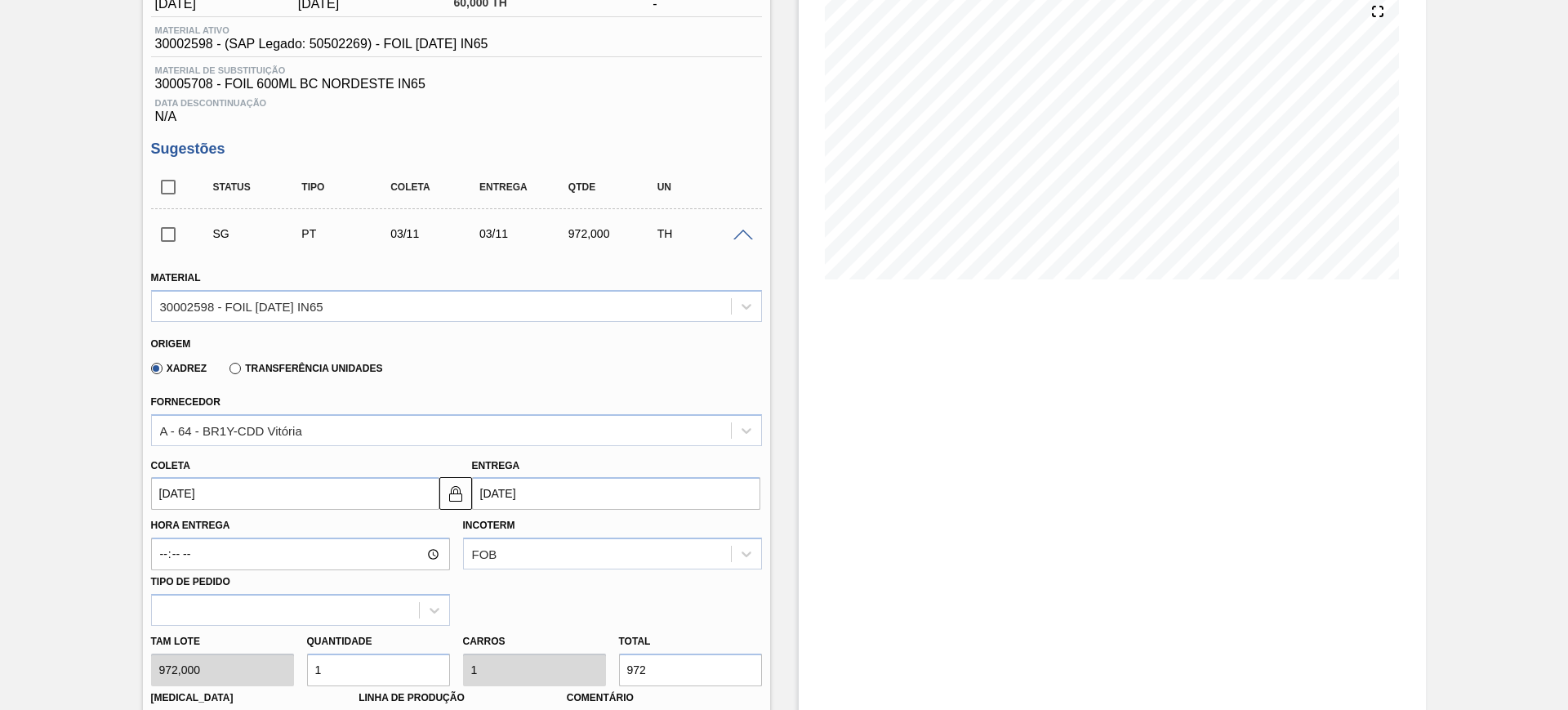
scroll to position [204, 0]
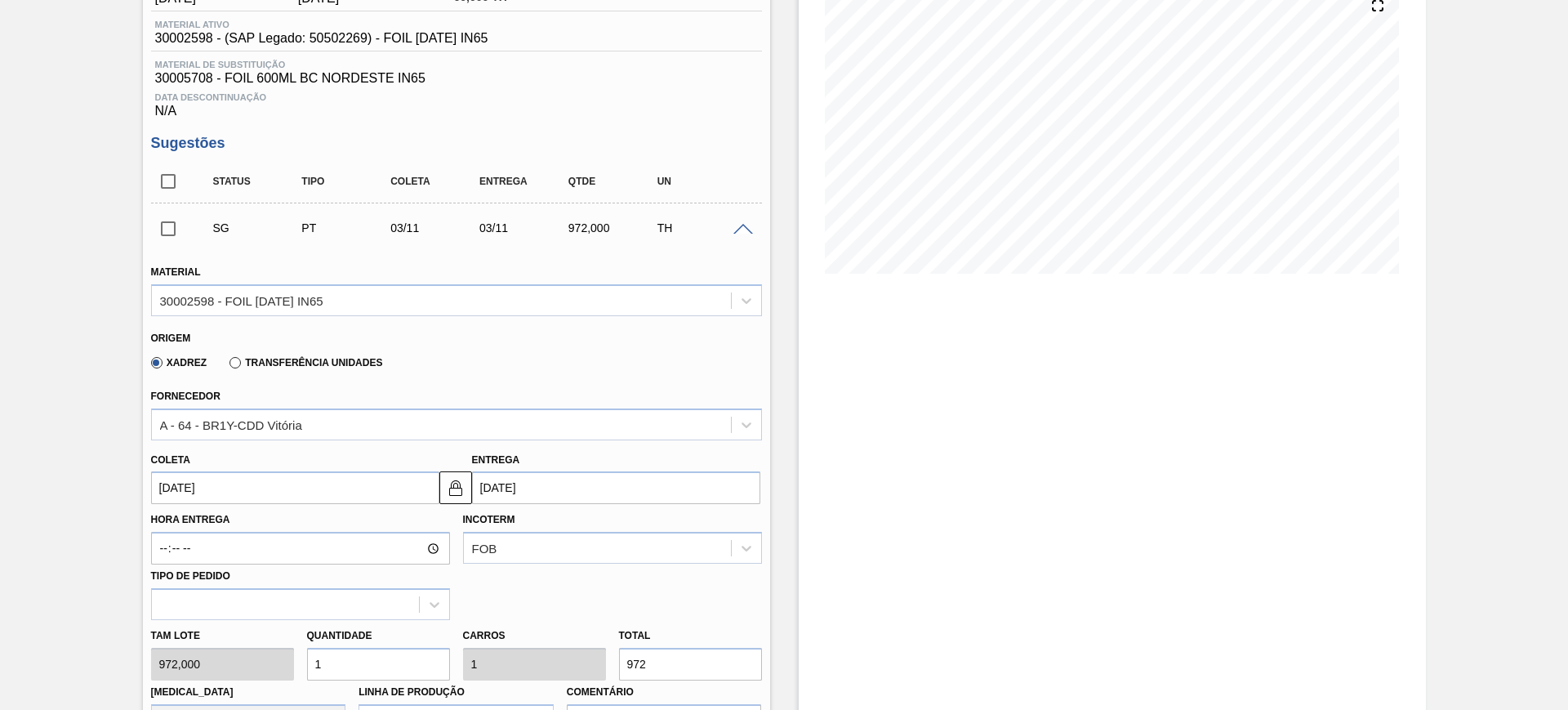
click at [513, 488] on input "[DATE]" at bounding box center [615, 487] width 288 height 33
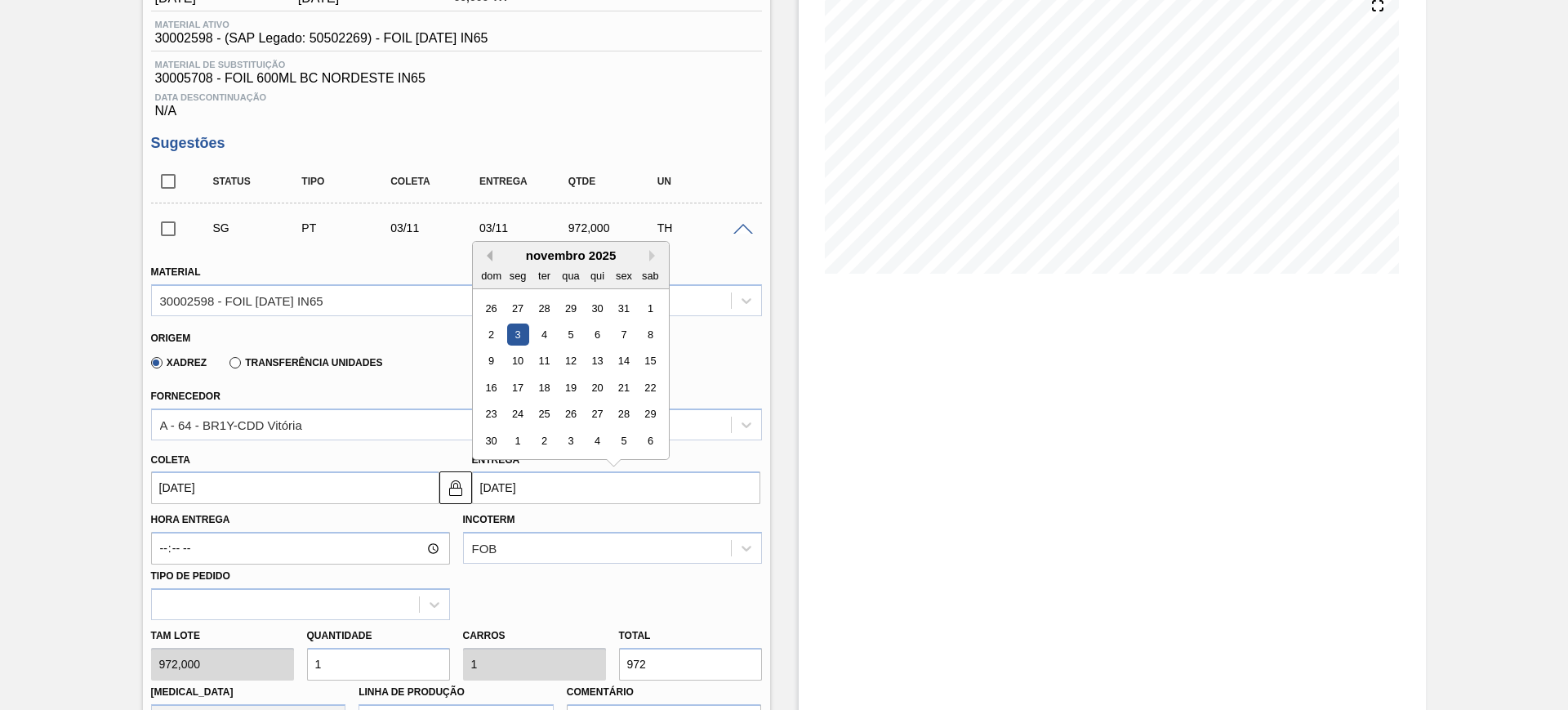
click at [489, 251] on button "Previous Month" at bounding box center [487, 256] width 12 height 12
click at [644, 358] on div "18" at bounding box center [650, 362] width 22 height 22
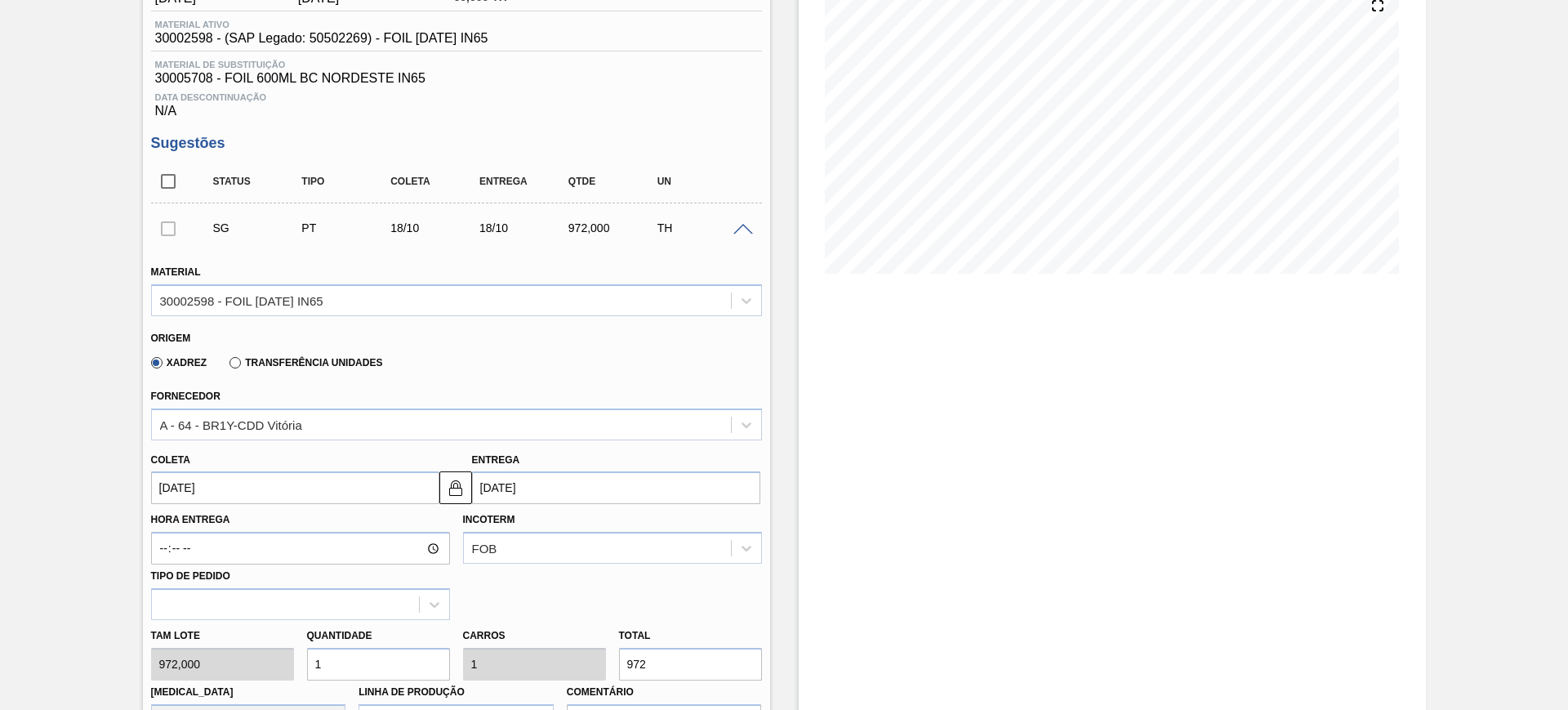
type input "18/10/2025"
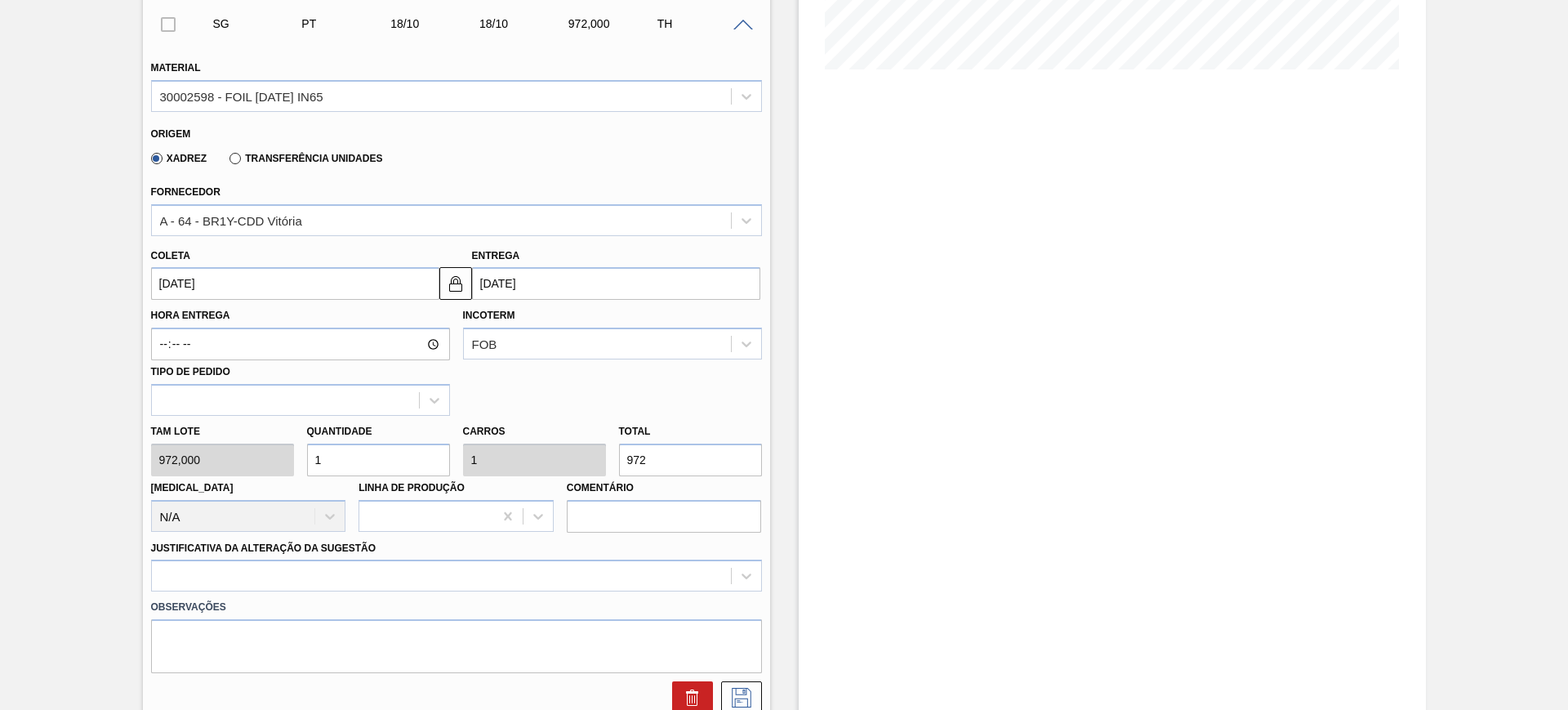
scroll to position [510, 0]
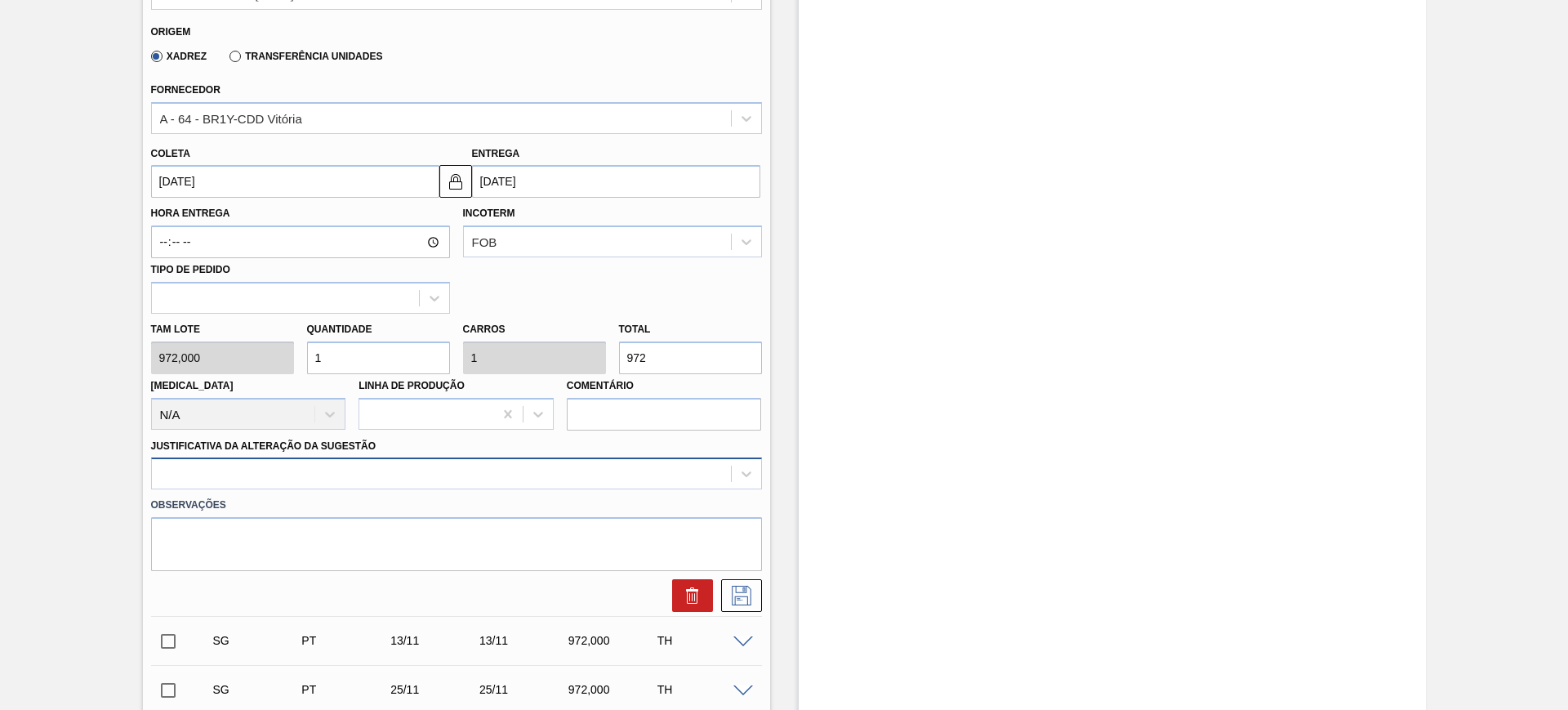
click at [554, 471] on div at bounding box center [456, 474] width 610 height 32
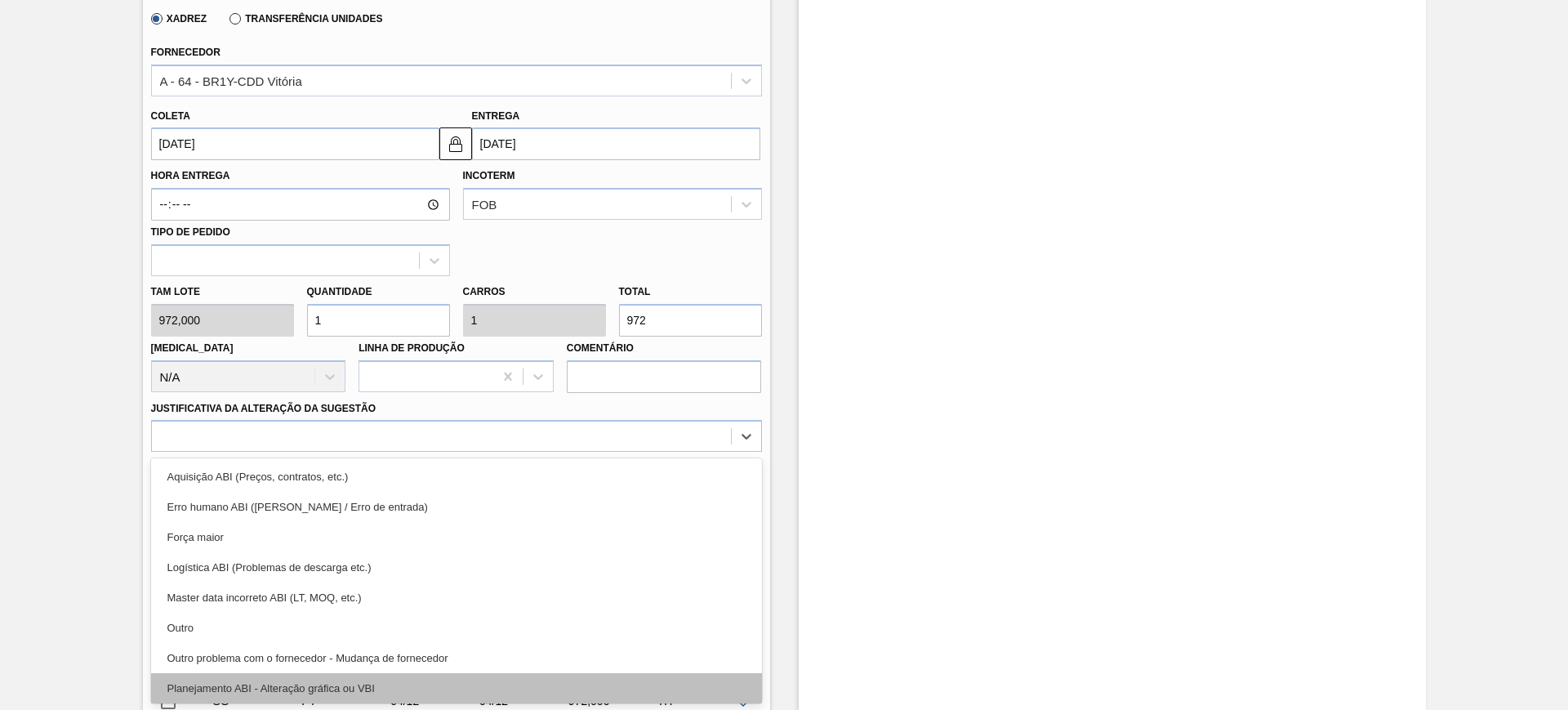
click at [489, 677] on div "Planejamento ABI - Alteração gráfica ou VBI" at bounding box center [456, 688] width 610 height 30
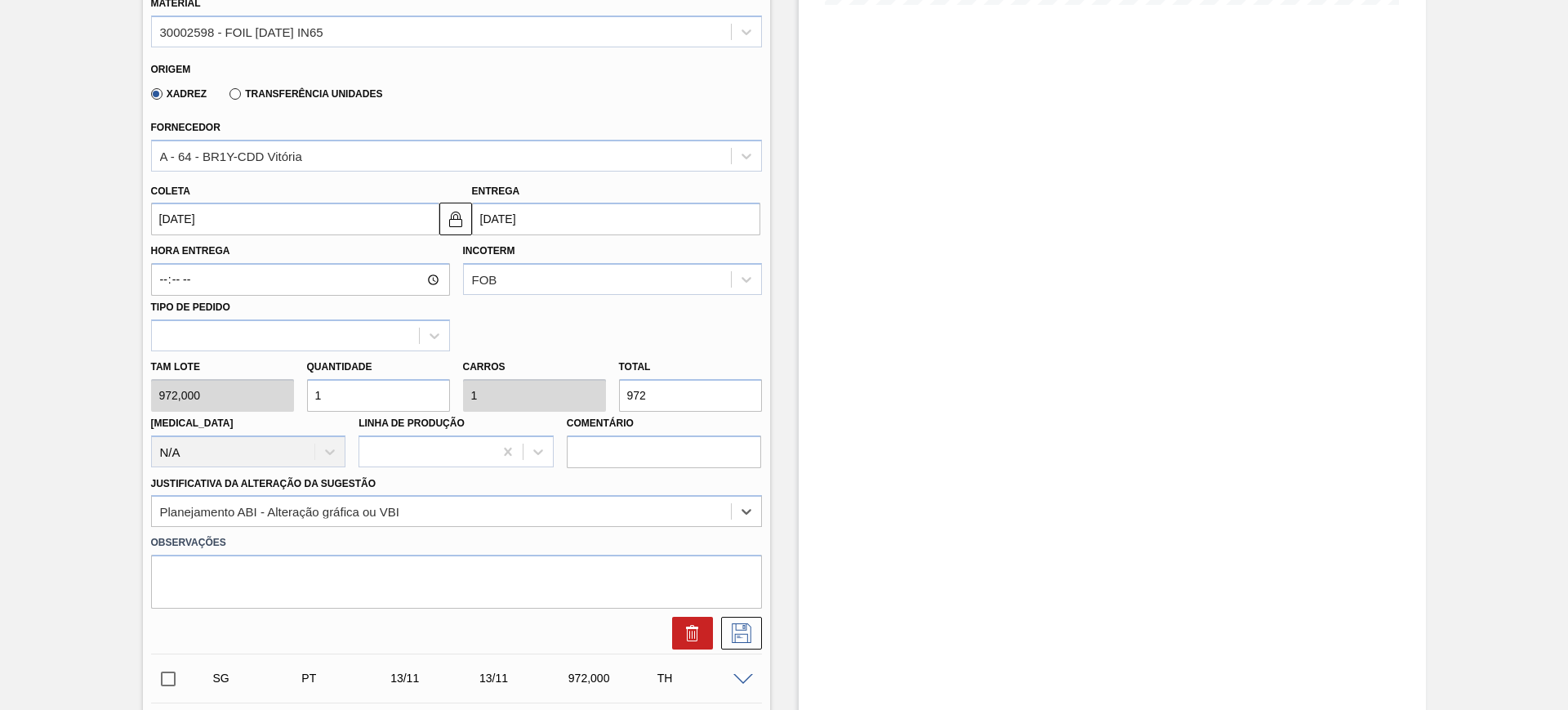
scroll to position [344, 0]
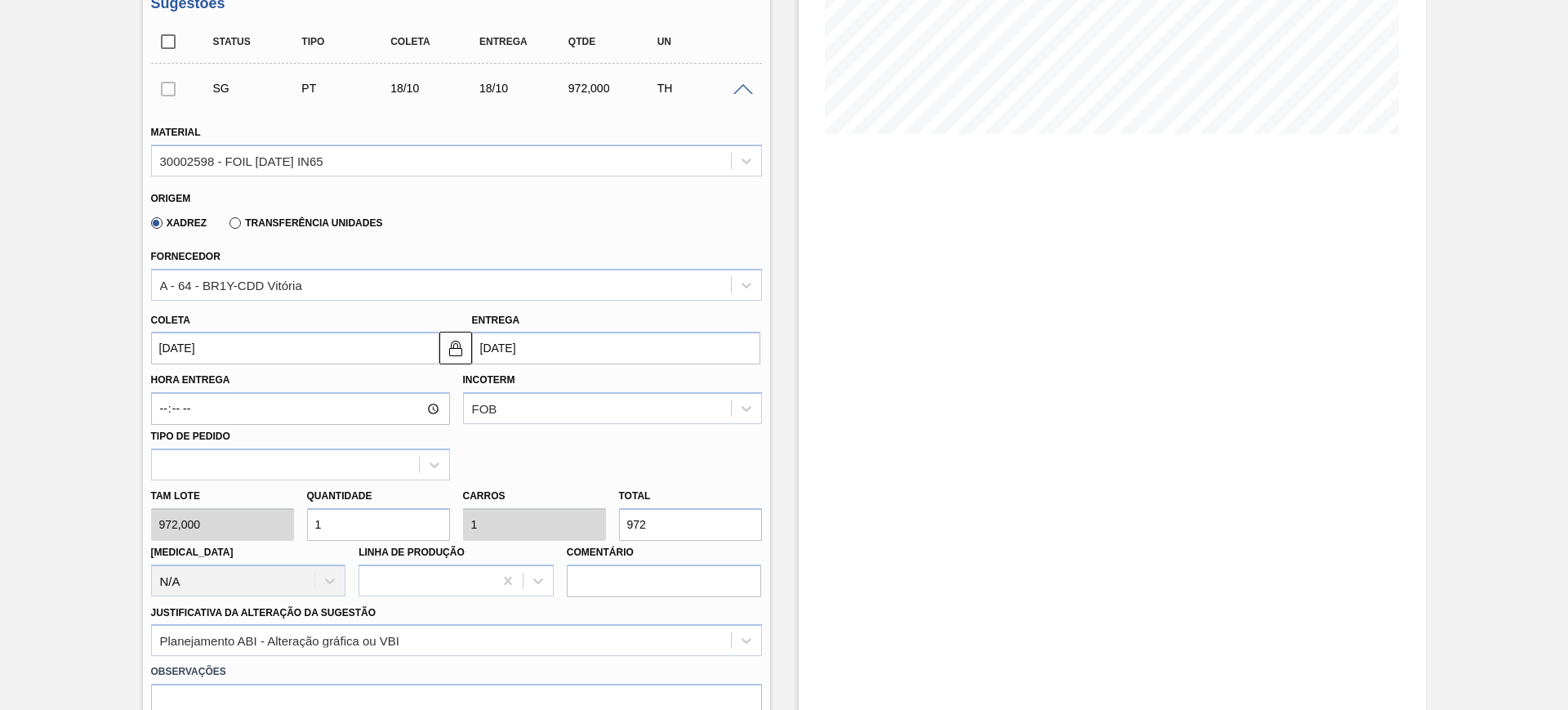
click at [399, 529] on input "1" at bounding box center [378, 524] width 143 height 33
type input "4"
type input "3.888"
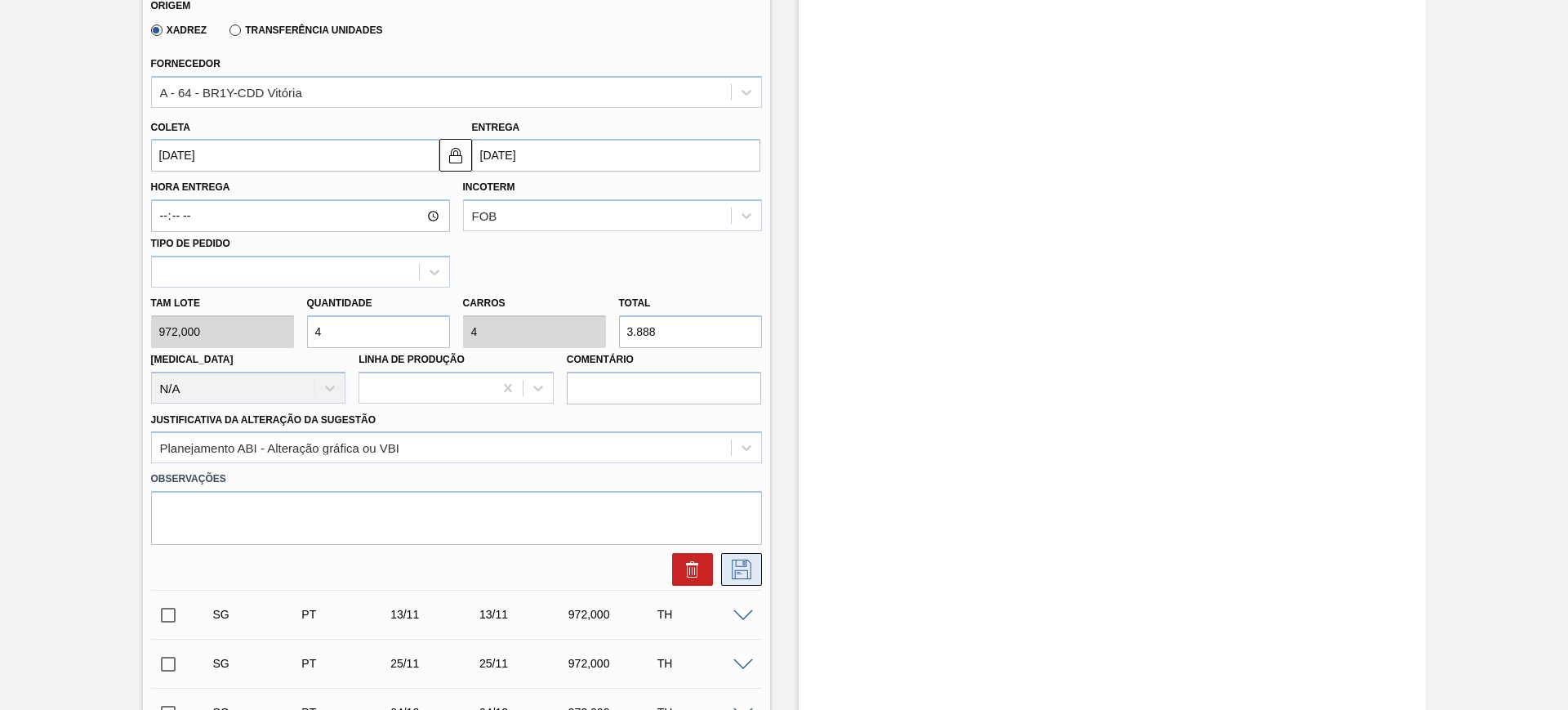
scroll to position [548, 0]
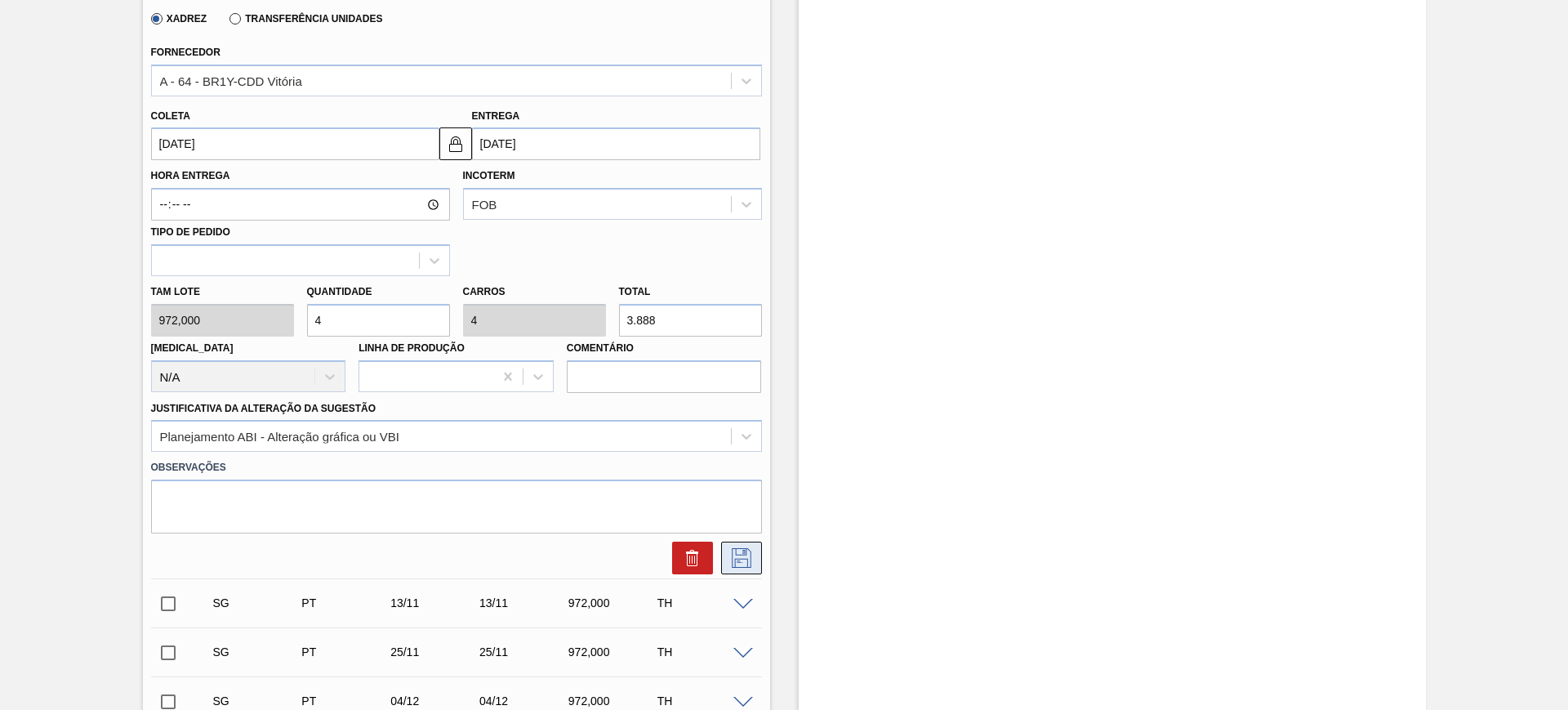
type input "4"
click at [736, 566] on icon at bounding box center [741, 557] width 26 height 19
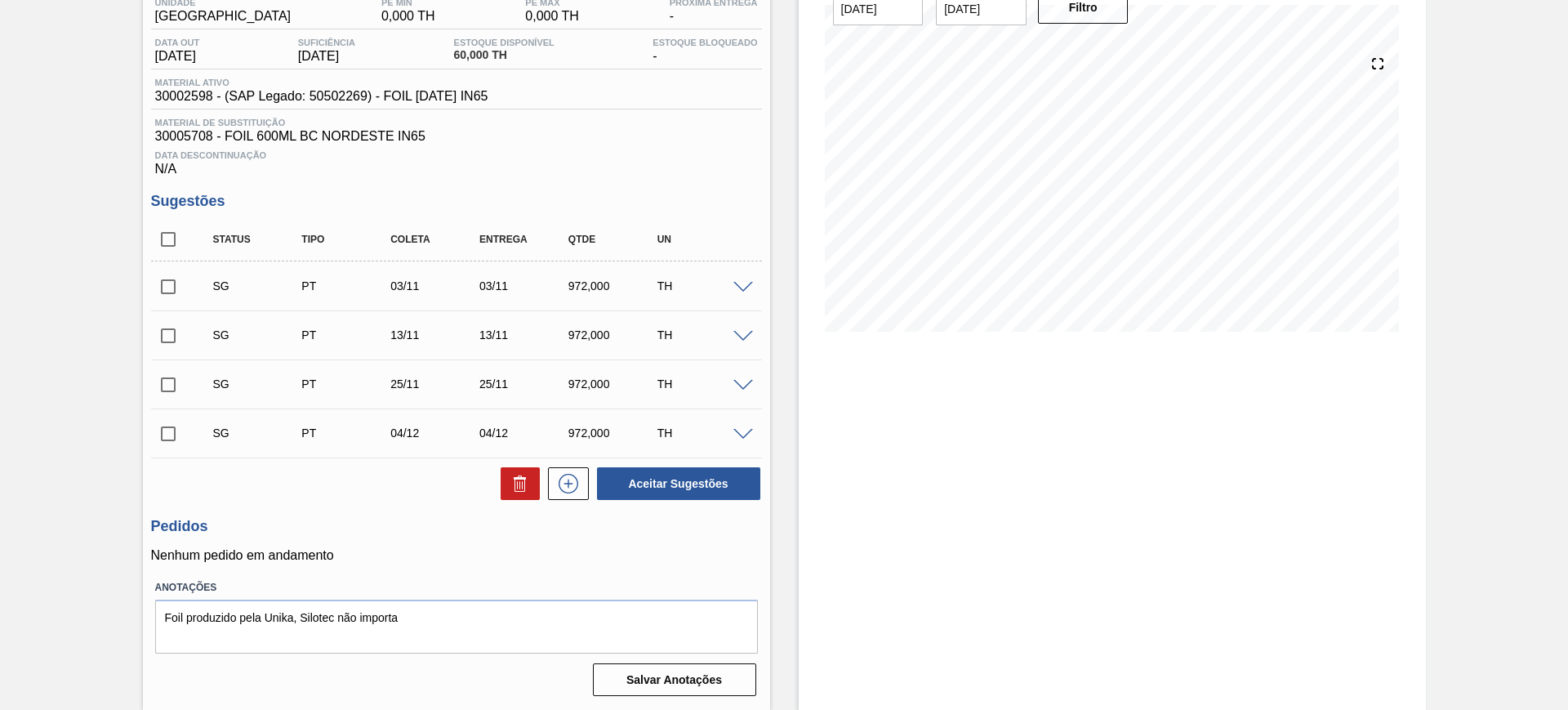
scroll to position [146, 0]
click at [180, 241] on input "checkbox" at bounding box center [168, 239] width 34 height 34
checkbox input "true"
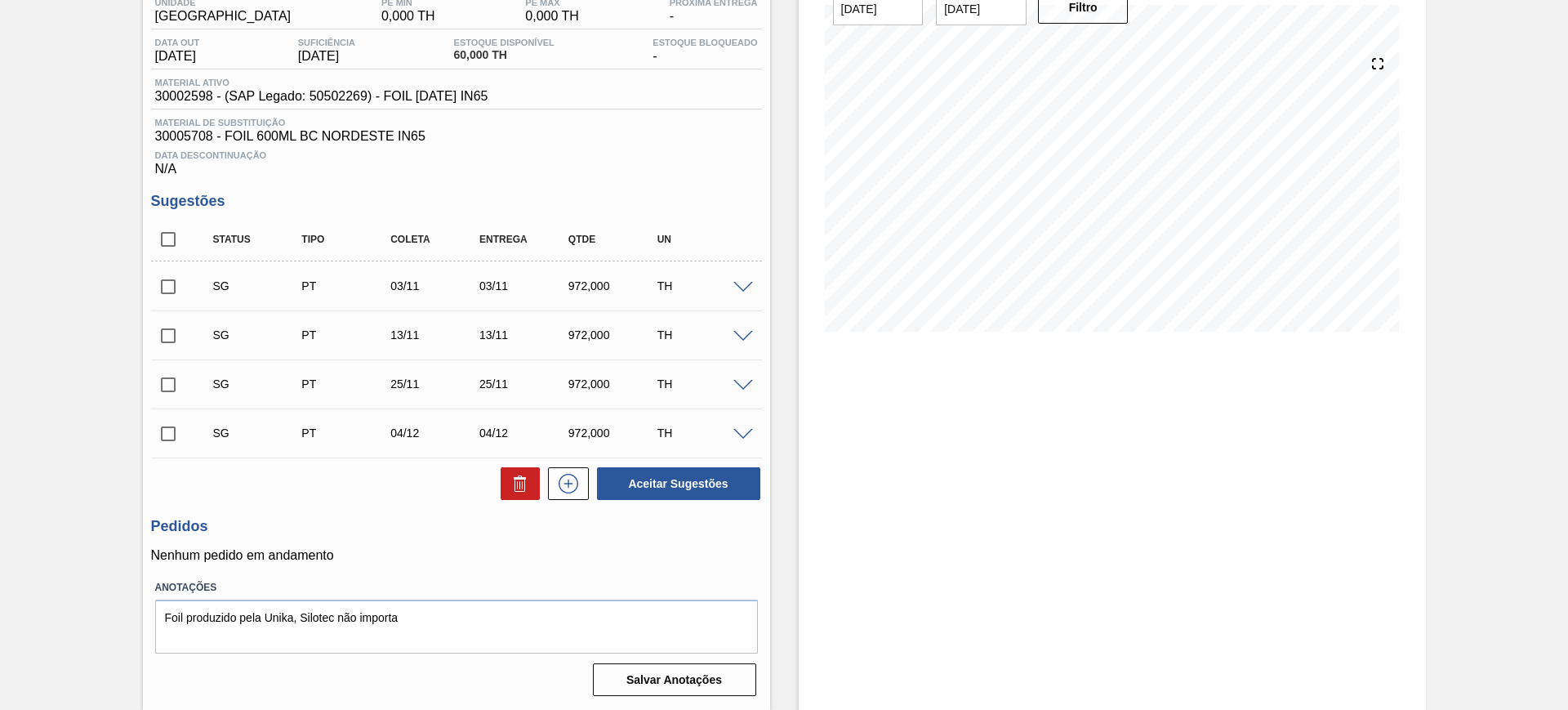
checkbox input "true"
click at [170, 279] on input "checkbox" at bounding box center [168, 287] width 34 height 34
checkbox input "false"
click at [515, 474] on icon at bounding box center [519, 483] width 19 height 19
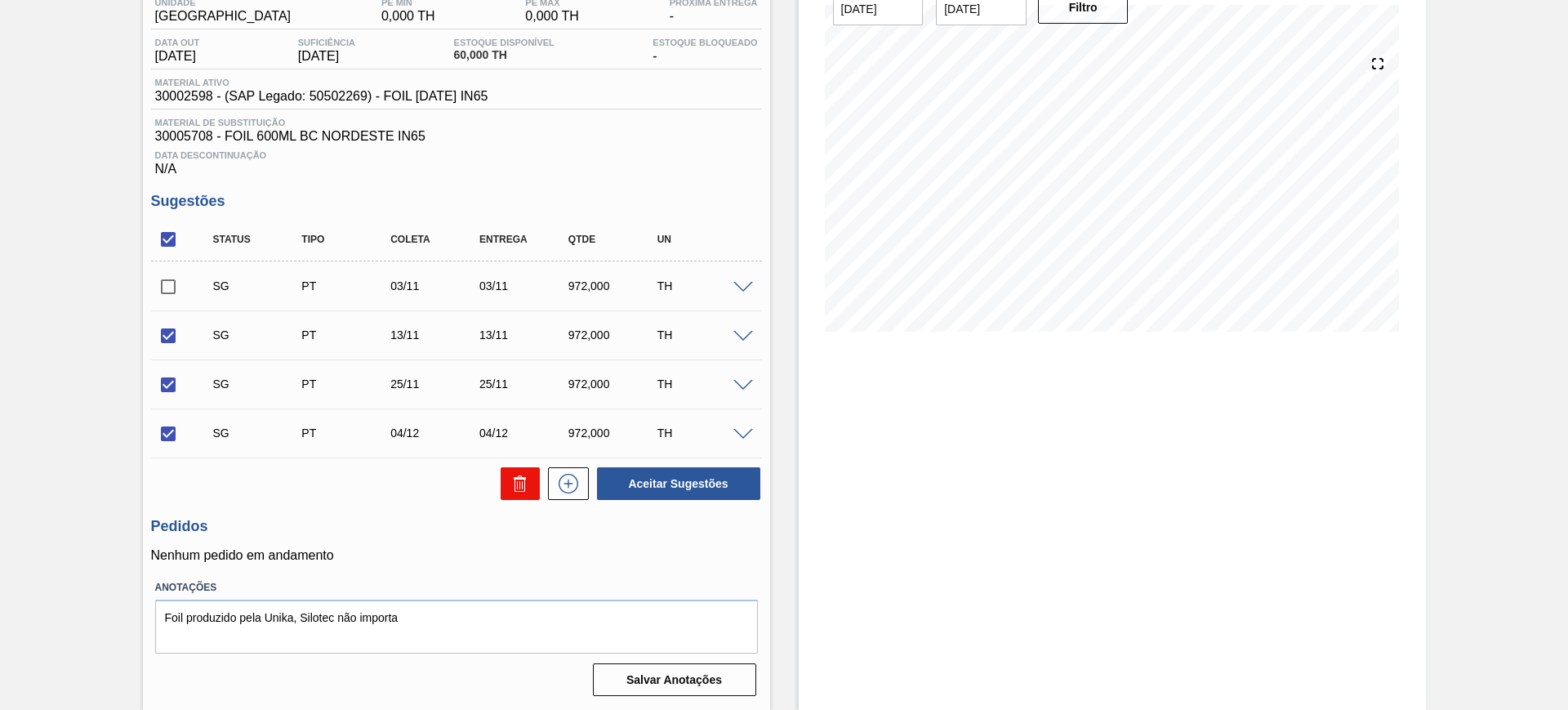
checkbox input "false"
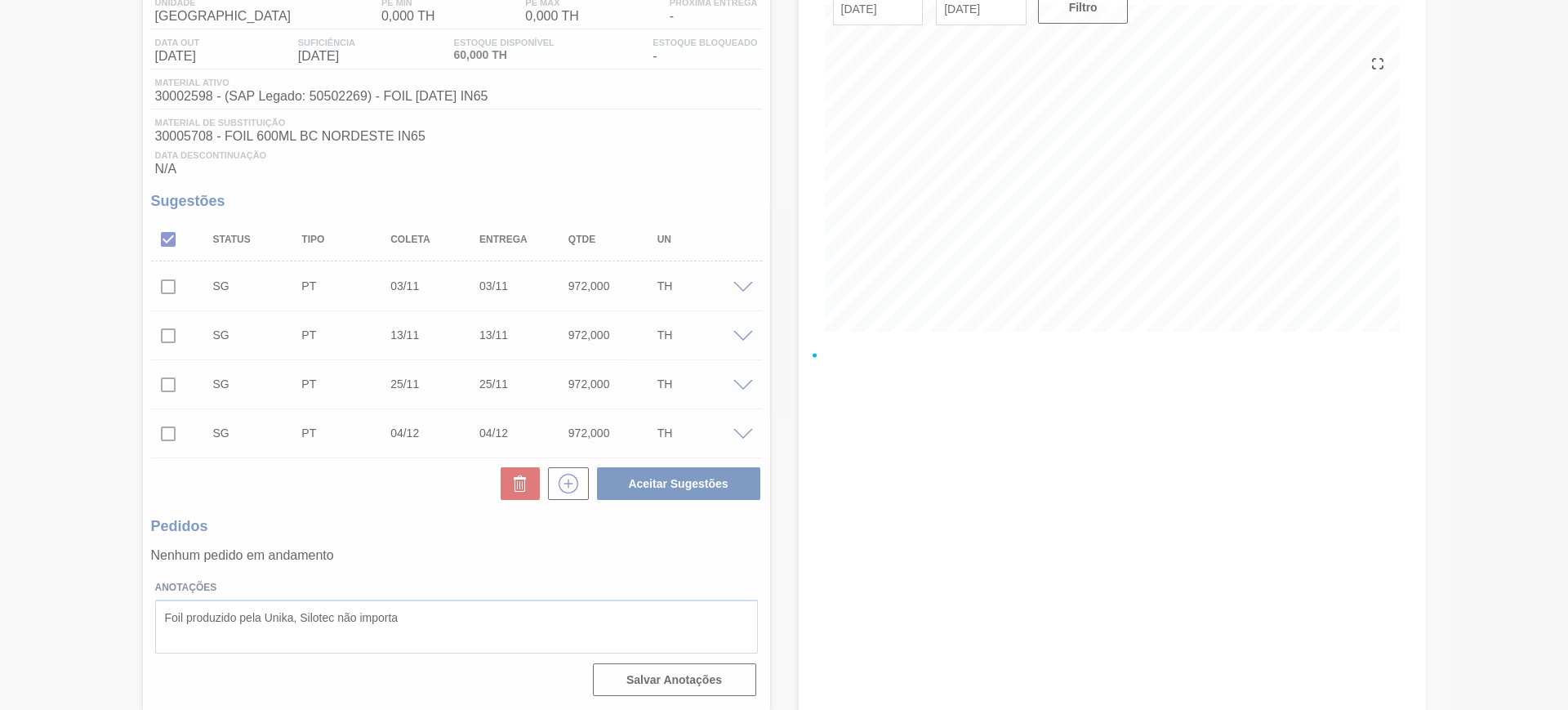
scroll to position [0, 0]
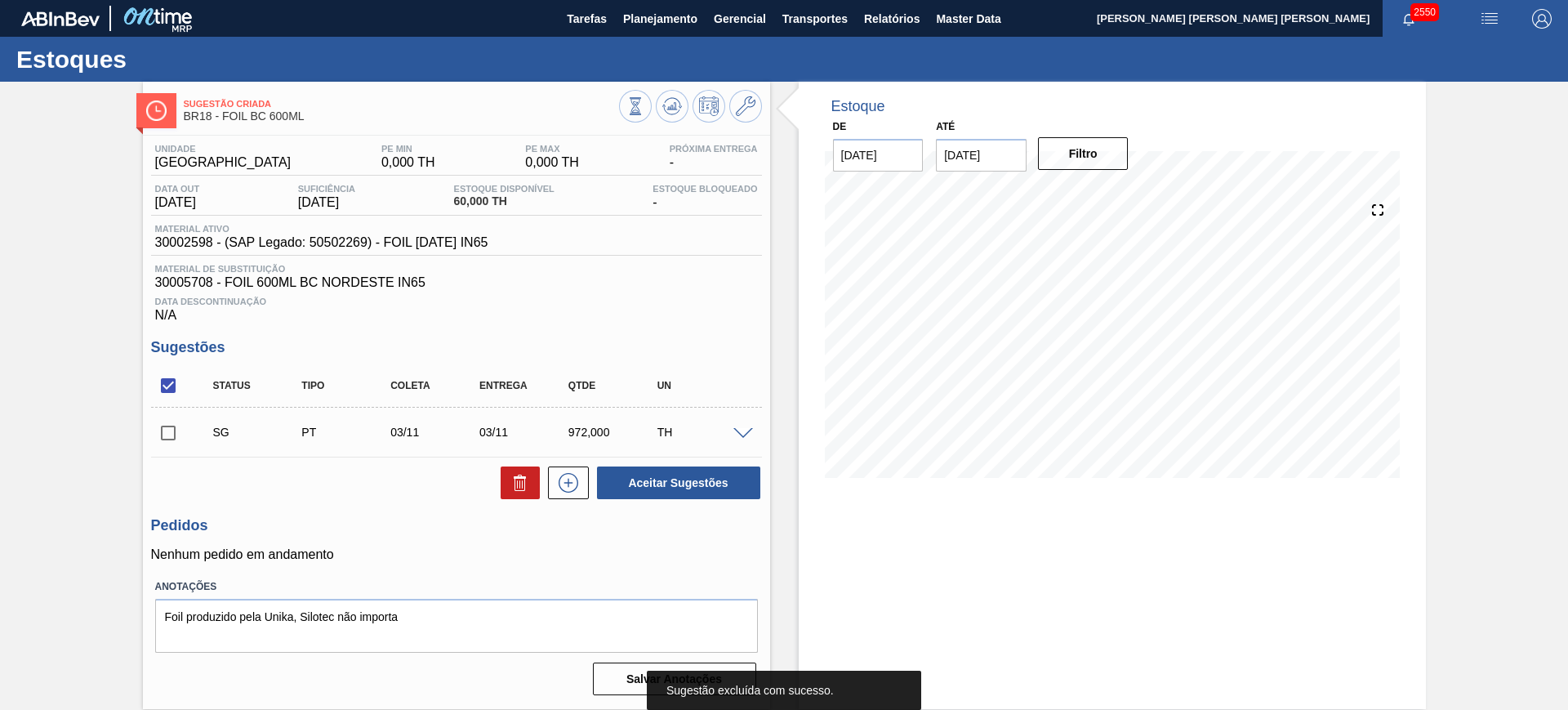
click at [727, 430] on div "TH" at bounding box center [702, 432] width 99 height 13
click at [739, 431] on span at bounding box center [742, 434] width 19 height 13
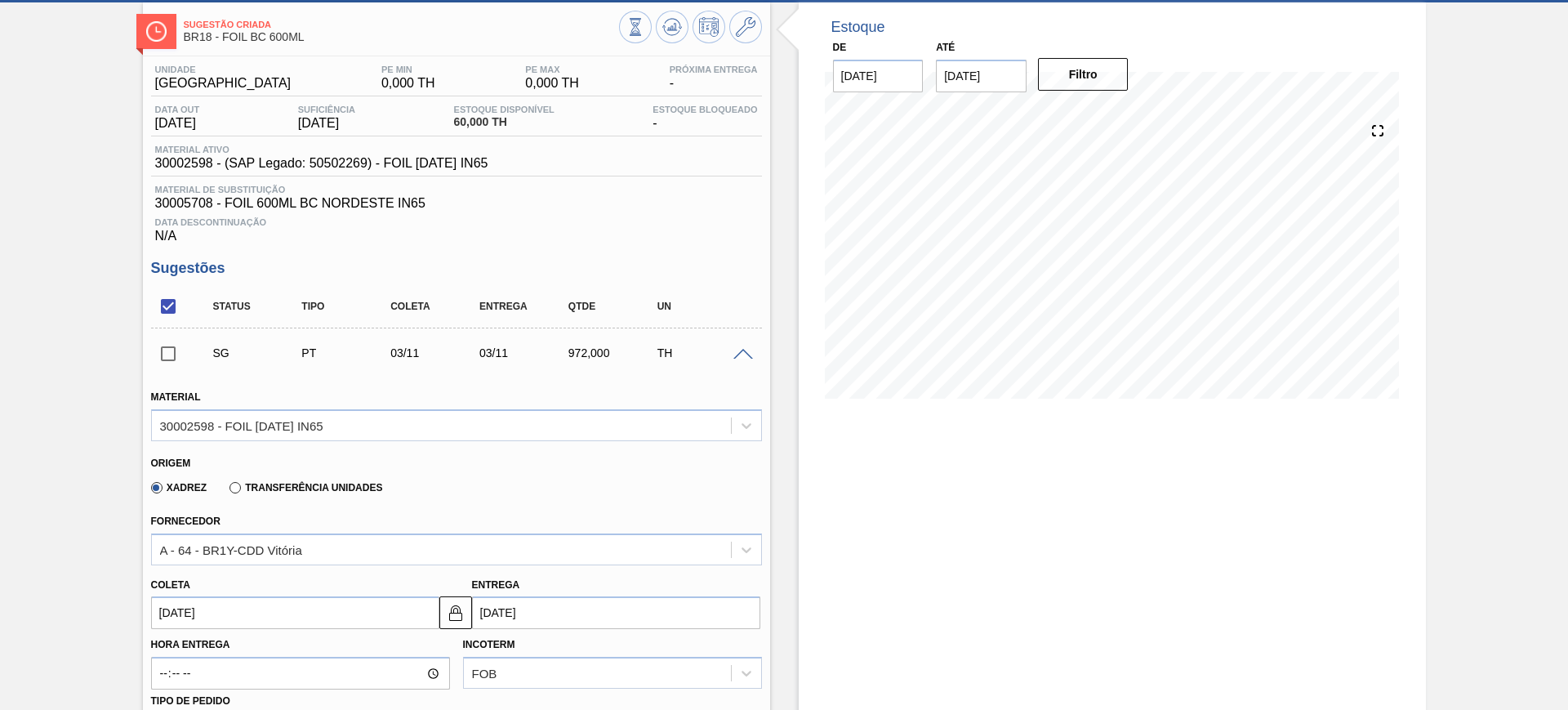
scroll to position [307, 0]
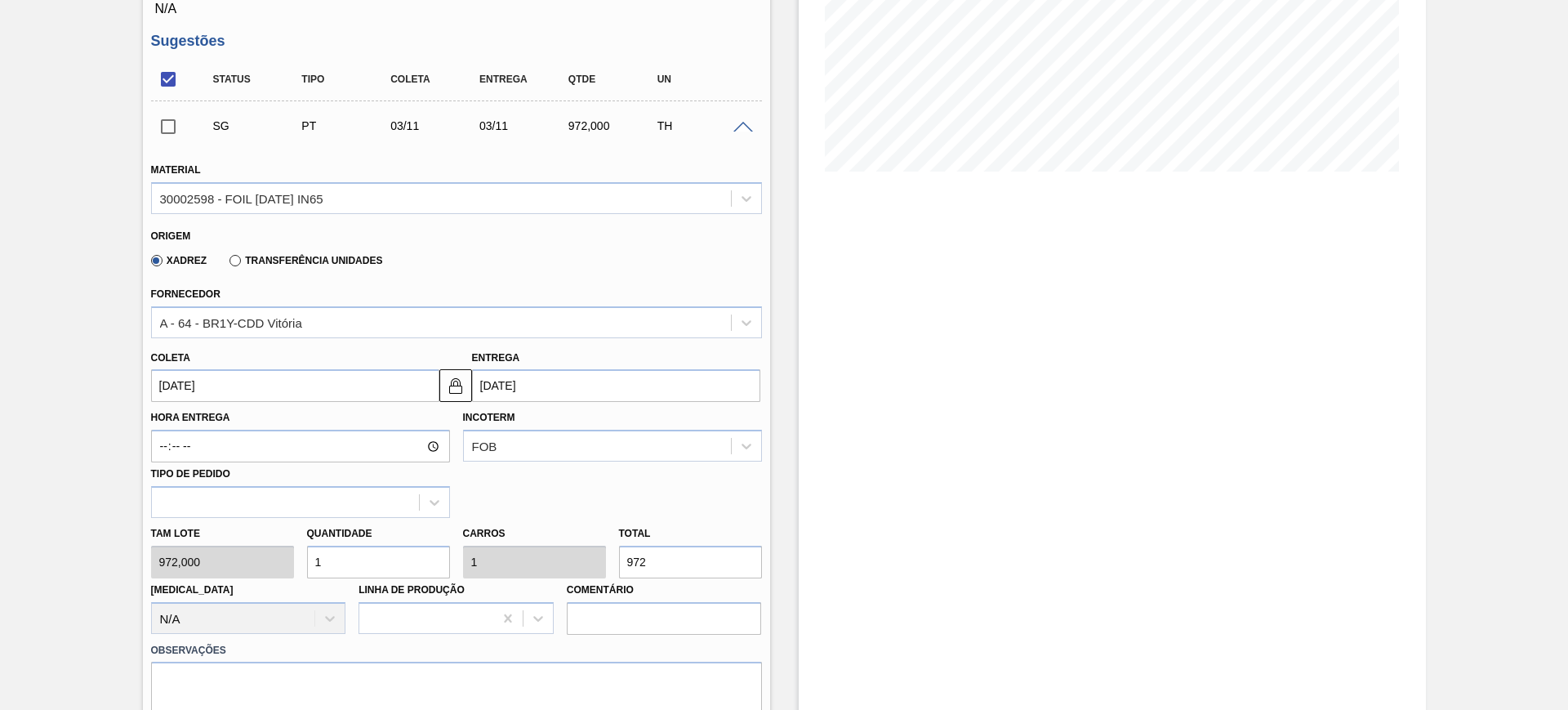
click at [560, 382] on input "03/11/2025" at bounding box center [615, 385] width 288 height 33
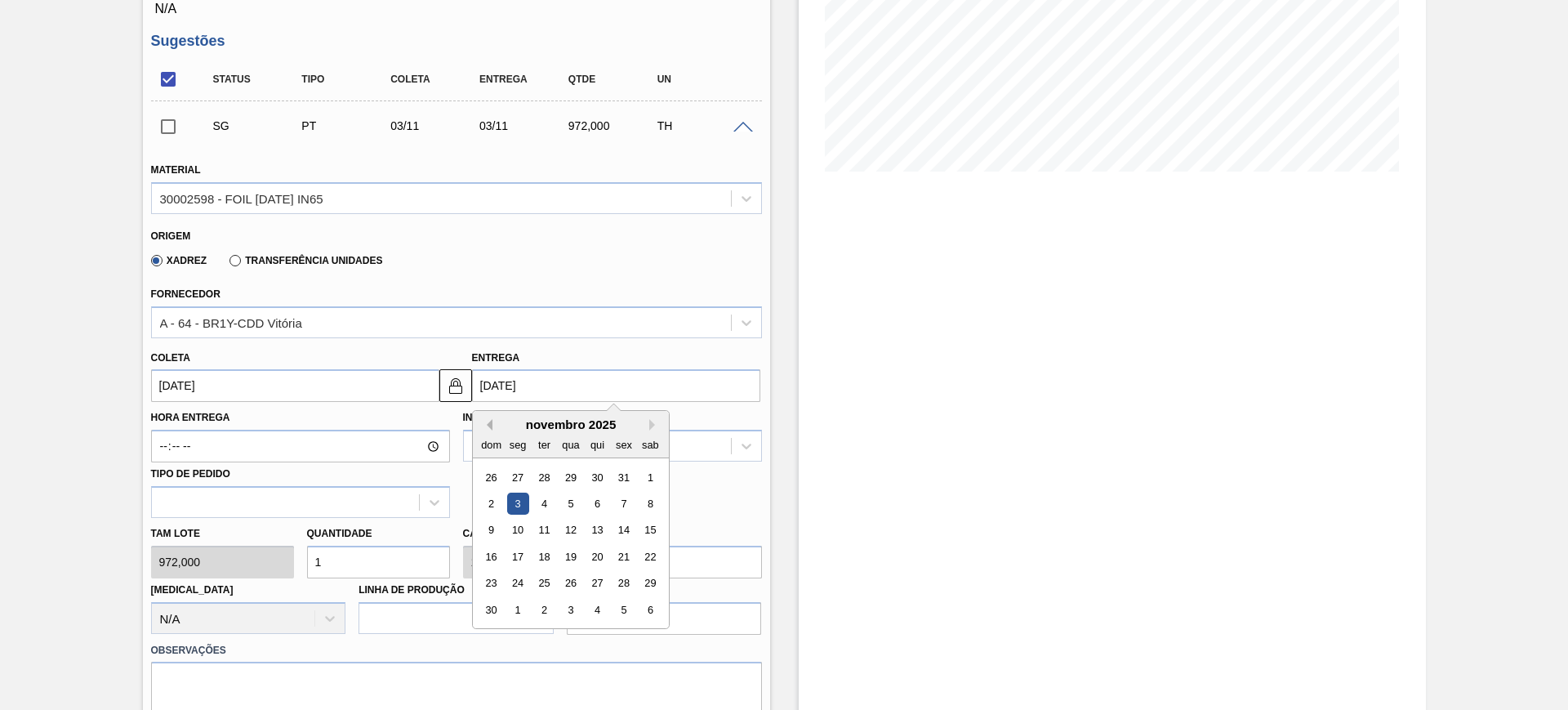
click at [489, 420] on button "Previous Month" at bounding box center [487, 425] width 12 height 12
click at [641, 527] on div "18" at bounding box center [650, 530] width 22 height 22
type input "18/10/2025"
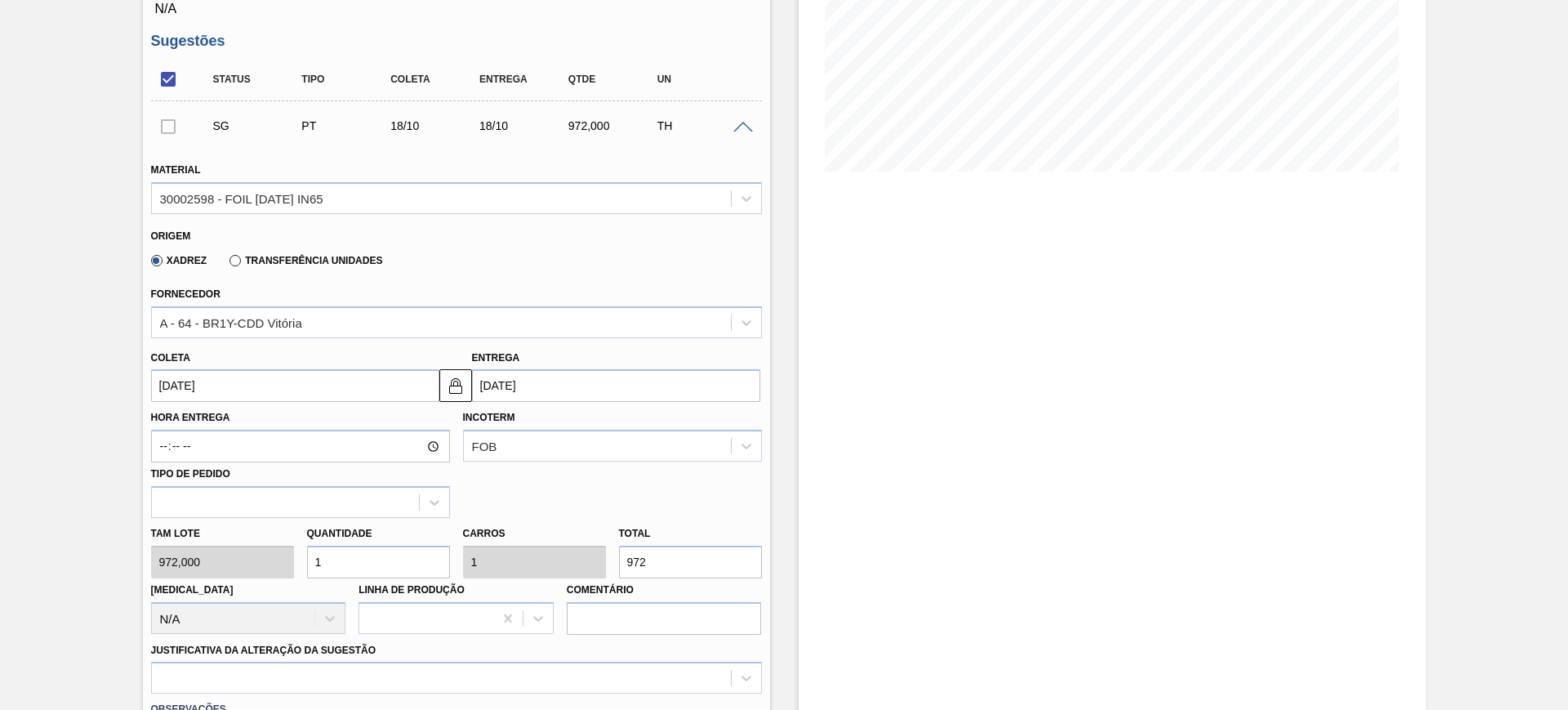
click at [369, 558] on input "1" at bounding box center [378, 561] width 143 height 33
type input "5"
type input "4.860"
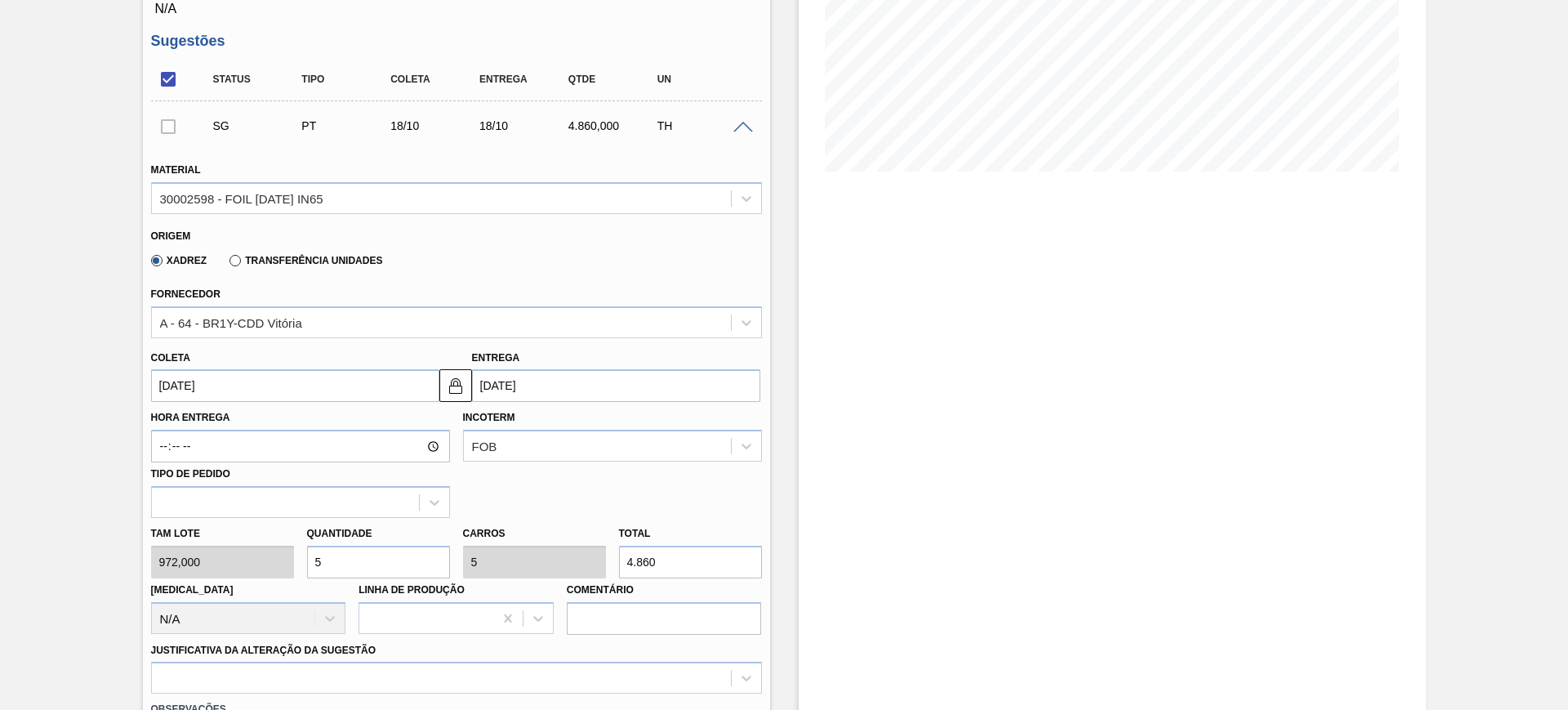
type input "0"
type input "4"
type input "3.888"
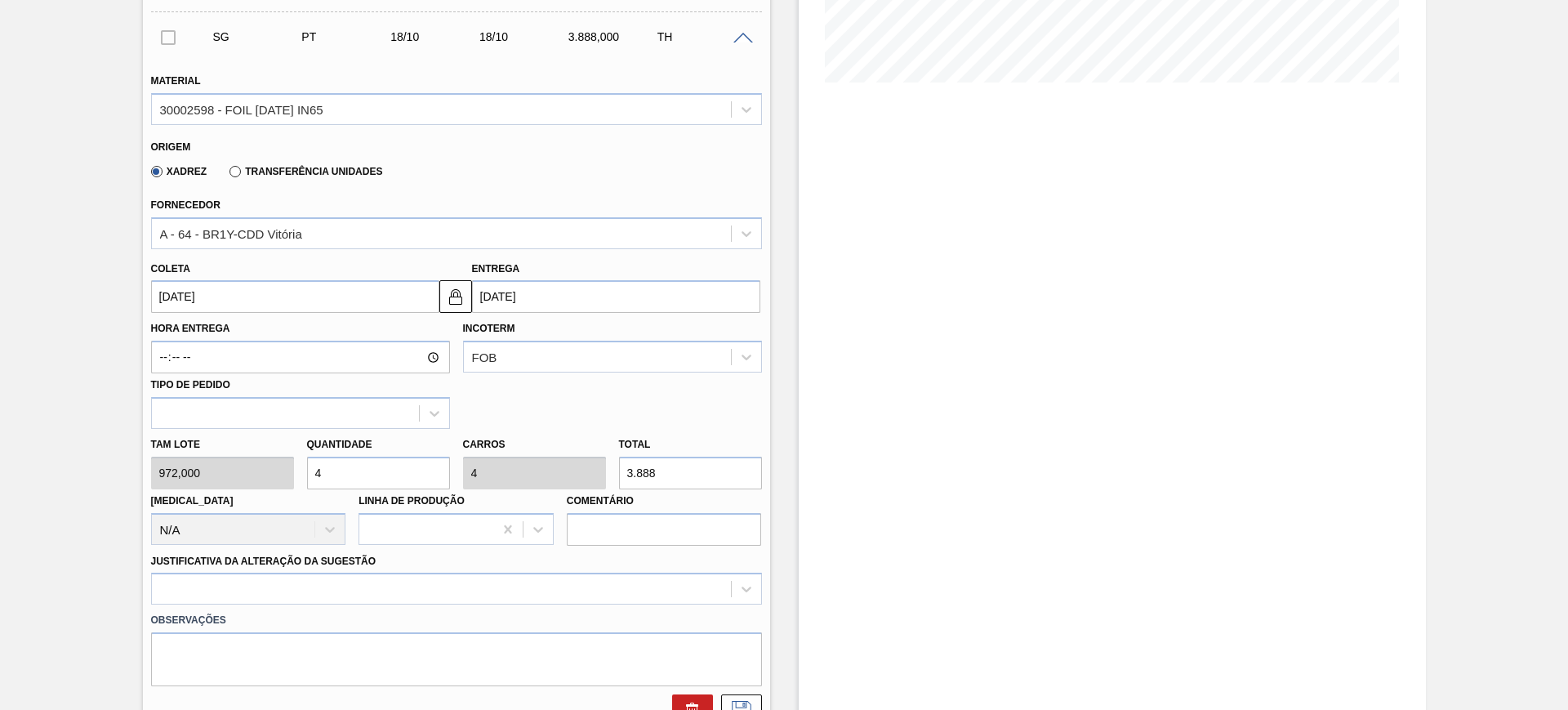
scroll to position [612, 0]
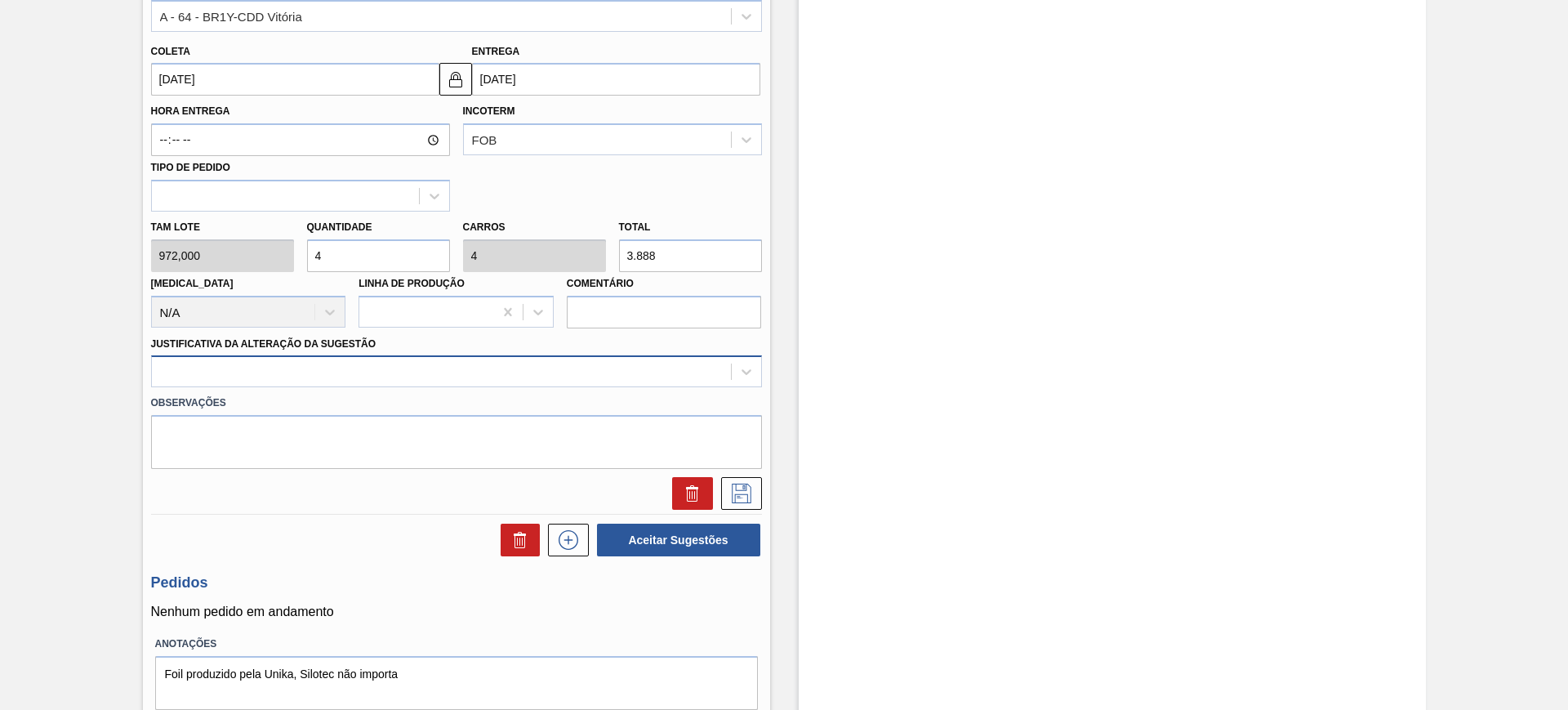
type input "4"
click at [513, 377] on div at bounding box center [441, 372] width 579 height 23
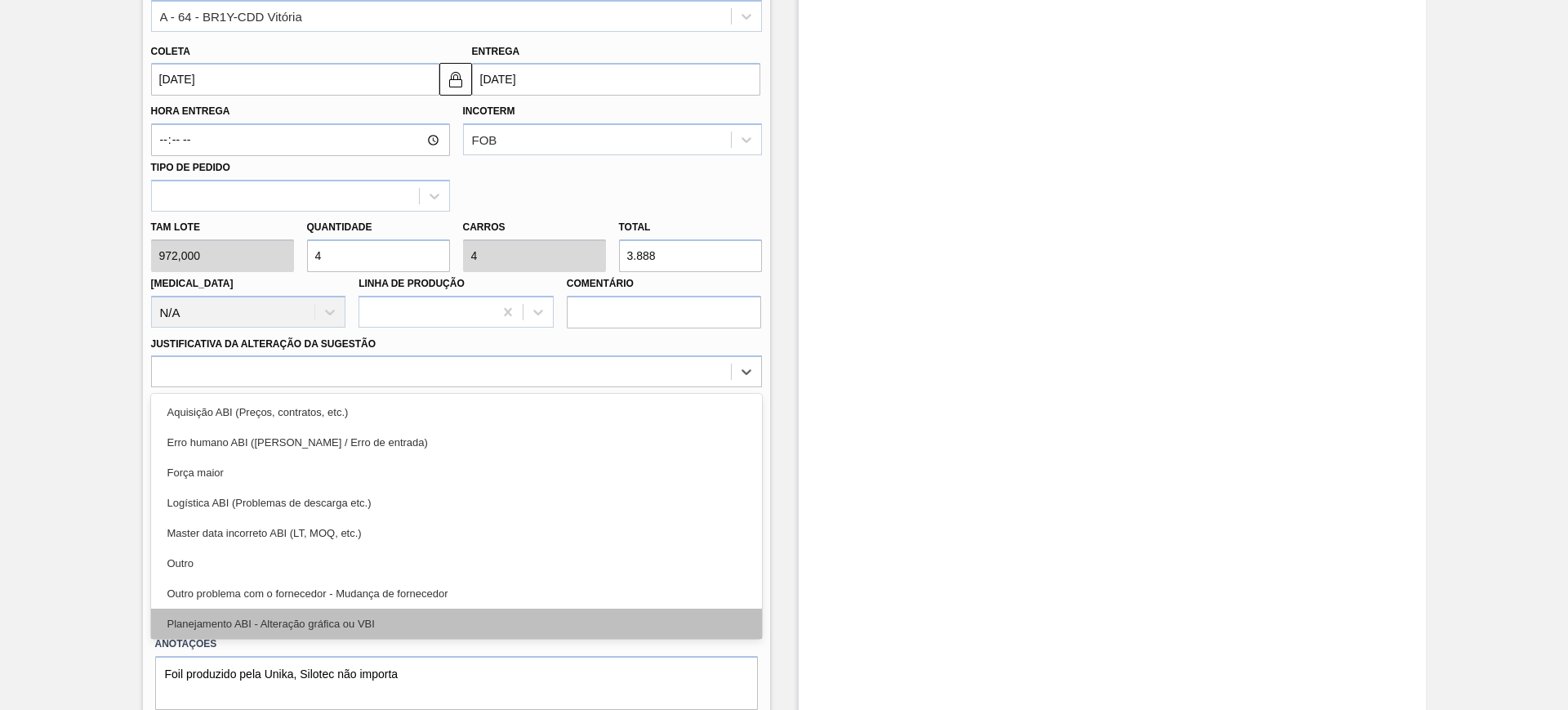
click at [448, 613] on div "Planejamento ABI - Alteração gráfica ou VBI" at bounding box center [456, 624] width 610 height 30
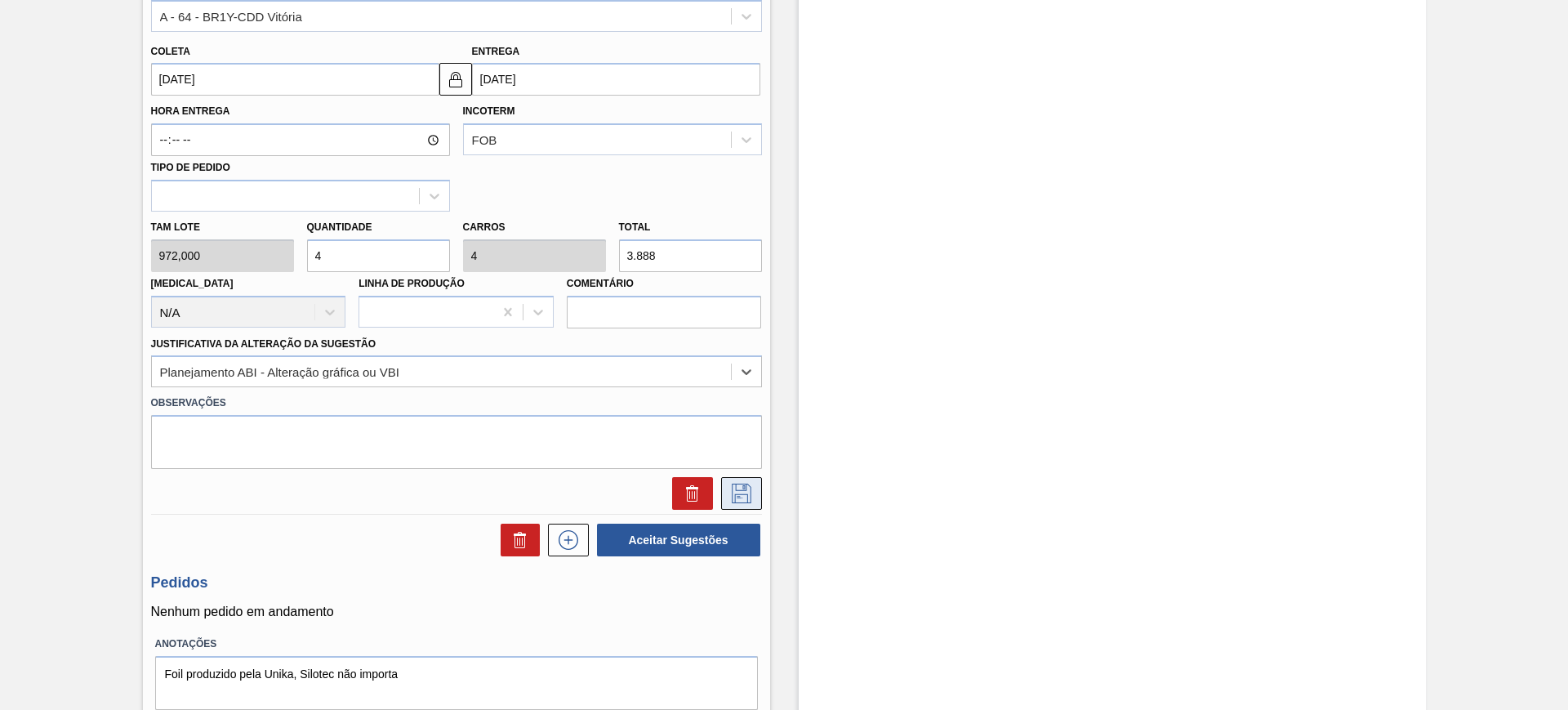
click at [756, 506] on button at bounding box center [741, 493] width 41 height 33
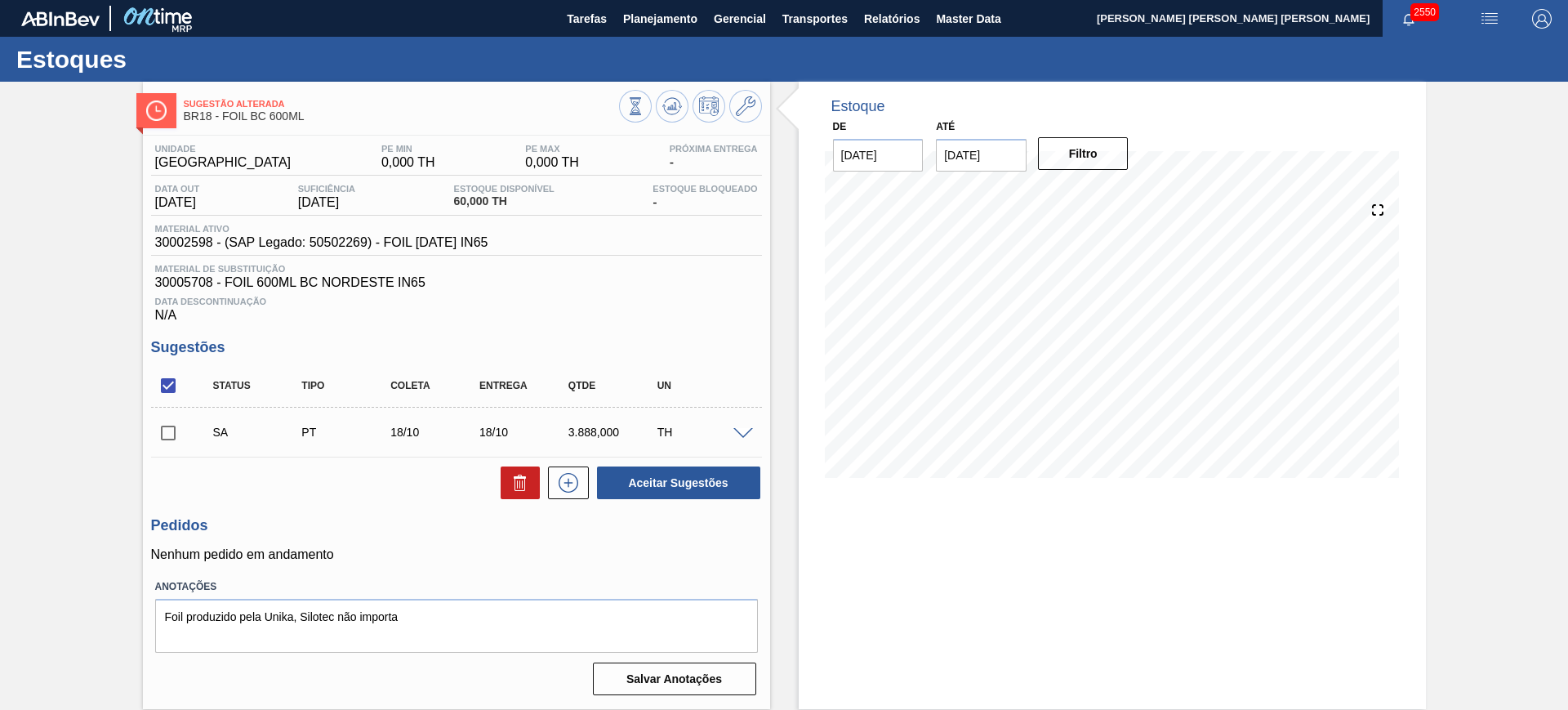
scroll to position [0, 0]
click at [735, 428] on span at bounding box center [742, 434] width 19 height 13
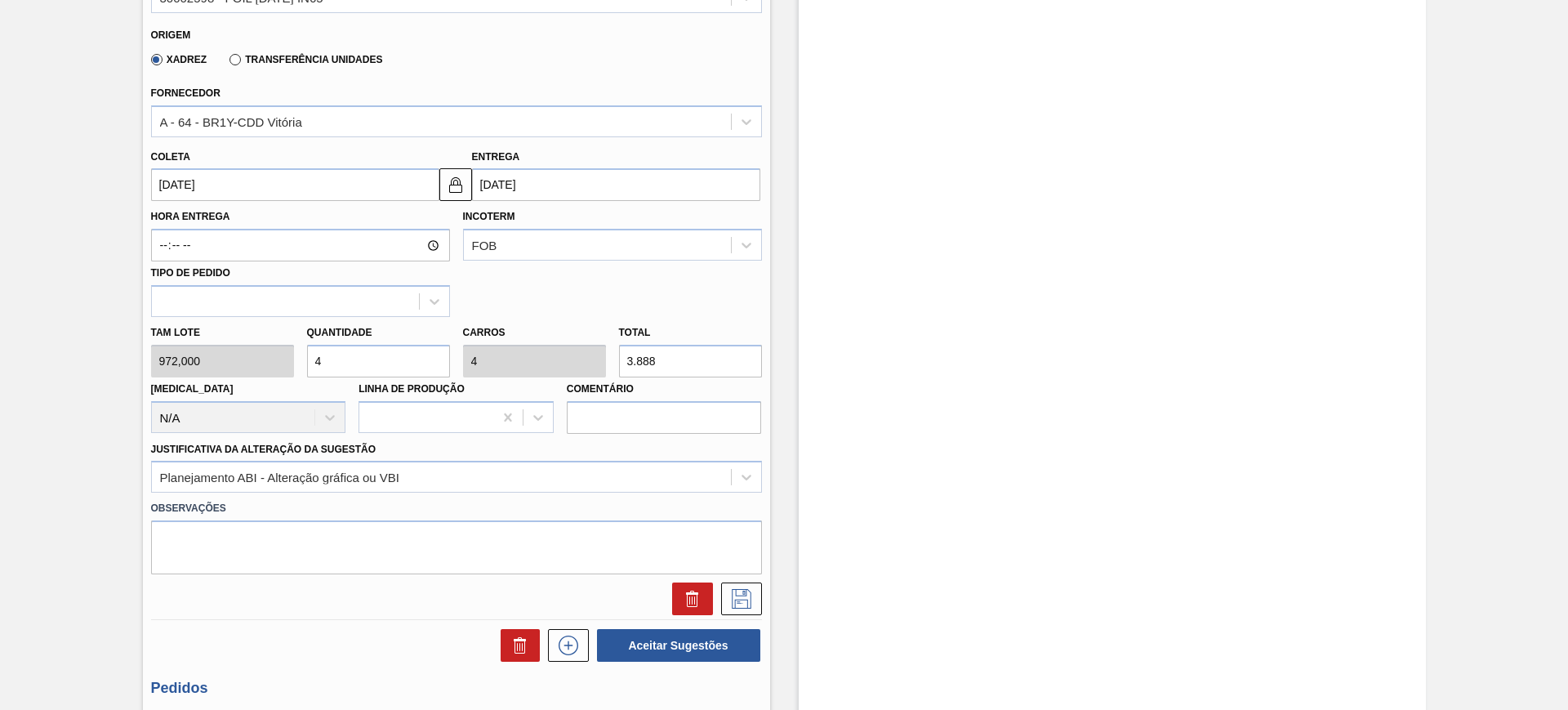
scroll to position [510, 0]
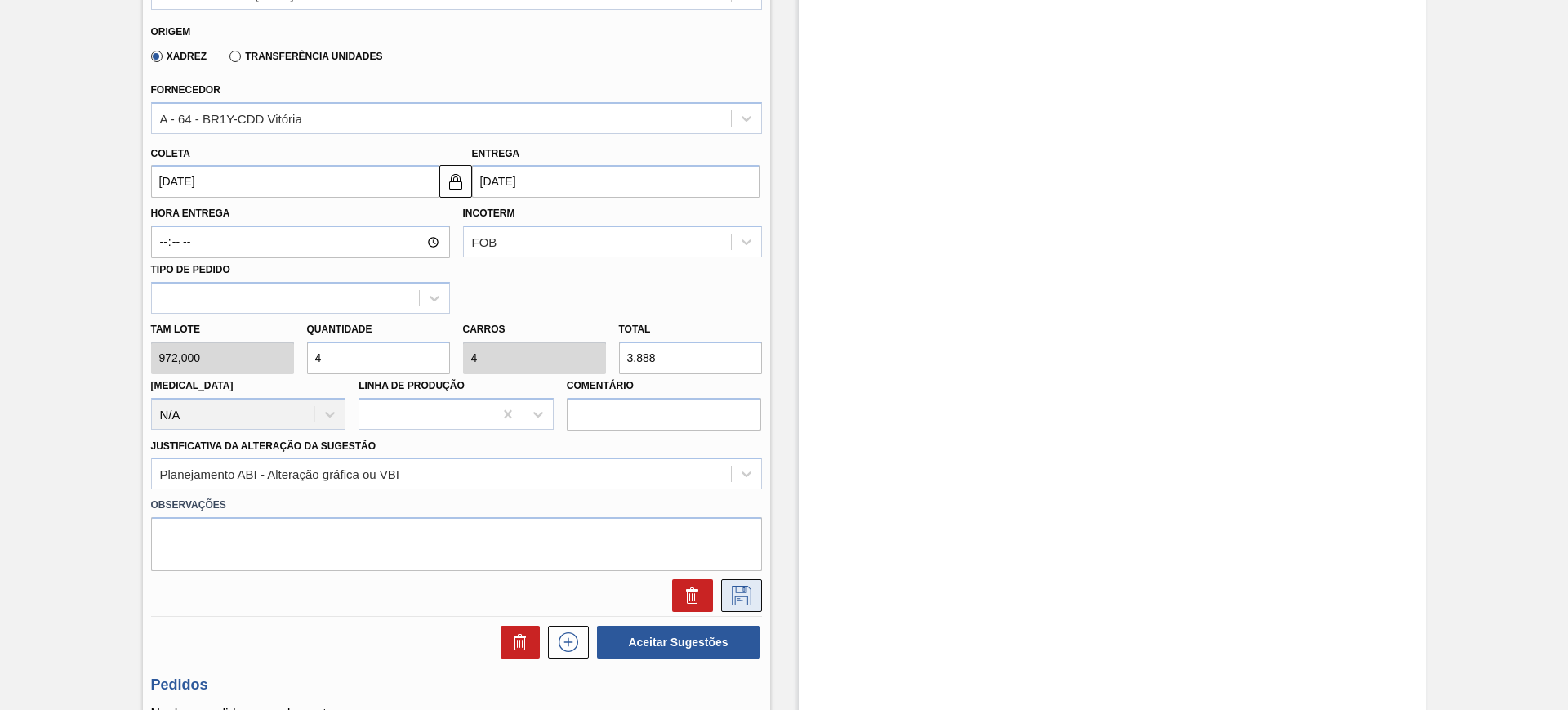
click at [736, 587] on icon at bounding box center [741, 595] width 26 height 19
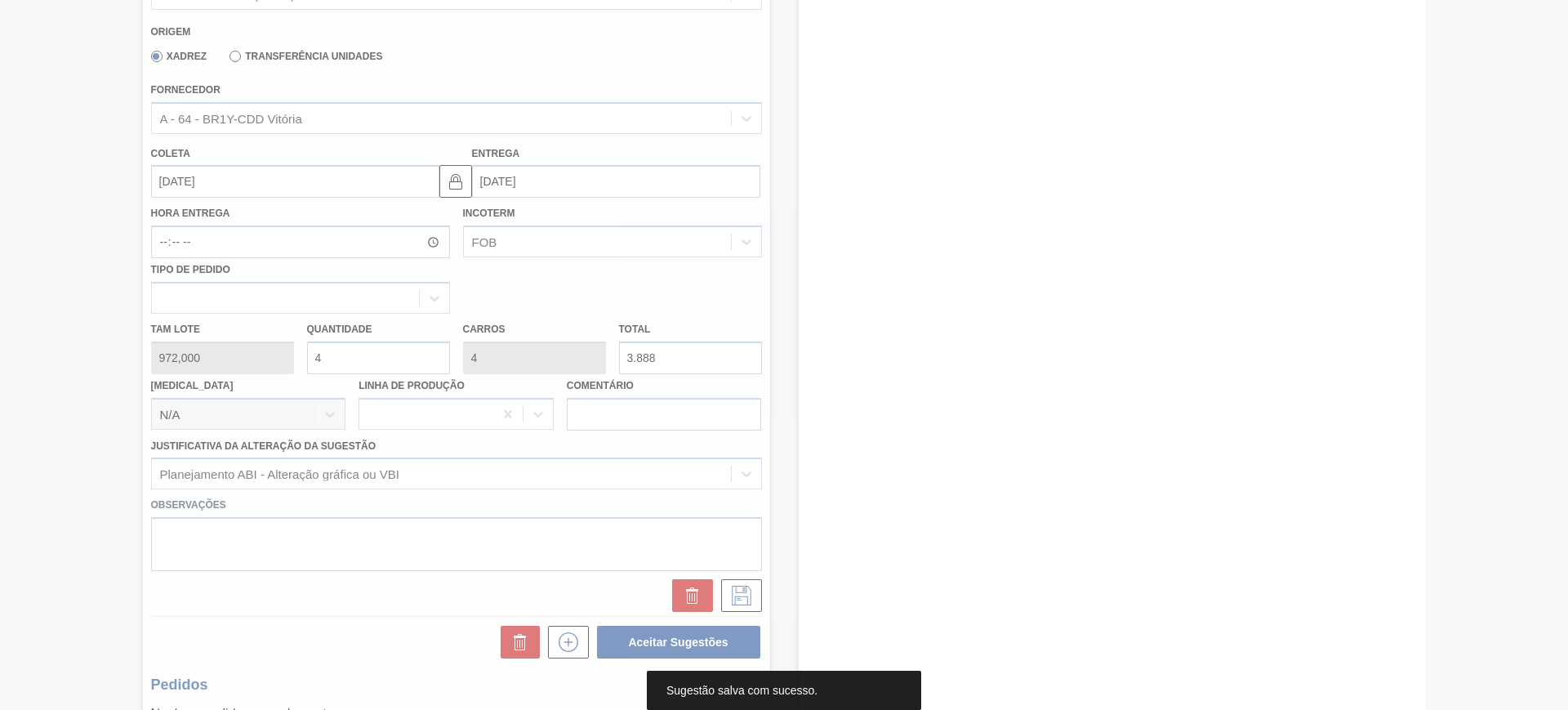
scroll to position [0, 0]
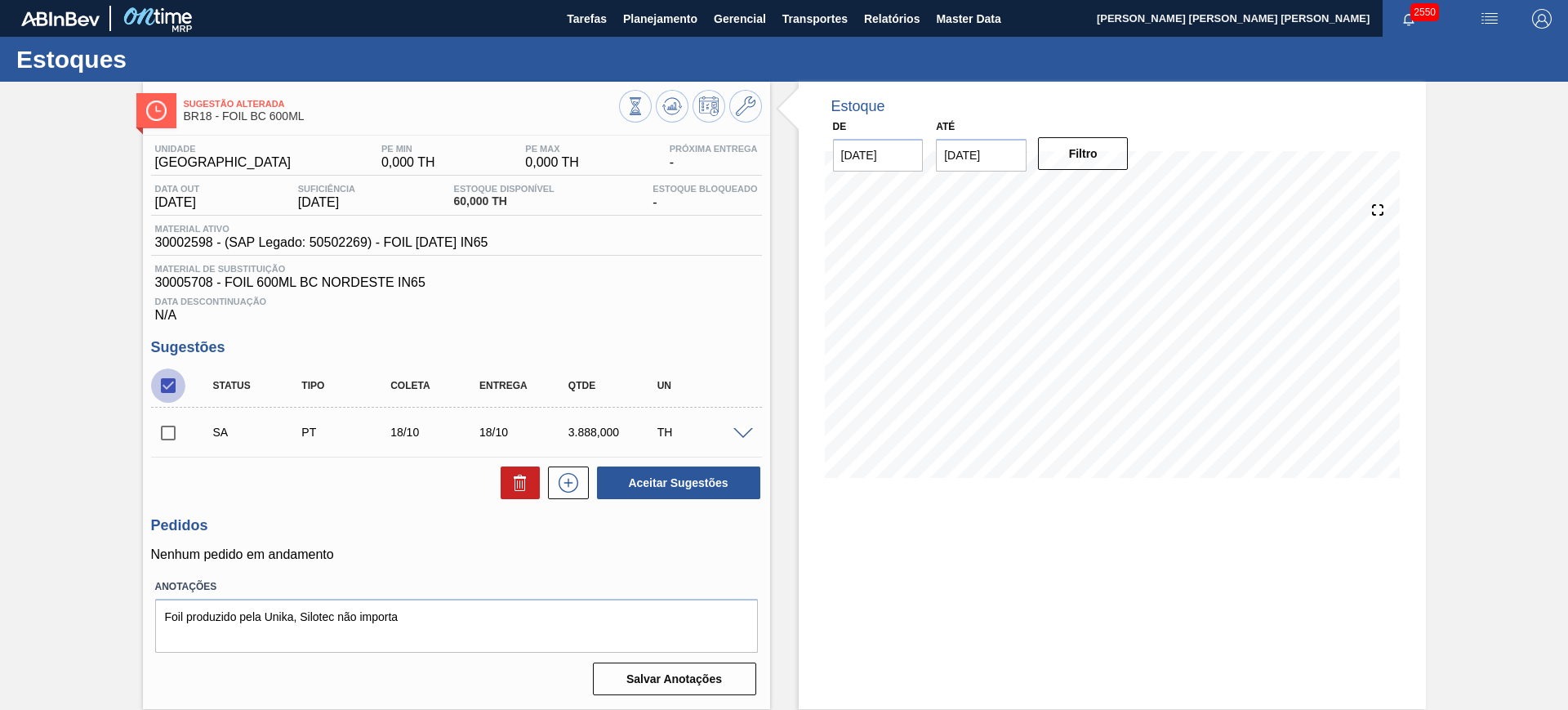
click at [180, 374] on input "checkbox" at bounding box center [168, 385] width 34 height 34
checkbox input "true"
click at [693, 483] on button "Aceitar Sugestões" at bounding box center [679, 482] width 164 height 33
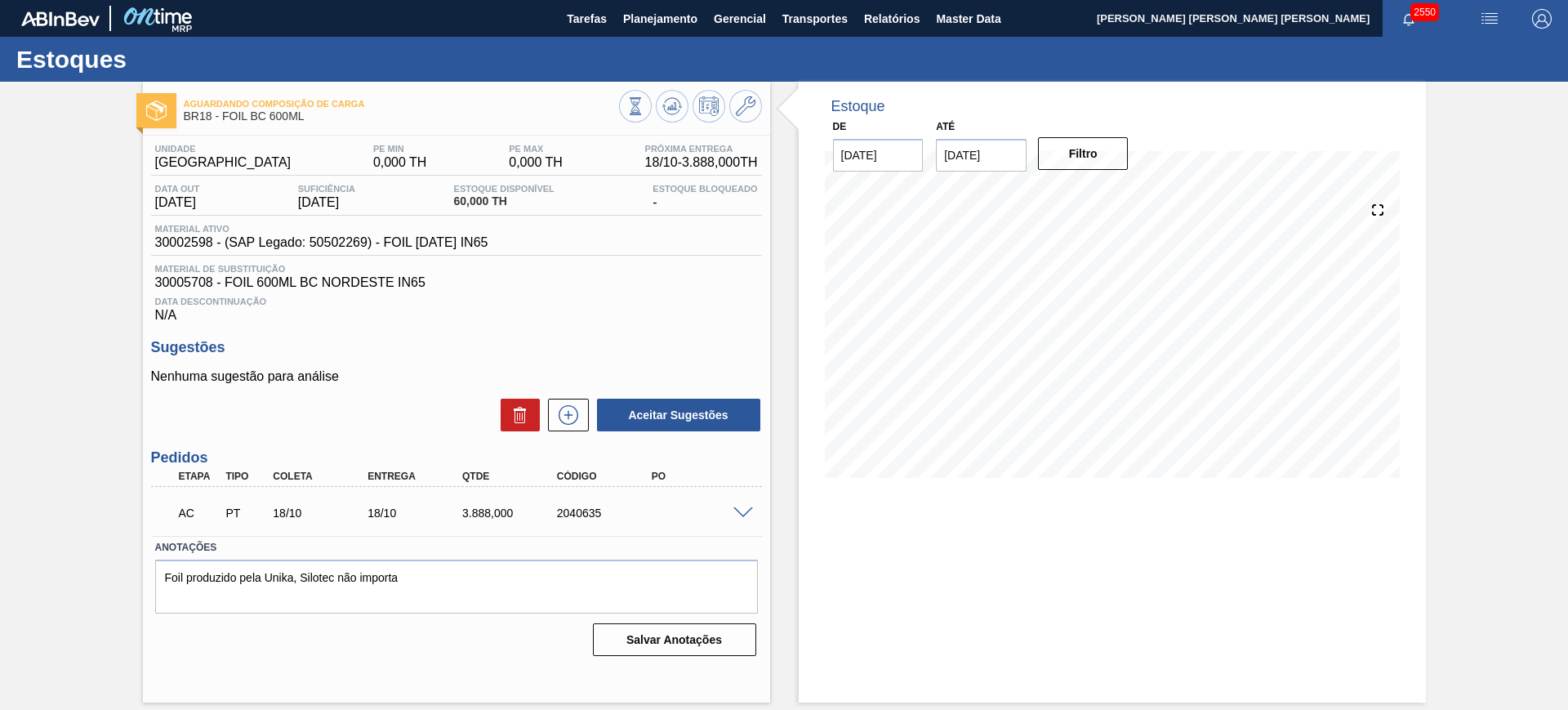
click at [749, 505] on div at bounding box center [745, 511] width 33 height 13
click at [736, 510] on span at bounding box center [742, 513] width 19 height 13
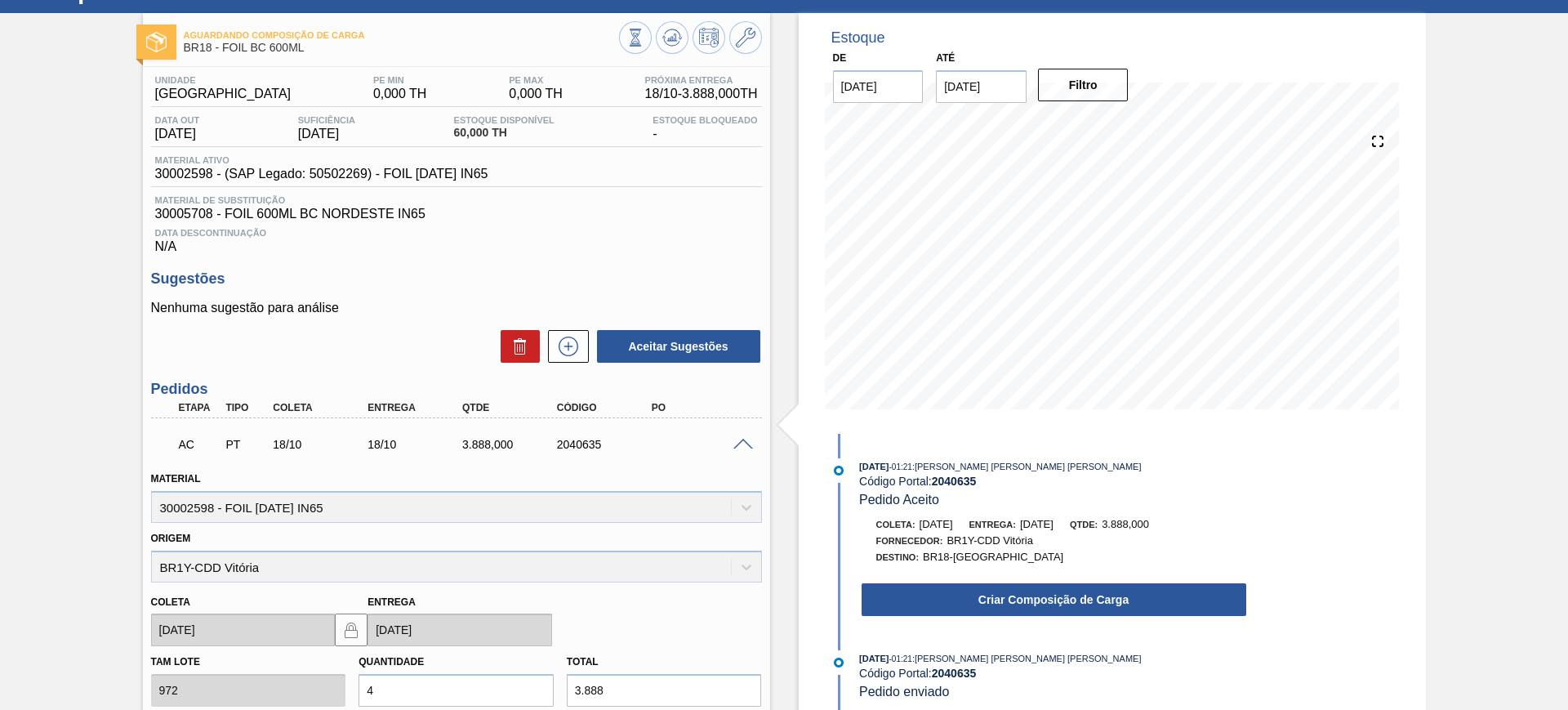
scroll to position [102, 0]
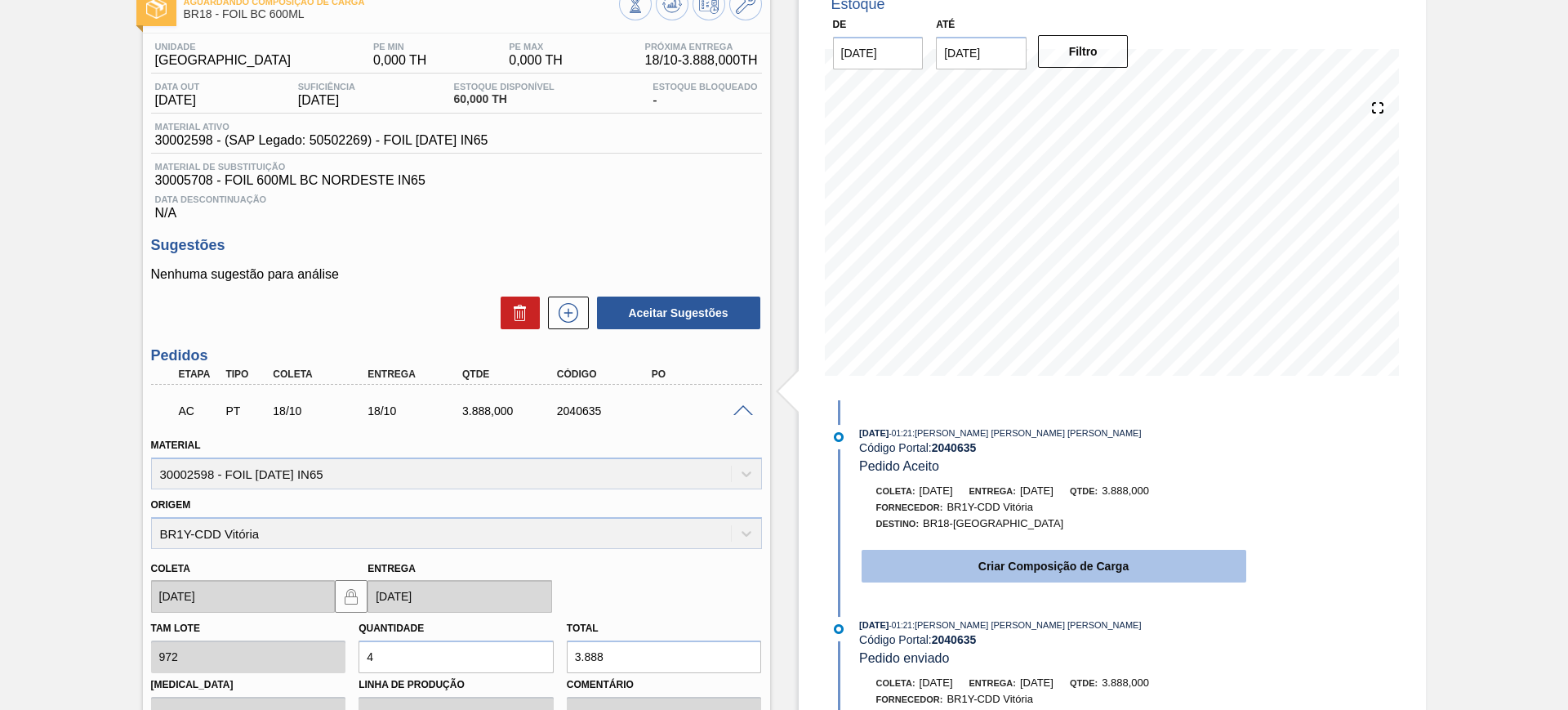
click at [977, 581] on button "Criar Composição de Carga" at bounding box center [1054, 565] width 385 height 33
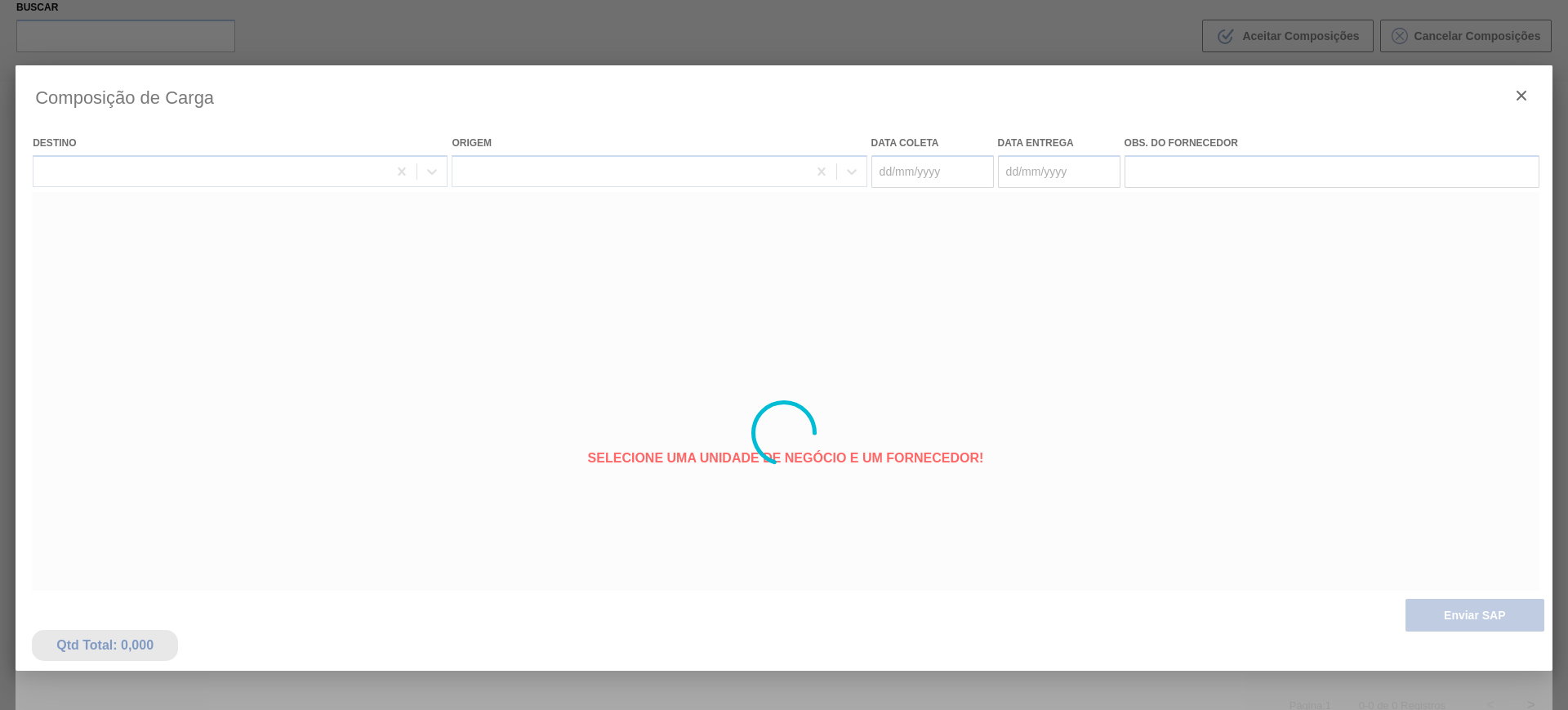
type coleta "18/10/2025"
type entrega "18/10/2025"
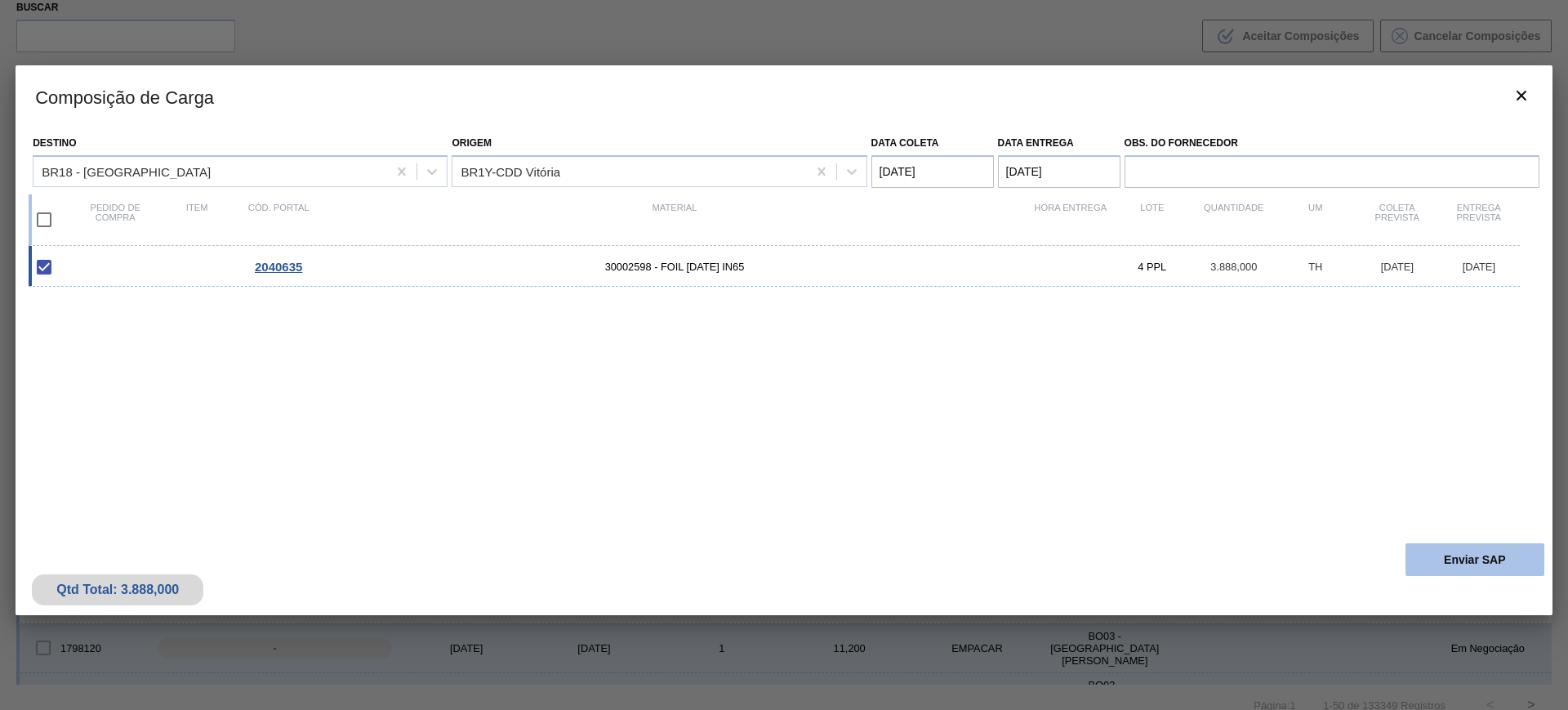
click at [1459, 571] on button "Enviar SAP" at bounding box center [1474, 559] width 139 height 33
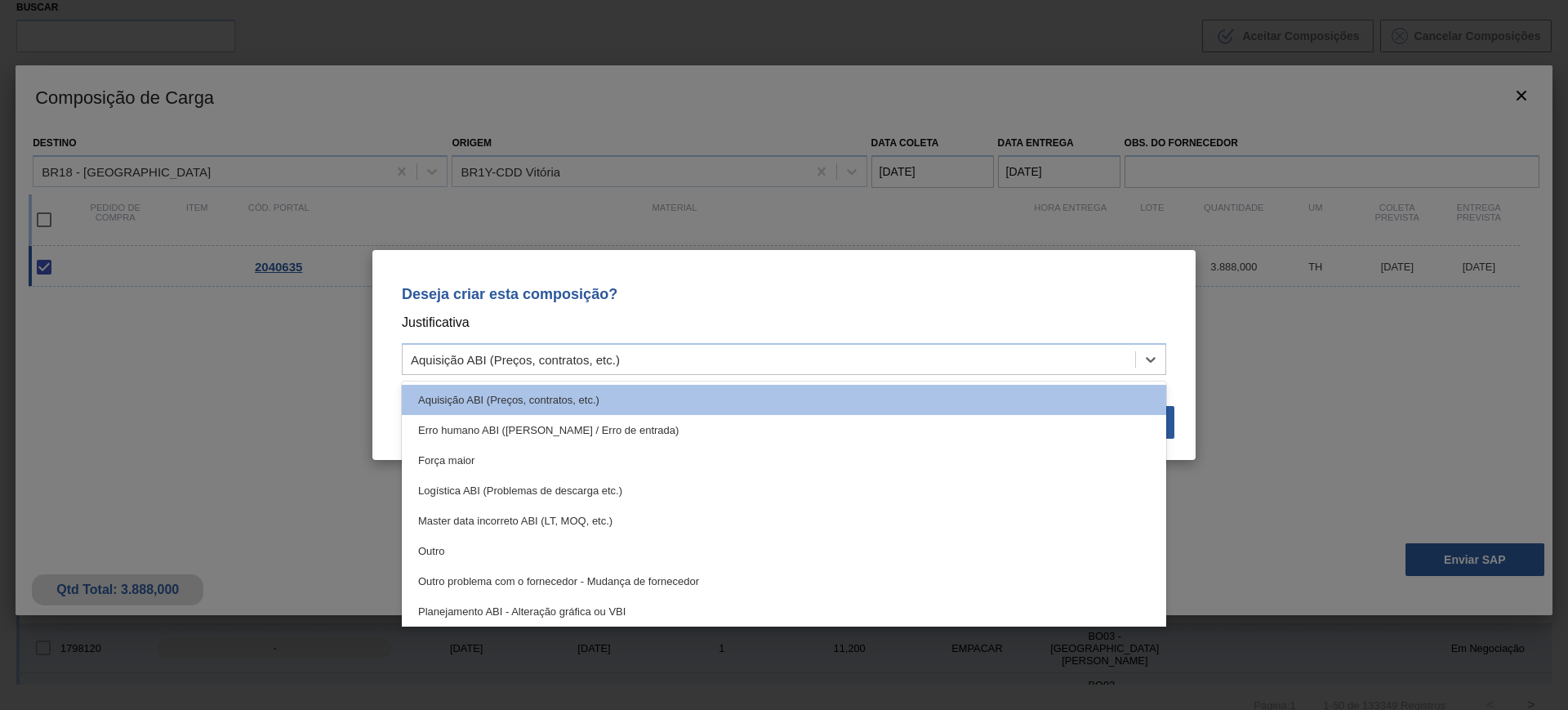
drag, startPoint x: 870, startPoint y: 347, endPoint x: 833, endPoint y: 377, distance: 47.6
click at [869, 348] on div "Aquisição ABI (Preços, contratos, etc.)" at bounding box center [768, 360] width 732 height 23
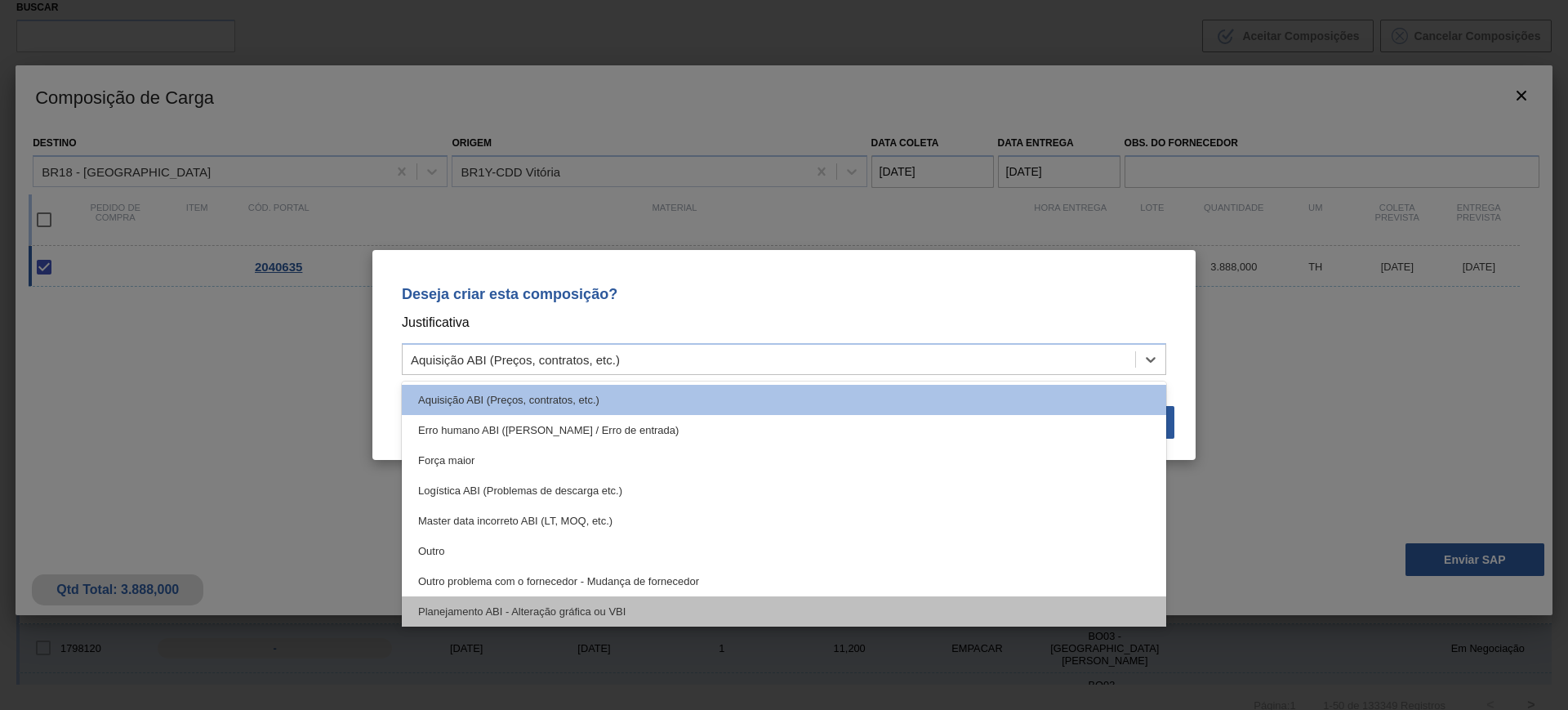
click at [692, 607] on div "Planejamento ABI - Alteração gráfica ou VBI" at bounding box center [783, 611] width 764 height 30
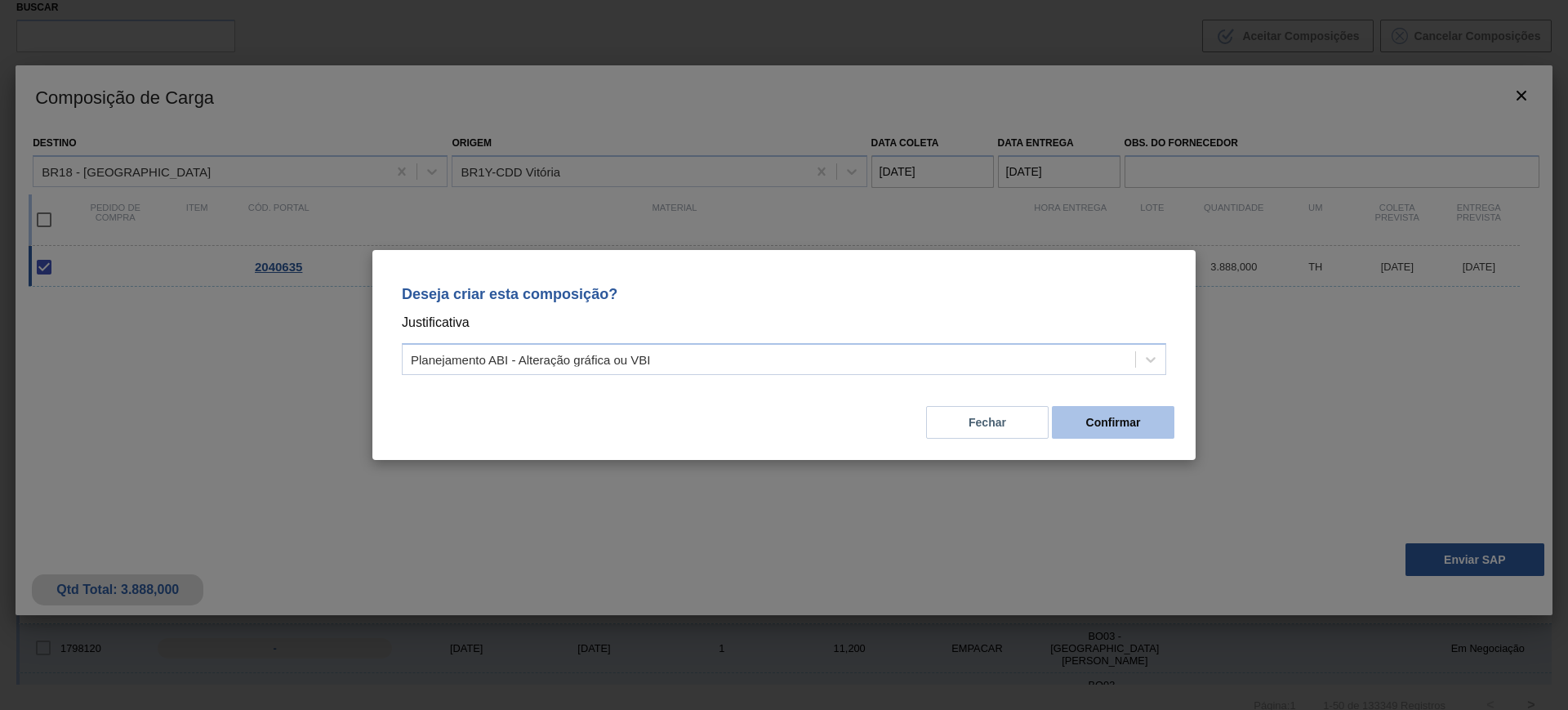
click at [1091, 423] on button "Confirmar" at bounding box center [1113, 422] width 123 height 33
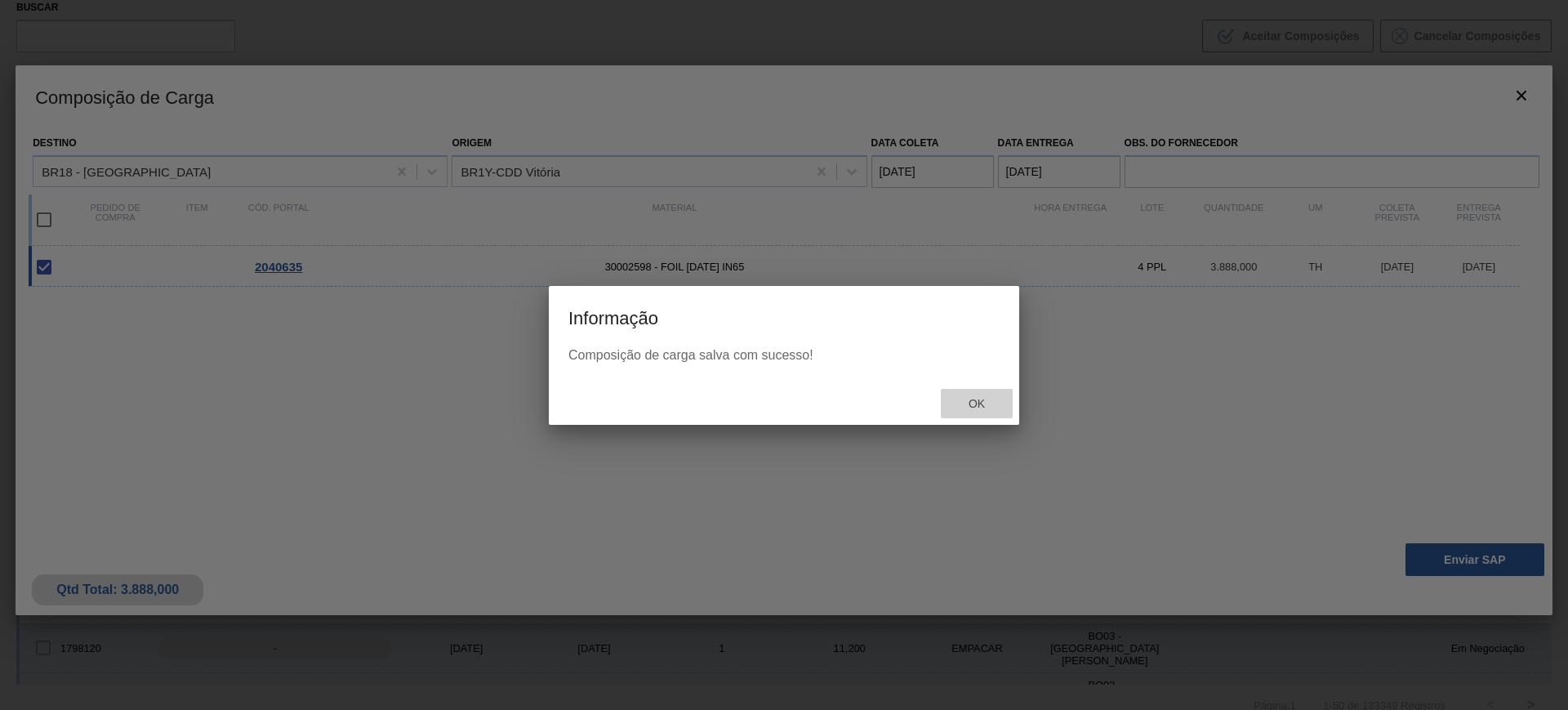
click at [980, 406] on span "Ok" at bounding box center [976, 403] width 43 height 13
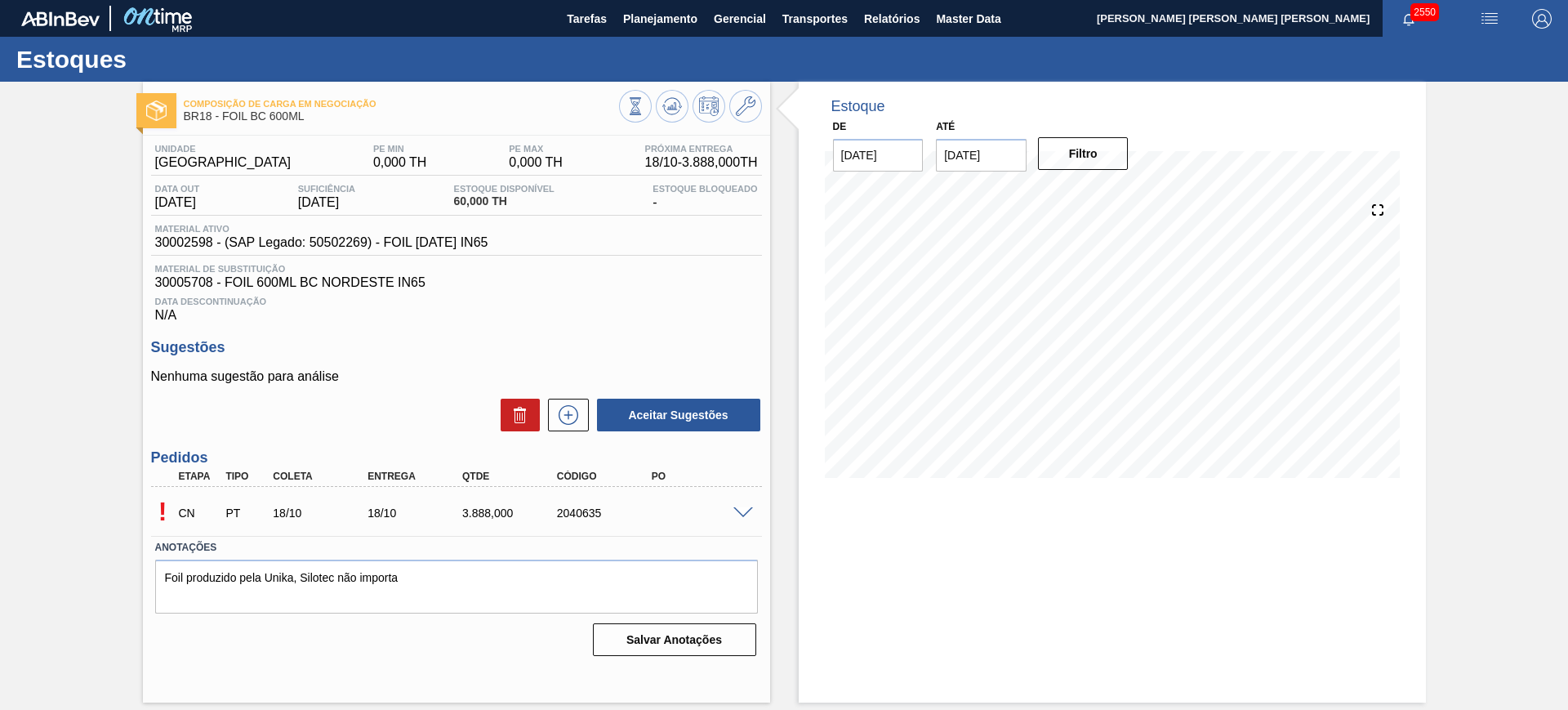
click at [744, 509] on span at bounding box center [742, 513] width 19 height 13
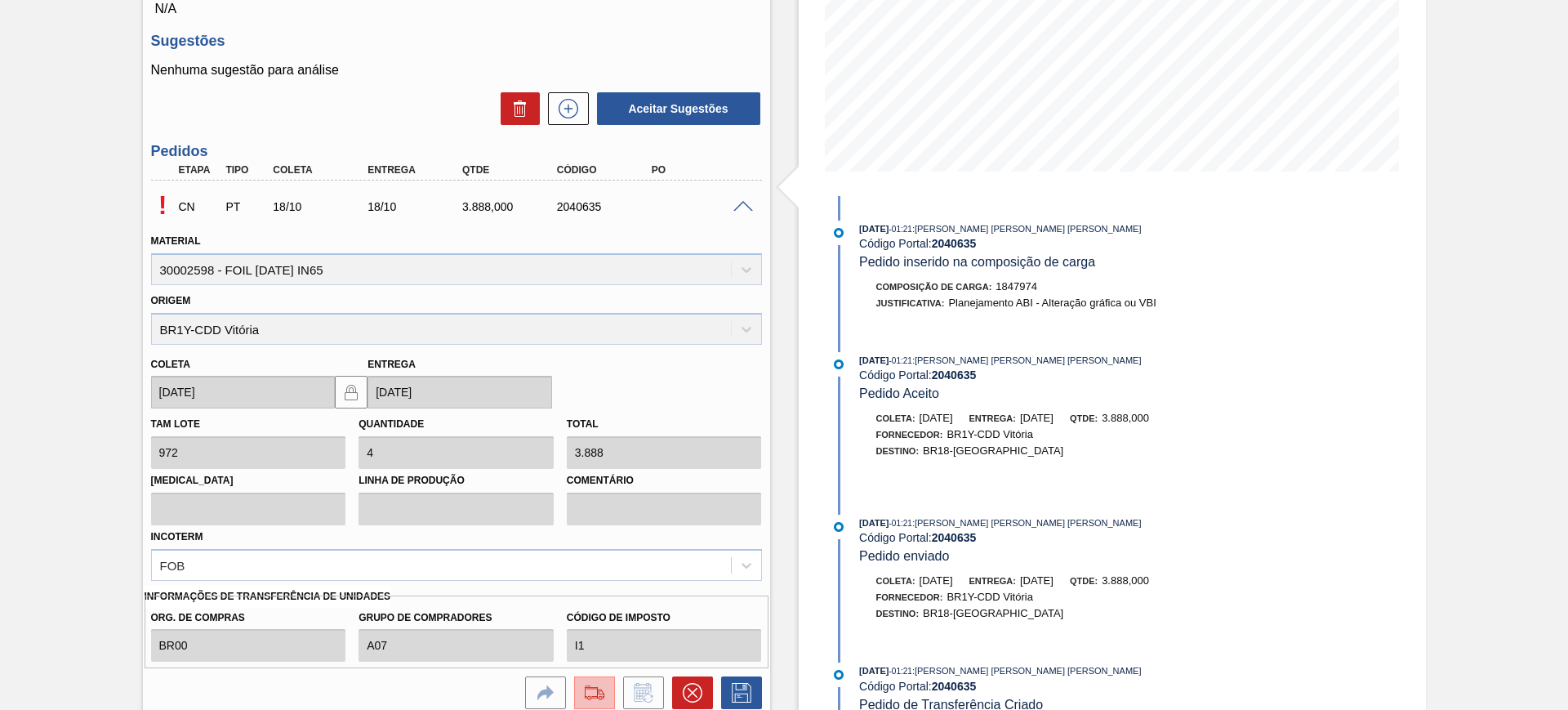
click at [588, 702] on button at bounding box center [594, 692] width 41 height 33
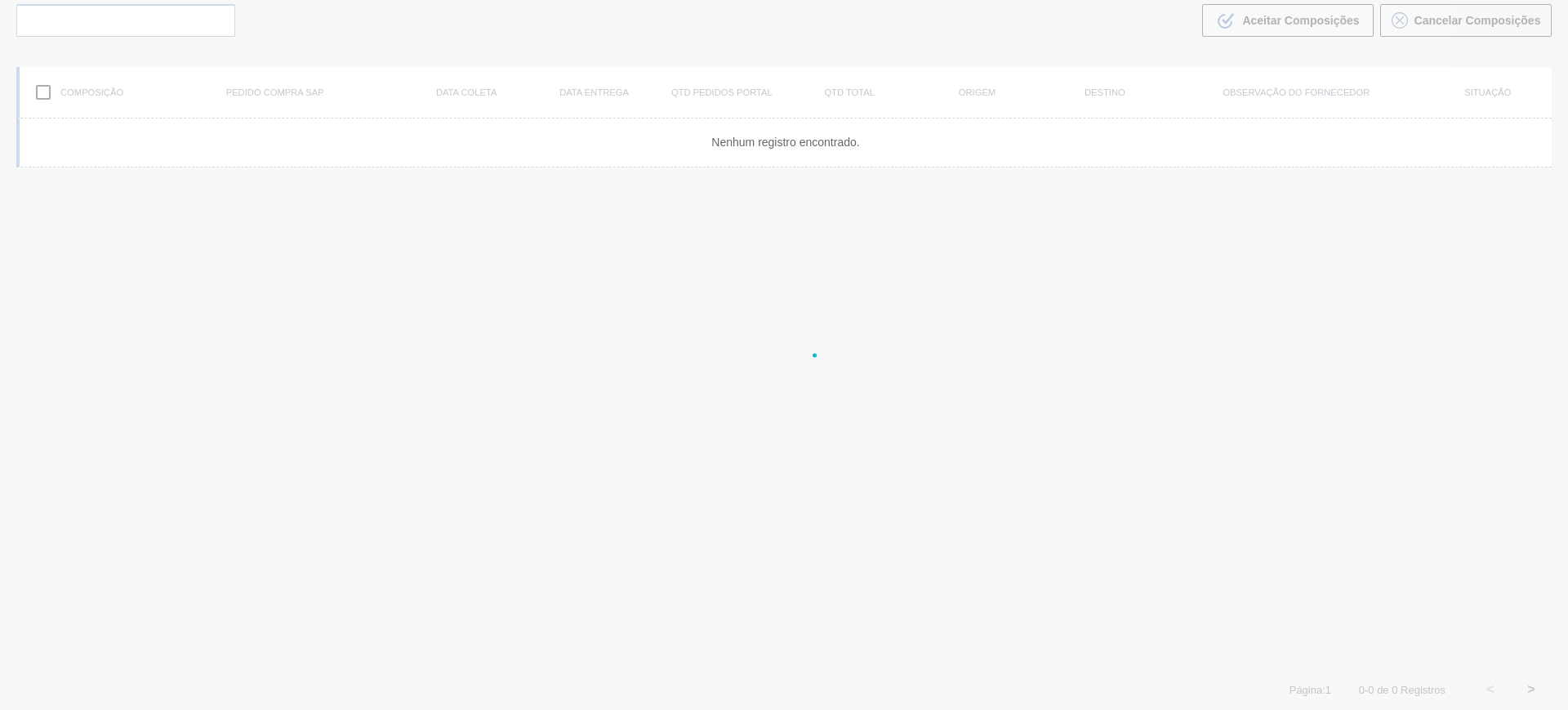
scroll to position [118, 0]
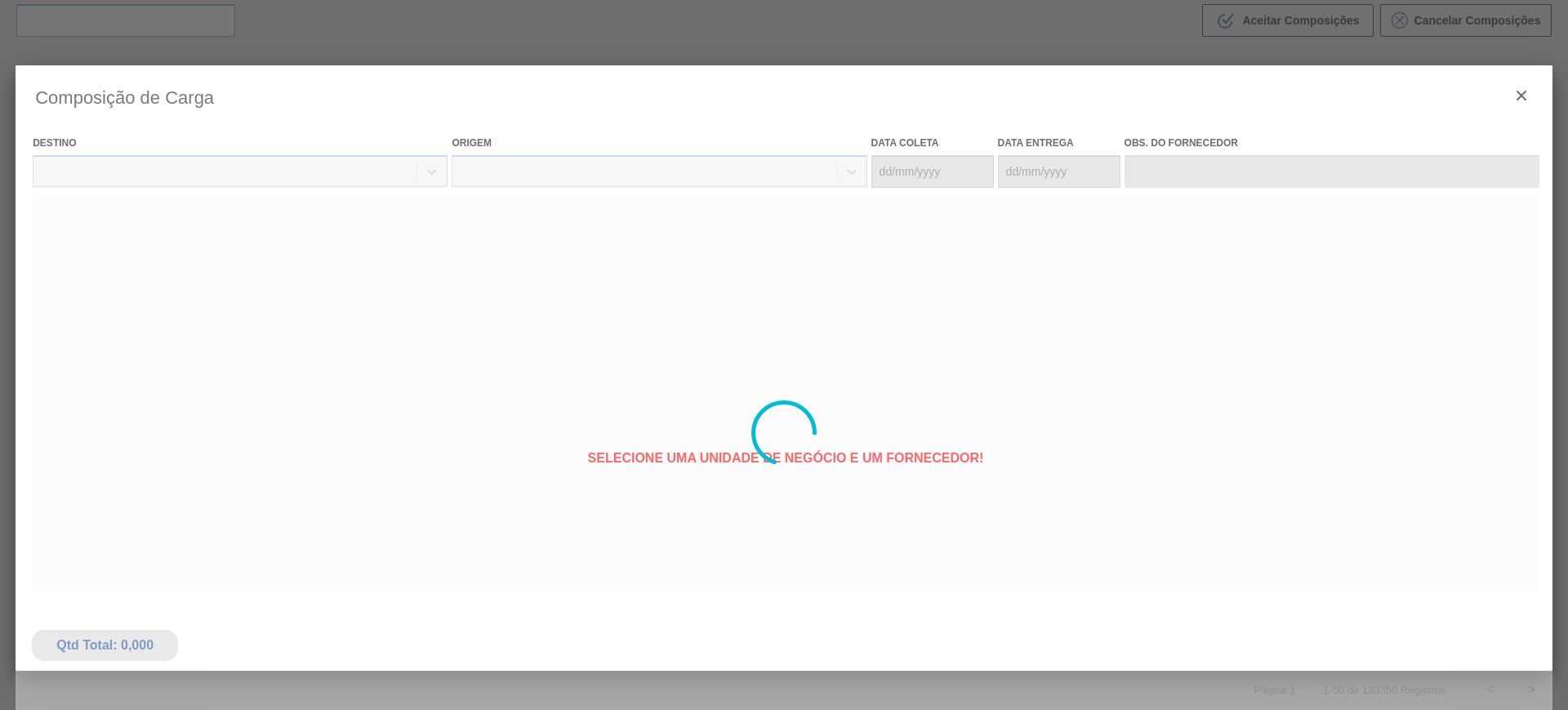
type coleta "18/10/2025"
type entrega "18/10/2025"
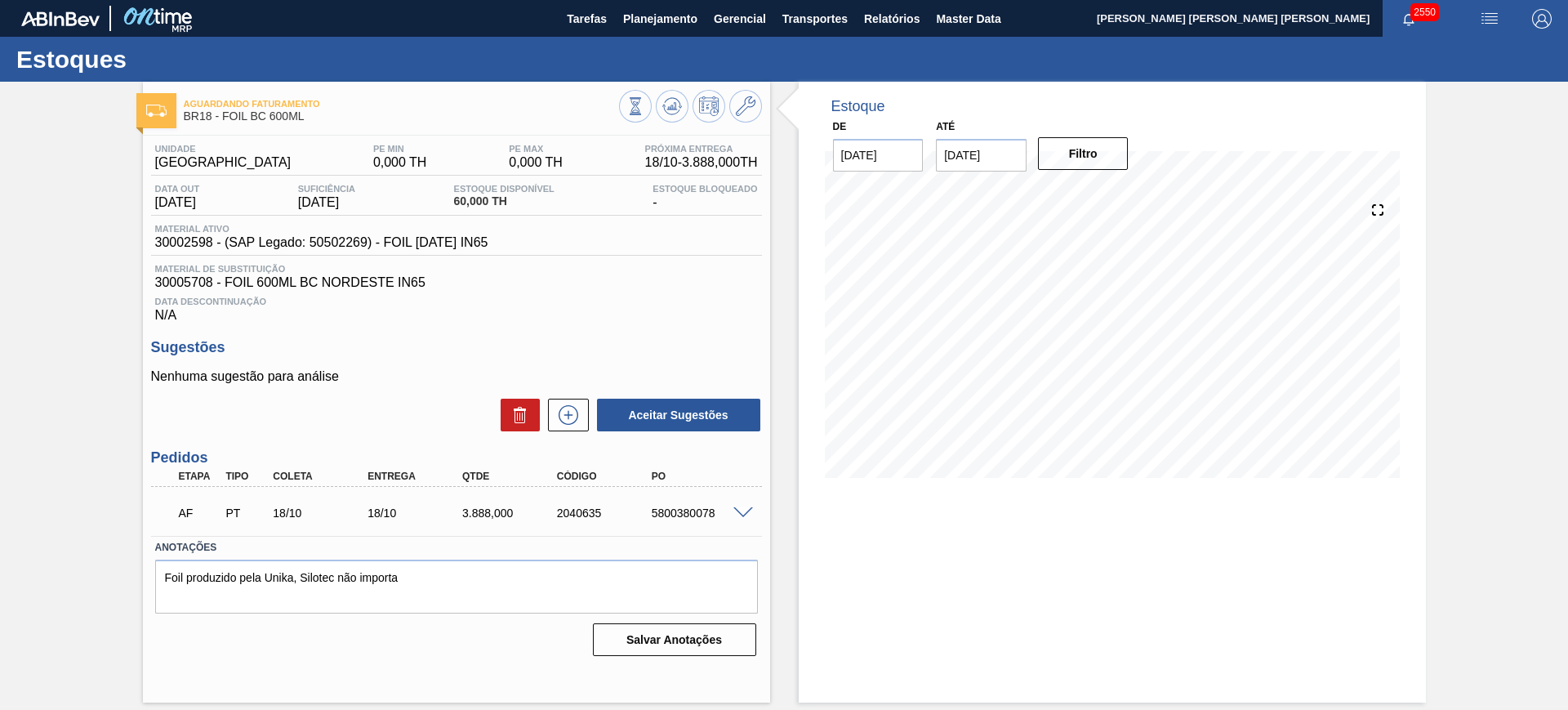
click at [685, 515] on div "5800380078" at bounding box center [700, 513] width 106 height 13
copy div "5800380078"
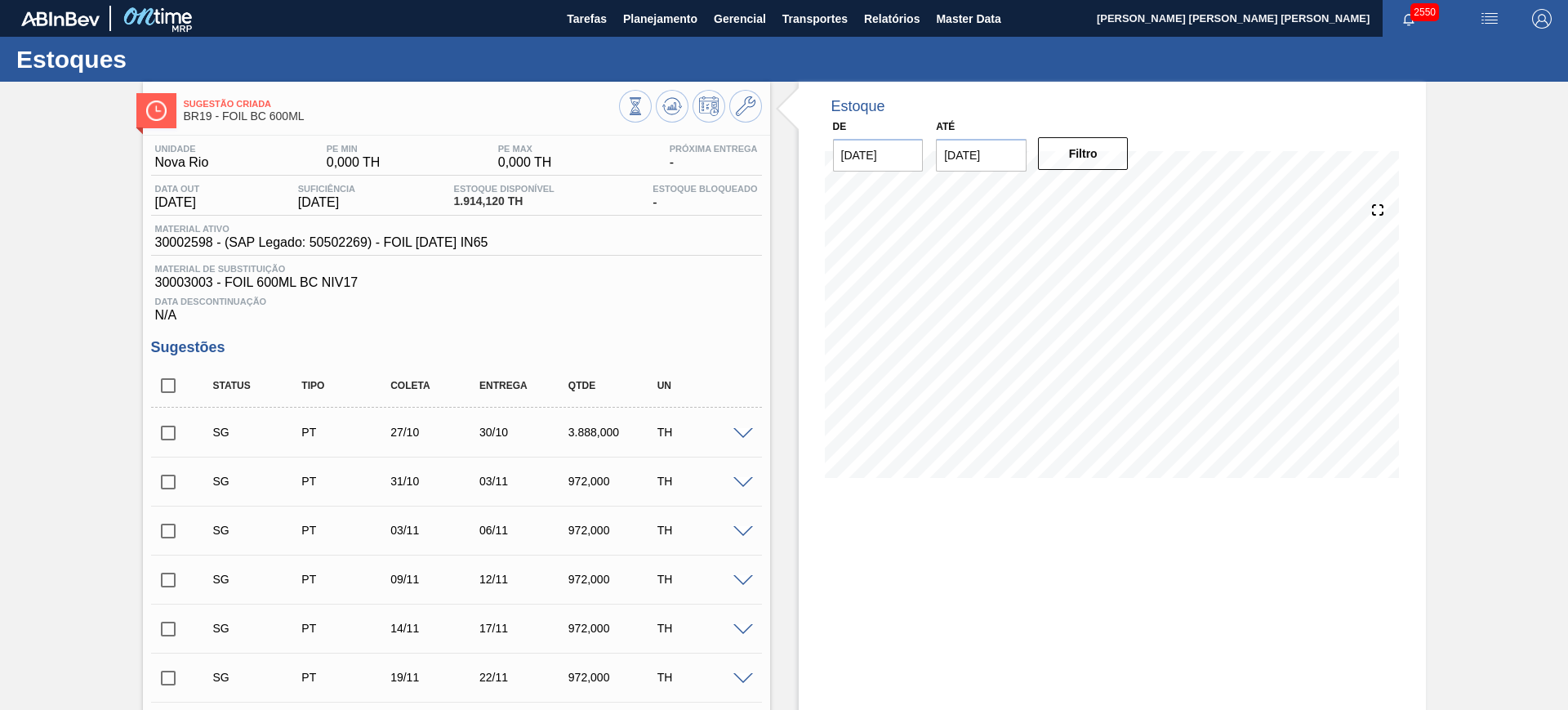
click at [164, 375] on input "checkbox" at bounding box center [168, 385] width 34 height 34
checkbox input "true"
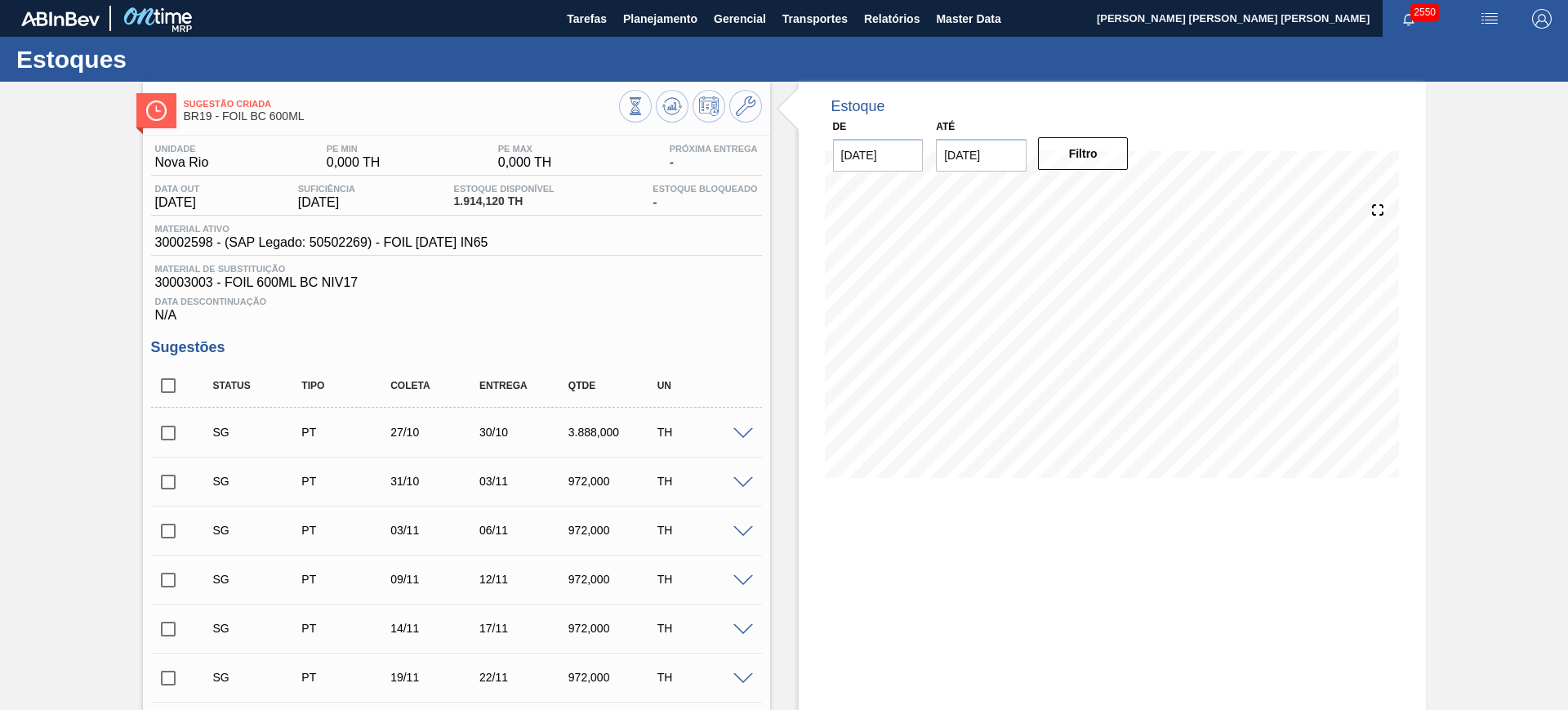
checkbox input "true"
click at [167, 439] on input "checkbox" at bounding box center [168, 433] width 34 height 34
checkbox input "false"
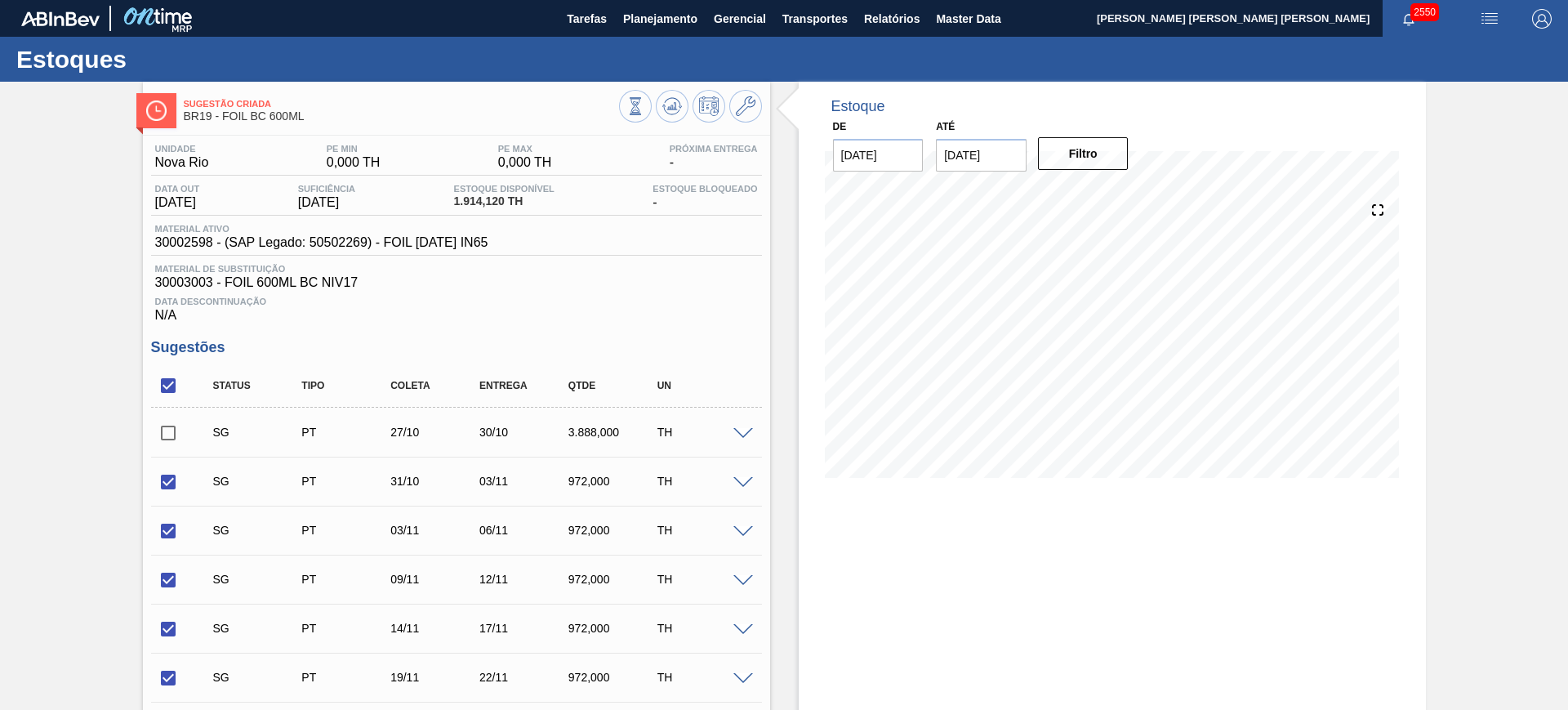
scroll to position [244, 0]
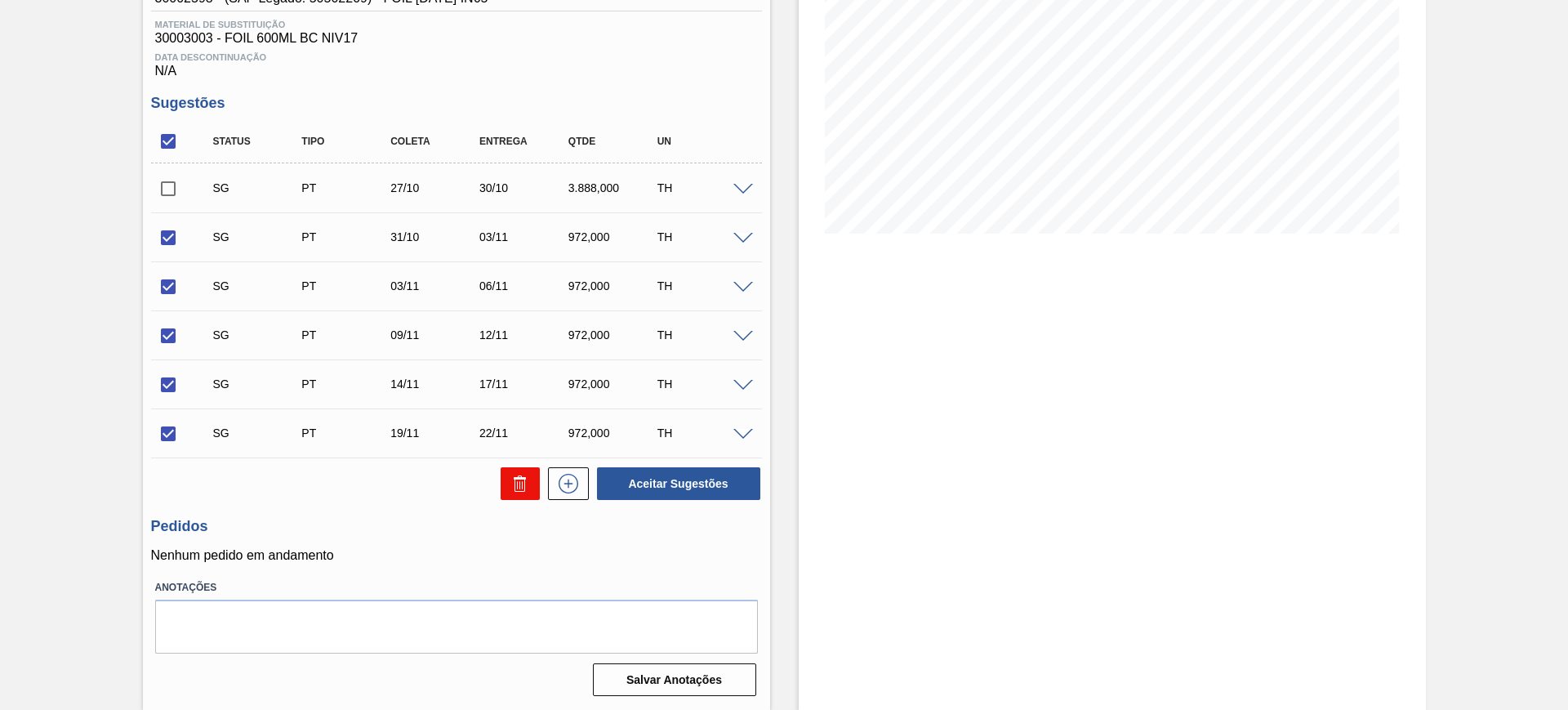
click at [522, 484] on icon at bounding box center [522, 485] width 1 height 8
checkbox input "false"
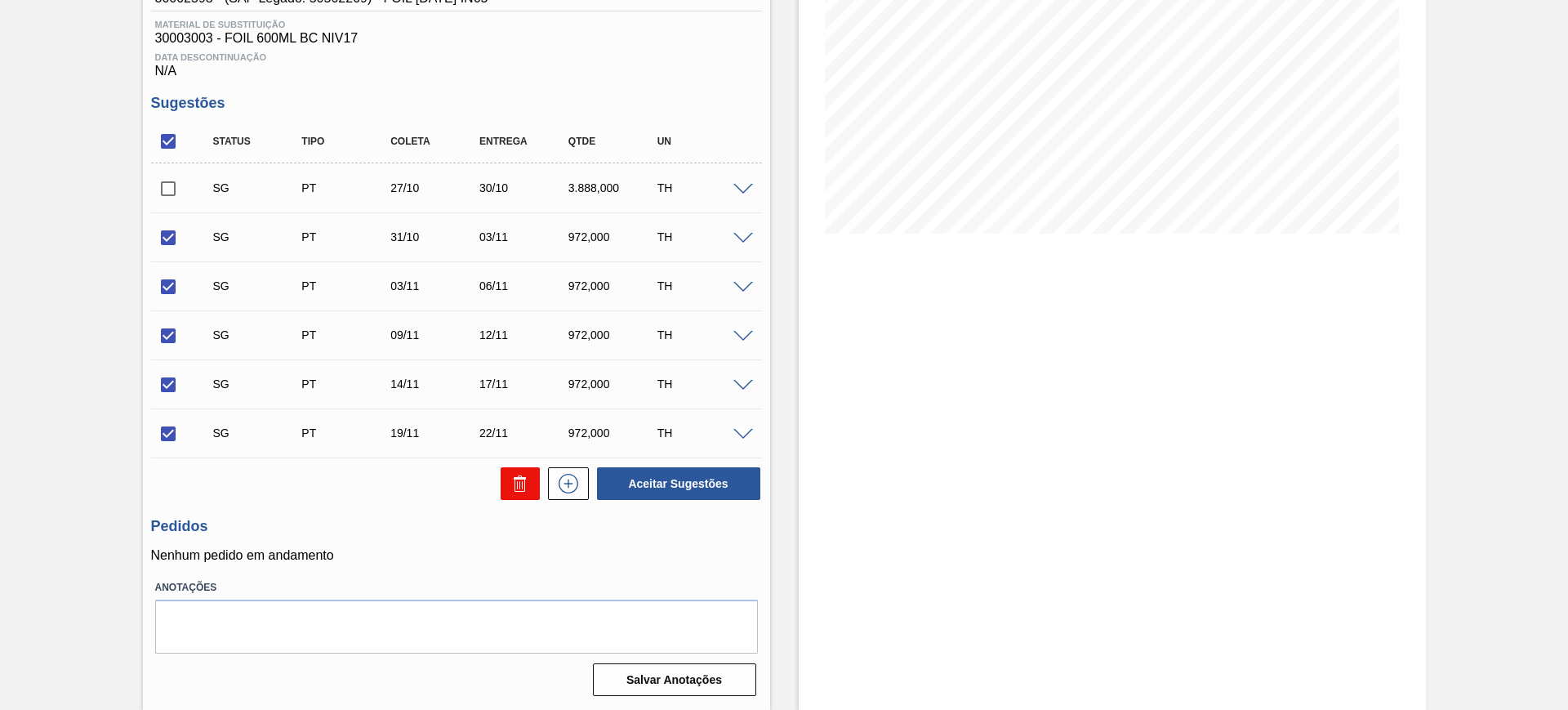
checkbox input "false"
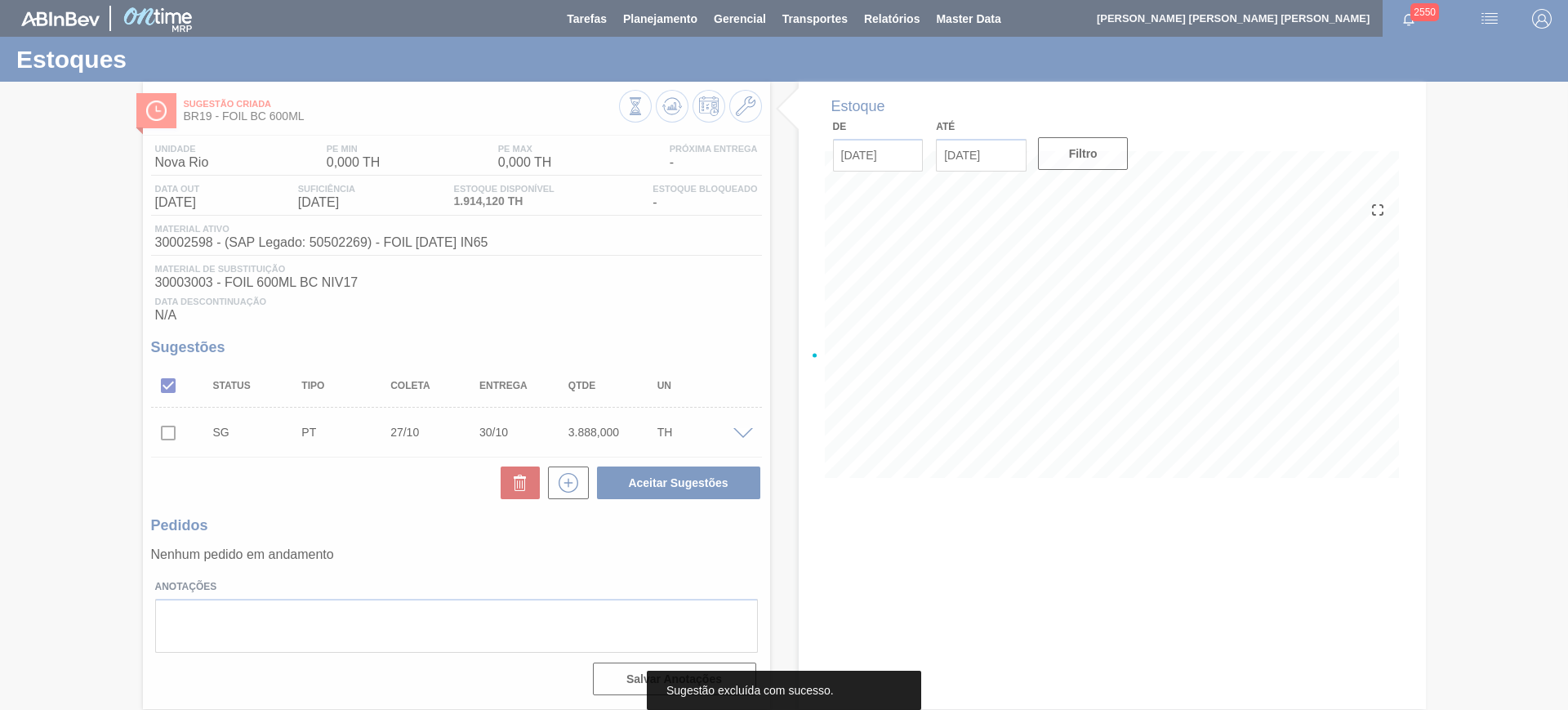
scroll to position [0, 0]
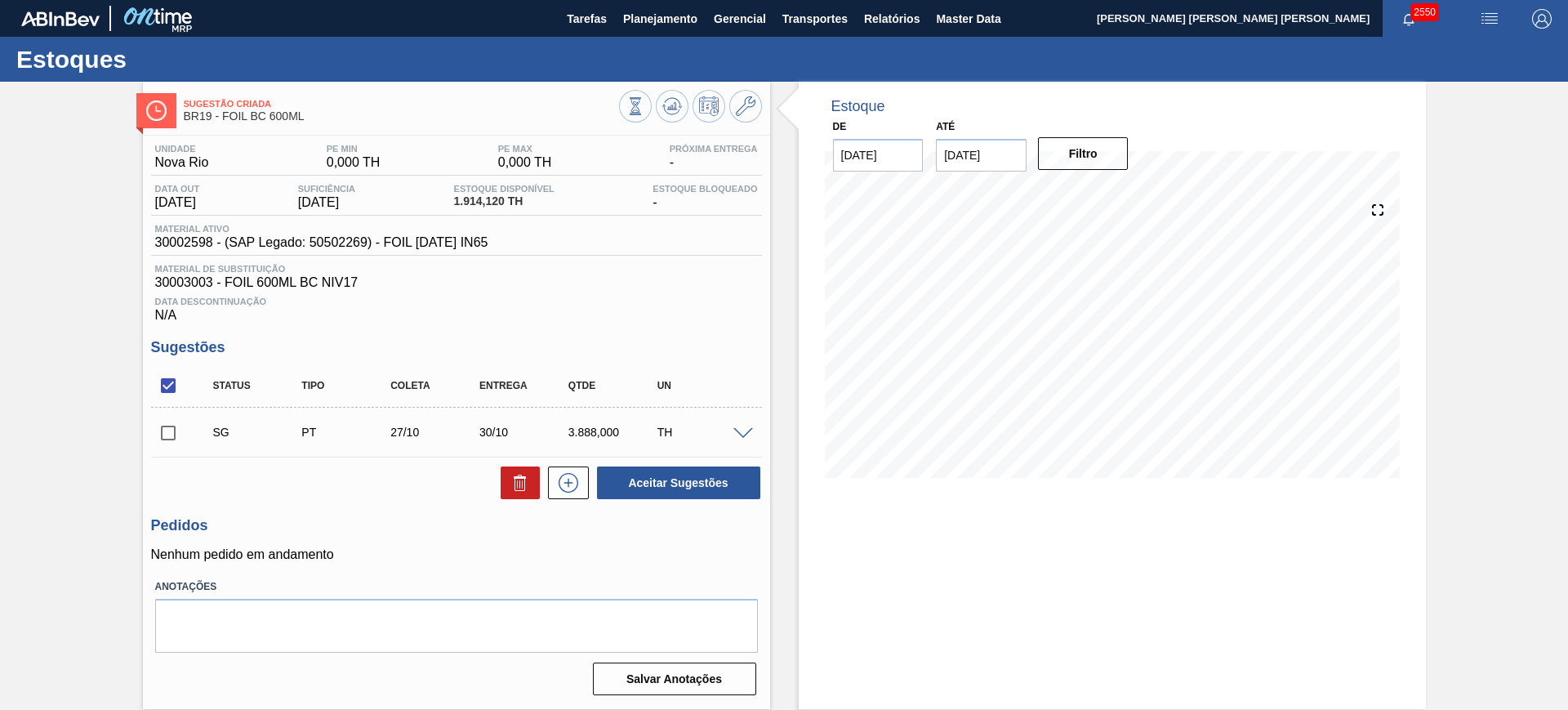
click at [751, 428] on span at bounding box center [742, 434] width 19 height 13
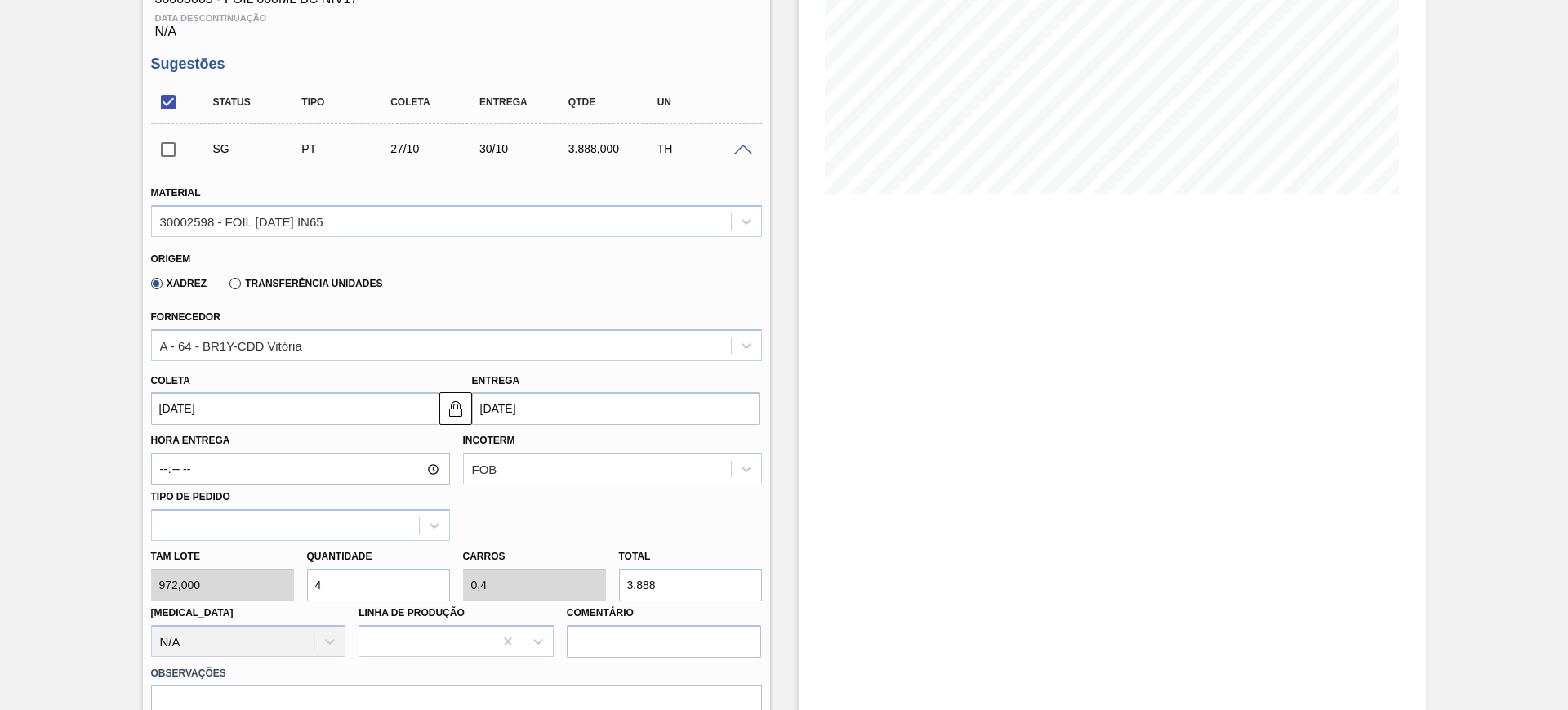
scroll to position [307, 0]
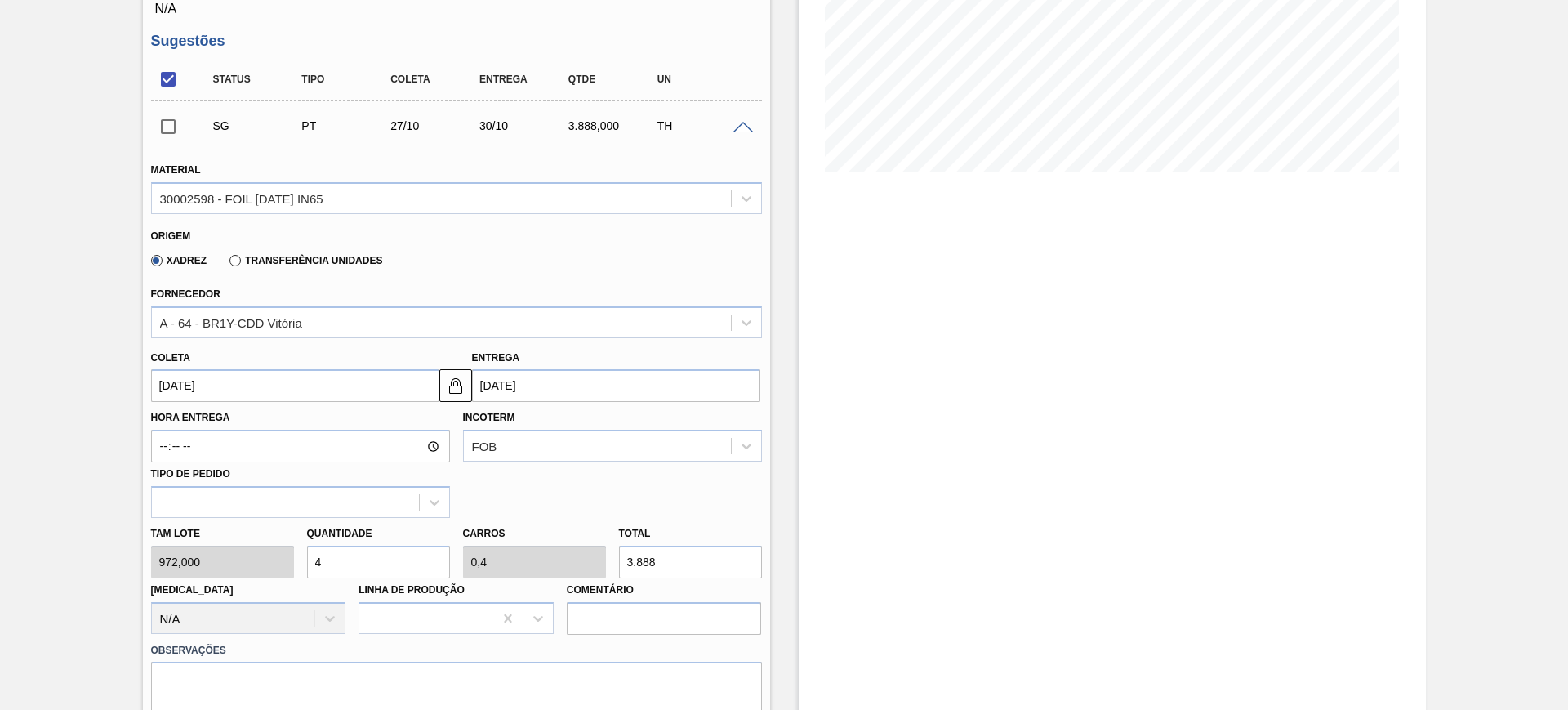
click at [568, 391] on input "[DATE]" at bounding box center [615, 385] width 288 height 33
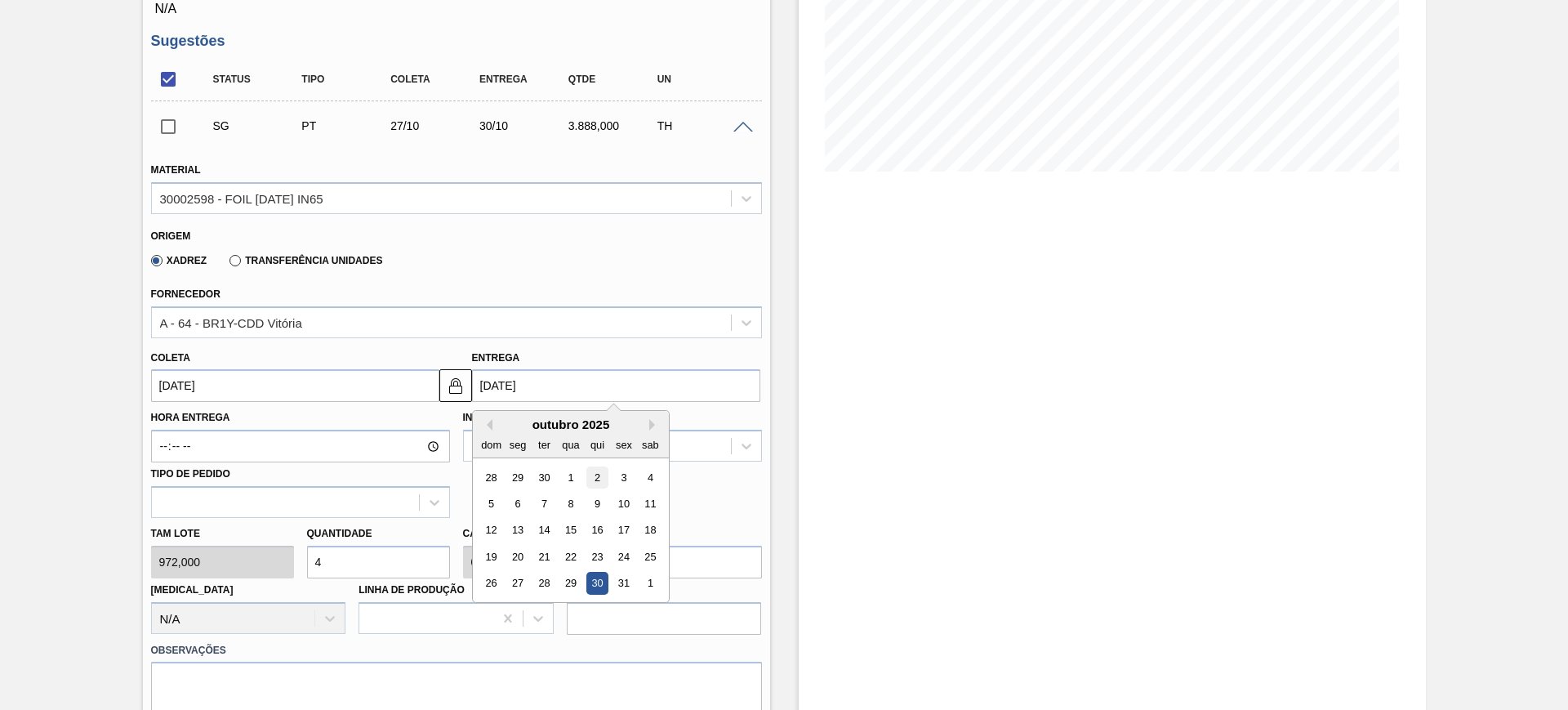
click at [590, 479] on div "2" at bounding box center [596, 477] width 22 height 22
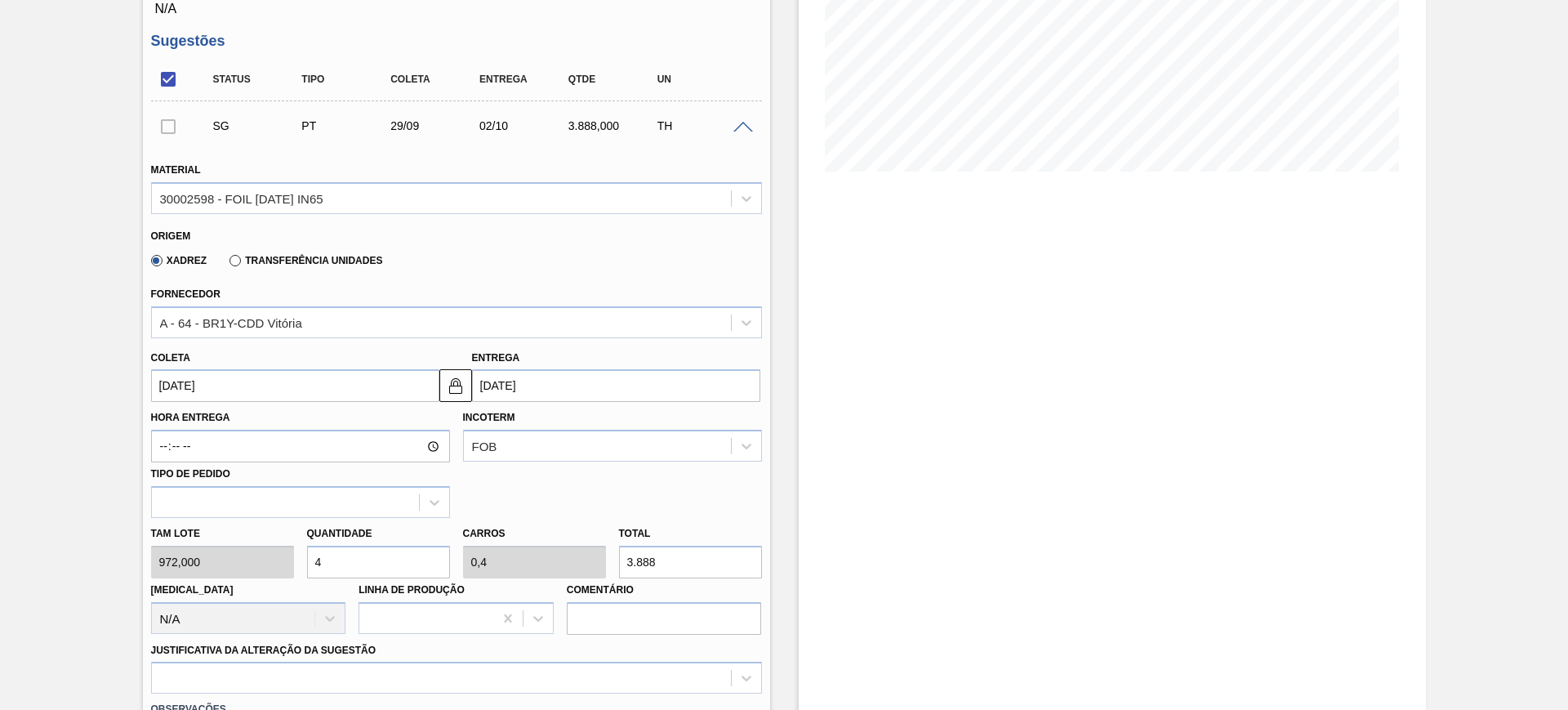
type input "[DATE]"
click at [393, 558] on input "4" at bounding box center [378, 561] width 143 height 33
type input "5"
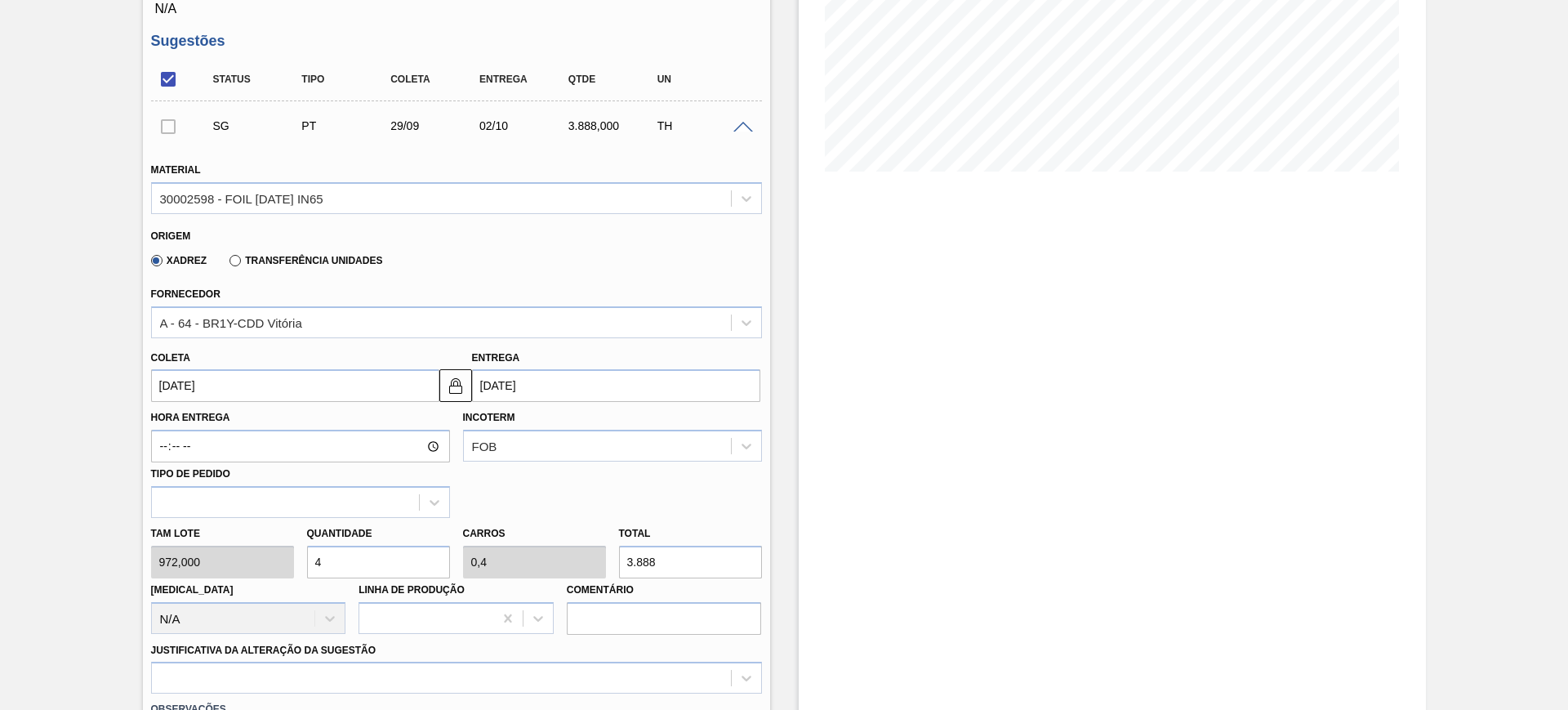
type input "0,5"
type input "4.860"
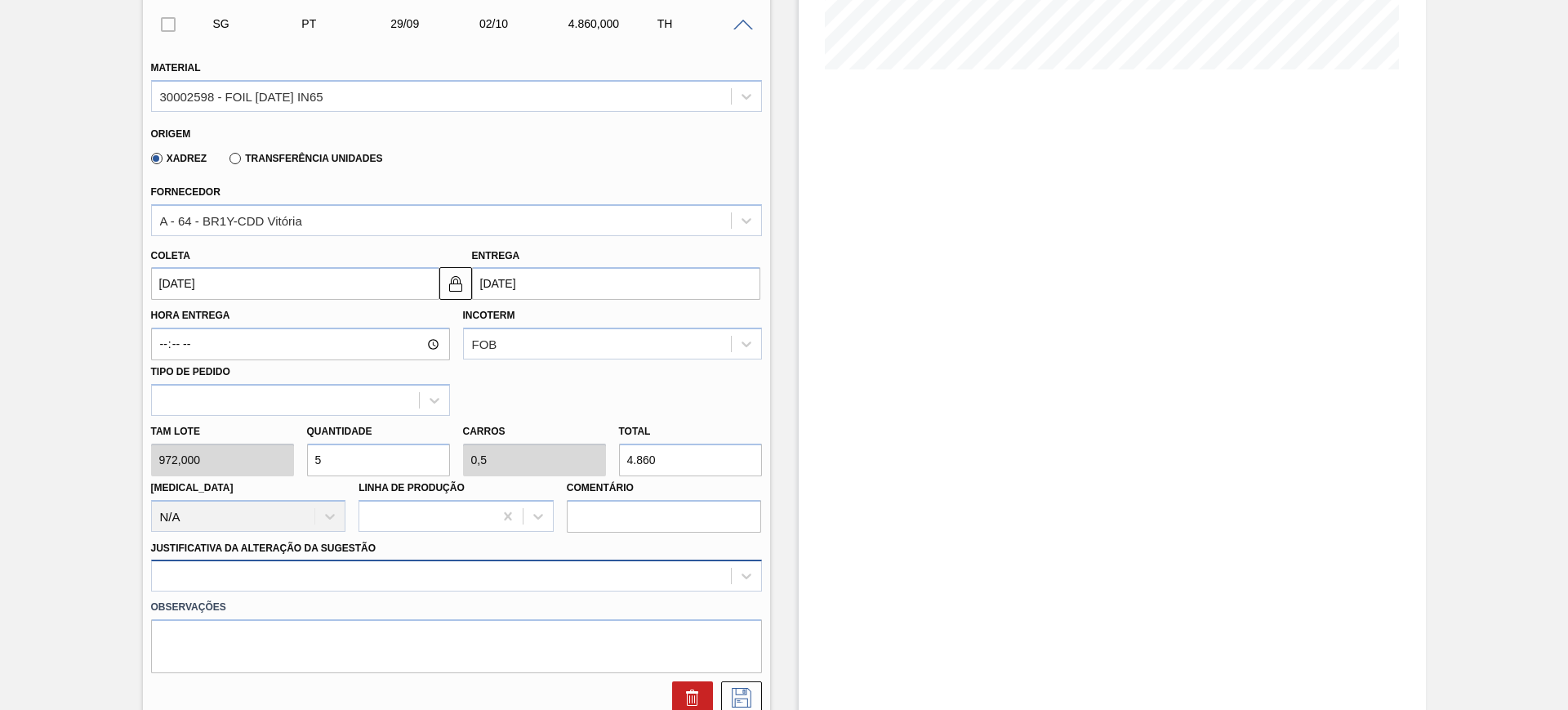
type input "5"
click at [348, 584] on div at bounding box center [456, 576] width 610 height 32
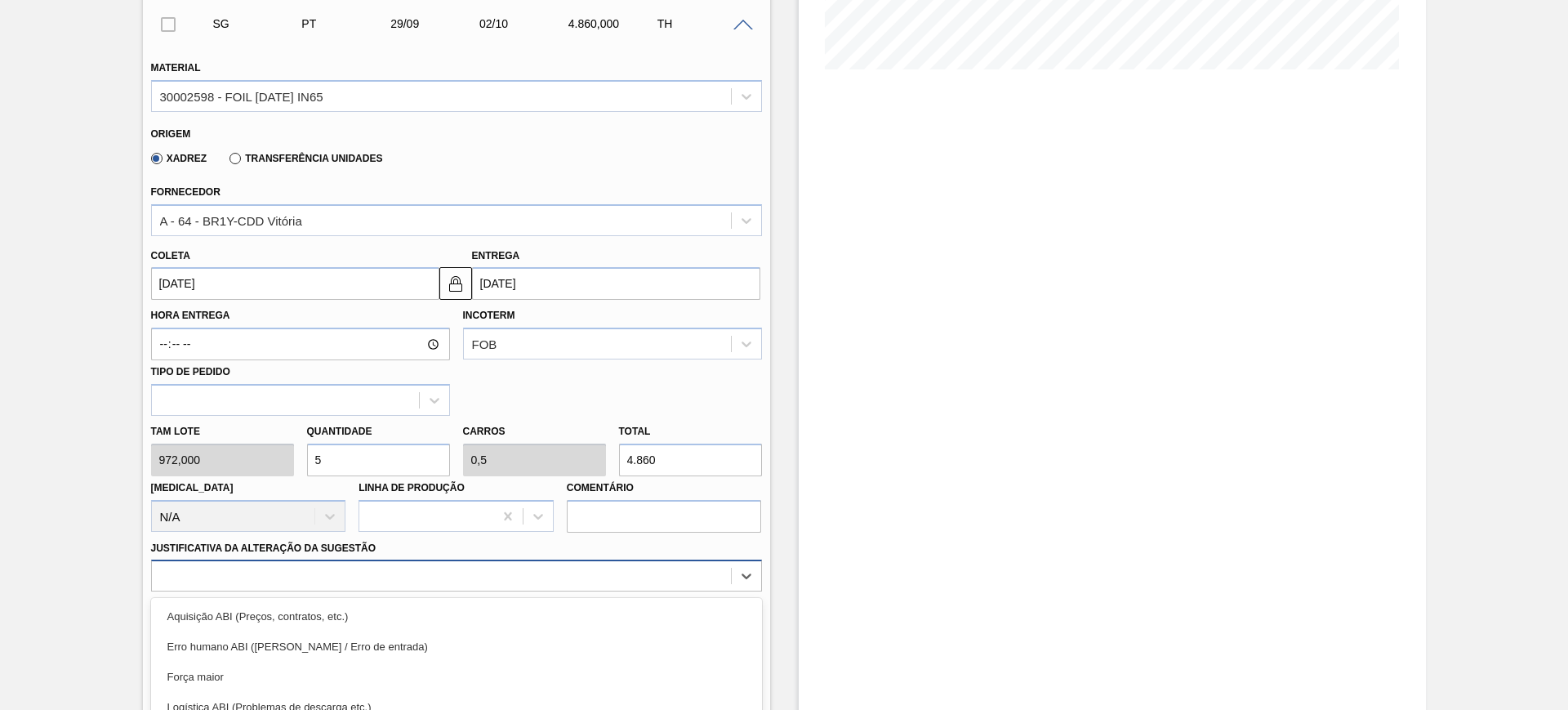
scroll to position [548, 0]
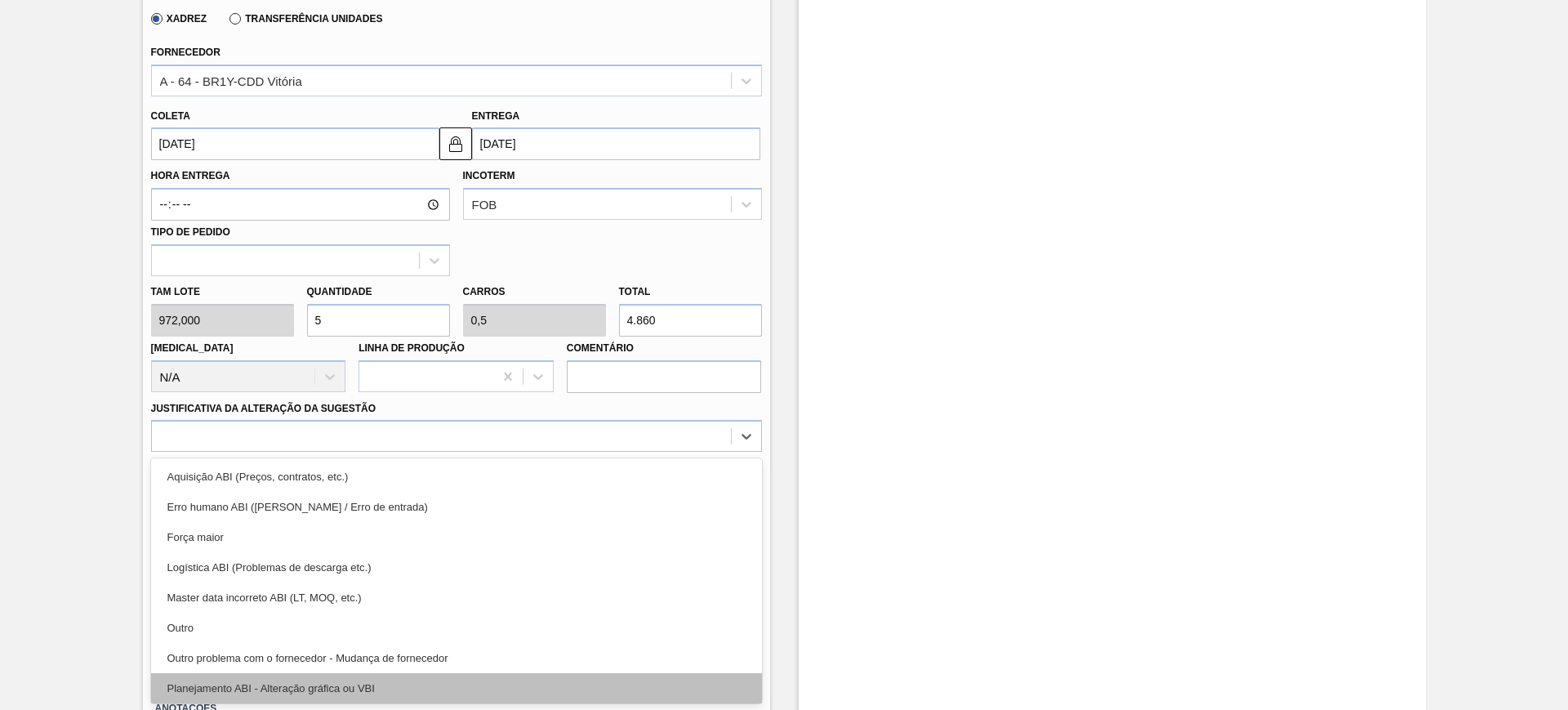
click at [362, 683] on div "Planejamento ABI - Alteração gráfica ou VBI" at bounding box center [456, 688] width 610 height 30
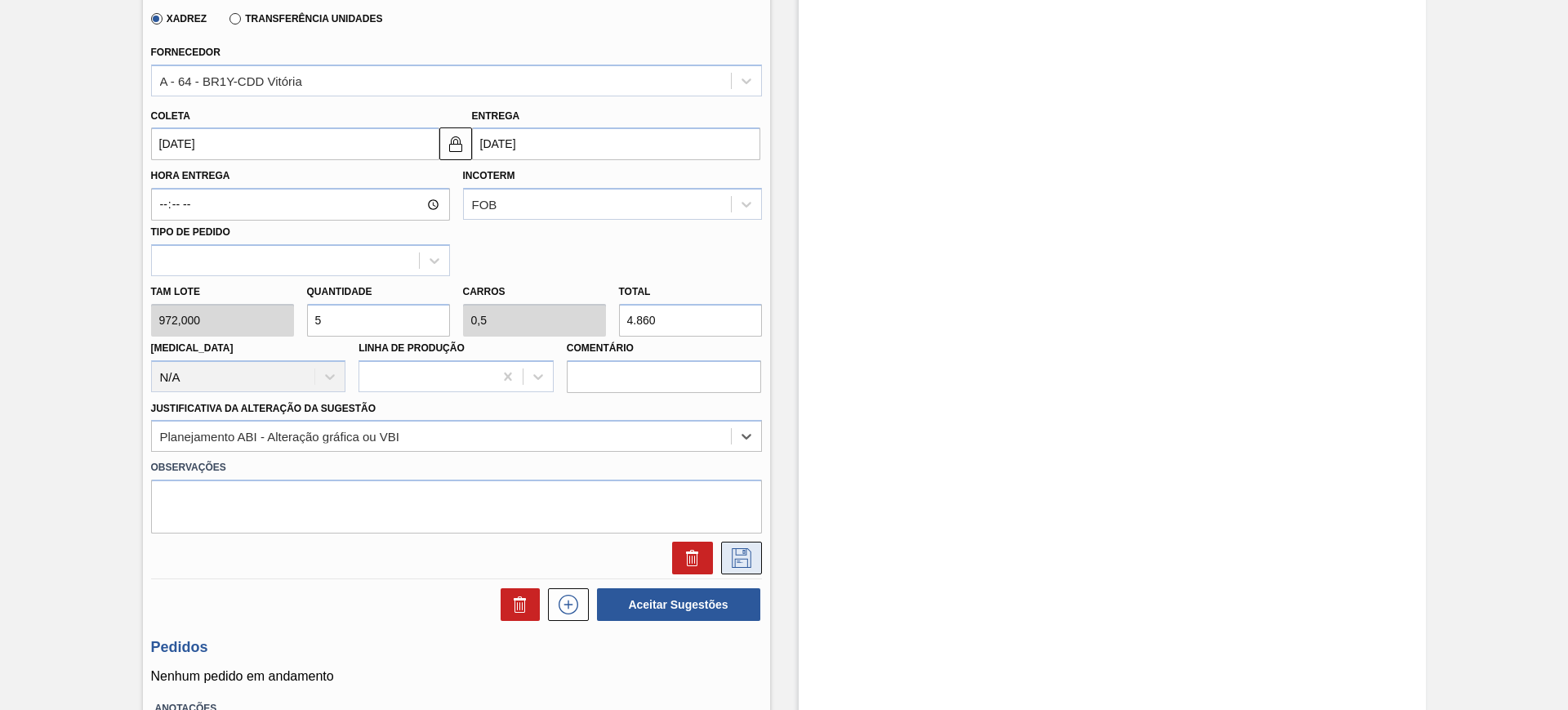
click at [743, 566] on icon at bounding box center [741, 557] width 26 height 19
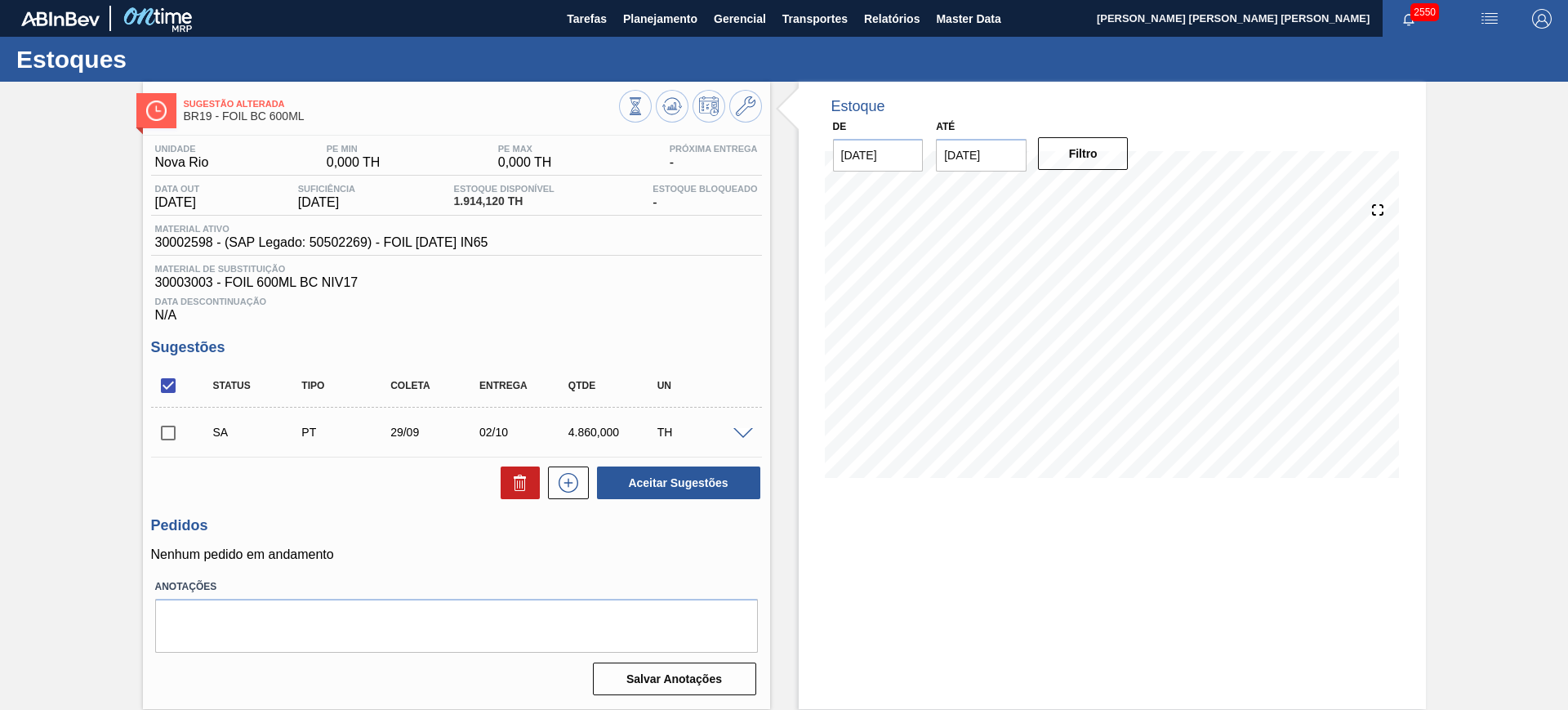
scroll to position [0, 0]
click at [176, 384] on input "checkbox" at bounding box center [168, 385] width 34 height 34
click at [170, 377] on input "checkbox" at bounding box center [168, 385] width 34 height 34
checkbox input "true"
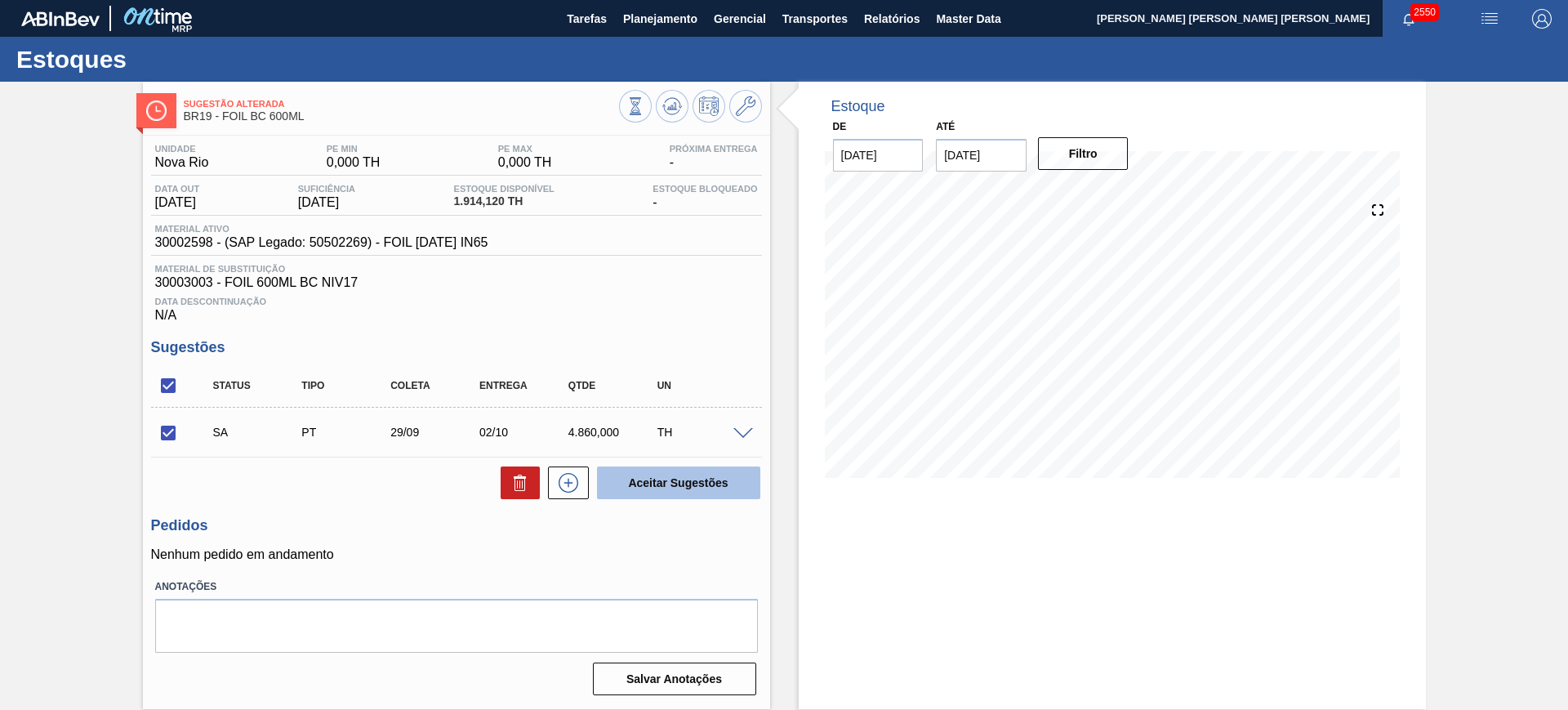
click at [662, 494] on button "Aceitar Sugestões" at bounding box center [679, 482] width 164 height 33
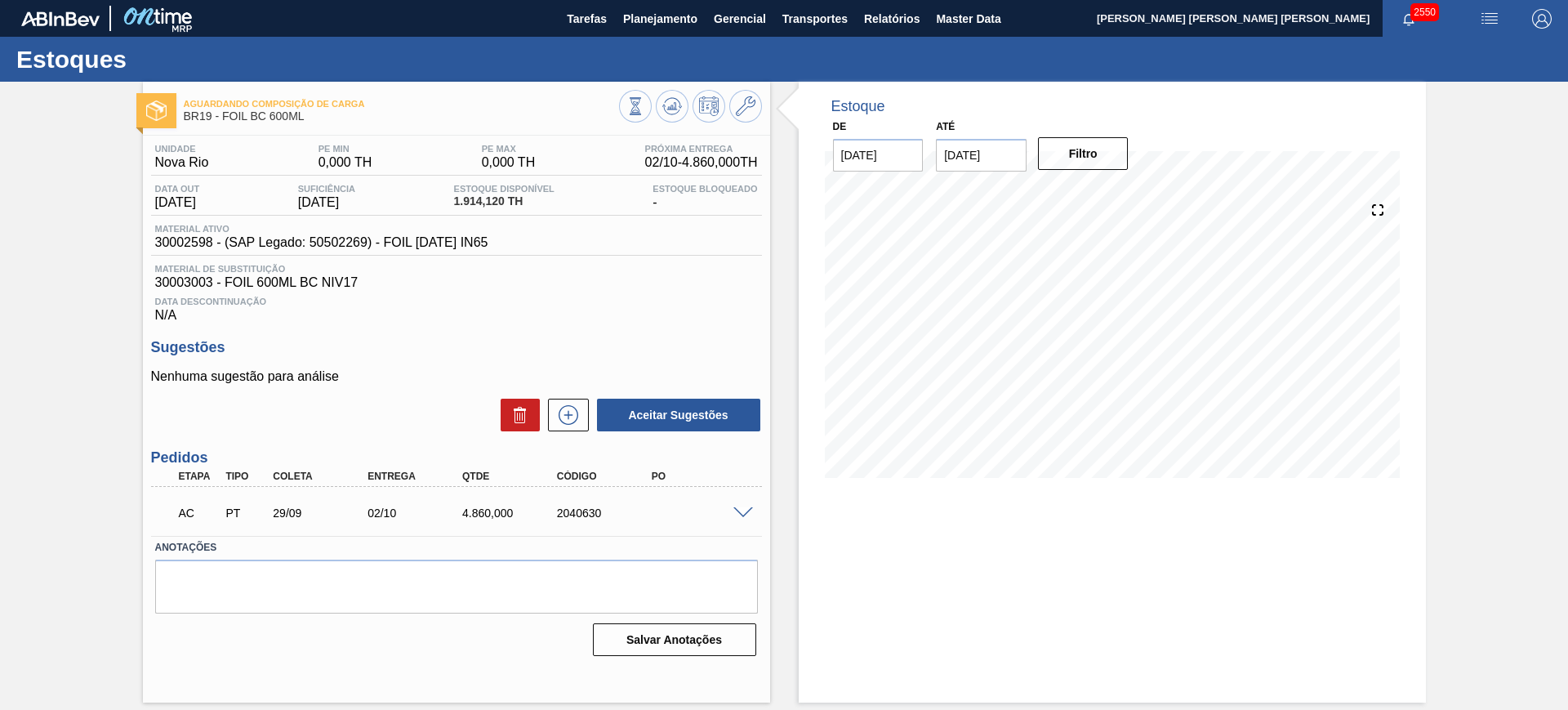
click at [741, 507] on span at bounding box center [742, 513] width 19 height 13
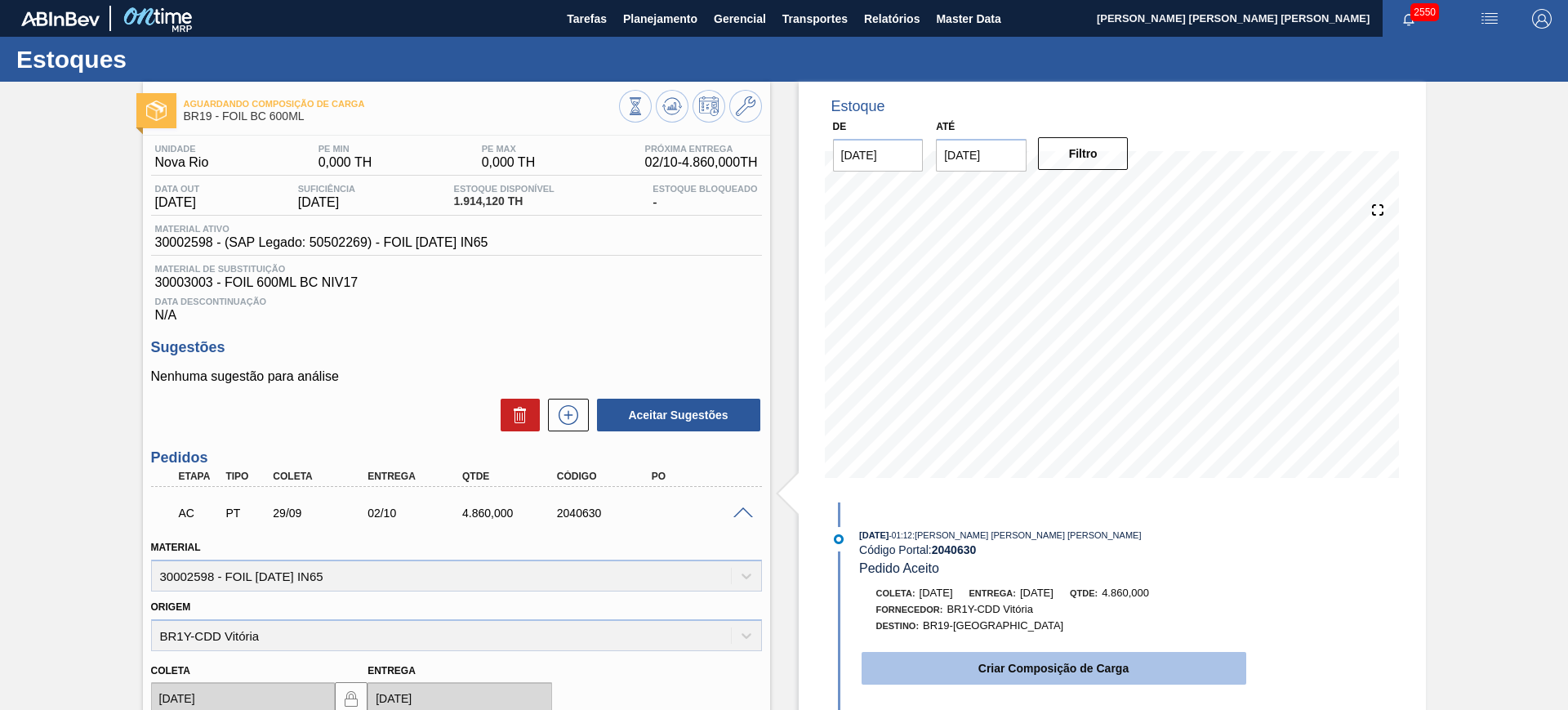
click at [984, 668] on button "Criar Composição de Carga" at bounding box center [1054, 667] width 385 height 33
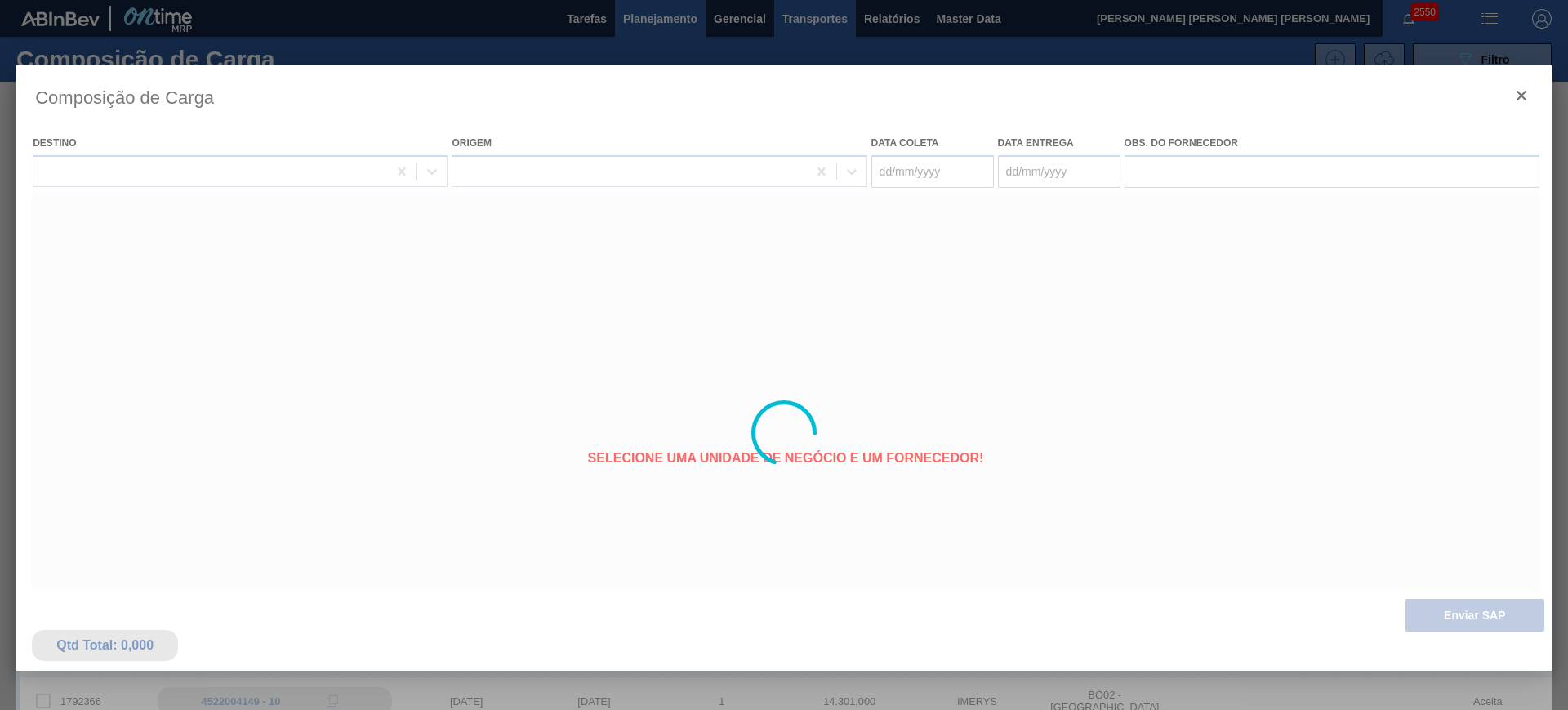
type coleta "[DATE]"
type entrega "[DATE]"
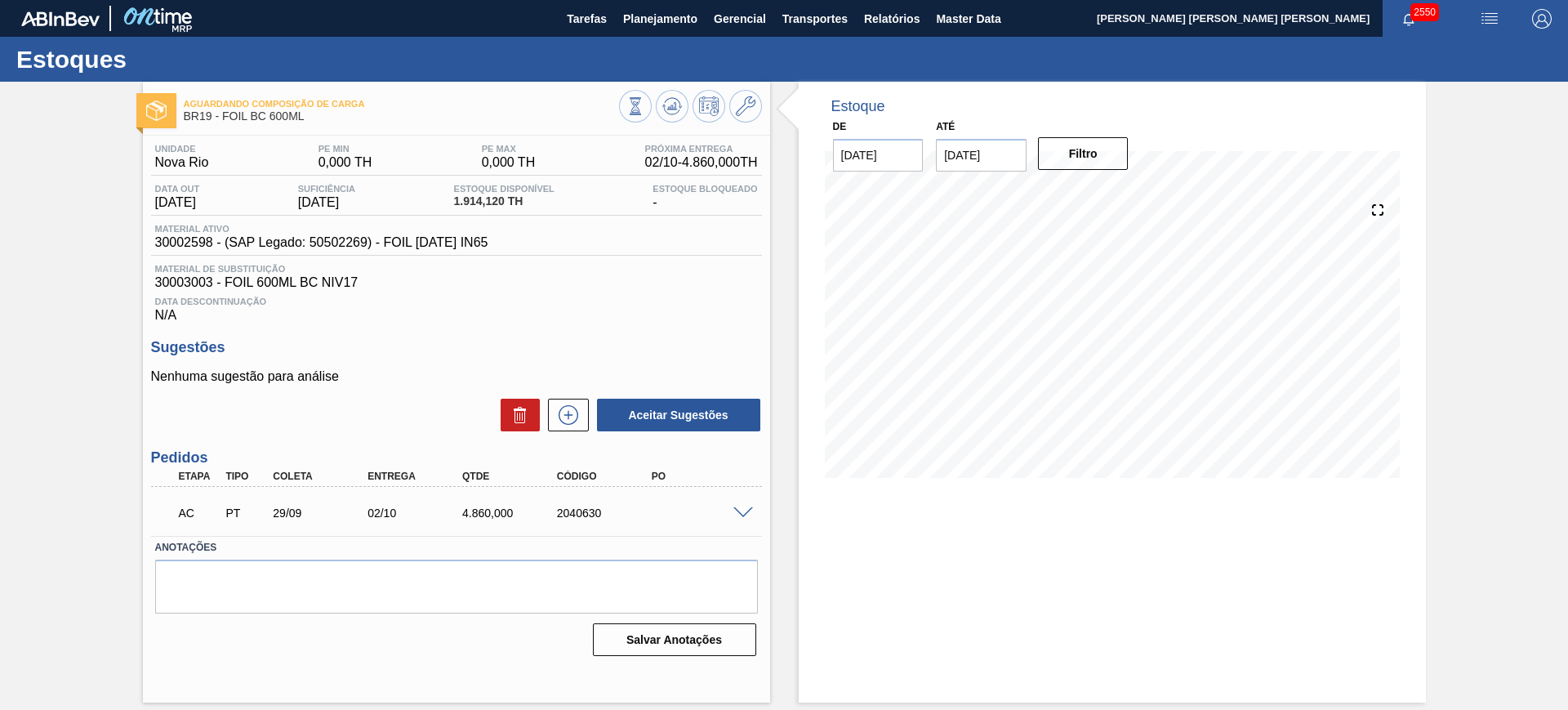
click at [741, 510] on span at bounding box center [742, 513] width 19 height 13
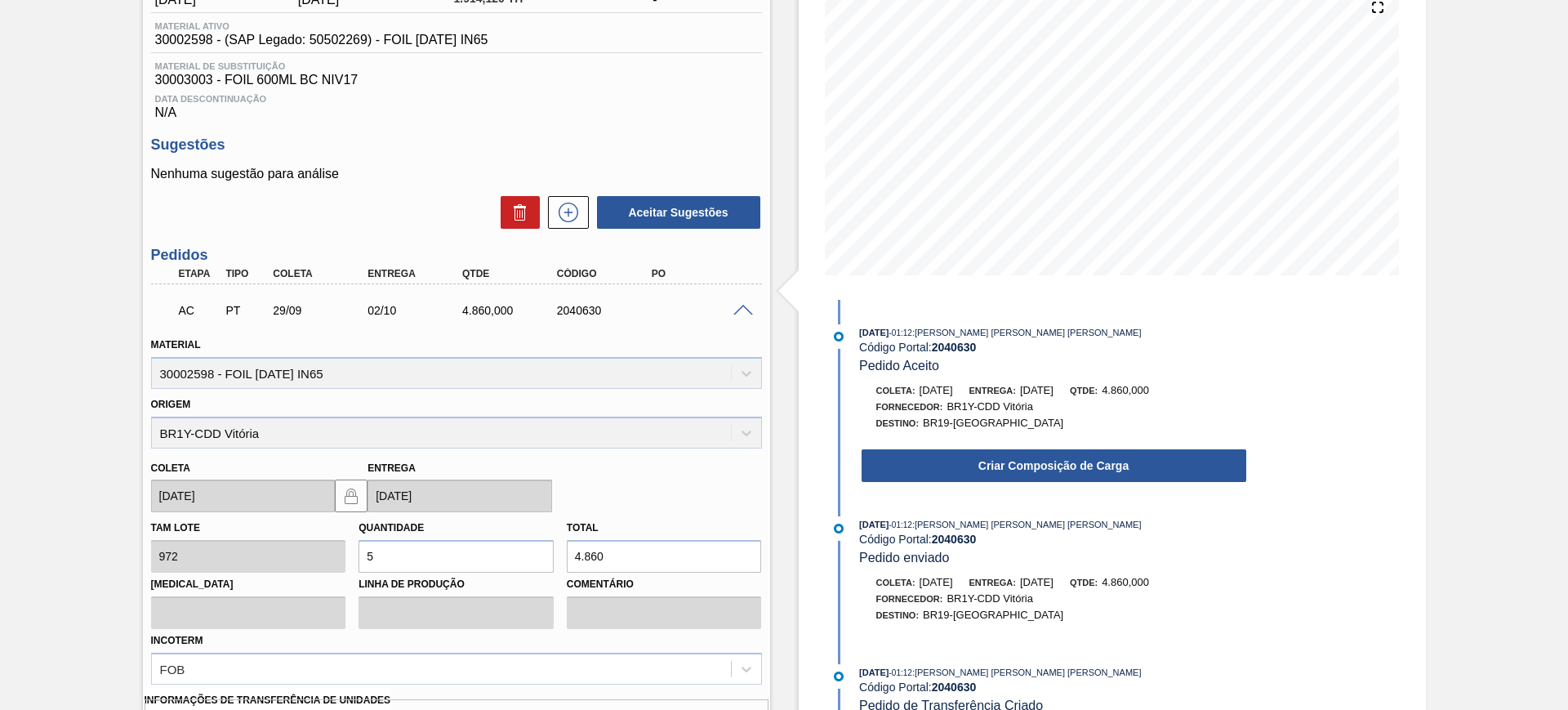
scroll to position [204, 0]
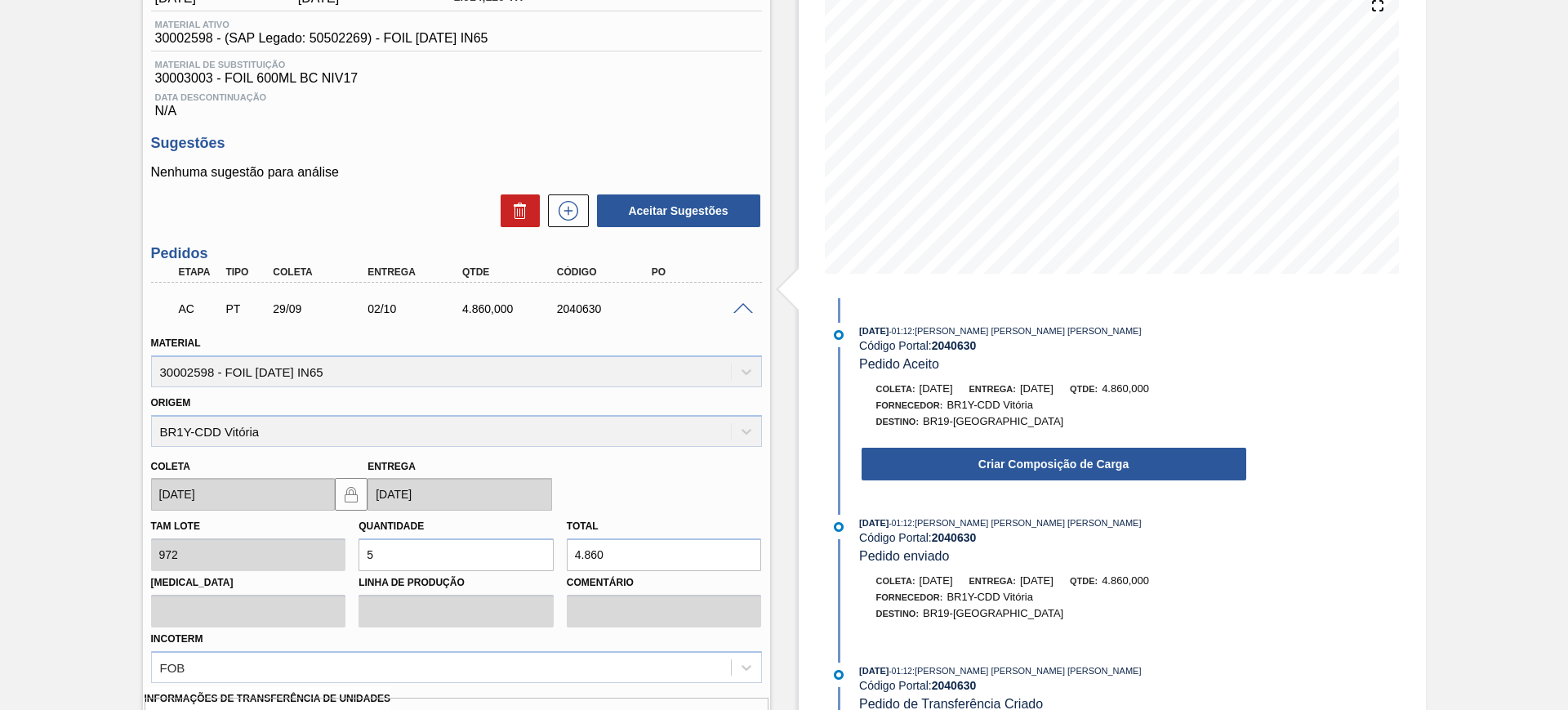
click at [927, 480] on div "Criar Composição de Carga" at bounding box center [1054, 464] width 388 height 36
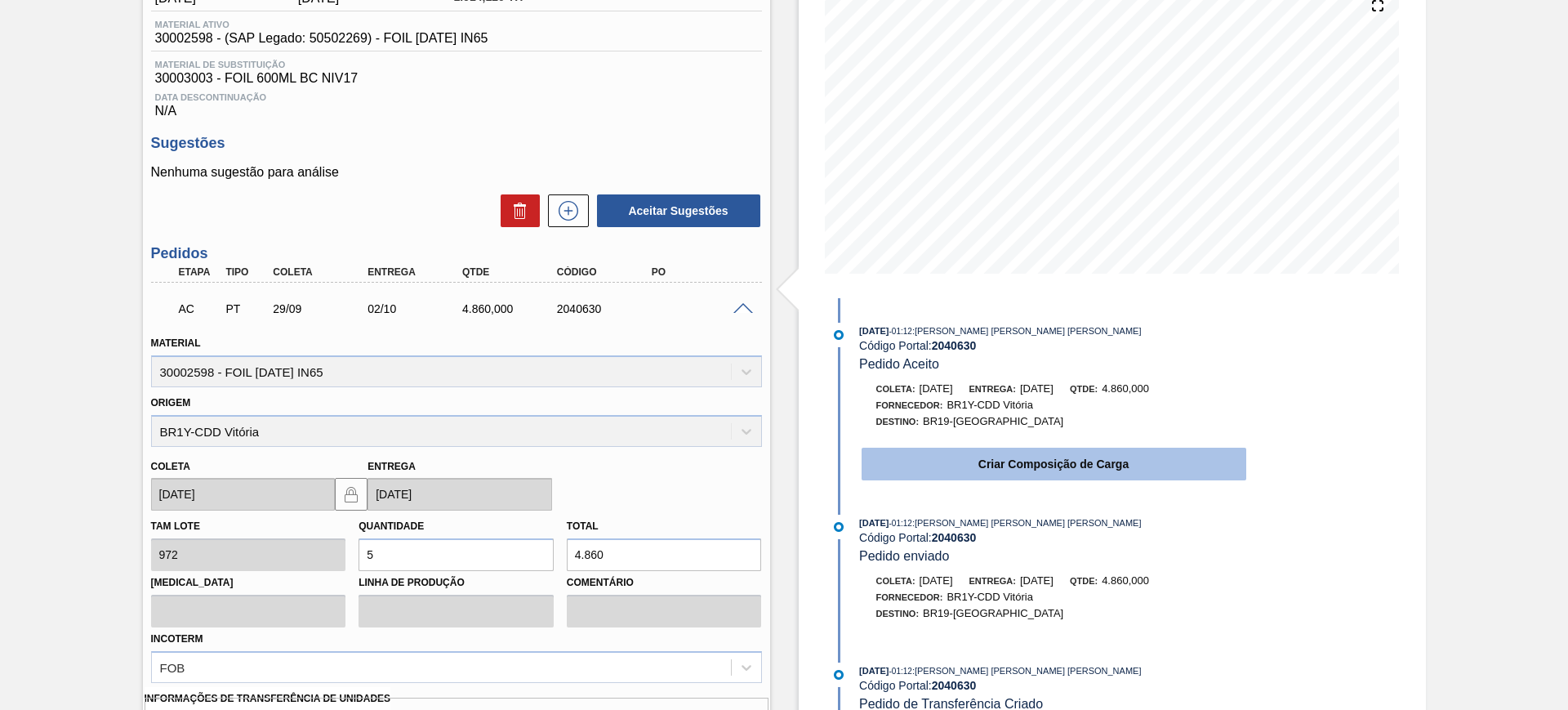
click at [927, 465] on button "Criar Composição de Carga" at bounding box center [1054, 464] width 385 height 33
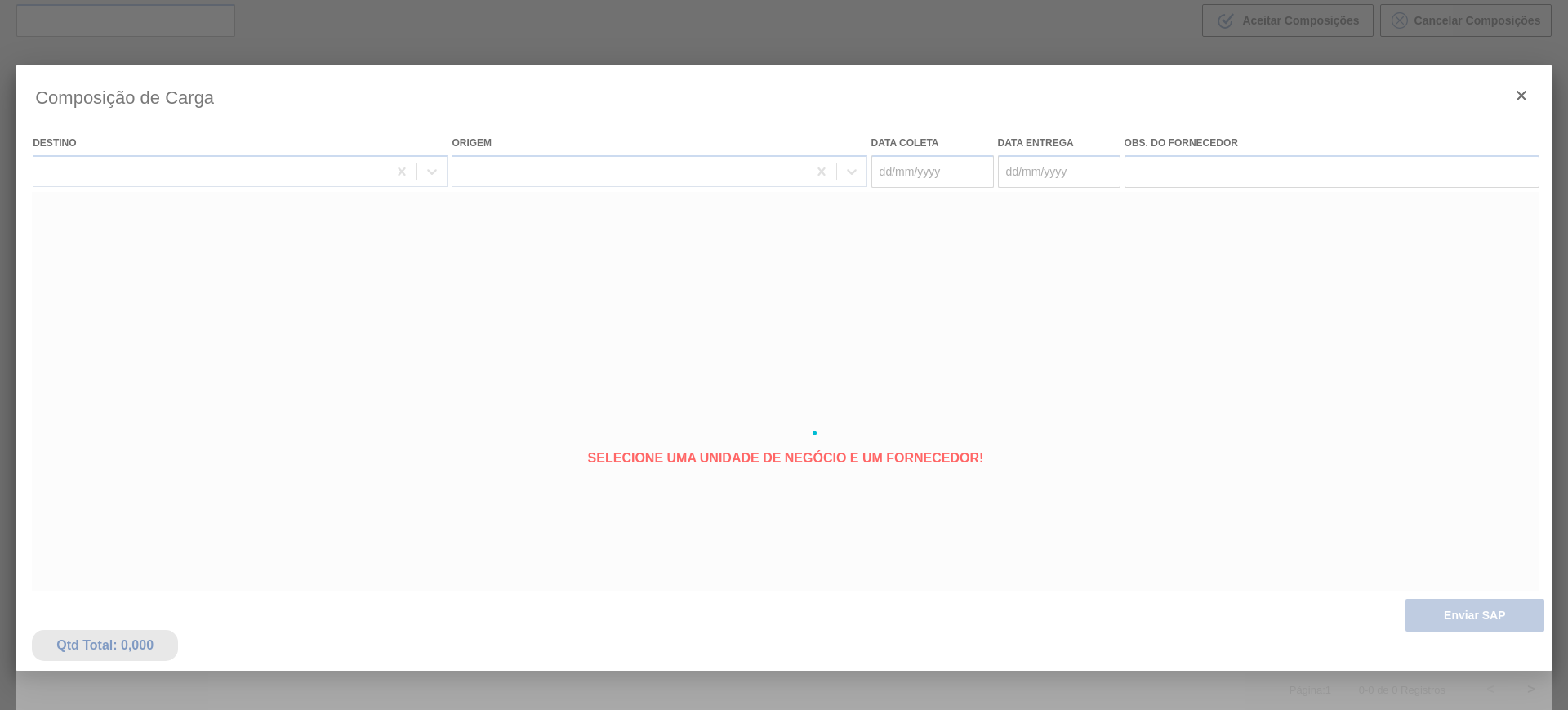
scroll to position [118, 0]
type coleta "[DATE]"
type entrega "[DATE]"
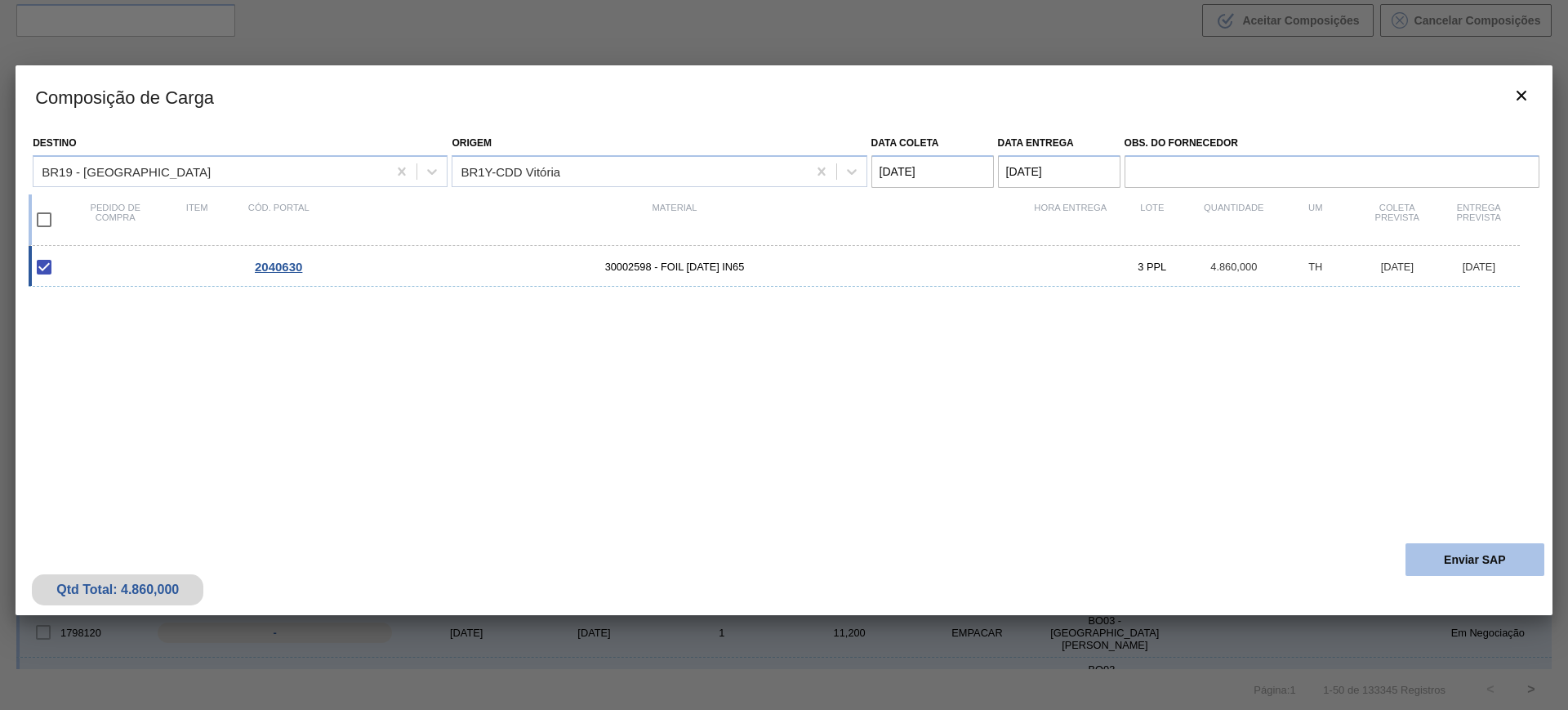
click at [1443, 548] on button "Enviar SAP" at bounding box center [1474, 559] width 139 height 33
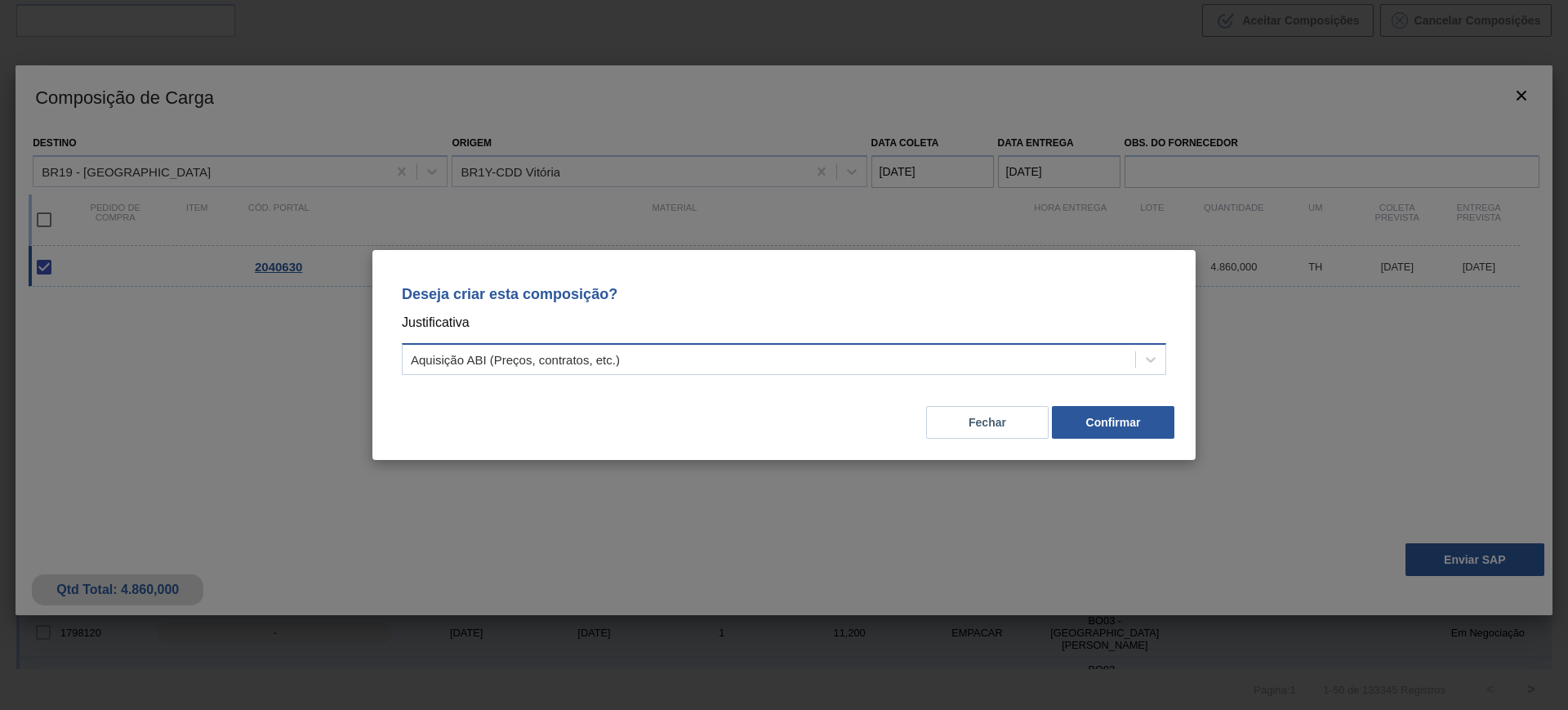
click at [1042, 366] on div "Aquisição ABI (Preços, contratos, etc.)" at bounding box center [768, 360] width 732 height 23
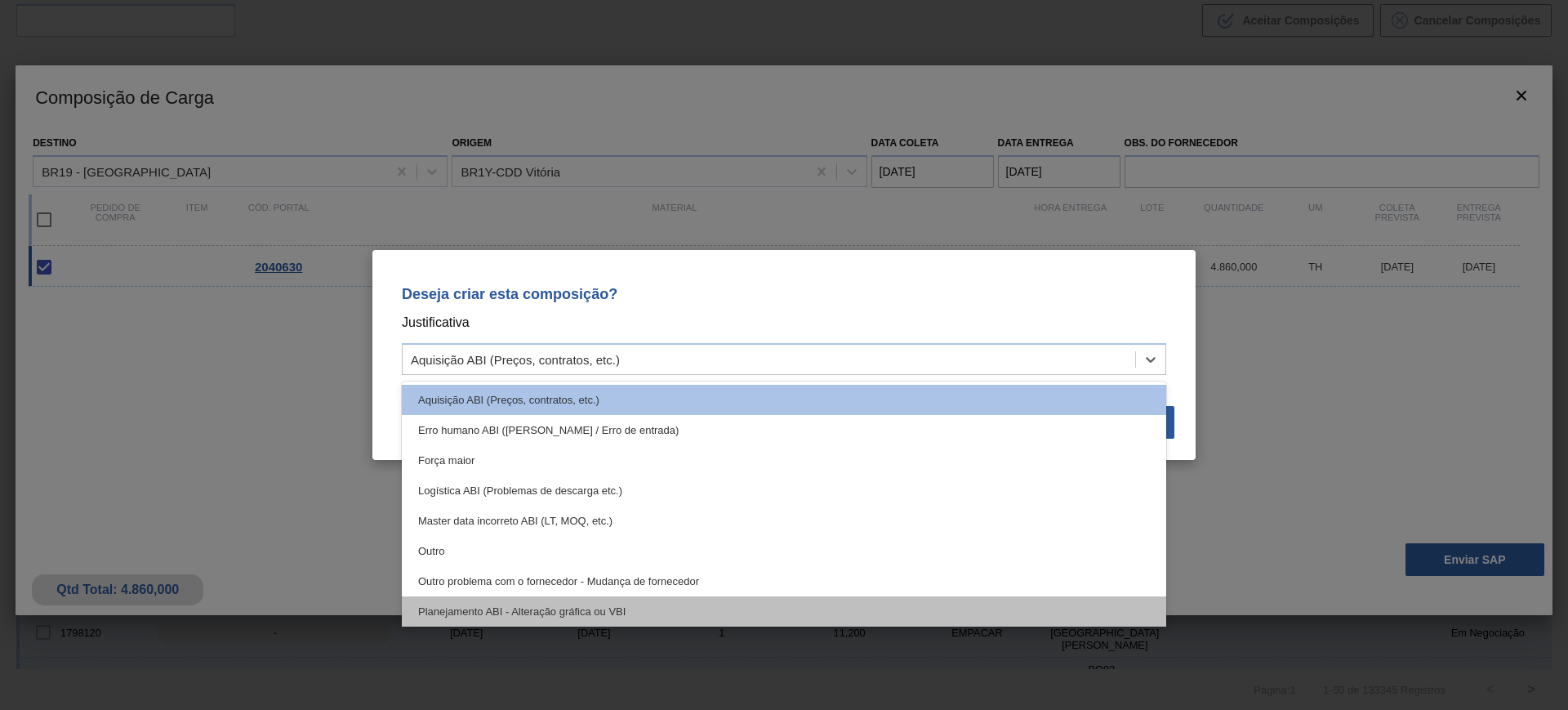
click at [876, 611] on div "Planejamento ABI - Alteração gráfica ou VBI" at bounding box center [783, 611] width 764 height 30
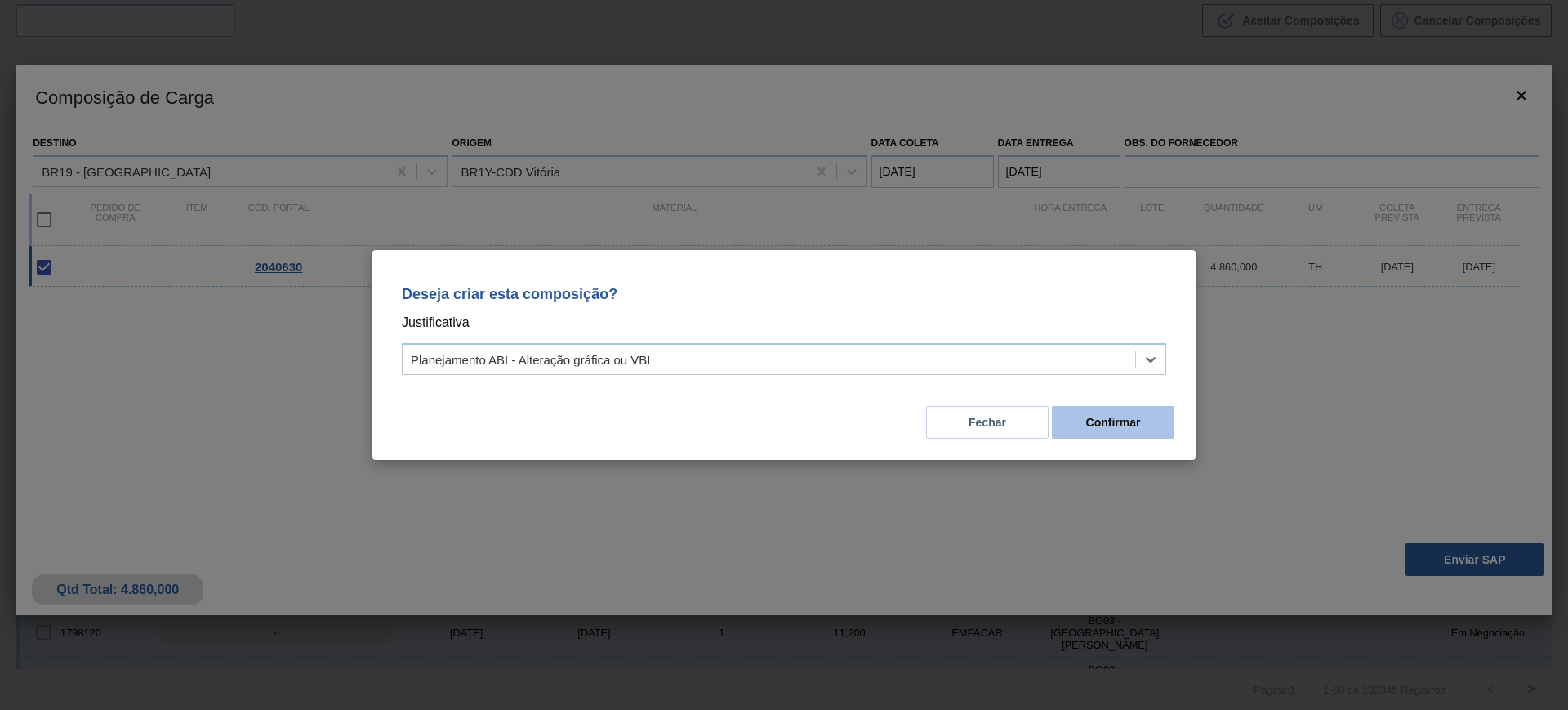
click at [1112, 413] on button "Confirmar" at bounding box center [1113, 422] width 123 height 33
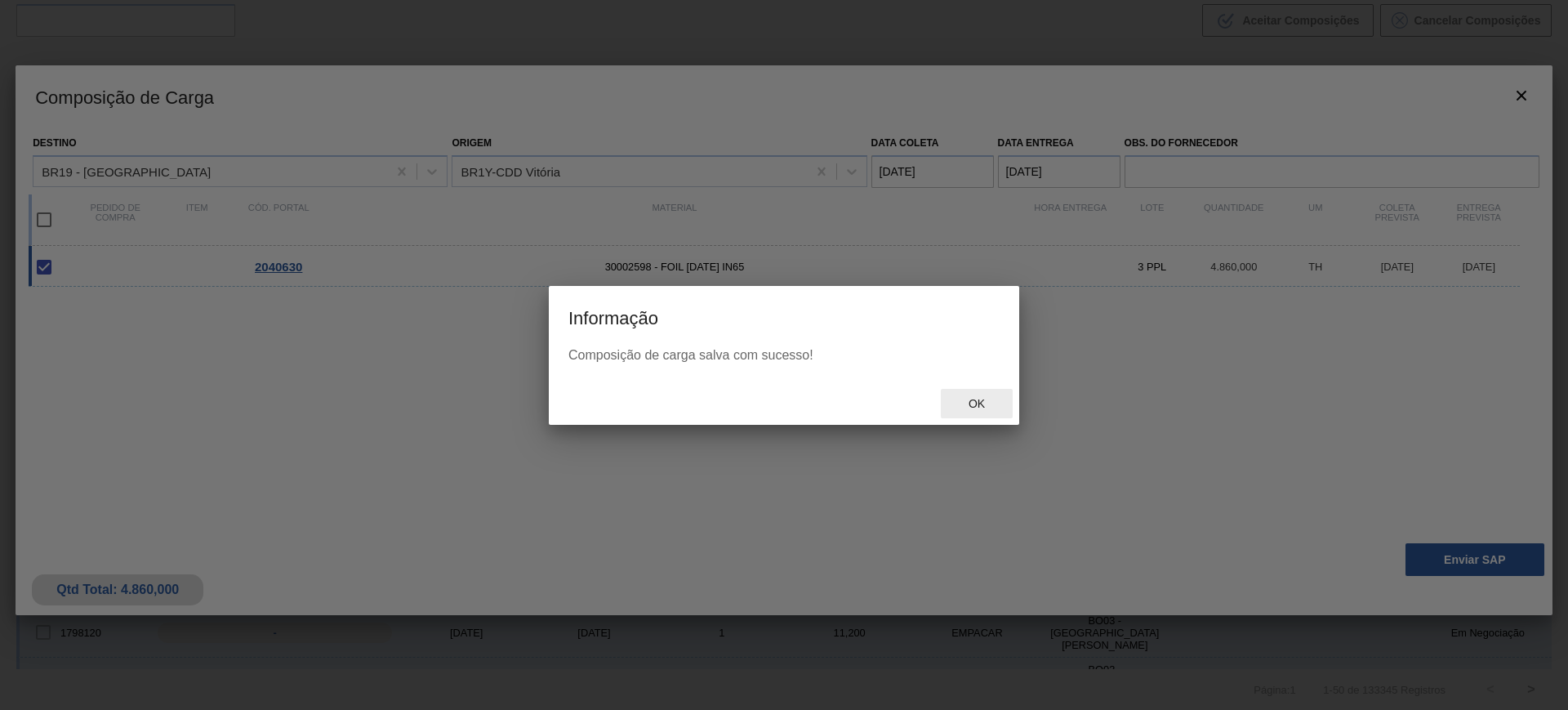
click at [989, 403] on span "Ok" at bounding box center [976, 403] width 43 height 13
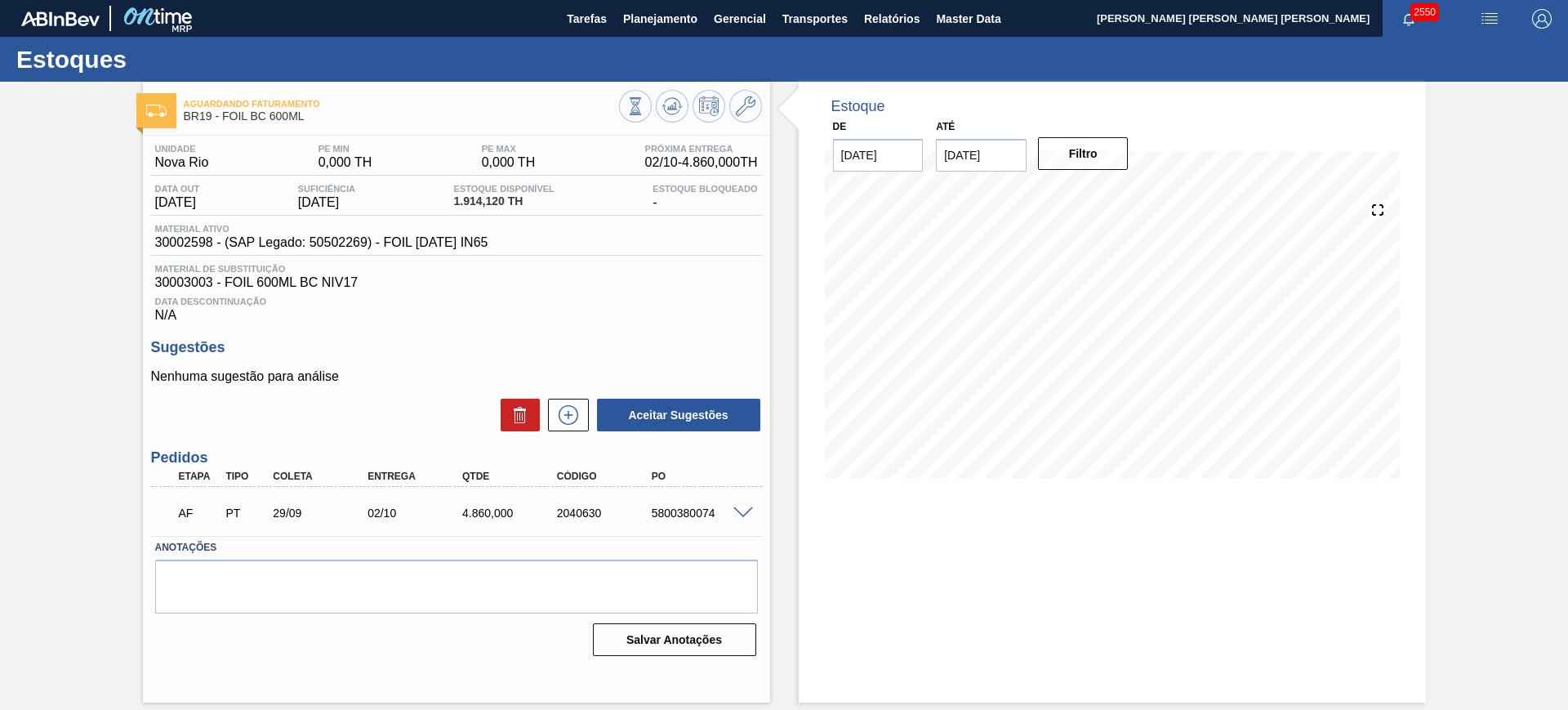
click at [669, 513] on div "5800380074" at bounding box center [700, 513] width 106 height 13
copy div "5800380074"
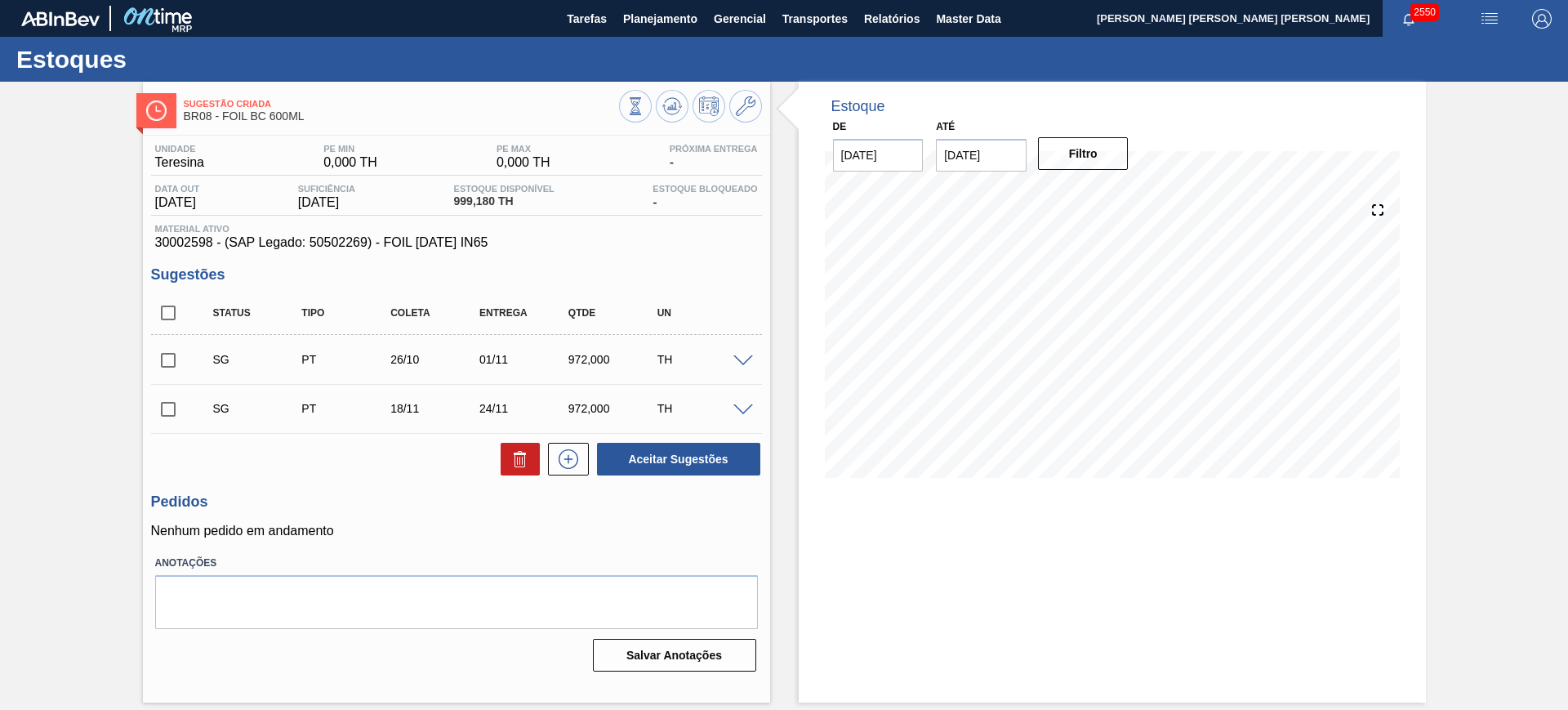
click at [736, 358] on span at bounding box center [742, 361] width 19 height 13
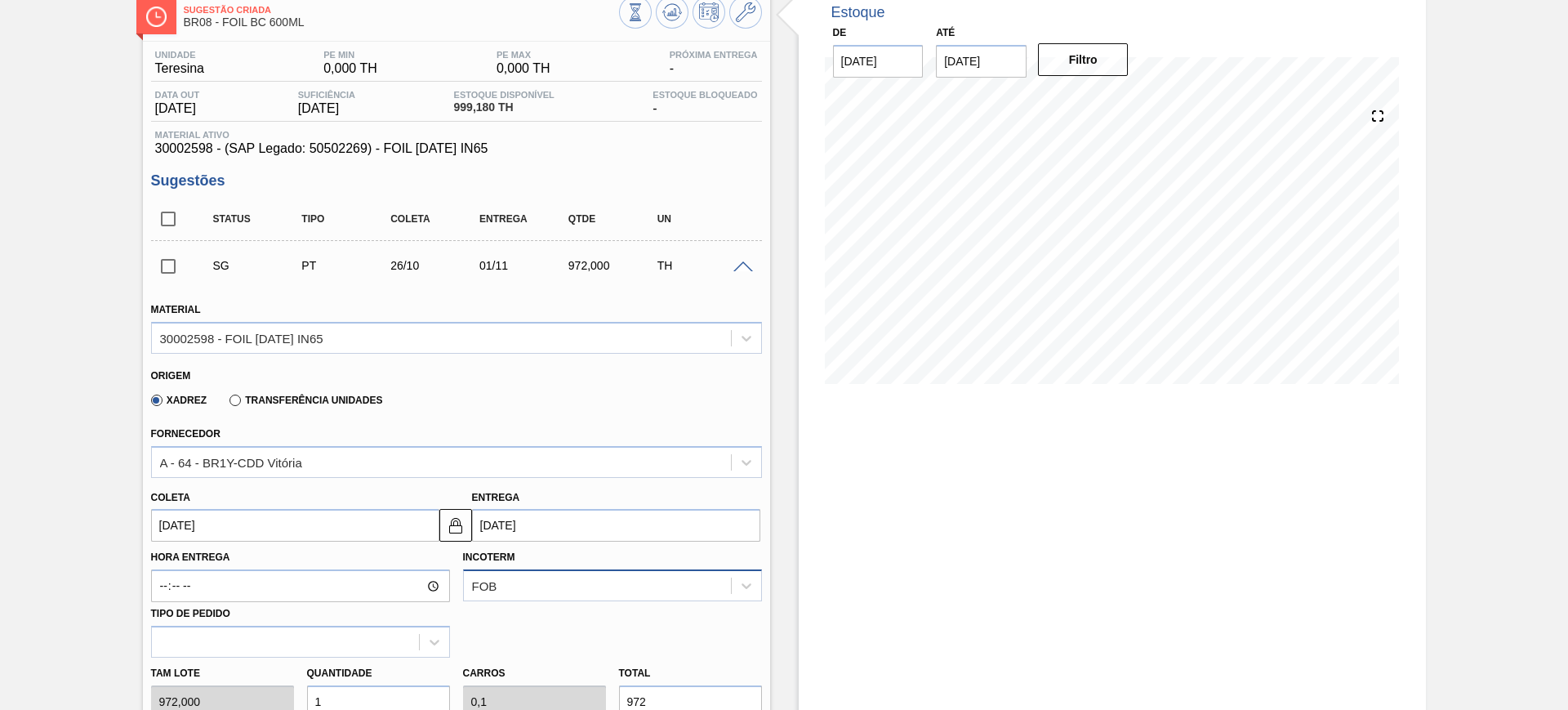
scroll to position [204, 0]
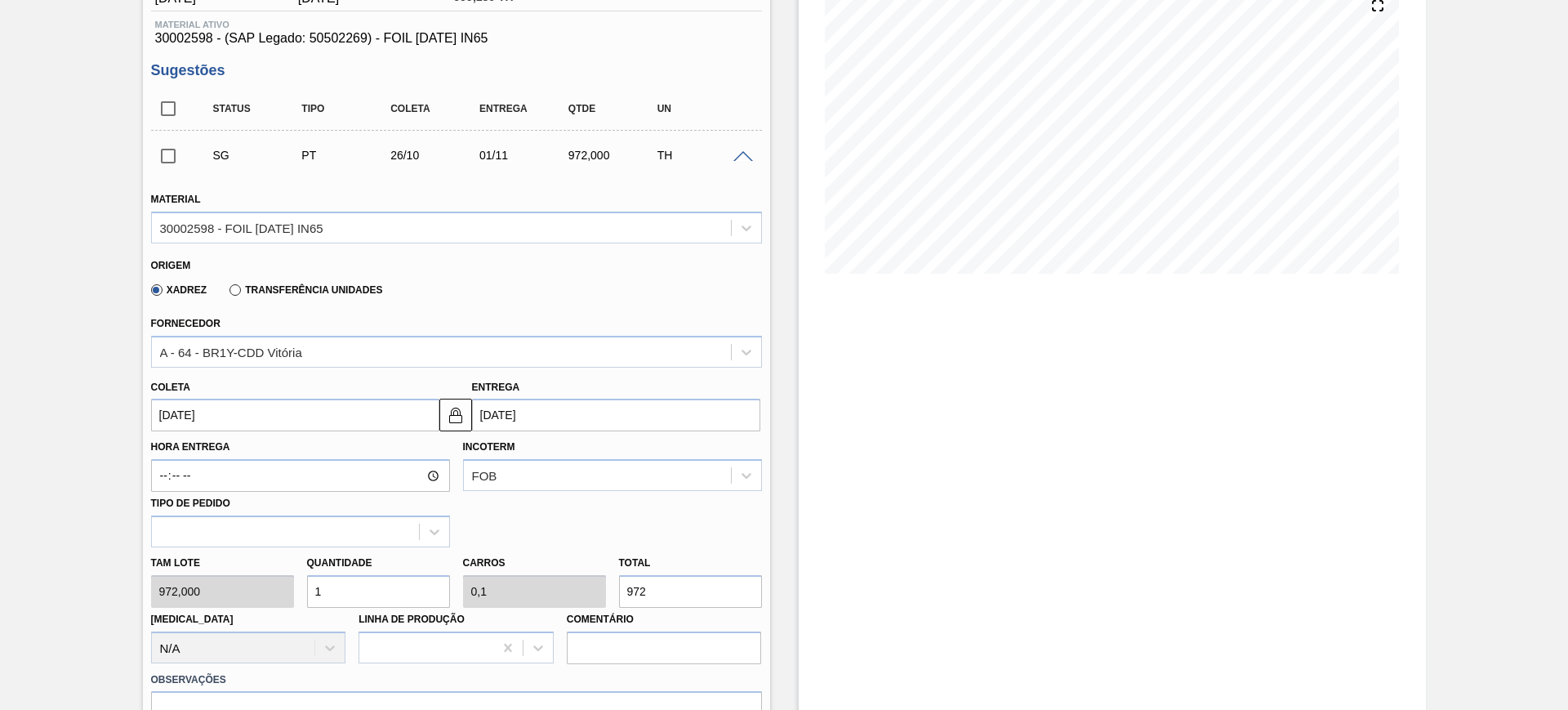
click at [665, 583] on input "972" at bounding box center [690, 591] width 143 height 33
click at [402, 584] on input "1" at bounding box center [378, 591] width 143 height 33
type input "2"
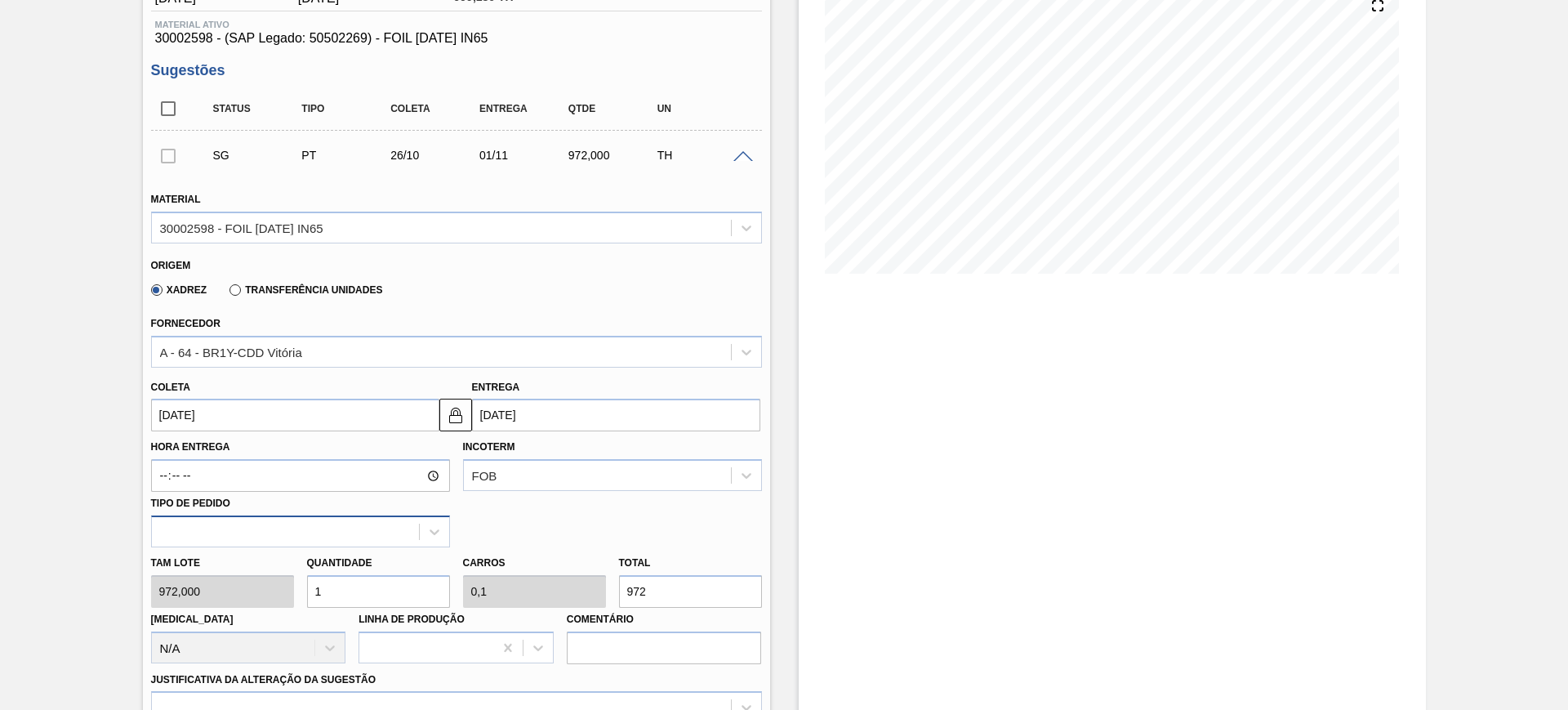
type input "0,2"
type input "1.944"
type input "2"
click at [549, 418] on input "01/11/2025" at bounding box center [615, 414] width 288 height 33
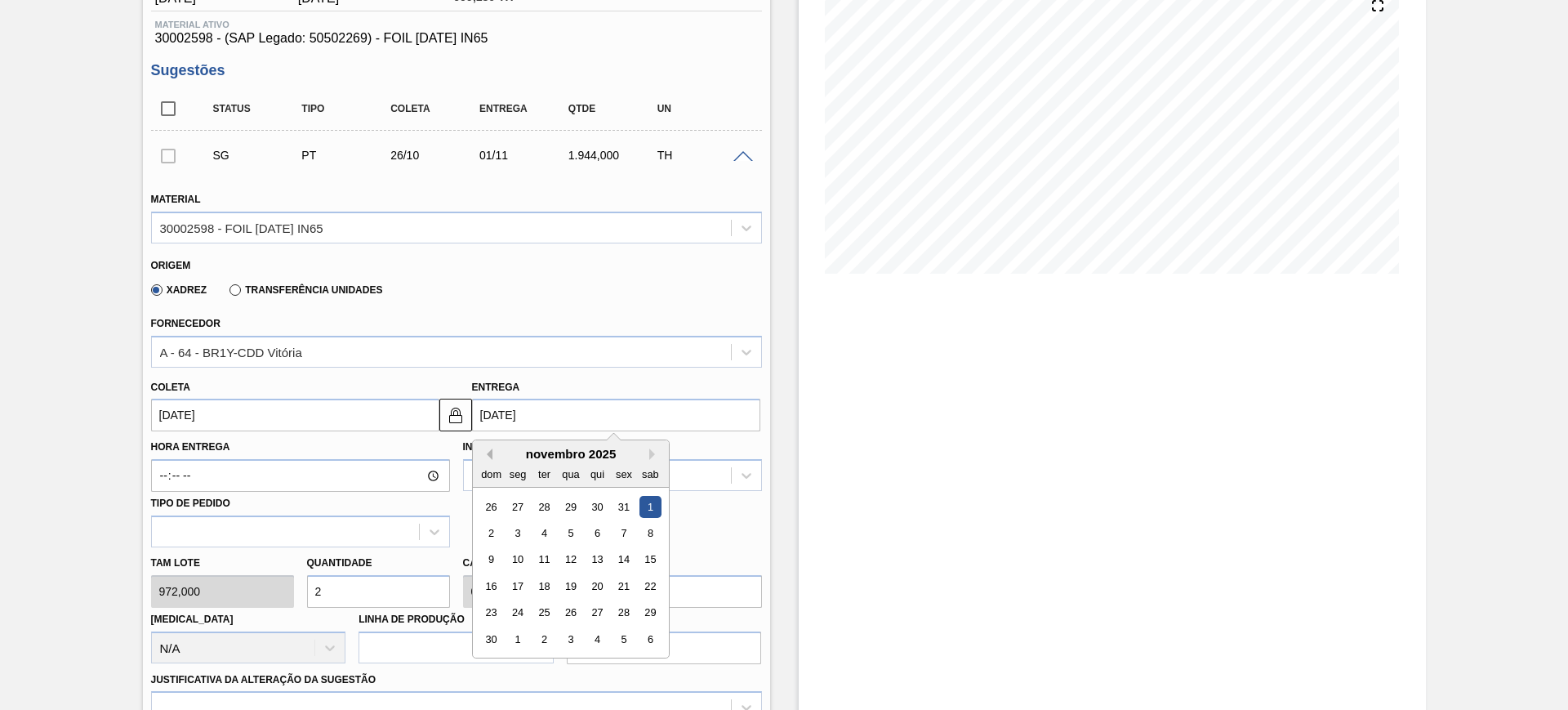
click at [490, 454] on button "Previous Month" at bounding box center [487, 454] width 12 height 12
click at [558, 562] on div "12 13 14 15 16 17 18" at bounding box center [570, 559] width 185 height 26
click at [567, 563] on div "15" at bounding box center [570, 560] width 22 height 22
type input "09/10/2025"
type input "15/10/2025"
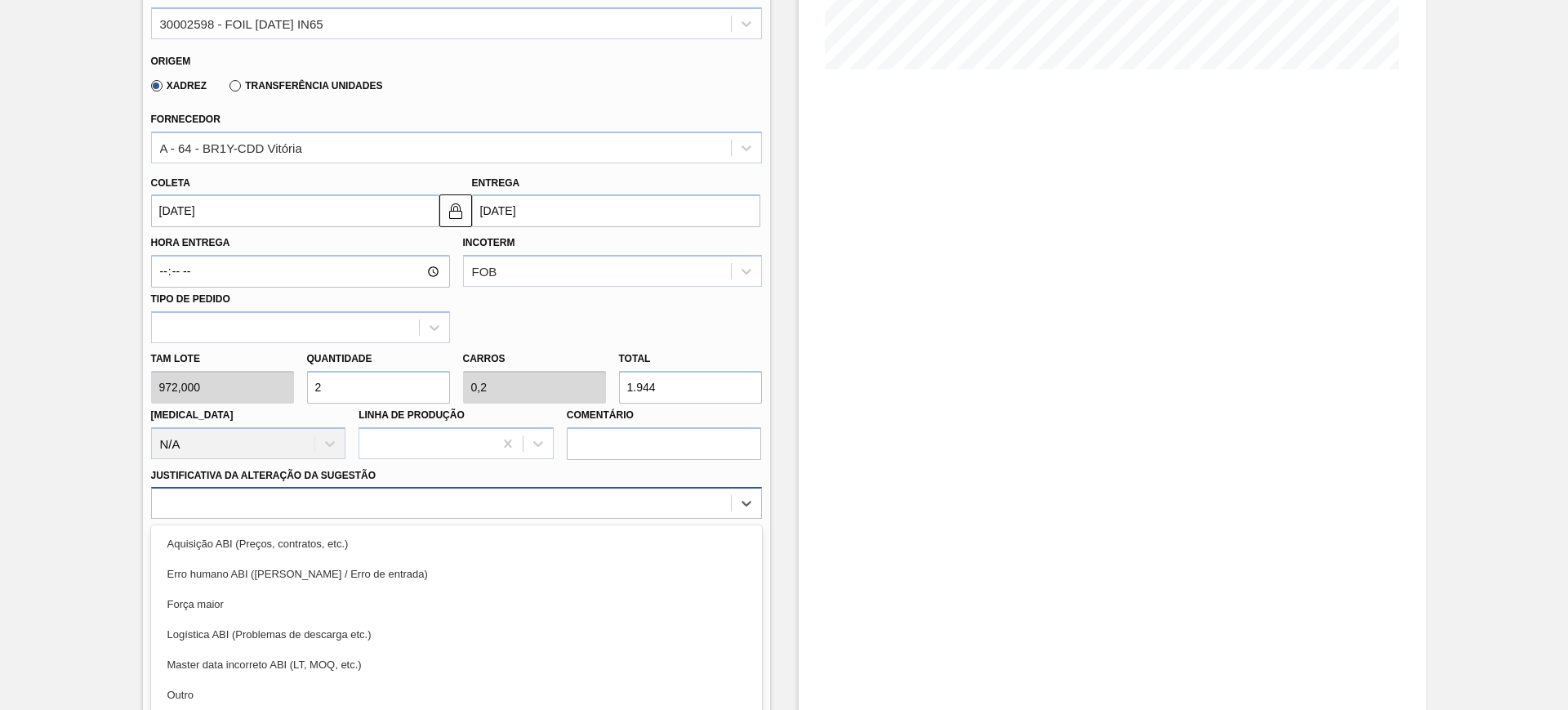
click at [424, 509] on div "option Erro humano ABI (Cálculo / Erro de entrada) focused, 2 of 18. 18 results…" at bounding box center [456, 503] width 610 height 32
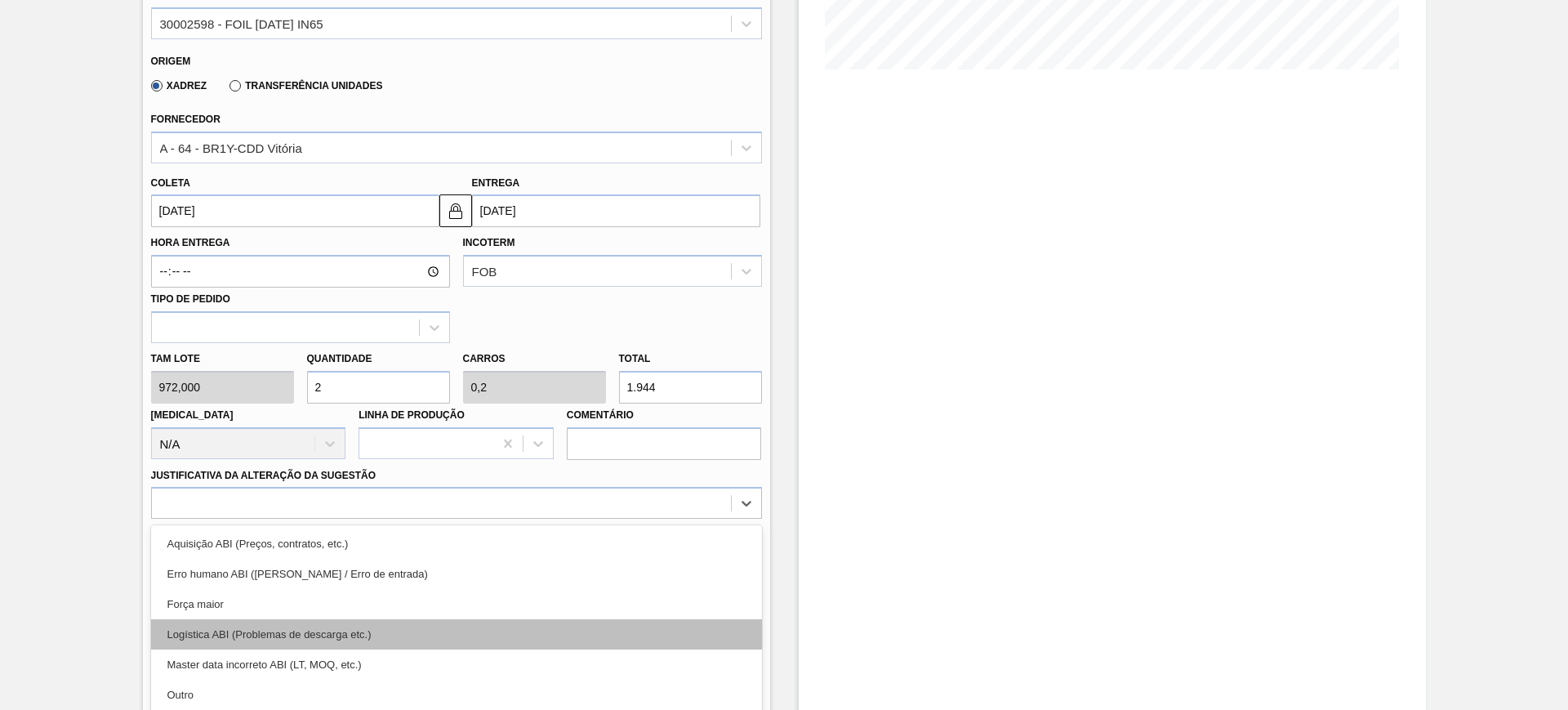
scroll to position [475, 0]
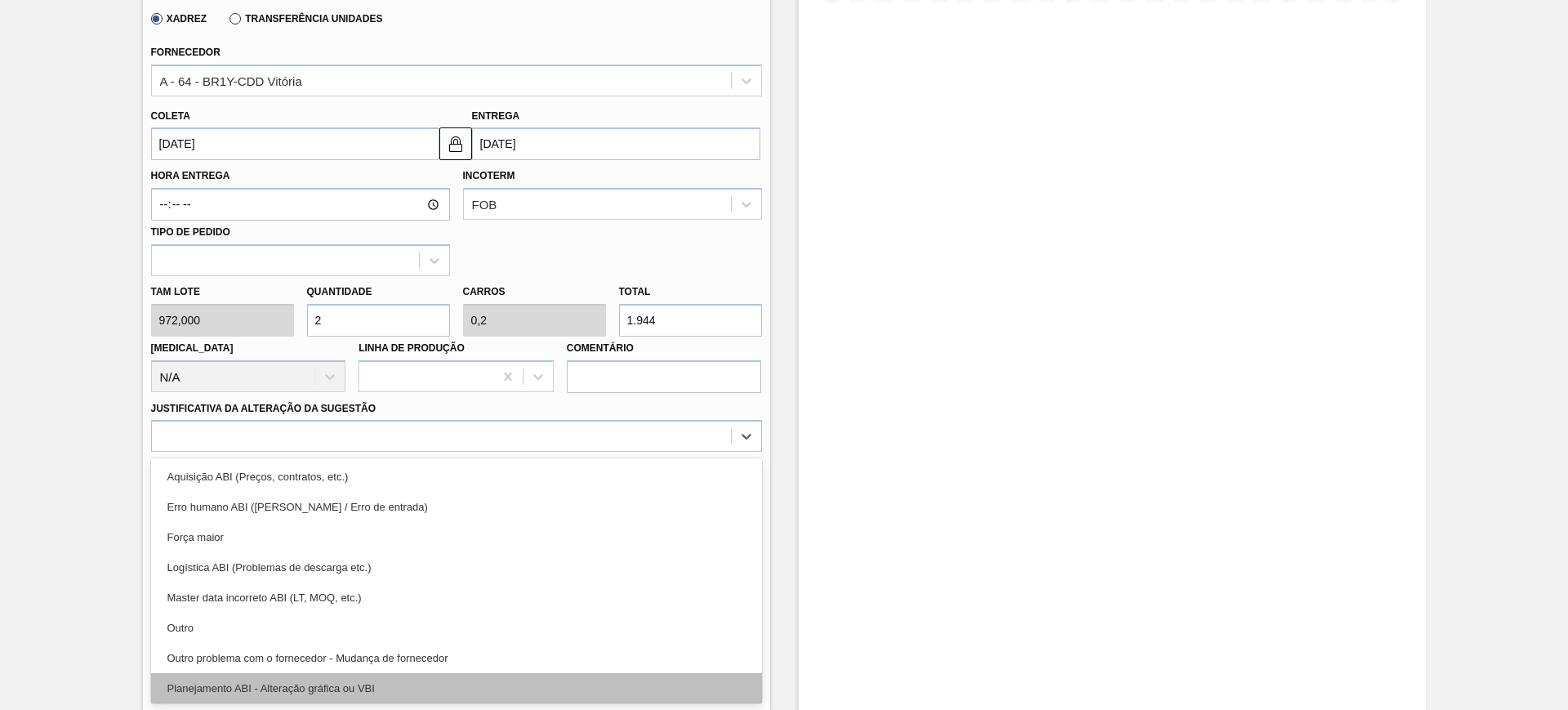
click at [456, 677] on div "Planejamento ABI - Alteração gráfica ou VBI" at bounding box center [456, 688] width 610 height 30
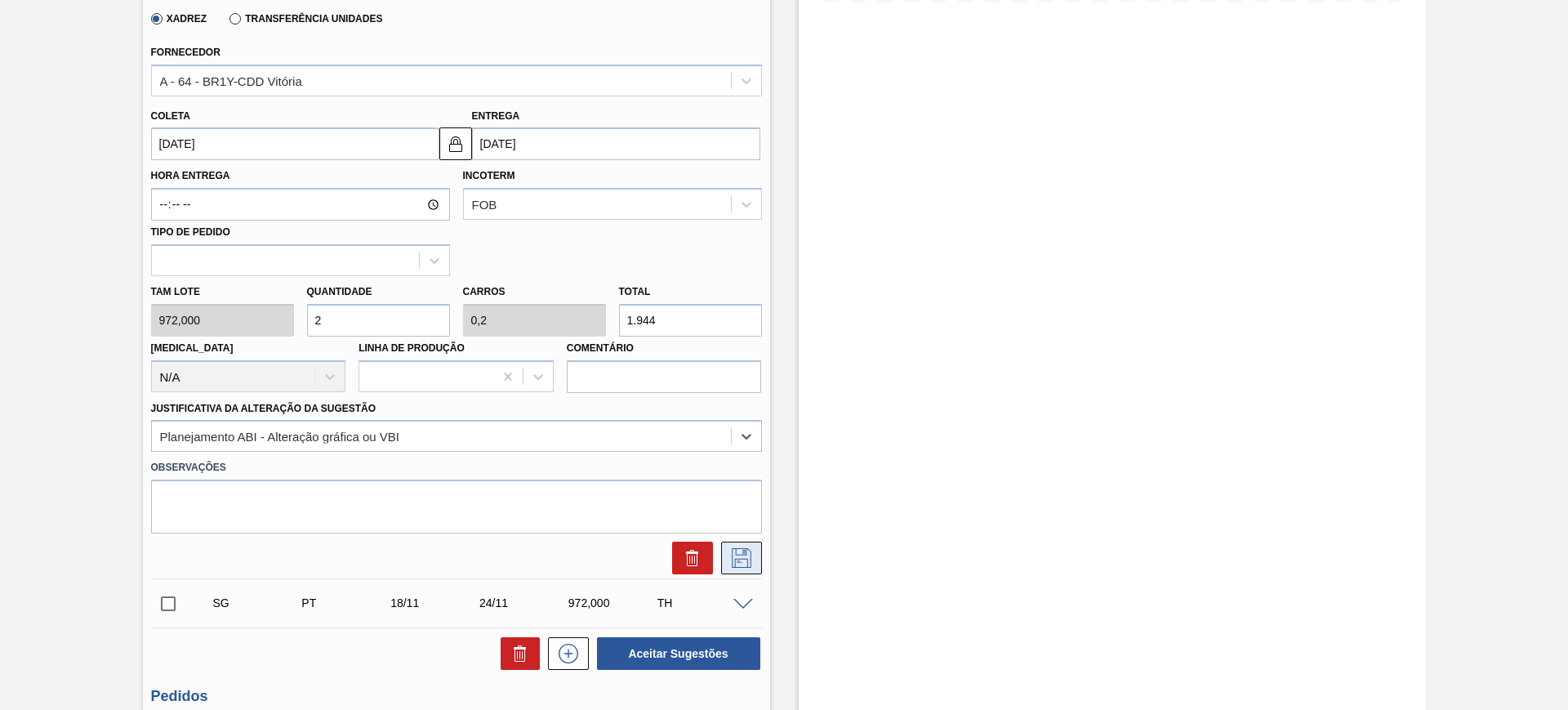
click at [743, 560] on icon at bounding box center [741, 557] width 26 height 19
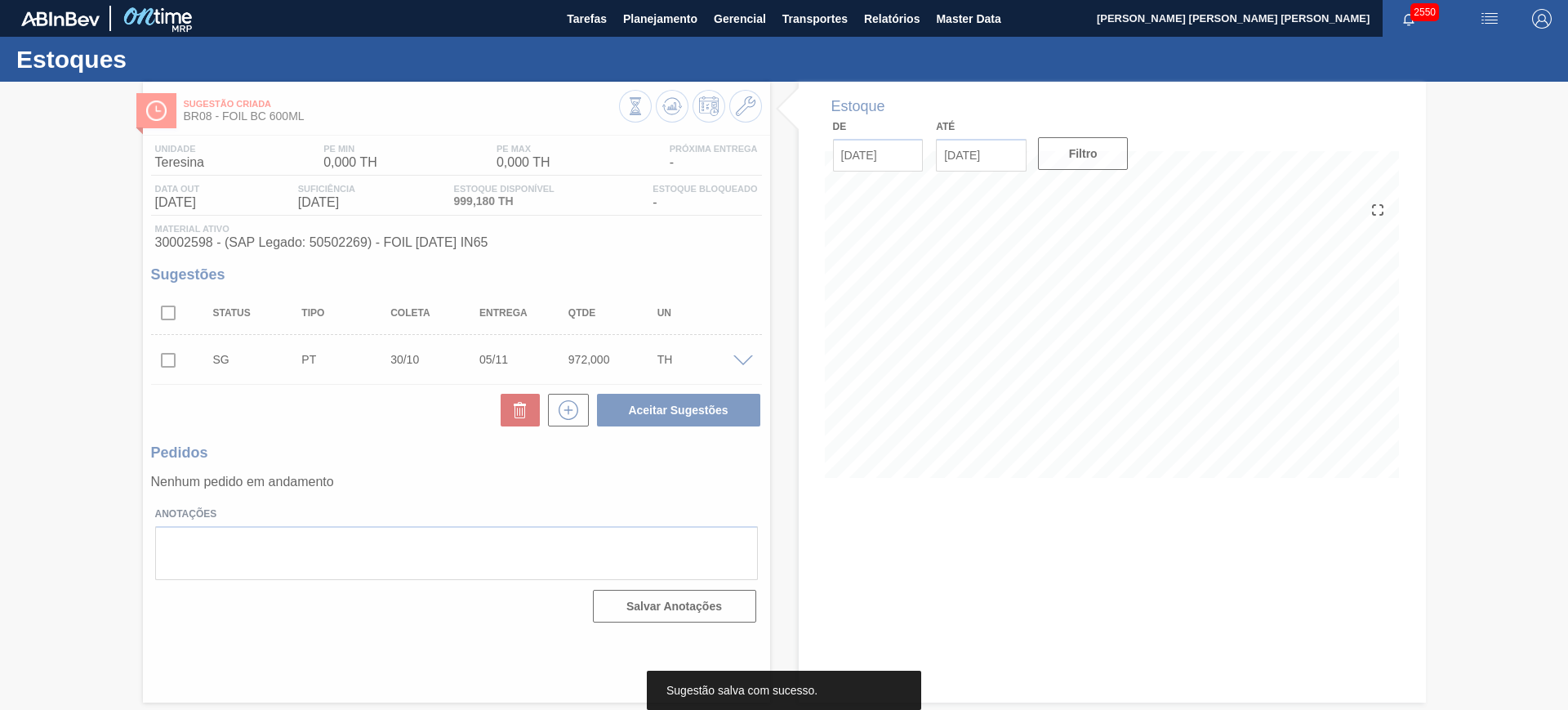
scroll to position [0, 0]
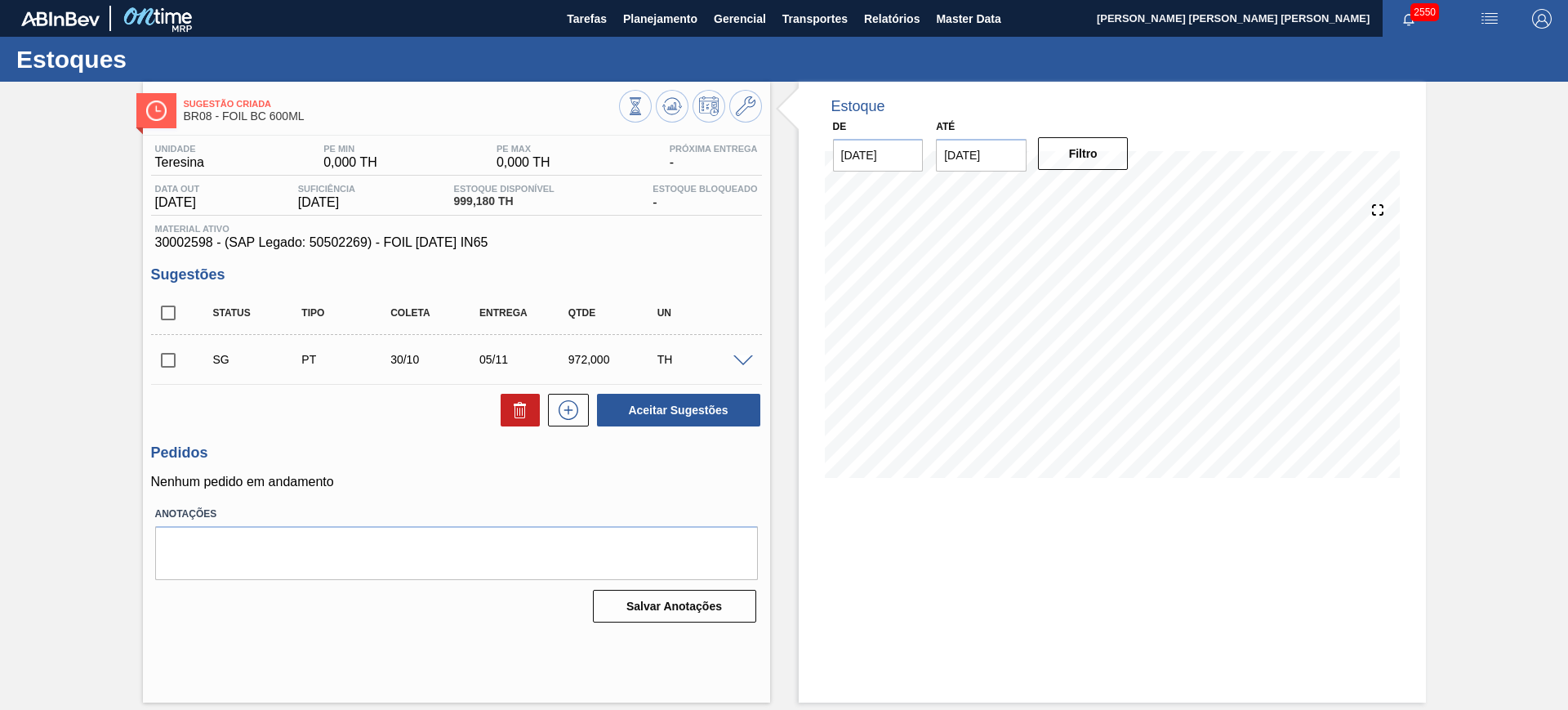
click at [752, 358] on span at bounding box center [742, 361] width 19 height 13
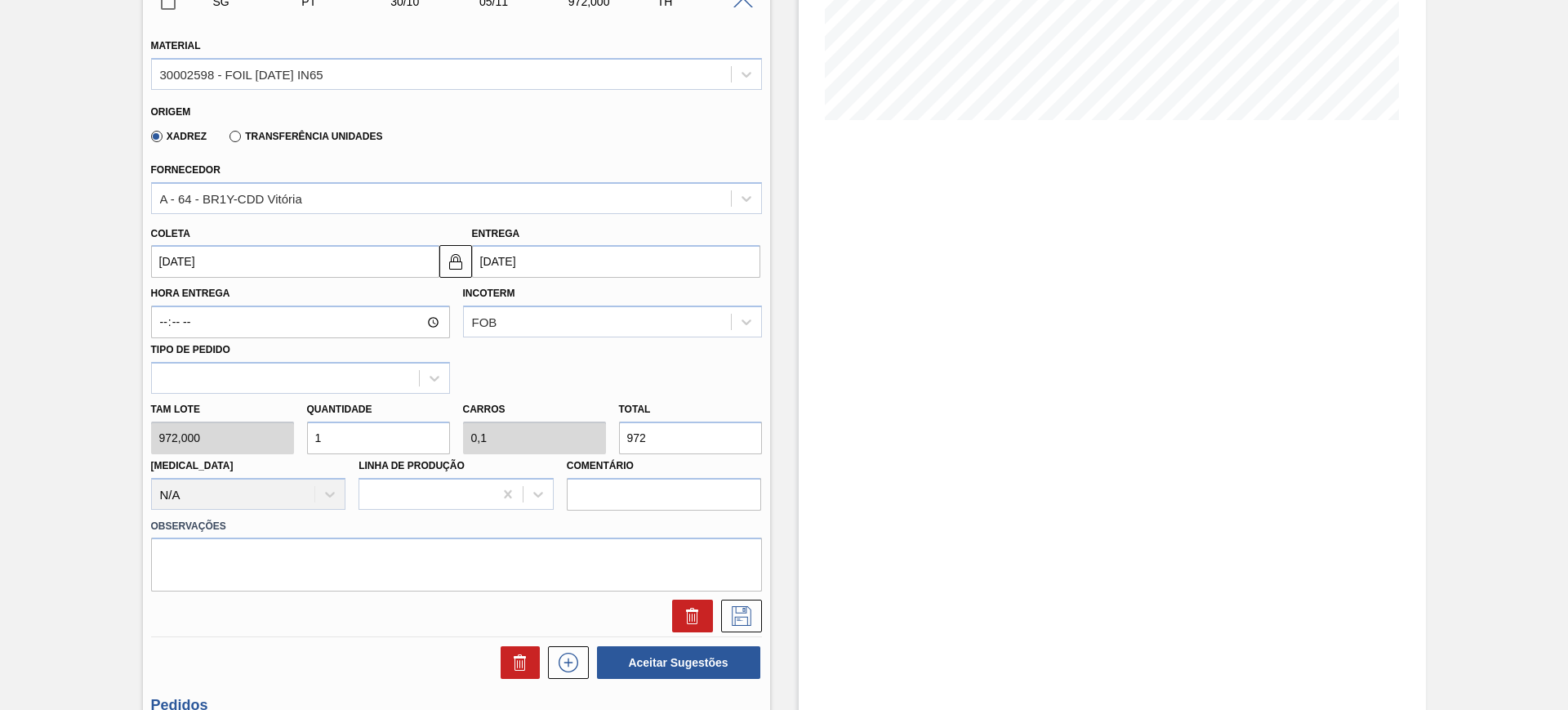
scroll to position [307, 0]
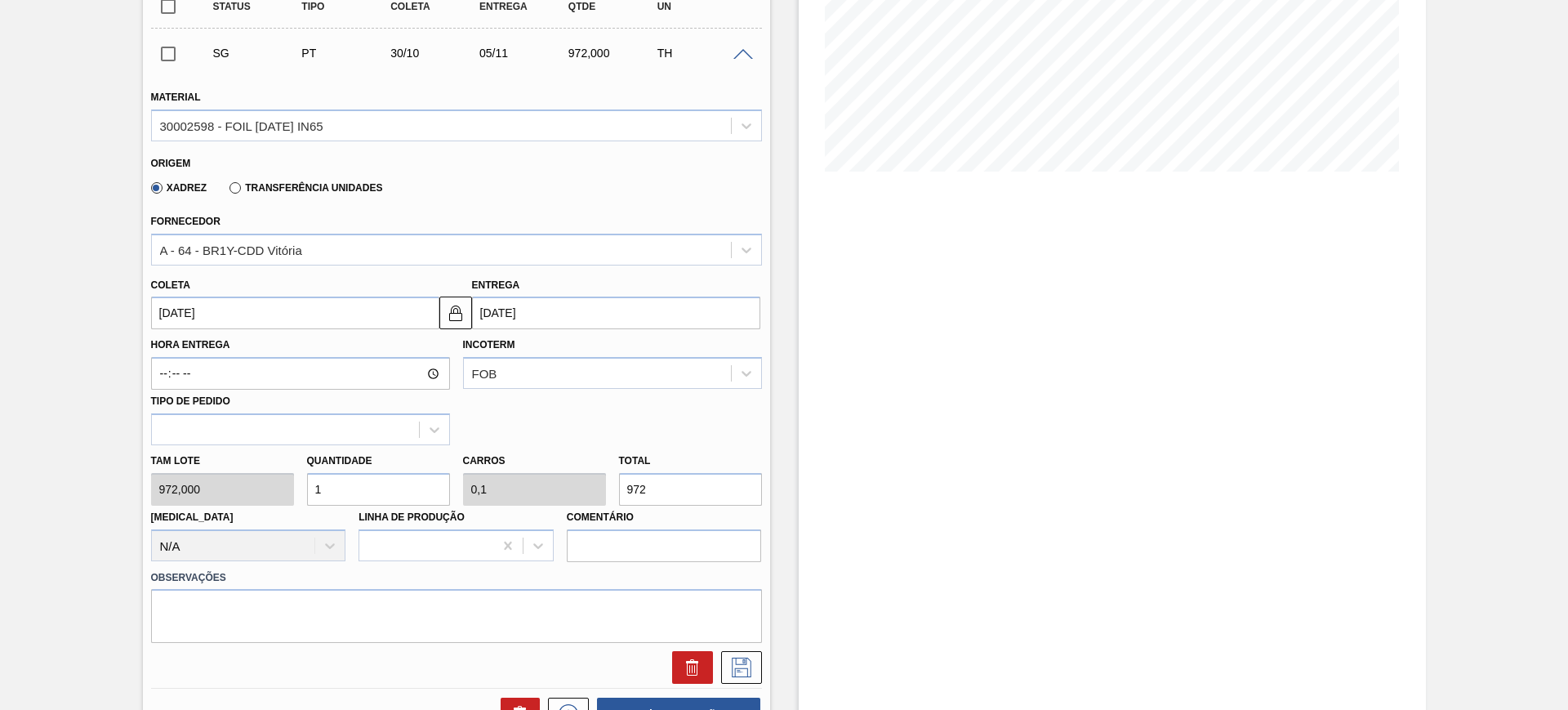
click at [403, 488] on input "1" at bounding box center [378, 489] width 143 height 33
type input "2"
type input "0,2"
type input "1.944"
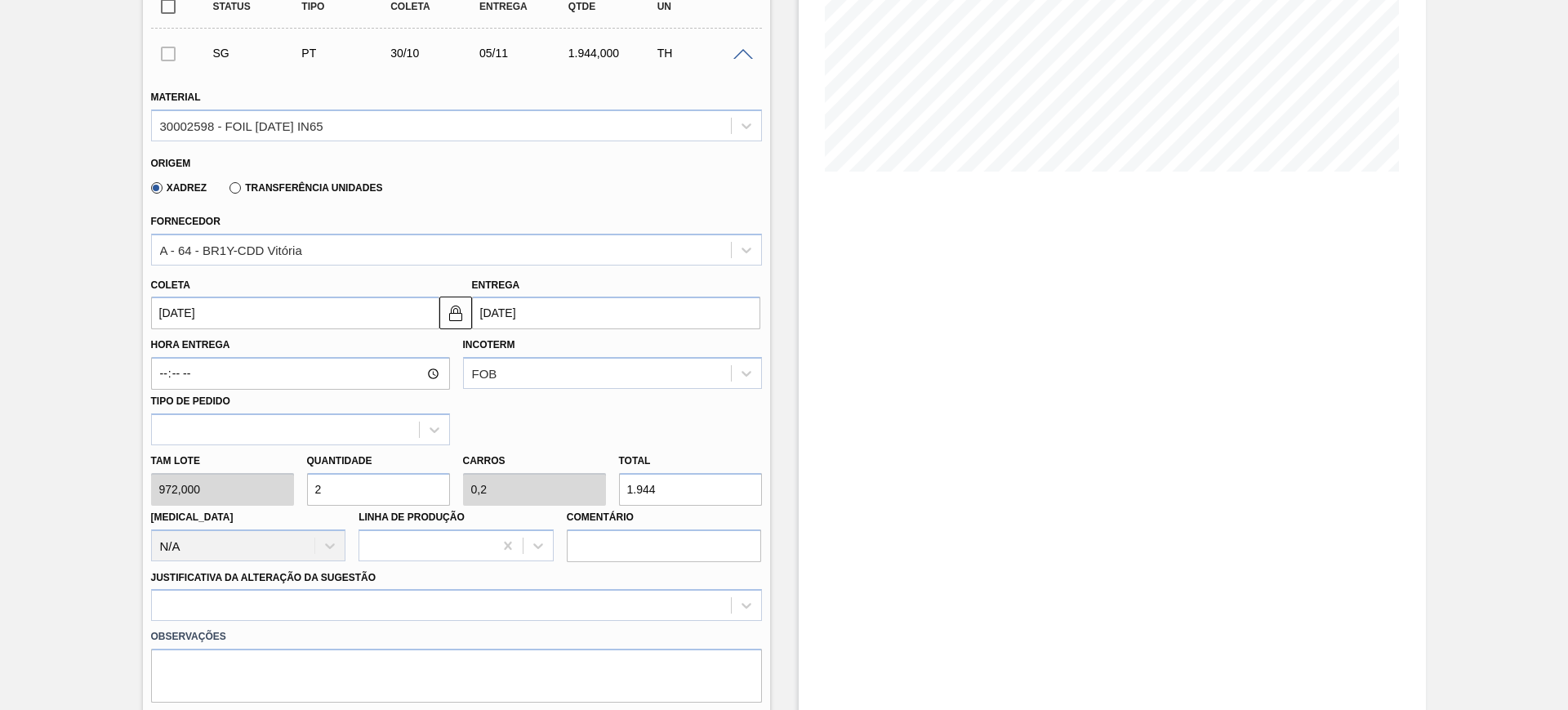
type input "2"
click at [542, 319] on input "[DATE]" at bounding box center [615, 312] width 288 height 33
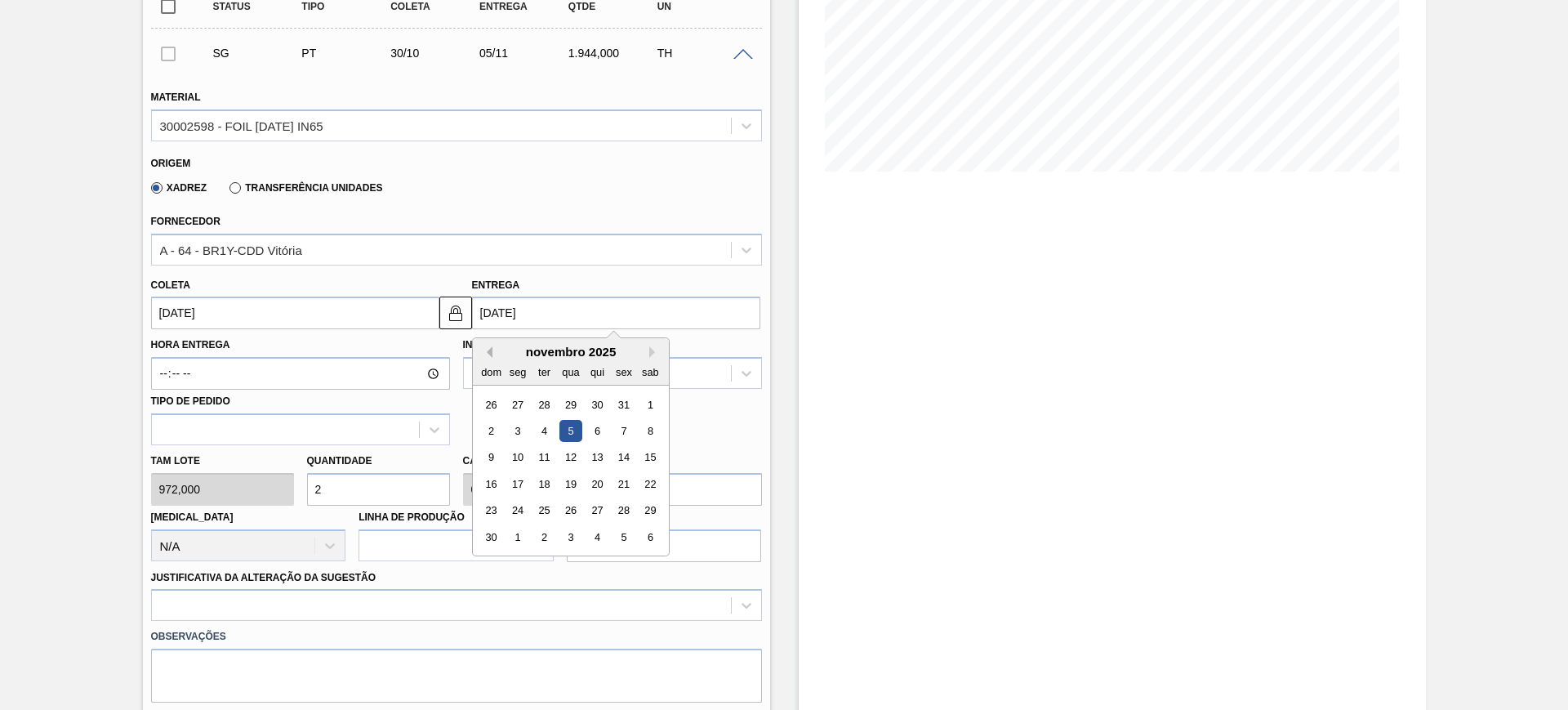
click at [487, 352] on button "Previous Month" at bounding box center [487, 352] width 12 height 12
click at [576, 457] on div "15" at bounding box center [570, 458] width 22 height 22
type input "09/10/2025"
type input "15/10/2025"
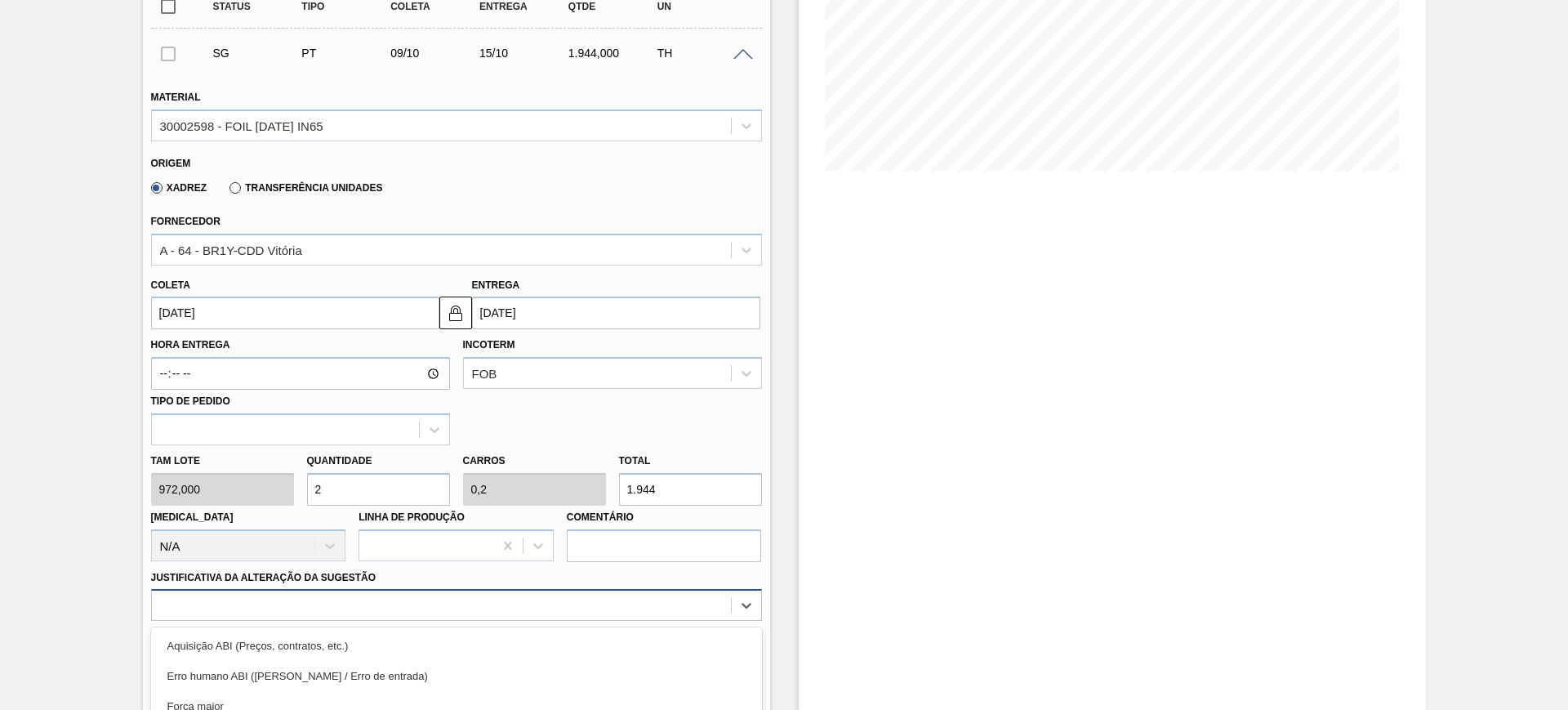
click at [482, 602] on div "option Master data incorreto ABI (LT, MOQ, etc.) focused, 5 of 18. 18 results a…" at bounding box center [456, 605] width 610 height 32
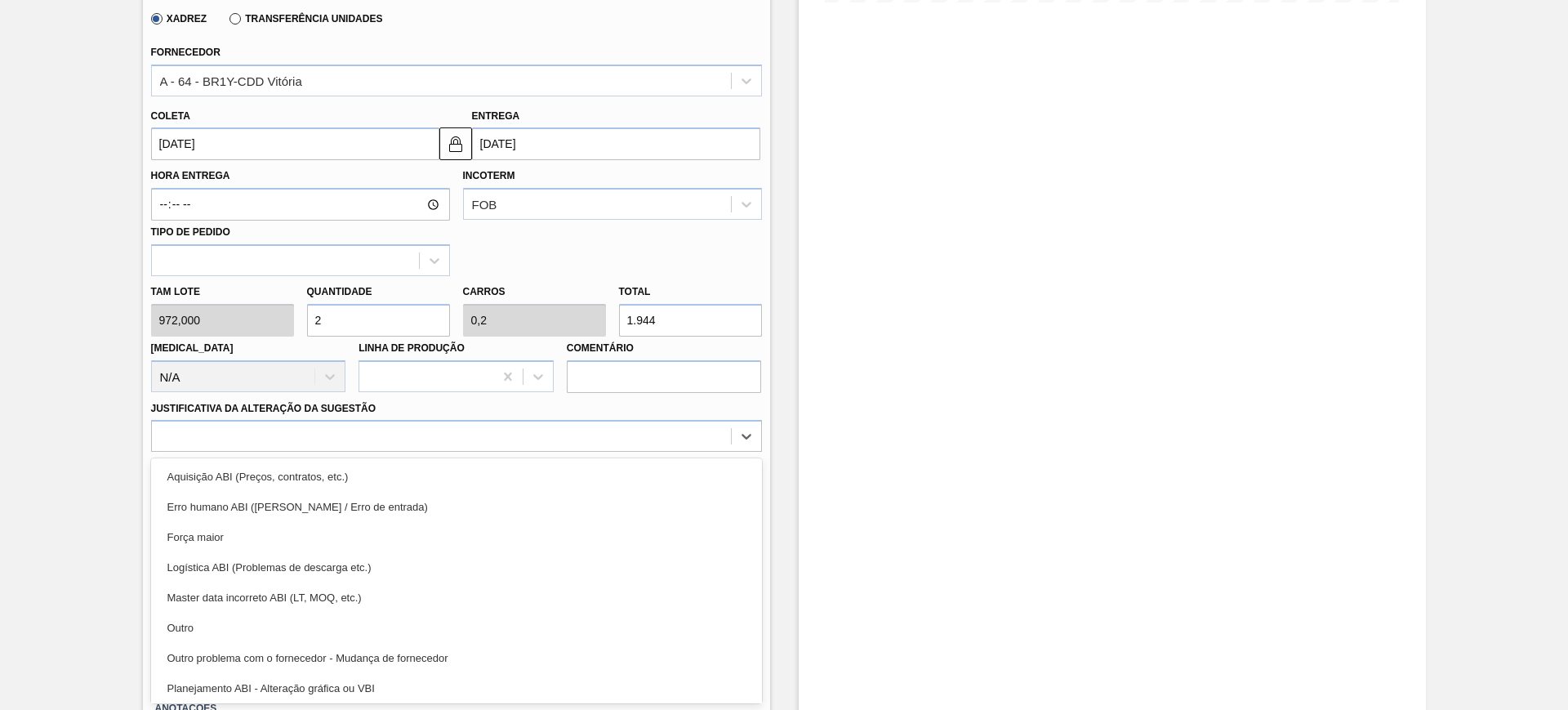
click at [442, 692] on div "Planejamento ABI - Alteração gráfica ou VBI" at bounding box center [456, 688] width 610 height 30
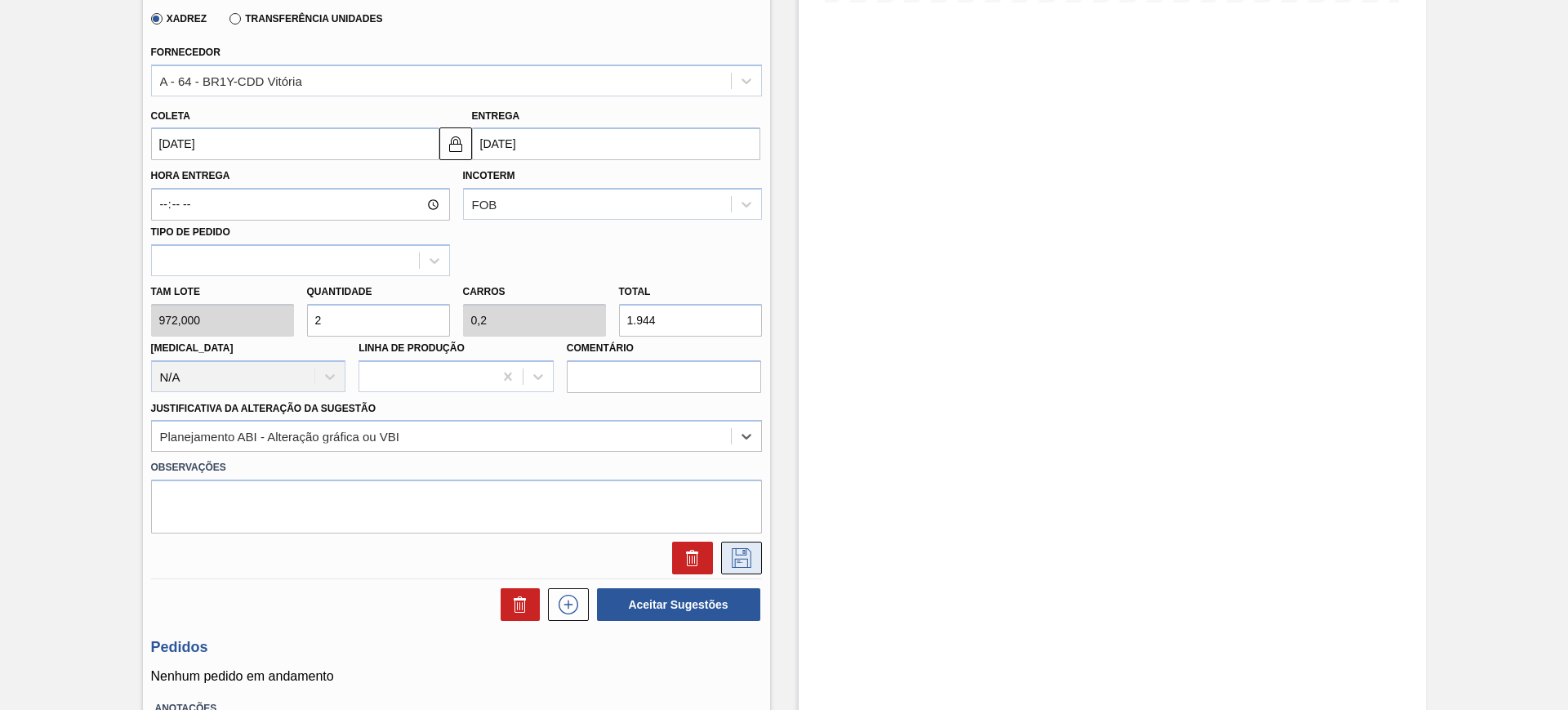
click at [734, 555] on icon at bounding box center [741, 557] width 26 height 19
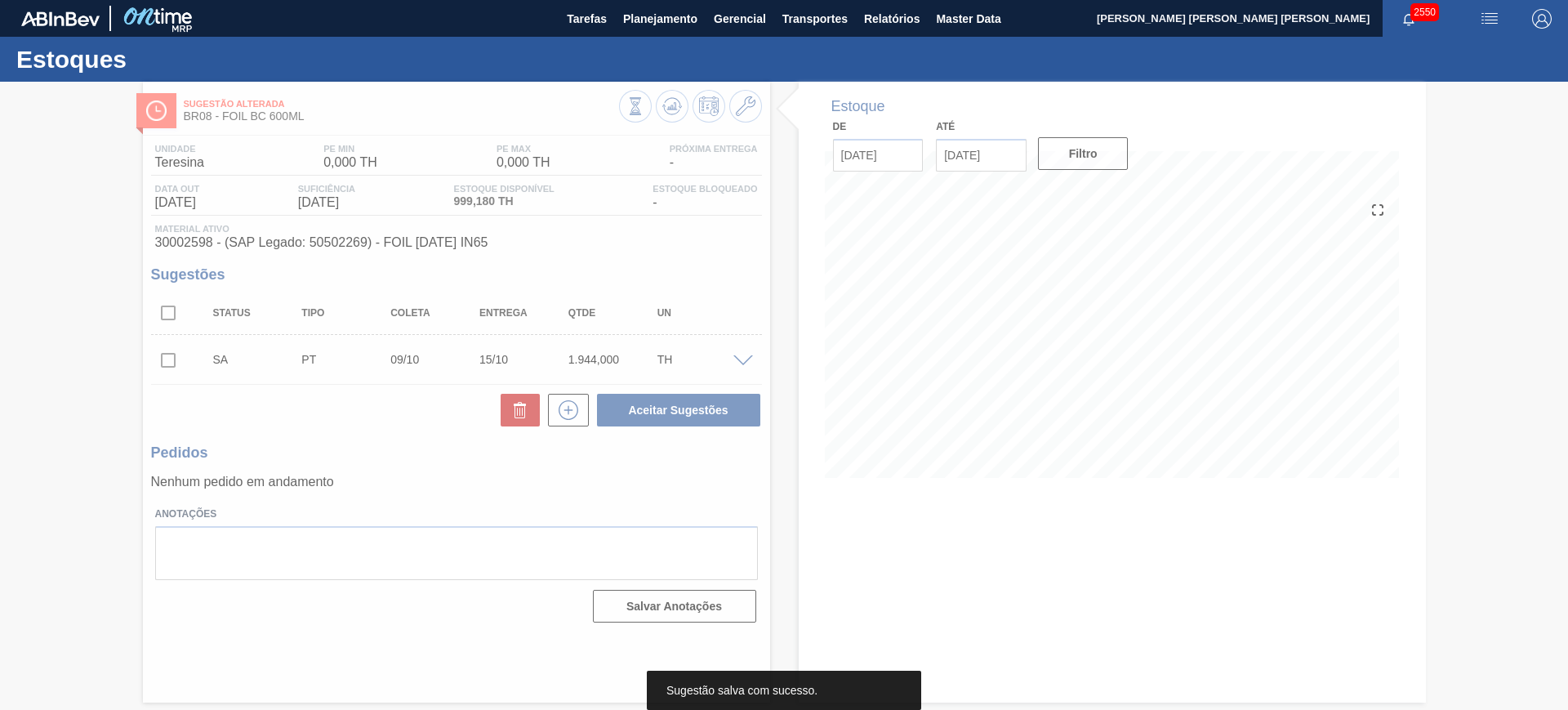
scroll to position [0, 0]
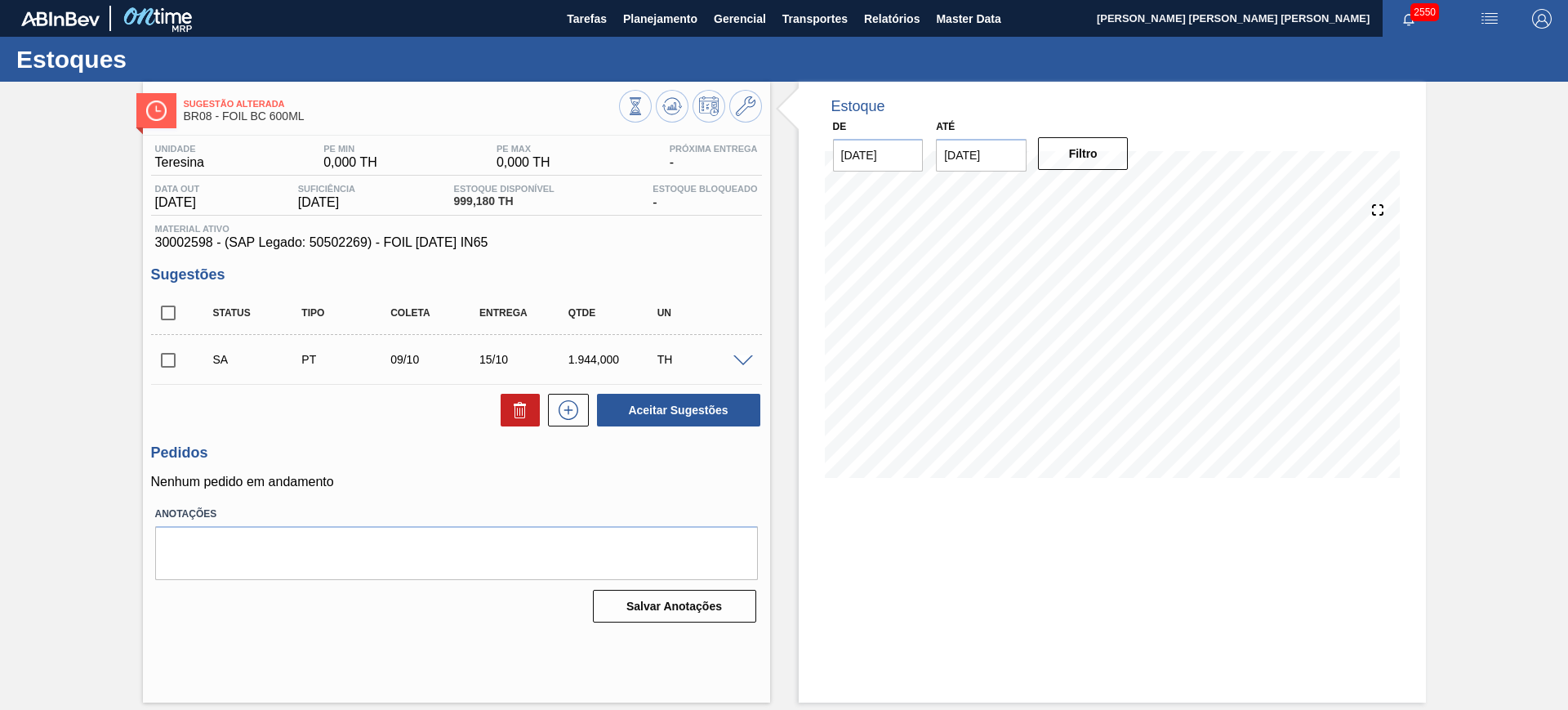
click at [171, 307] on input "checkbox" at bounding box center [168, 312] width 34 height 34
checkbox input "true"
click at [686, 419] on button "Aceitar Sugestões" at bounding box center [679, 409] width 164 height 33
checkbox input "false"
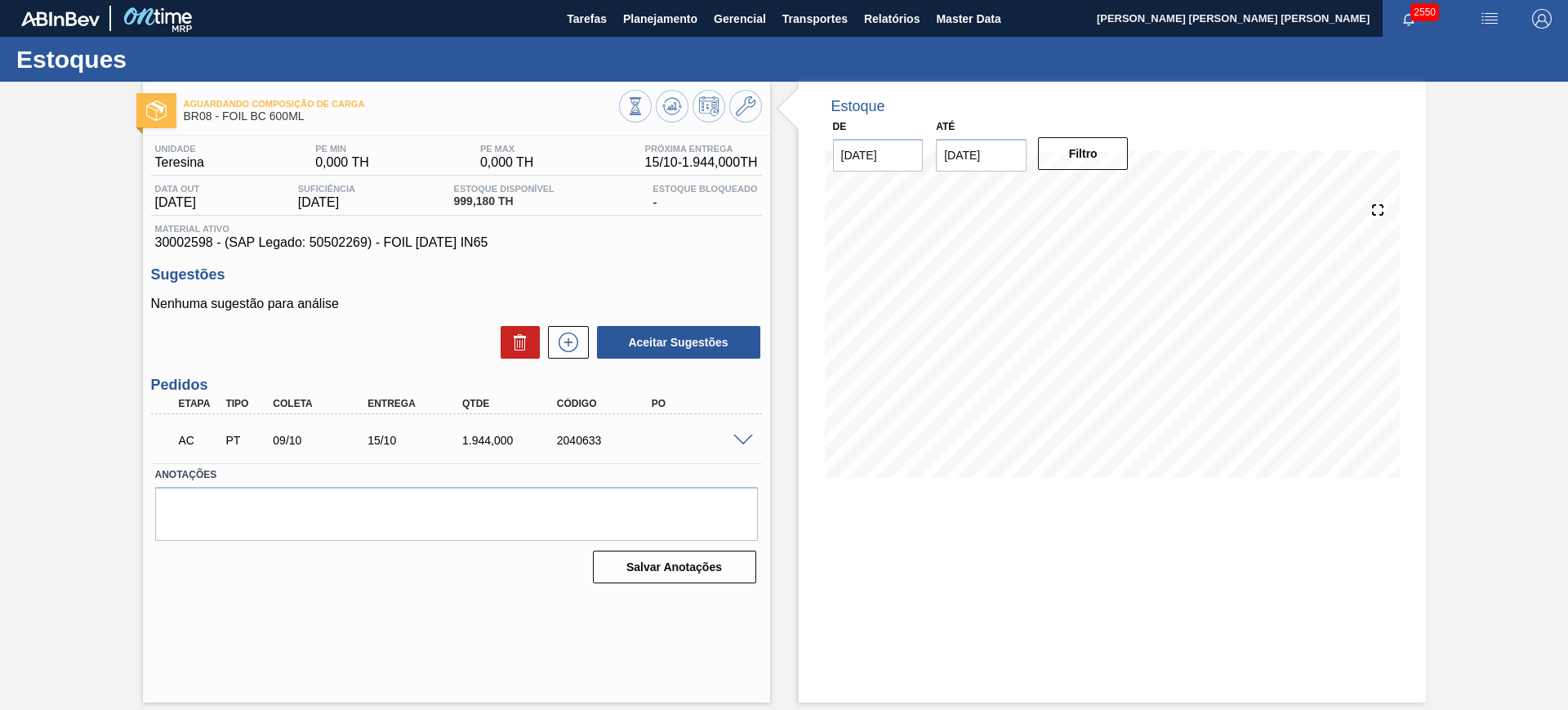
click at [748, 442] on span at bounding box center [742, 440] width 19 height 13
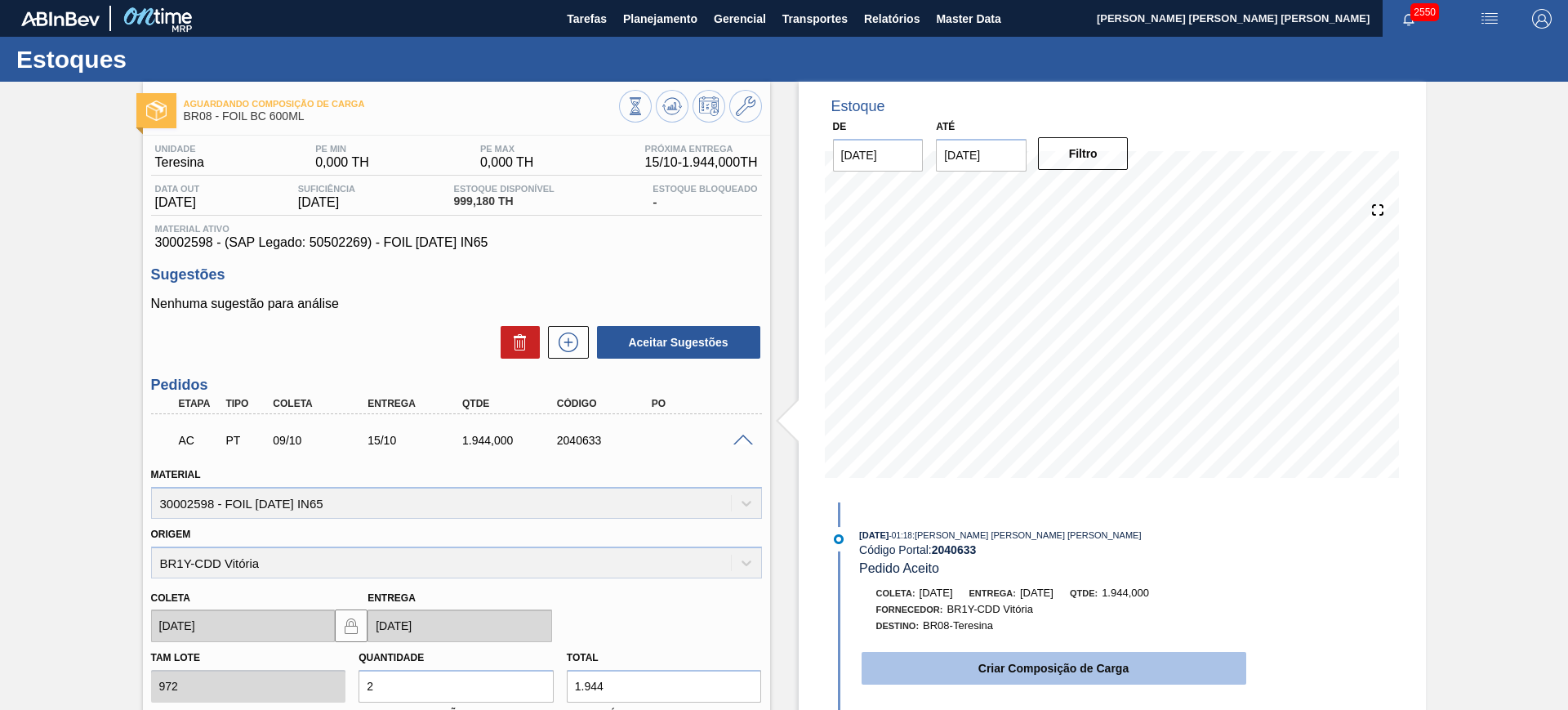
click at [1039, 652] on button "Criar Composição de Carga" at bounding box center [1054, 667] width 385 height 33
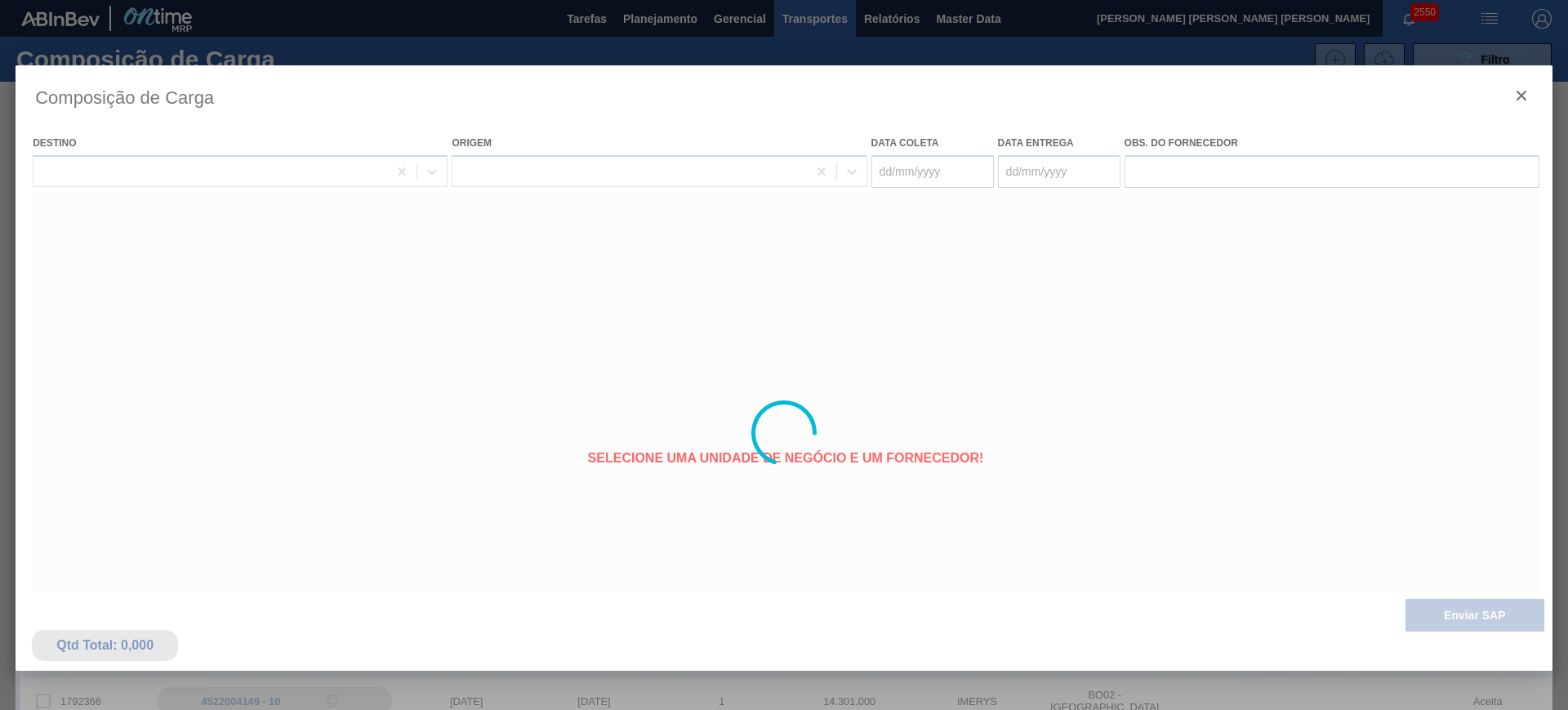
type coleta "09/10/2025"
type entrega "15/10/2025"
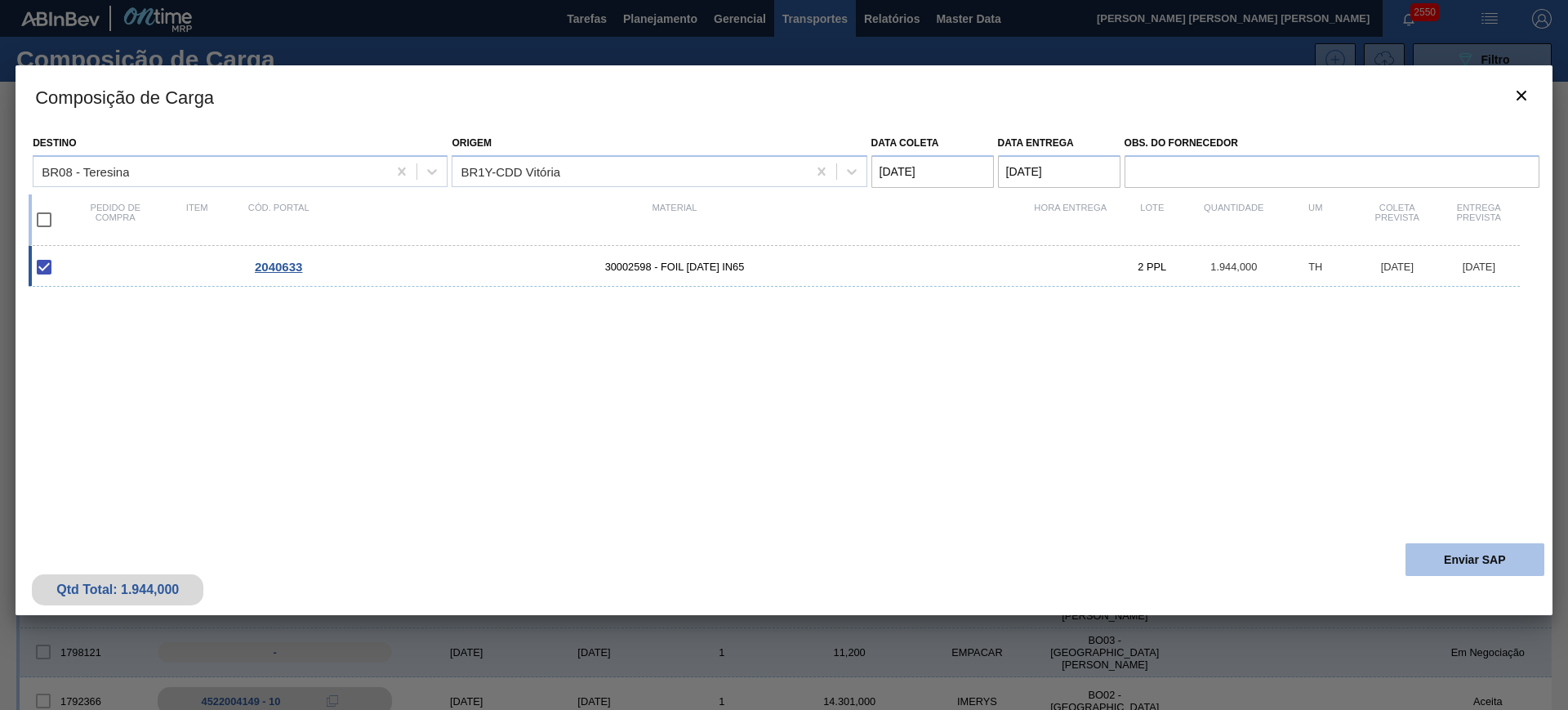
click at [1467, 560] on button "Enviar SAP" at bounding box center [1474, 559] width 139 height 33
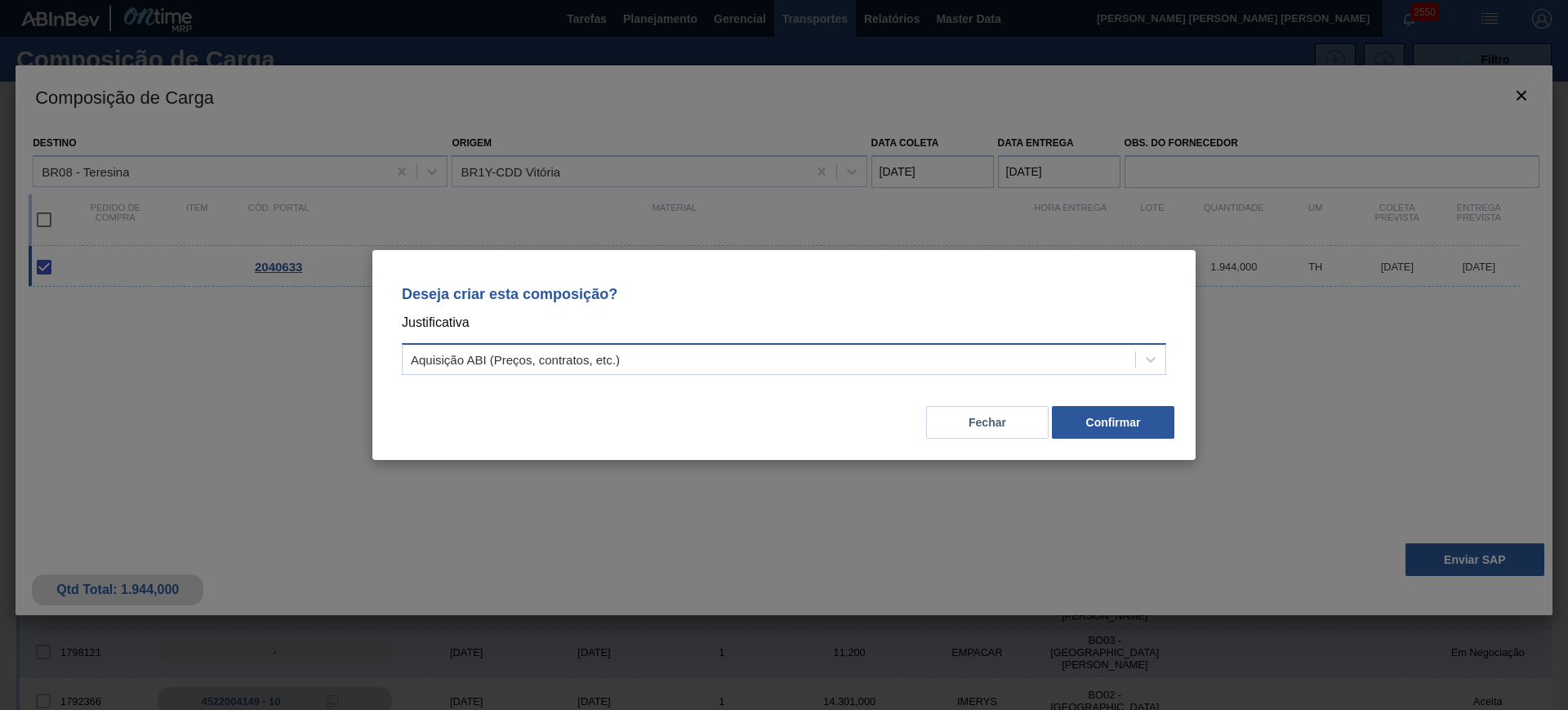
click at [1027, 352] on div "Aquisição ABI (Preços, contratos, etc.)" at bounding box center [768, 360] width 732 height 23
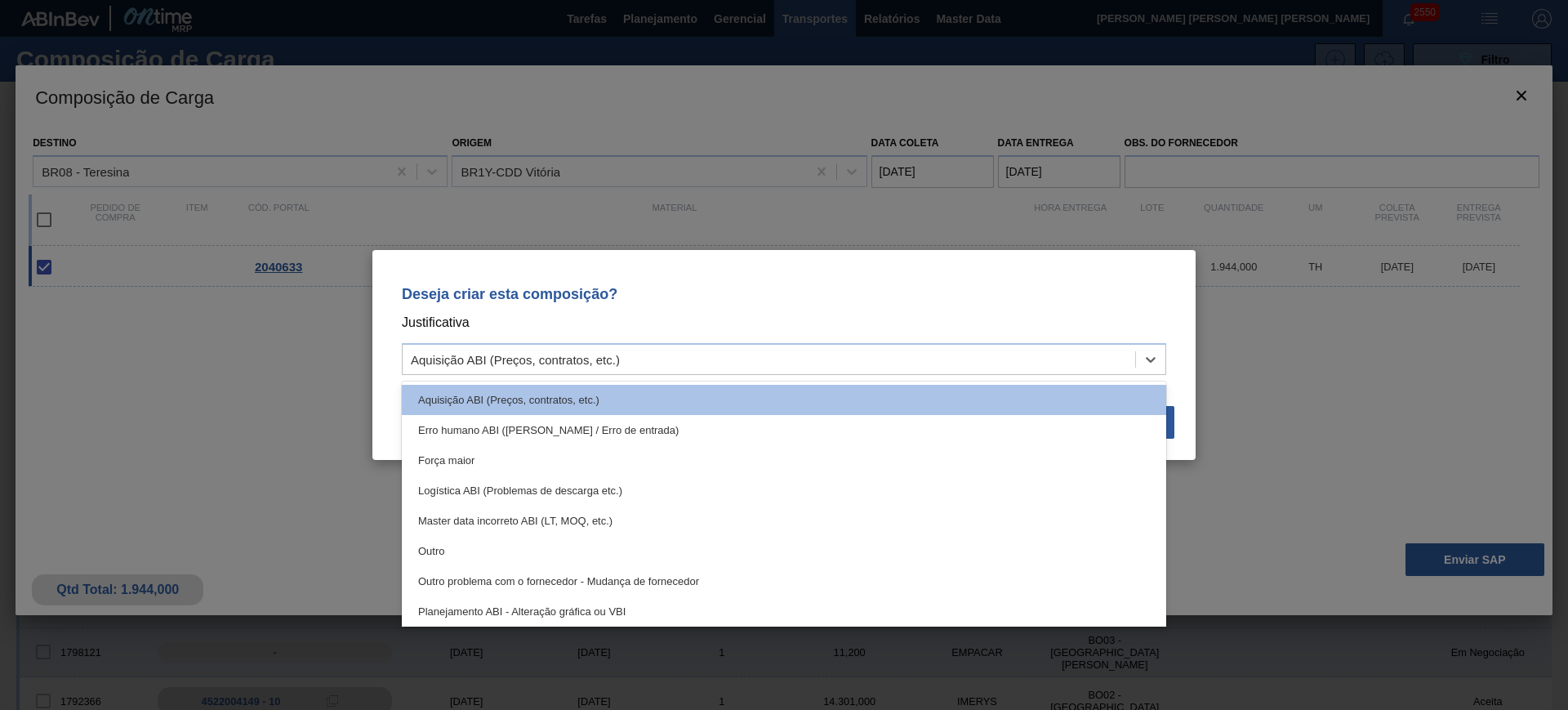
click at [721, 606] on div "Planejamento ABI - Alteração gráfica ou VBI" at bounding box center [783, 611] width 764 height 30
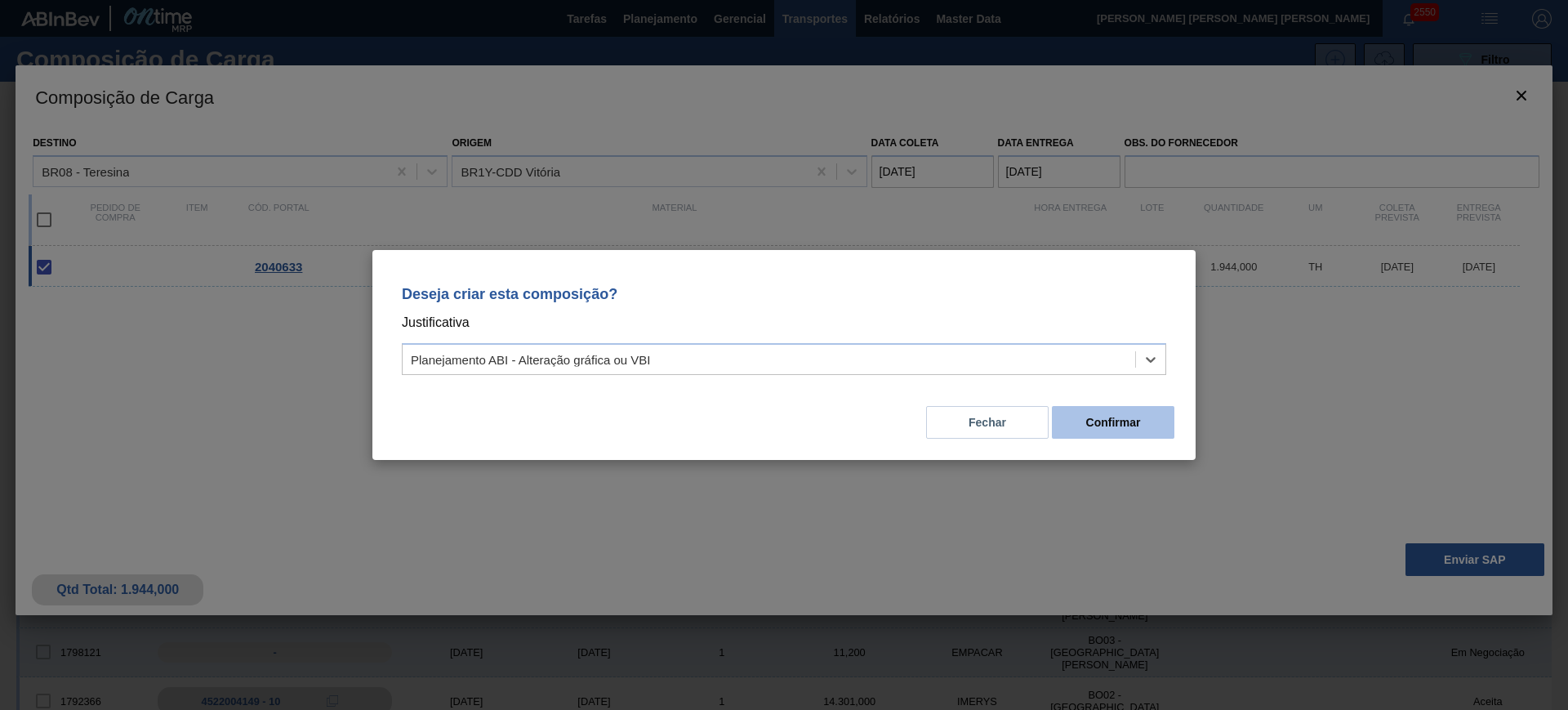
click at [1130, 425] on button "Confirmar" at bounding box center [1113, 422] width 123 height 33
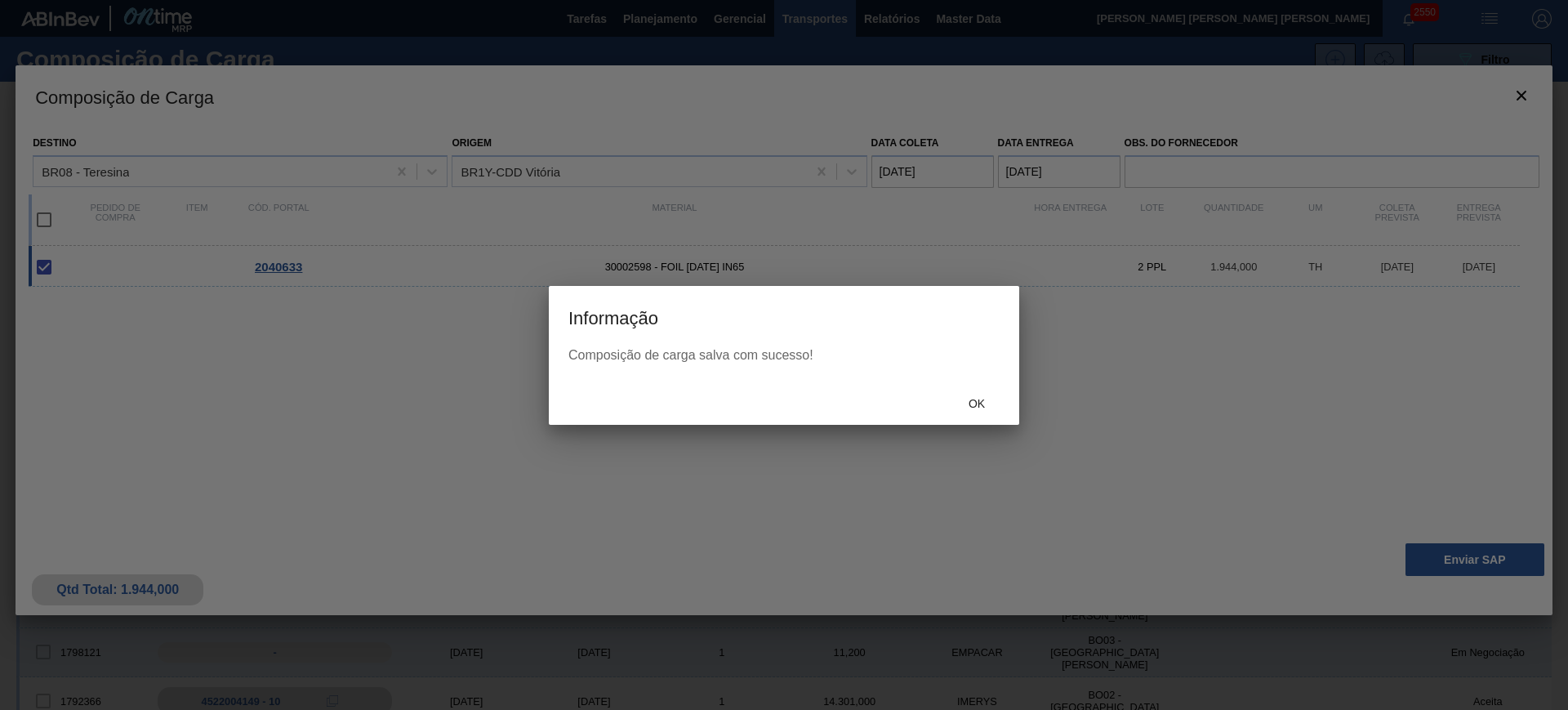
click at [981, 410] on div "Ok" at bounding box center [977, 403] width 72 height 30
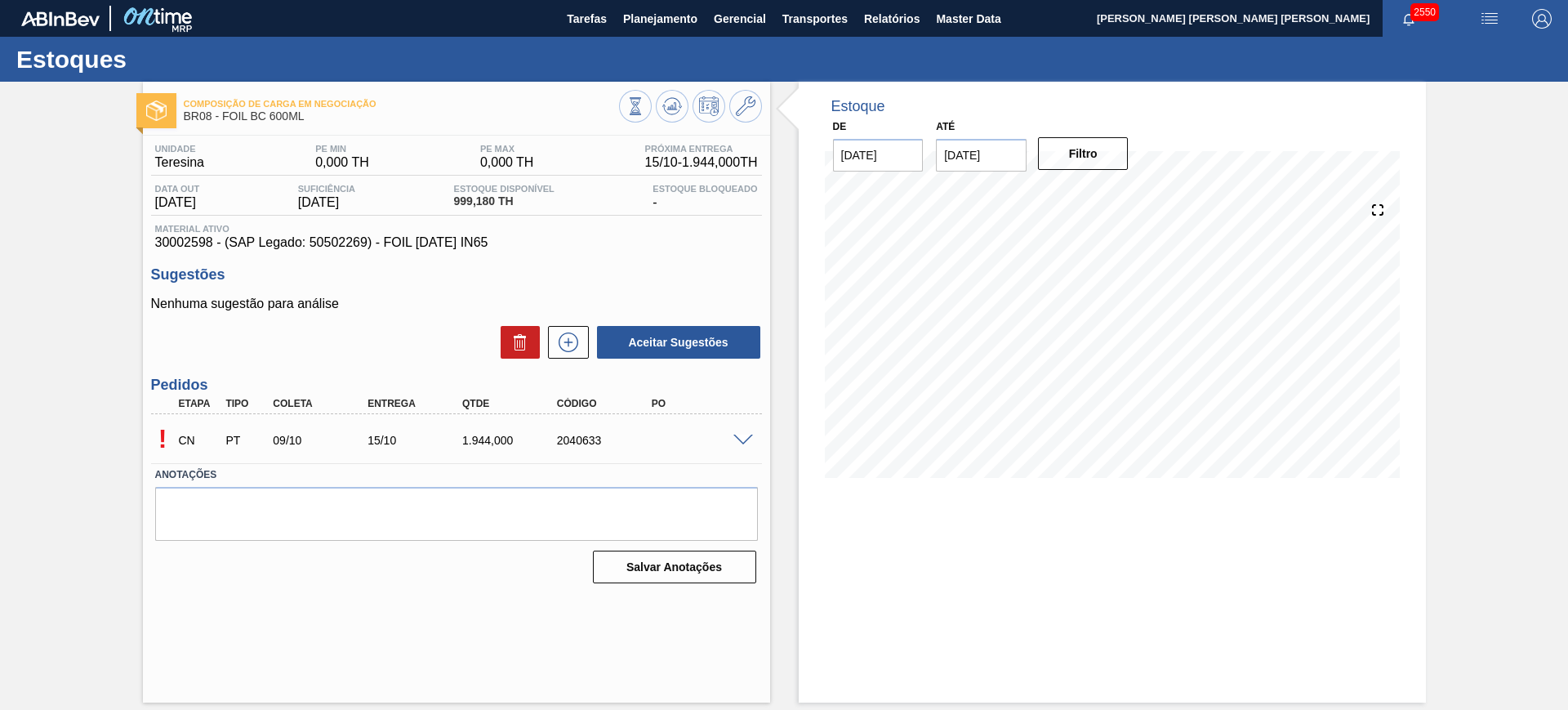
click at [740, 439] on span at bounding box center [742, 440] width 19 height 13
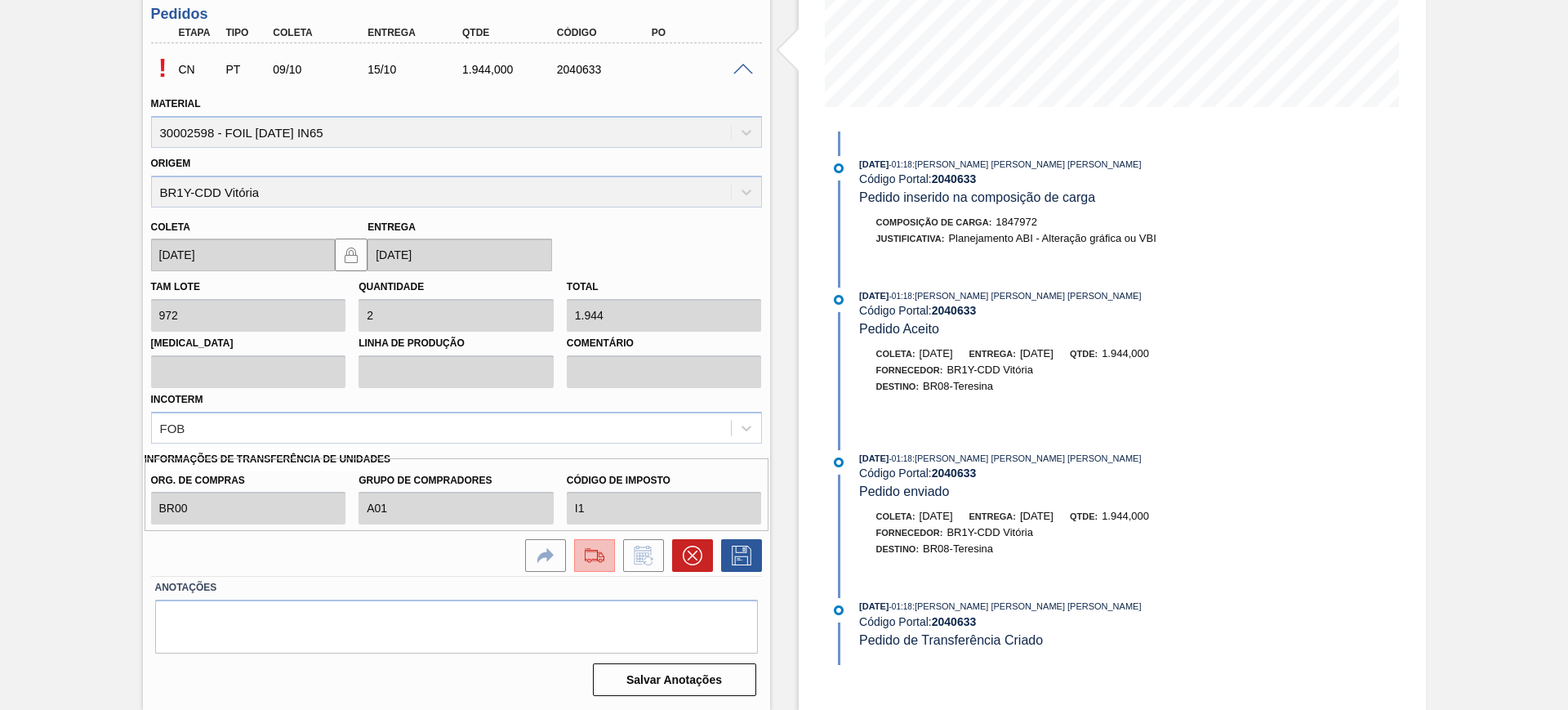
click at [583, 559] on img at bounding box center [594, 555] width 26 height 19
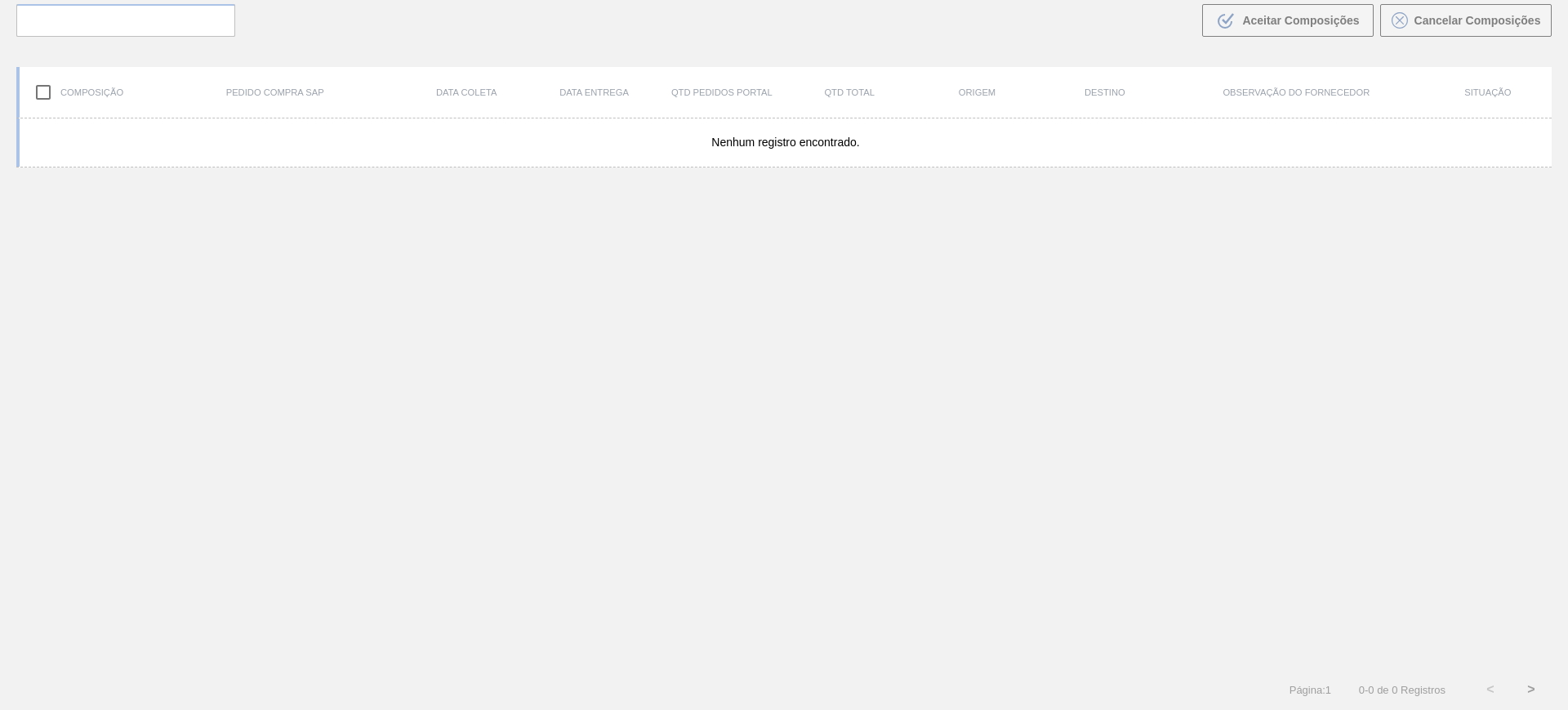
scroll to position [118, 0]
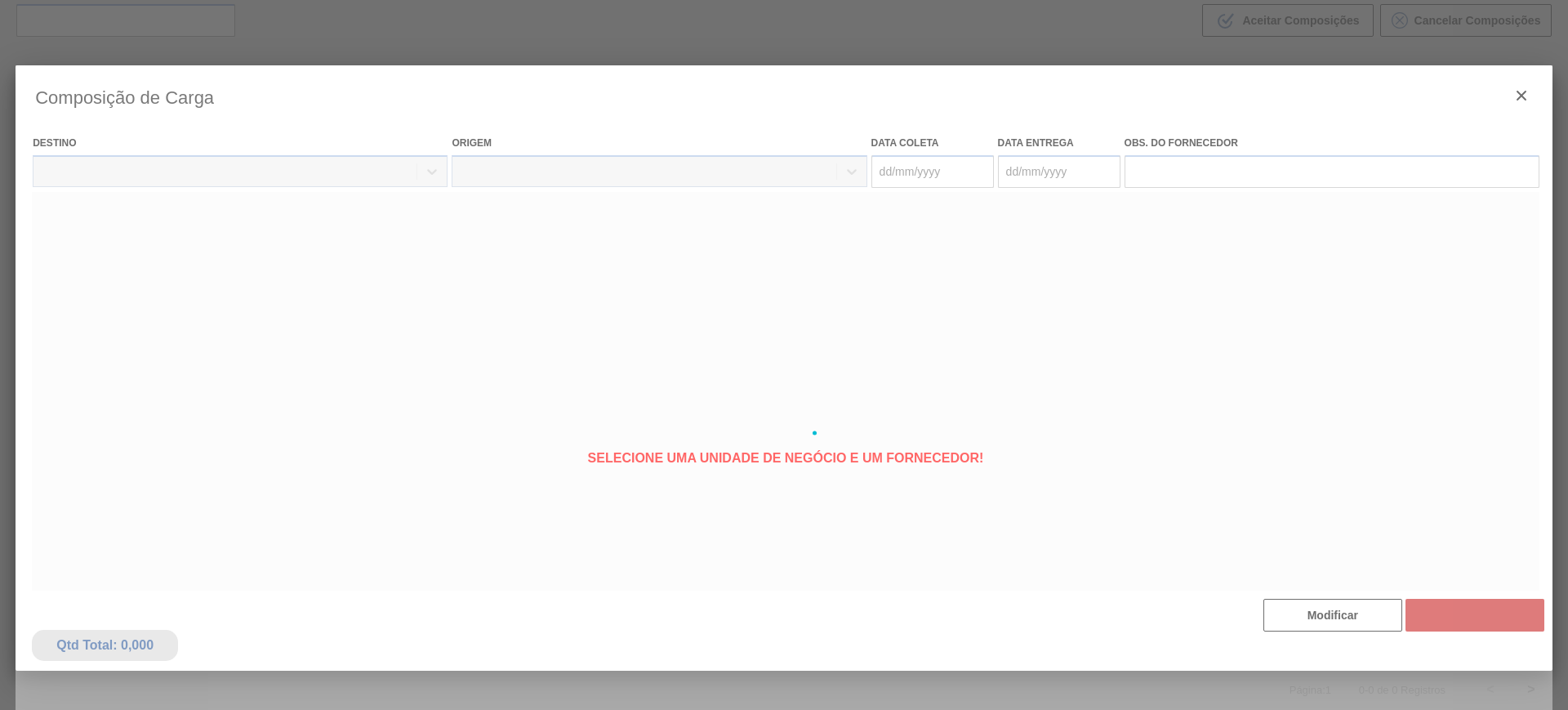
type coleta "09/10/2025"
type entrega "15/10/2025"
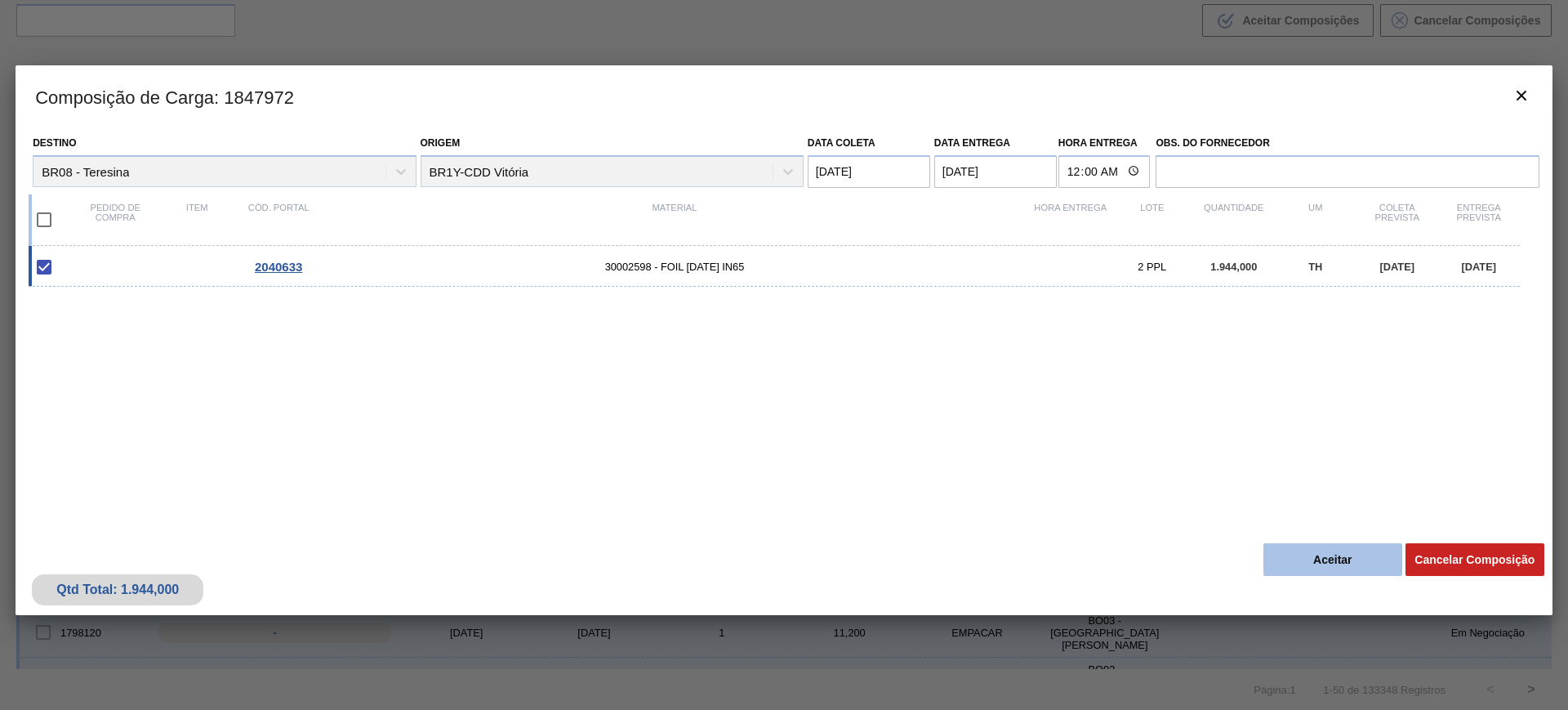
click at [1327, 561] on button "Aceitar" at bounding box center [1333, 559] width 139 height 33
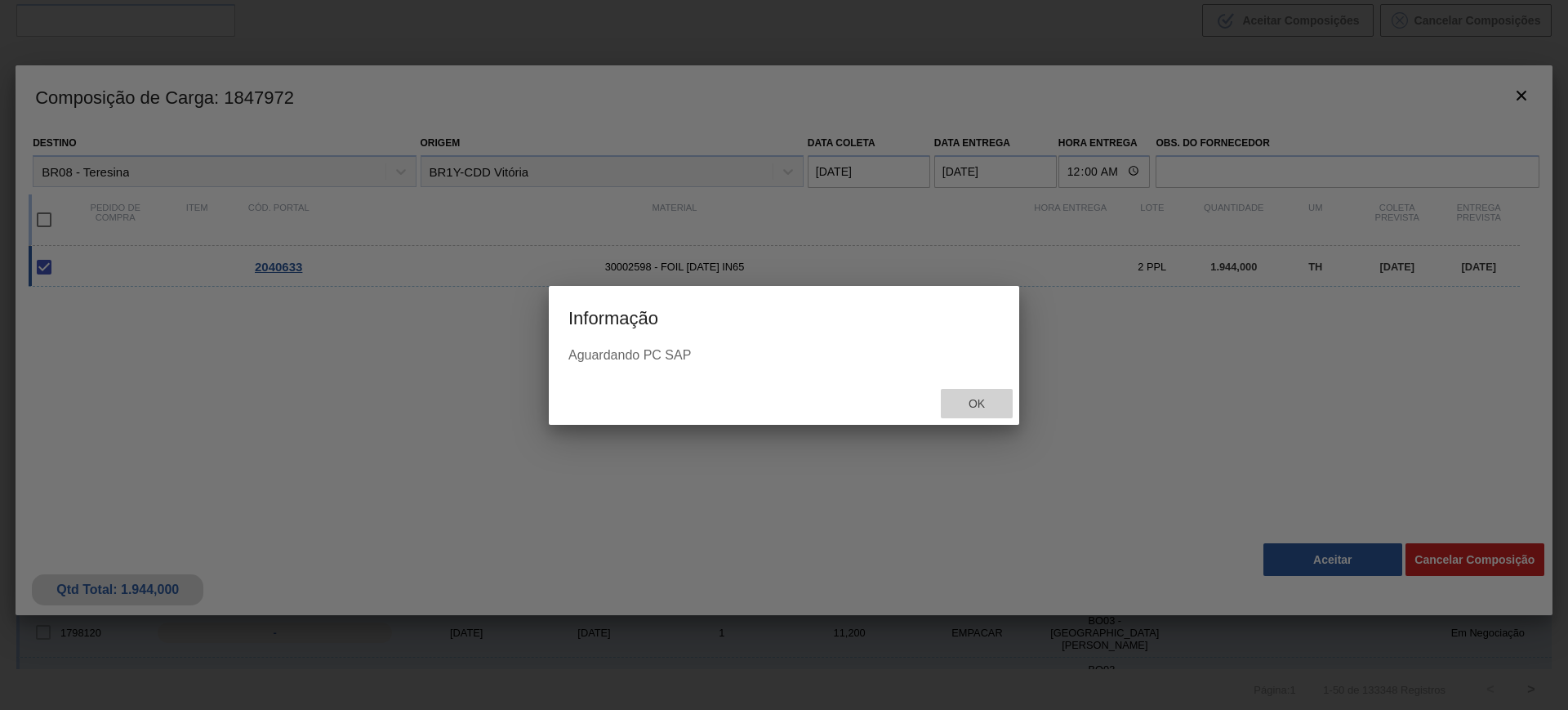
click at [955, 390] on div "Ok" at bounding box center [977, 403] width 72 height 30
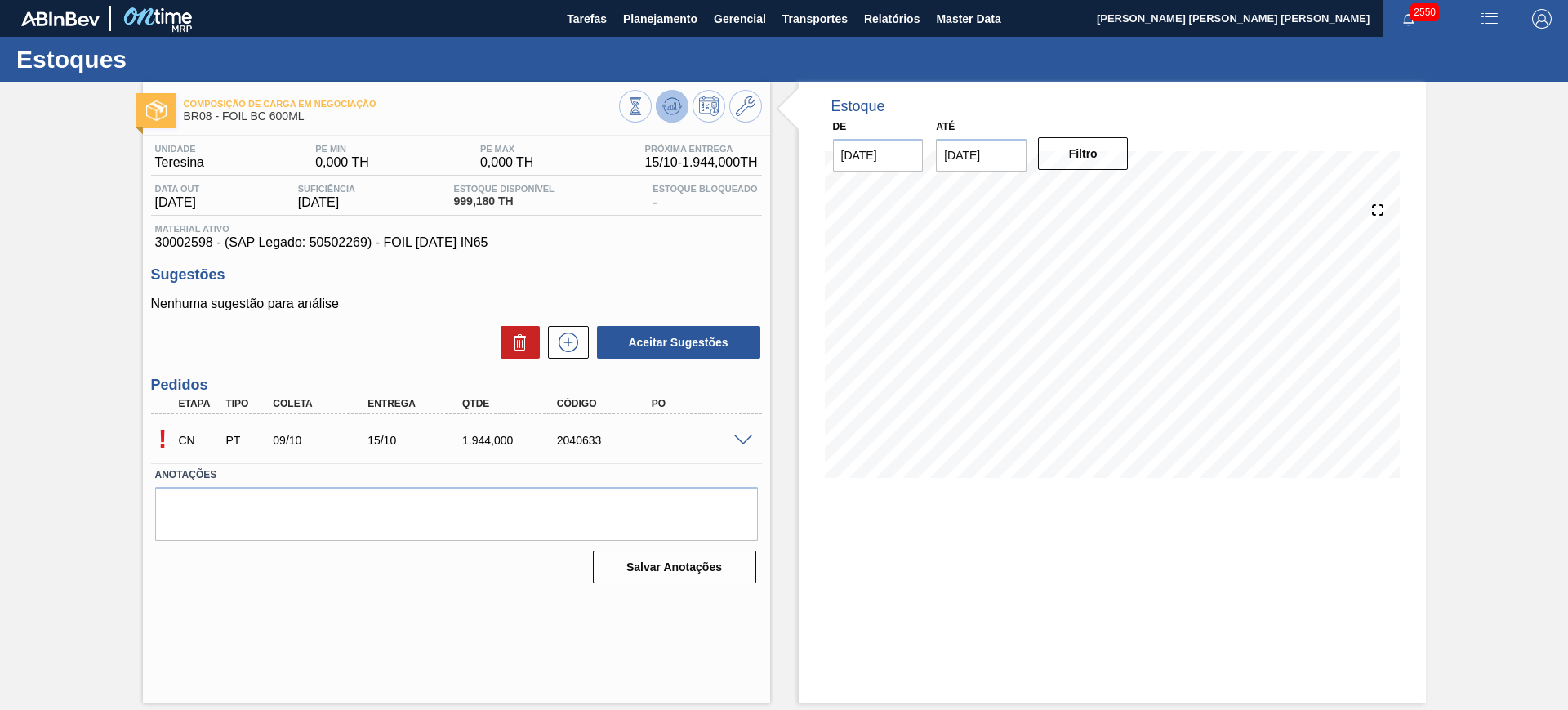
click at [660, 104] on button at bounding box center [671, 106] width 33 height 33
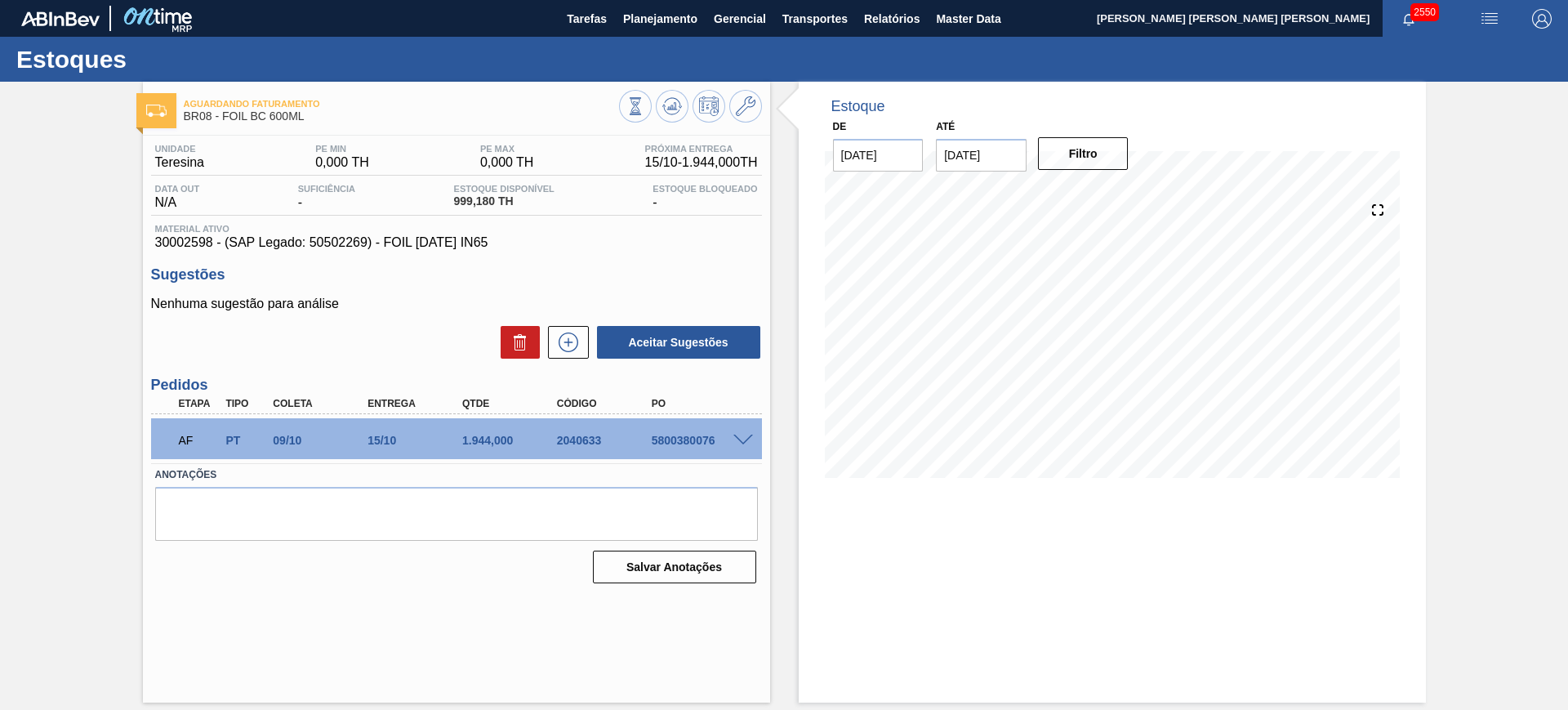
click at [680, 443] on div "5800380076" at bounding box center [700, 440] width 106 height 13
click at [678, 443] on div "5800380076" at bounding box center [700, 440] width 106 height 13
click at [684, 444] on div "5800380076" at bounding box center [700, 440] width 106 height 13
copy div "5800380076"
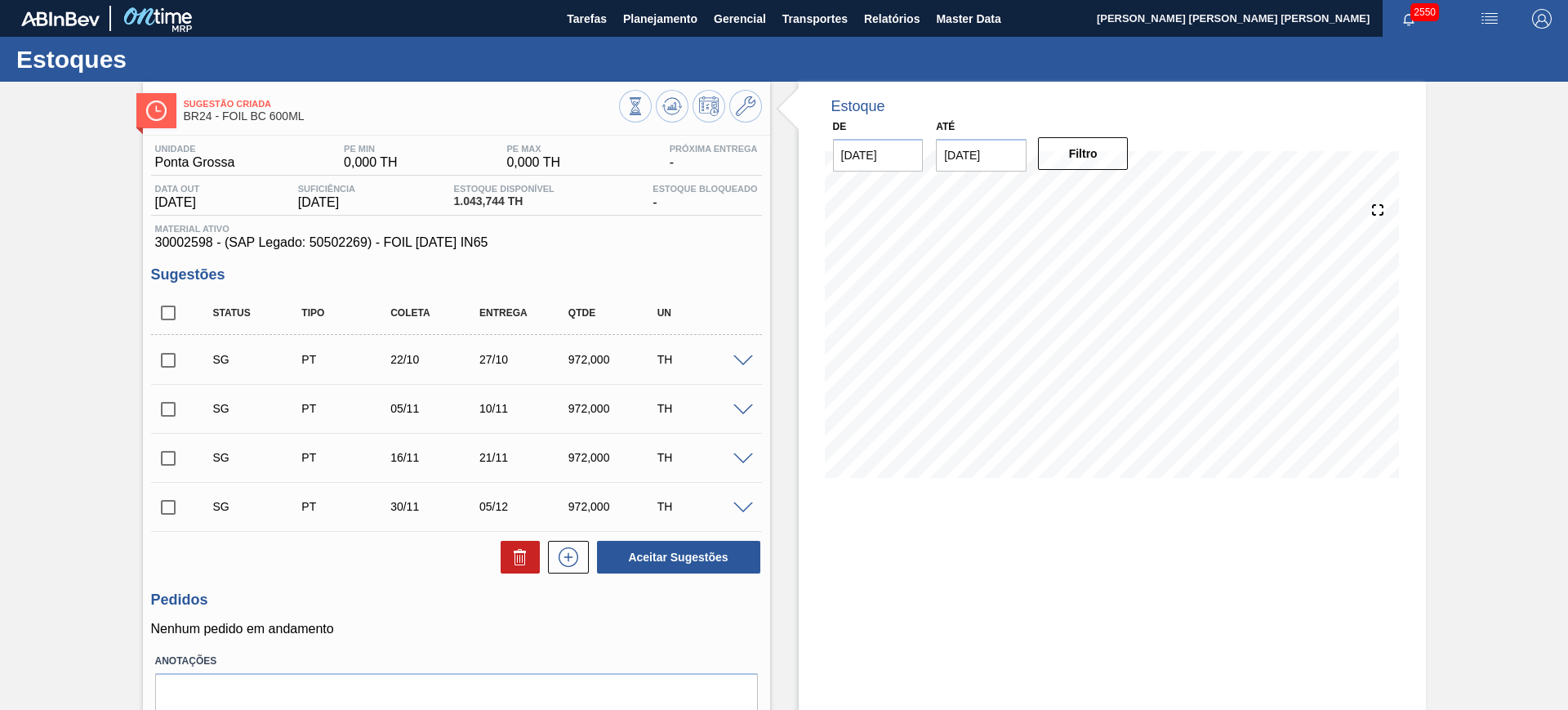
click at [167, 310] on input "checkbox" at bounding box center [168, 312] width 34 height 34
checkbox input "true"
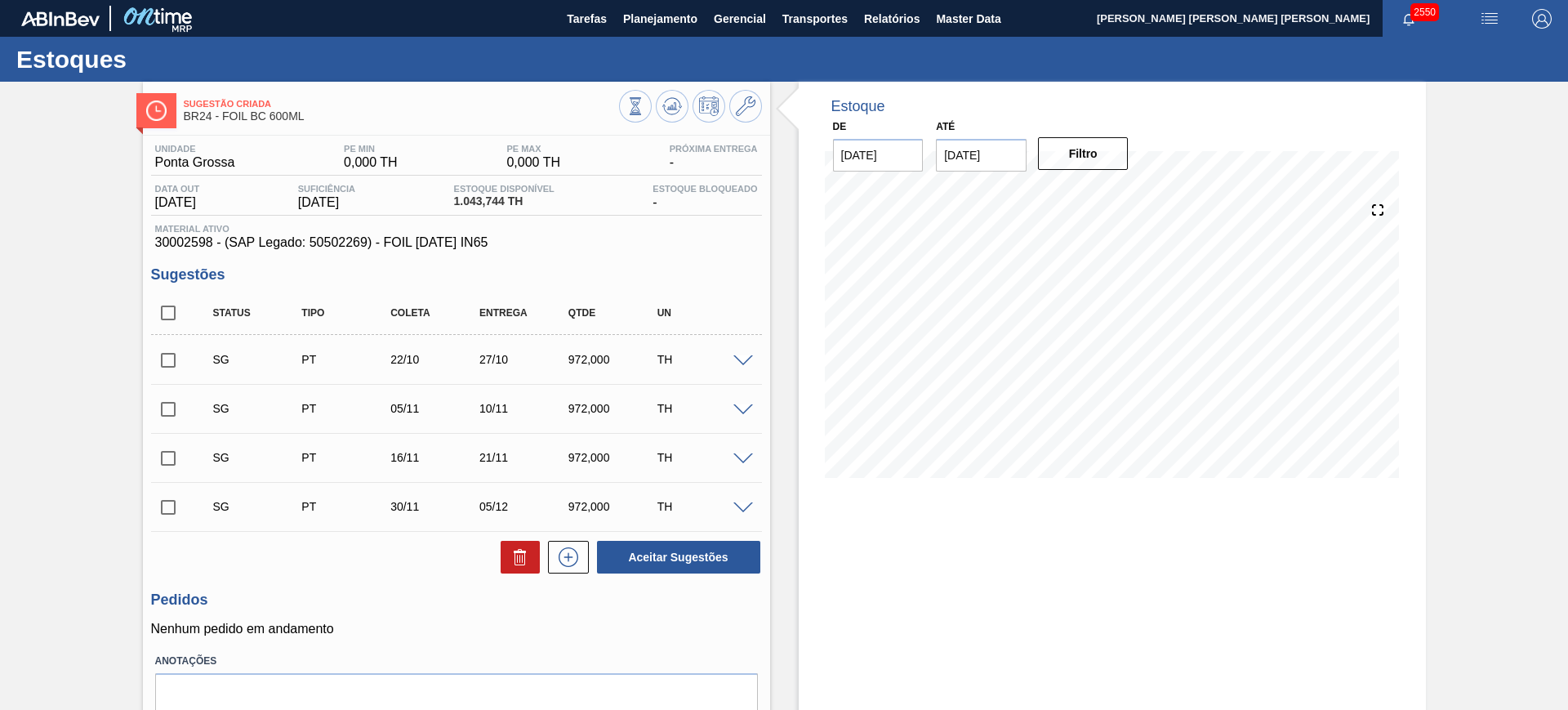
checkbox input "true"
click at [178, 358] on input "checkbox" at bounding box center [168, 360] width 34 height 34
checkbox input "false"
click at [506, 556] on button at bounding box center [519, 556] width 39 height 33
checkbox input "false"
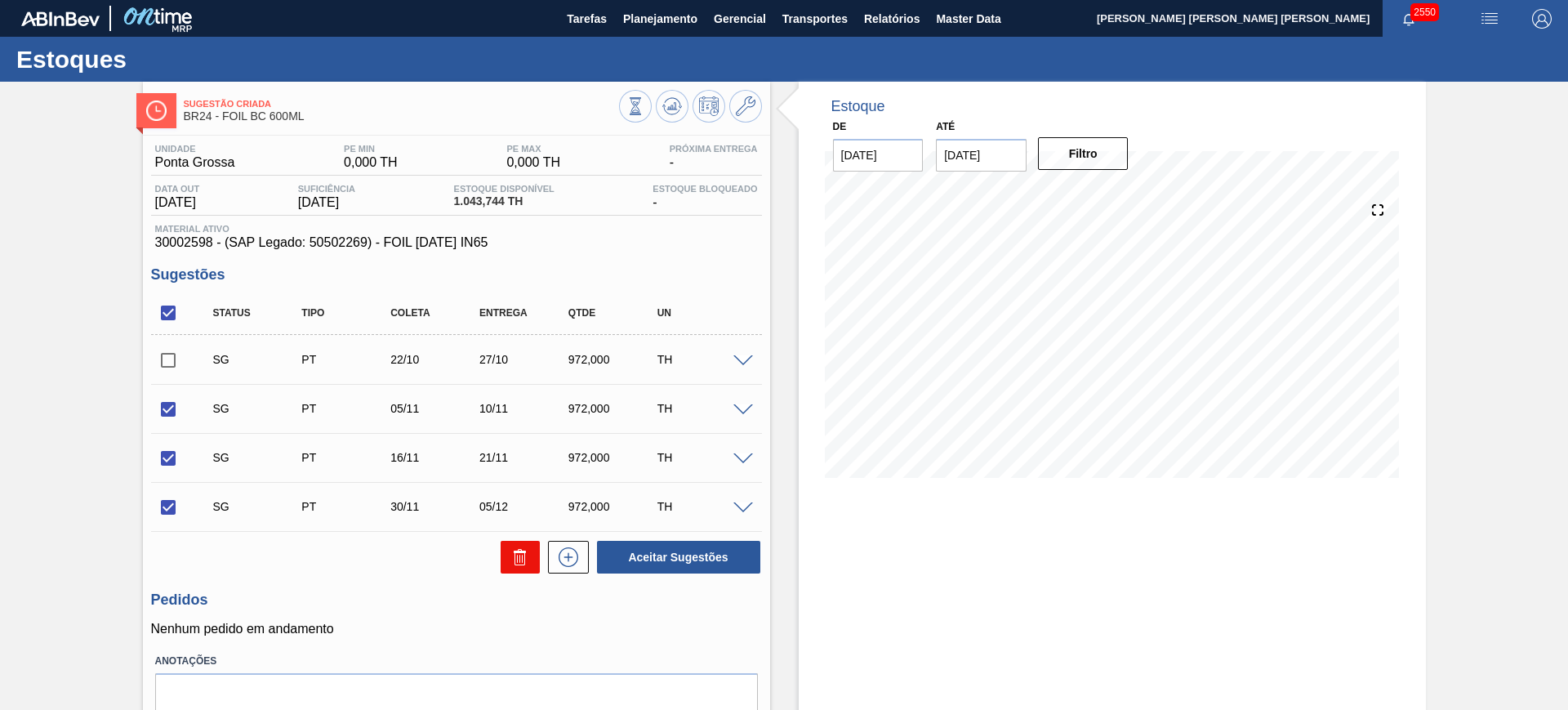
checkbox input "false"
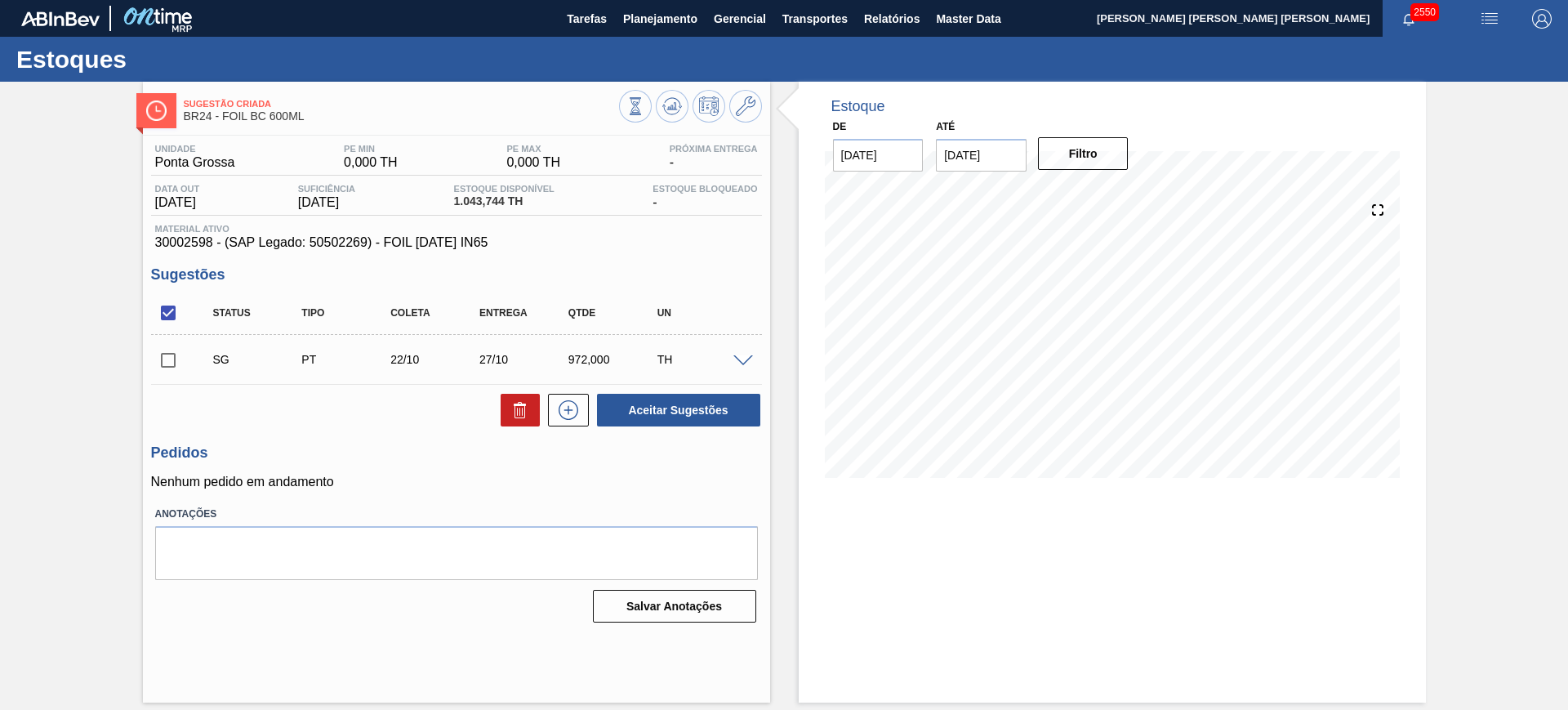
click at [736, 357] on span at bounding box center [742, 361] width 19 height 13
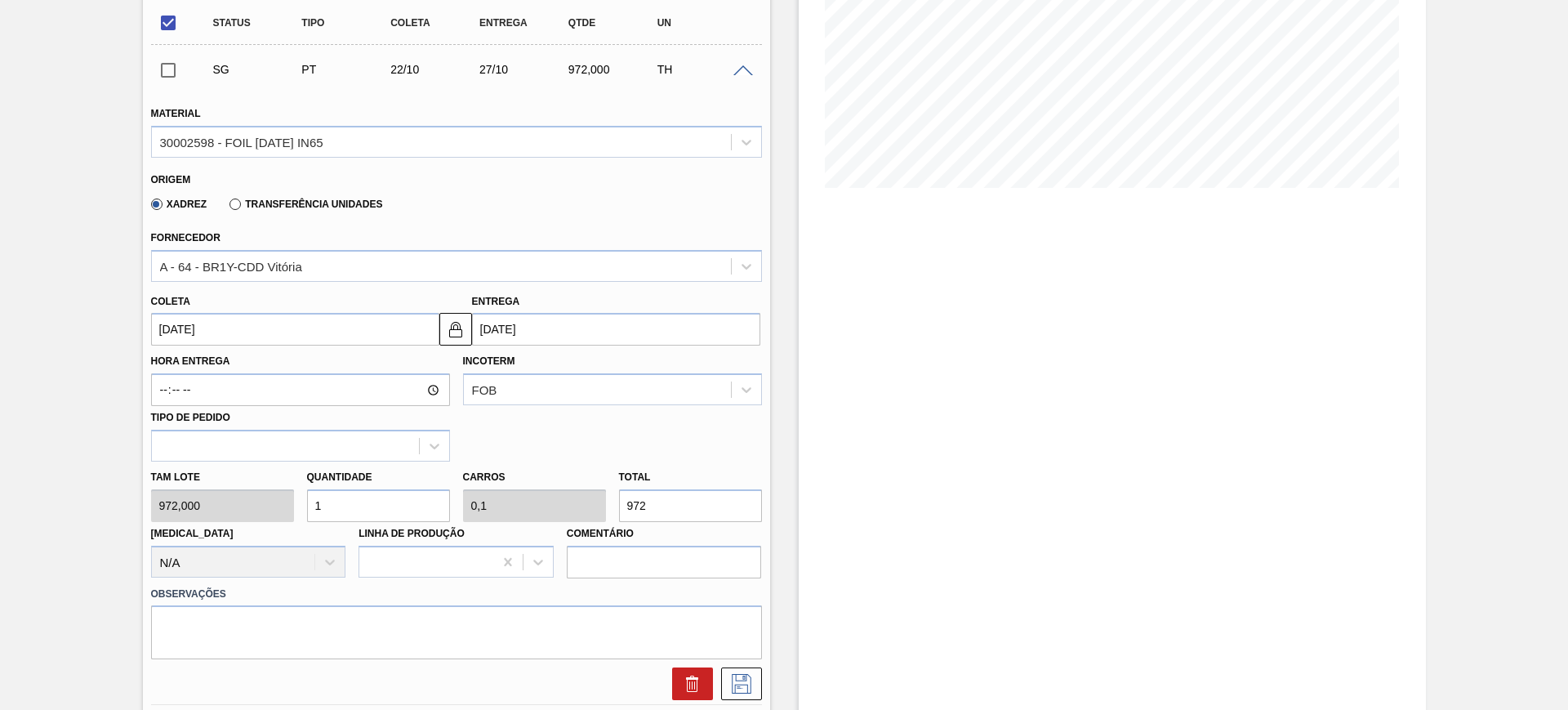
scroll to position [307, 0]
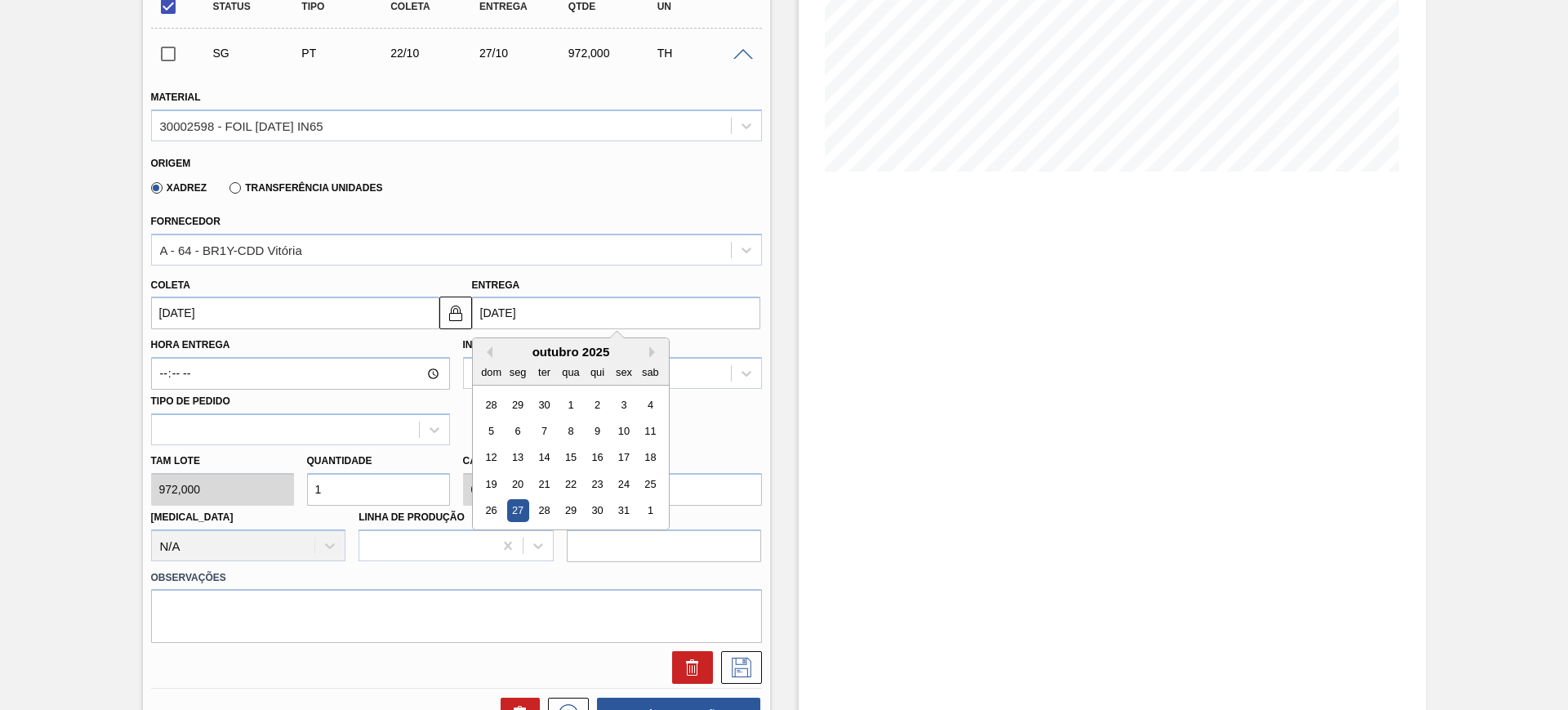
click at [538, 315] on input "[DATE]" at bounding box center [615, 312] width 288 height 33
click at [620, 429] on div "10" at bounding box center [623, 431] width 22 height 22
type input "[DATE]"
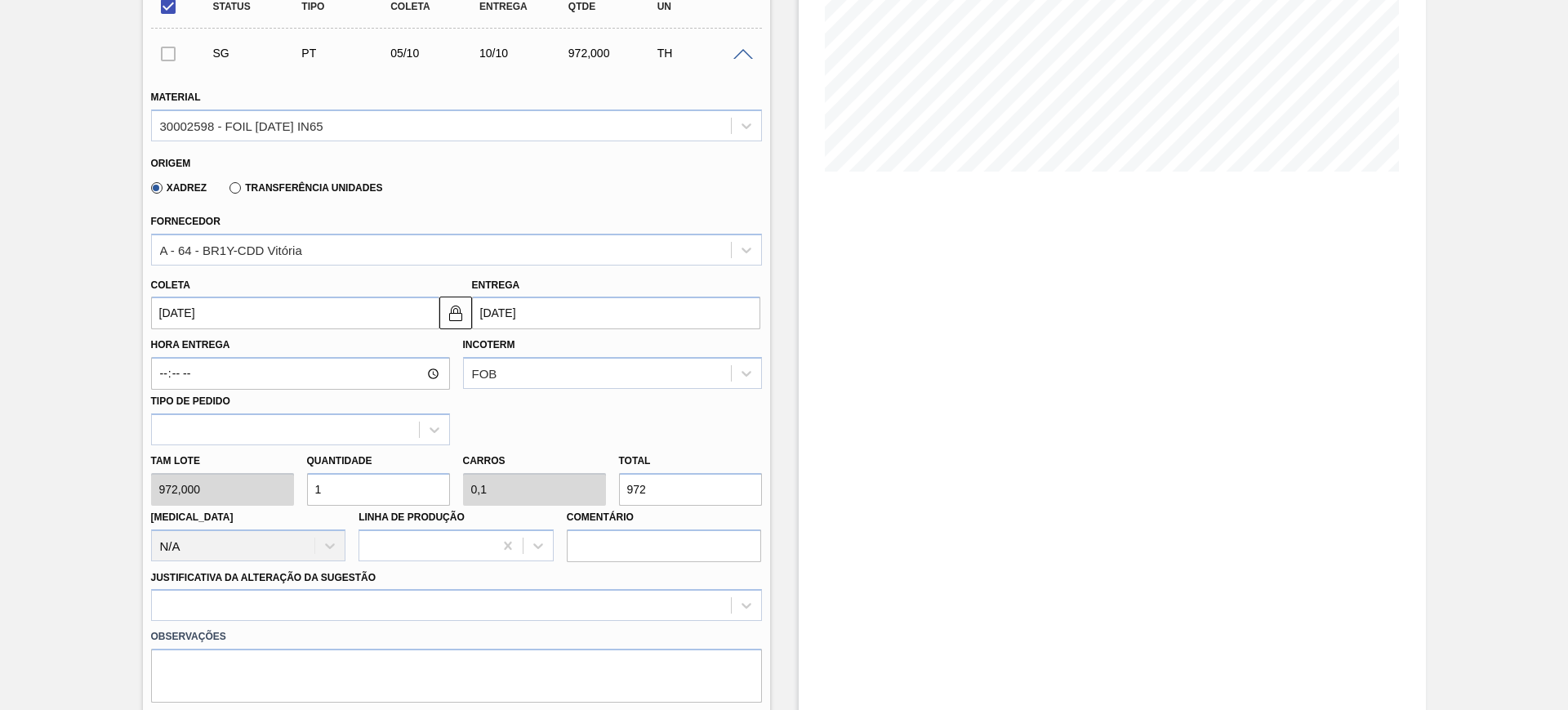
click at [561, 299] on input "[DATE]" at bounding box center [615, 312] width 288 height 33
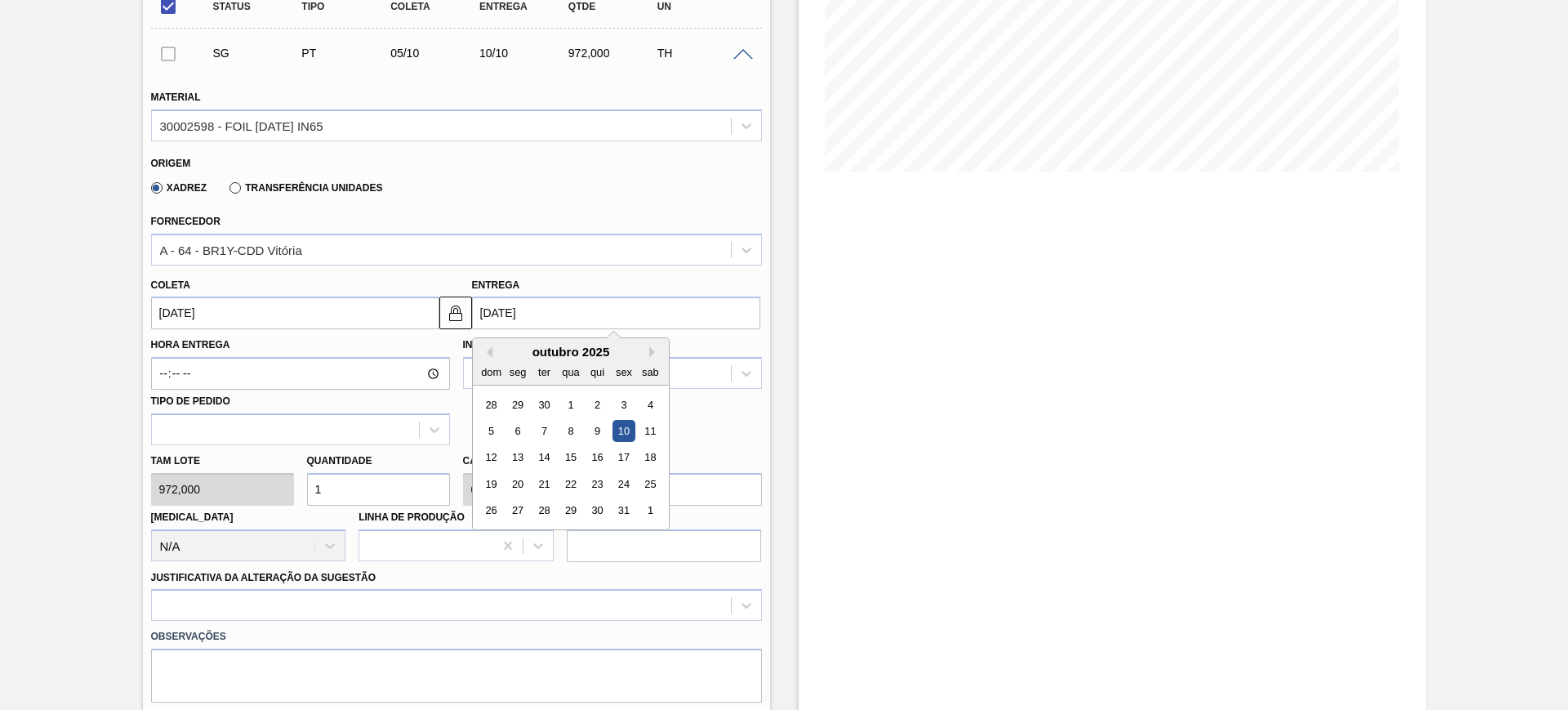
click at [521, 457] on div "13" at bounding box center [517, 458] width 22 height 22
type input "[DATE]"
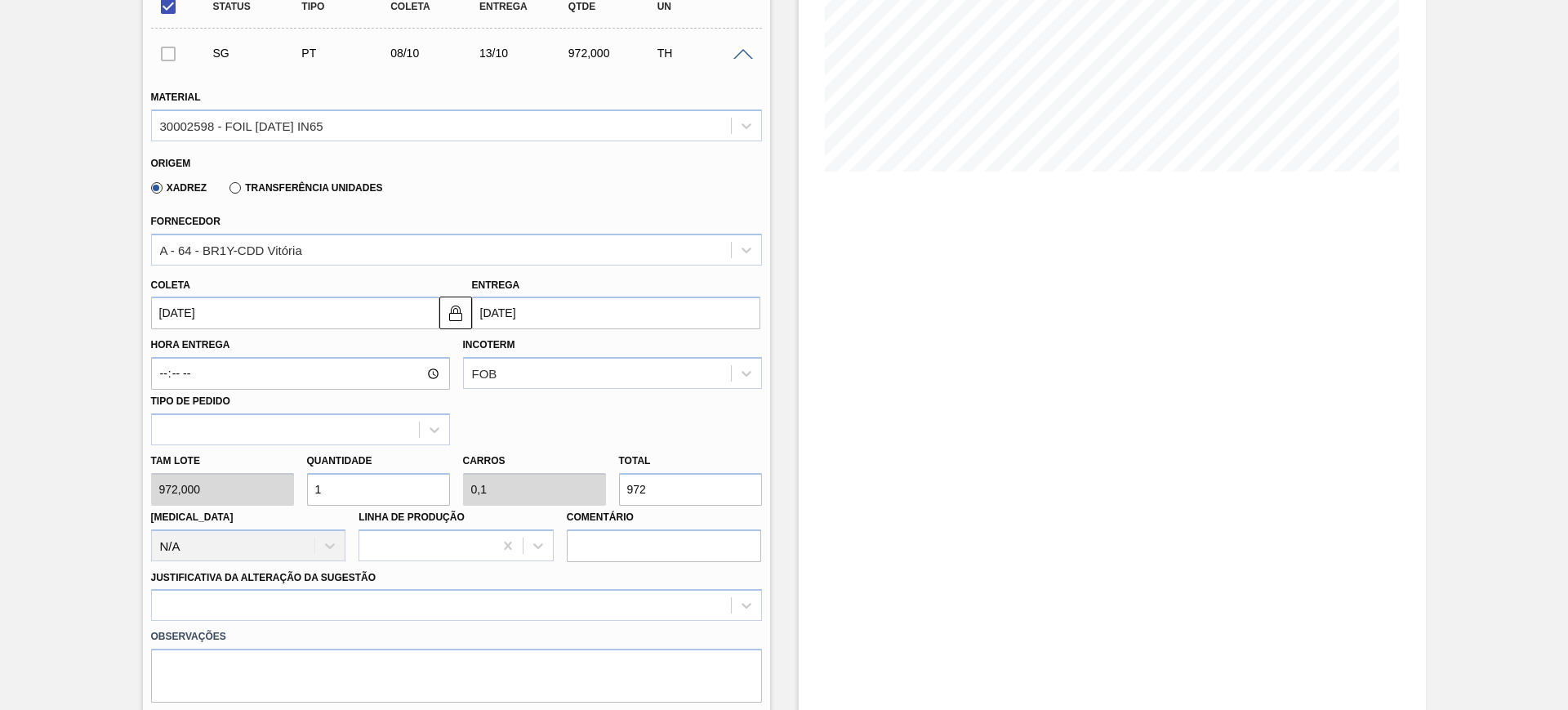
click at [648, 488] on input "972" at bounding box center [690, 489] width 143 height 33
click at [417, 487] on input "1" at bounding box center [378, 489] width 143 height 33
type input "2"
type input "0,2"
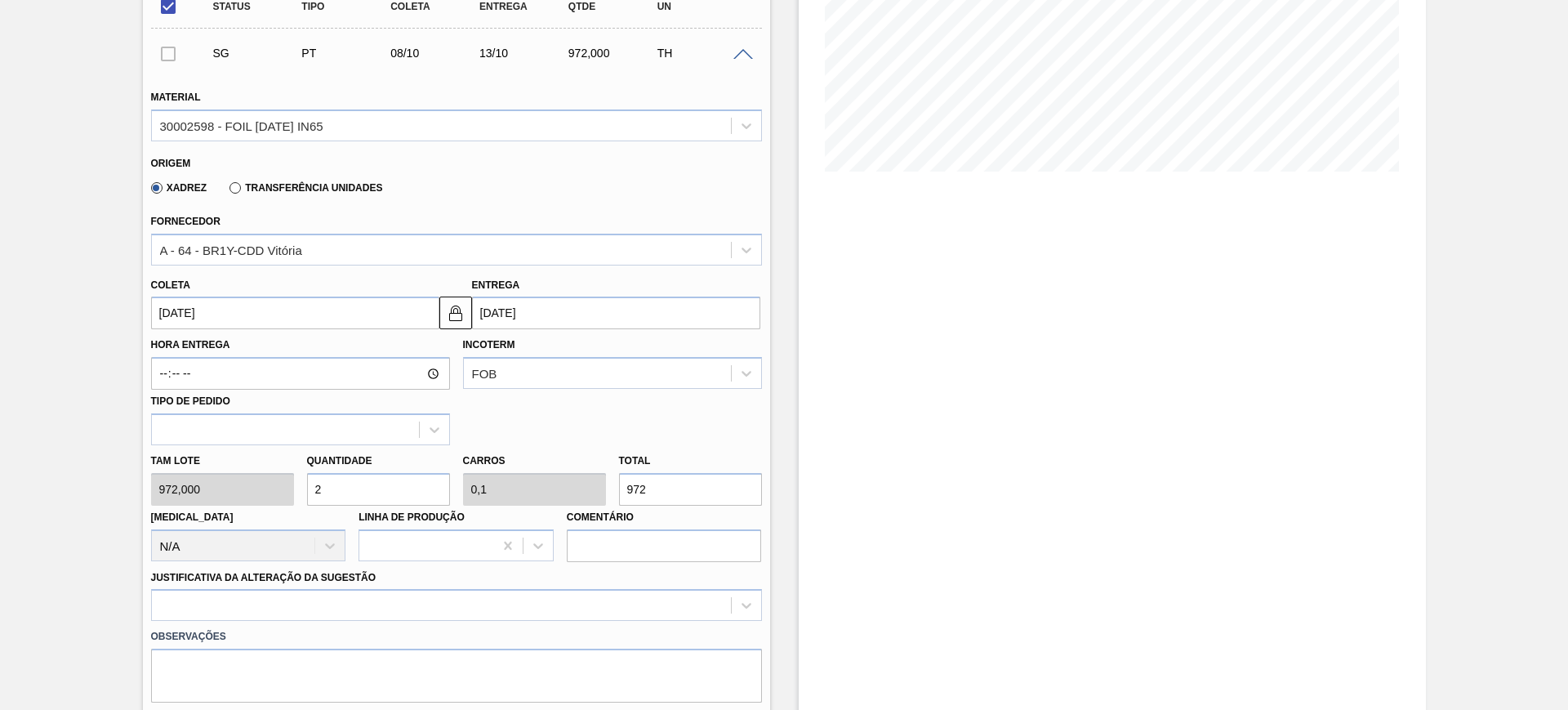
type input "1.944"
type input "2"
click at [438, 617] on div at bounding box center [456, 605] width 610 height 32
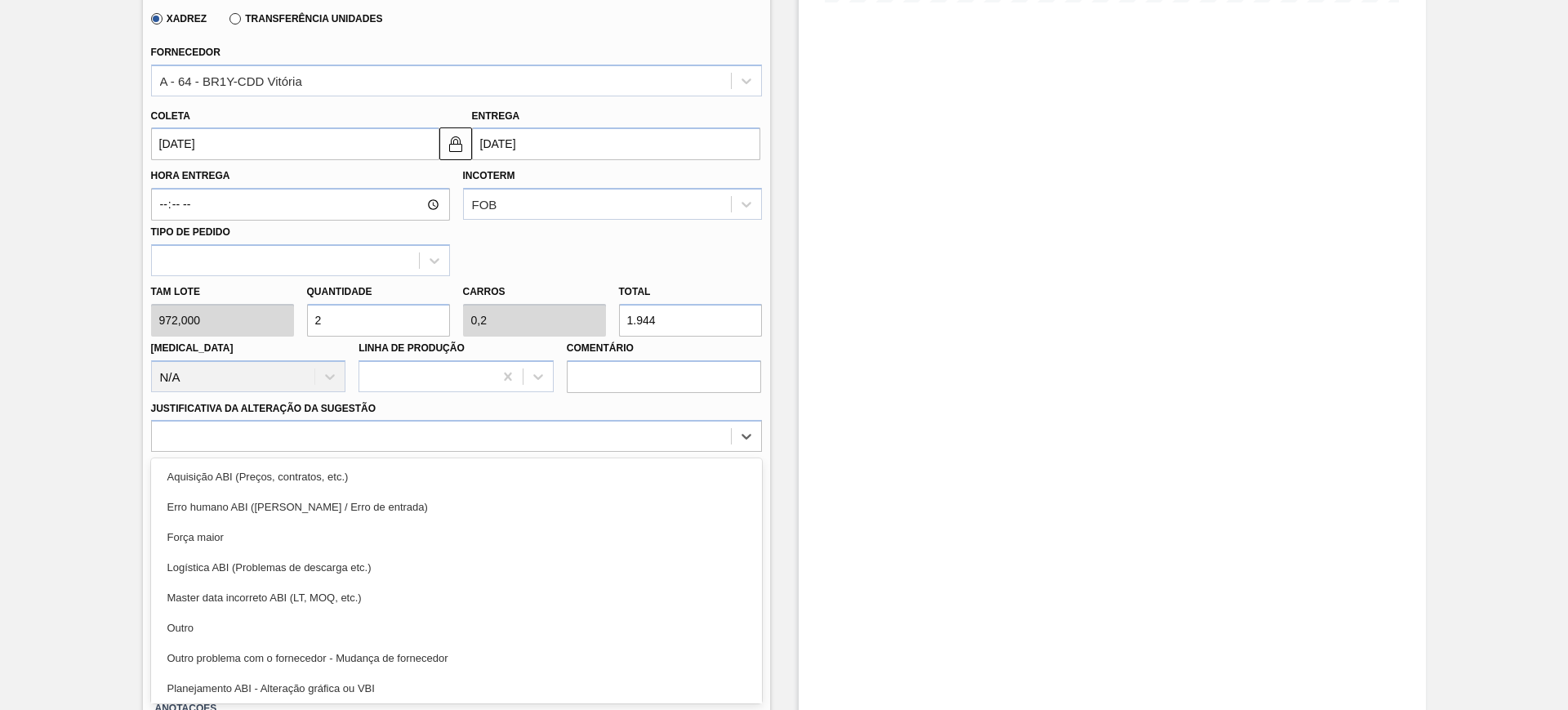
drag, startPoint x: 439, startPoint y: 683, endPoint x: 442, endPoint y: 675, distance: 8.5
click at [439, 684] on div "Planejamento ABI - Alteração gráfica ou VBI" at bounding box center [456, 688] width 610 height 30
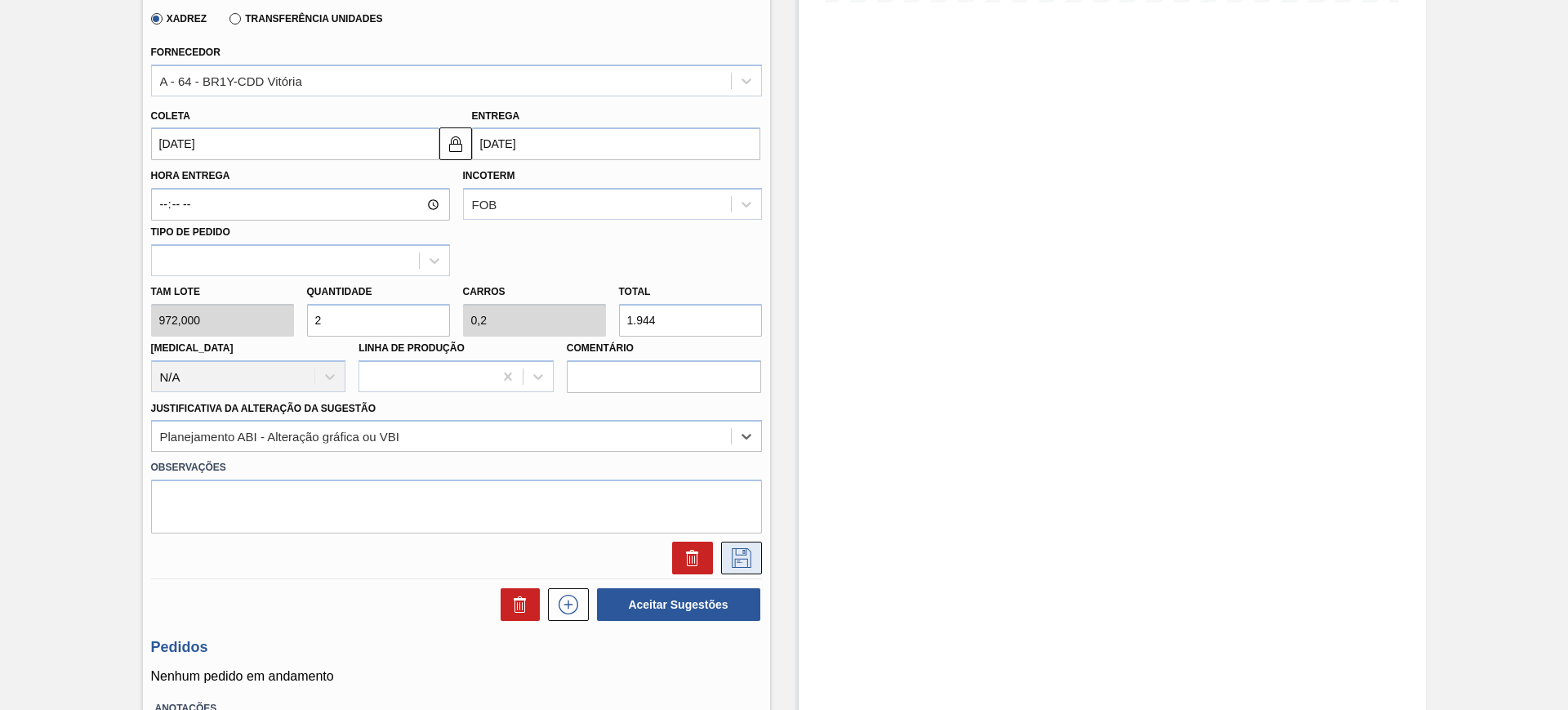
click at [736, 563] on icon at bounding box center [741, 557] width 26 height 19
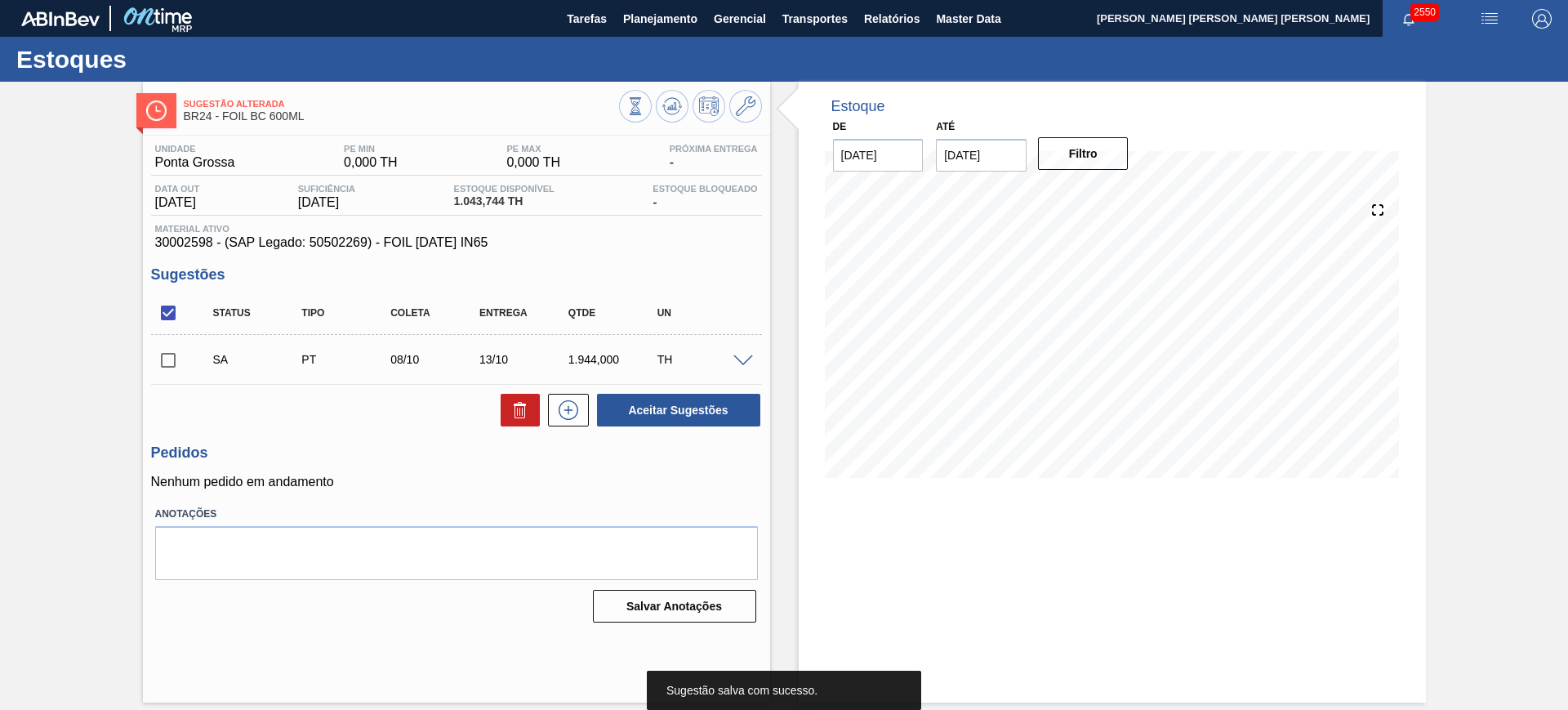
scroll to position [0, 0]
click at [180, 314] on input "checkbox" at bounding box center [168, 312] width 34 height 34
checkbox input "true"
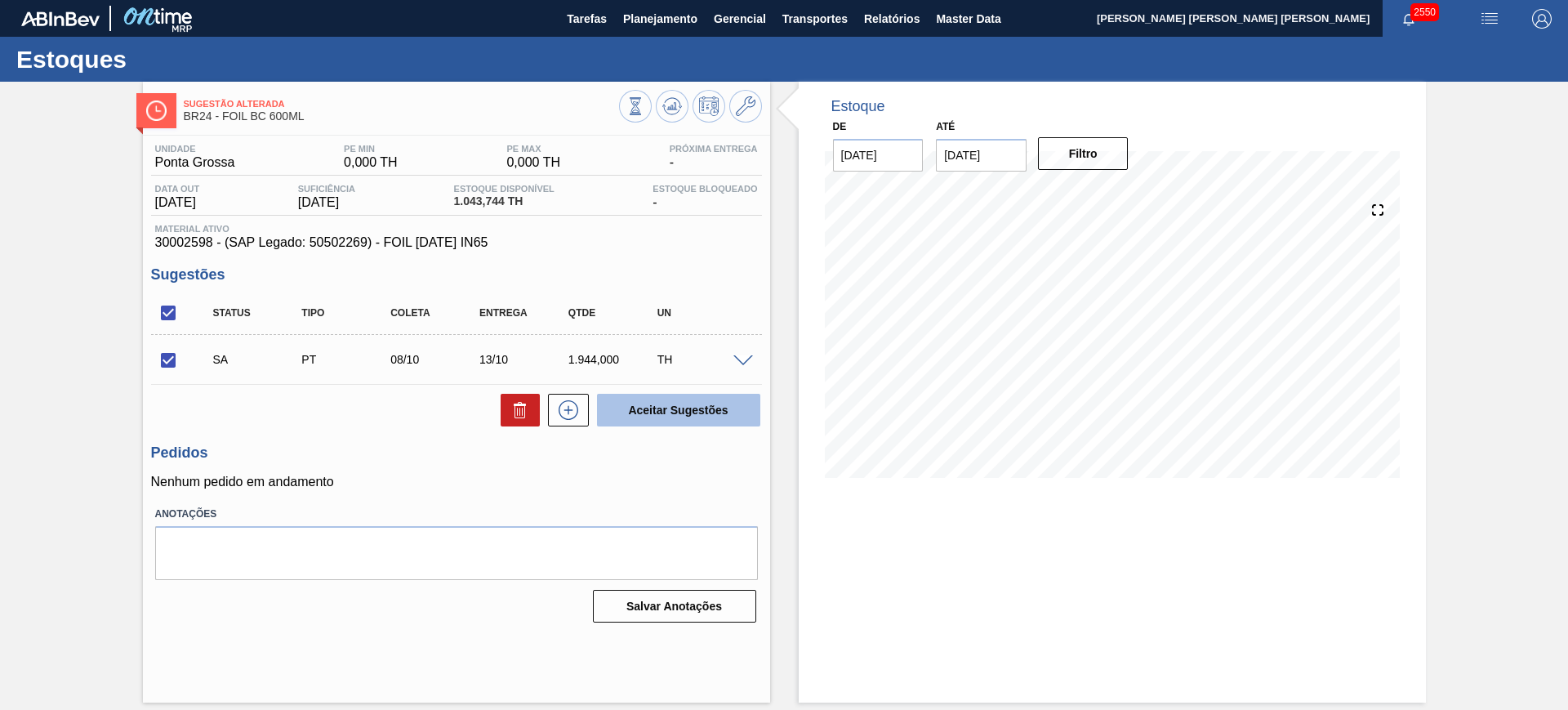
click at [672, 406] on button "Aceitar Sugestões" at bounding box center [679, 409] width 164 height 33
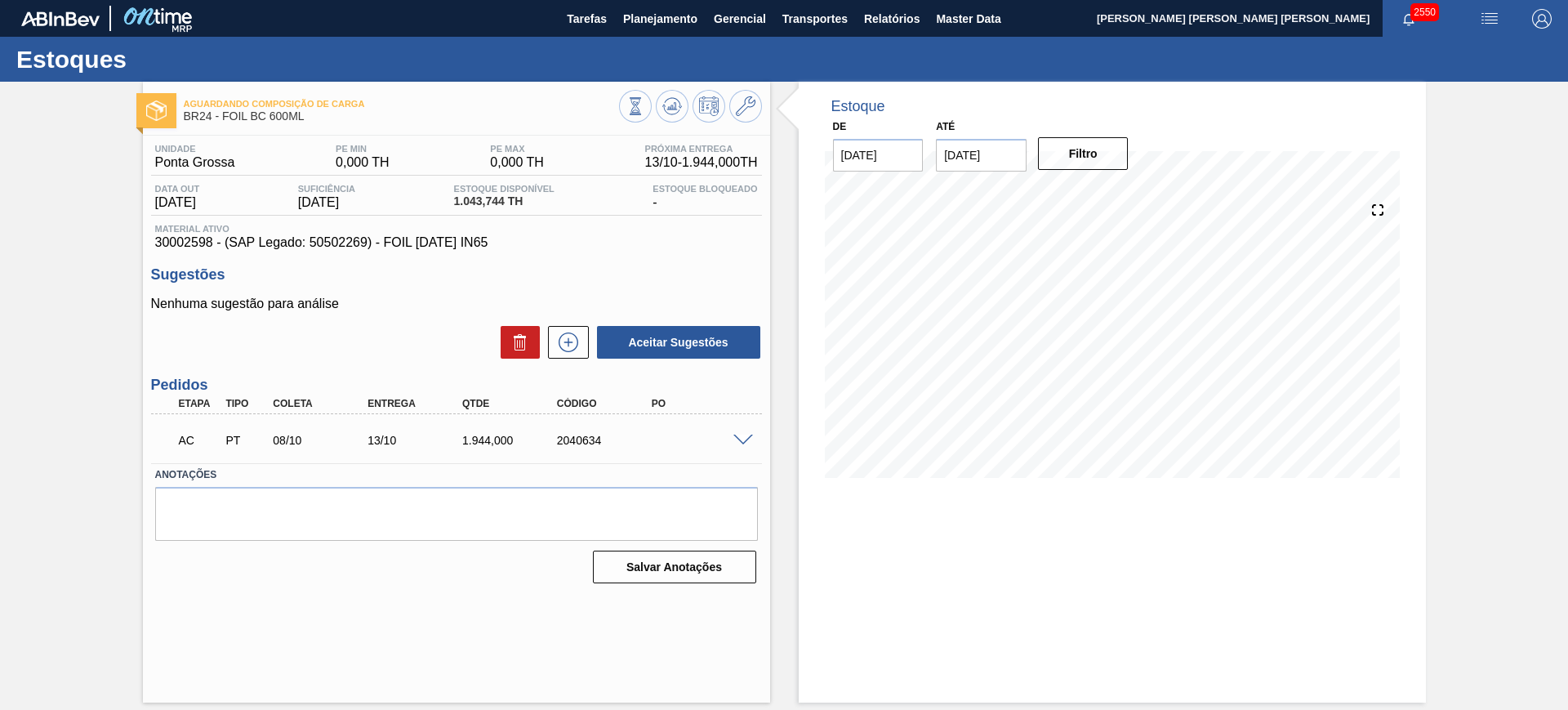
click at [746, 436] on span at bounding box center [742, 440] width 19 height 13
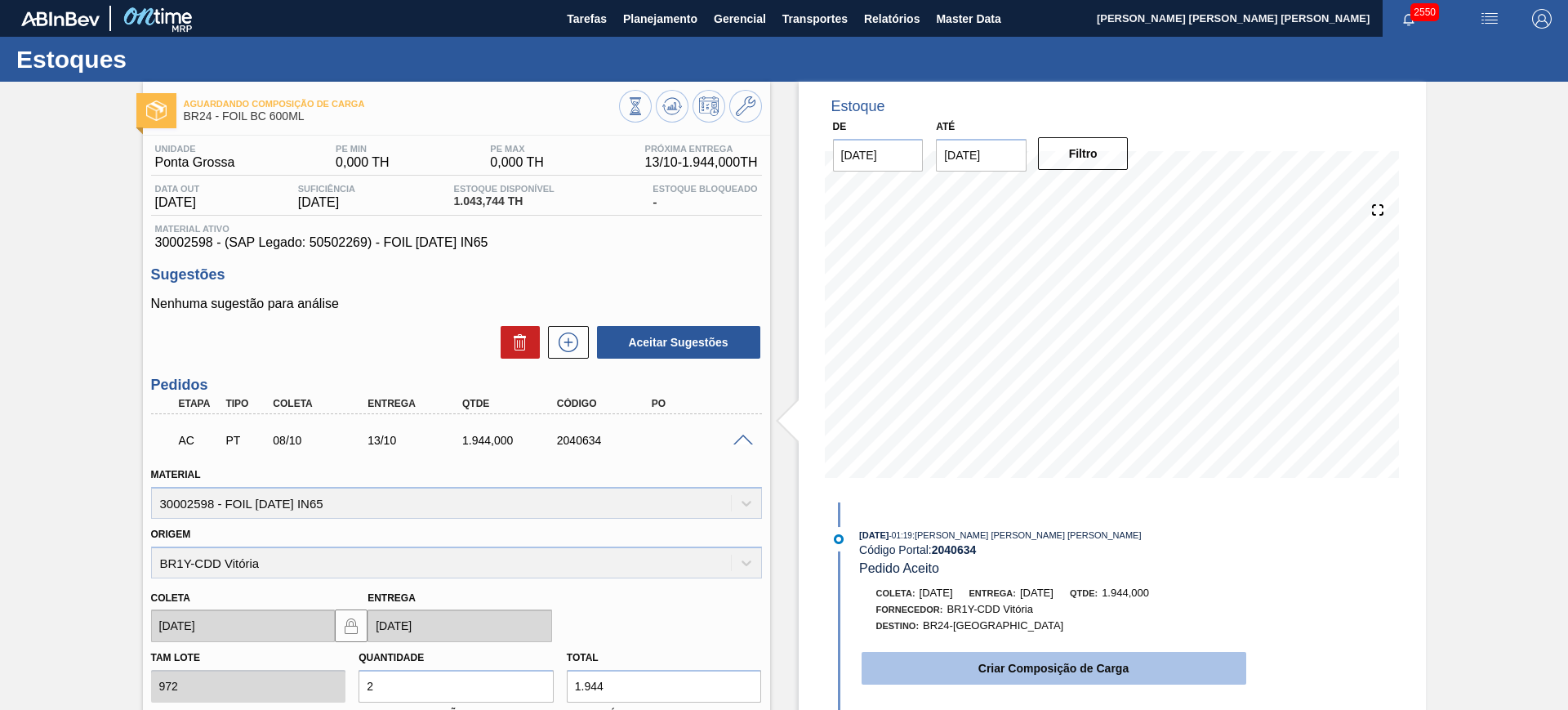
click at [964, 668] on button "Criar Composição de Carga" at bounding box center [1054, 667] width 385 height 33
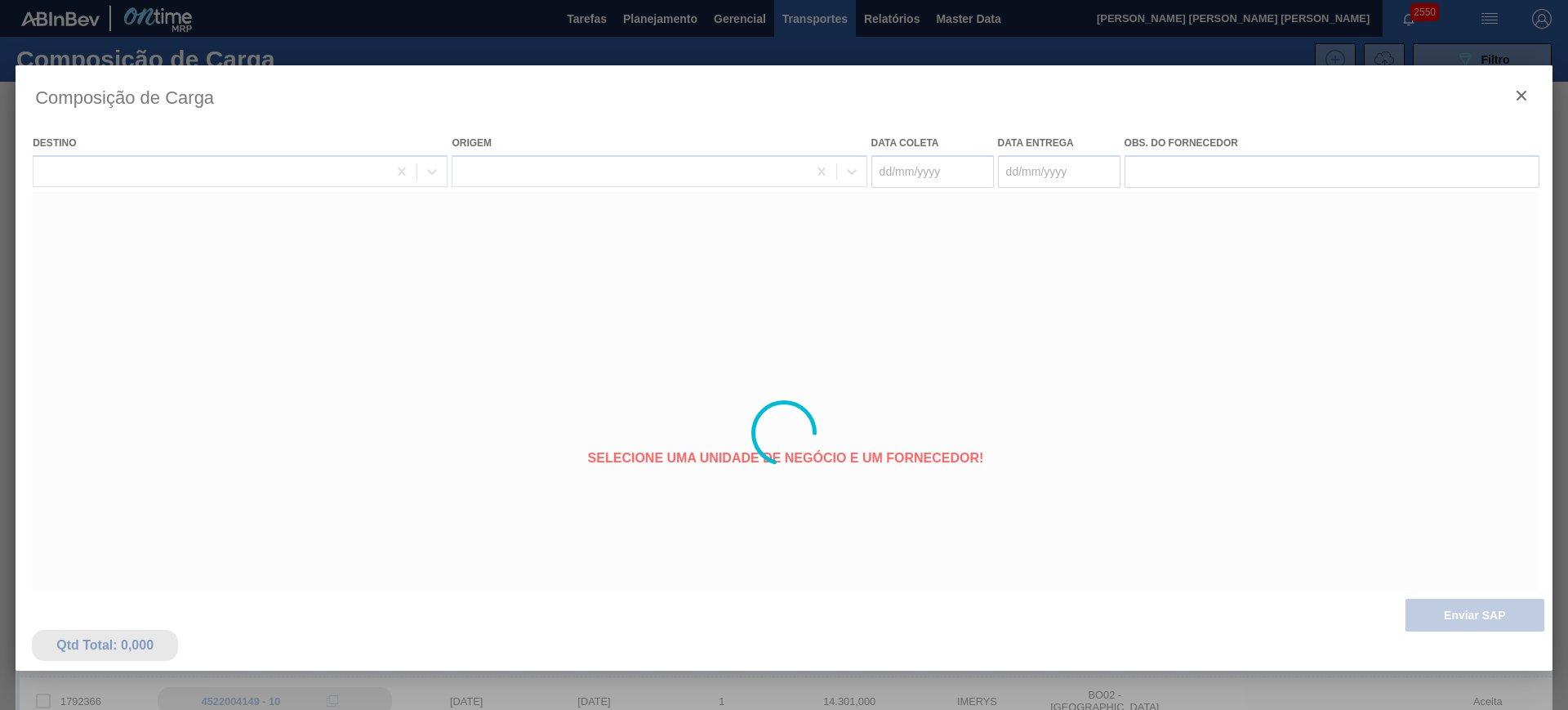
type coleta "[DATE]"
type entrega "[DATE]"
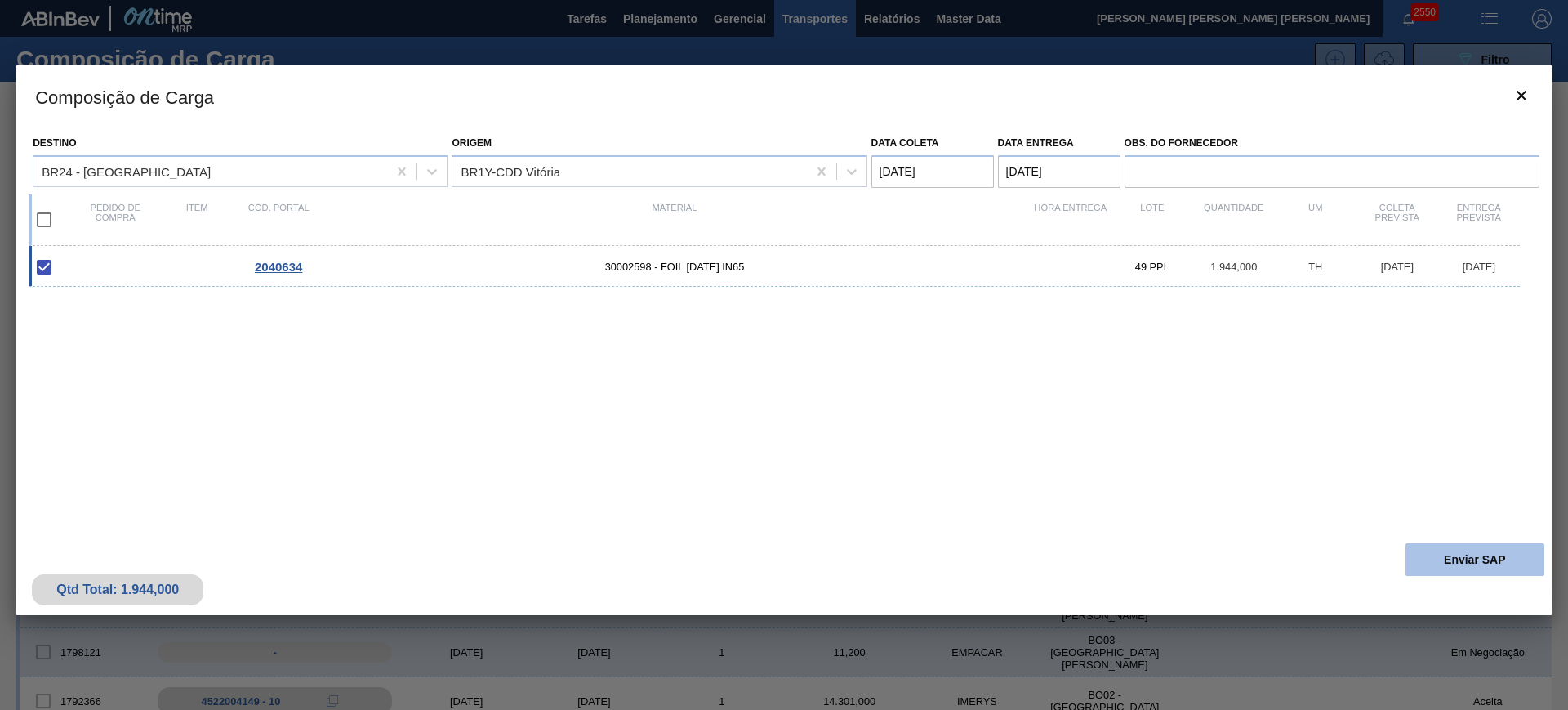
click at [1464, 563] on button "Enviar SAP" at bounding box center [1474, 559] width 139 height 33
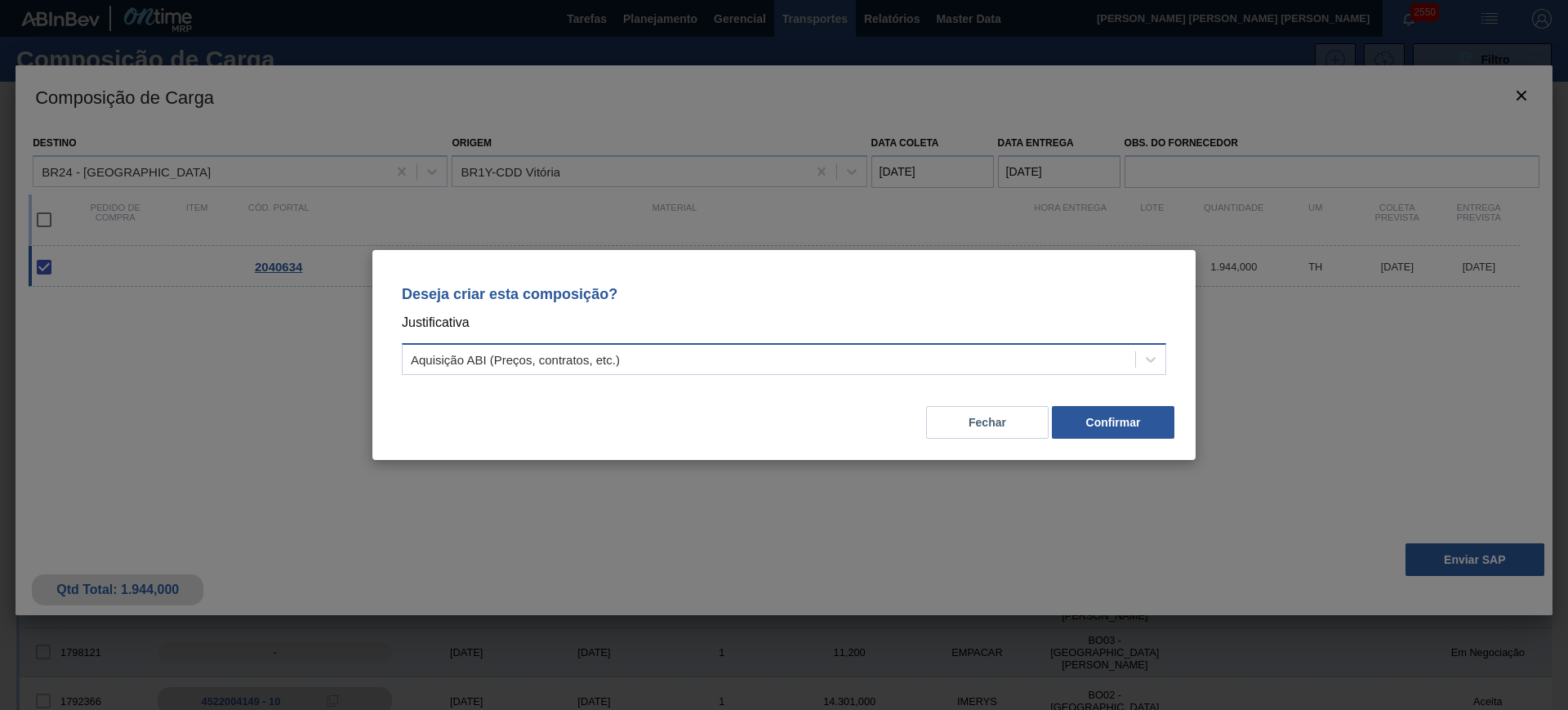
click at [944, 352] on div "Aquisição ABI (Preços, contratos, etc.)" at bounding box center [768, 360] width 732 height 23
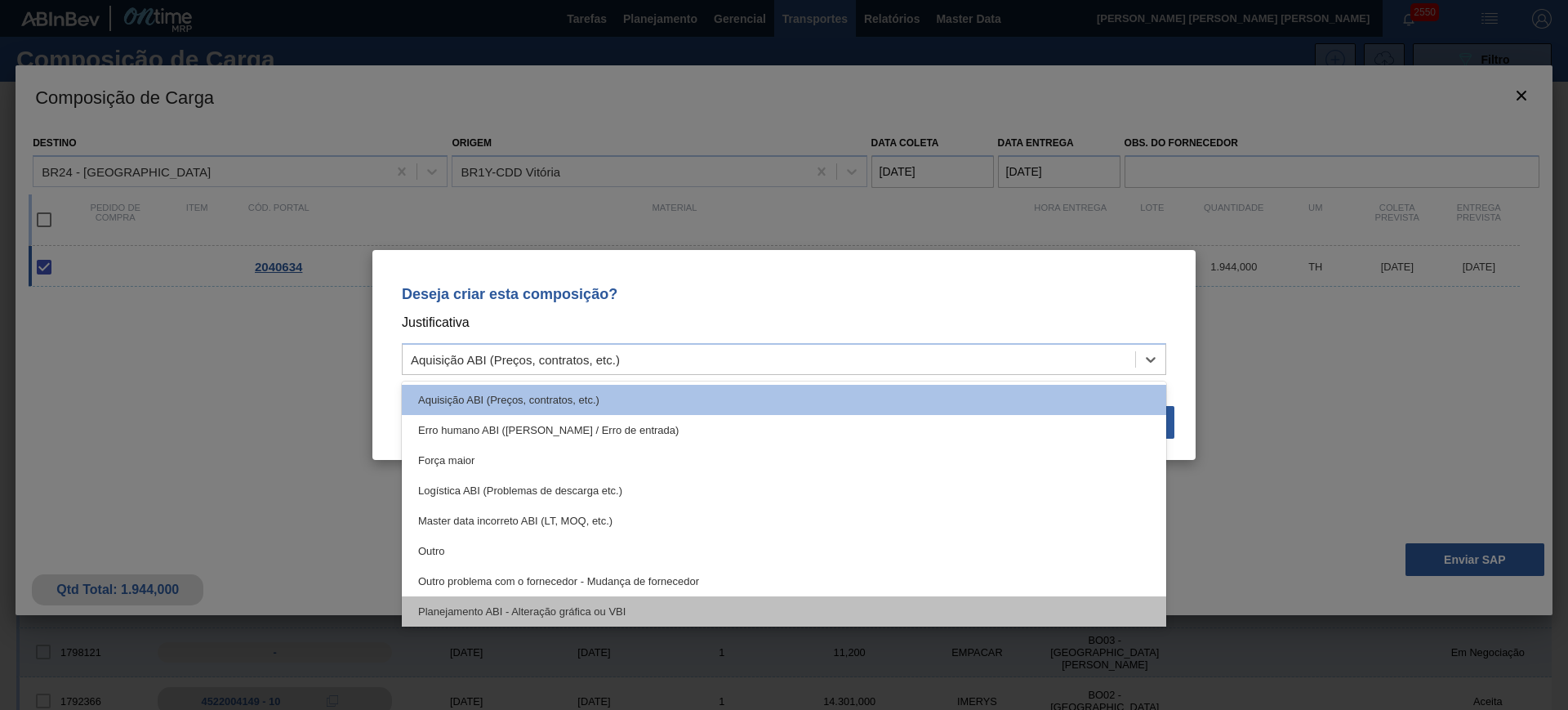
click at [703, 598] on div "Planejamento ABI - Alteração gráfica ou VBI" at bounding box center [783, 611] width 764 height 30
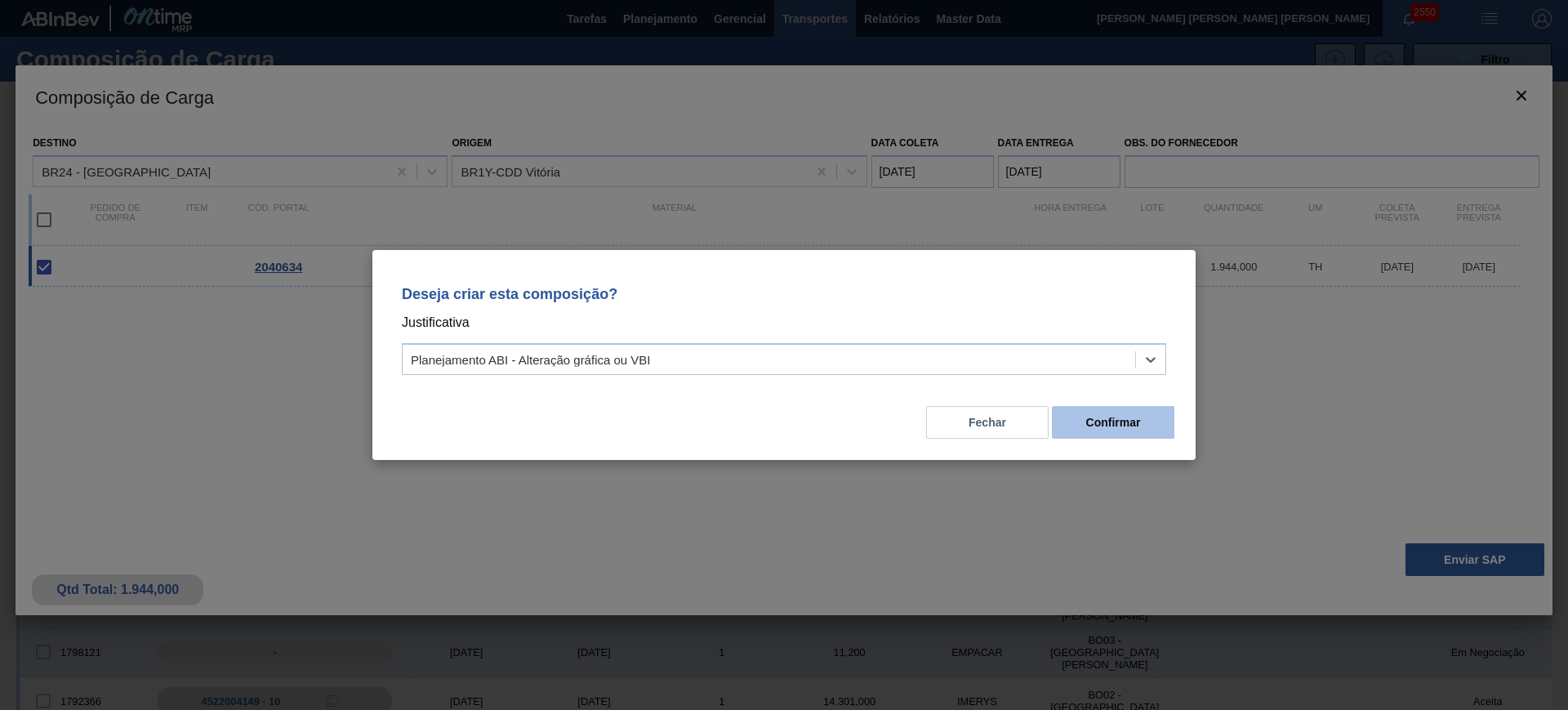
click at [1106, 406] on button "Confirmar" at bounding box center [1113, 422] width 123 height 33
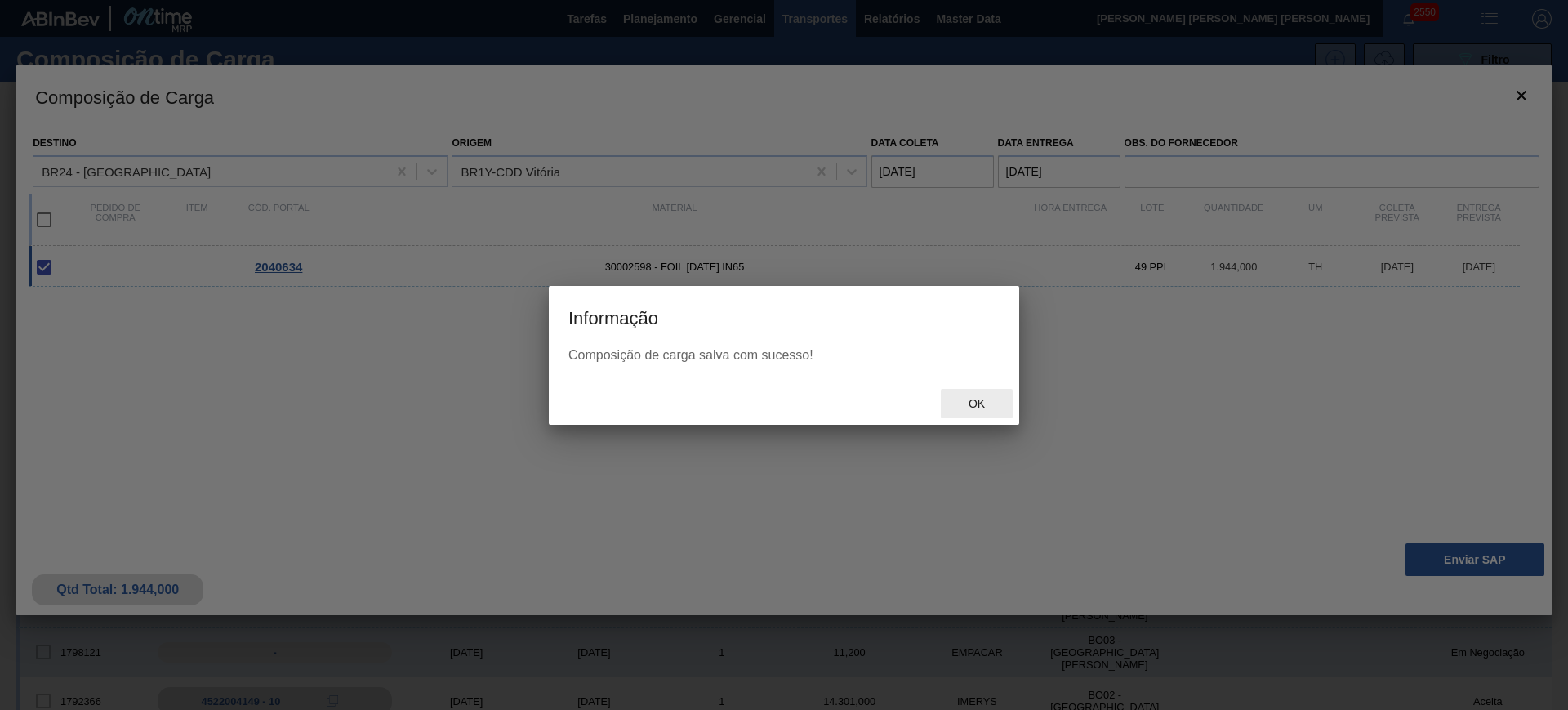
click at [965, 393] on div "Ok" at bounding box center [977, 403] width 72 height 30
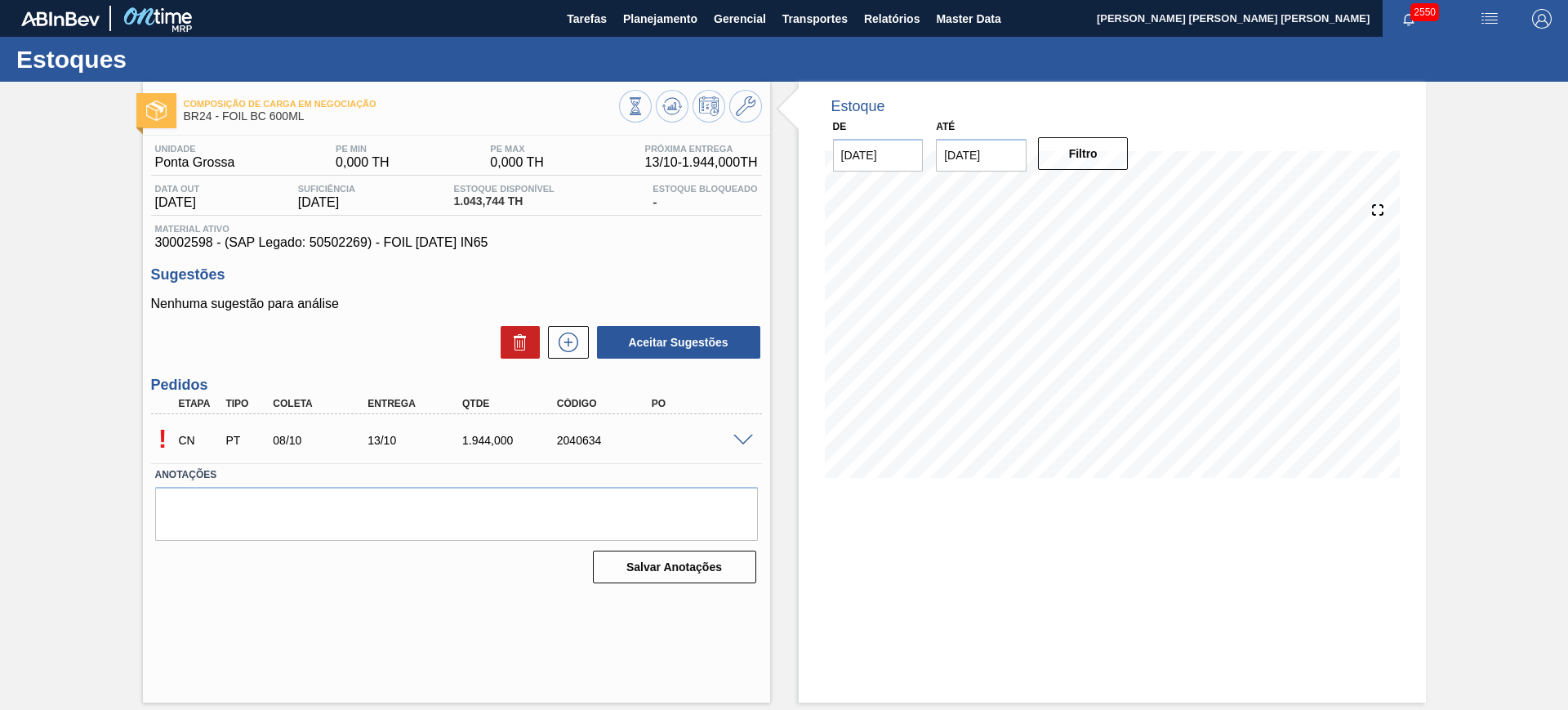
click at [743, 434] on span at bounding box center [742, 440] width 19 height 13
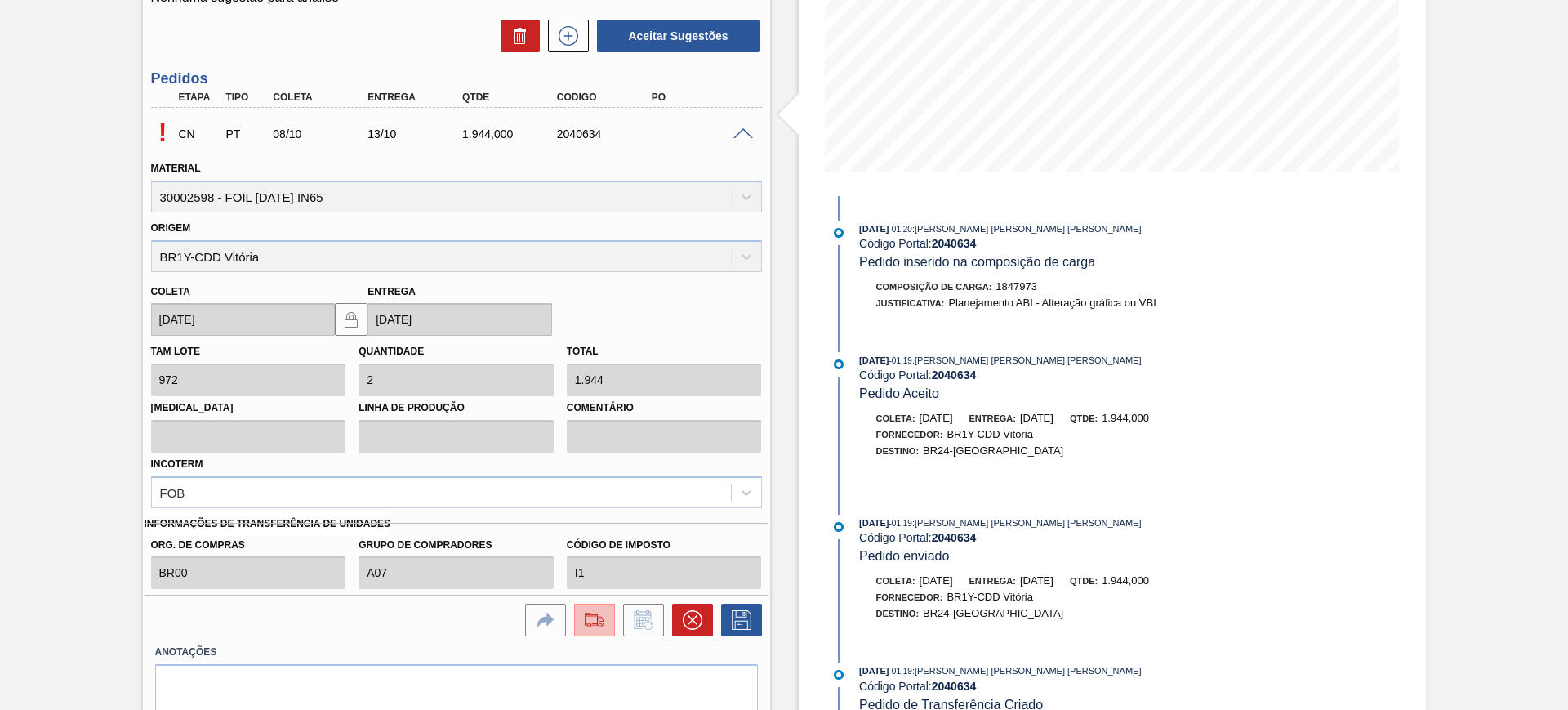
click at [593, 624] on img at bounding box center [594, 620] width 26 height 19
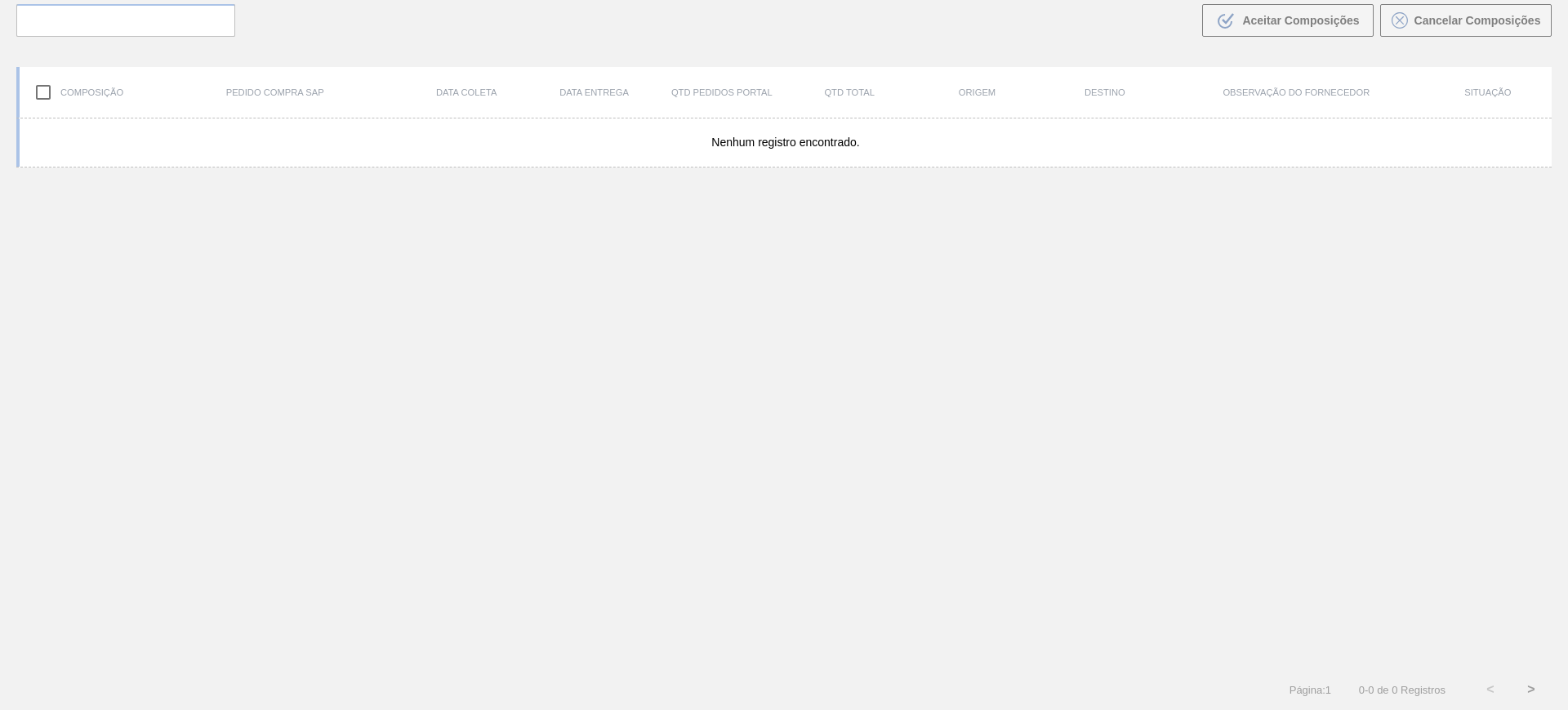
scroll to position [118, 0]
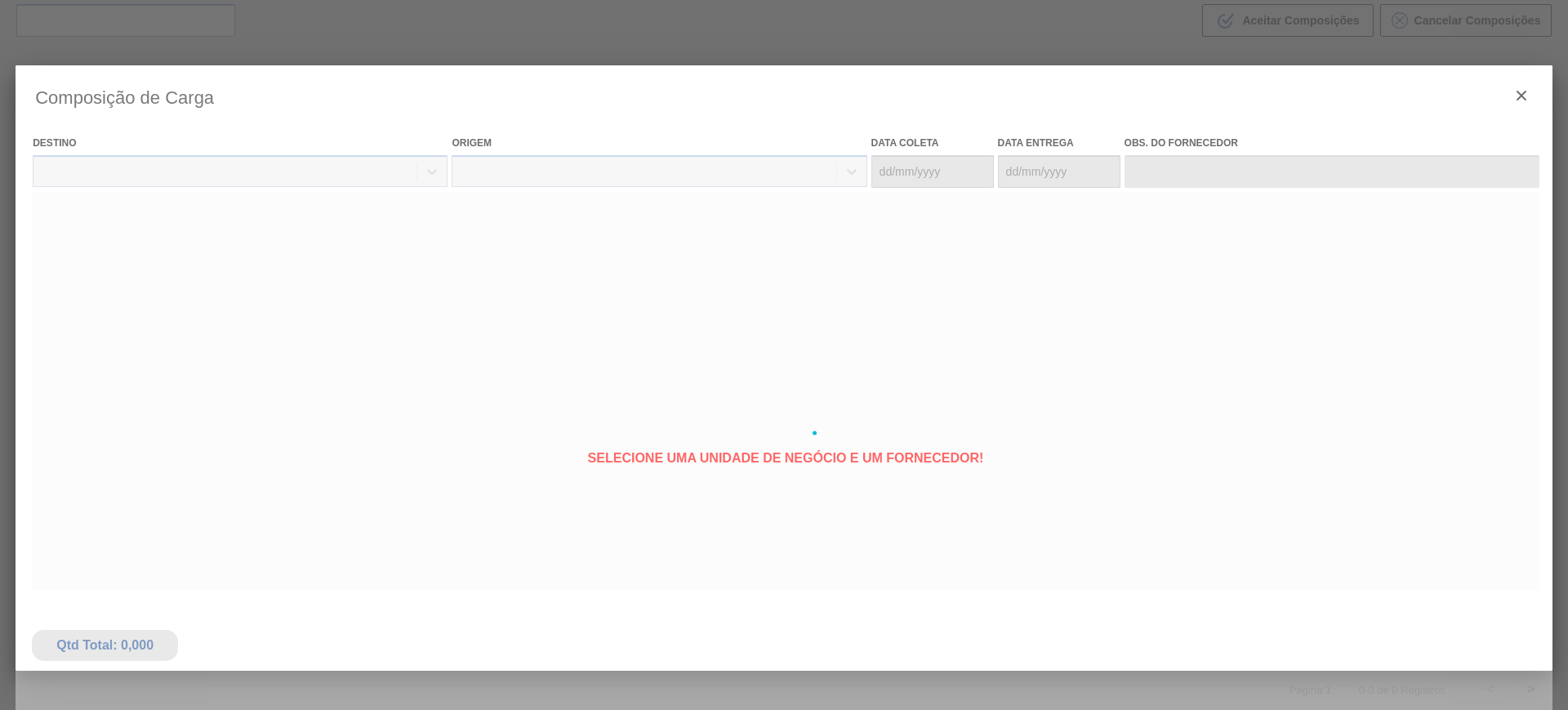
type coleta "[DATE]"
type entrega "[DATE]"
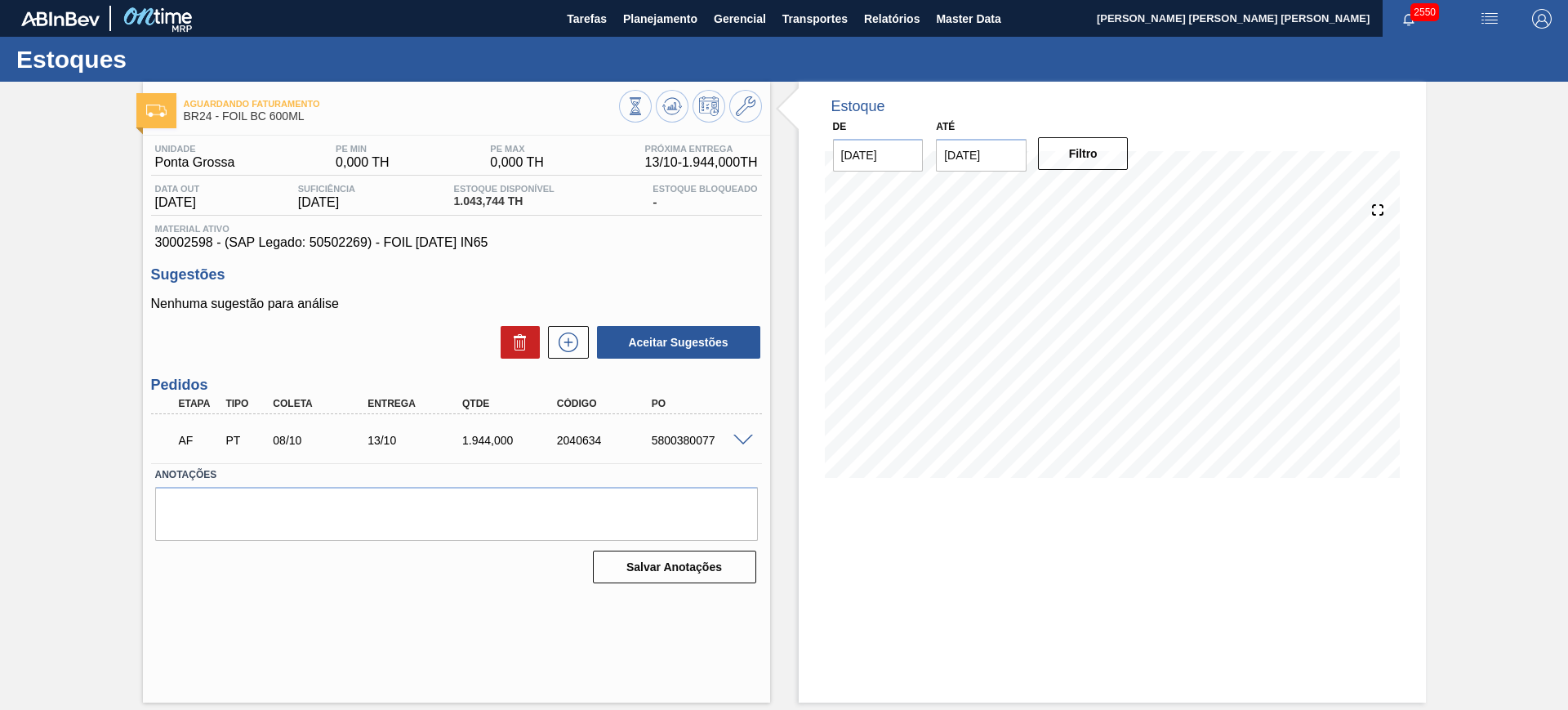
click at [684, 435] on div "5800380077" at bounding box center [700, 440] width 106 height 13
copy div "5800380077"
